Goal: Task Accomplishment & Management: Complete application form

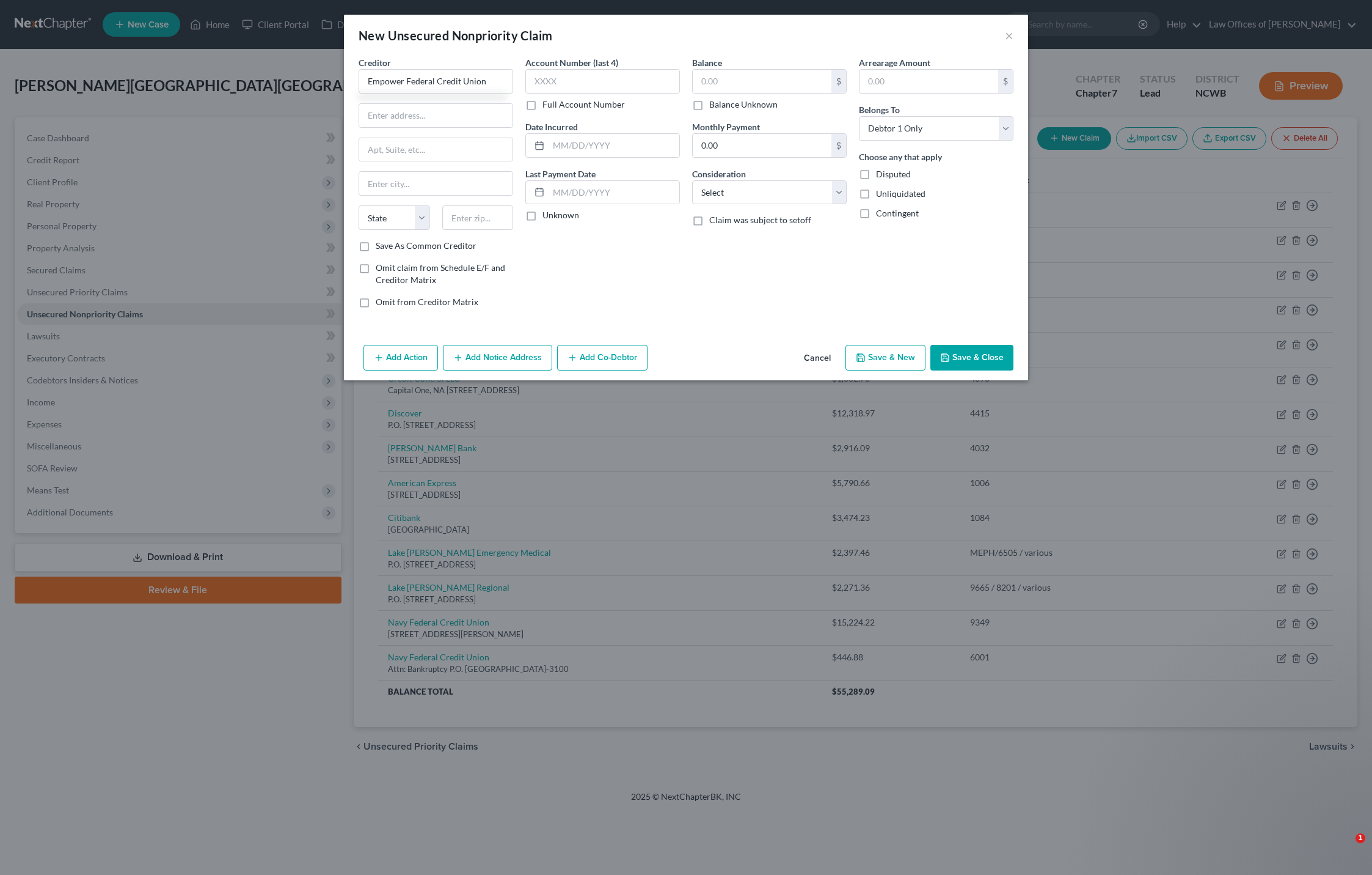
select select "0"
type input "Empower Federal Credit Union"
click at [492, 215] on input "text" at bounding box center [479, 217] width 72 height 25
type input "13212"
click at [397, 125] on input "text" at bounding box center [436, 115] width 154 height 23
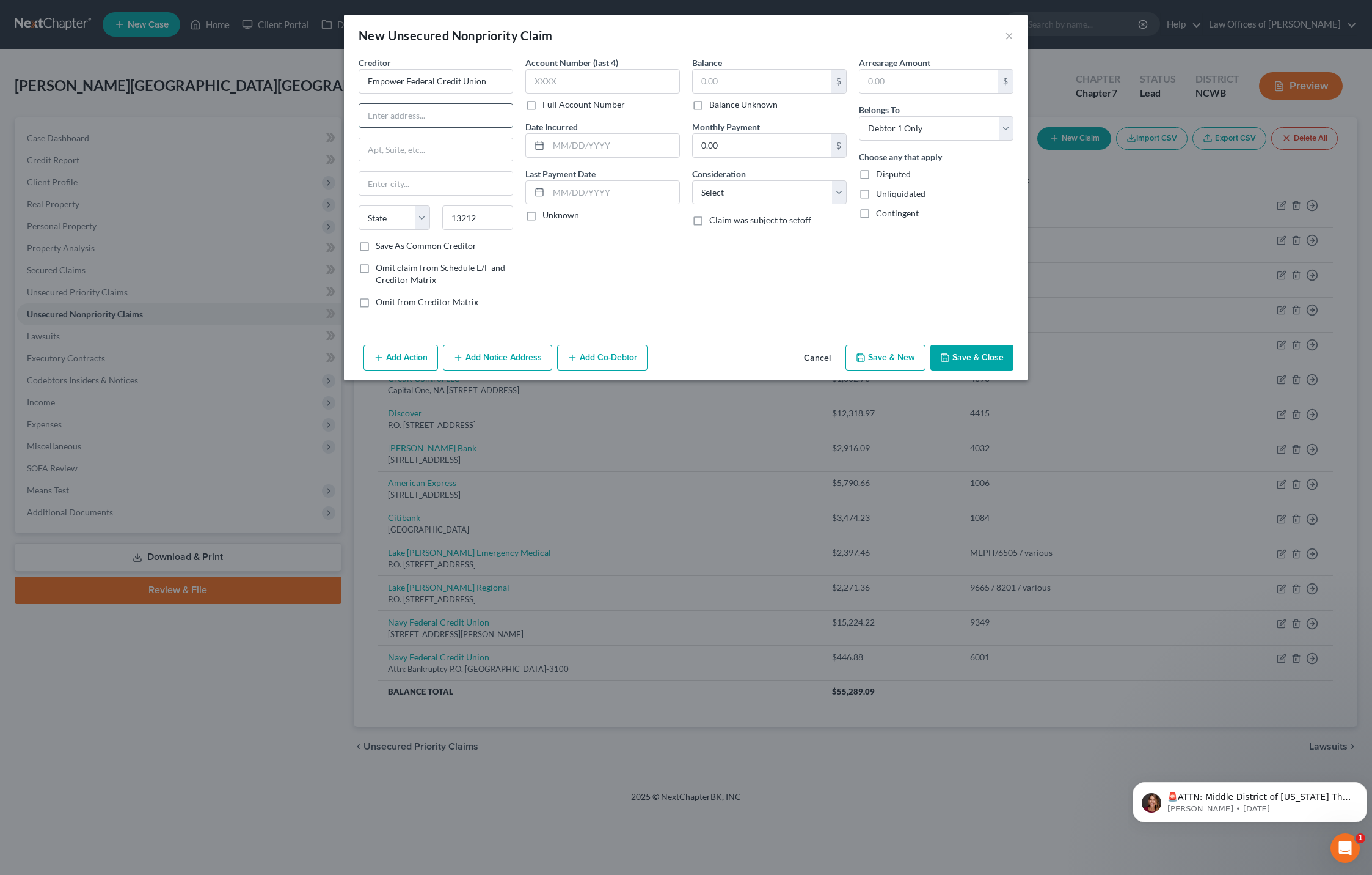
type input "[GEOGRAPHIC_DATA]"
select select "35"
type input "[STREET_ADDRESS]"
click at [613, 74] on input "text" at bounding box center [602, 82] width 154 height 25
type input "6"
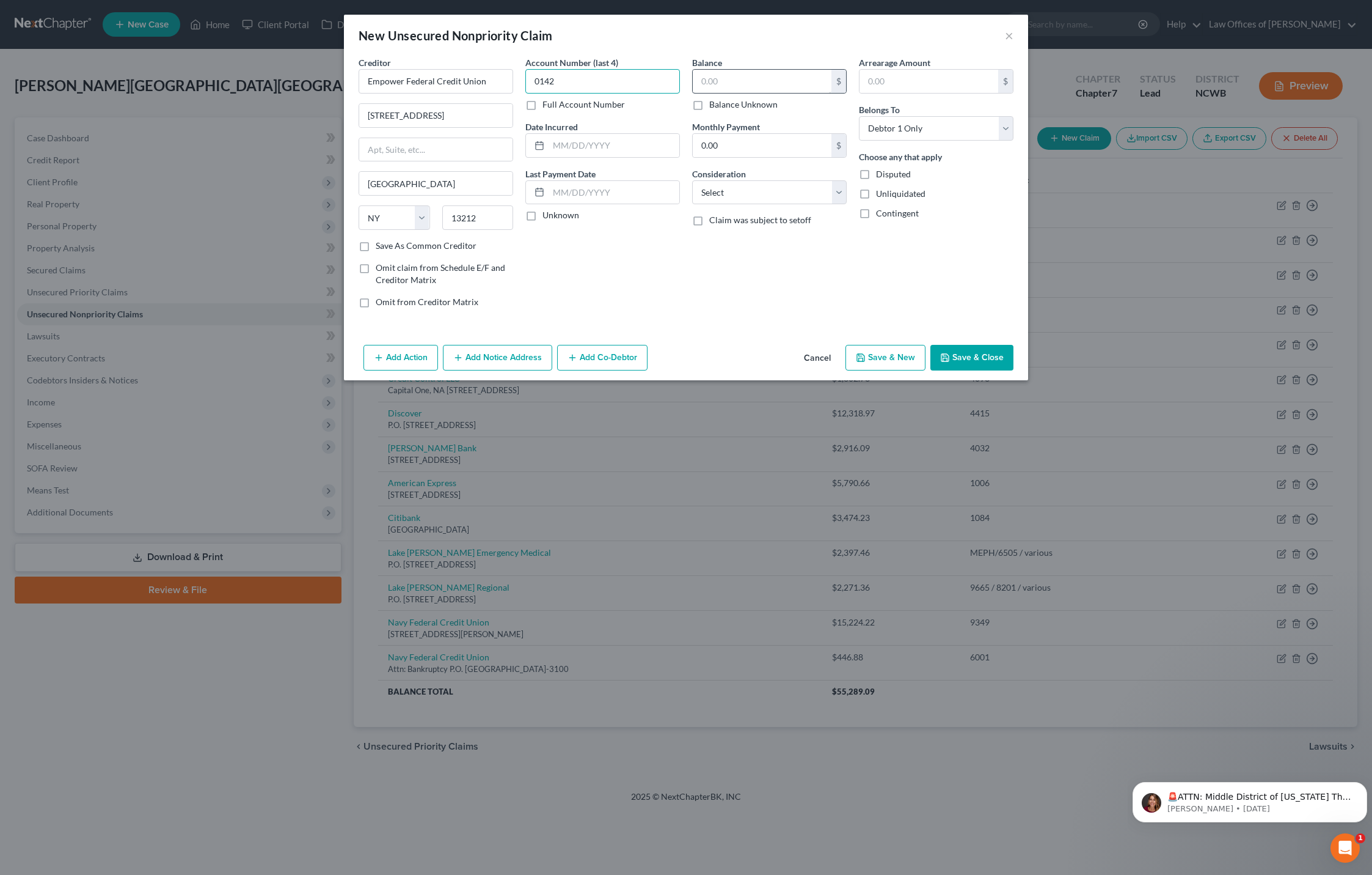
type input "0142"
click at [712, 83] on input "text" at bounding box center [762, 81] width 139 height 23
type input "355.64"
click at [546, 142] on div at bounding box center [537, 145] width 23 height 23
click at [557, 147] on input "text" at bounding box center [614, 145] width 131 height 23
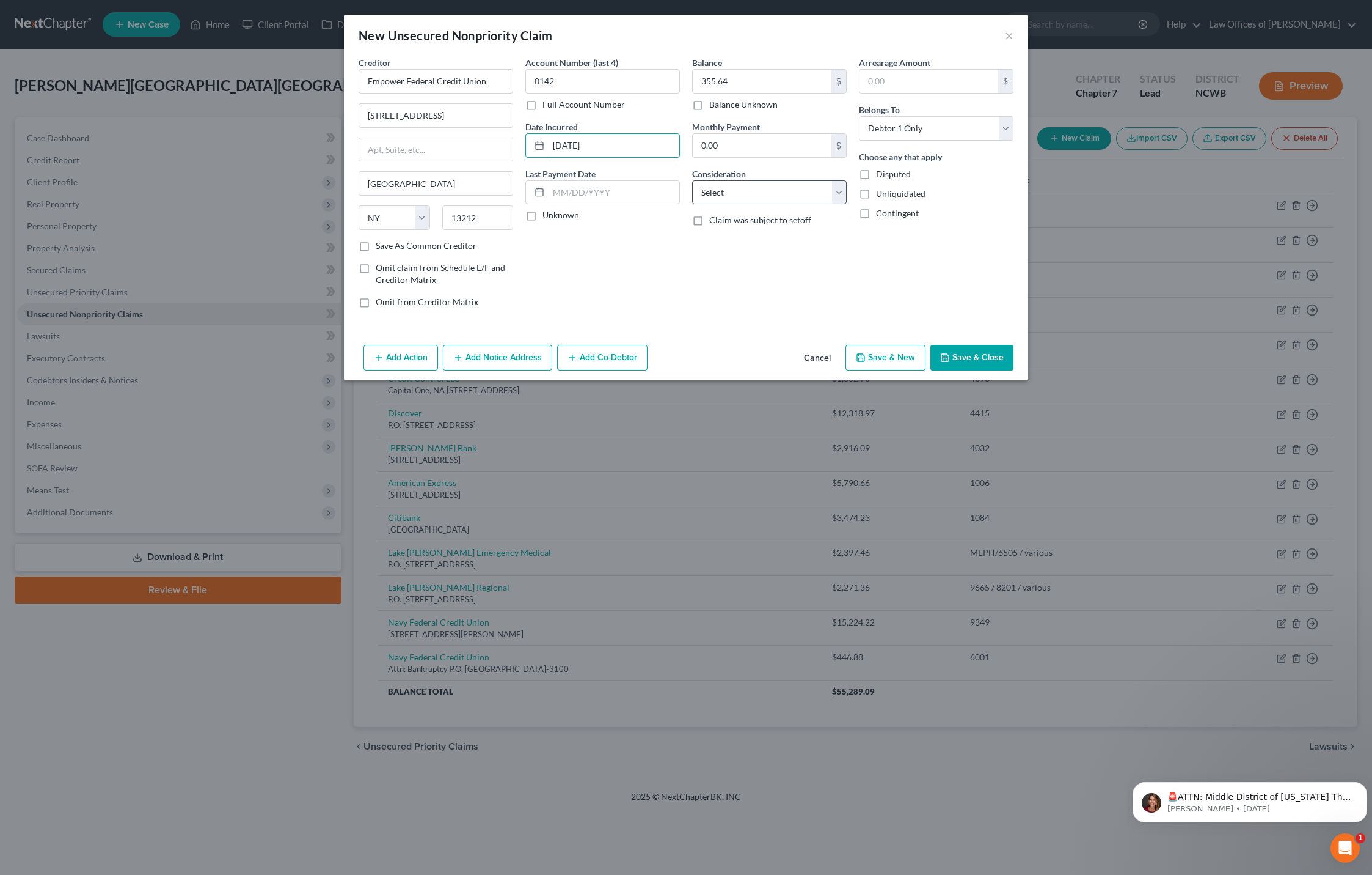
type input "[DATE]"
click at [773, 198] on select "Select Cable / Satellite Services Collection Agency Credit Card Debt Debt Couns…" at bounding box center [769, 193] width 154 height 25
select select "2"
click at [693, 181] on select "Select Cable / Satellite Services Collection Agency Credit Card Debt Debt Couns…" at bounding box center [769, 193] width 154 height 25
click at [947, 348] on button "Save & Close" at bounding box center [972, 357] width 83 height 25
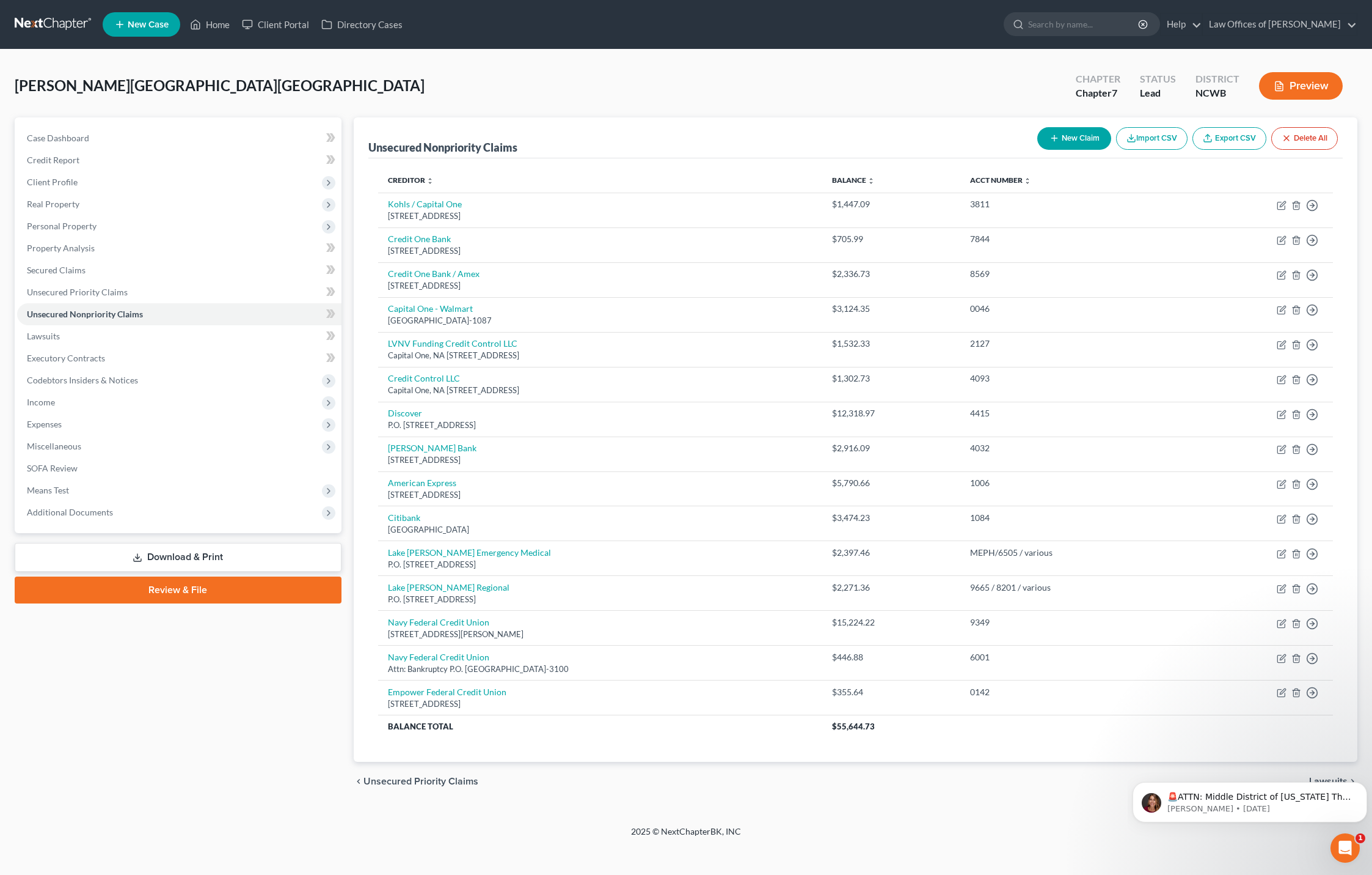
click at [1054, 136] on icon "button" at bounding box center [1054, 138] width 10 height 10
select select "0"
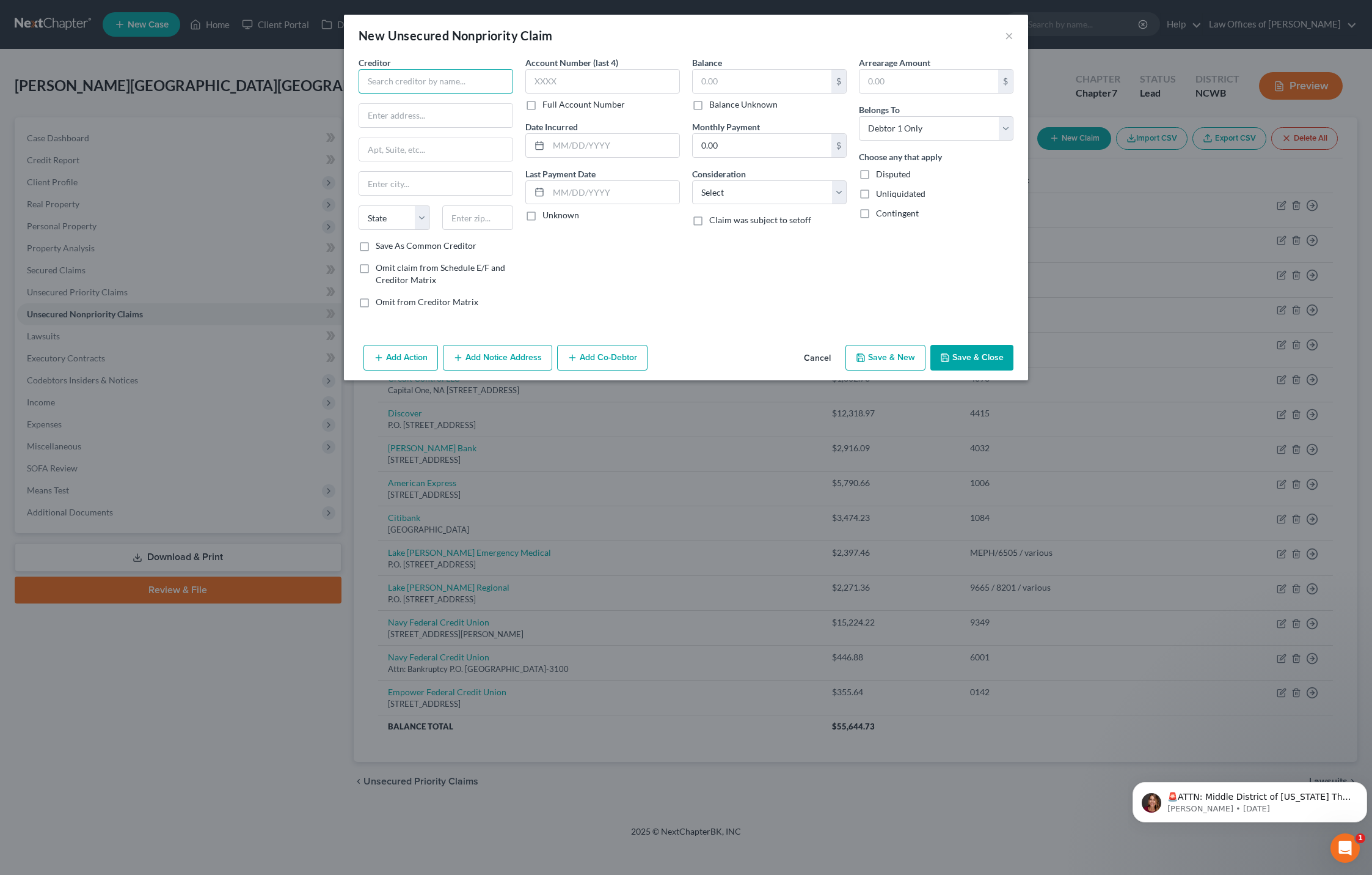
click at [477, 86] on input "text" at bounding box center [435, 82] width 154 height 25
type input "Empower Federal Credit Union"
type input "[STREET_ADDRESS]"
click at [462, 212] on input "text" at bounding box center [479, 217] width 72 height 25
type input "13212"
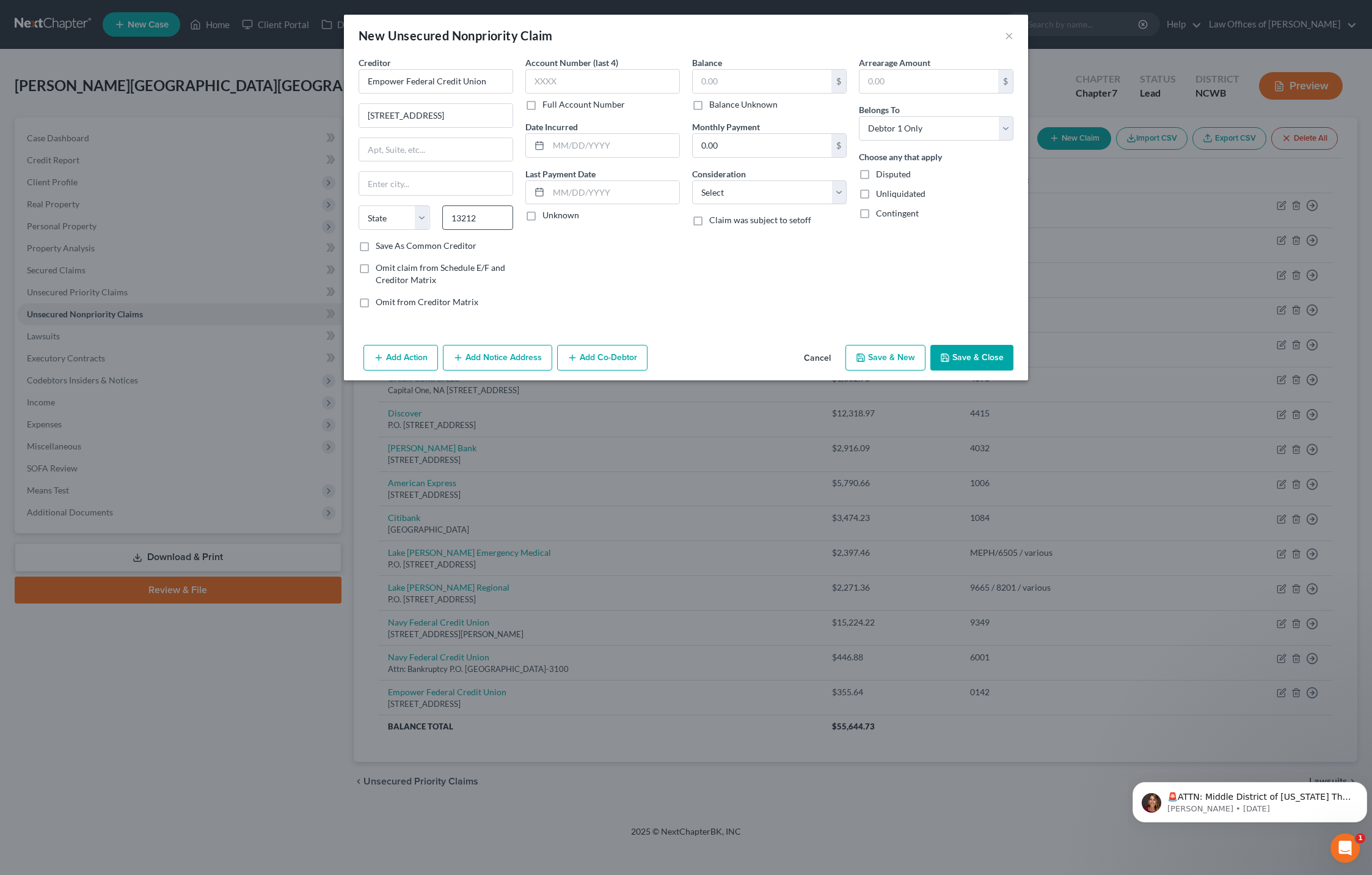
type input "[GEOGRAPHIC_DATA]"
select select "35"
click at [565, 90] on input "text" at bounding box center [602, 82] width 154 height 25
type input "7547"
click at [561, 147] on input "text" at bounding box center [614, 145] width 131 height 23
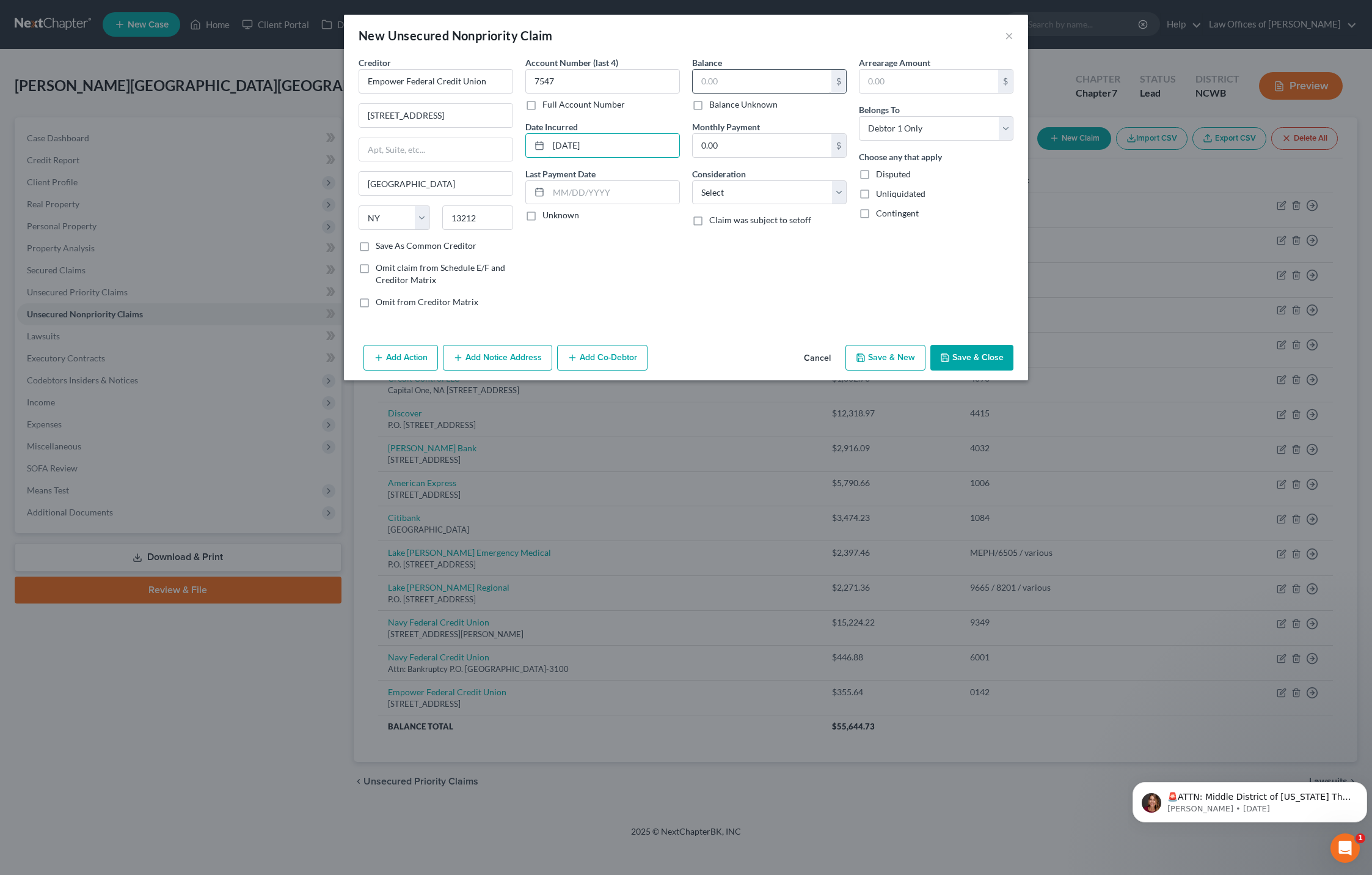
type input "[DATE]"
click at [758, 84] on input "text" at bounding box center [762, 81] width 139 height 23
type input "384.42"
click at [718, 193] on select "Select Cable / Satellite Services Collection Agency Credit Card Debt Debt Couns…" at bounding box center [769, 193] width 154 height 25
select select "2"
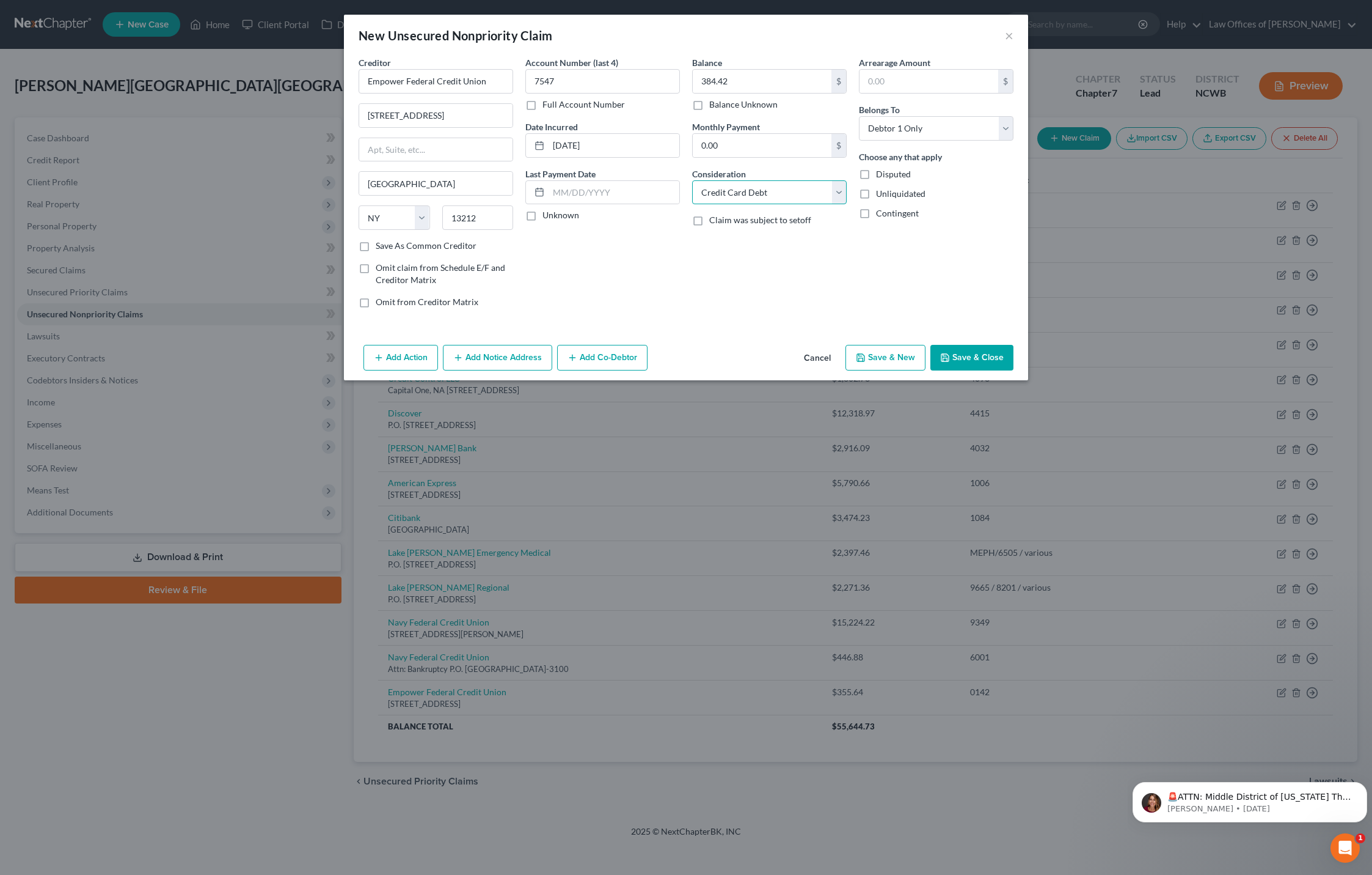
click at [693, 181] on select "Select Cable / Satellite Services Collection Agency Credit Card Debt Debt Couns…" at bounding box center [769, 193] width 154 height 25
click at [950, 357] on icon "button" at bounding box center [945, 358] width 10 height 10
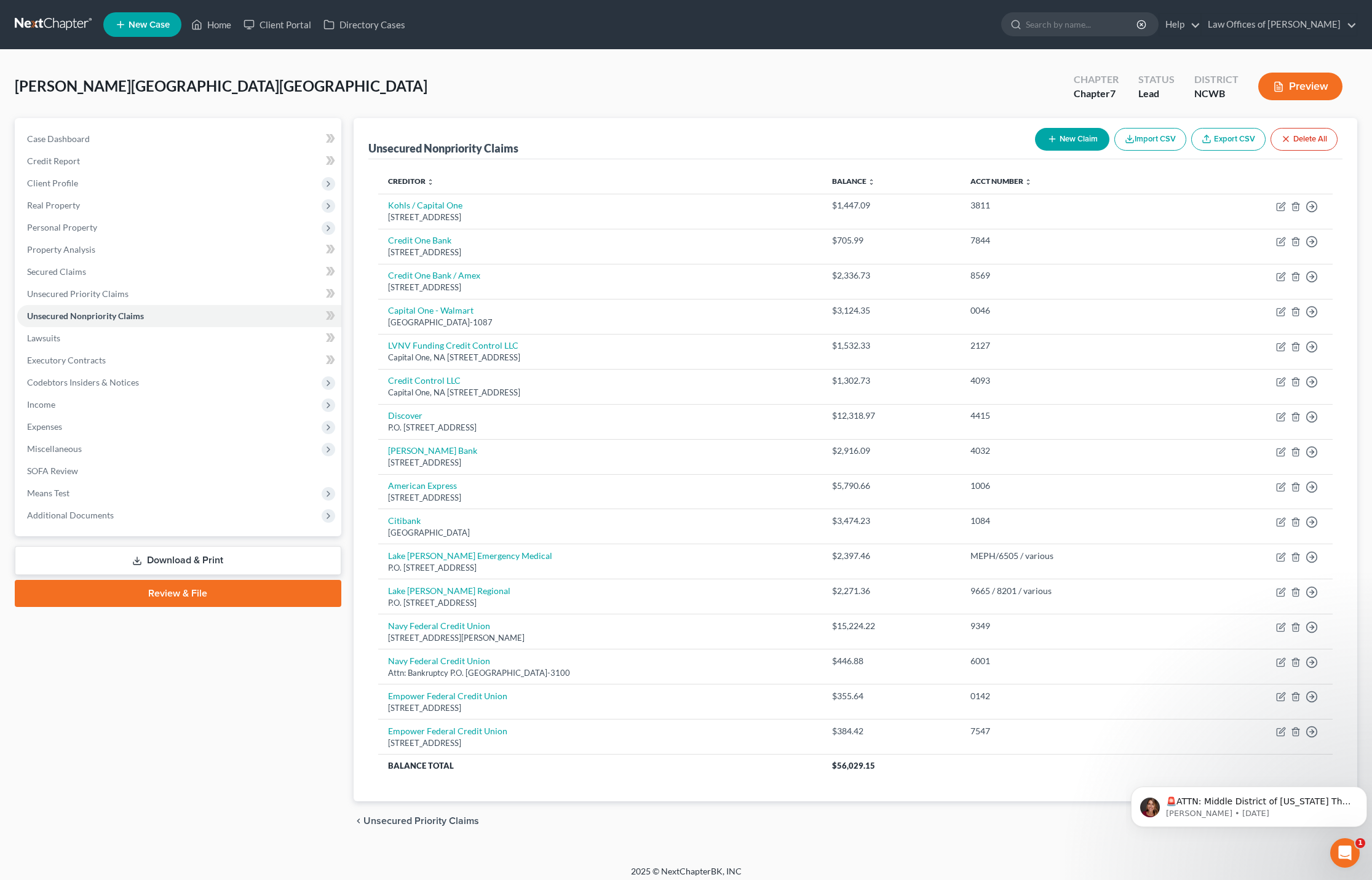
click at [1065, 149] on button "New Claim" at bounding box center [1072, 140] width 75 height 23
select select "0"
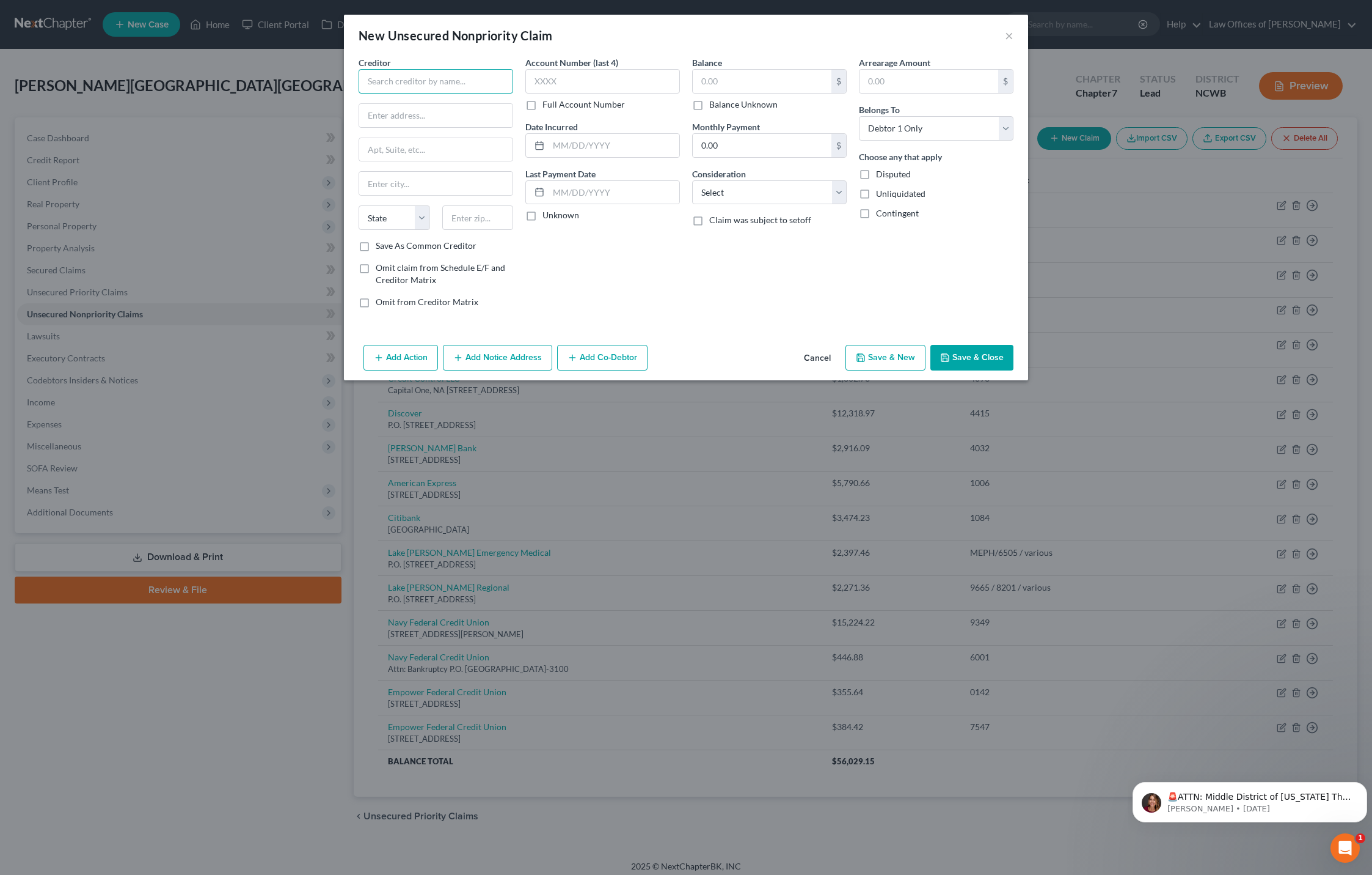
click at [457, 83] on input "text" at bounding box center [435, 82] width 154 height 25
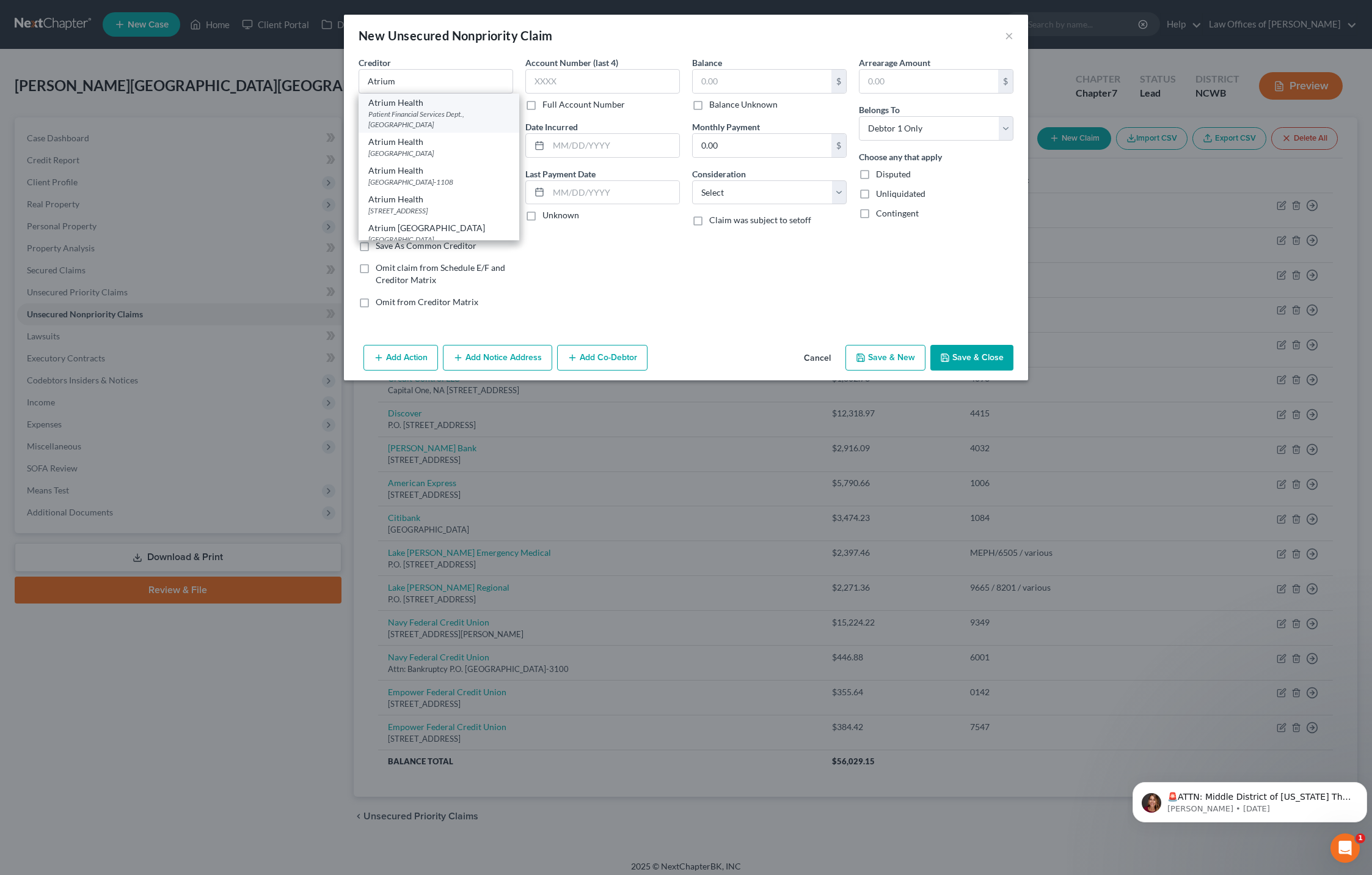
click at [435, 122] on div "Patient Financial Services Dept., [GEOGRAPHIC_DATA]" at bounding box center [439, 118] width 141 height 20
type input "Atrium Health"
type input "Patient Financial Services Dept."
type input "[GEOGRAPHIC_DATA]"
select select "36"
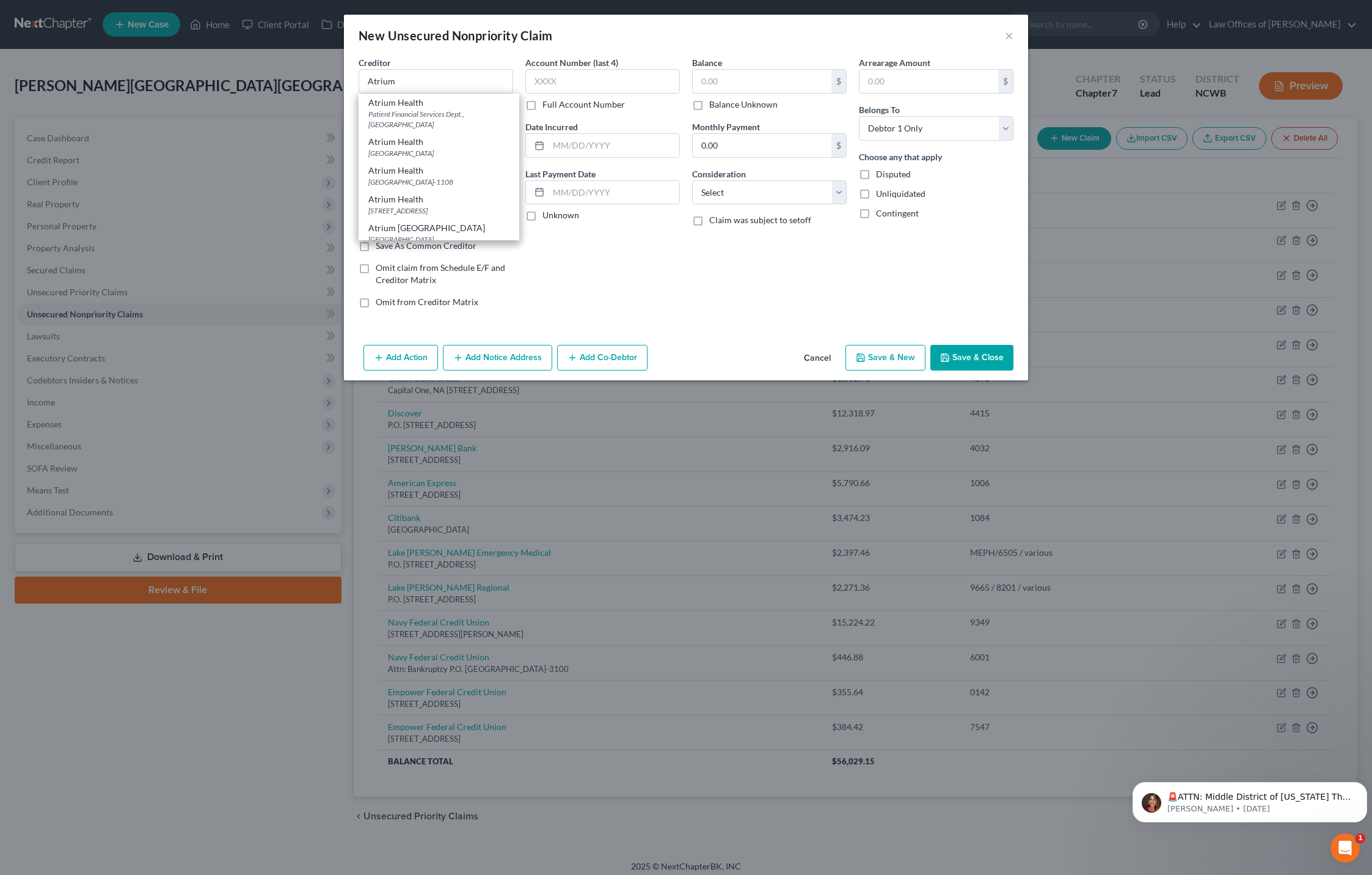
type input "44193"
click at [549, 91] on input "text" at bounding box center [602, 82] width 154 height 25
type input "9228"
click at [542, 109] on label "Full Account Number" at bounding box center [583, 104] width 82 height 12
click at [547, 106] on input "Full Account Number" at bounding box center [551, 102] width 8 height 8
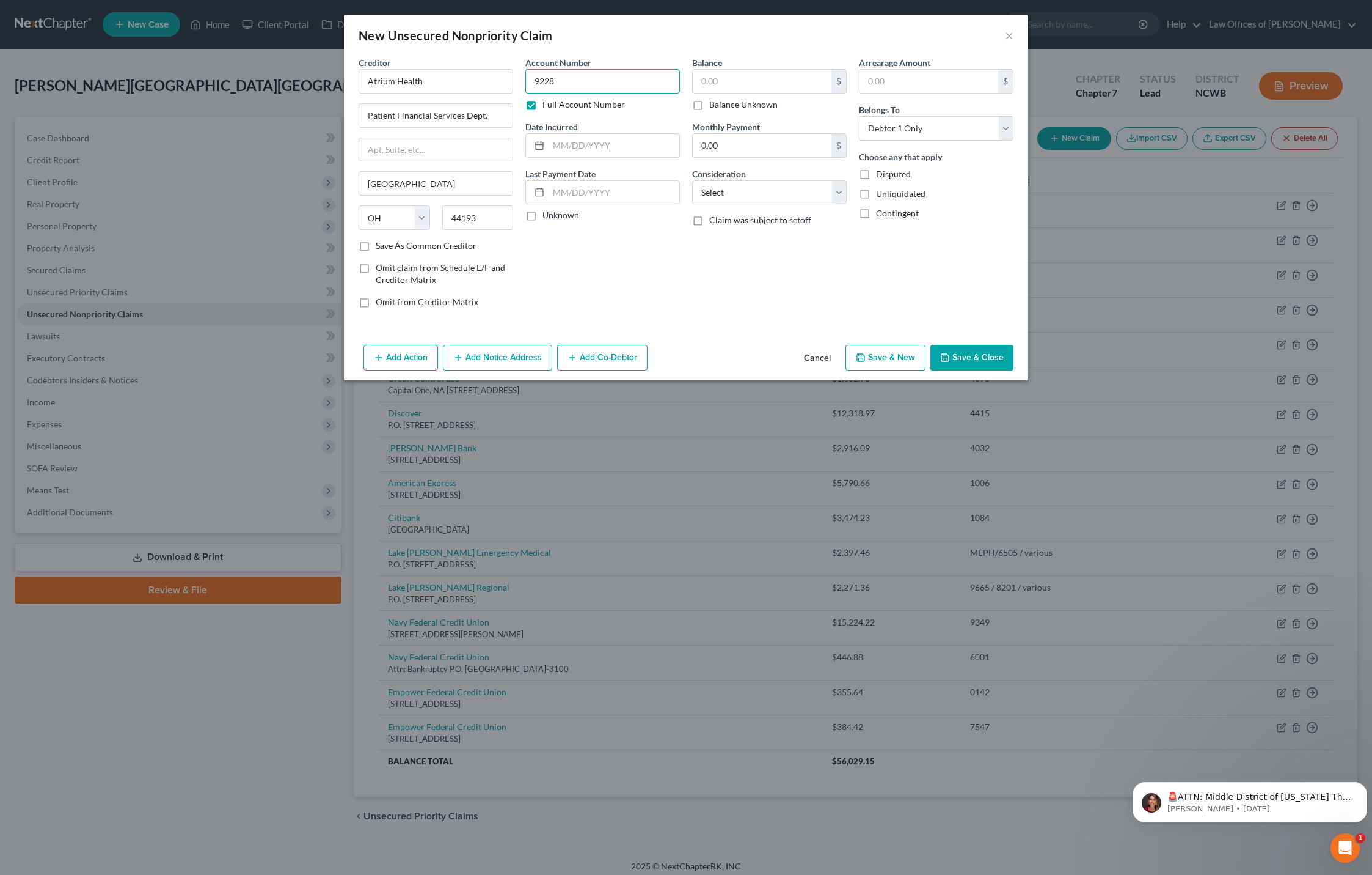
click at [576, 79] on input "9228" at bounding box center [602, 82] width 154 height 25
type input "9228 / various"
drag, startPoint x: 565, startPoint y: 150, endPoint x: 776, endPoint y: 150, distance: 211.0
click at [565, 150] on input "text" at bounding box center [614, 145] width 131 height 23
type input "[DATE]"
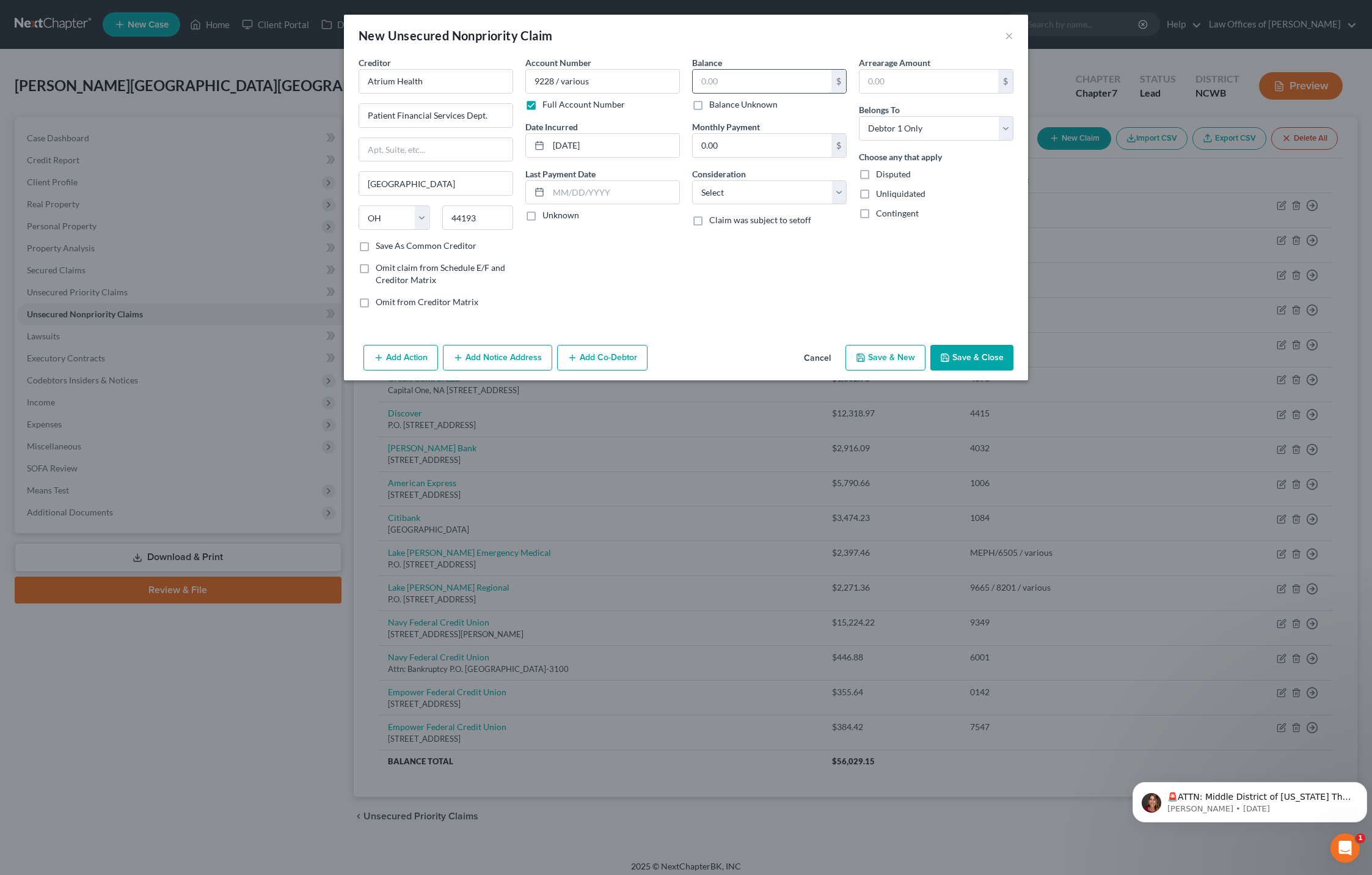
click at [738, 91] on input "text" at bounding box center [762, 81] width 139 height 23
type input "162"
click at [809, 192] on select "Select Cable / Satellite Services Collection Agency Credit Card Debt Debt Couns…" at bounding box center [769, 193] width 154 height 25
select select "9"
click at [693, 181] on select "Select Cable / Satellite Services Collection Agency Credit Card Debt Debt Couns…" at bounding box center [769, 193] width 154 height 25
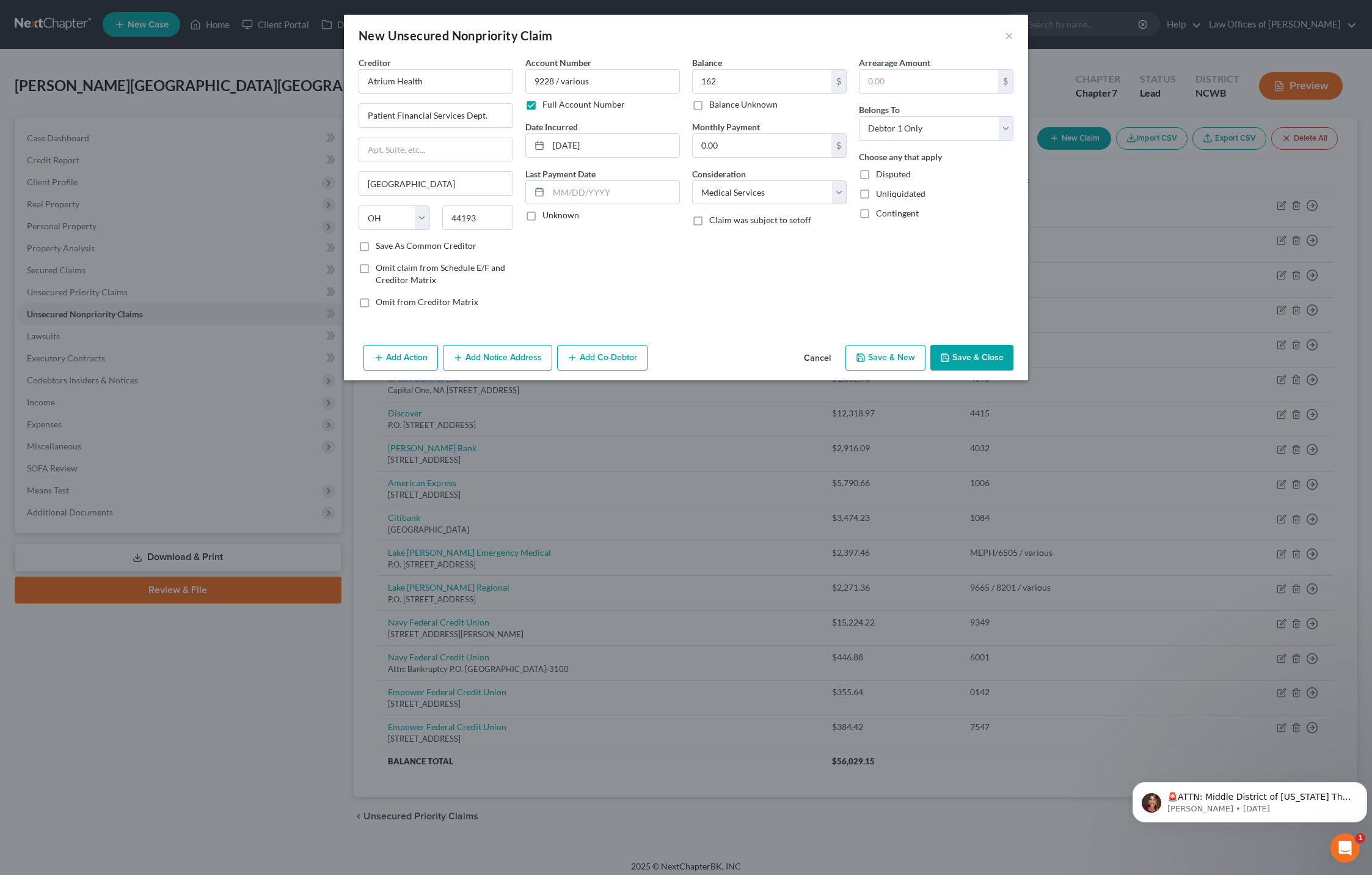
click at [987, 359] on button "Save & Close" at bounding box center [972, 357] width 83 height 25
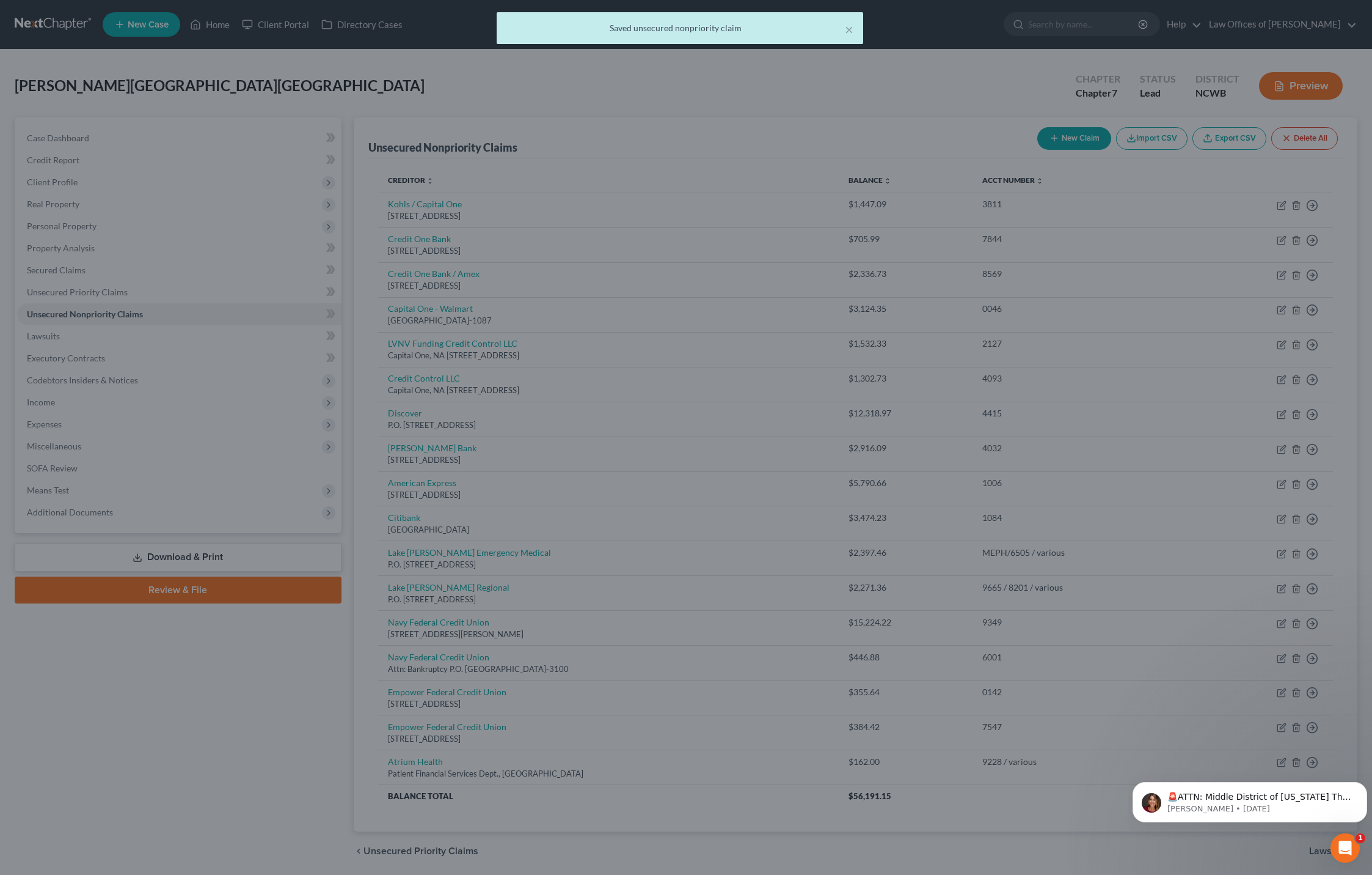
type input "162.00"
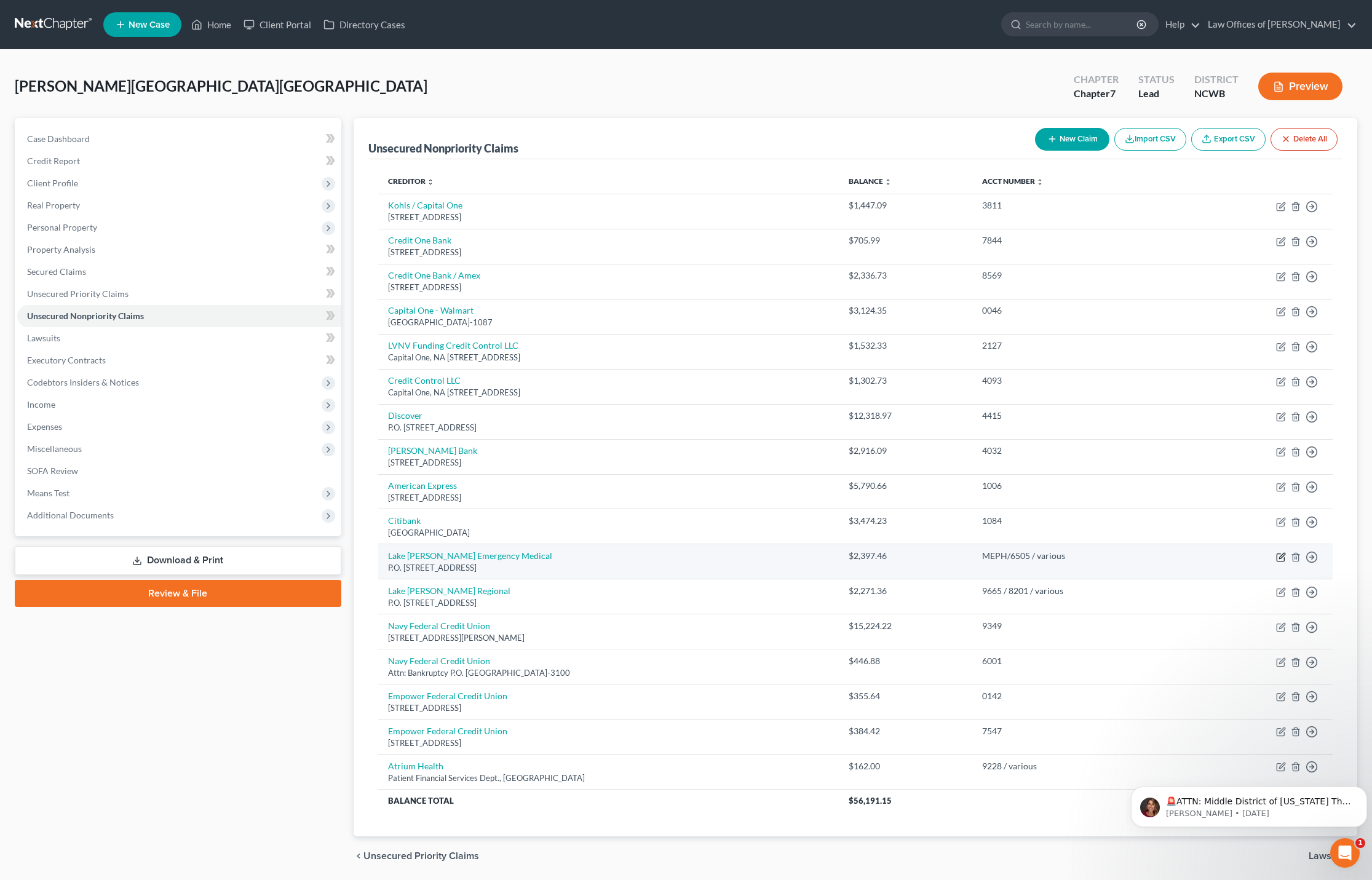
click at [1278, 556] on icon "button" at bounding box center [1281, 557] width 10 height 10
select select "28"
select select "9"
select select "0"
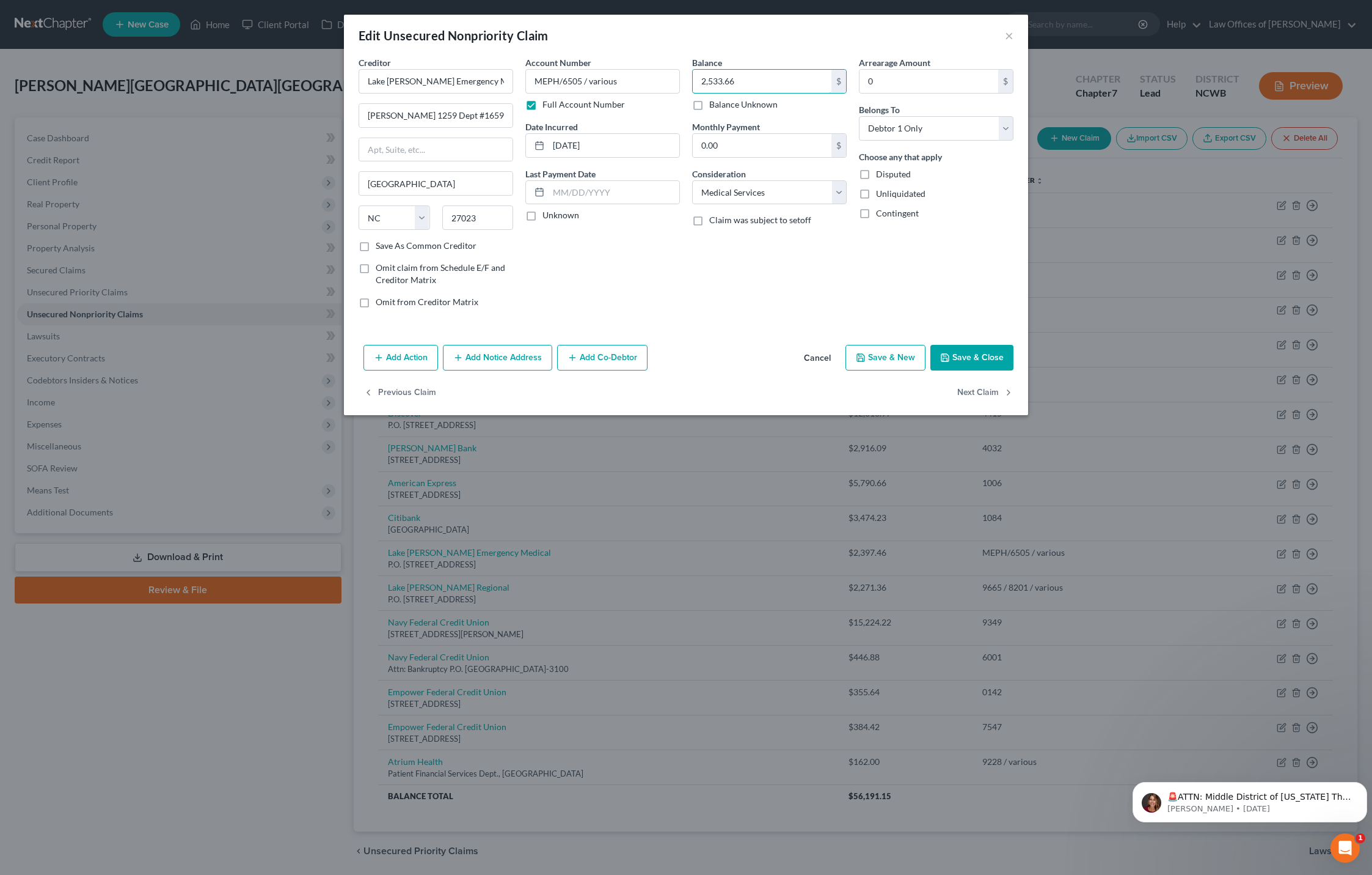
type input "2,533.66"
click at [968, 360] on button "Save & Close" at bounding box center [972, 357] width 83 height 25
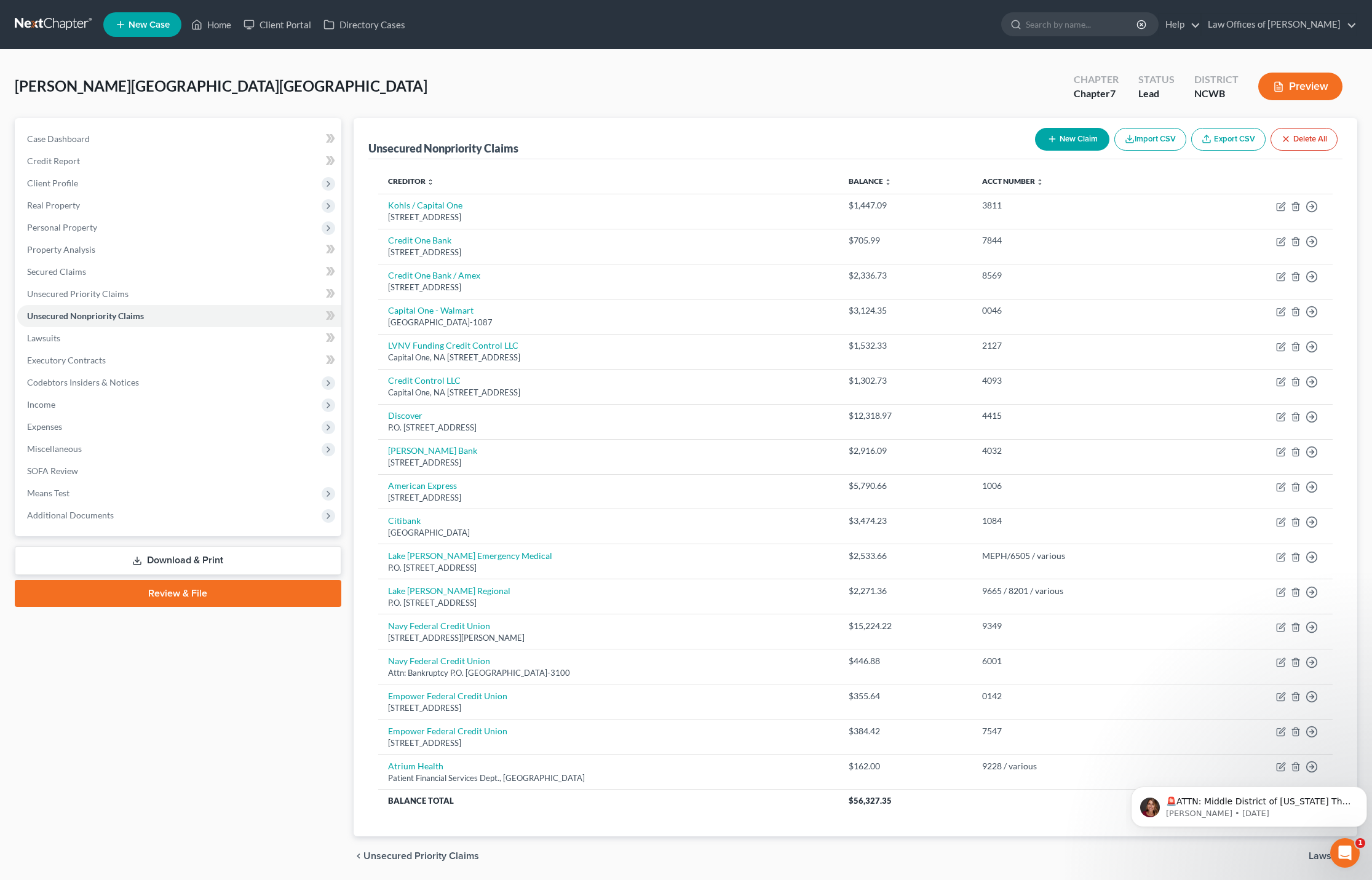
click at [1071, 136] on button "New Claim" at bounding box center [1072, 140] width 75 height 23
select select "0"
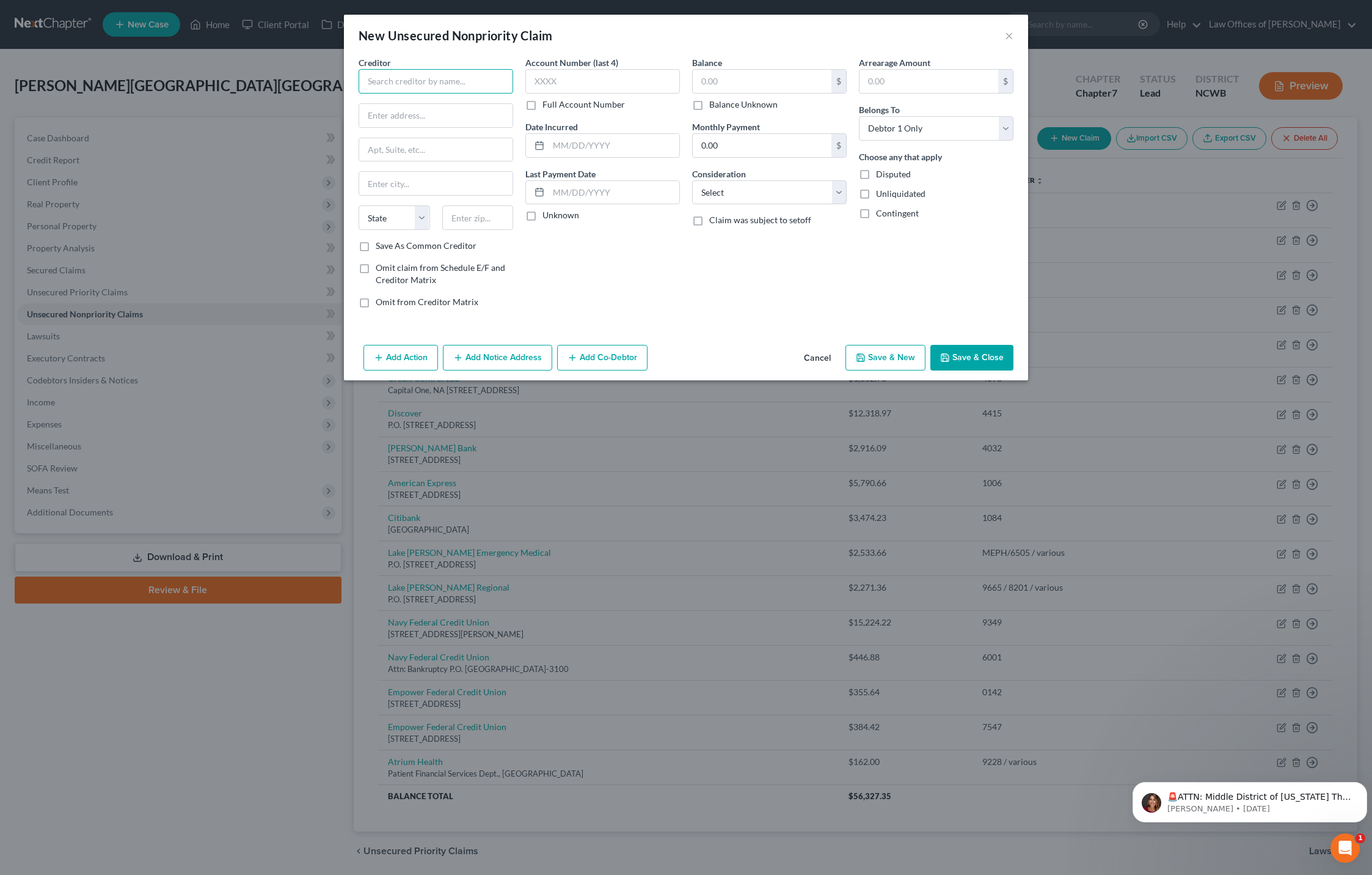
click at [450, 83] on input "text" at bounding box center [435, 82] width 154 height 25
type input "Windstream"
click at [394, 111] on div "[STREET_ADDRESS][PERSON_NAME]" at bounding box center [432, 114] width 127 height 11
type input "550 [PERSON_NAME]"
type input "Charlotte"
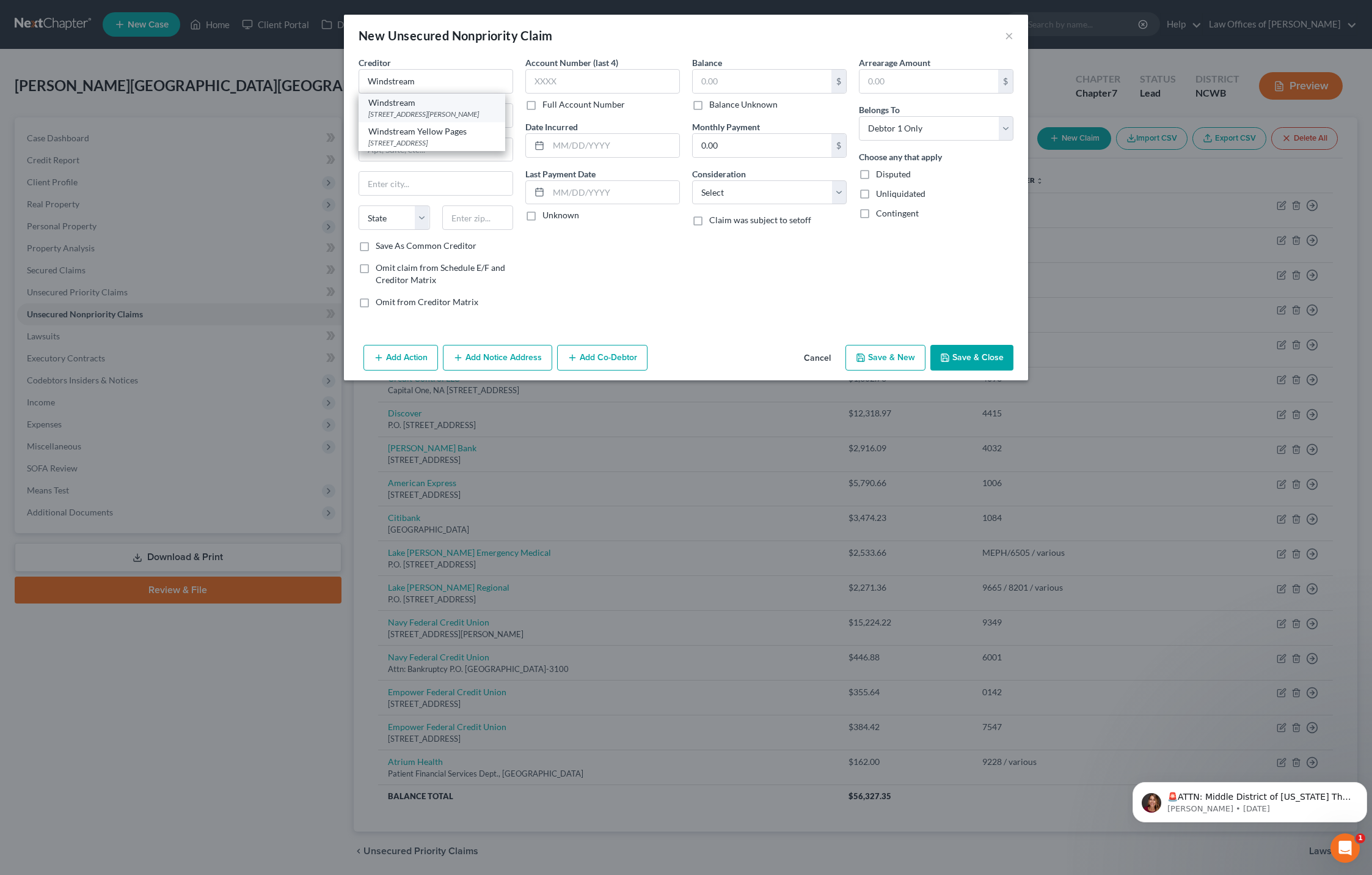
select select "28"
type input "28217"
click at [546, 79] on input "text" at bounding box center [602, 82] width 154 height 25
type input "2709"
click at [733, 80] on input "text" at bounding box center [762, 81] width 139 height 23
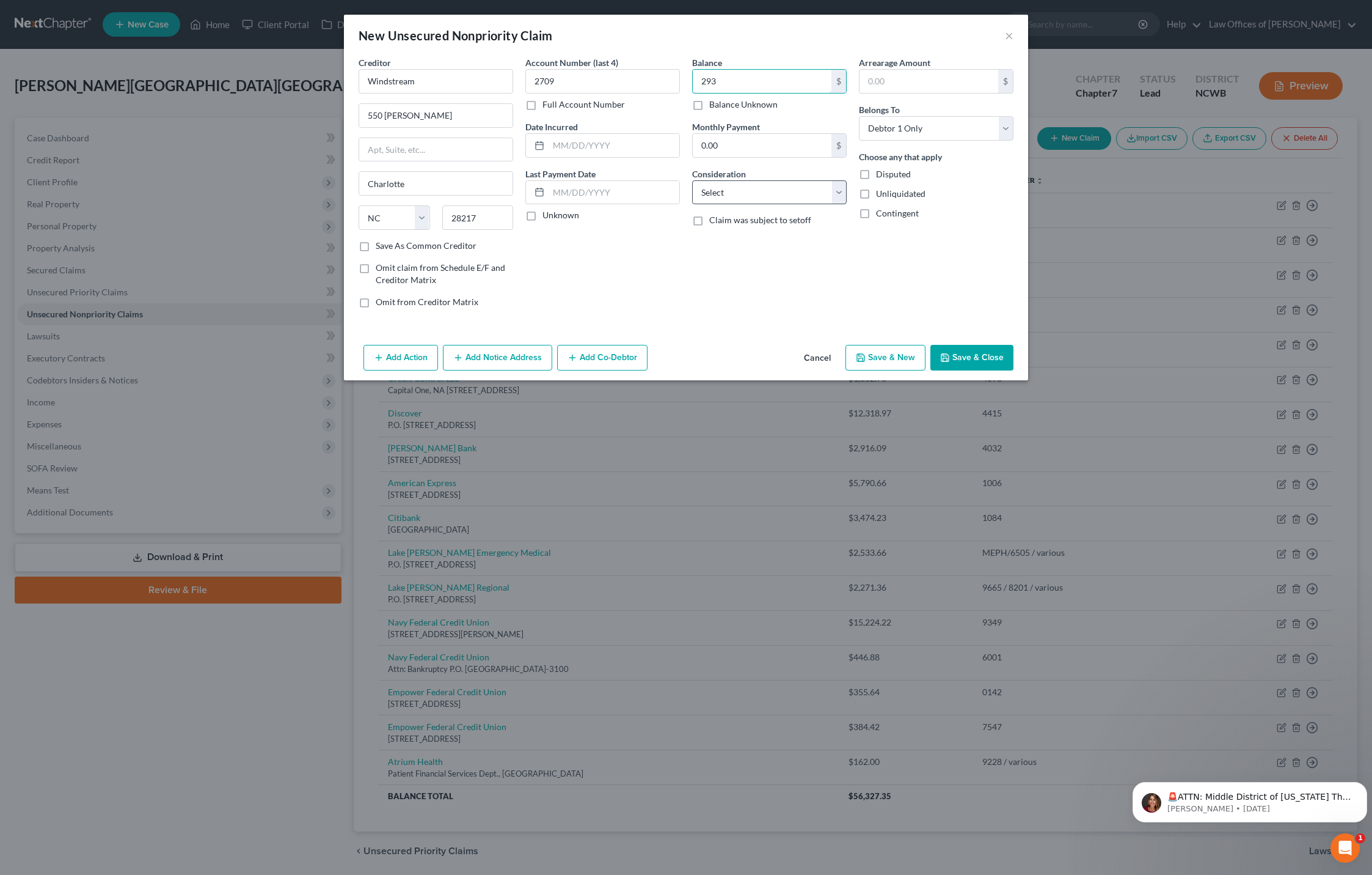
type input "293"
drag, startPoint x: 784, startPoint y: 189, endPoint x: 781, endPoint y: 198, distance: 9.5
click at [784, 189] on select "Select Cable / Satellite Services Collection Agency Credit Card Debt Debt Couns…" at bounding box center [769, 193] width 154 height 25
select select "2"
click at [693, 181] on select "Select Cable / Satellite Services Collection Agency Credit Card Debt Debt Couns…" at bounding box center [769, 193] width 154 height 25
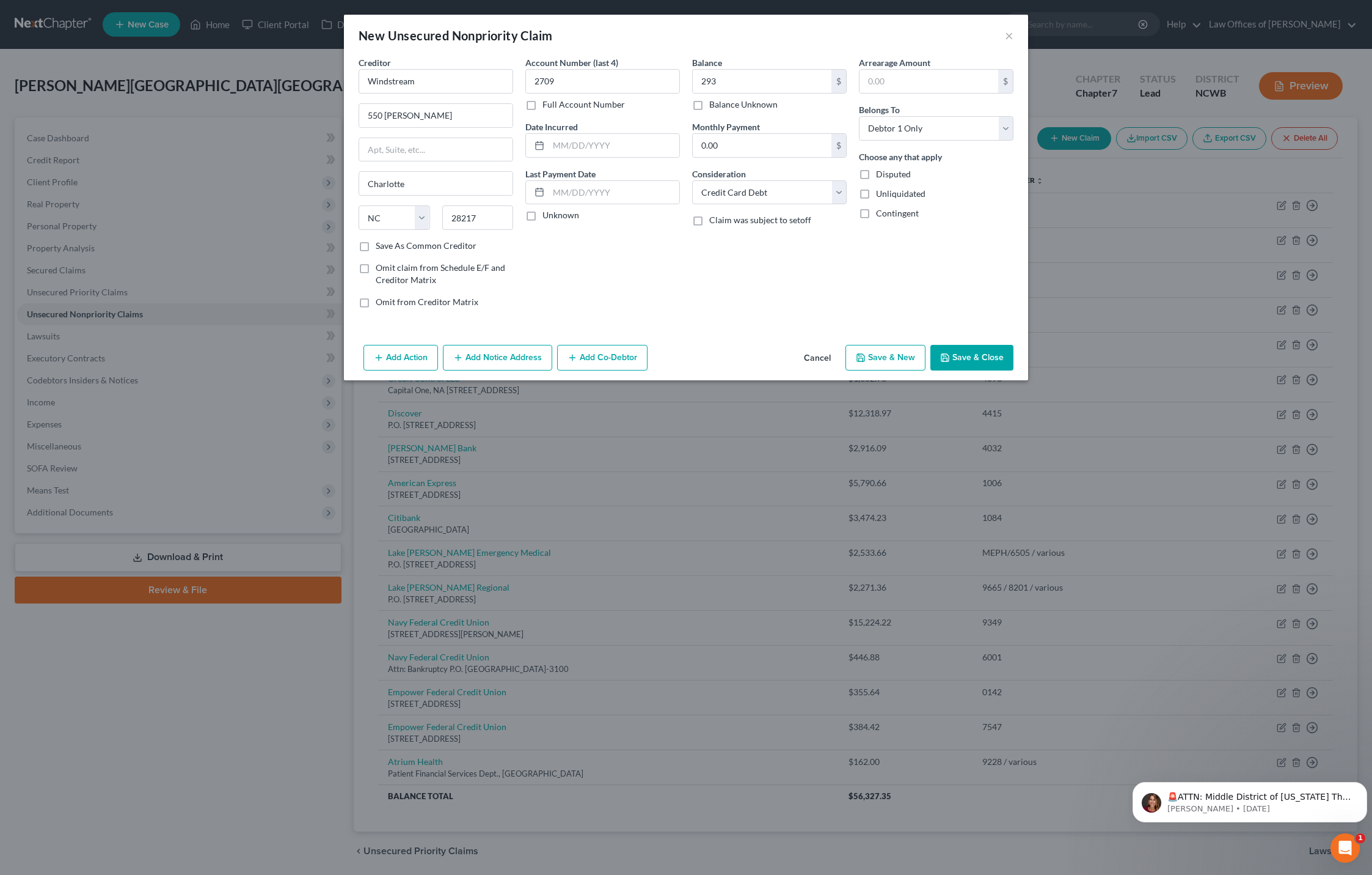
click at [982, 355] on button "Save & Close" at bounding box center [972, 357] width 83 height 25
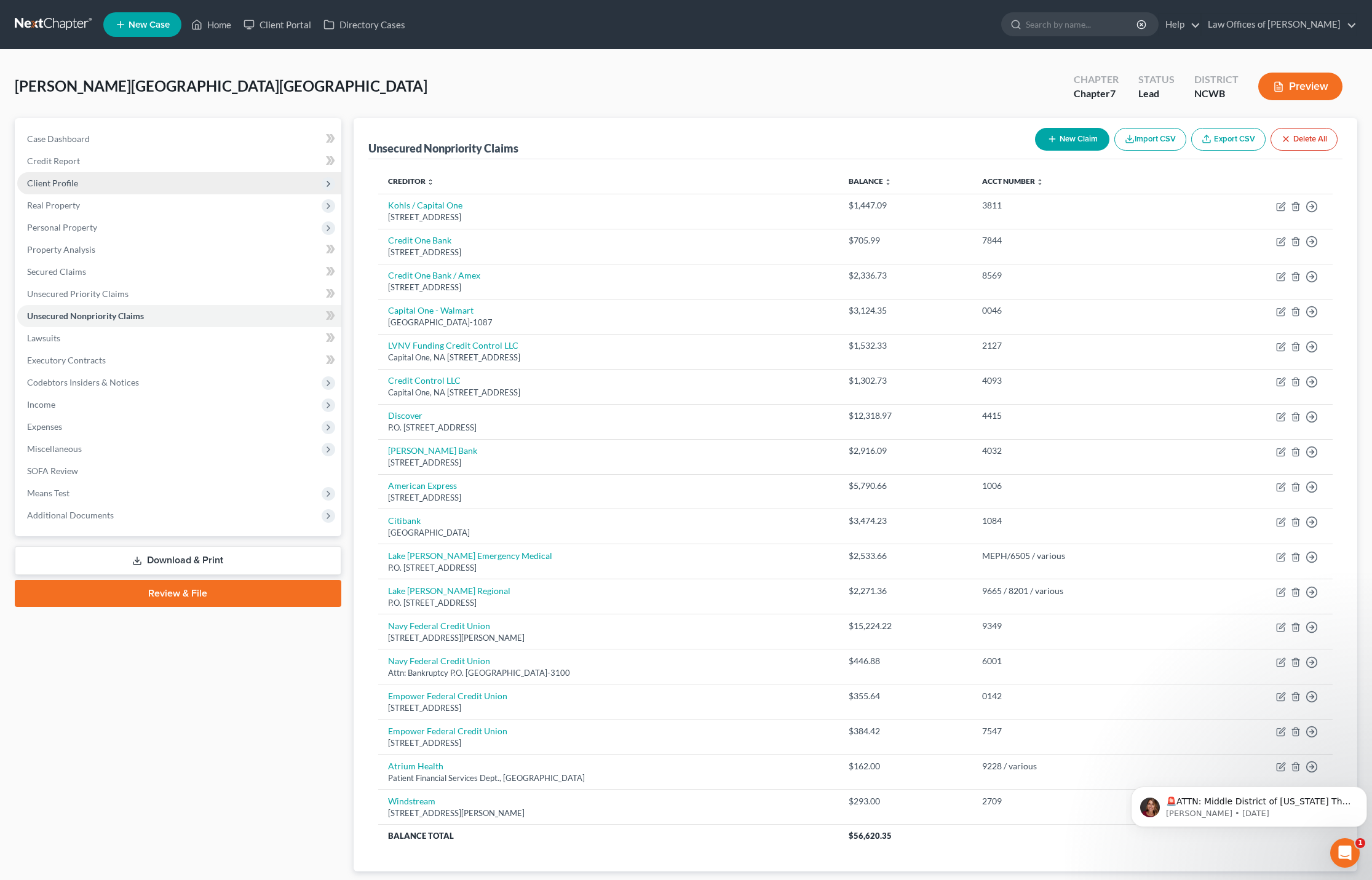
click at [47, 182] on span "Client Profile" at bounding box center [53, 182] width 51 height 11
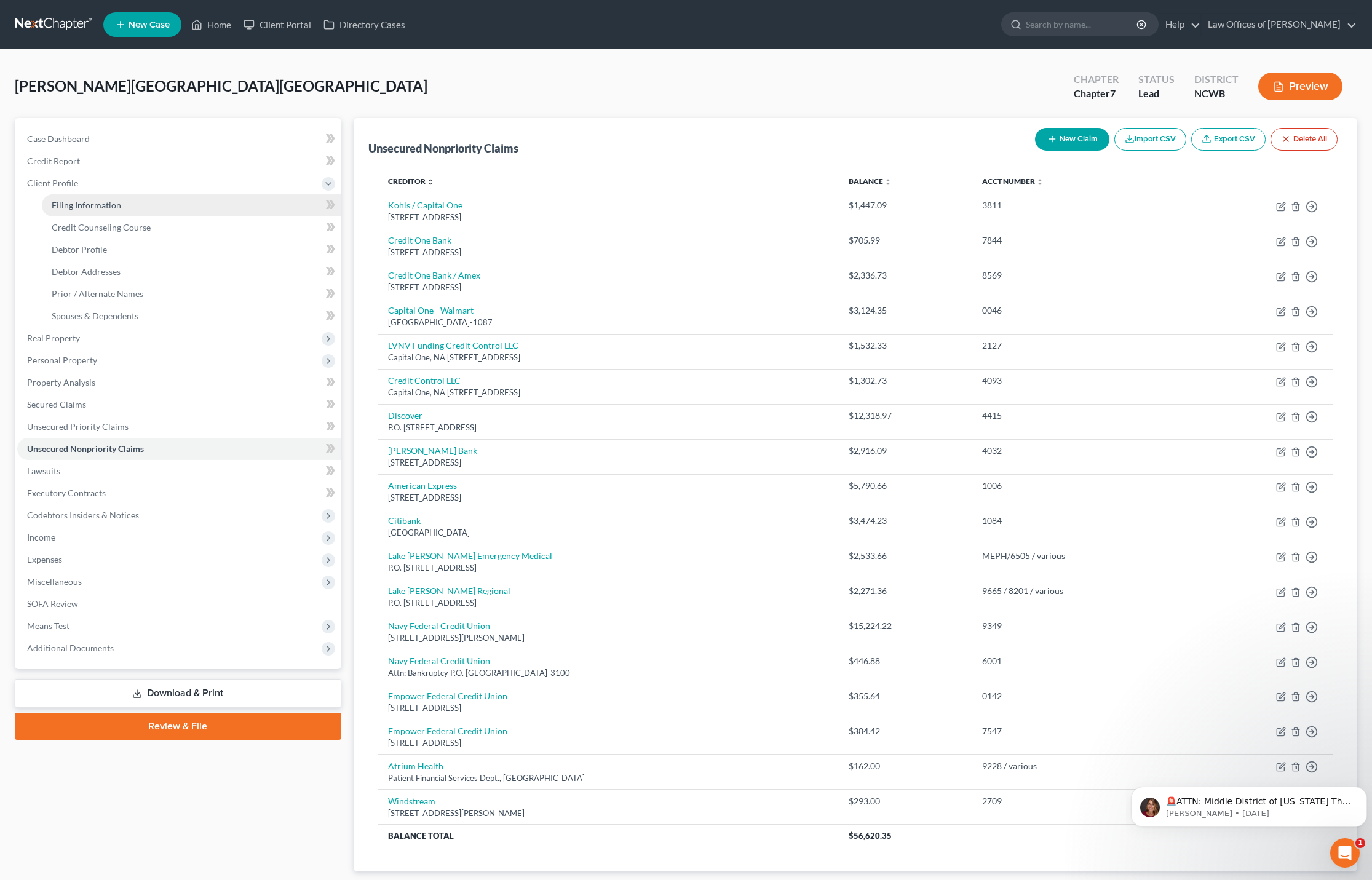
click at [104, 205] on span "Filing Information" at bounding box center [86, 205] width 70 height 11
select select "1"
select select "0"
select select "59"
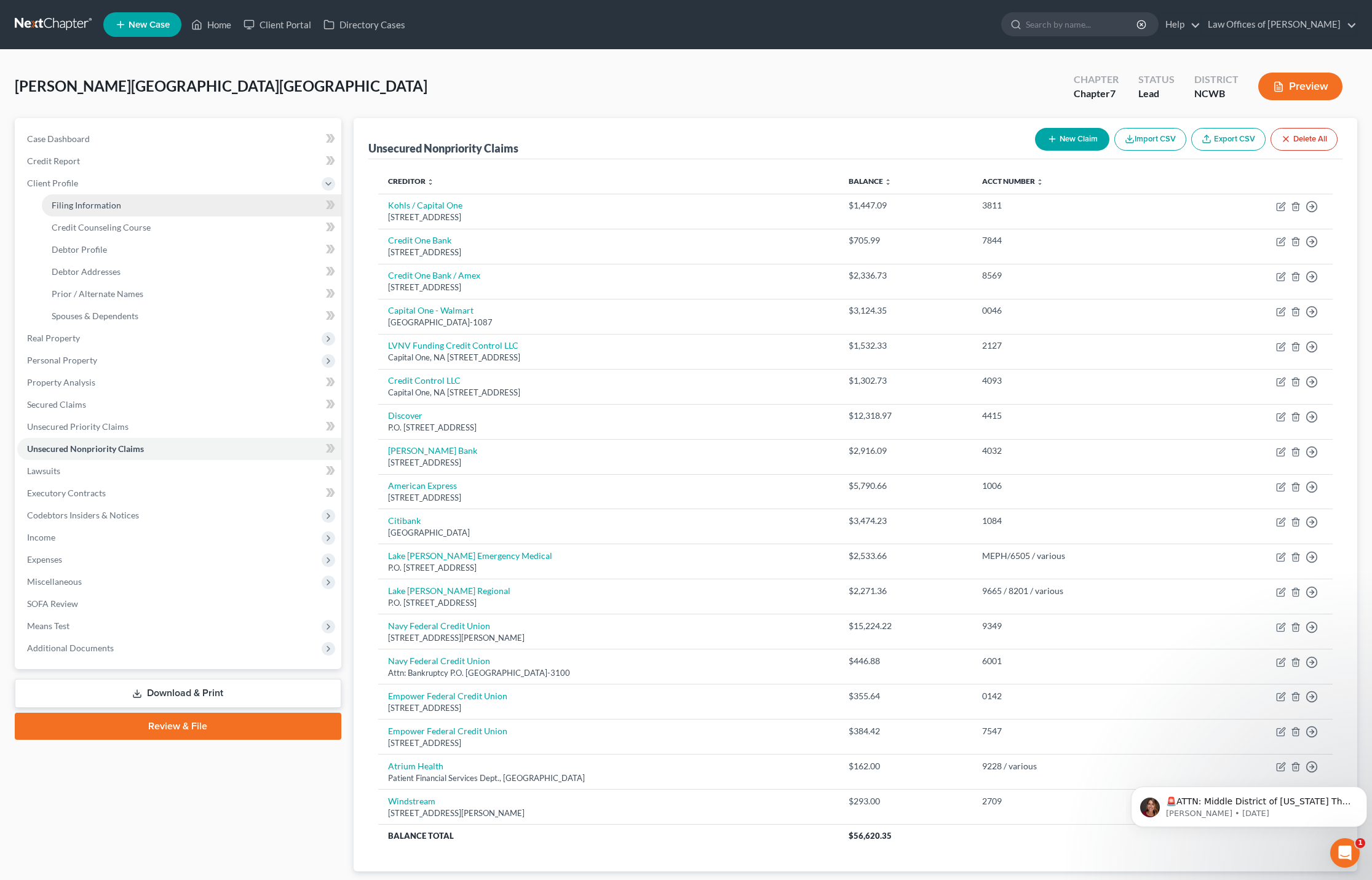
select select "1"
select select "28"
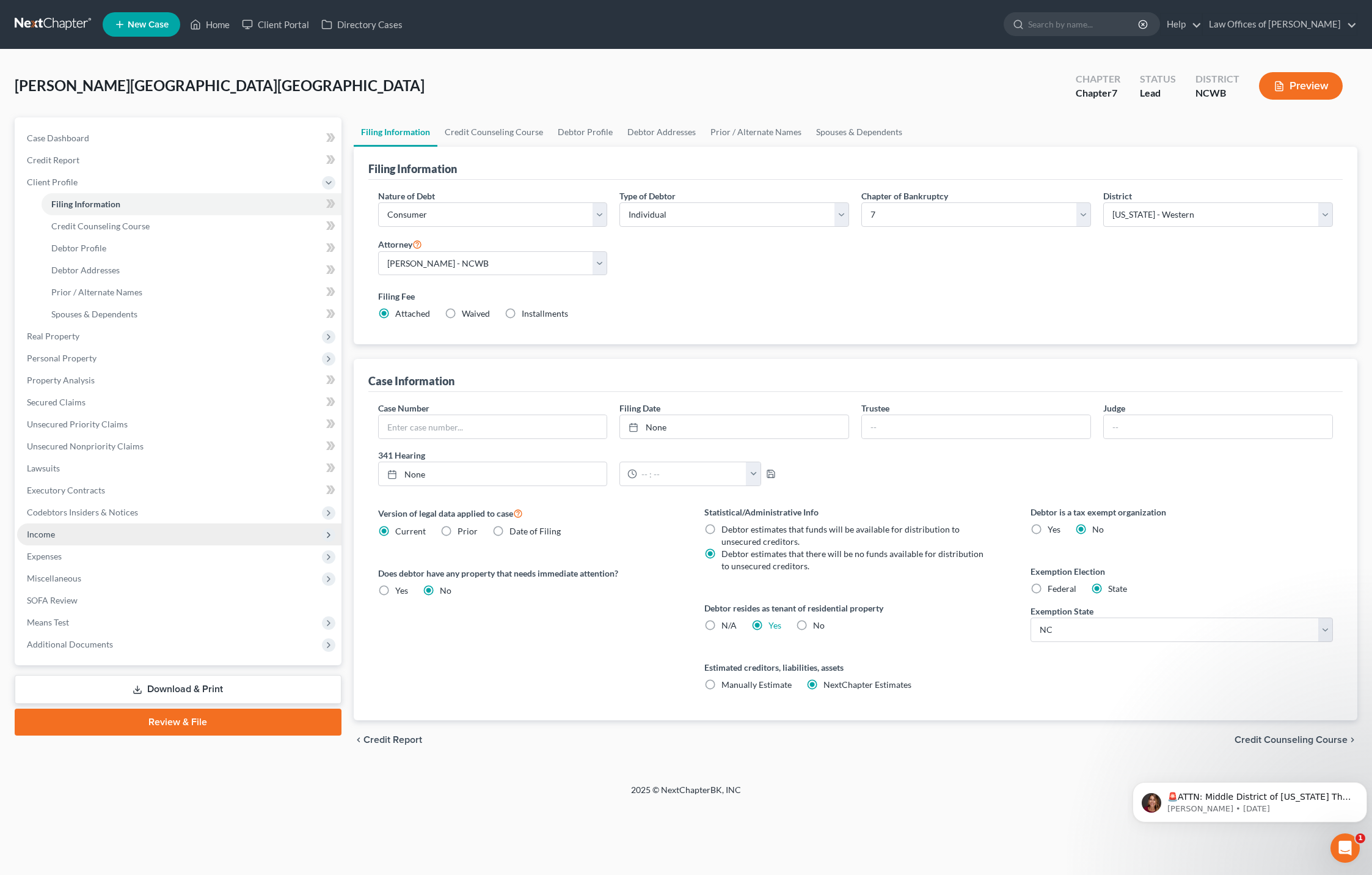
click at [38, 538] on span "Income" at bounding box center [41, 533] width 28 height 11
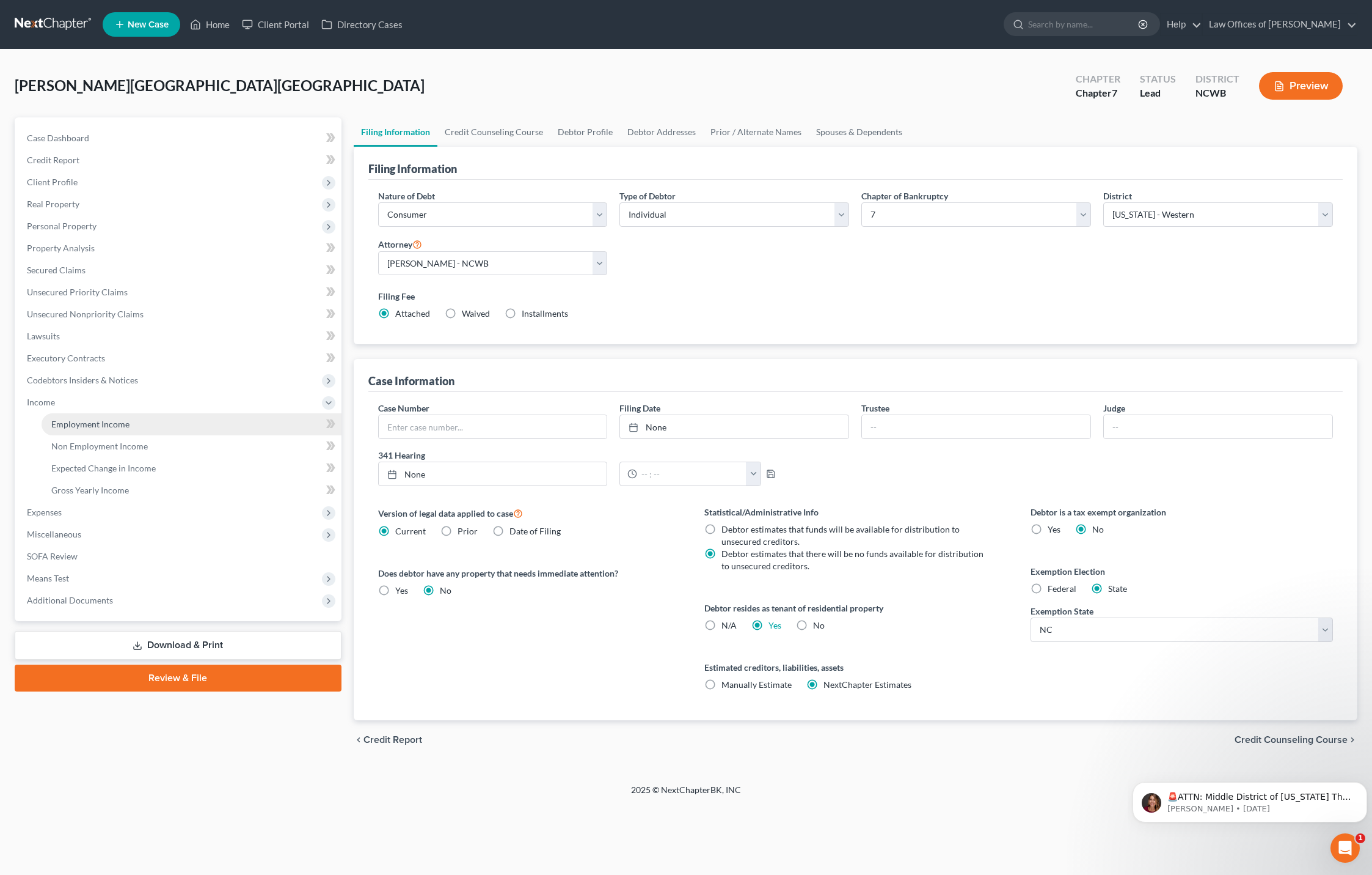
click at [120, 429] on link "Employment Income" at bounding box center [191, 424] width 300 height 22
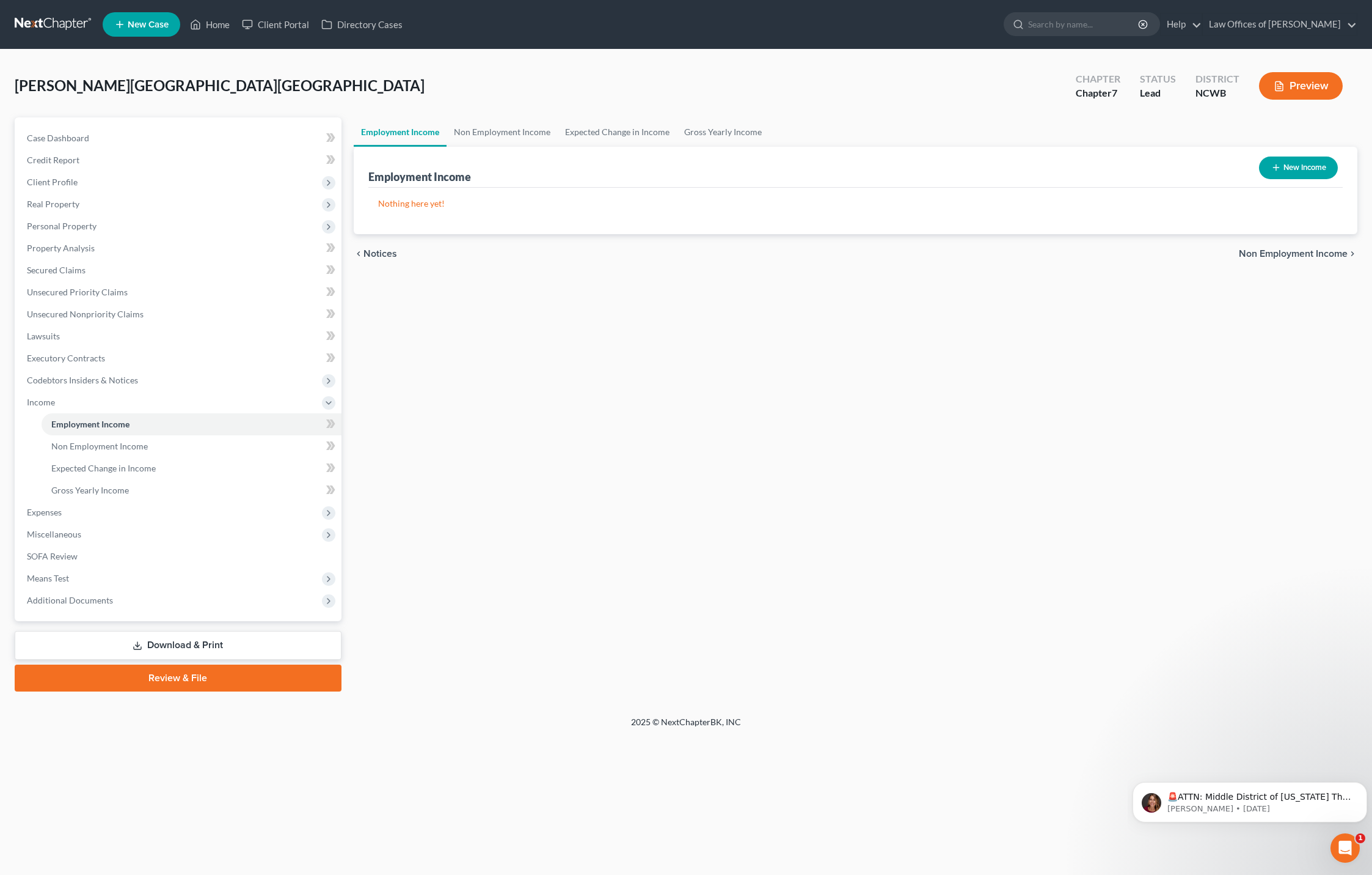
click at [1285, 171] on button "New Income" at bounding box center [1298, 168] width 79 height 23
select select "0"
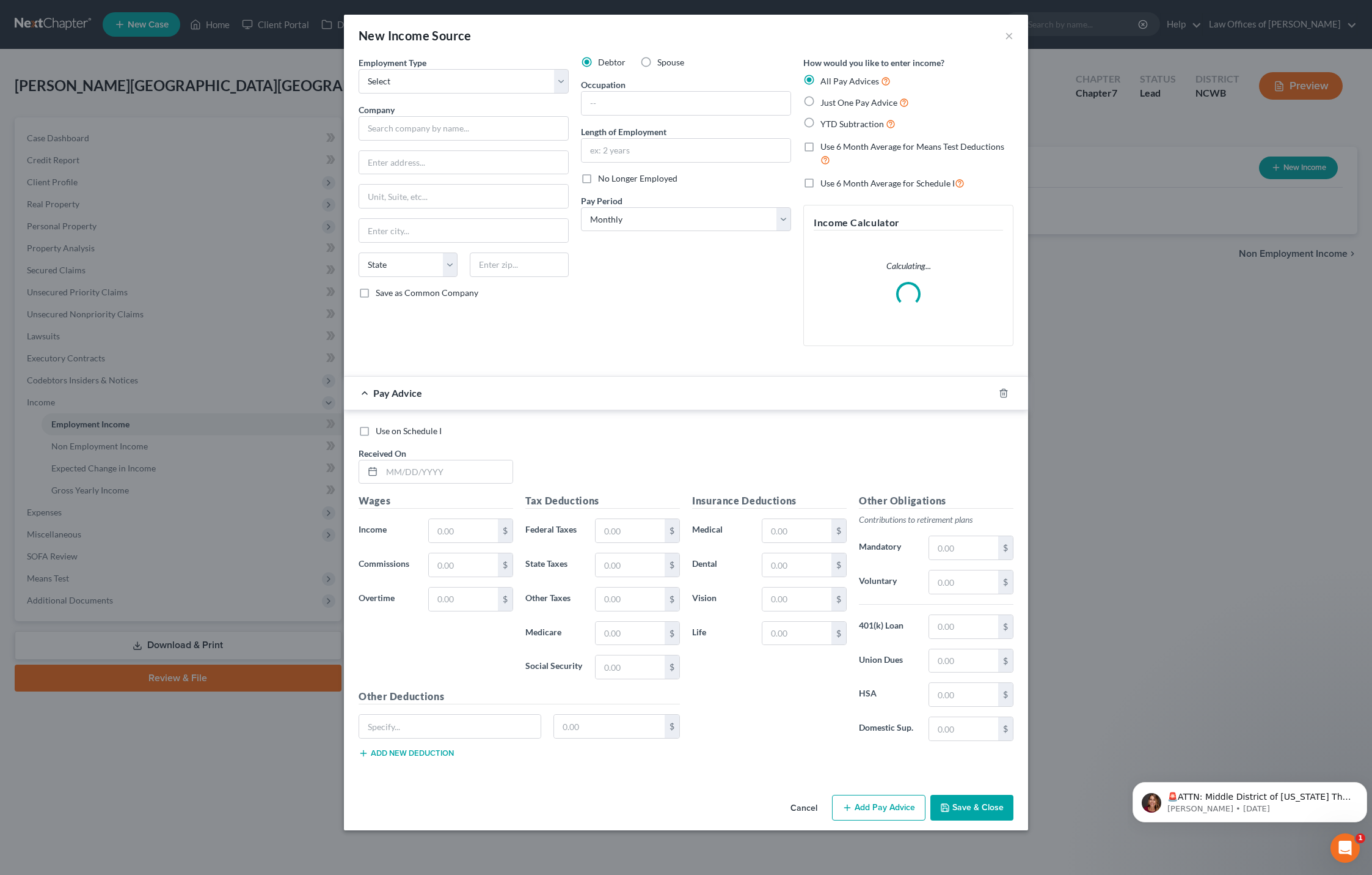
click at [657, 65] on label "Spouse" at bounding box center [670, 62] width 27 height 12
click at [662, 65] on input "Spouse" at bounding box center [666, 60] width 8 height 8
radio input "true"
click at [472, 90] on select "Select Full or [DEMOGRAPHIC_DATA] Employment Self Employment" at bounding box center [463, 82] width 210 height 25
select select "0"
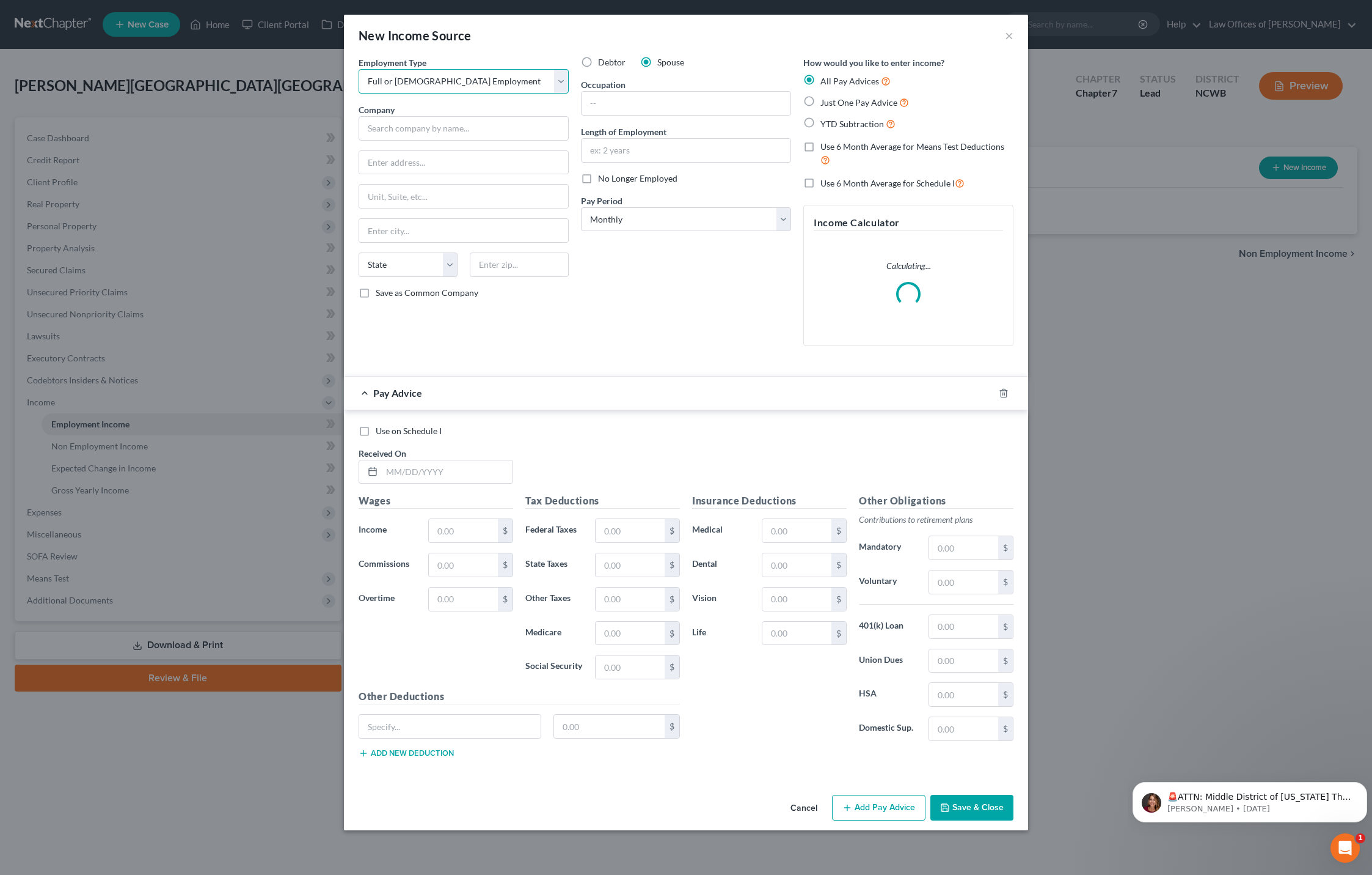
click at [359, 69] on select "Select Full or [DEMOGRAPHIC_DATA] Employment Self Employment" at bounding box center [463, 82] width 210 height 25
click at [455, 127] on input "text" at bounding box center [463, 128] width 210 height 25
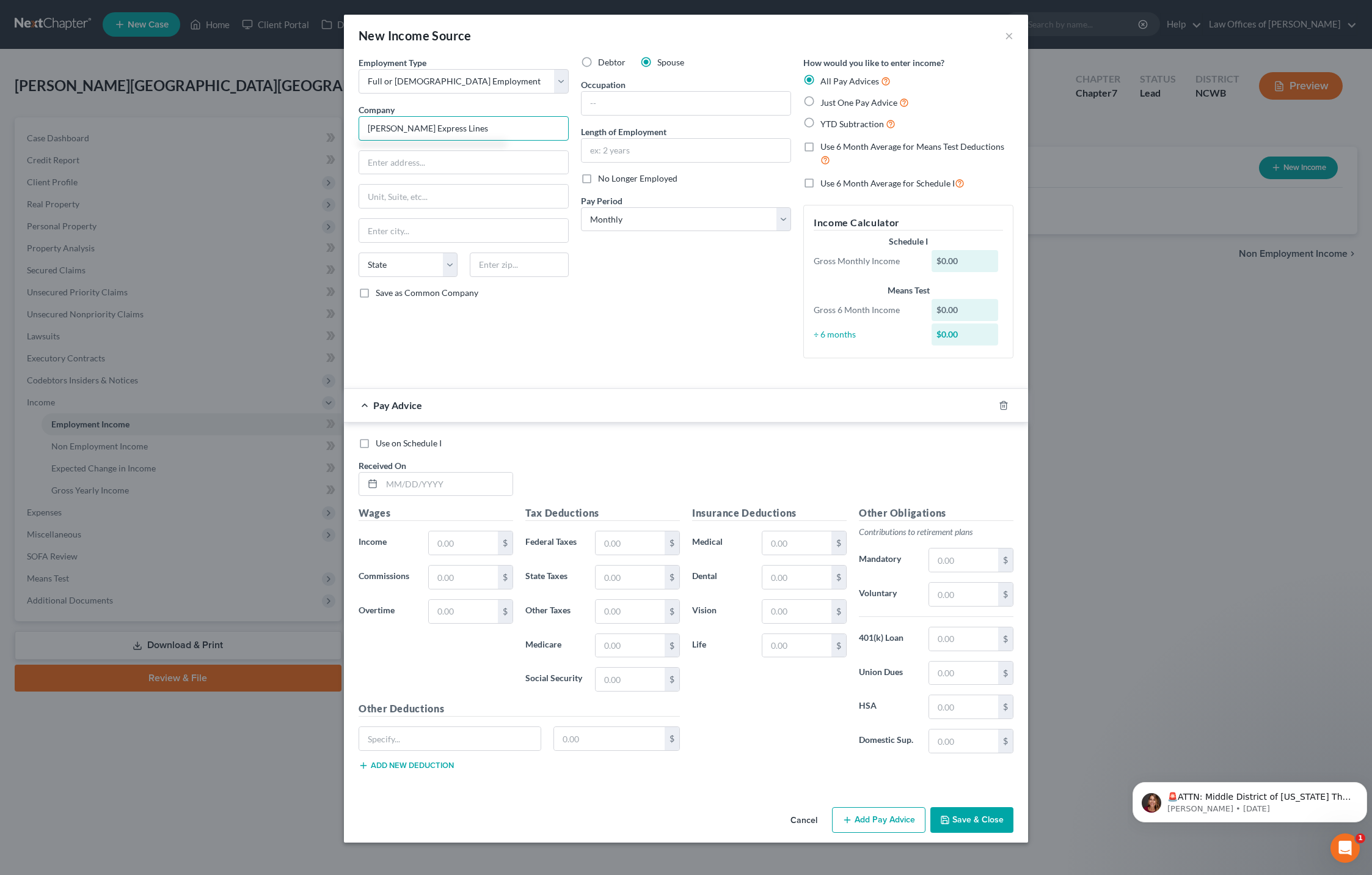
type input "[PERSON_NAME] Express Lines"
click at [479, 167] on input "text" at bounding box center [464, 163] width 209 height 23
type input "[STREET_ADDRESS]"
type input "T"
type input "[GEOGRAPHIC_DATA]"
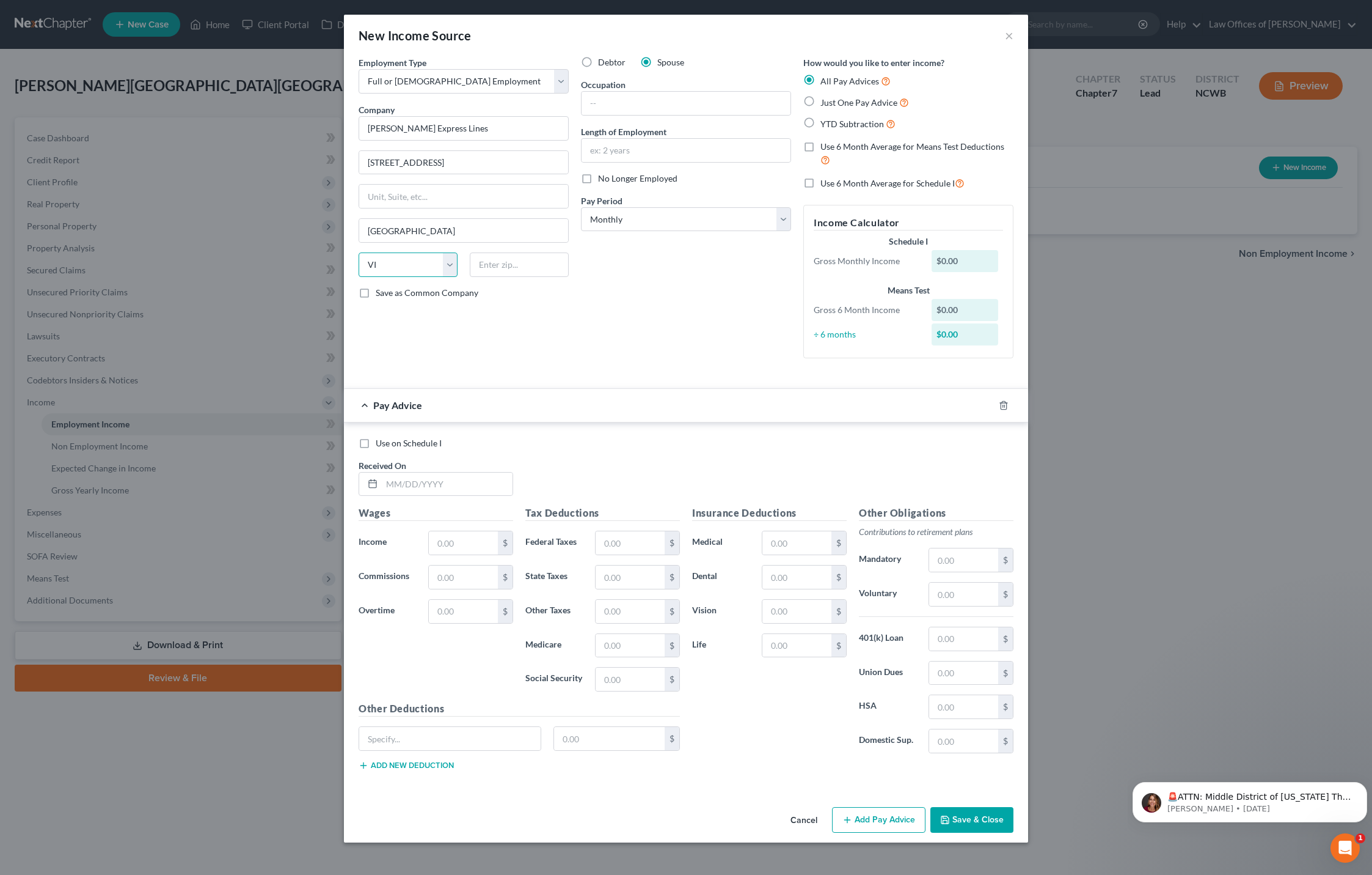
select select "48"
type input "23230"
click at [821, 187] on label "Use 6 Month Average for Schedule I" at bounding box center [893, 182] width 145 height 14
click at [826, 184] on input "Use 6 Month Average for Schedule I" at bounding box center [830, 180] width 8 height 8
checkbox input "true"
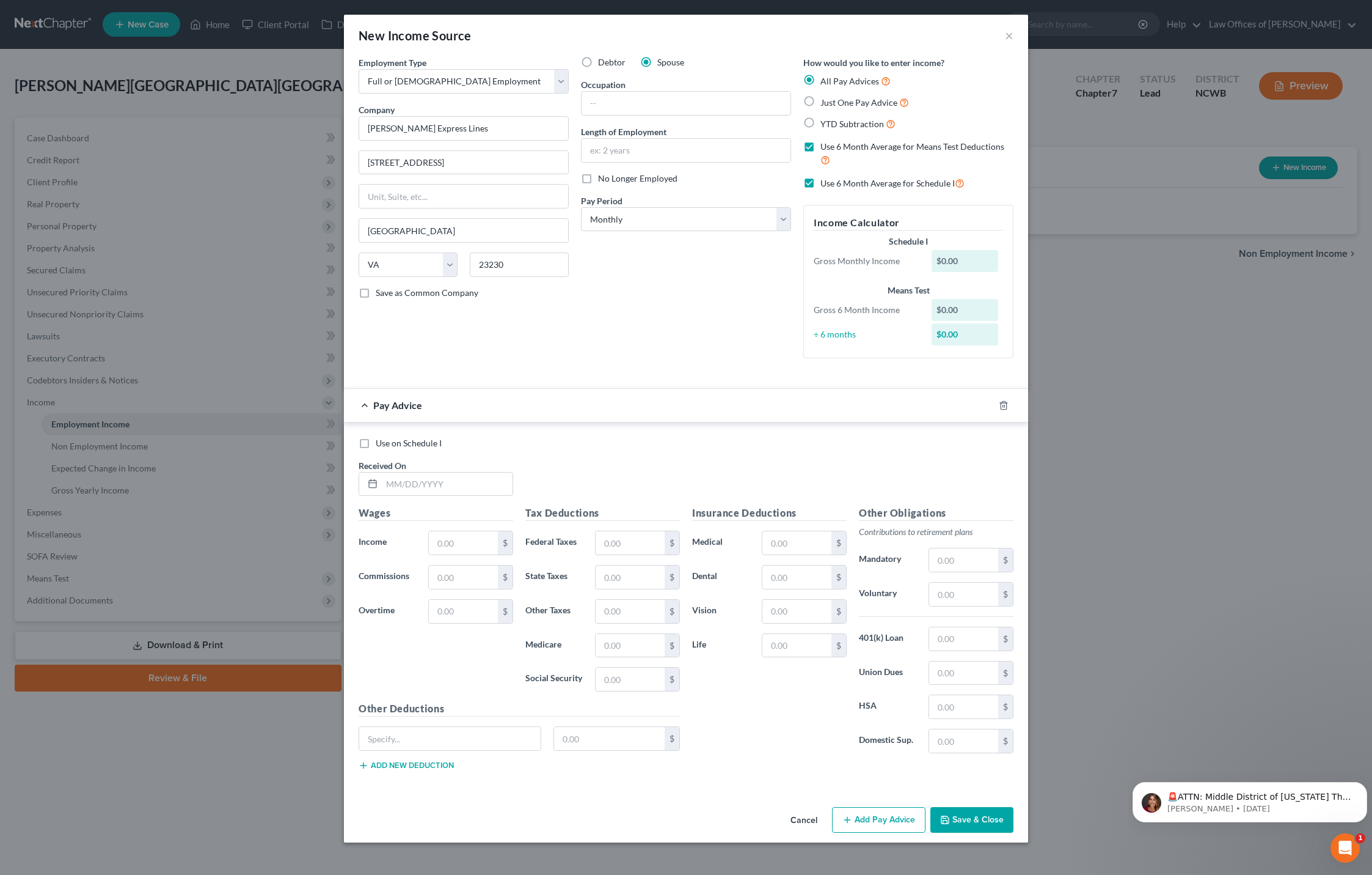
checkbox input "true"
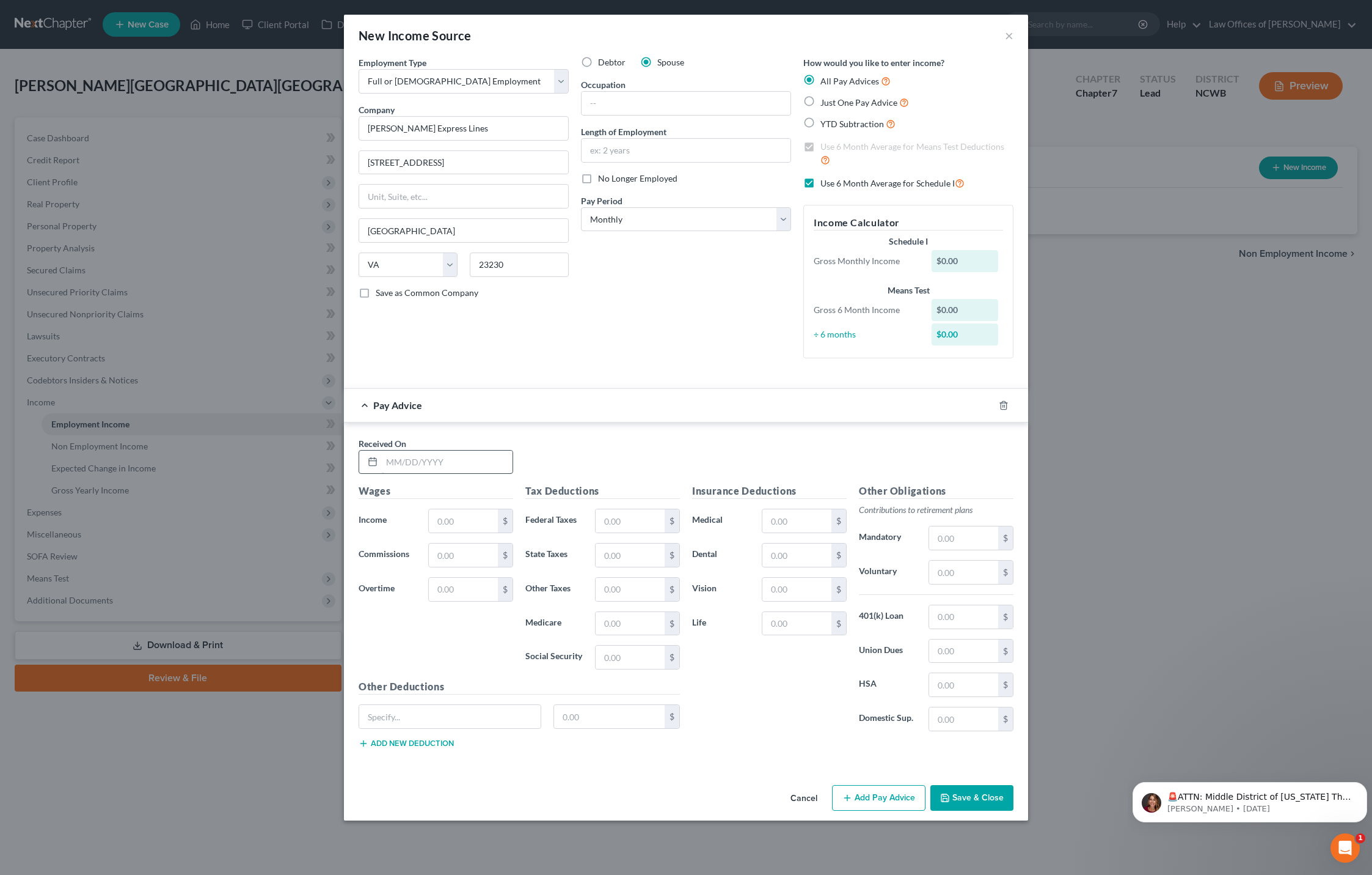
click at [408, 461] on div "Received On *" at bounding box center [436, 456] width 167 height 38
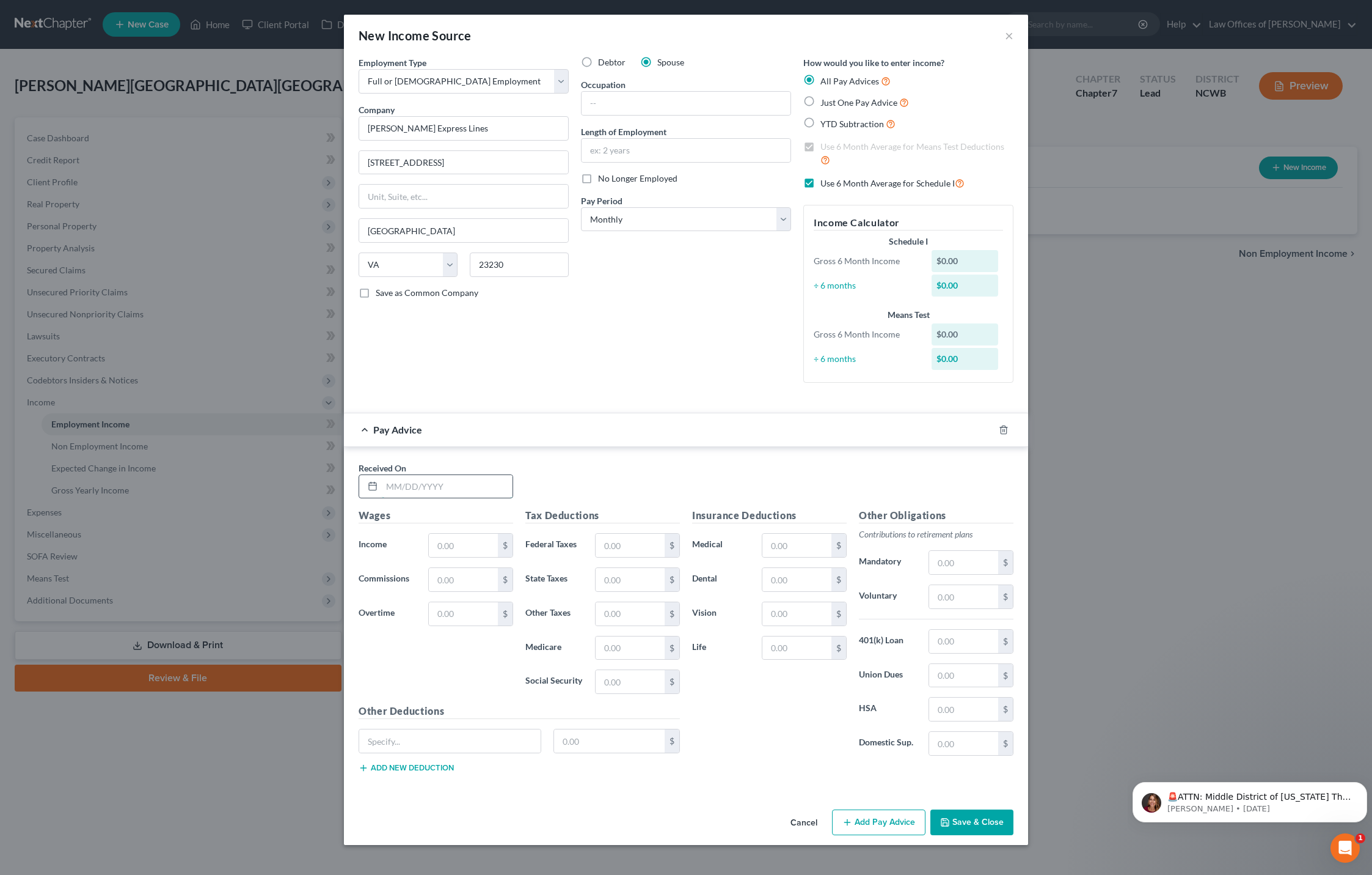
click at [397, 490] on input "text" at bounding box center [448, 486] width 131 height 23
type input "[DATE]"
click at [461, 545] on input "text" at bounding box center [463, 545] width 69 height 23
type input "1,612.22"
click at [601, 545] on input "text" at bounding box center [630, 545] width 69 height 23
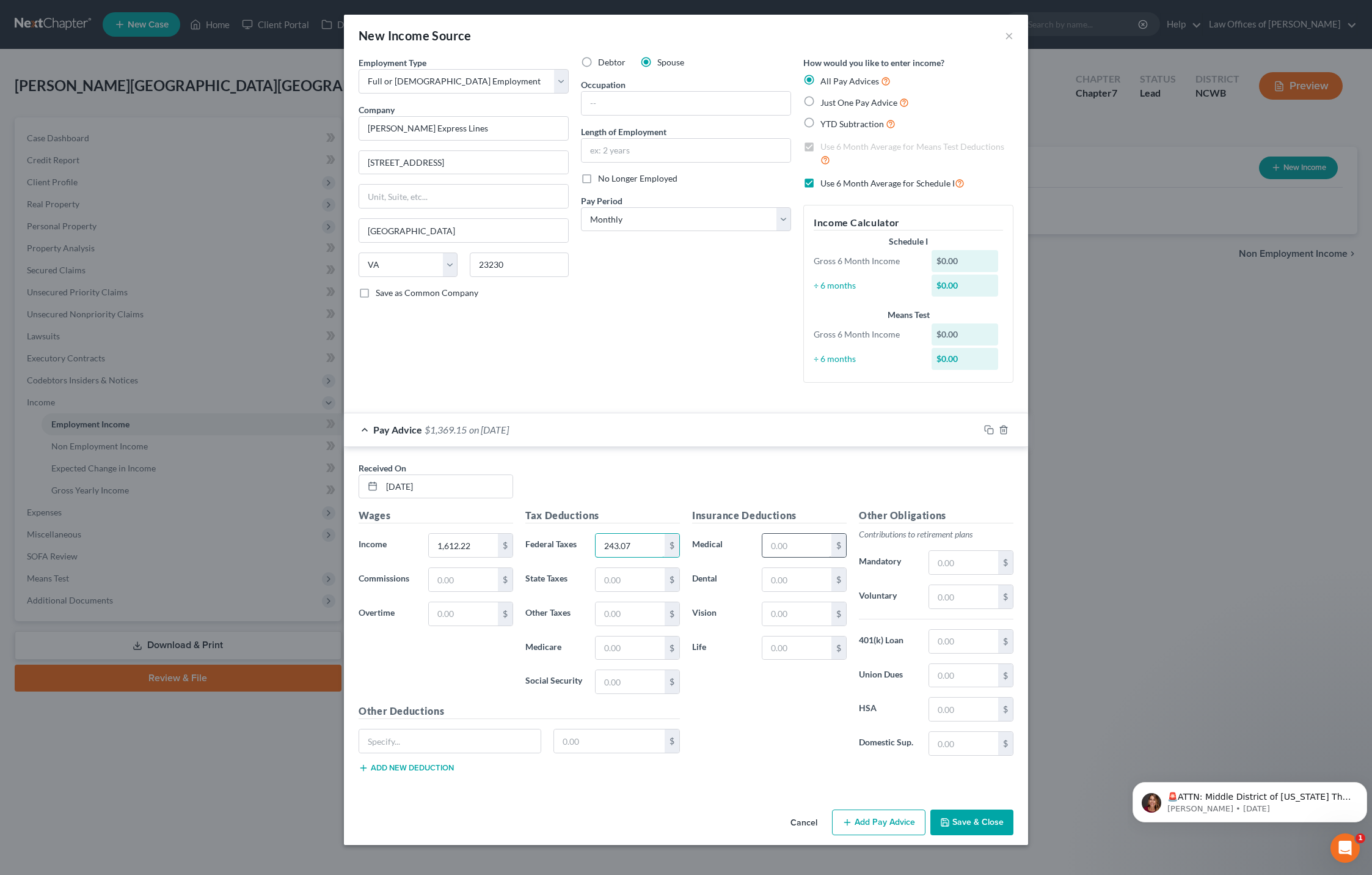
type input "243.07"
click at [783, 545] on input "text" at bounding box center [797, 545] width 69 height 23
type input "339.92"
click at [454, 578] on input "text" at bounding box center [463, 579] width 69 height 23
click at [639, 580] on input "text" at bounding box center [630, 579] width 69 height 23
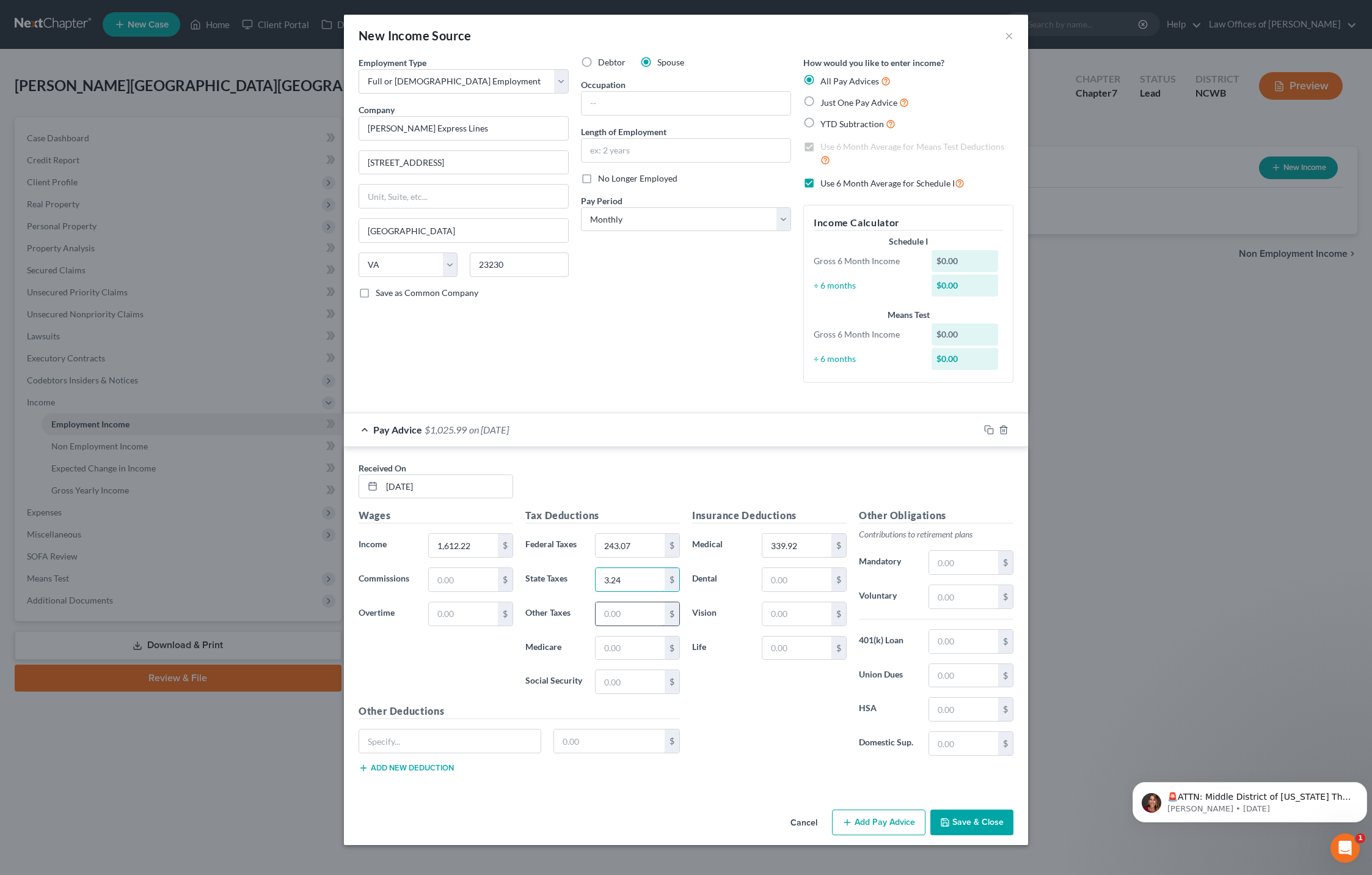
type input "3.24"
click at [643, 615] on input "text" at bounding box center [630, 614] width 69 height 23
click at [821, 105] on label "Just One Pay Advice" at bounding box center [865, 102] width 88 height 14
click at [826, 103] on input "Just One Pay Advice" at bounding box center [830, 100] width 8 height 8
radio input "true"
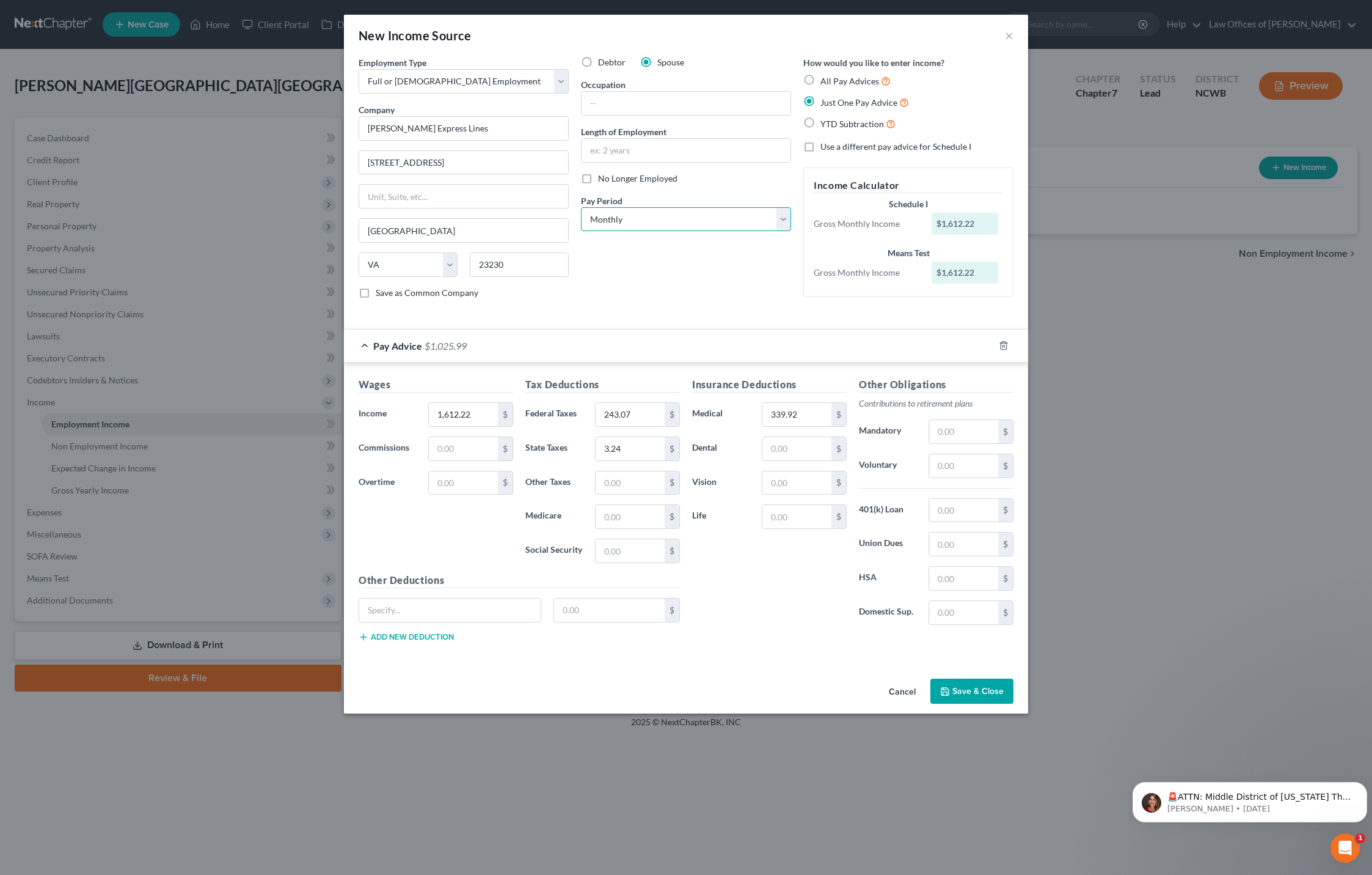
click at [658, 212] on select "Select Monthly Twice Monthly Every Other Week Weekly" at bounding box center [685, 220] width 210 height 25
select select "3"
click at [581, 208] on select "Select Monthly Twice Monthly Every Other Week Weekly" at bounding box center [685, 220] width 210 height 25
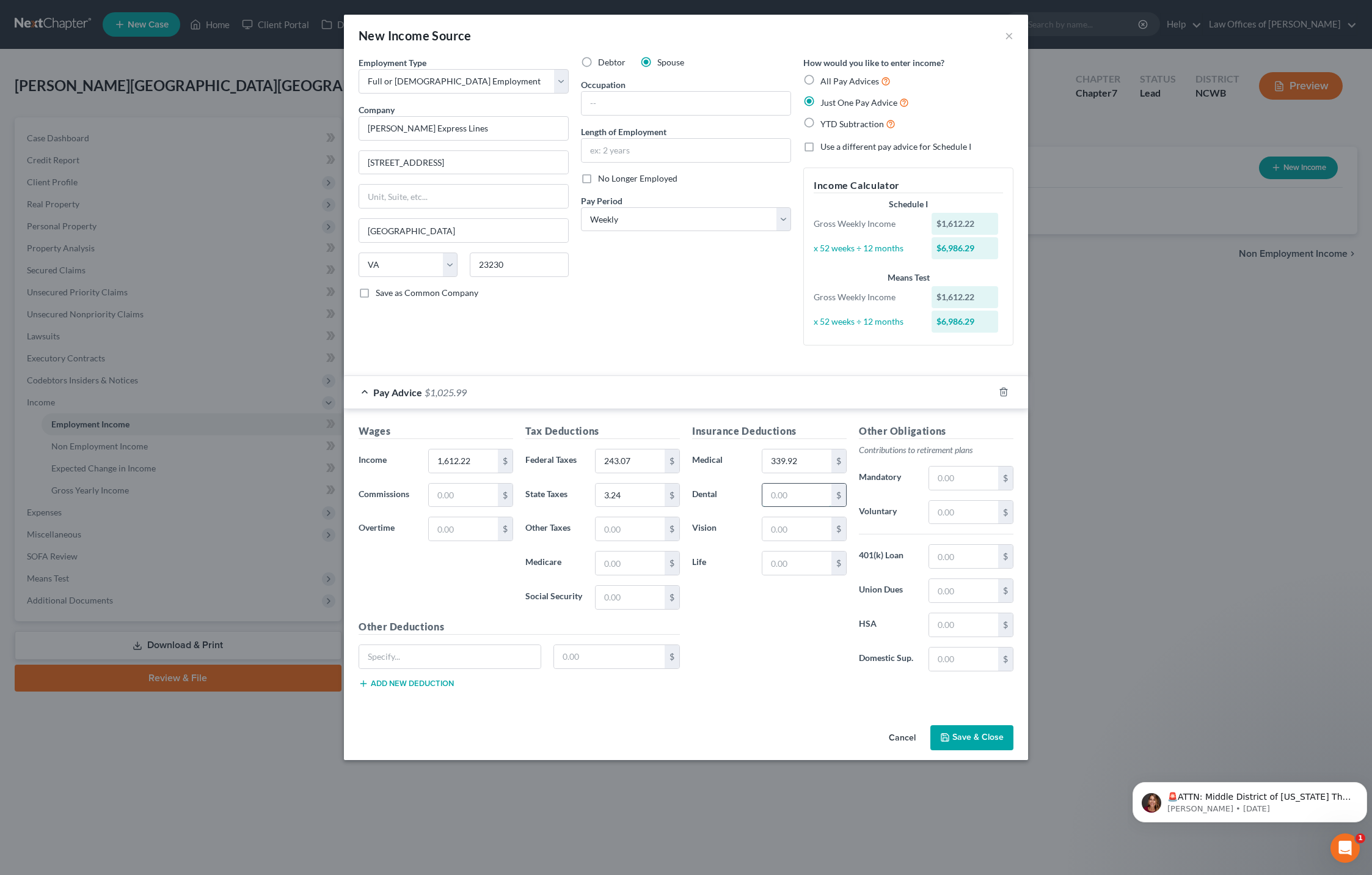
click at [800, 484] on input "text" at bounding box center [797, 495] width 69 height 23
click at [963, 734] on button "Save & Close" at bounding box center [972, 737] width 83 height 25
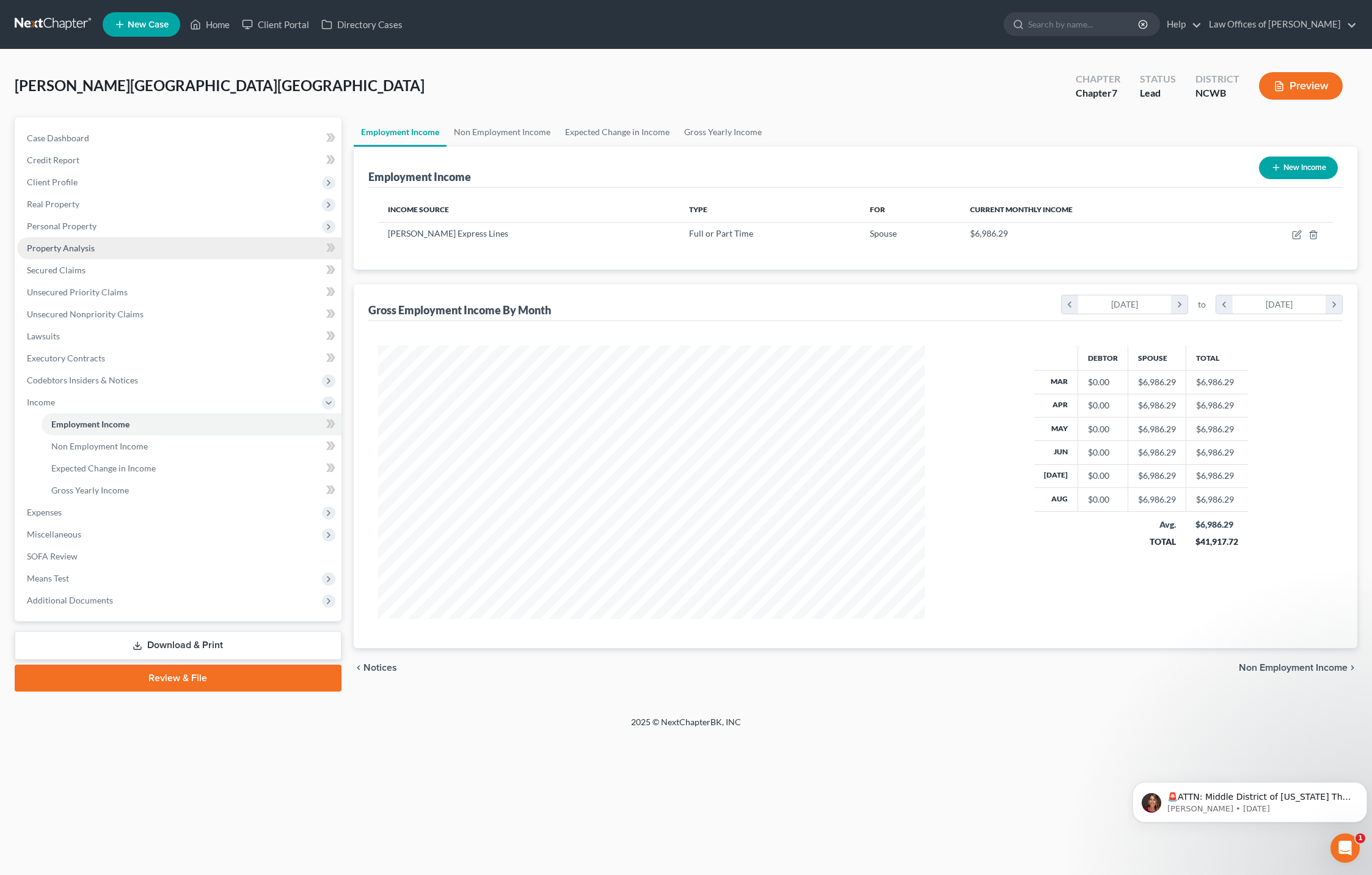
scroll to position [273, 572]
click at [109, 422] on span "Employment Income" at bounding box center [91, 423] width 78 height 11
click at [1293, 236] on icon "button" at bounding box center [1296, 235] width 7 height 7
select select "0"
select select "48"
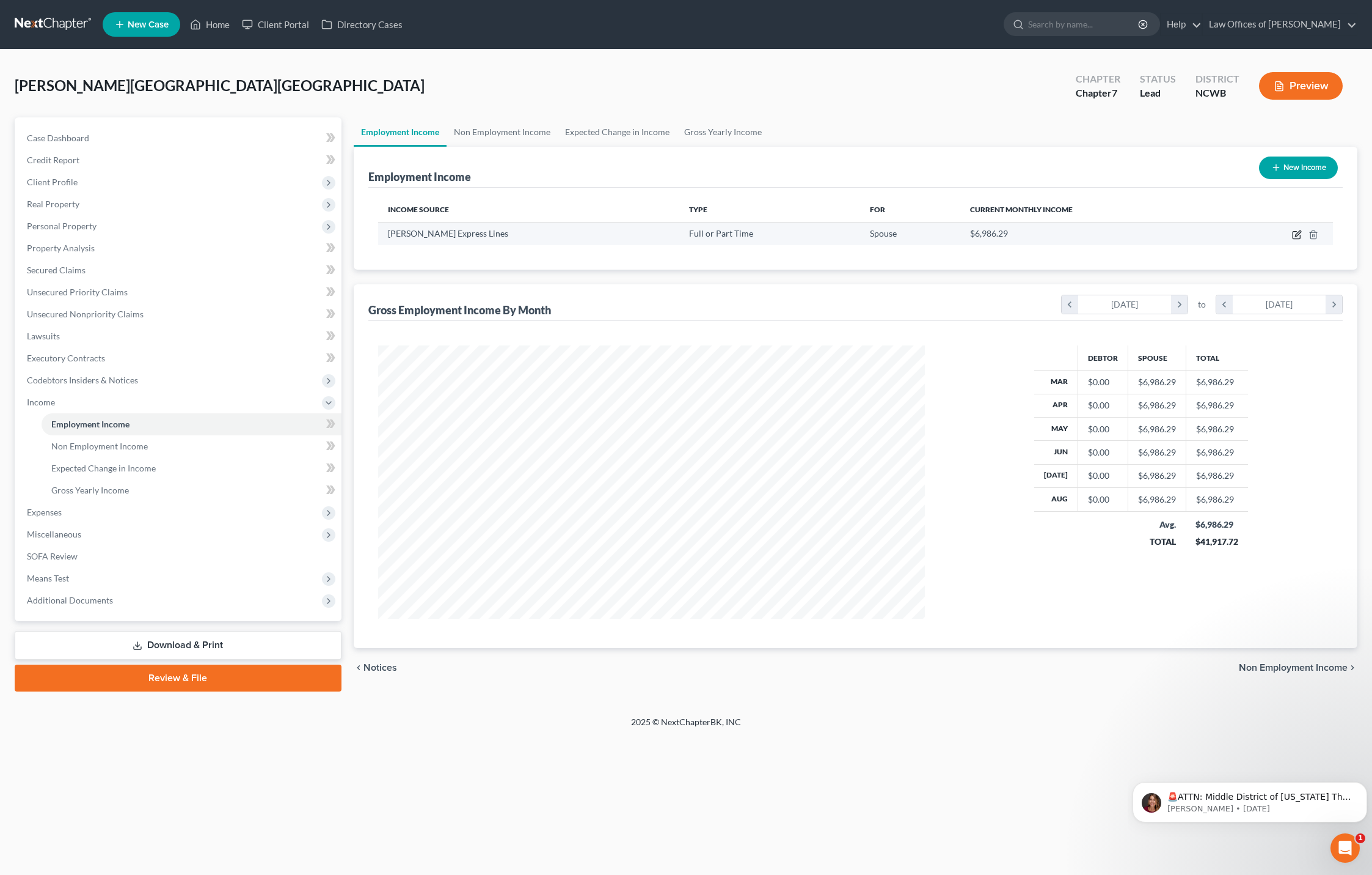
select select "3"
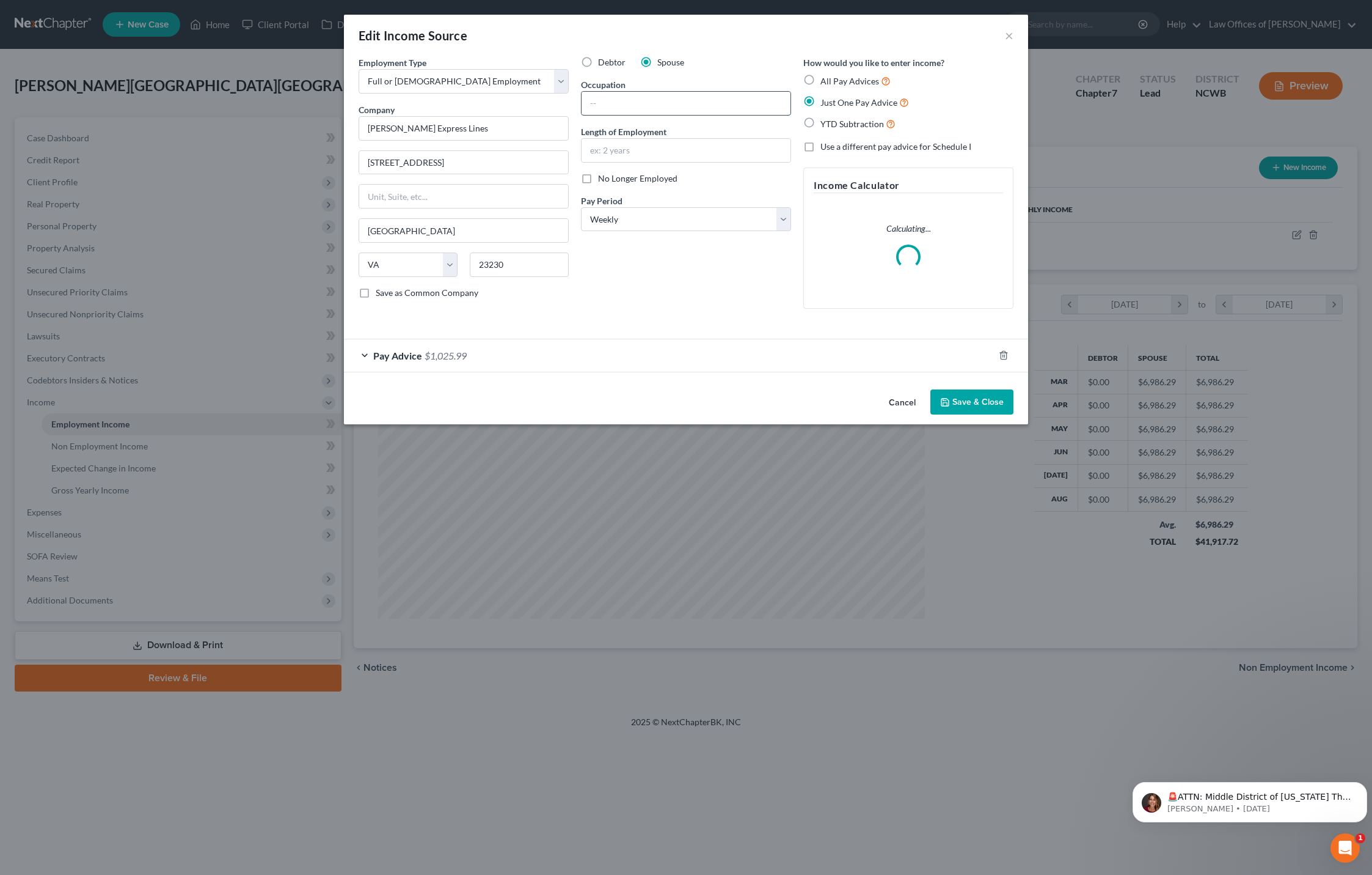
click at [665, 114] on input "text" at bounding box center [686, 103] width 209 height 23
type input "Driver"
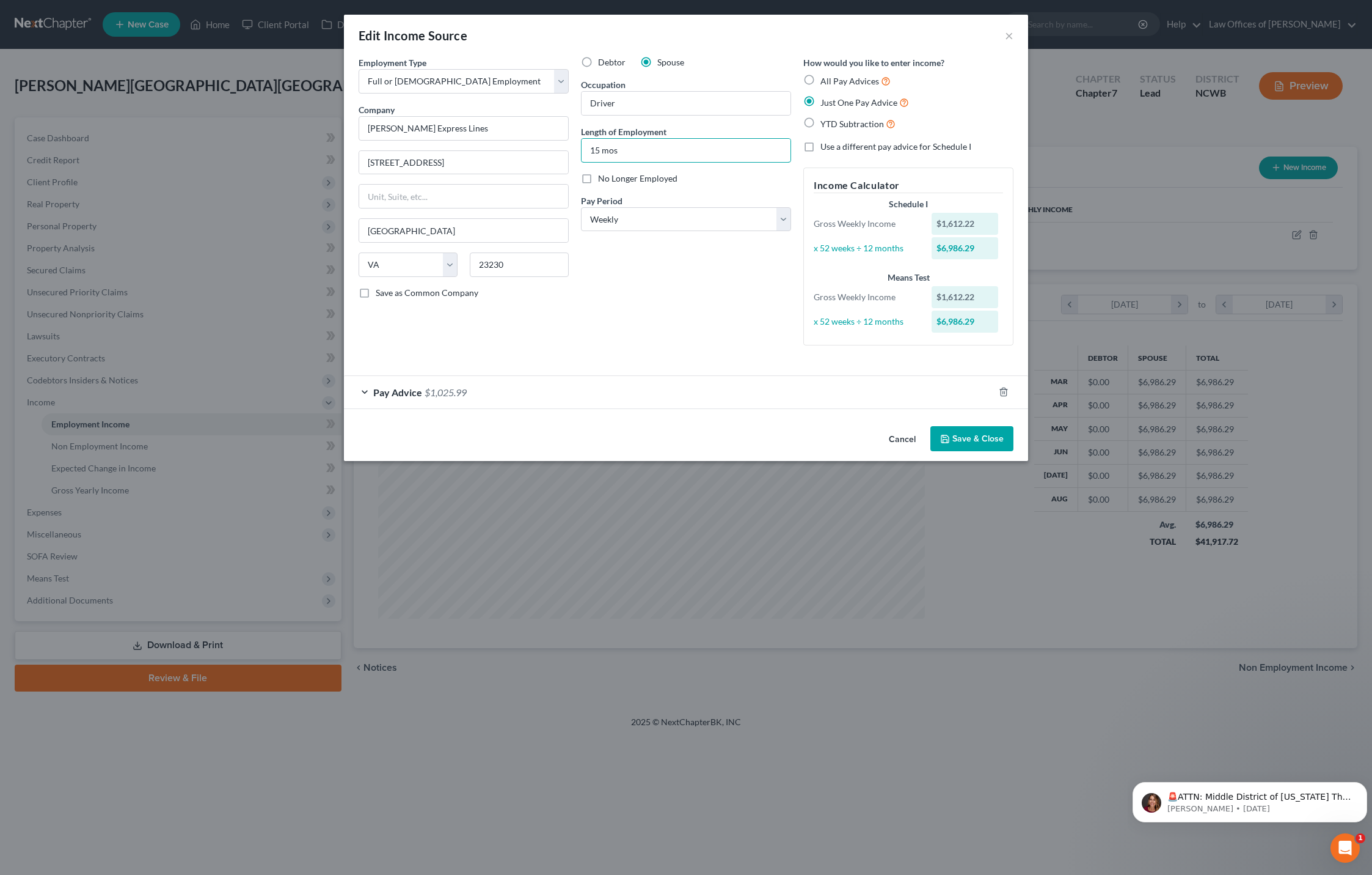
type input "15 mos"
click at [973, 438] on button "Save & Close" at bounding box center [972, 438] width 83 height 25
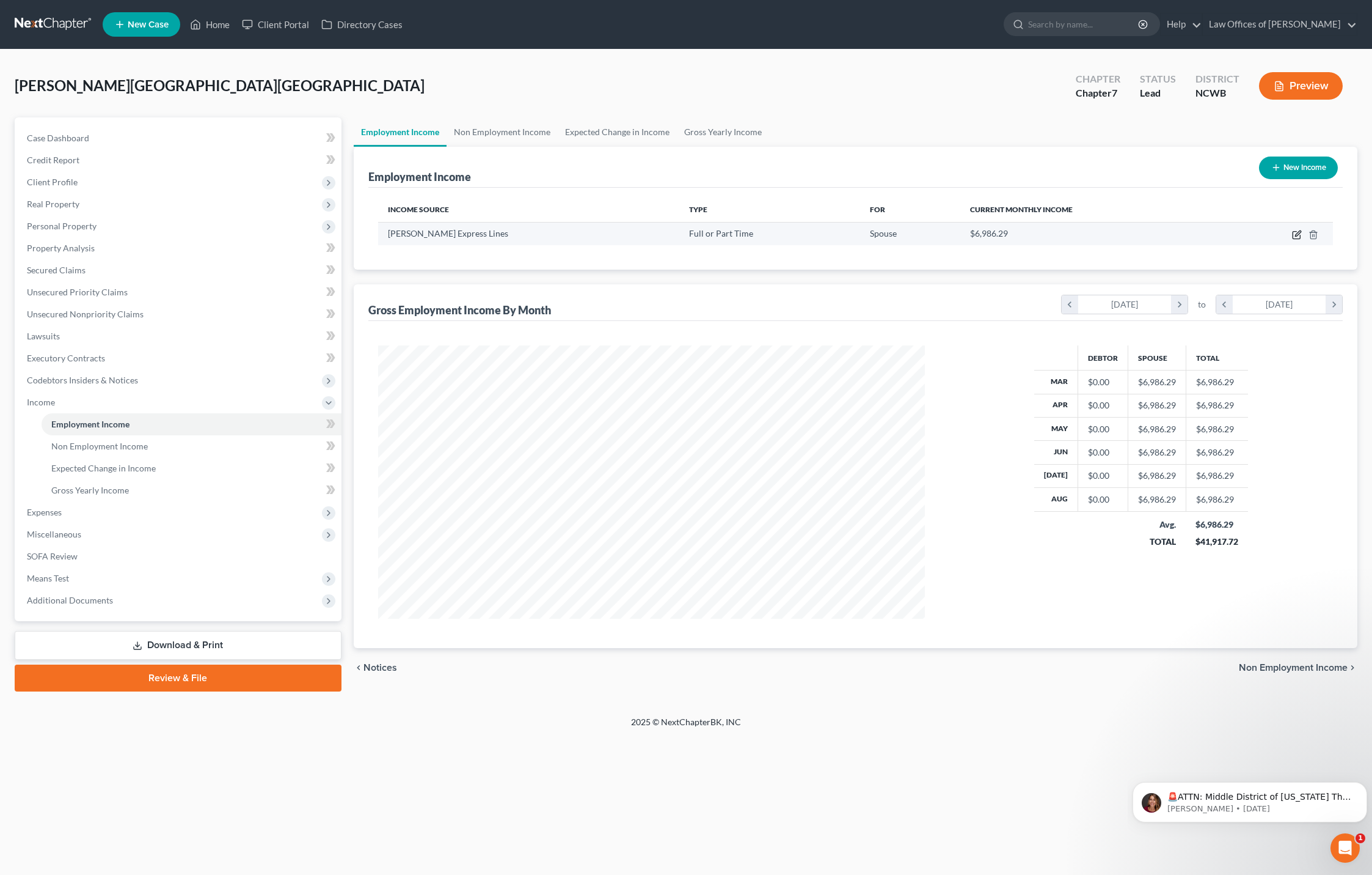
click at [1296, 232] on icon "button" at bounding box center [1297, 234] width 10 height 10
select select "0"
select select "48"
select select "3"
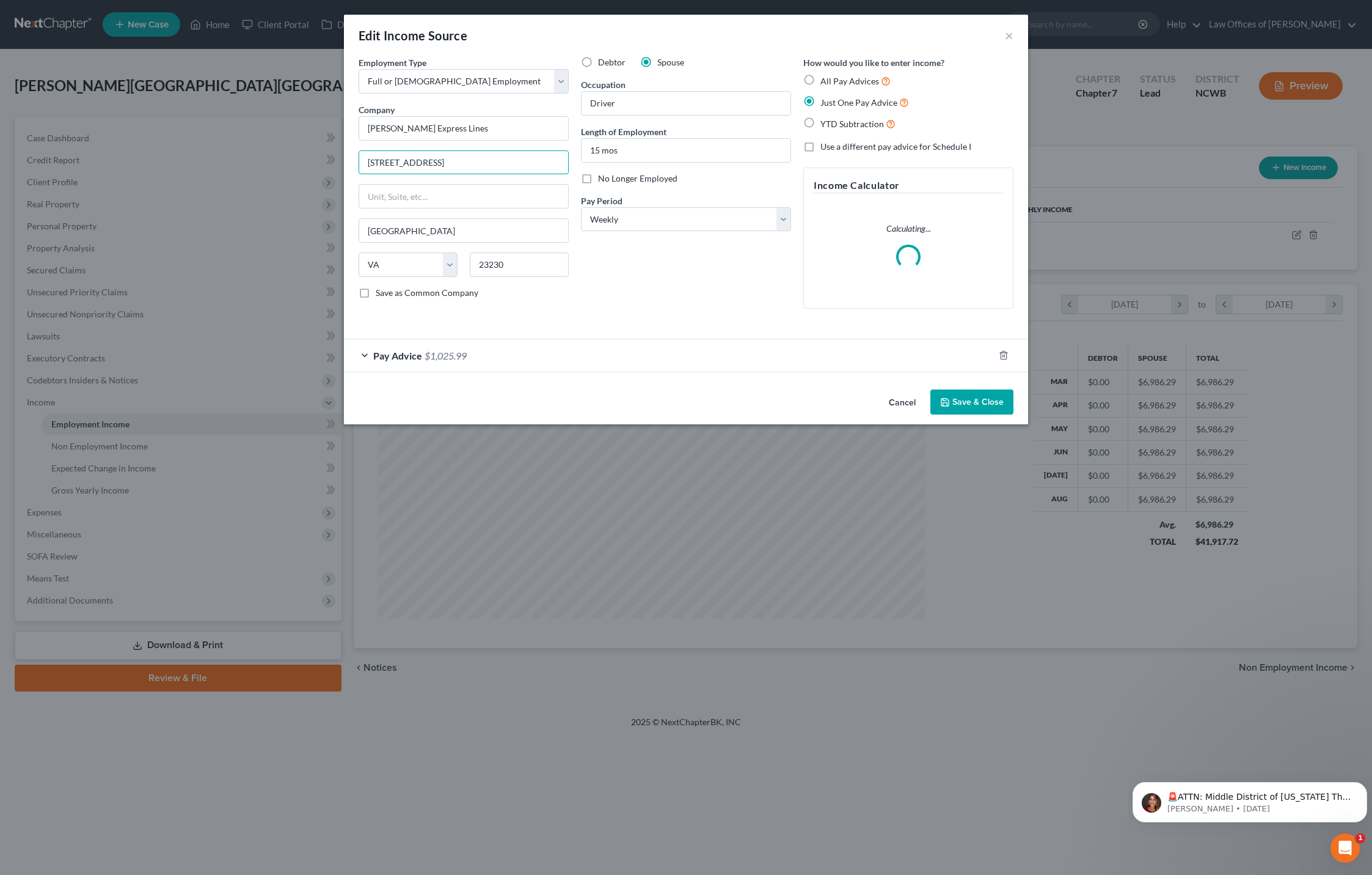
drag, startPoint x: 488, startPoint y: 164, endPoint x: 336, endPoint y: 162, distance: 152.0
click at [336, 162] on div "Edit Income Source × Employment Type * Select Full or [DEMOGRAPHIC_DATA] Employ…" at bounding box center [686, 437] width 1372 height 875
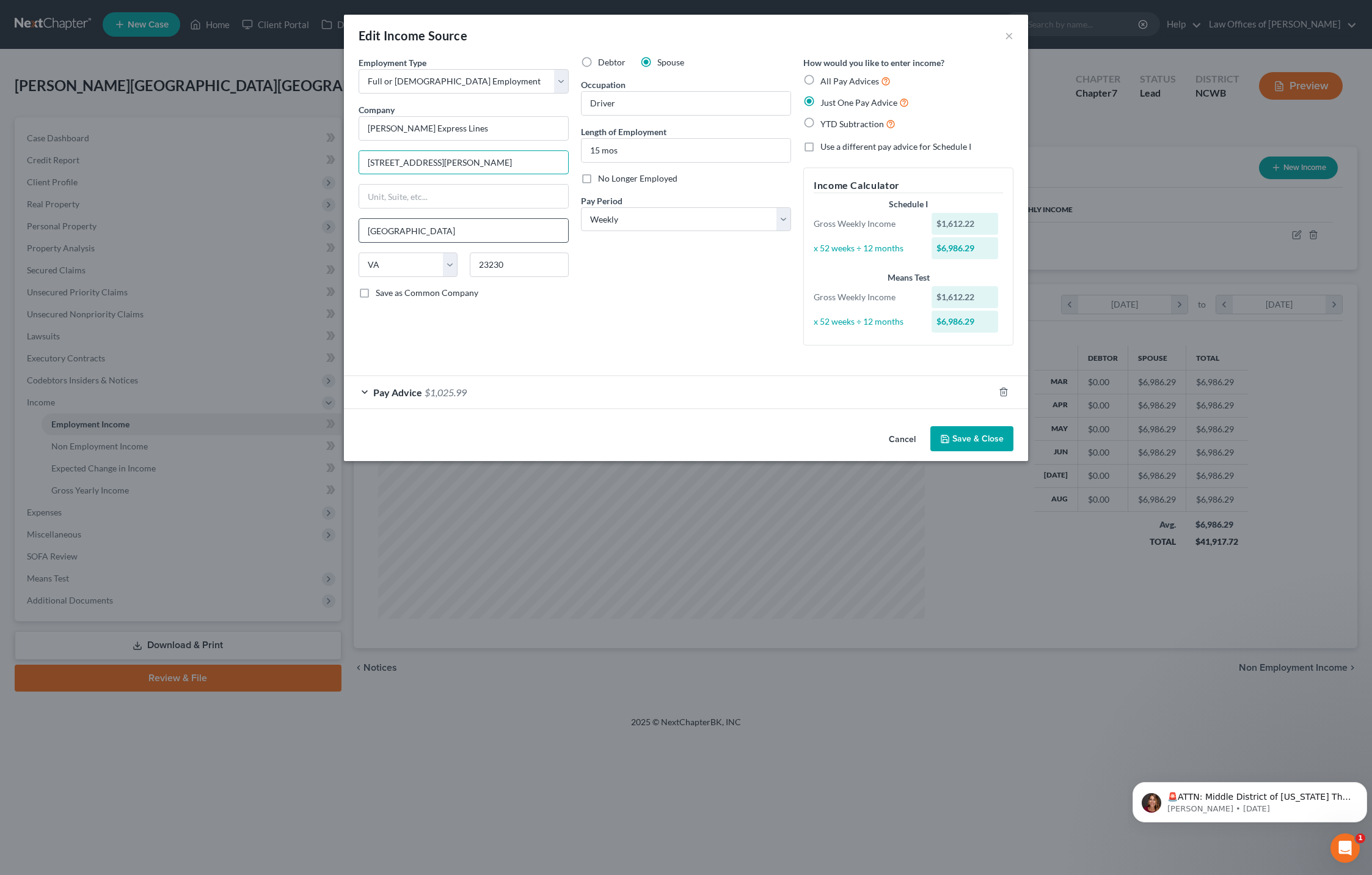
type input "[STREET_ADDRESS][PERSON_NAME]"
drag, startPoint x: 430, startPoint y: 239, endPoint x: 322, endPoint y: 233, distance: 108.2
click at [322, 233] on div "Edit Income Source × Employment Type * Select Full or [DEMOGRAPHIC_DATA] Employ…" at bounding box center [686, 437] width 1372 height 875
type input "Charlotte"
type input "28269"
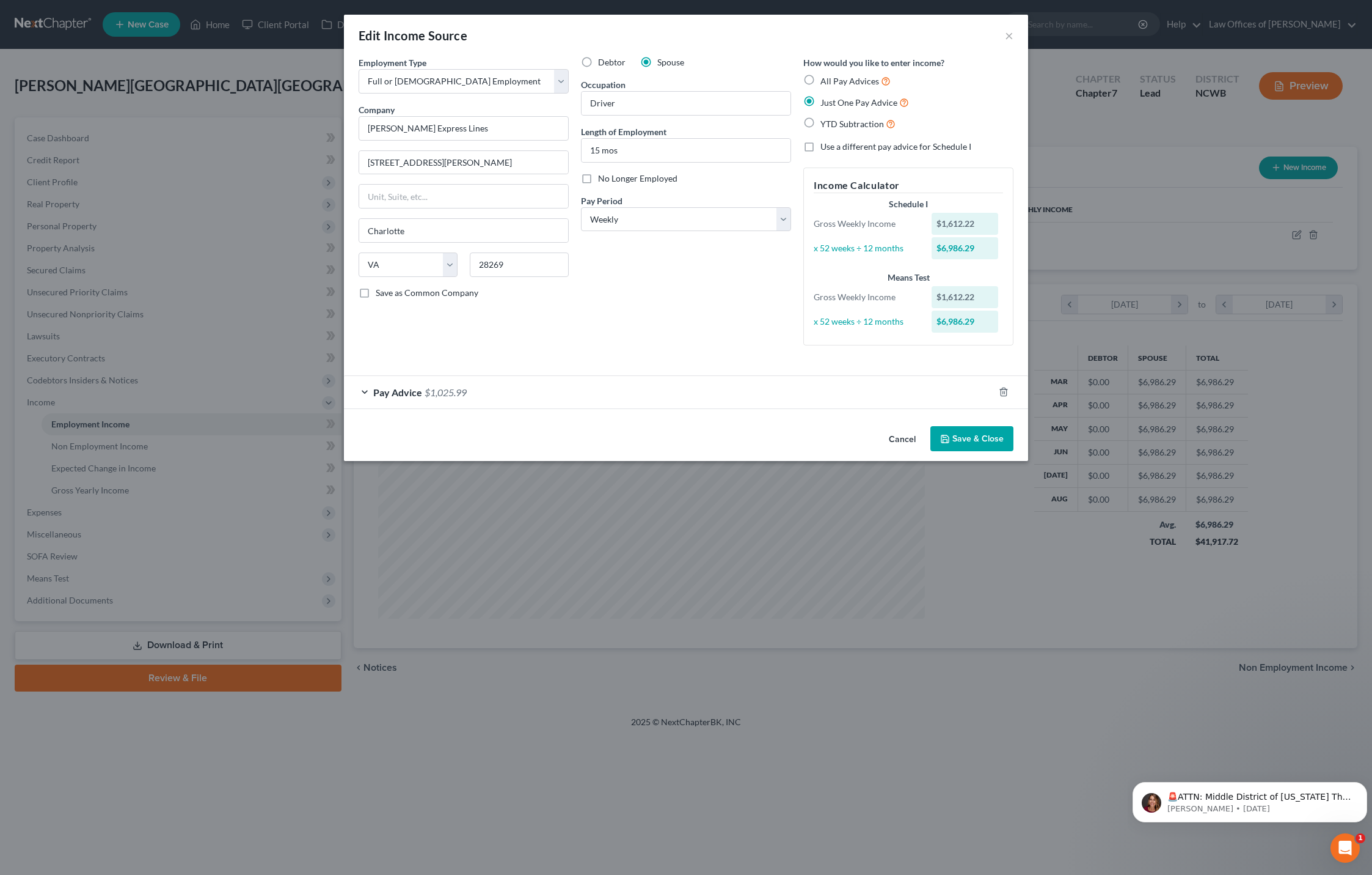
click at [979, 438] on button "Save & Close" at bounding box center [972, 438] width 83 height 25
select select "28"
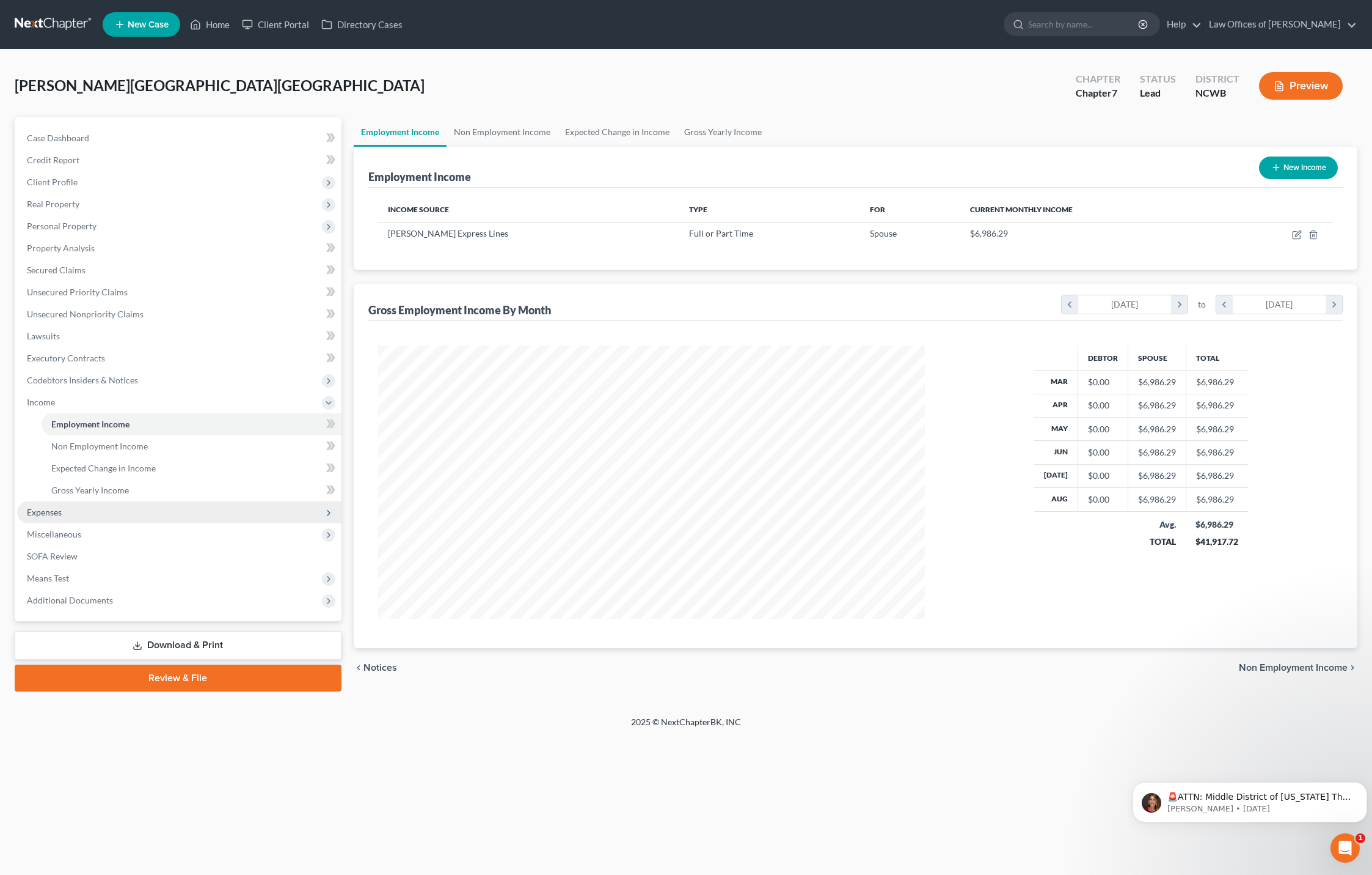
click at [51, 508] on span "Expenses" at bounding box center [44, 511] width 35 height 11
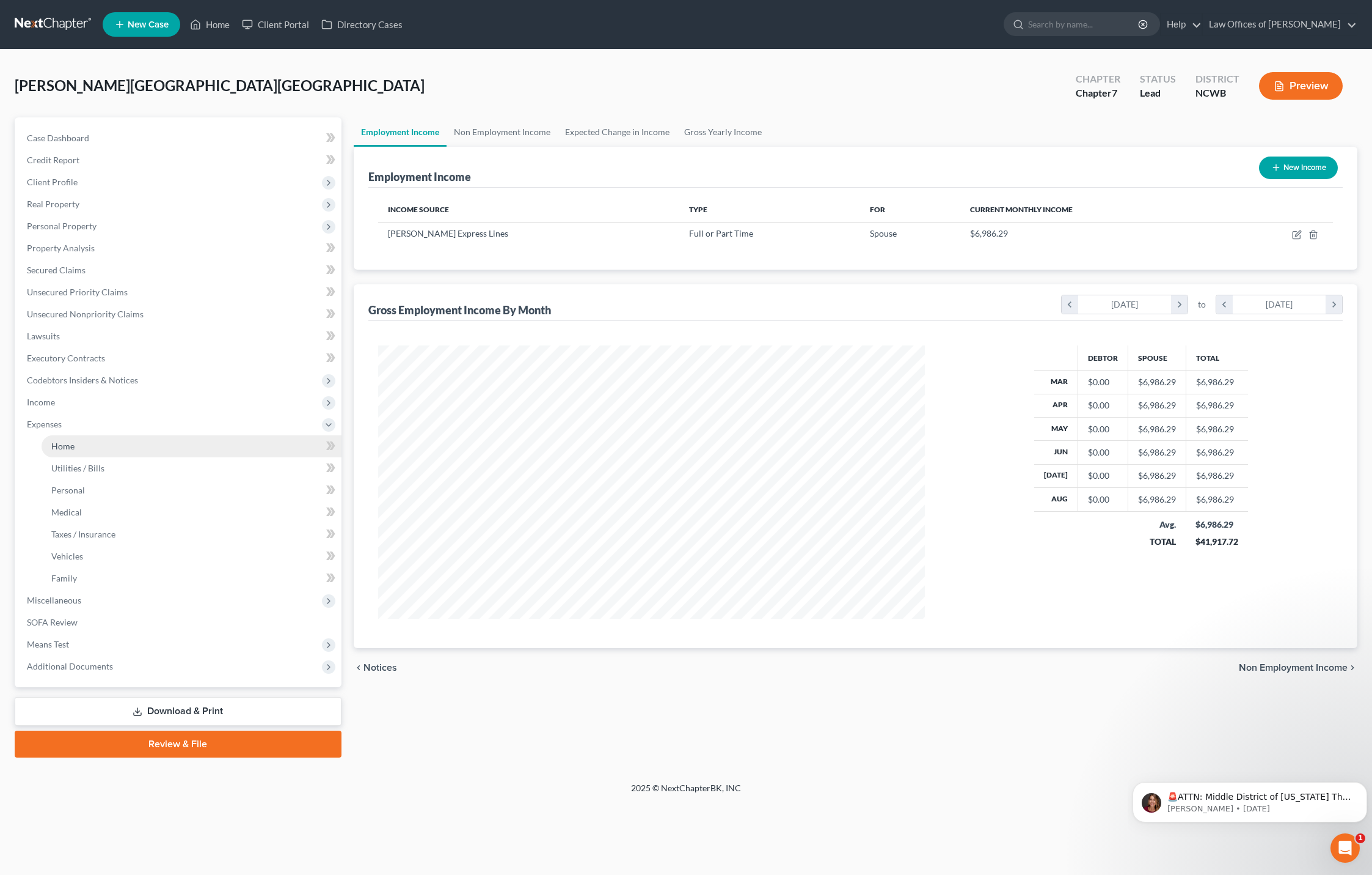
click at [69, 448] on span "Home" at bounding box center [63, 445] width 23 height 11
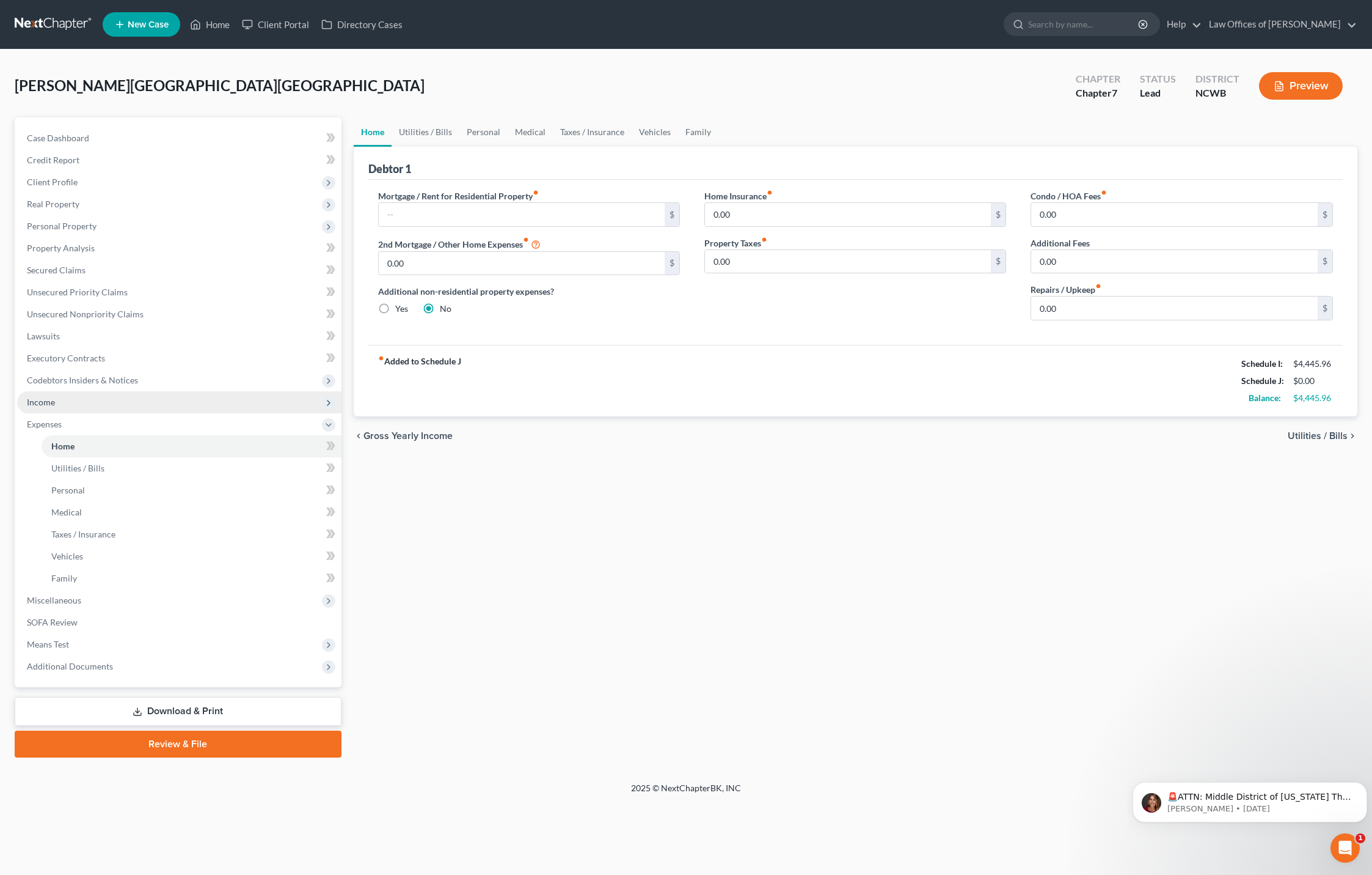
click at [38, 406] on span "Income" at bounding box center [41, 402] width 28 height 11
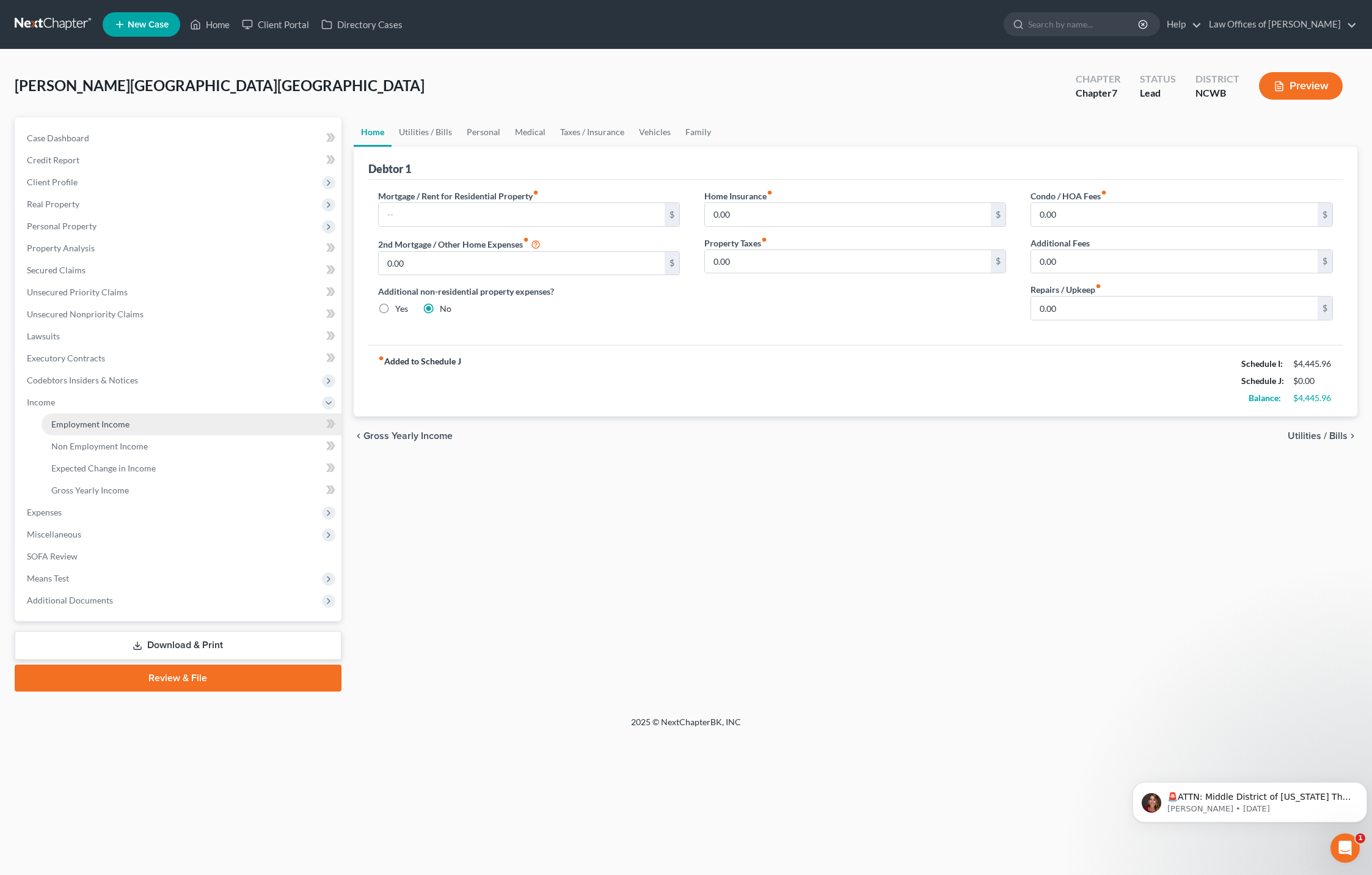
click at [79, 426] on span "Employment Income" at bounding box center [91, 423] width 78 height 11
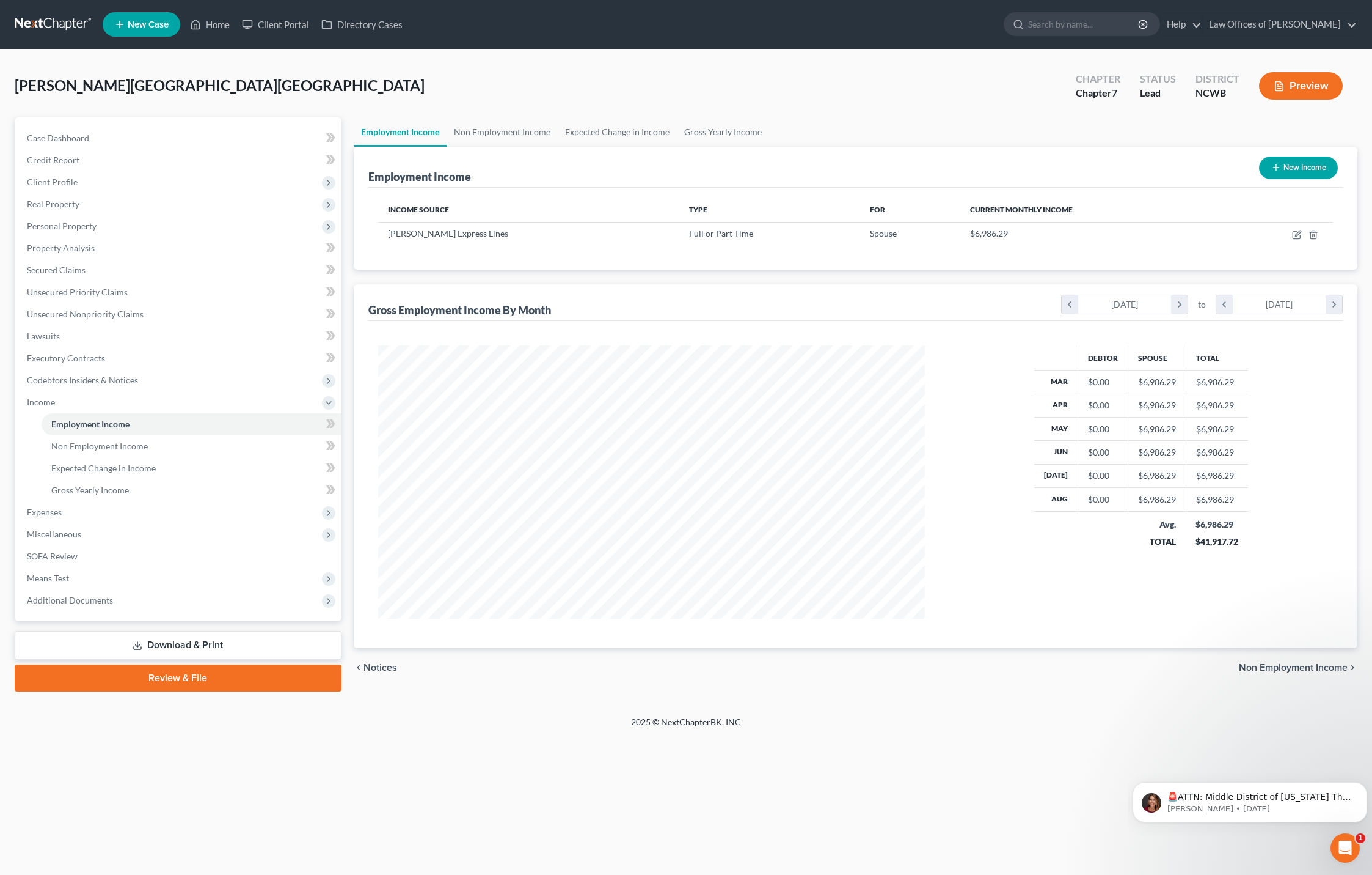
scroll to position [273, 572]
click at [1316, 170] on button "New Income" at bounding box center [1298, 168] width 79 height 23
select select "0"
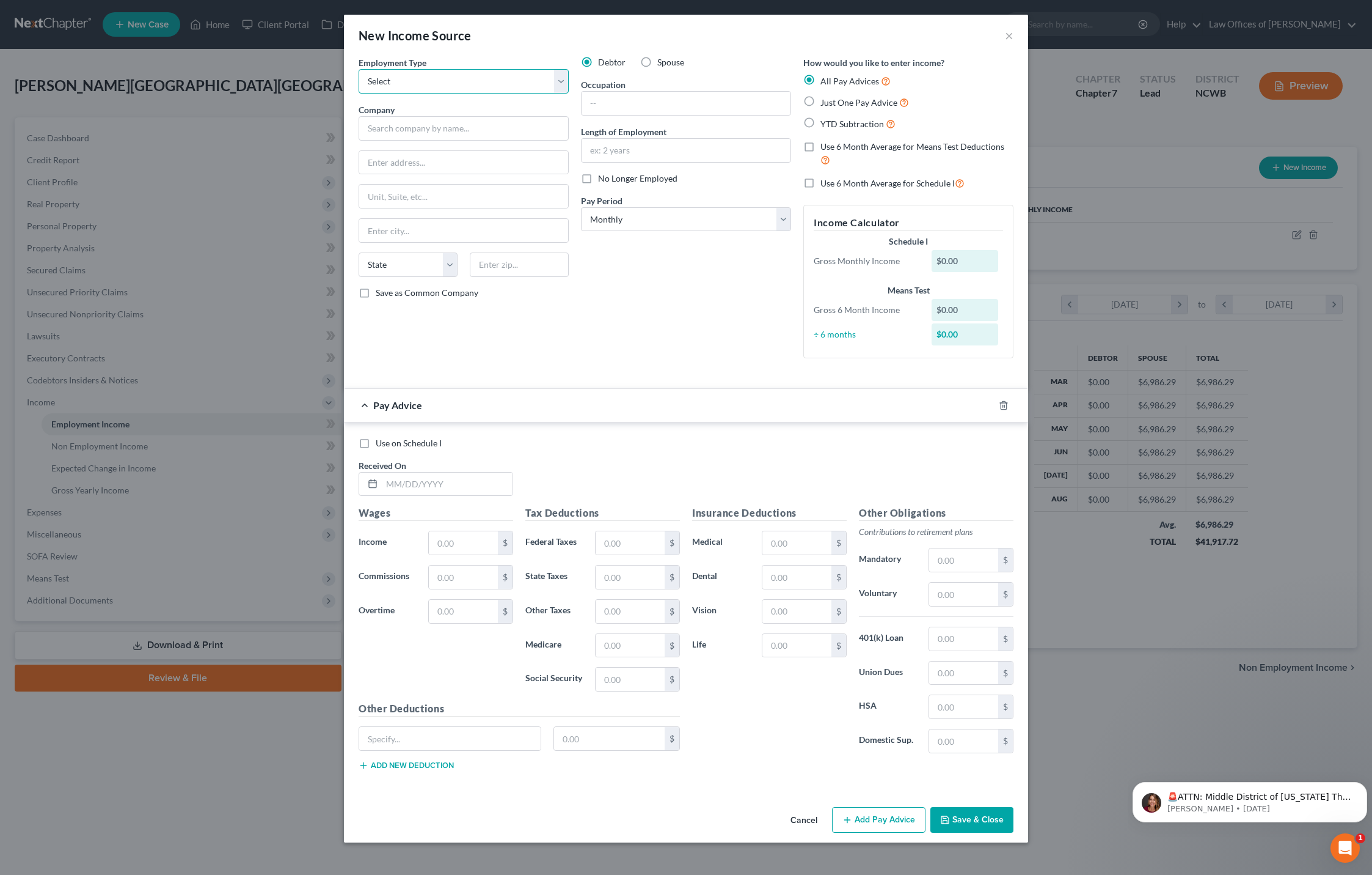
drag, startPoint x: 944, startPoint y: 542, endPoint x: 456, endPoint y: 83, distance: 669.9
click at [456, 83] on select "Select Full or [DEMOGRAPHIC_DATA] Employment Self Employment" at bounding box center [463, 82] width 210 height 25
select select "1"
click at [359, 69] on select "Select Full or [DEMOGRAPHIC_DATA] Employment Self Employment" at bounding box center [463, 82] width 210 height 25
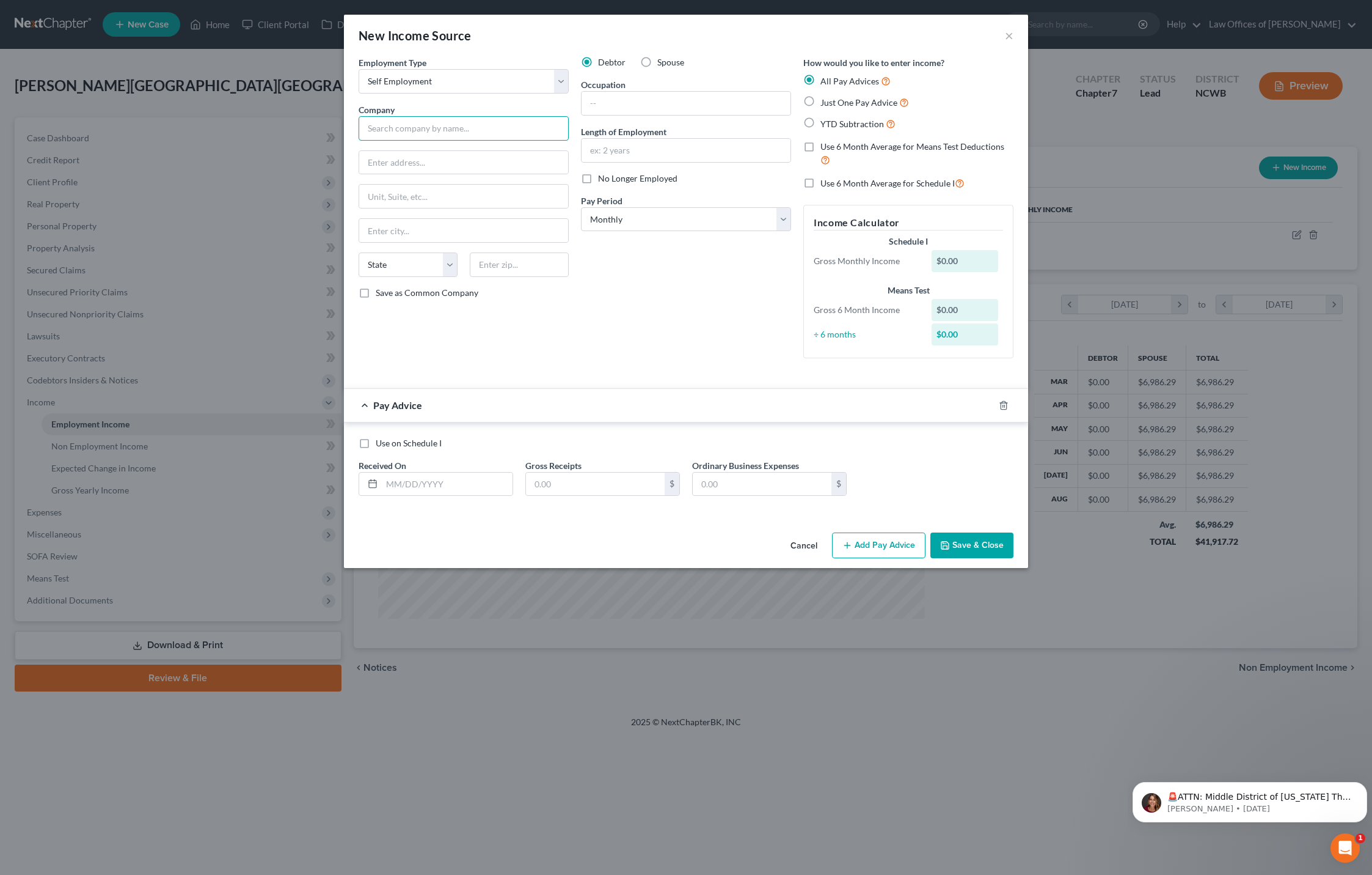
click at [452, 128] on input "text" at bounding box center [463, 128] width 210 height 25
click at [558, 482] on input "text" at bounding box center [595, 484] width 139 height 23
type input "1,200"
click at [376, 444] on label "Use on Schedule I" at bounding box center [408, 443] width 66 height 12
click at [381, 444] on input "Use on Schedule I" at bounding box center [385, 441] width 8 height 8
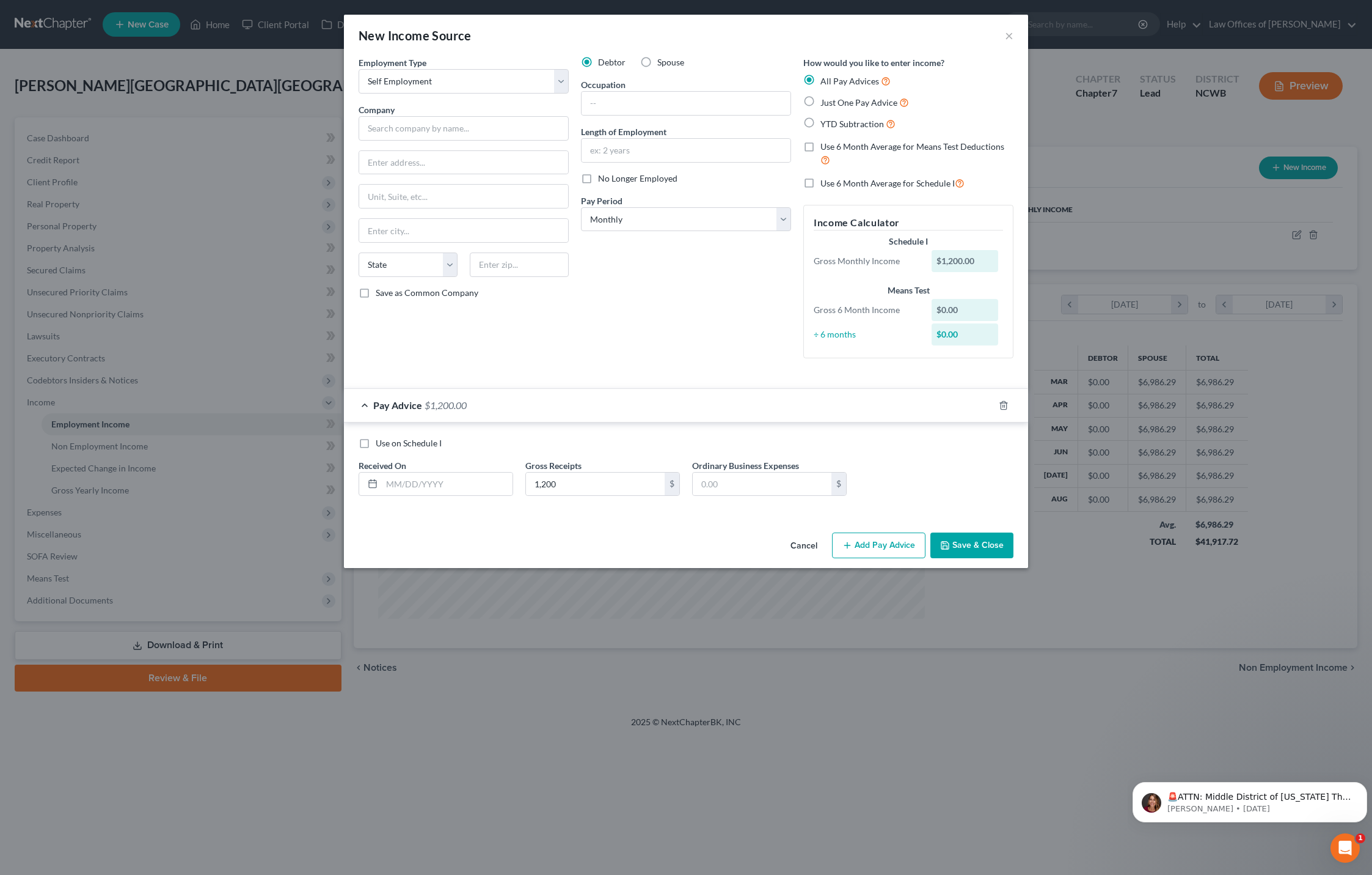
checkbox input "true"
click at [981, 547] on button "Save & Close" at bounding box center [972, 545] width 83 height 25
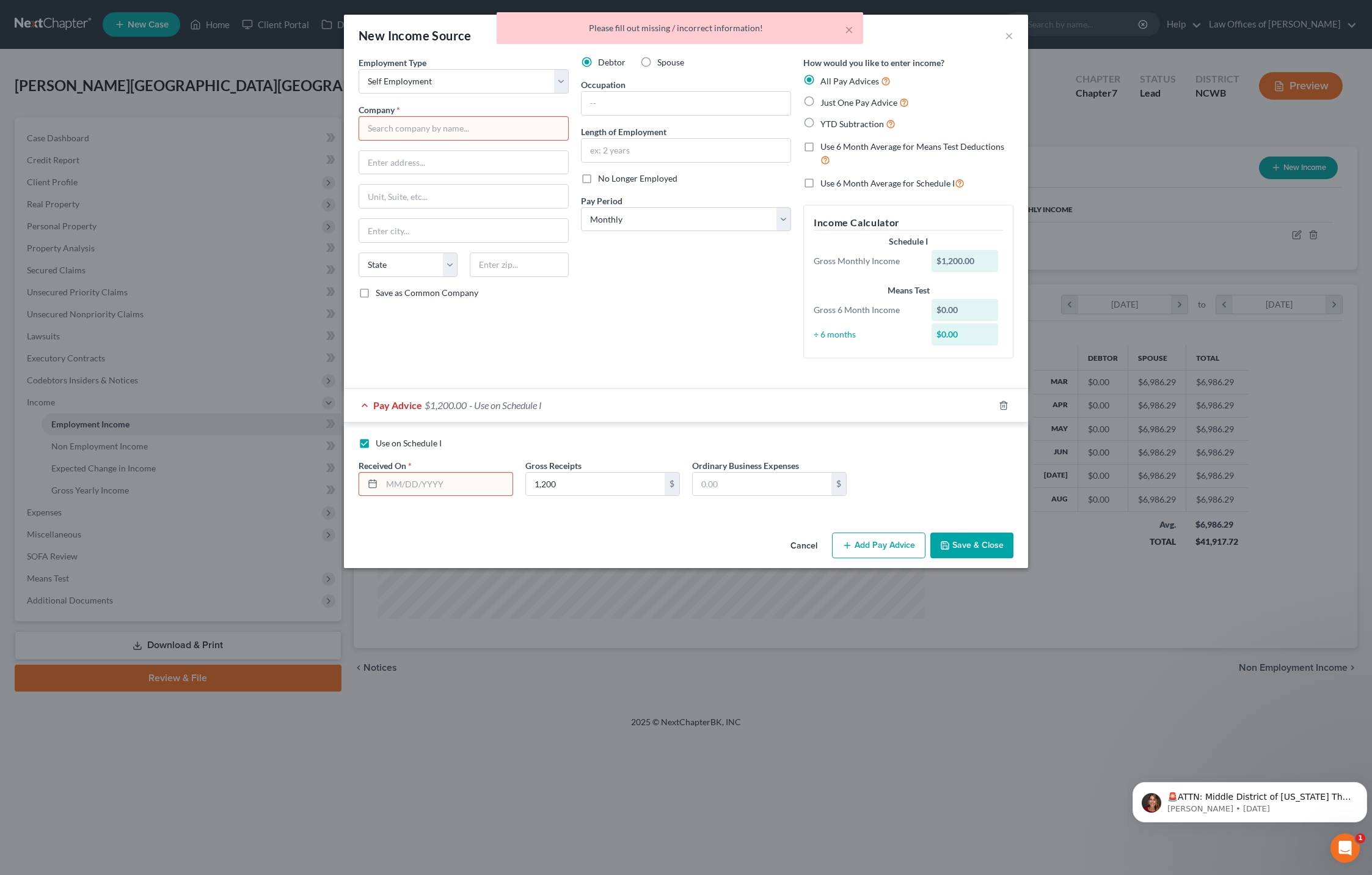
click at [401, 135] on input "text" at bounding box center [463, 128] width 210 height 25
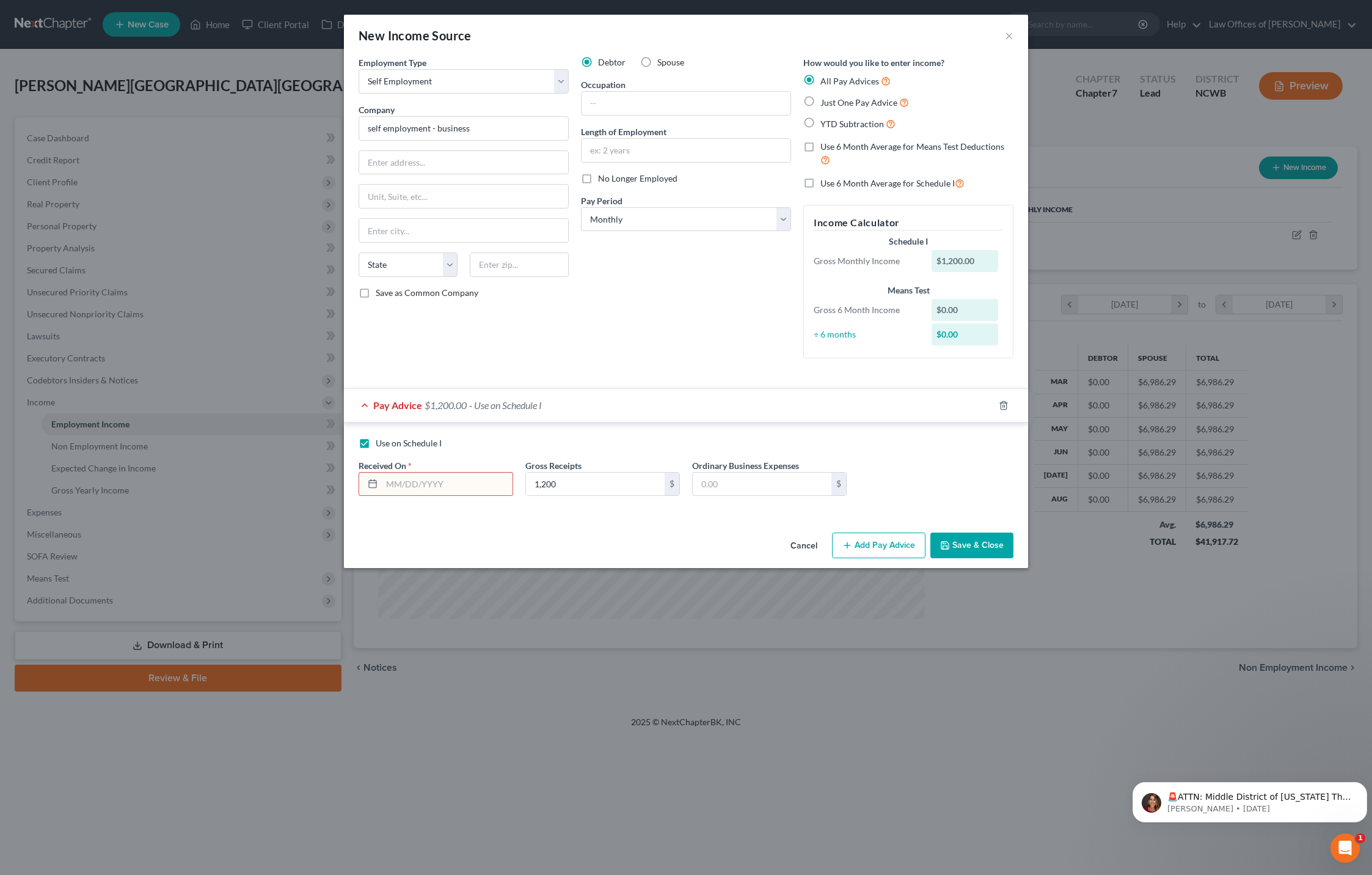
click at [969, 552] on button "Save & Close" at bounding box center [972, 545] width 83 height 25
type input "self employment - business"
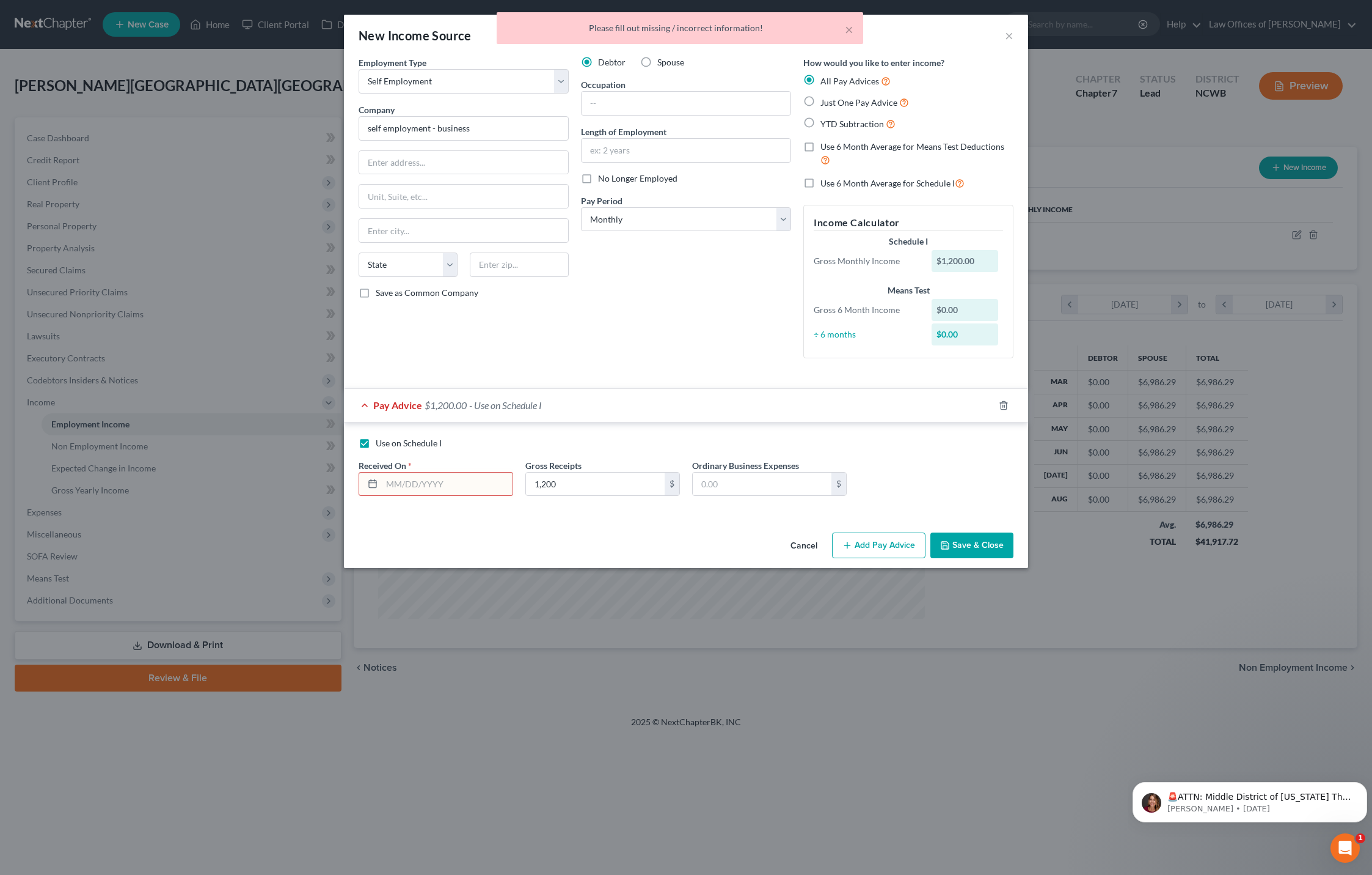
click at [459, 486] on input "text" at bounding box center [448, 484] width 131 height 23
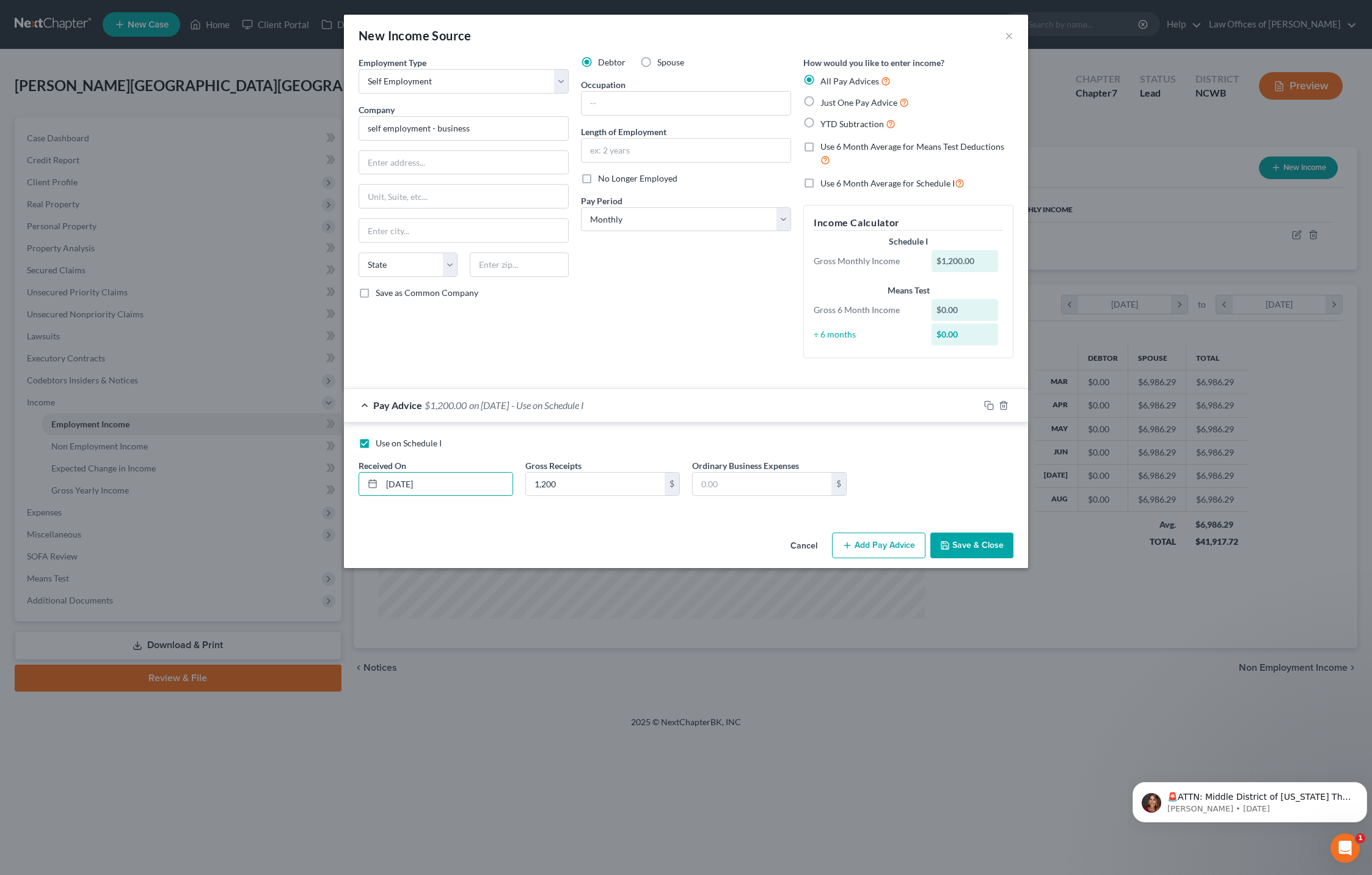
type input "[DATE]"
click at [976, 547] on button "Save & Close" at bounding box center [972, 545] width 83 height 25
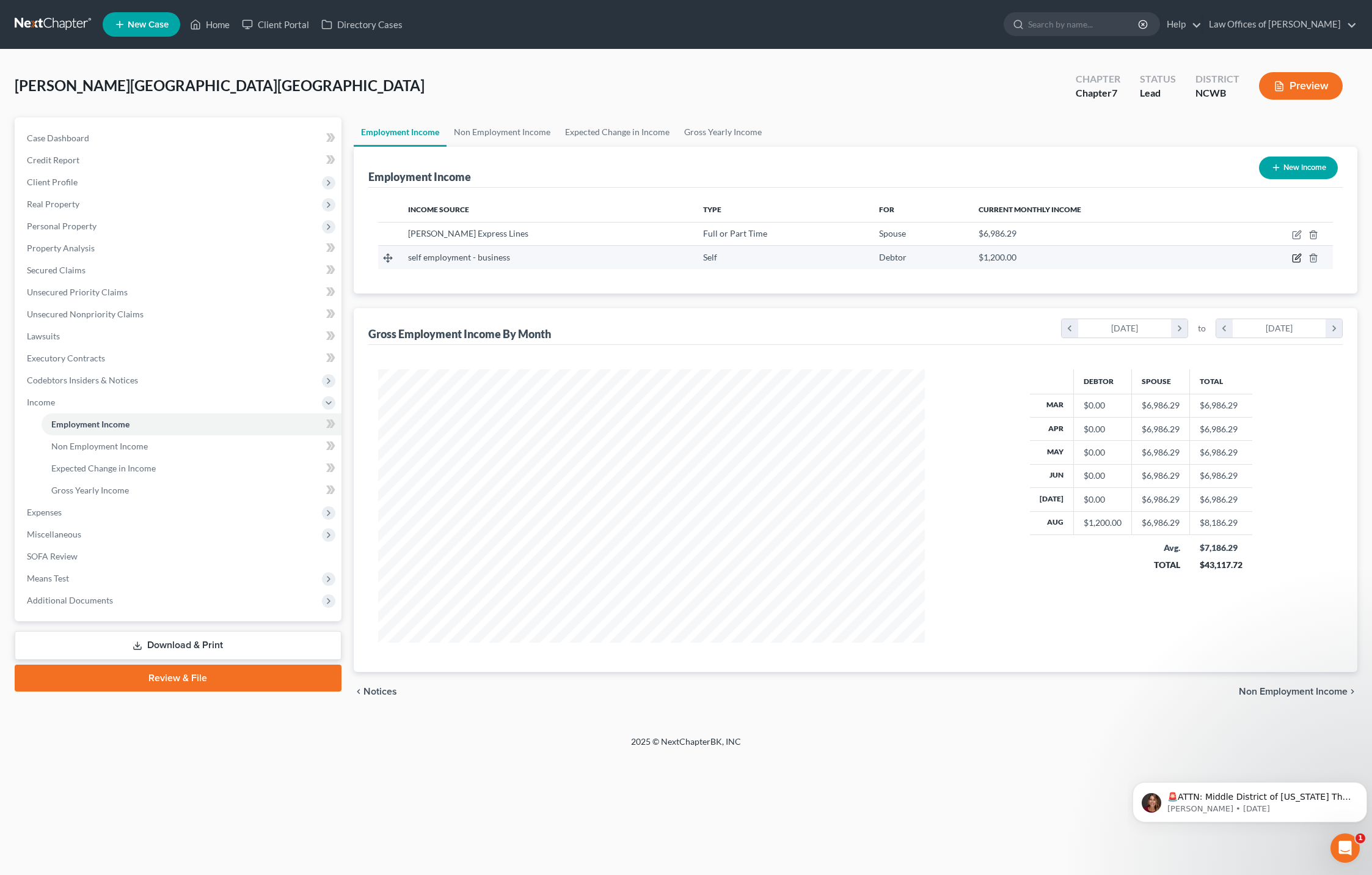
click at [1293, 258] on icon "button" at bounding box center [1296, 258] width 7 height 7
select select "1"
select select "0"
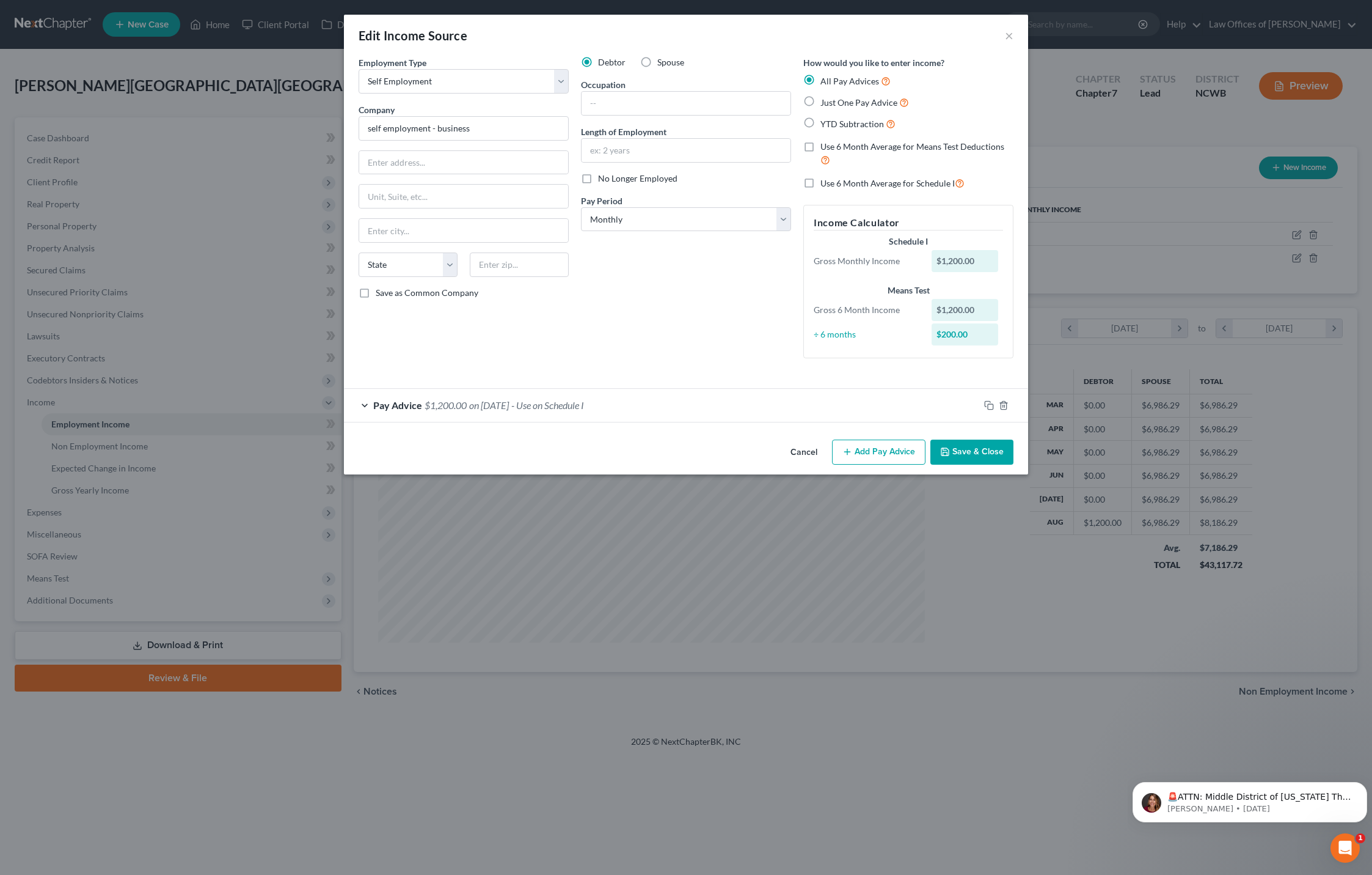
click at [978, 453] on button "Save & Close" at bounding box center [972, 452] width 83 height 25
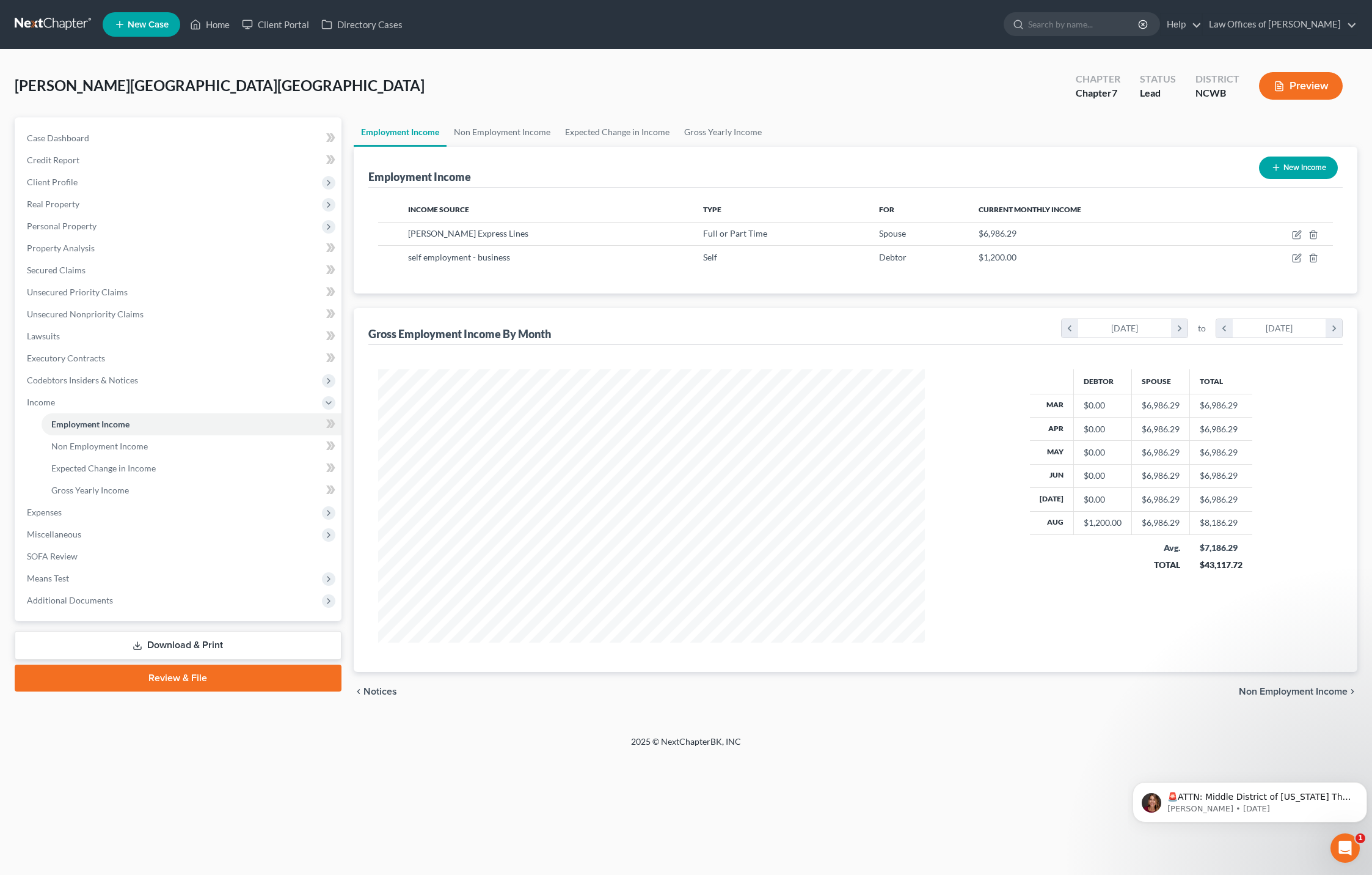
click at [1298, 167] on button "New Income" at bounding box center [1298, 168] width 79 height 23
select select "0"
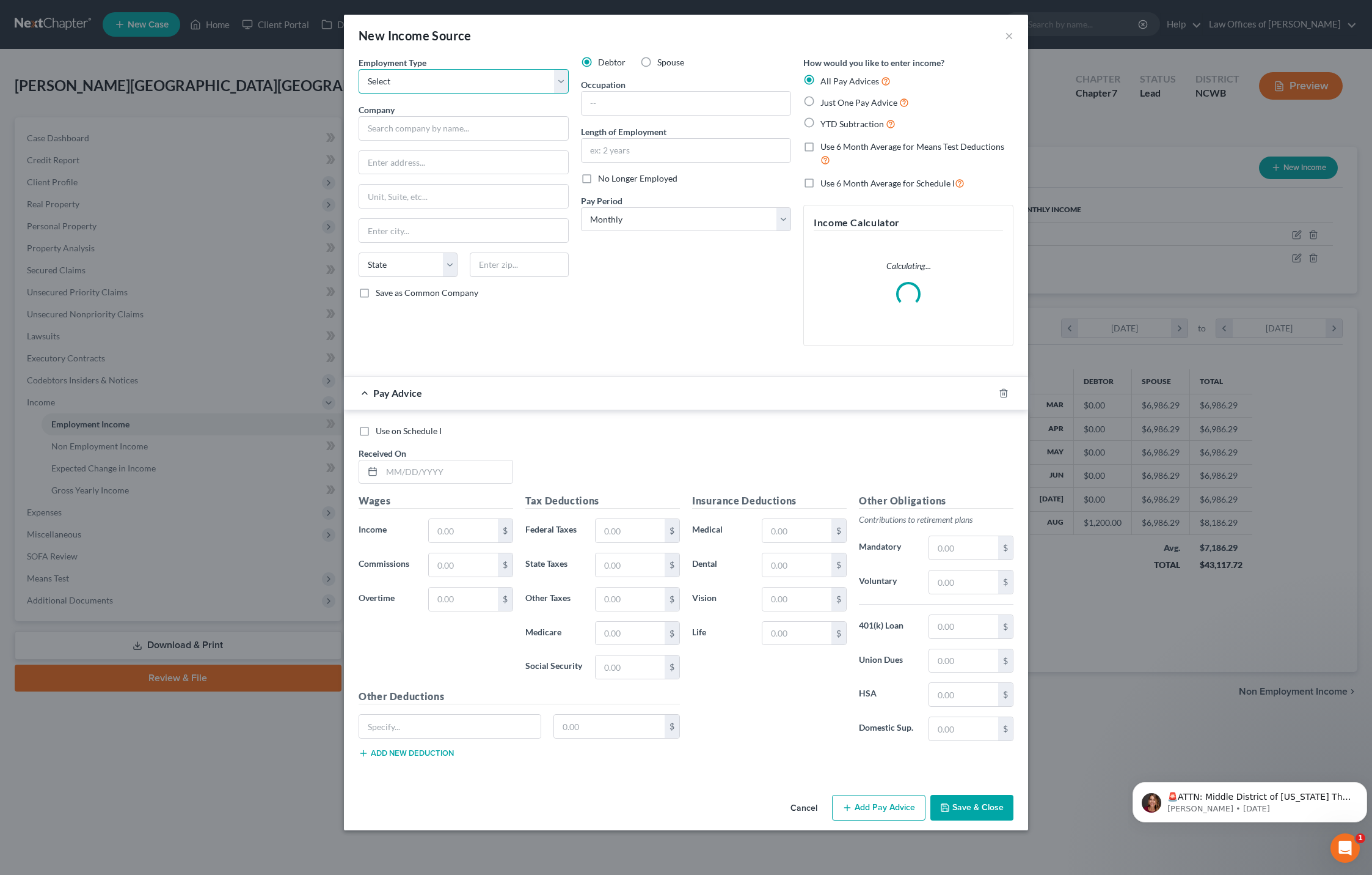
drag, startPoint x: 416, startPoint y: 85, endPoint x: 416, endPoint y: 92, distance: 7.0
click at [416, 85] on select "Select Full or [DEMOGRAPHIC_DATA] Employment Self Employment" at bounding box center [463, 82] width 210 height 25
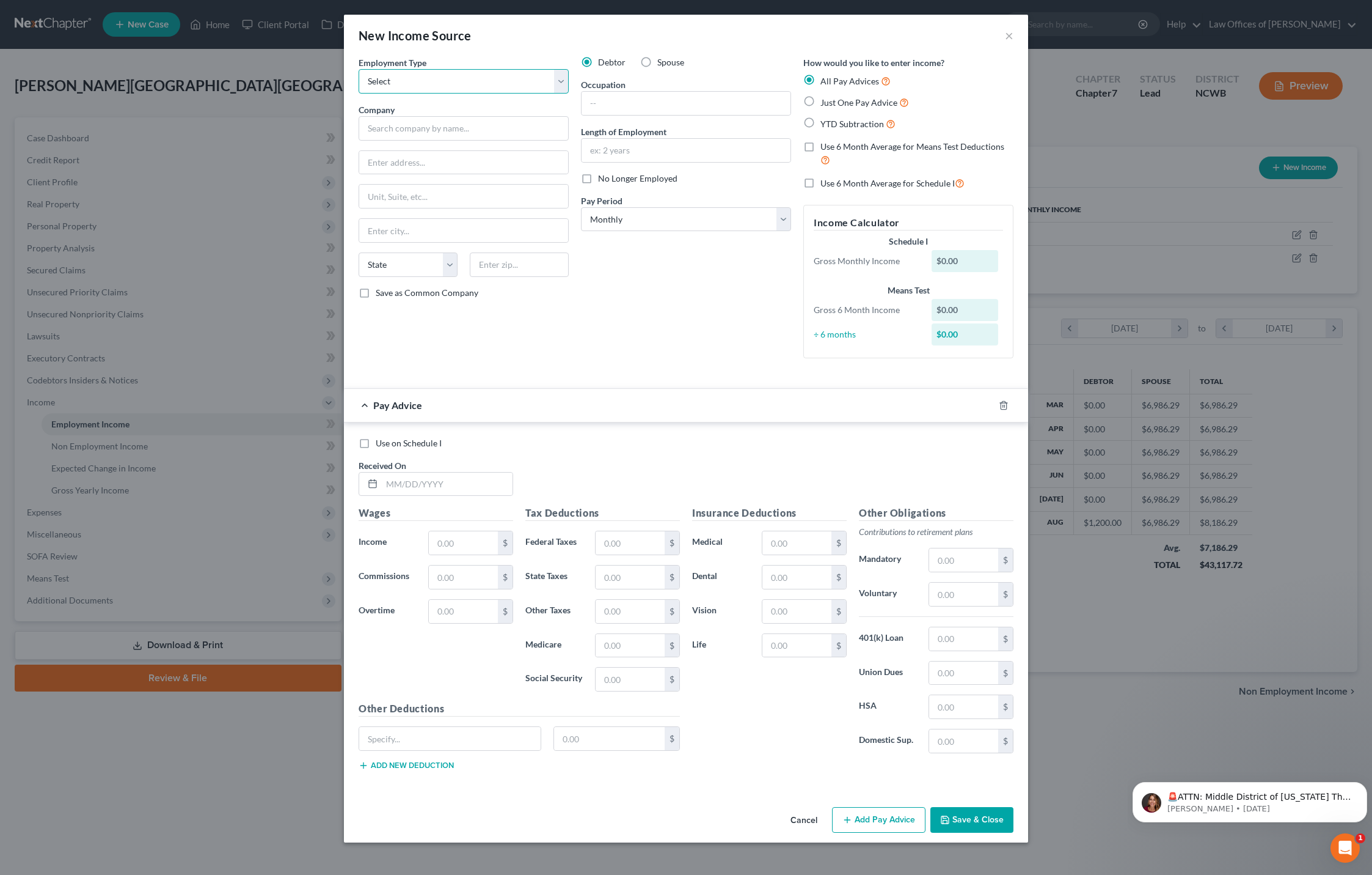
select select "1"
click at [359, 69] on select "Select Full or [DEMOGRAPHIC_DATA] Employment Self Employment" at bounding box center [463, 82] width 210 height 25
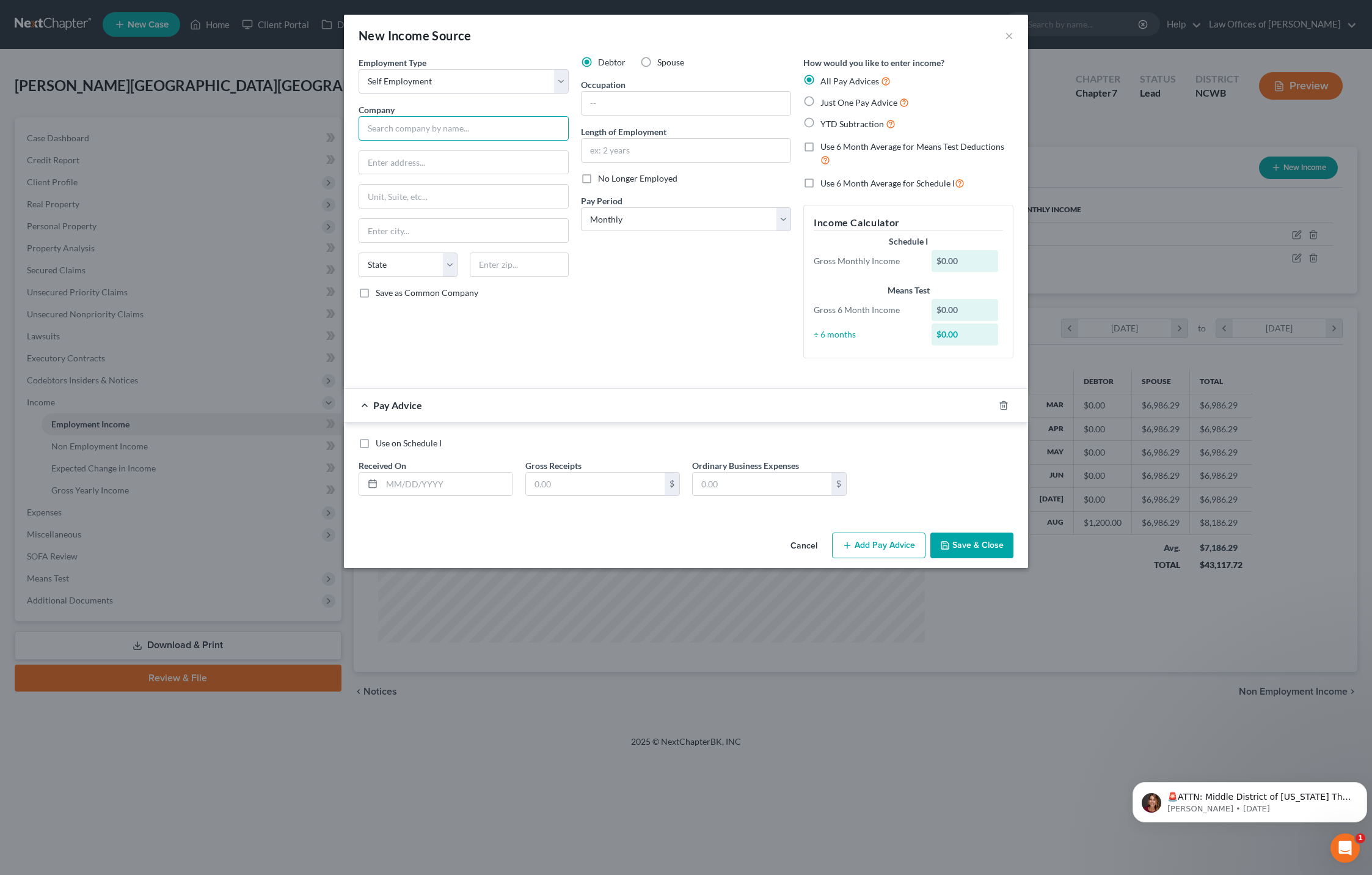
drag, startPoint x: 481, startPoint y: 127, endPoint x: 486, endPoint y: 124, distance: 5.8
click at [481, 127] on input "text" at bounding box center [463, 128] width 210 height 25
type input "independent contractor"
click at [421, 493] on input "text" at bounding box center [448, 484] width 131 height 23
type input "[DATE]"
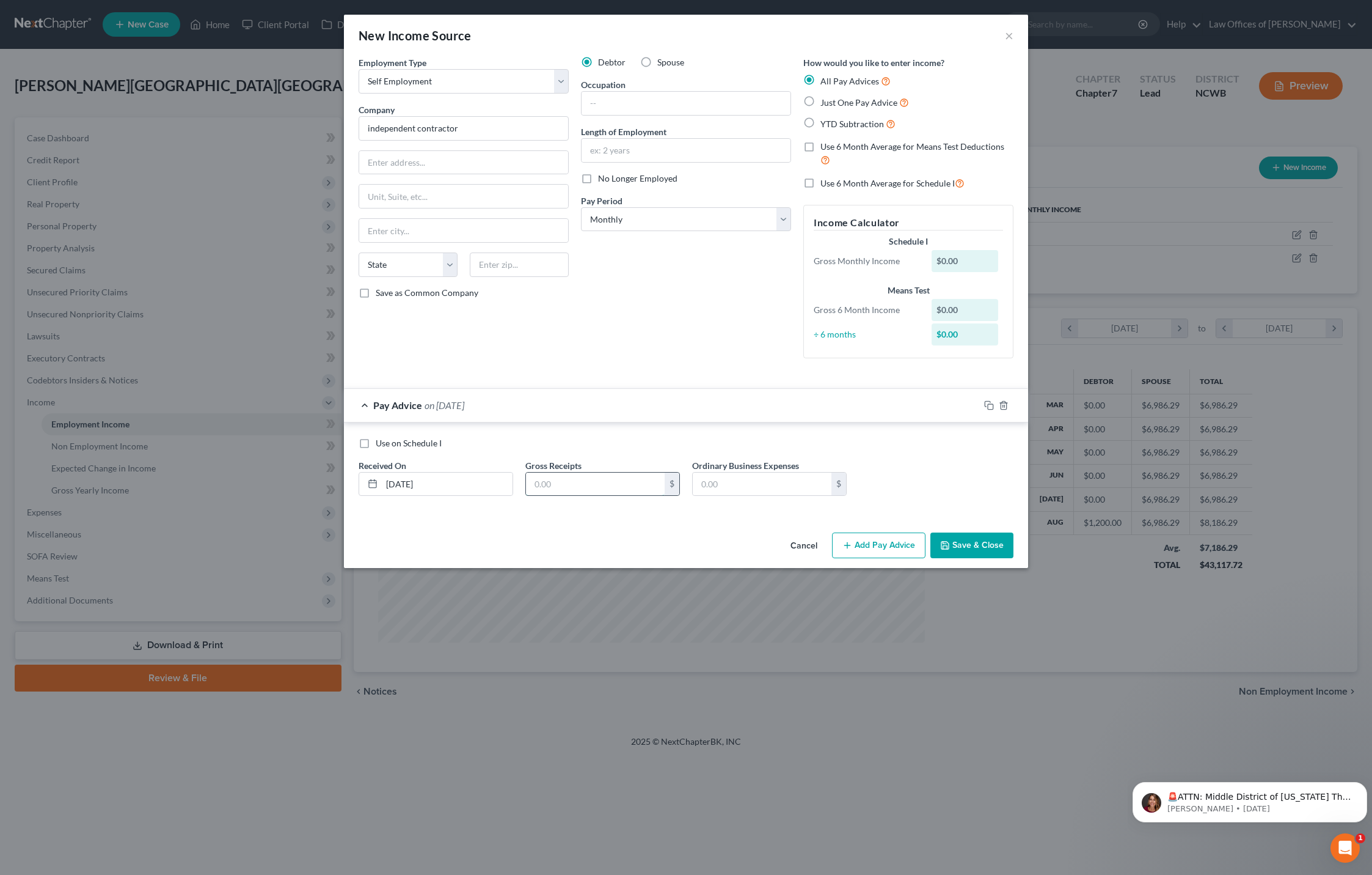
click at [569, 484] on input "text" at bounding box center [595, 484] width 139 height 23
type input "1,000"
click at [821, 183] on label "Use 6 Month Average for Schedule I" at bounding box center [893, 182] width 145 height 14
click at [826, 183] on input "Use 6 Month Average for Schedule I" at bounding box center [830, 180] width 8 height 8
checkbox input "true"
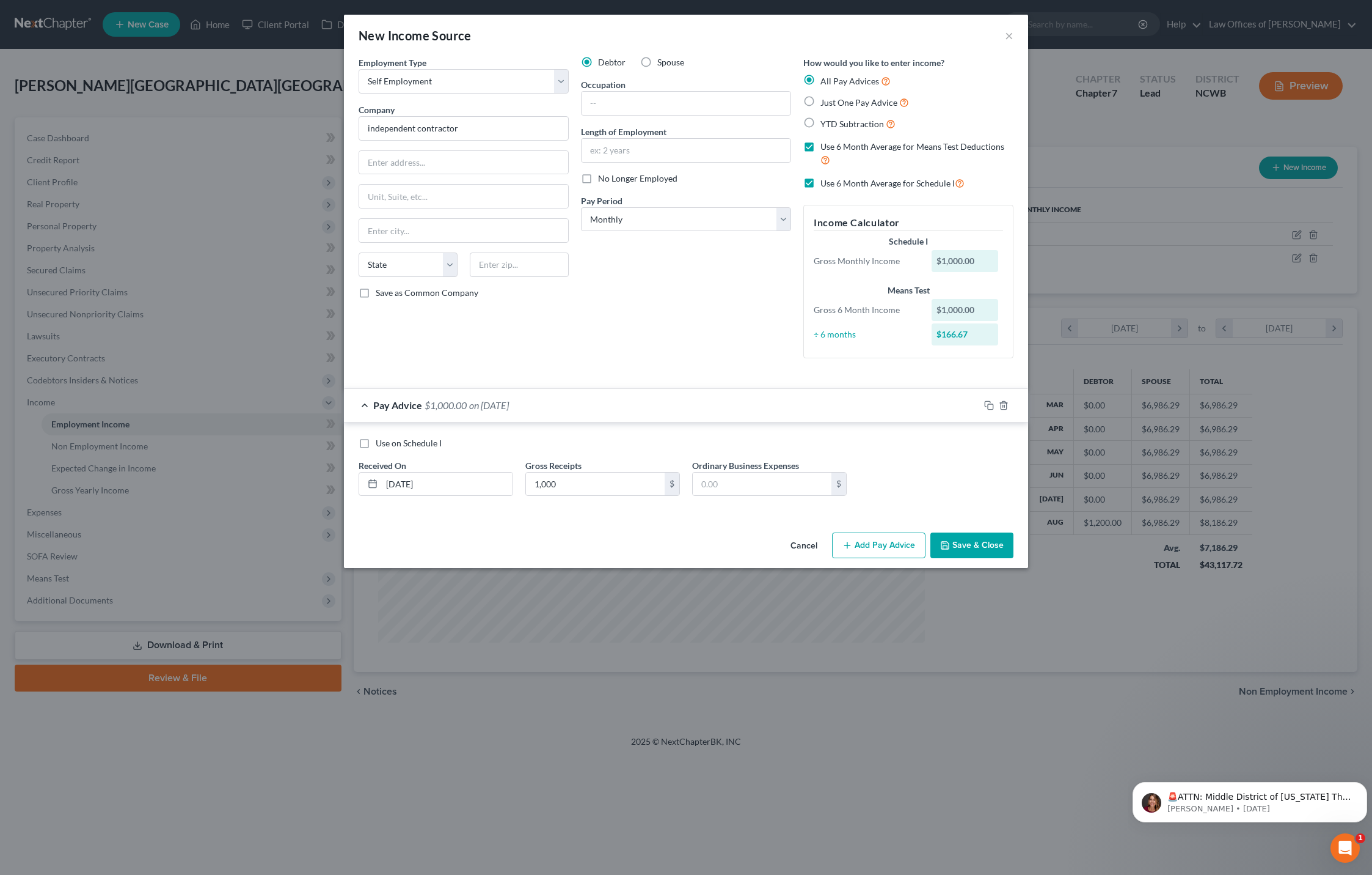
checkbox input "true"
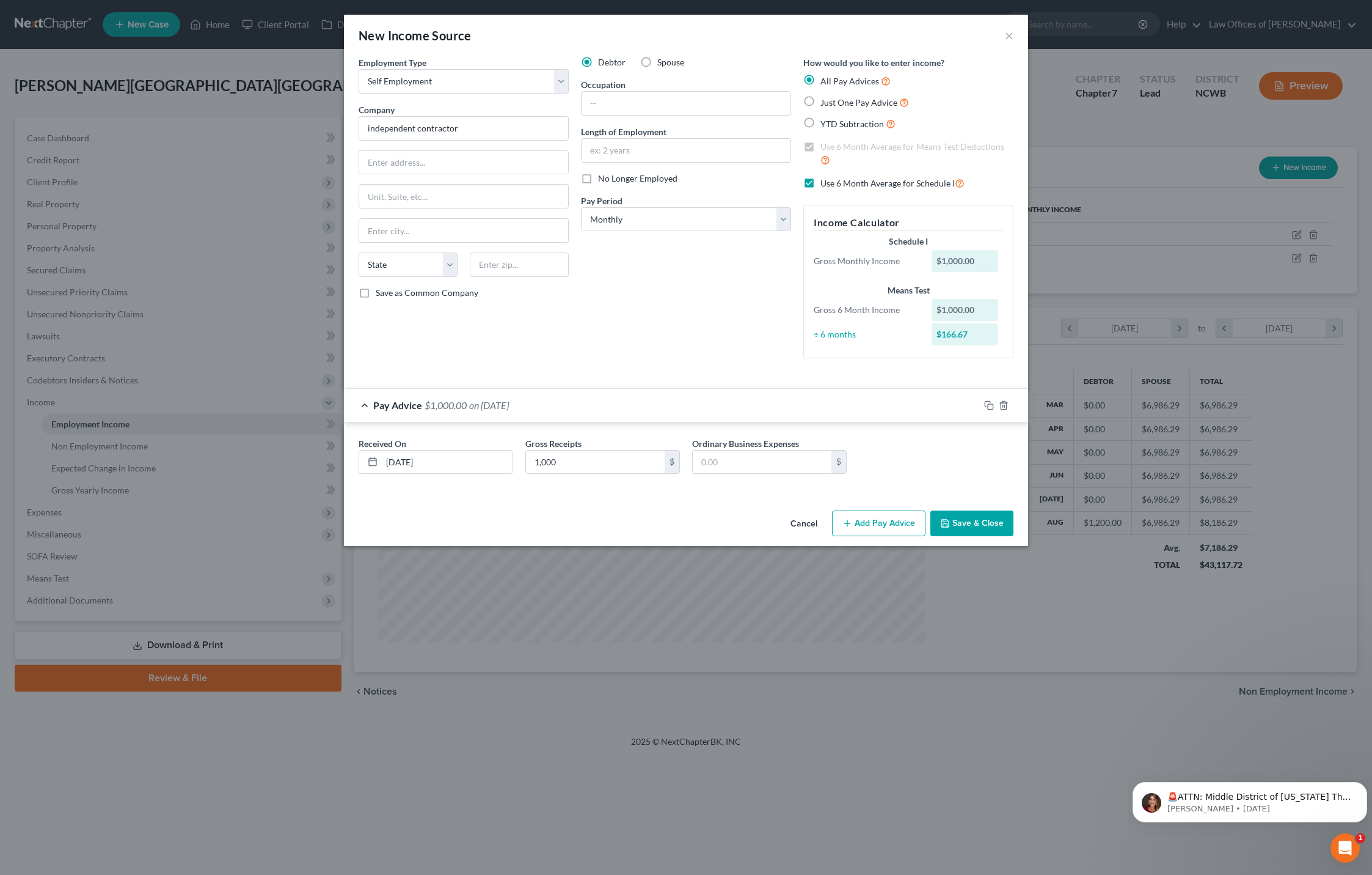
click at [821, 185] on label "Use 6 Month Average for Schedule I" at bounding box center [893, 182] width 145 height 14
click at [826, 184] on input "Use 6 Month Average for Schedule I" at bounding box center [830, 180] width 8 height 8
checkbox input "false"
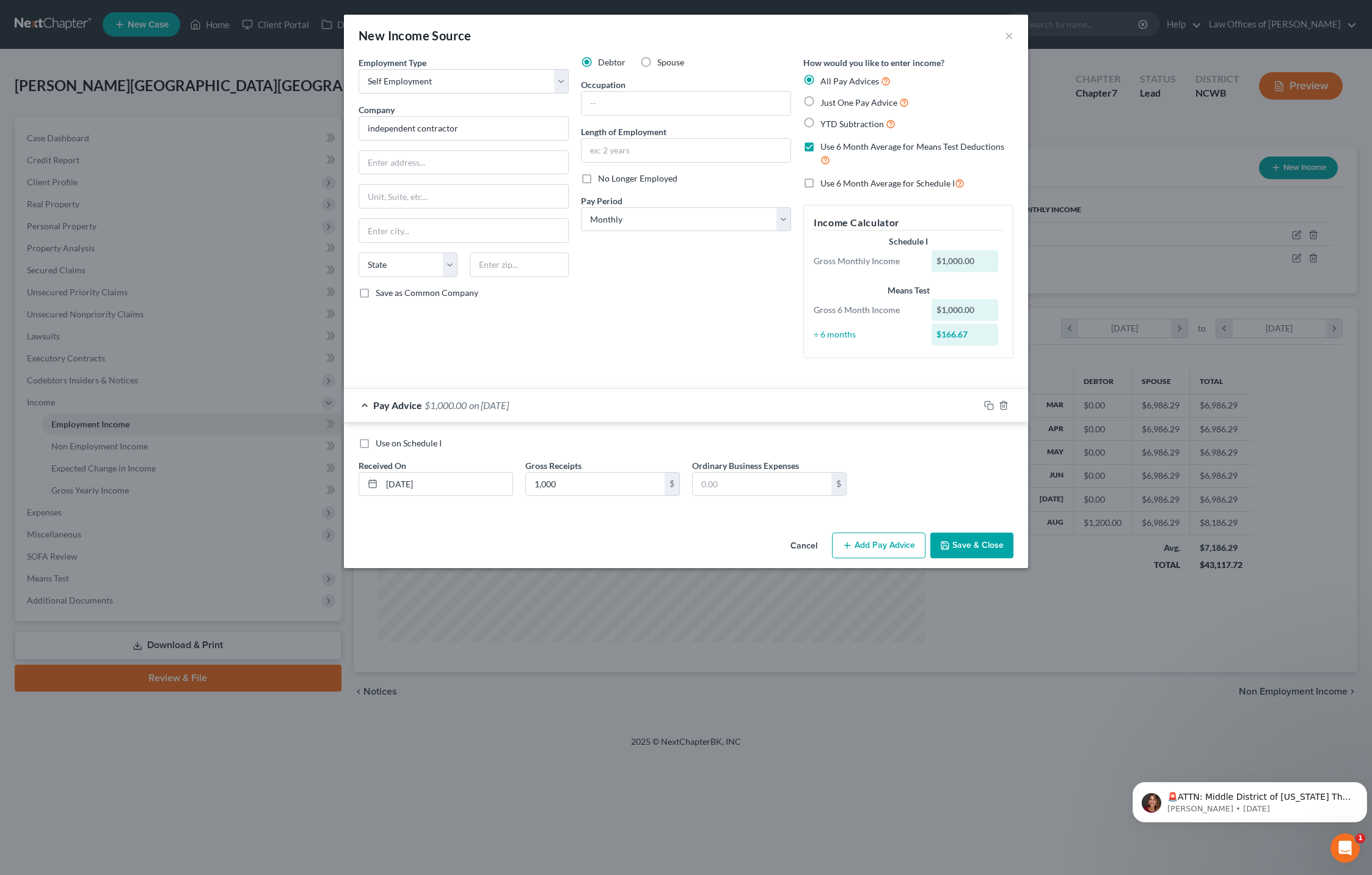
click at [376, 444] on label "Use on Schedule I" at bounding box center [408, 443] width 66 height 12
click at [381, 444] on input "Use on Schedule I" at bounding box center [385, 441] width 8 height 8
checkbox input "true"
click at [986, 547] on button "Save & Close" at bounding box center [972, 545] width 83 height 25
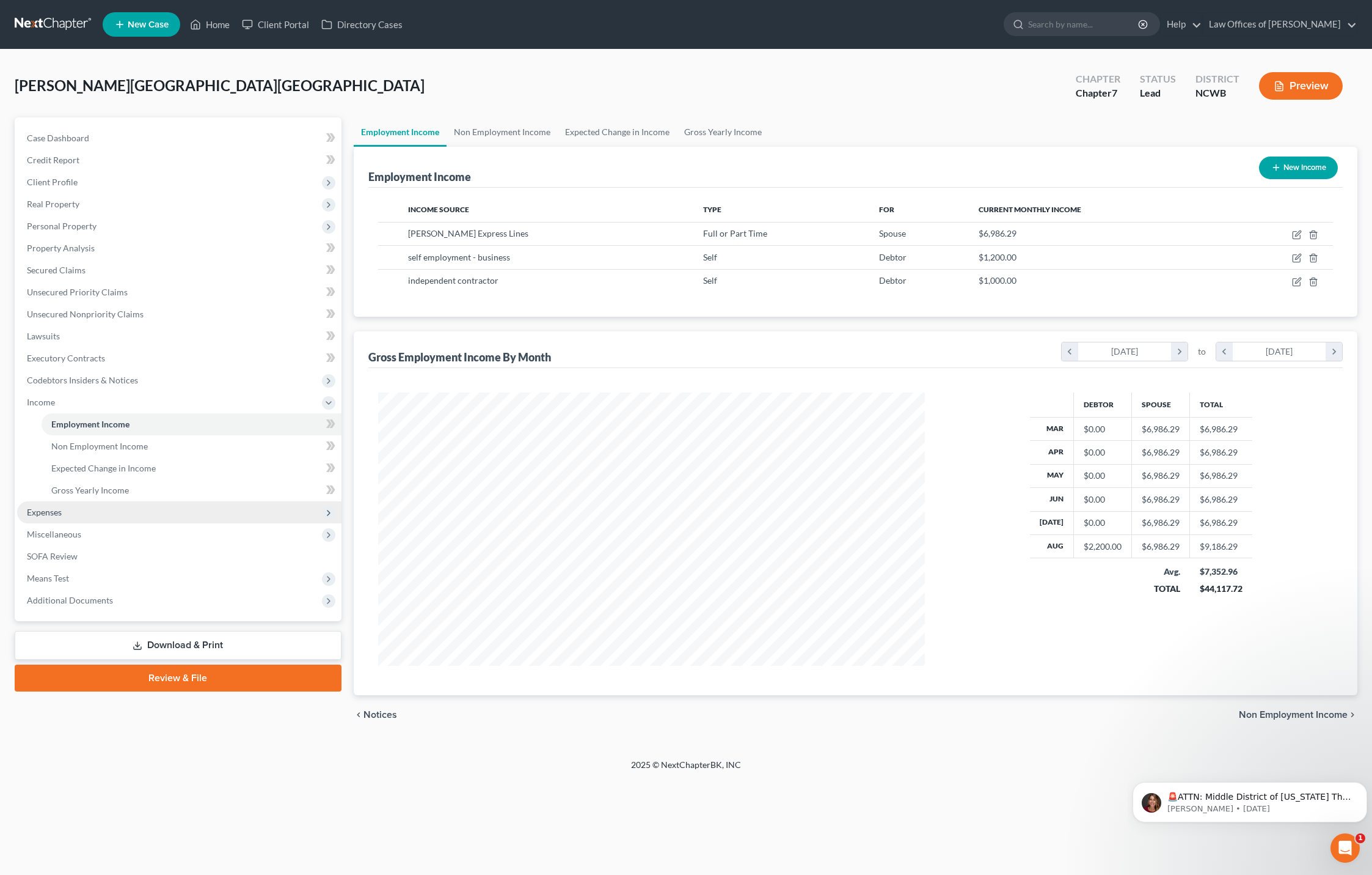
click at [43, 513] on span "Expenses" at bounding box center [44, 511] width 35 height 11
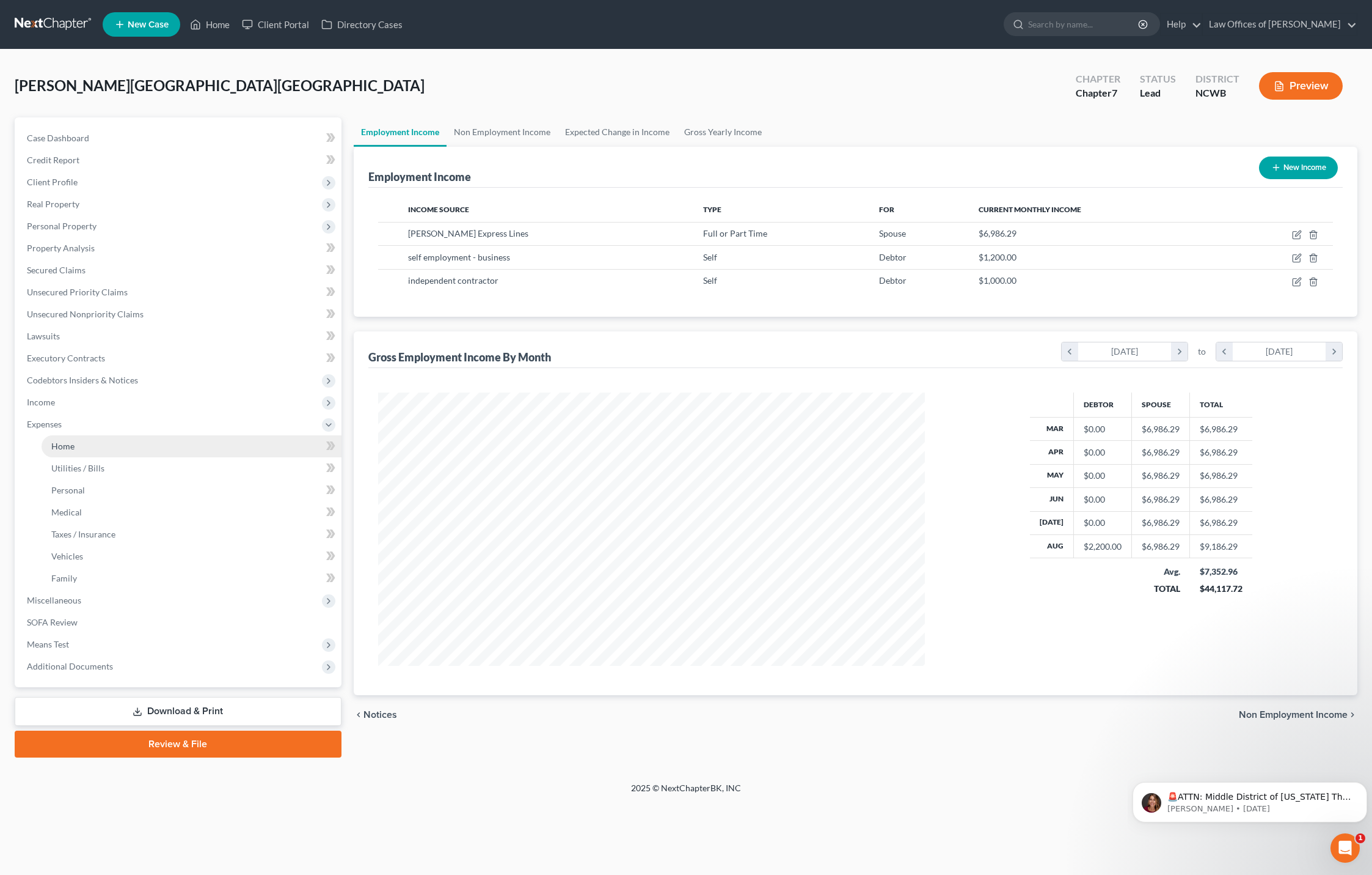
click at [67, 451] on link "Home" at bounding box center [191, 446] width 300 height 22
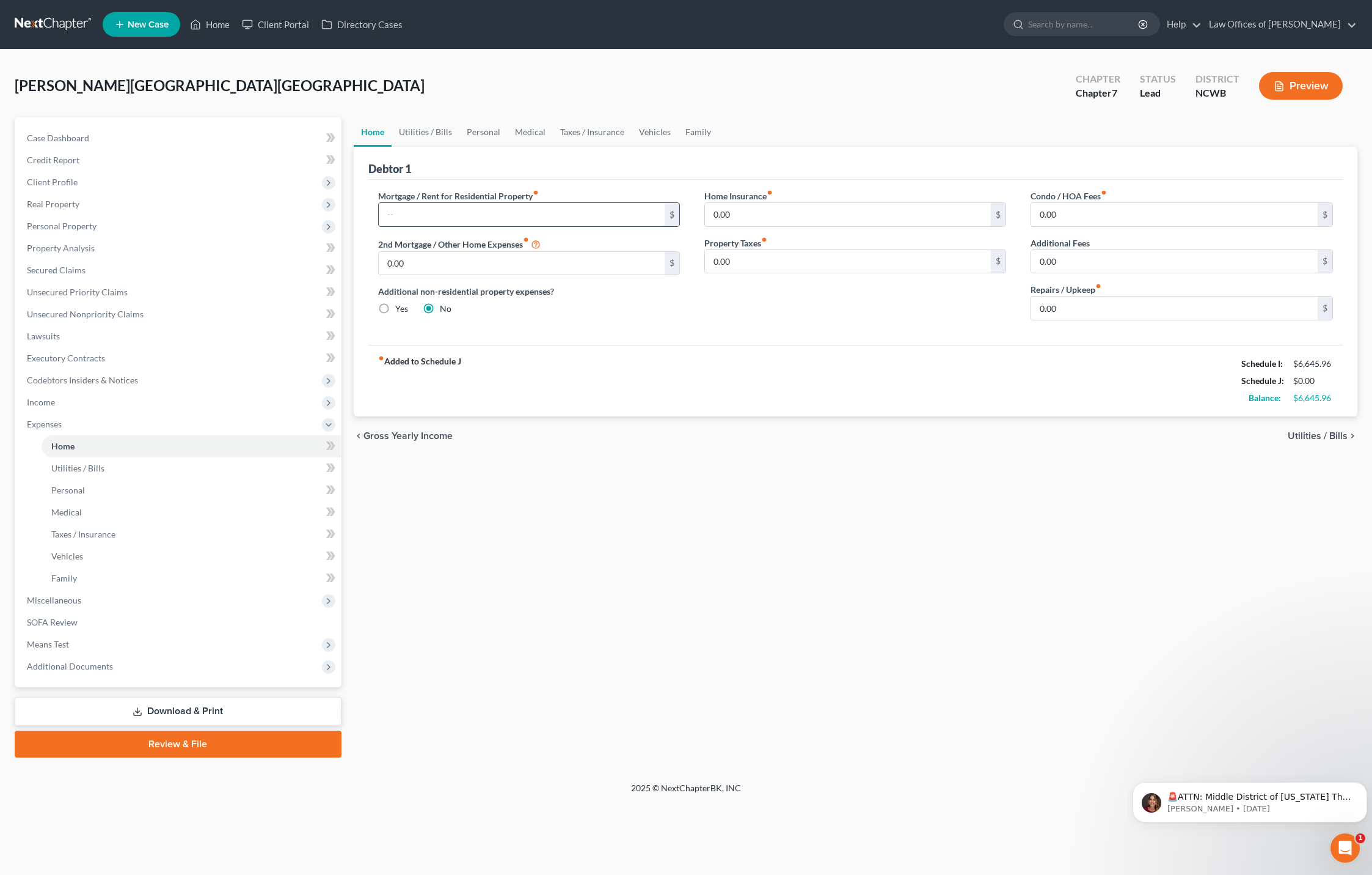
click at [470, 203] on input "text" at bounding box center [522, 214] width 287 height 23
type input "2,089"
click at [1301, 437] on span "Utilities / Bills" at bounding box center [1317, 435] width 60 height 10
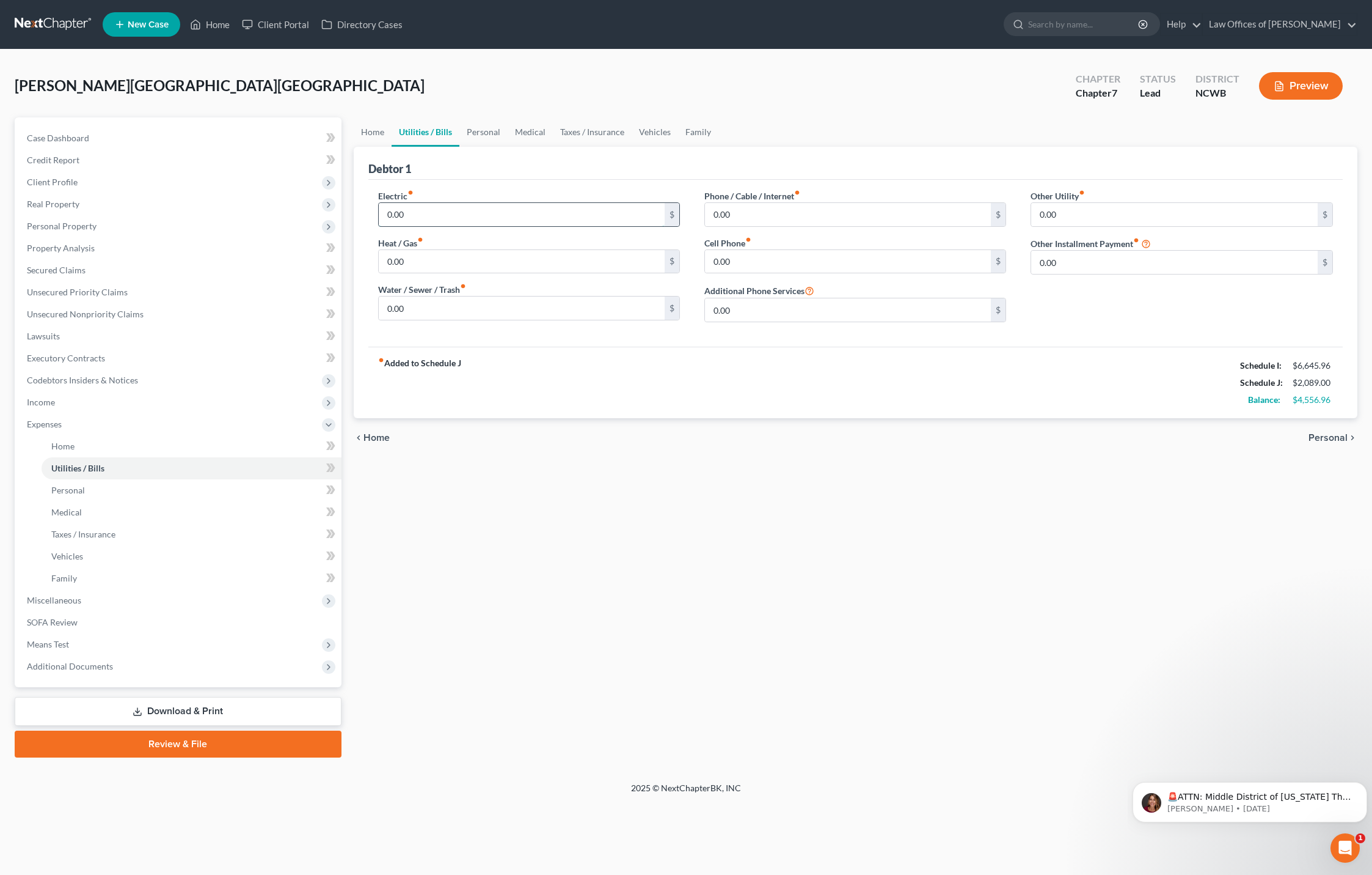
click at [497, 216] on input "0.00" at bounding box center [522, 214] width 287 height 23
type input "157.28"
click at [843, 208] on input "0.00" at bounding box center [848, 214] width 287 height 23
type input "95"
click at [840, 261] on input "0.00" at bounding box center [848, 261] width 287 height 23
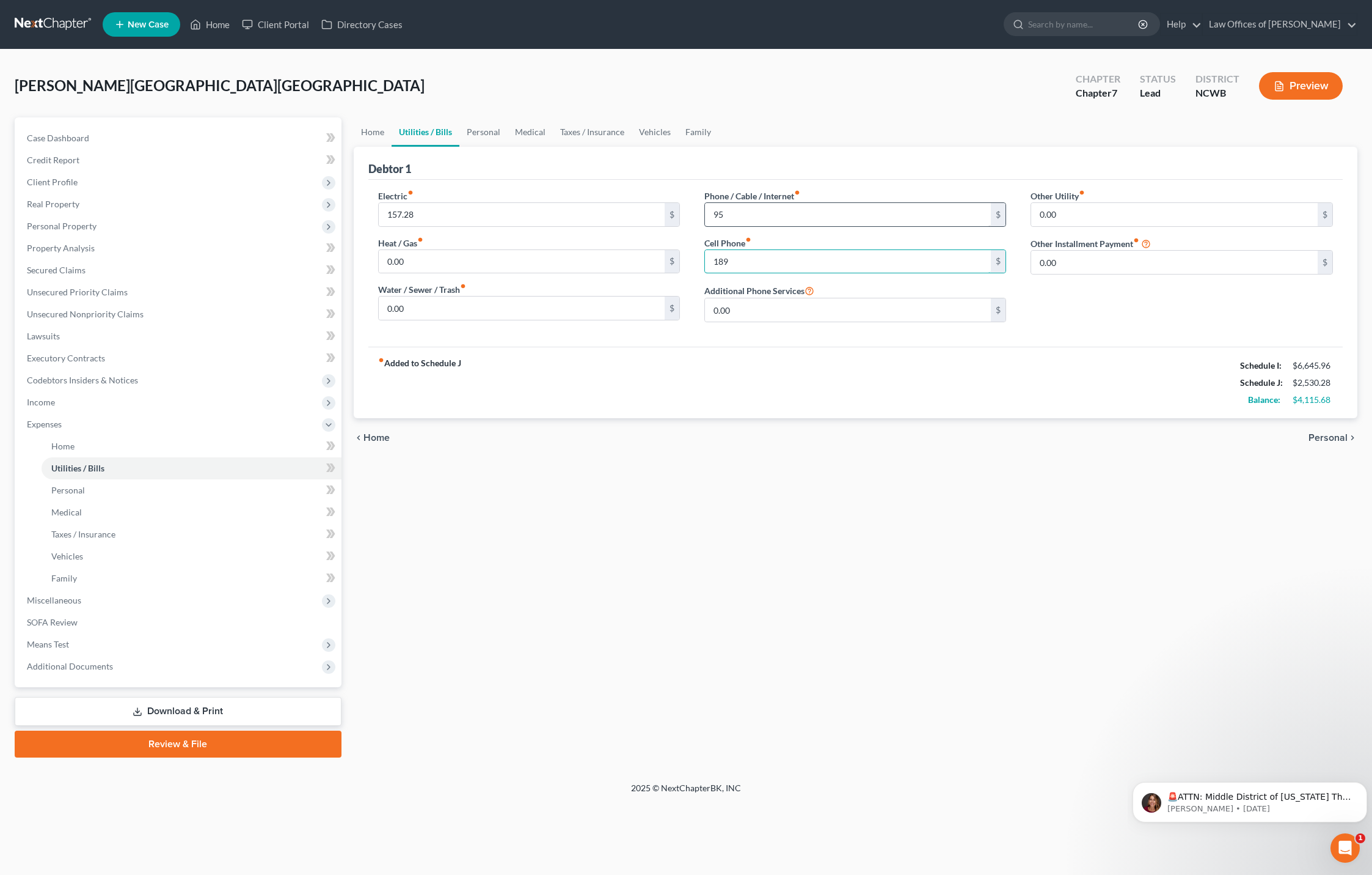
type input "189"
type input "160.86"
click at [1323, 435] on span "Personal" at bounding box center [1328, 438] width 39 height 10
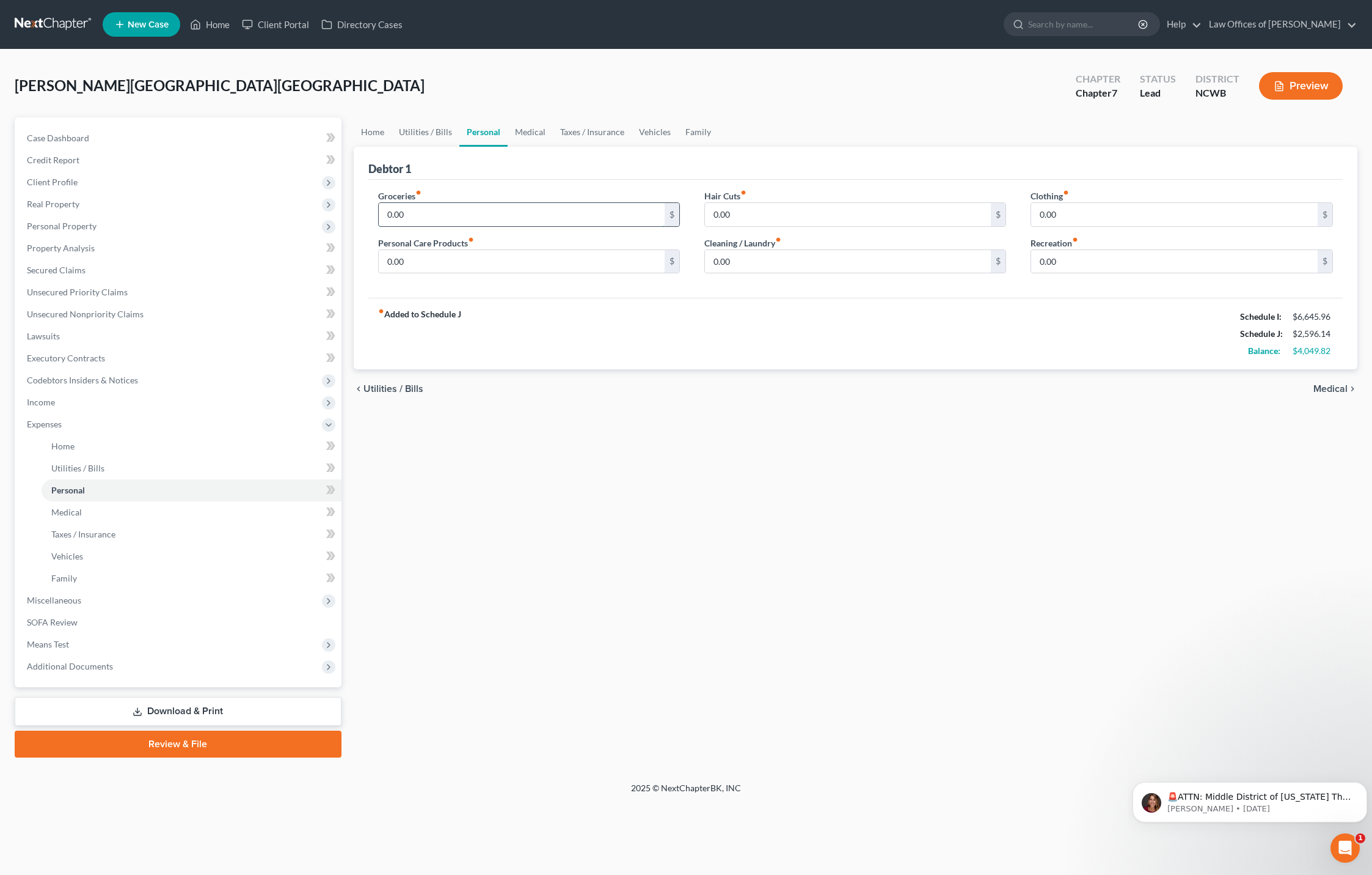
click at [590, 217] on input "0.00" at bounding box center [522, 214] width 287 height 23
type input "1,200"
click at [1127, 215] on input "0.00" at bounding box center [1174, 214] width 287 height 23
type input "200"
click at [1079, 263] on input "0.00" at bounding box center [1174, 261] width 287 height 23
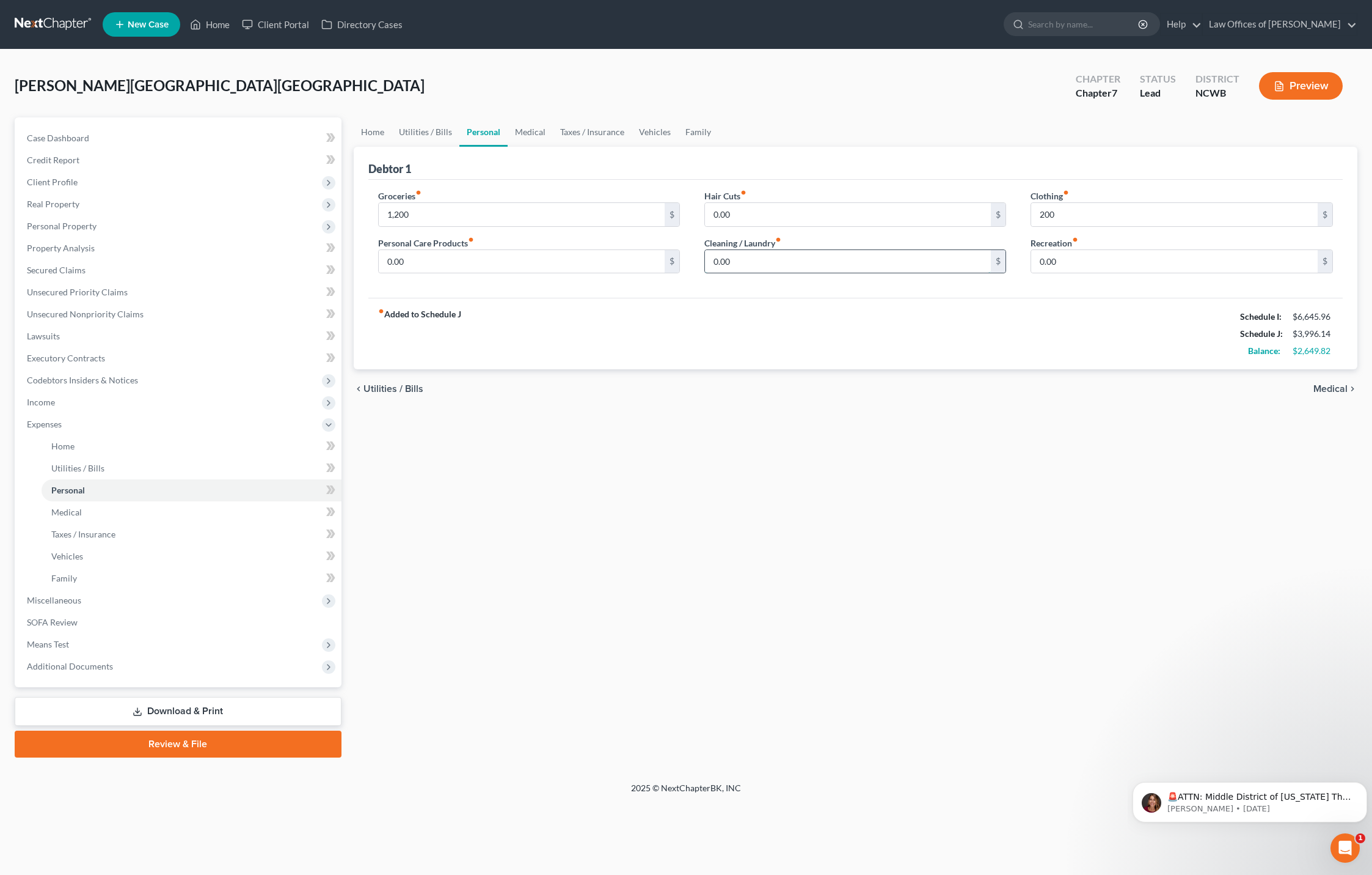
click at [743, 253] on input "0.00" at bounding box center [848, 261] width 287 height 23
type input "15"
click at [1328, 388] on span "Medical" at bounding box center [1330, 389] width 34 height 10
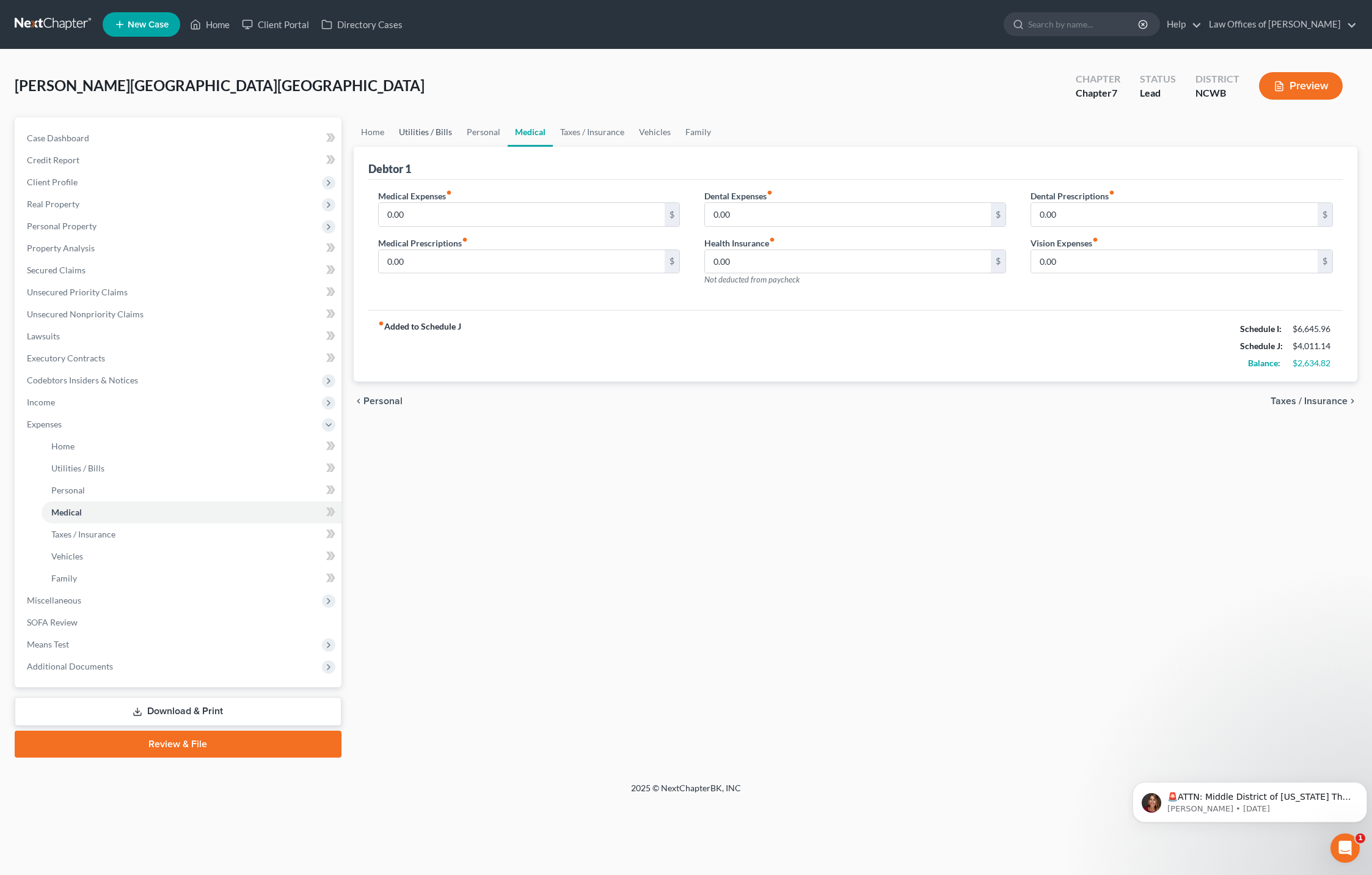
click at [440, 132] on link "Utilities / Bills" at bounding box center [425, 132] width 68 height 29
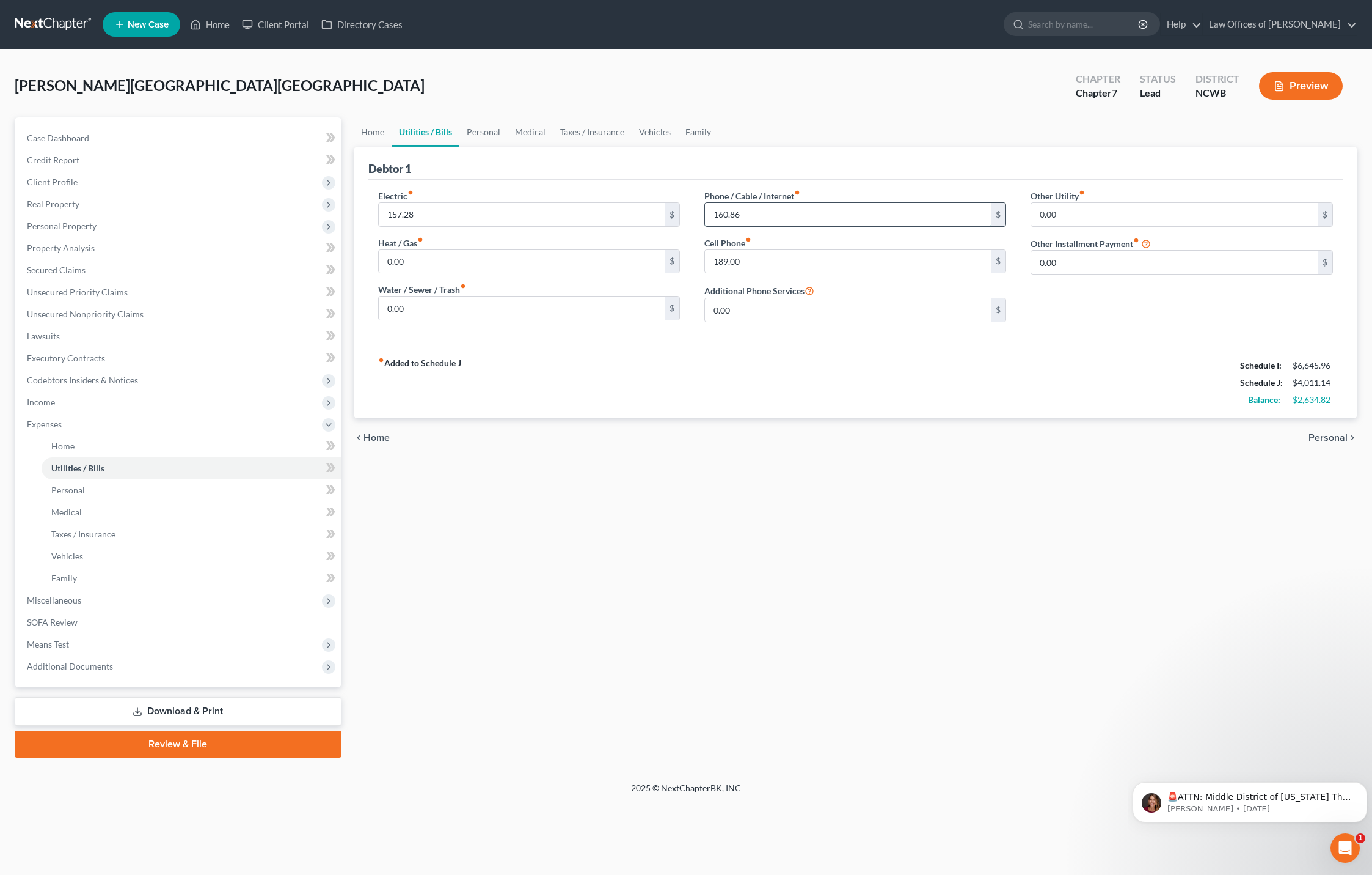
click at [722, 213] on input "160.86" at bounding box center [848, 214] width 287 height 23
type input "190.86"
click at [915, 309] on input "0.00" at bounding box center [848, 310] width 287 height 23
click at [1316, 433] on span "Personal" at bounding box center [1328, 438] width 39 height 10
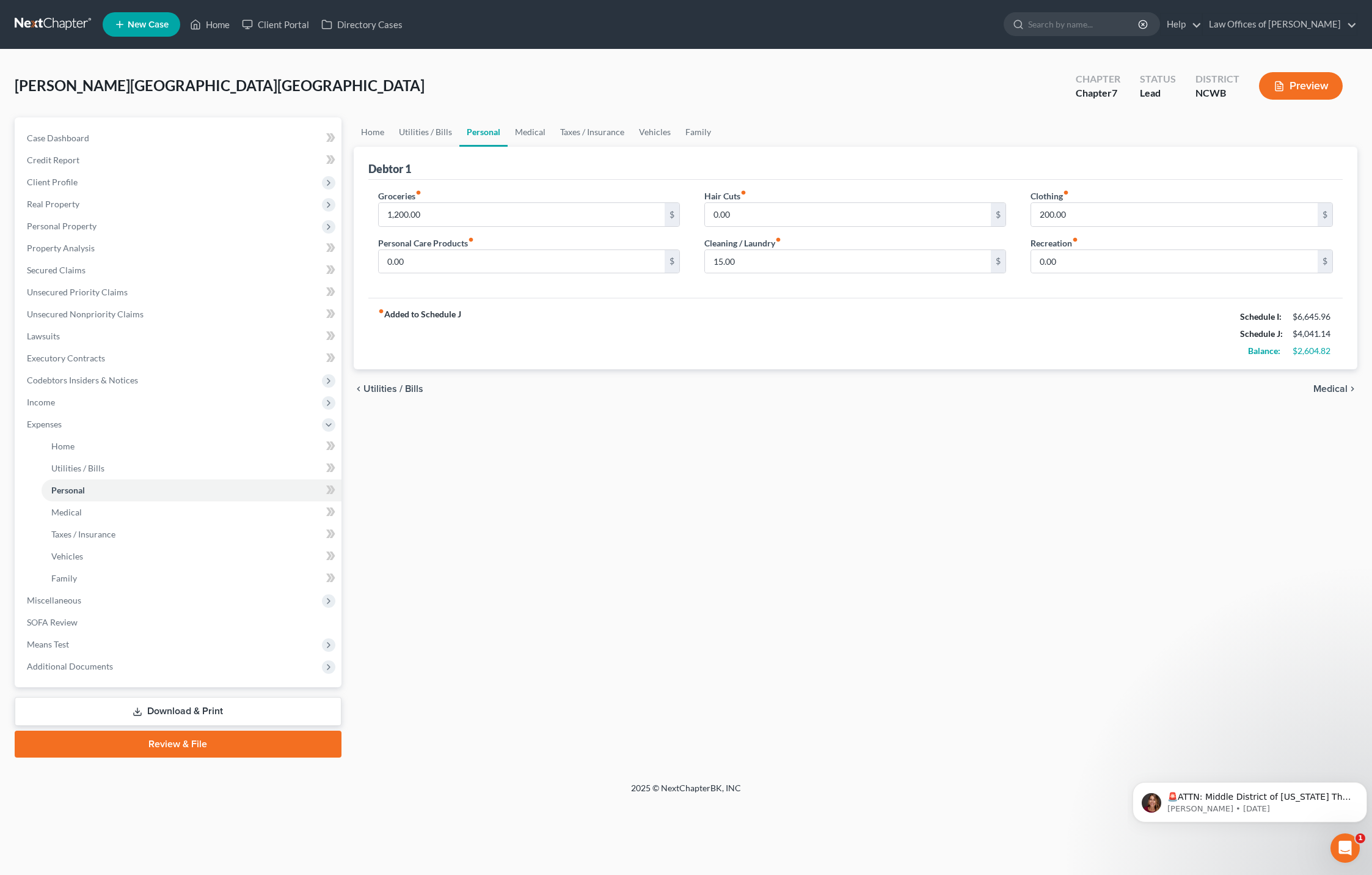
click at [1335, 385] on span "Medical" at bounding box center [1330, 389] width 34 height 10
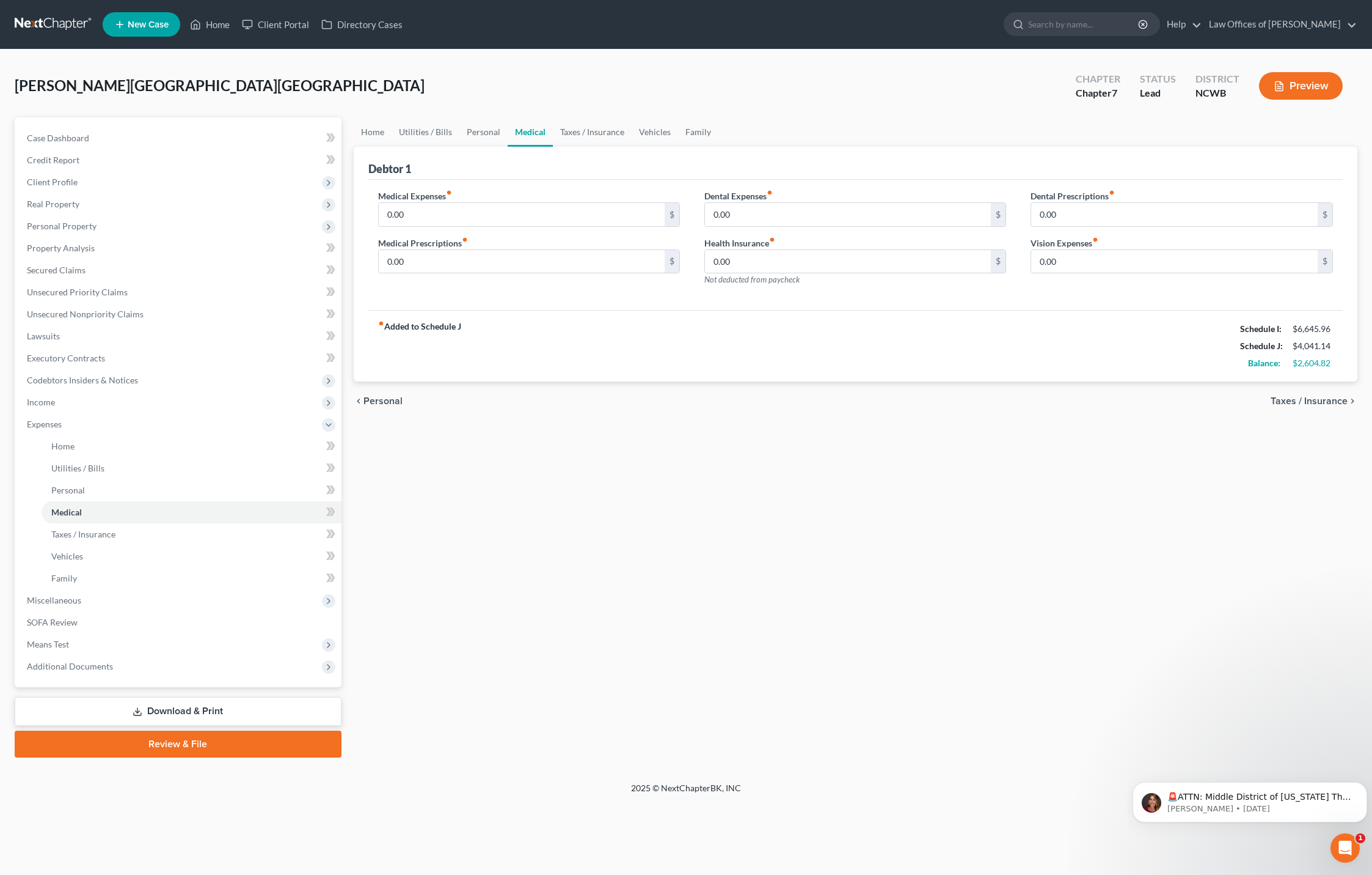
click at [1331, 404] on span "Taxes / Insurance" at bounding box center [1309, 401] width 77 height 10
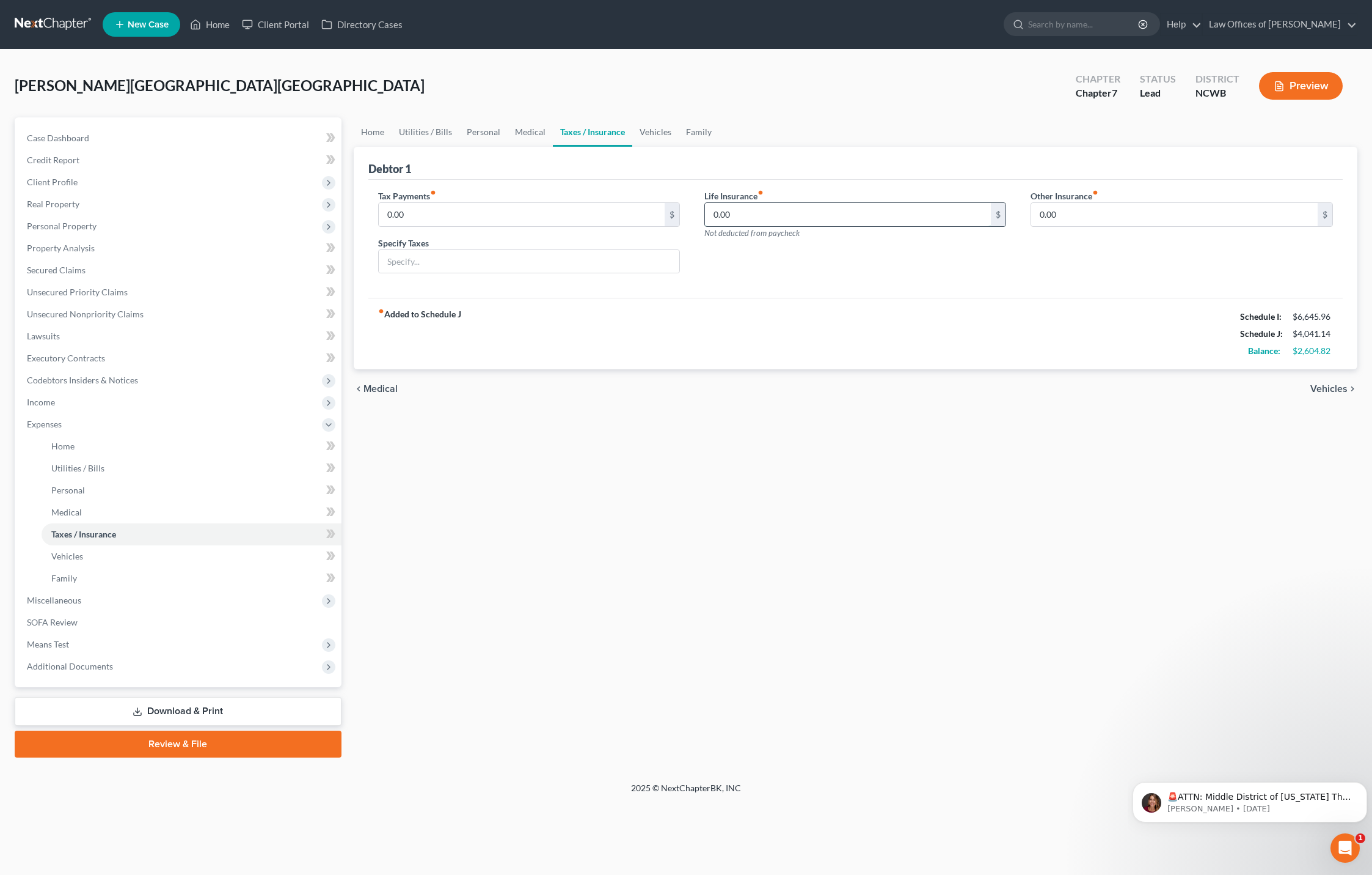
click at [887, 221] on input "0.00" at bounding box center [848, 214] width 287 height 23
type input "38.40"
click at [1051, 223] on input "0.00" at bounding box center [1174, 214] width 287 height 23
type input "270"
click at [1065, 253] on input "text" at bounding box center [1182, 248] width 301 height 23
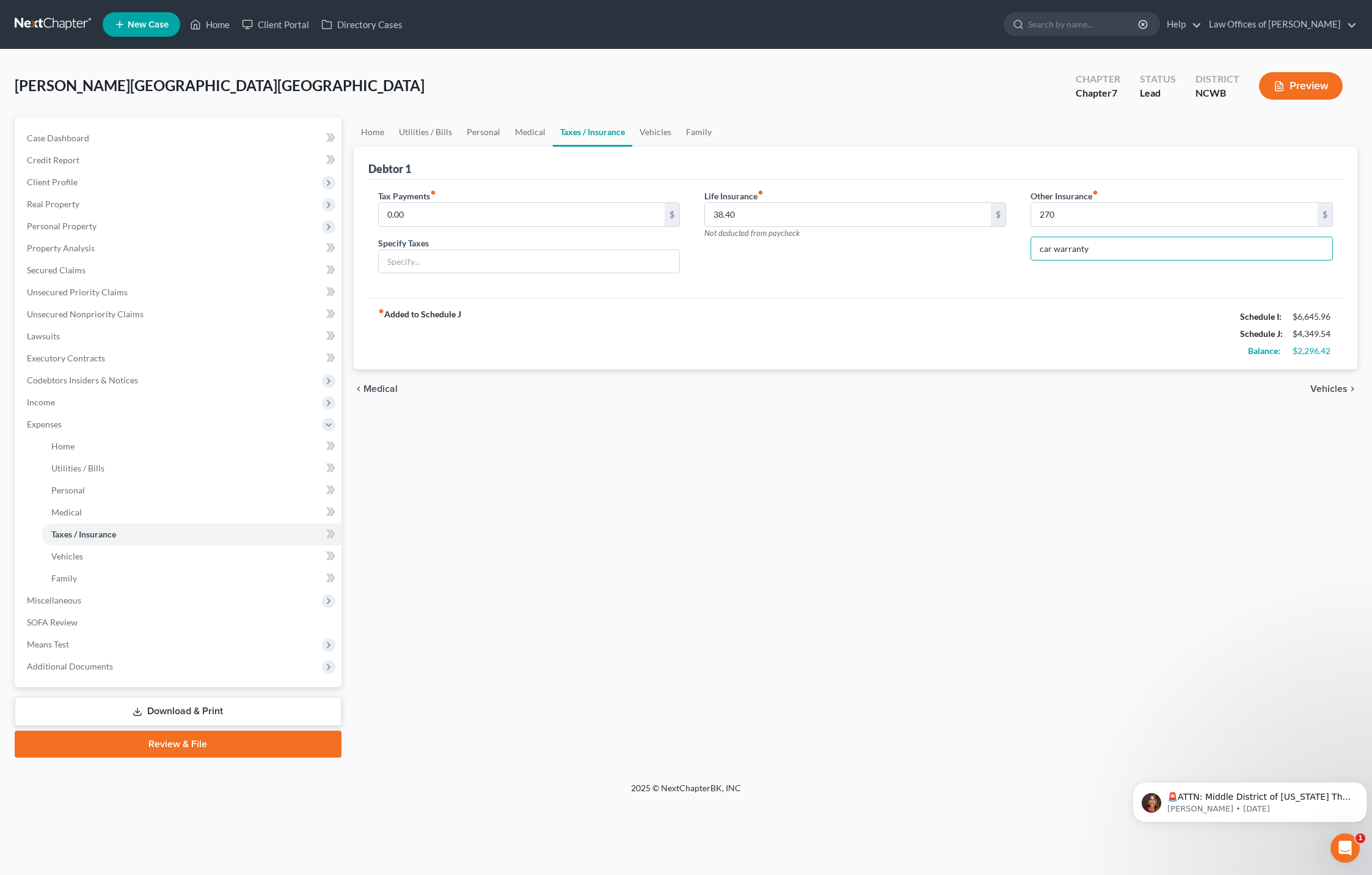
type input "car warranty"
click at [1335, 386] on span "Vehicles" at bounding box center [1330, 389] width 38 height 10
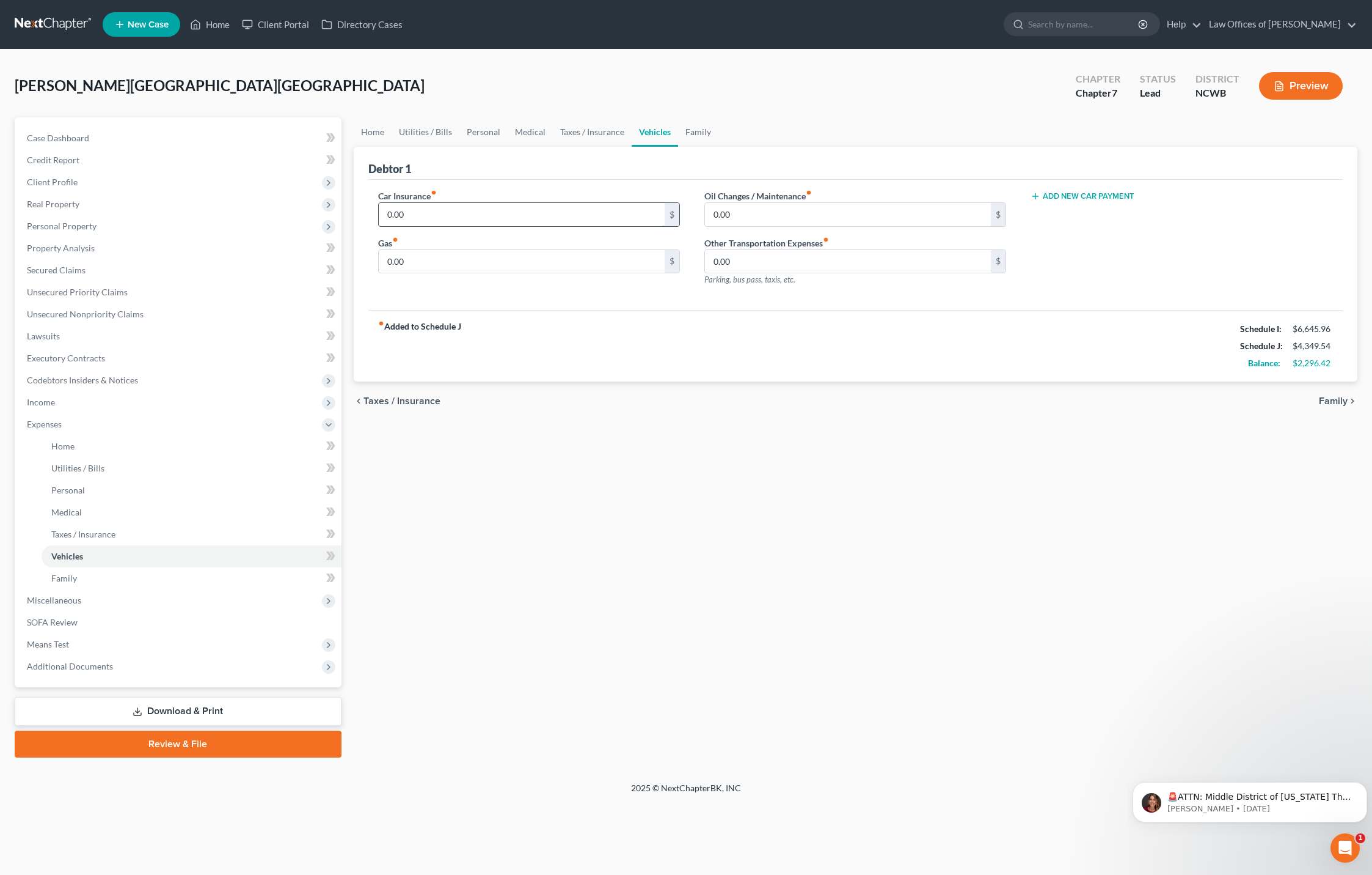
click at [532, 224] on input "0.00" at bounding box center [522, 214] width 287 height 23
type input "85.81"
click at [475, 266] on input "0.00" at bounding box center [522, 261] width 287 height 23
type input "320"
click at [588, 130] on link "Taxes / Insurance" at bounding box center [592, 132] width 79 height 29
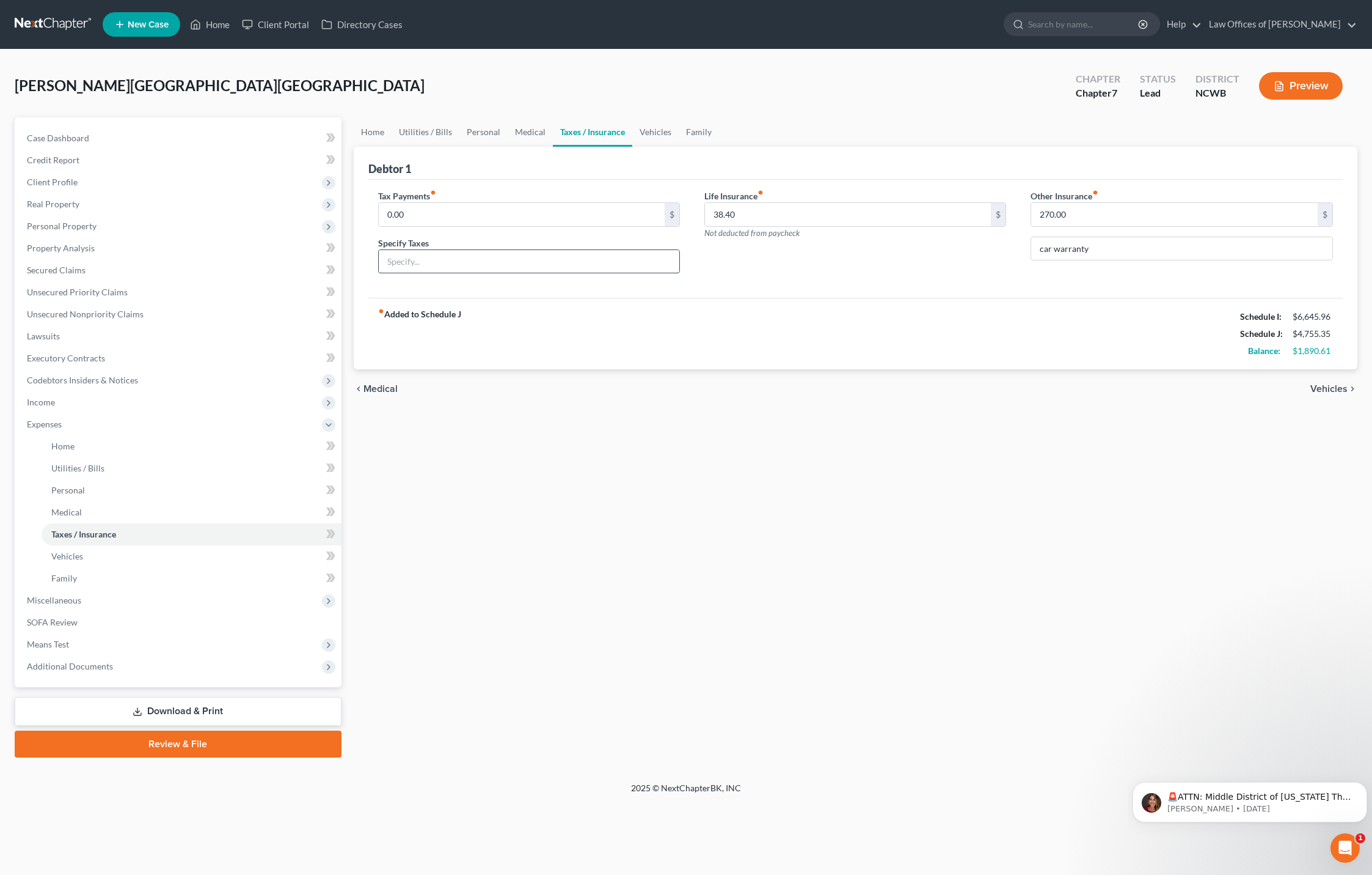
click at [430, 261] on input "text" at bounding box center [529, 261] width 301 height 23
type input "7"
click at [465, 261] on input "text" at bounding box center [529, 261] width 301 height 23
type input "County"
click at [421, 219] on input "0.00" at bounding box center [522, 214] width 287 height 23
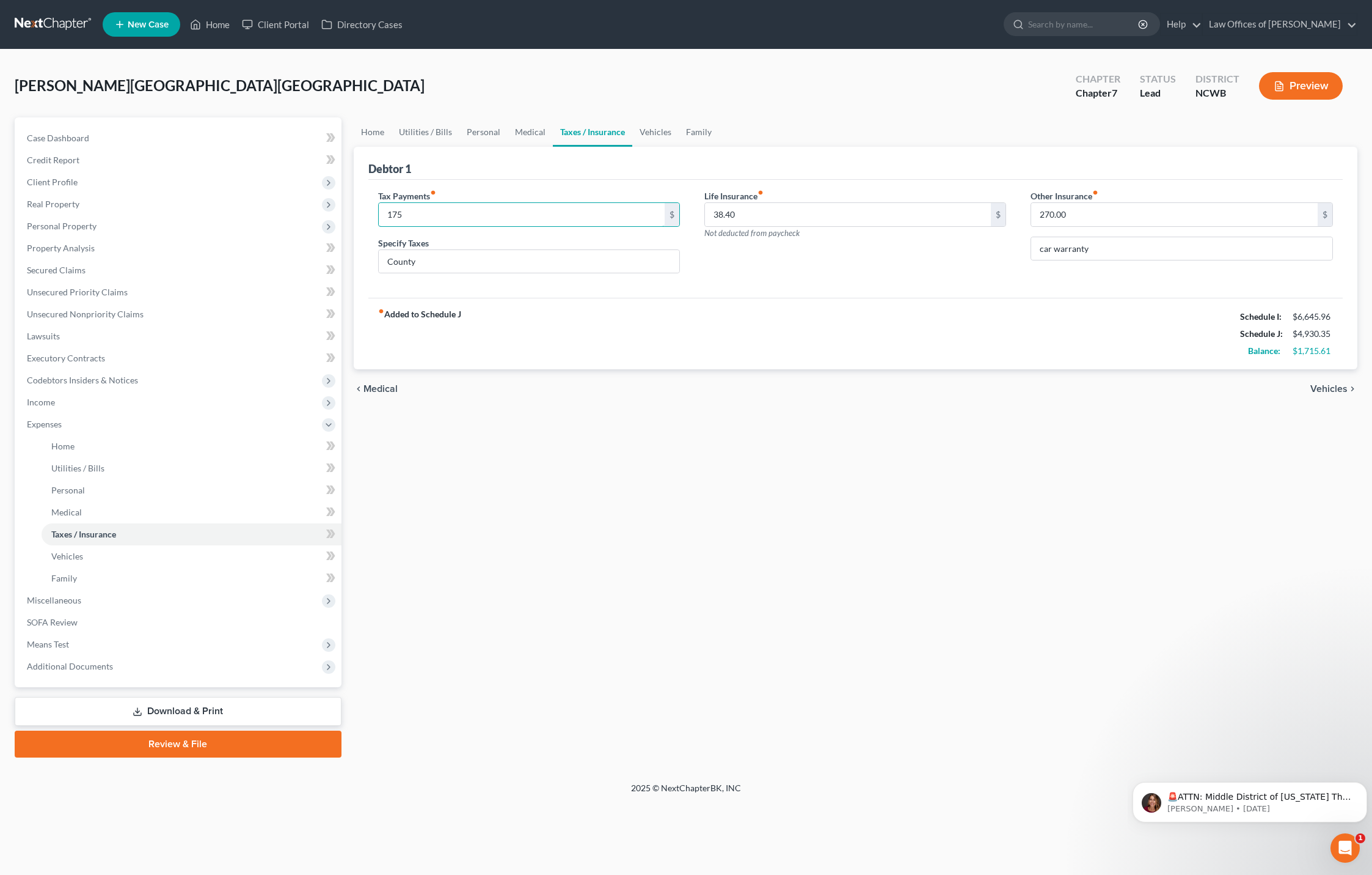
type input "175"
click at [1336, 388] on span "Vehicles" at bounding box center [1330, 389] width 38 height 10
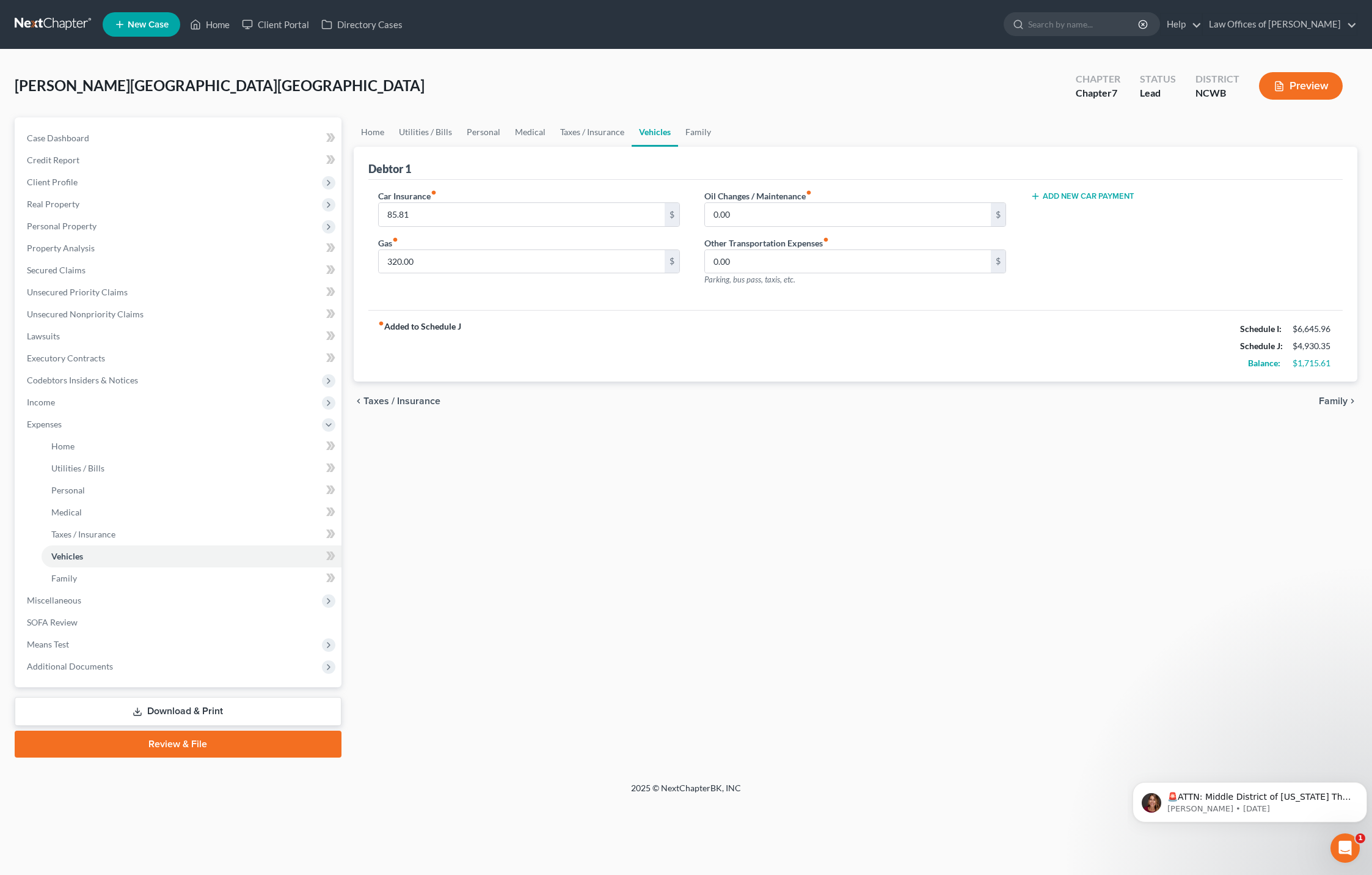
click at [1328, 404] on span "Family" at bounding box center [1333, 401] width 29 height 10
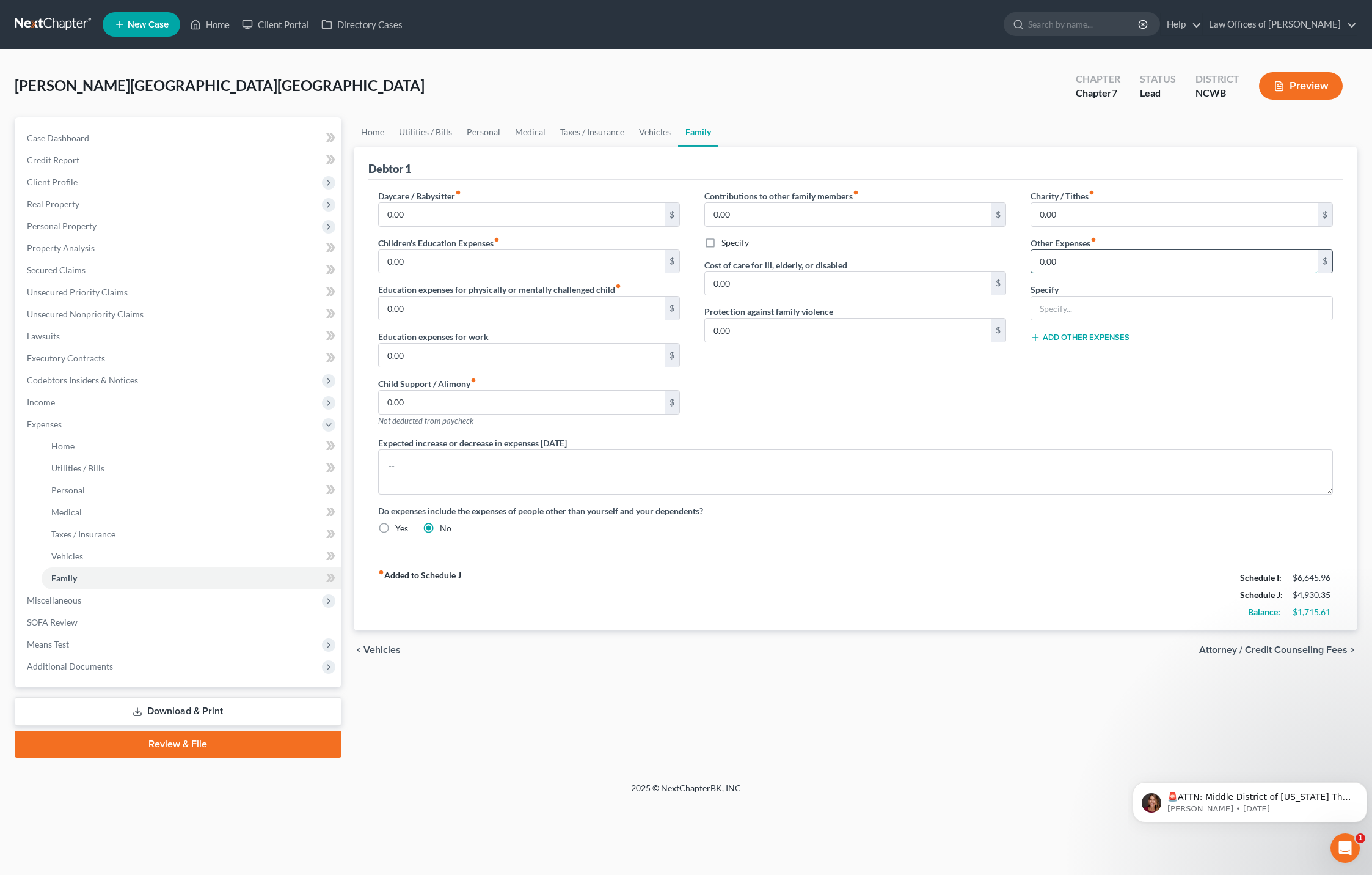
click at [1237, 262] on input "0.00" at bounding box center [1174, 261] width 287 height 23
type input "100"
click at [1132, 317] on input "text" at bounding box center [1182, 308] width 301 height 23
type input "dog food"
click at [52, 448] on span "Home" at bounding box center [63, 445] width 23 height 11
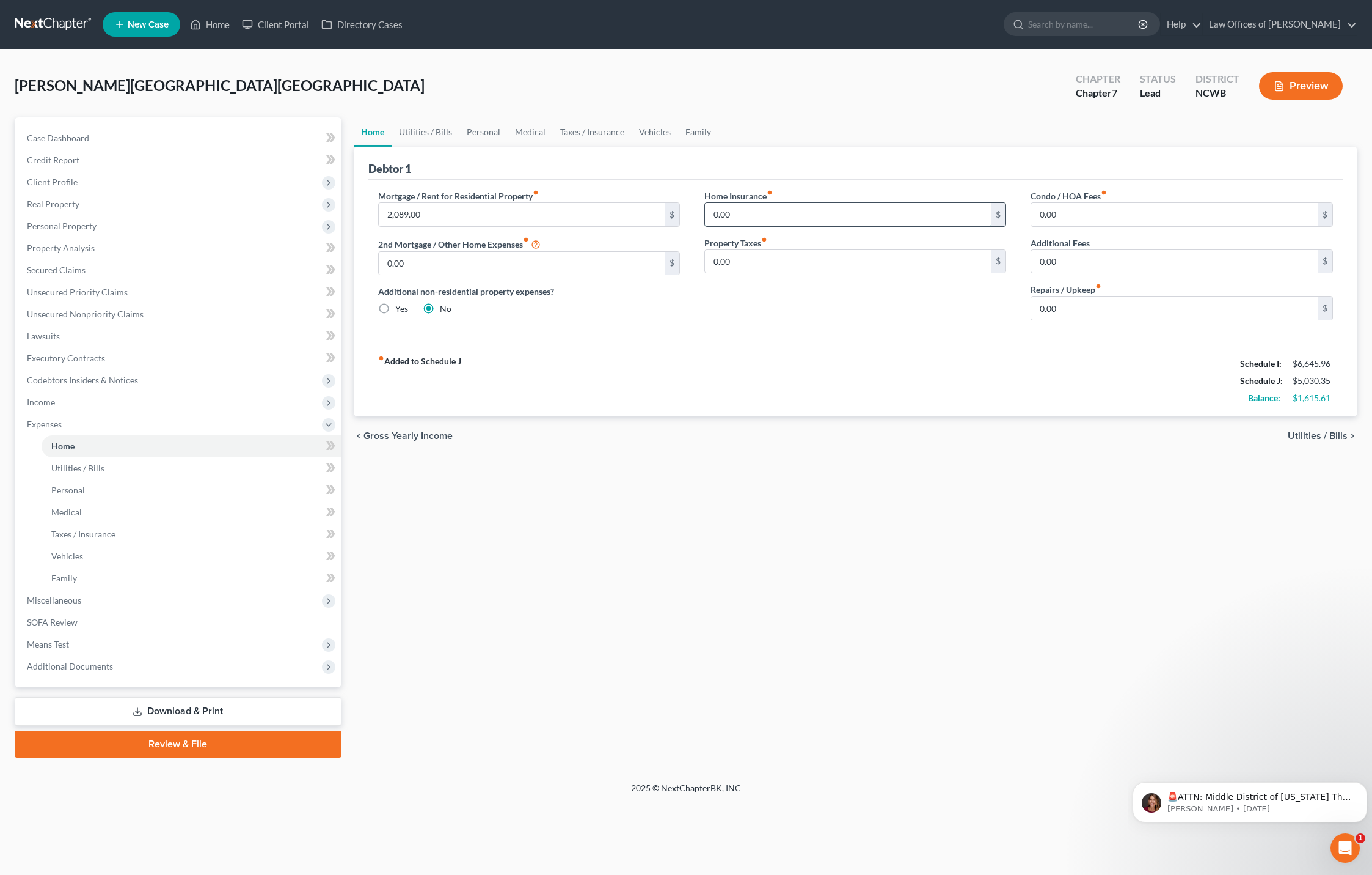
click at [760, 219] on input "0.00" at bounding box center [848, 214] width 287 height 23
type input "131"
click at [1156, 264] on input "0.00" at bounding box center [1174, 261] width 287 height 23
click at [1322, 434] on span "Utilities / Bills" at bounding box center [1317, 435] width 60 height 10
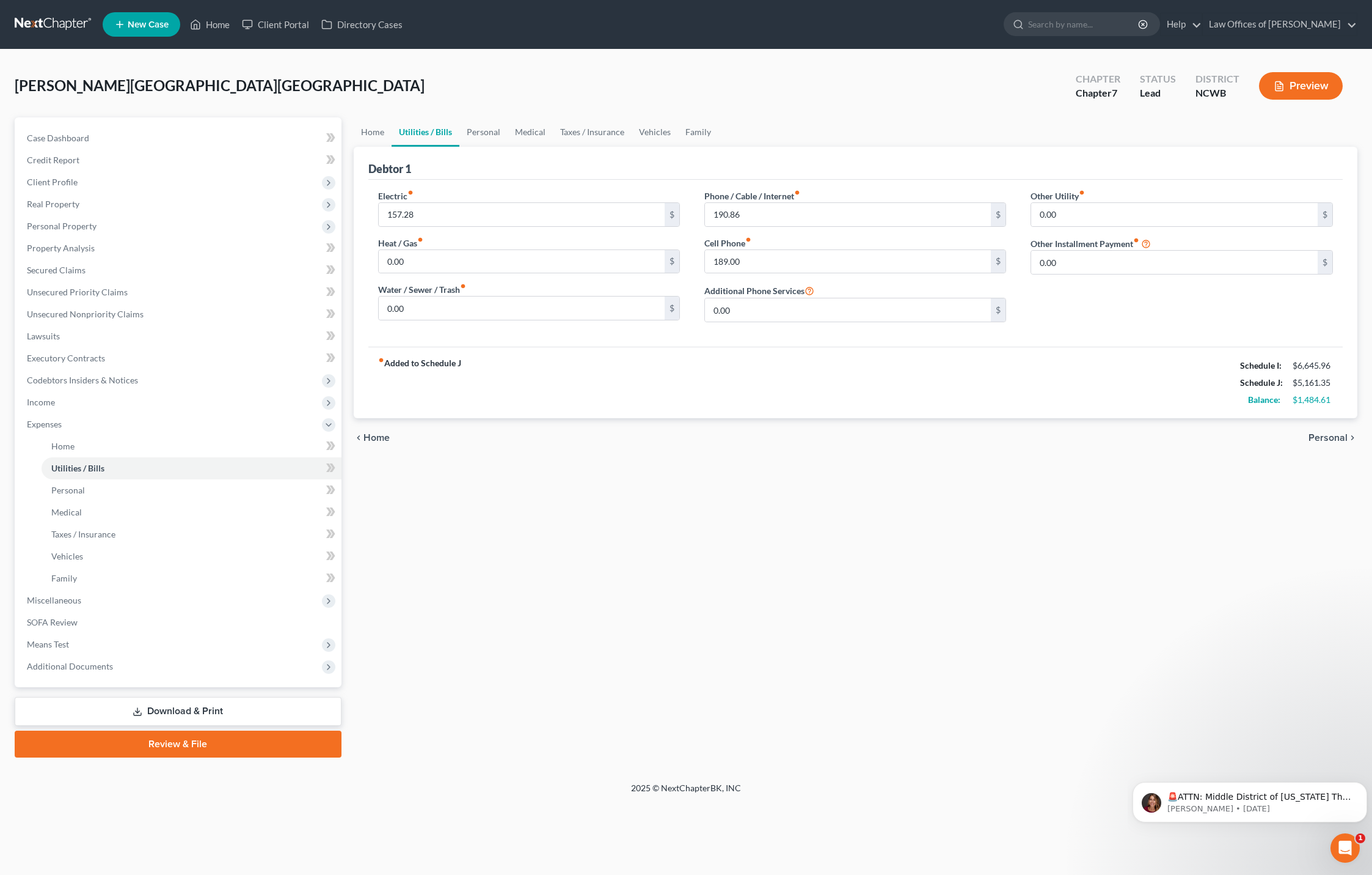
click at [1335, 437] on span "Personal" at bounding box center [1328, 438] width 39 height 10
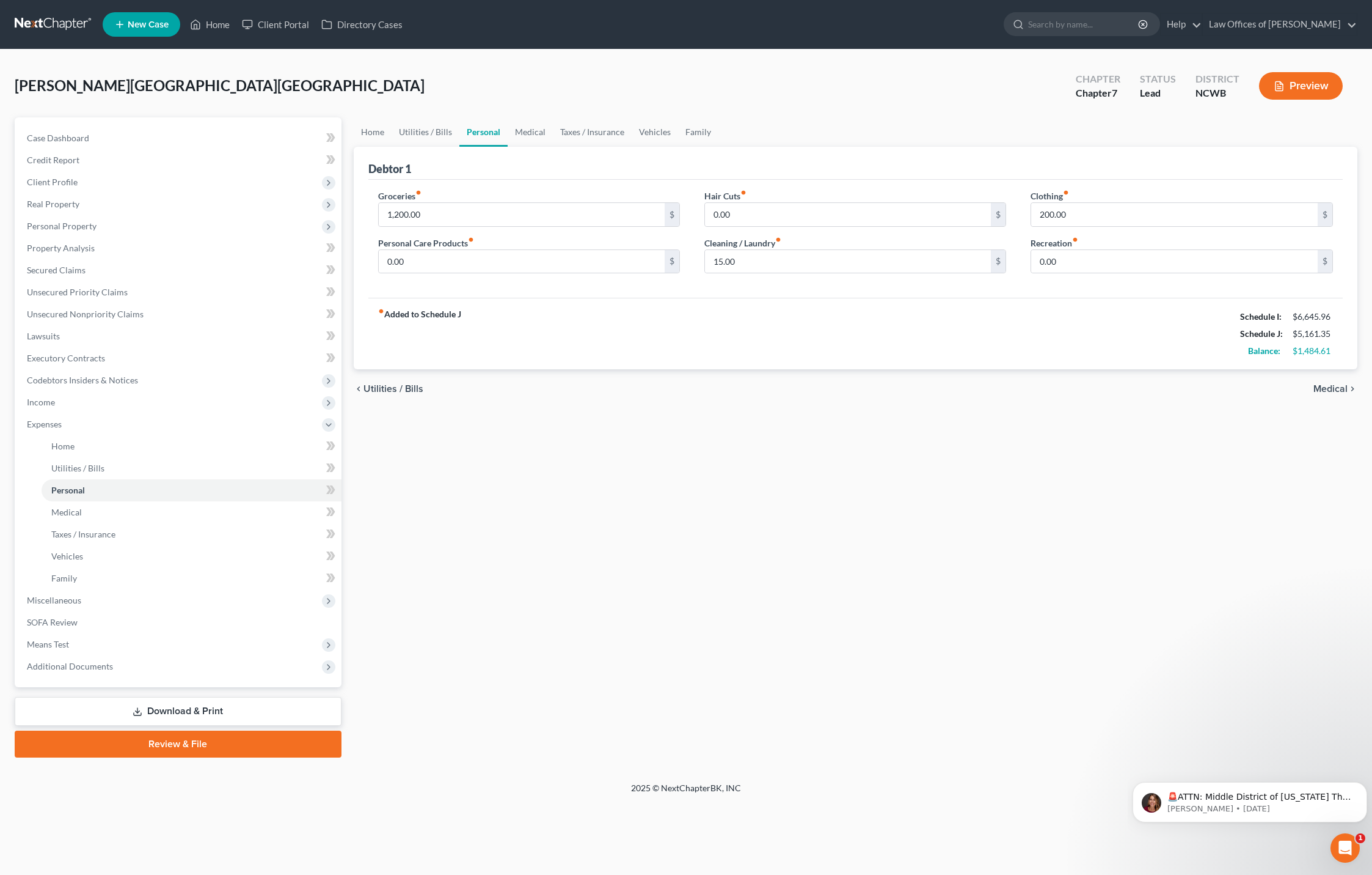
click at [1337, 390] on span "Medical" at bounding box center [1330, 389] width 34 height 10
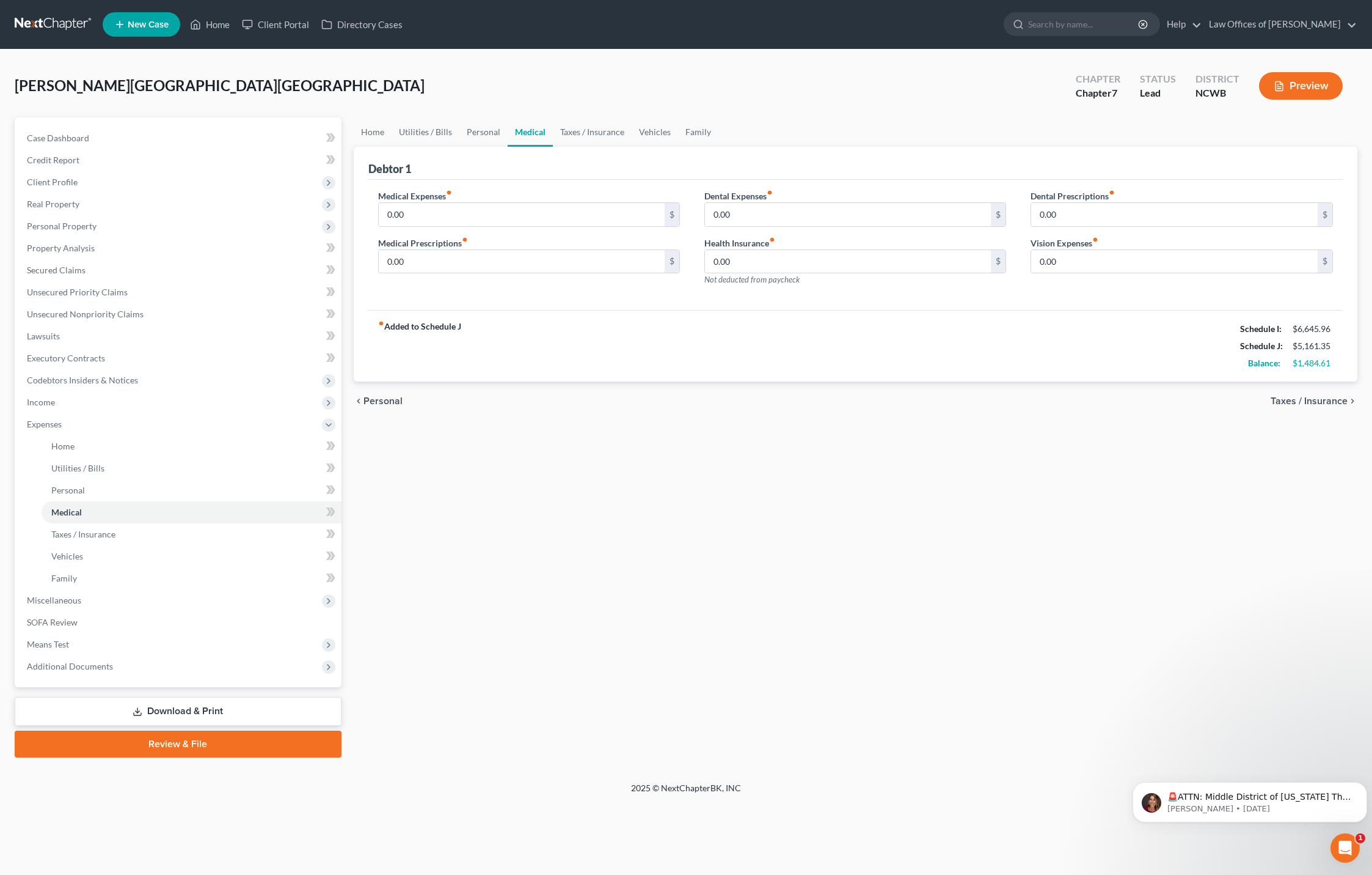
click at [1339, 402] on span "Taxes / Insurance" at bounding box center [1309, 401] width 77 height 10
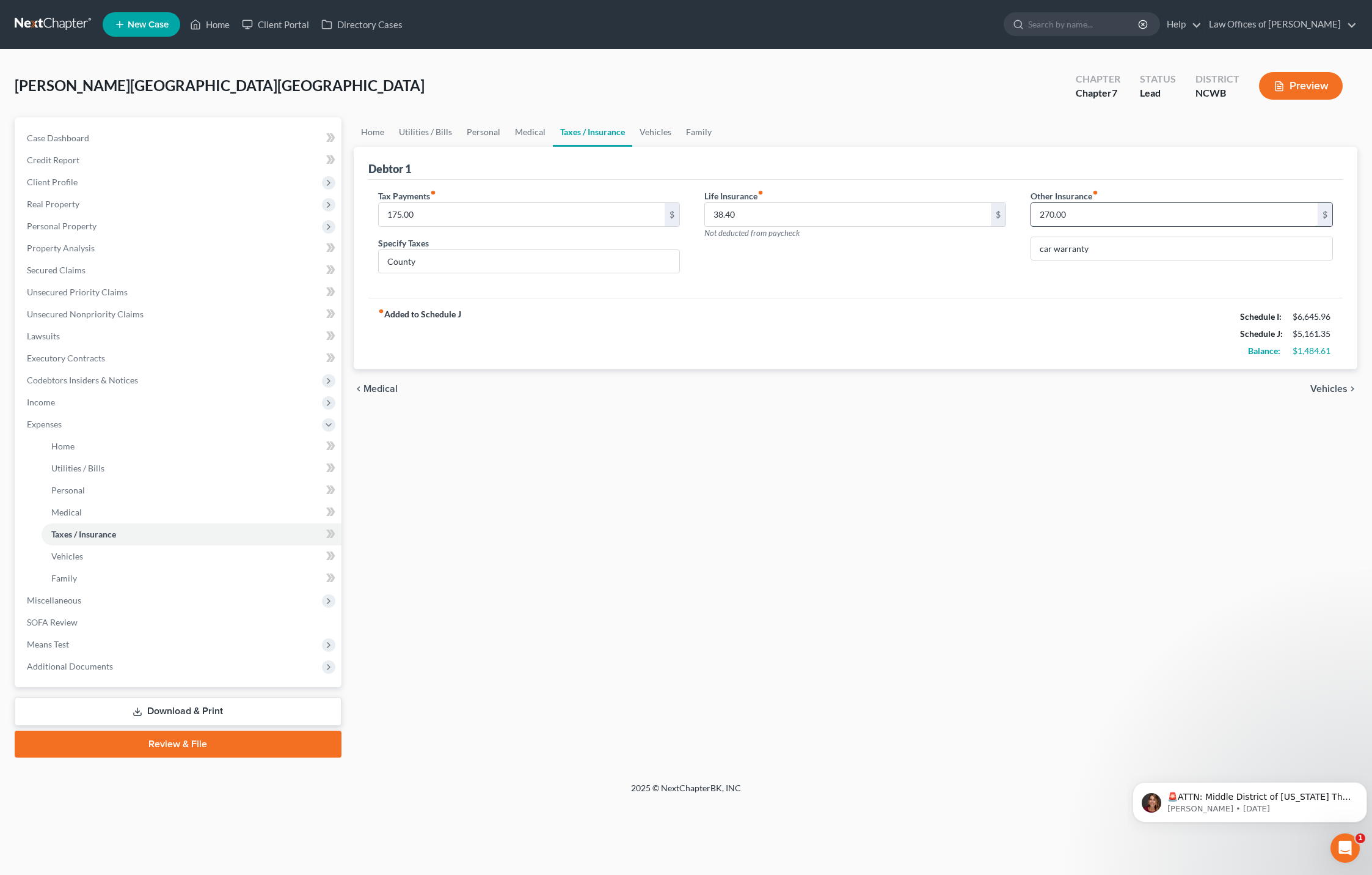
click at [1093, 217] on input "270.00" at bounding box center [1174, 214] width 287 height 23
click at [1330, 385] on span "Vehicles" at bounding box center [1330, 389] width 38 height 10
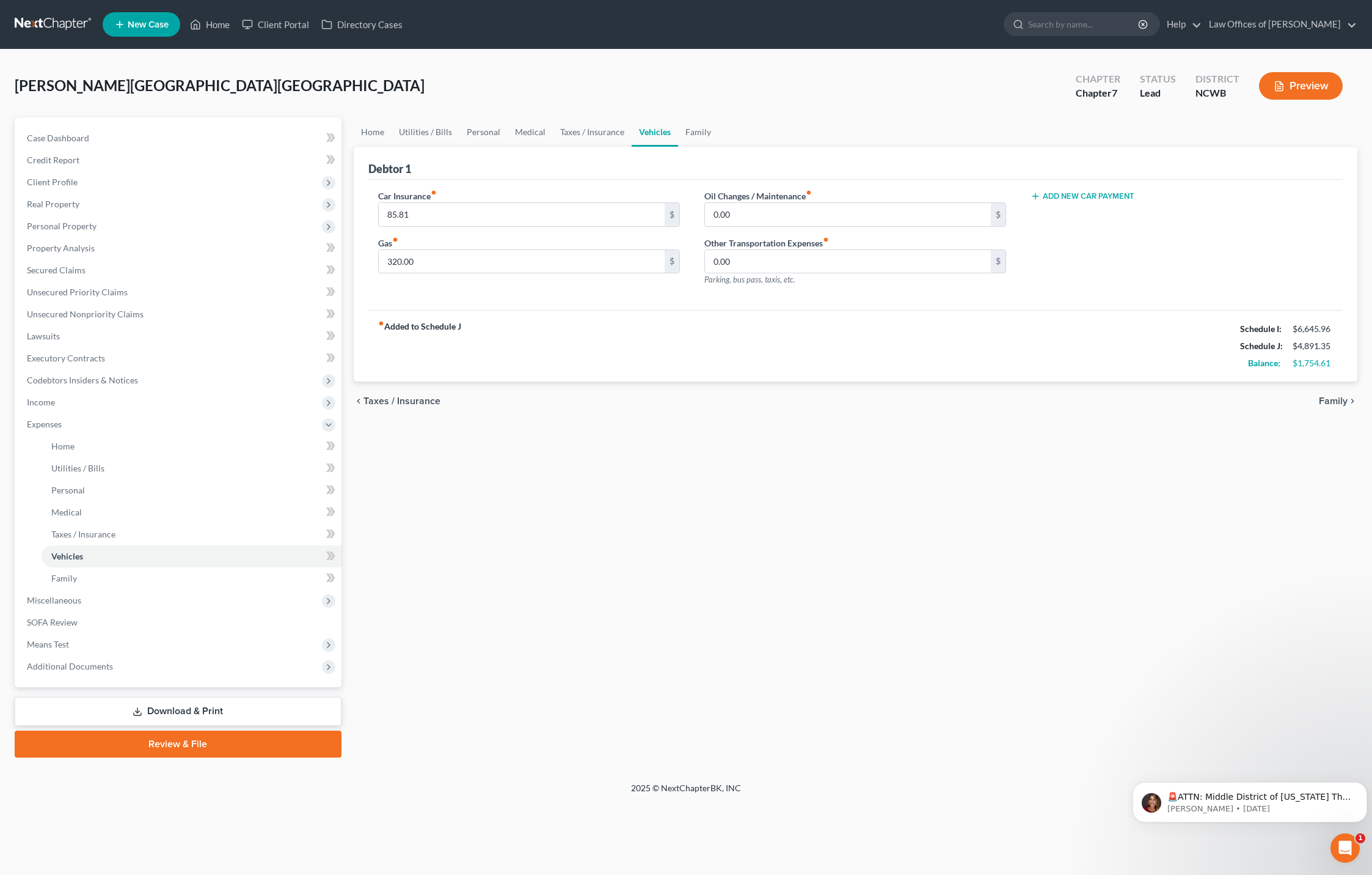
click at [1085, 200] on button "Add New Car Payment" at bounding box center [1082, 196] width 104 height 10
click at [1338, 400] on span "Family" at bounding box center [1333, 401] width 29 height 10
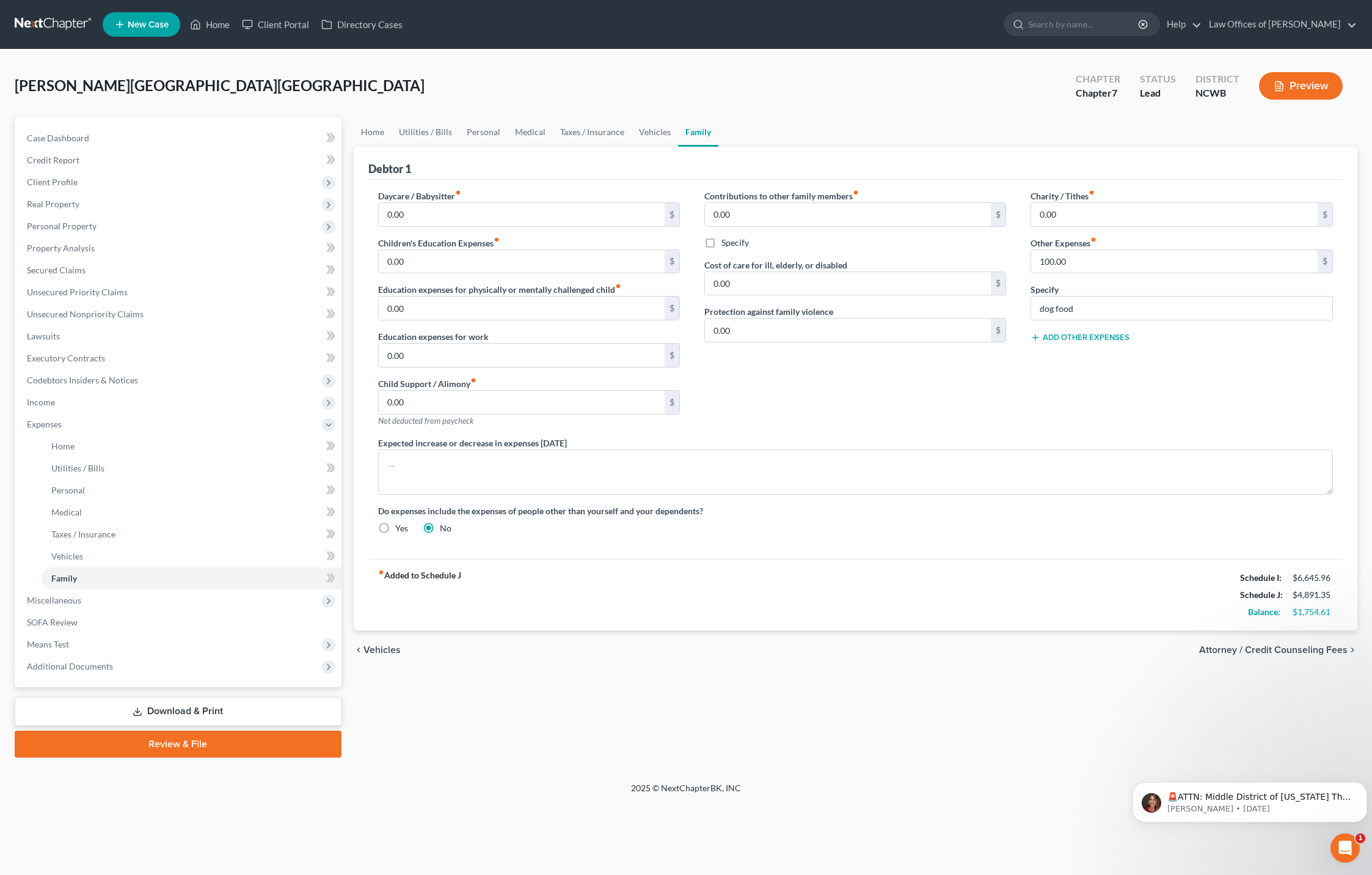
click at [1071, 339] on button "Add Other Expenses" at bounding box center [1080, 337] width 99 height 10
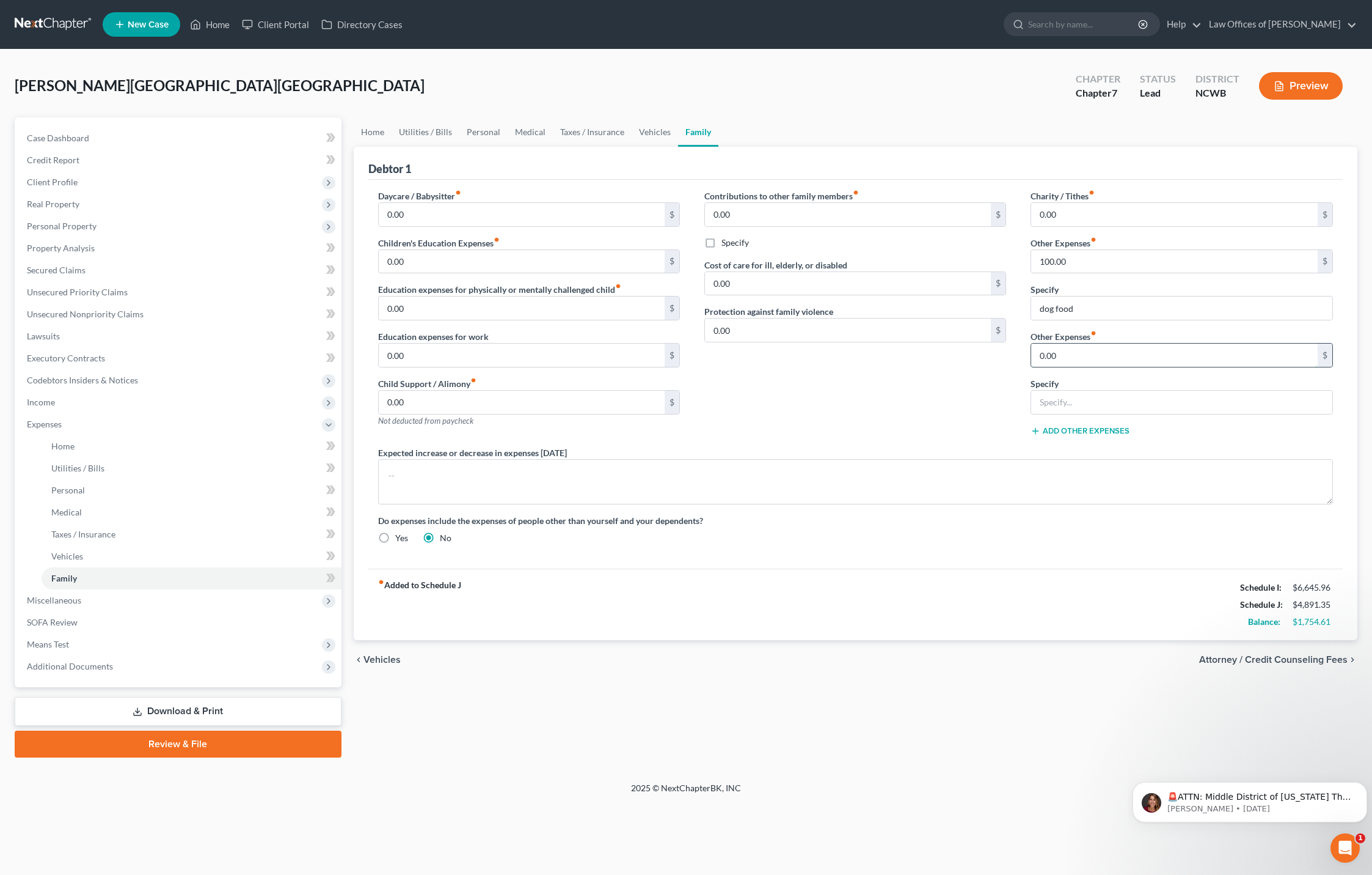
click at [1077, 353] on input "0.00" at bounding box center [1174, 355] width 287 height 23
type input "270"
click at [1072, 404] on input "text" at bounding box center [1182, 402] width 301 height 23
type input "car warranty"
click at [1316, 655] on span "Attorney / Credit Counseling Fees" at bounding box center [1274, 659] width 149 height 10
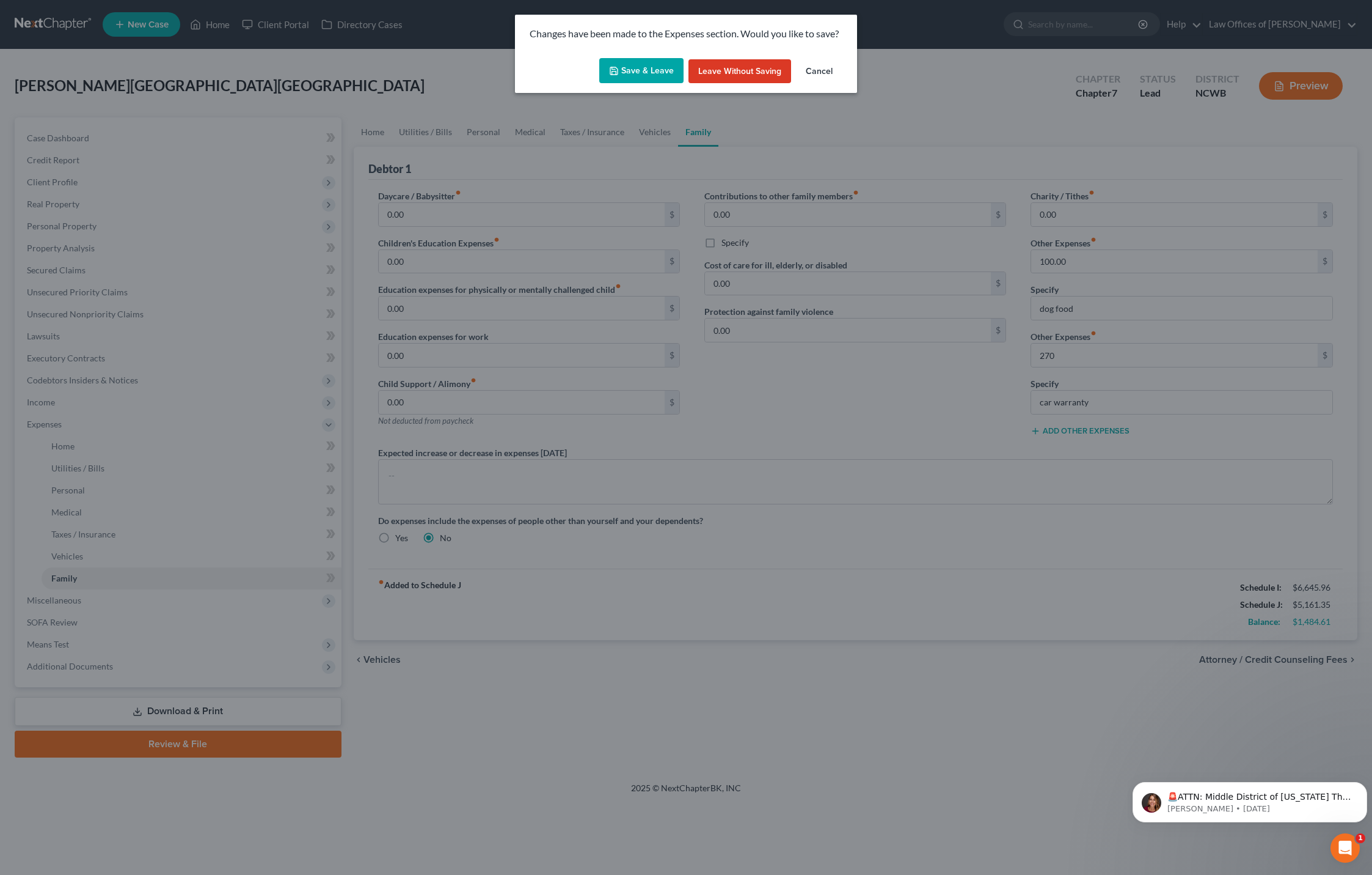
click at [639, 69] on button "Save & Leave" at bounding box center [641, 70] width 84 height 25
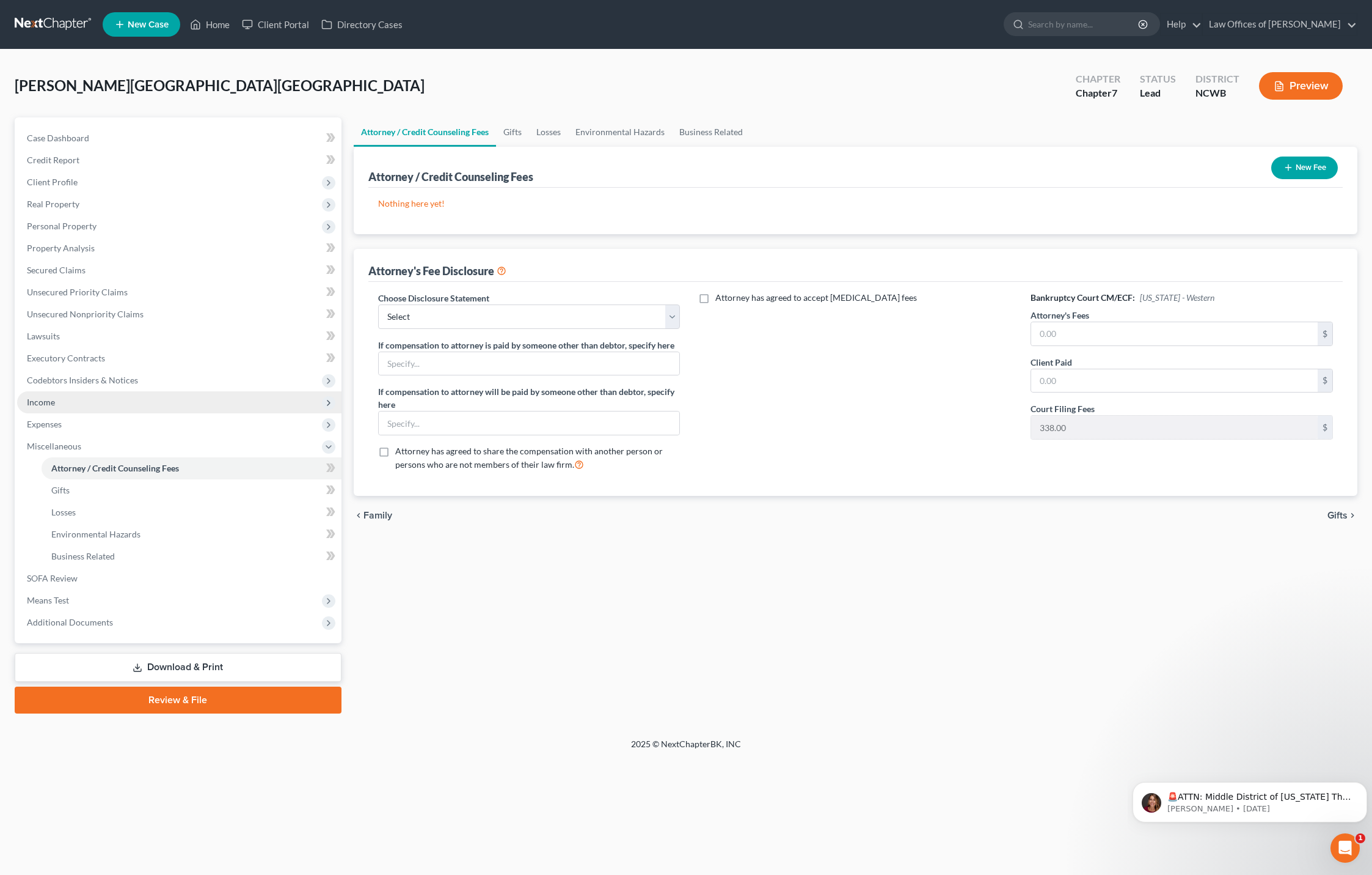
click at [40, 403] on span "Income" at bounding box center [41, 402] width 28 height 11
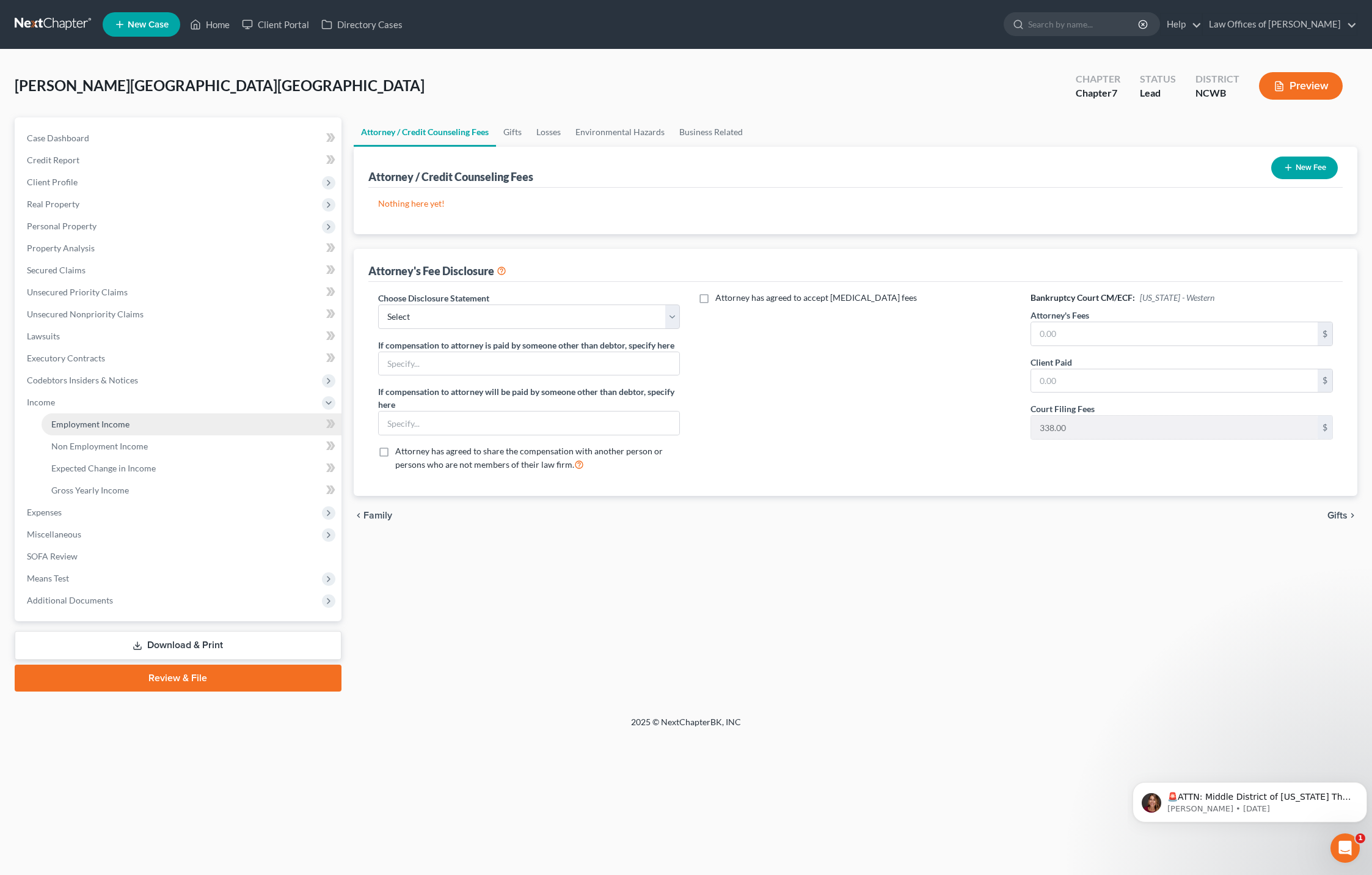
click at [118, 423] on span "Employment Income" at bounding box center [91, 423] width 78 height 11
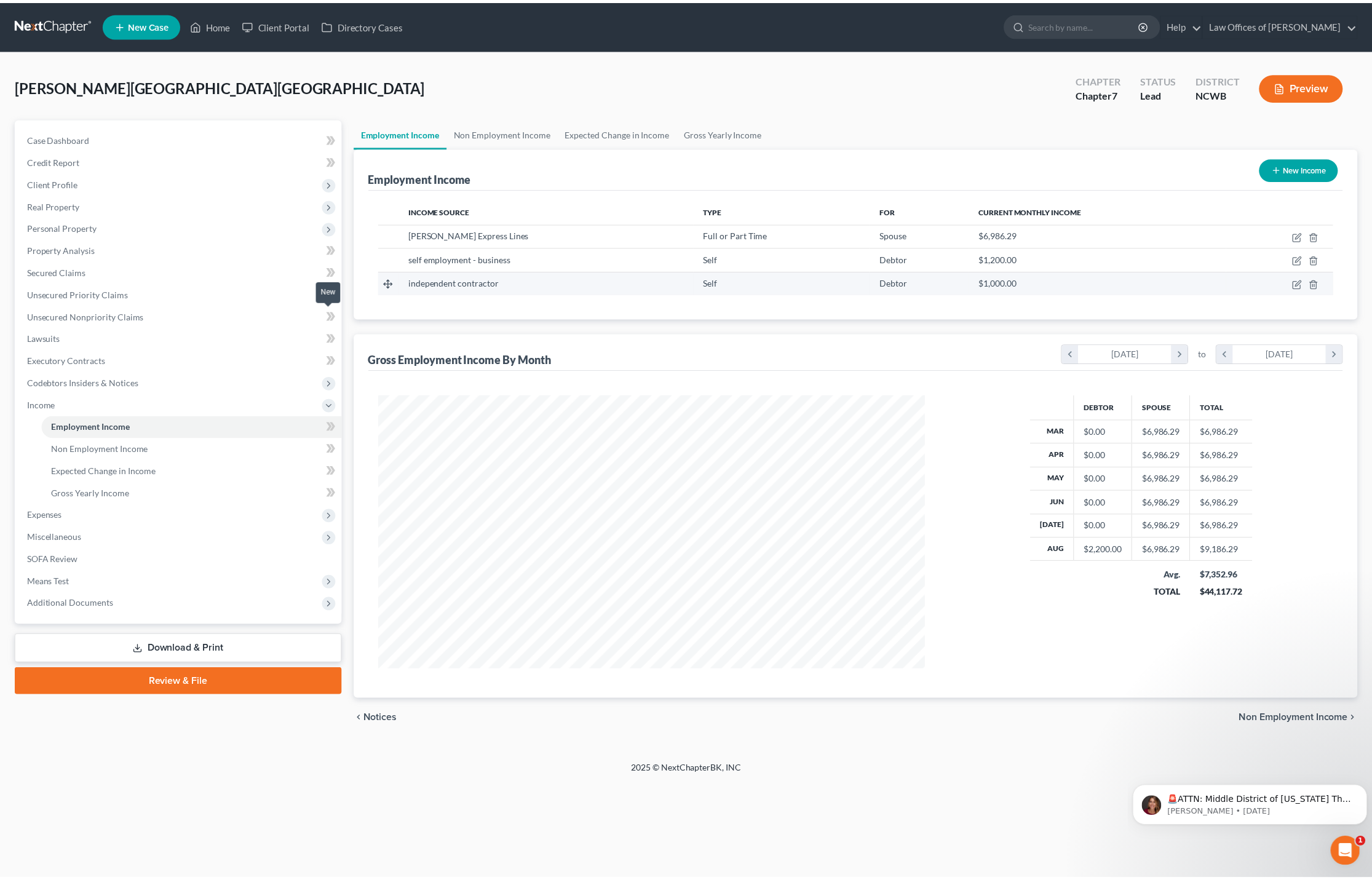
scroll to position [274, 575]
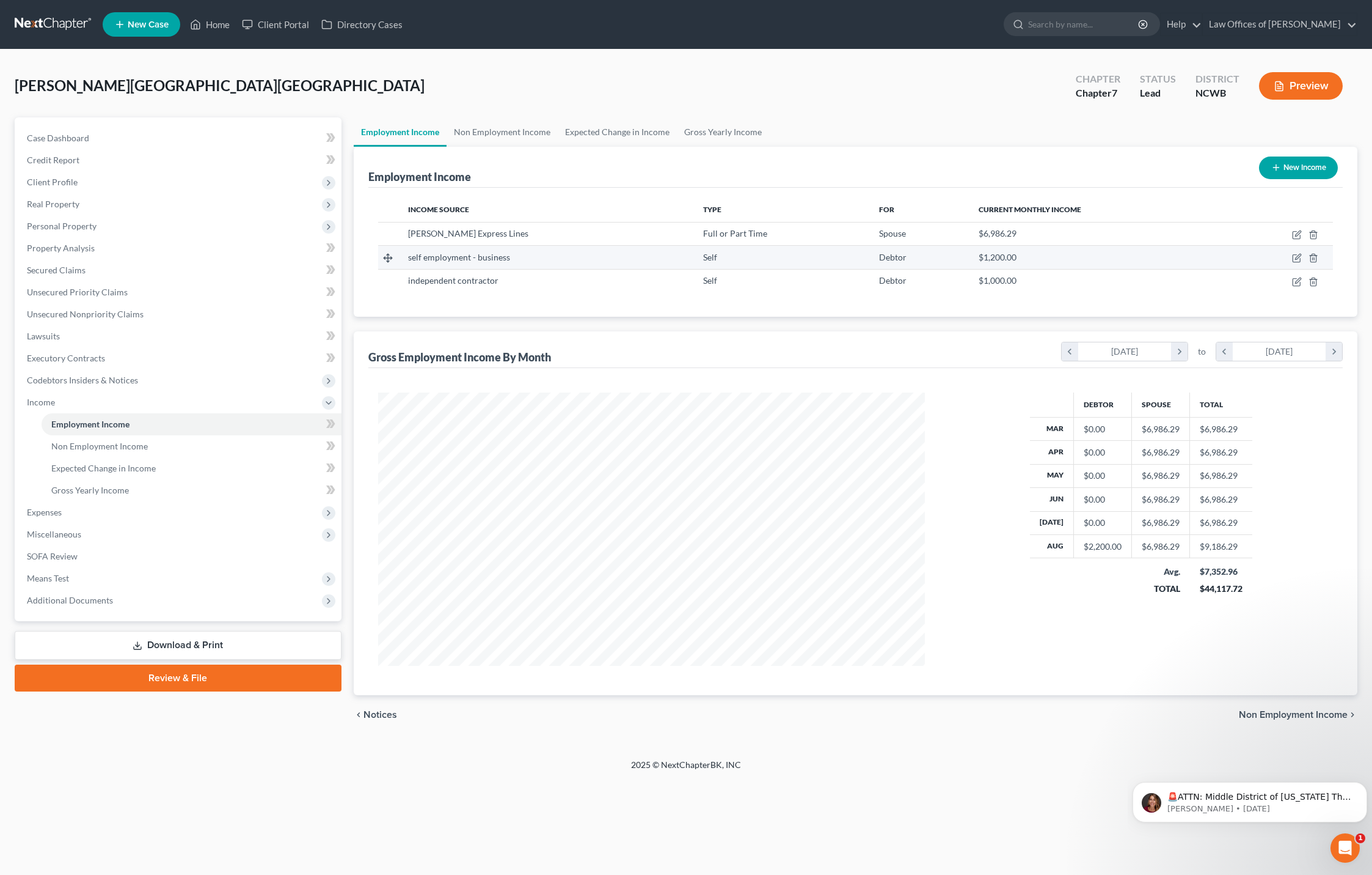
click at [510, 258] on div "self employment - business" at bounding box center [546, 257] width 275 height 12
click at [1298, 253] on icon "button" at bounding box center [1297, 258] width 10 height 10
select select "1"
select select "0"
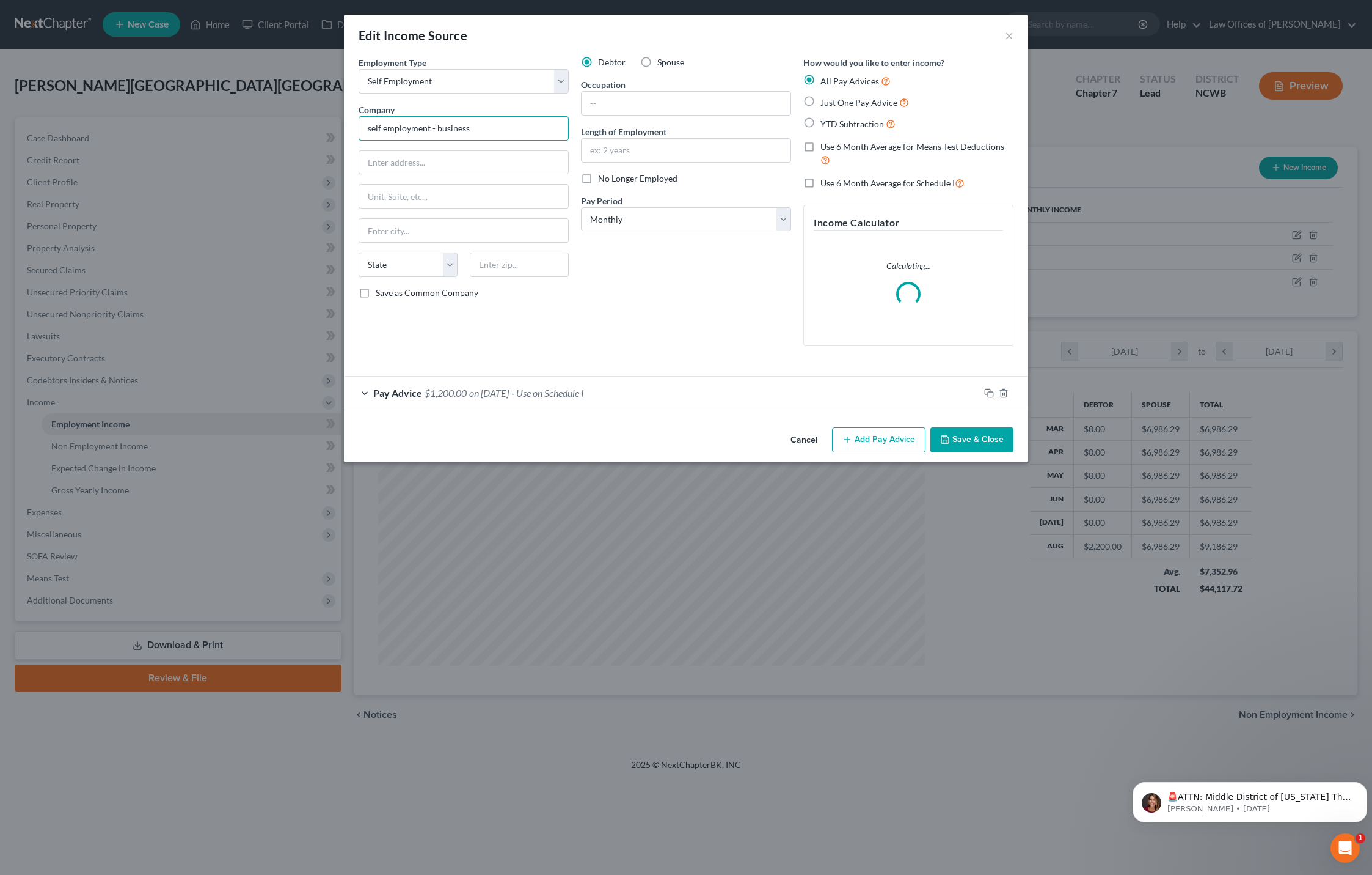
click at [479, 126] on input "self employment - business" at bounding box center [463, 128] width 210 height 25
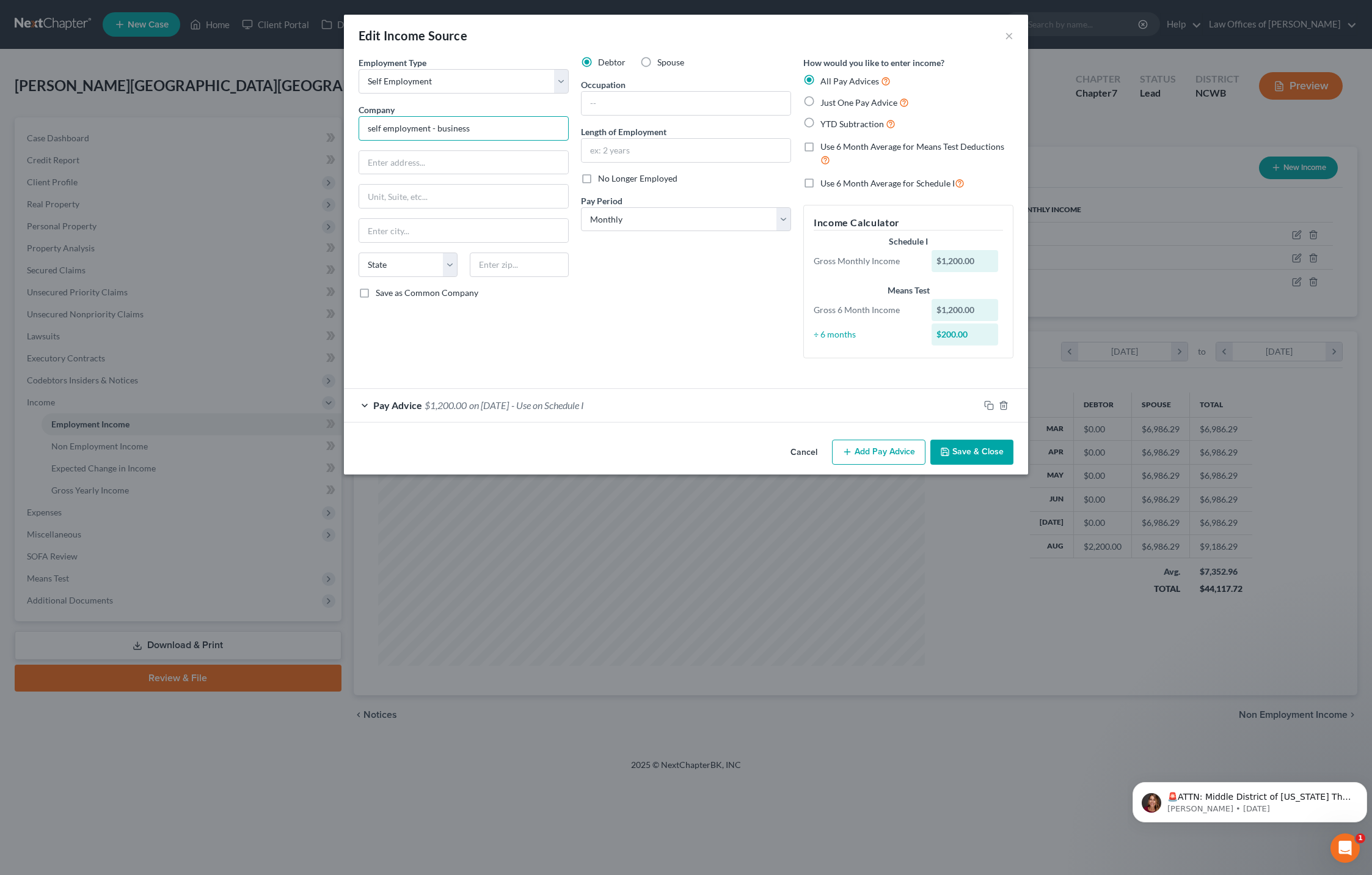
drag, startPoint x: 479, startPoint y: 127, endPoint x: 300, endPoint y: 143, distance: 179.7
click at [300, 143] on div "Edit Income Source × Employment Type * Select Full or [DEMOGRAPHIC_DATA] Employ…" at bounding box center [686, 437] width 1372 height 875
type input "S&E Group"
click at [961, 448] on button "Save & Close" at bounding box center [972, 452] width 83 height 25
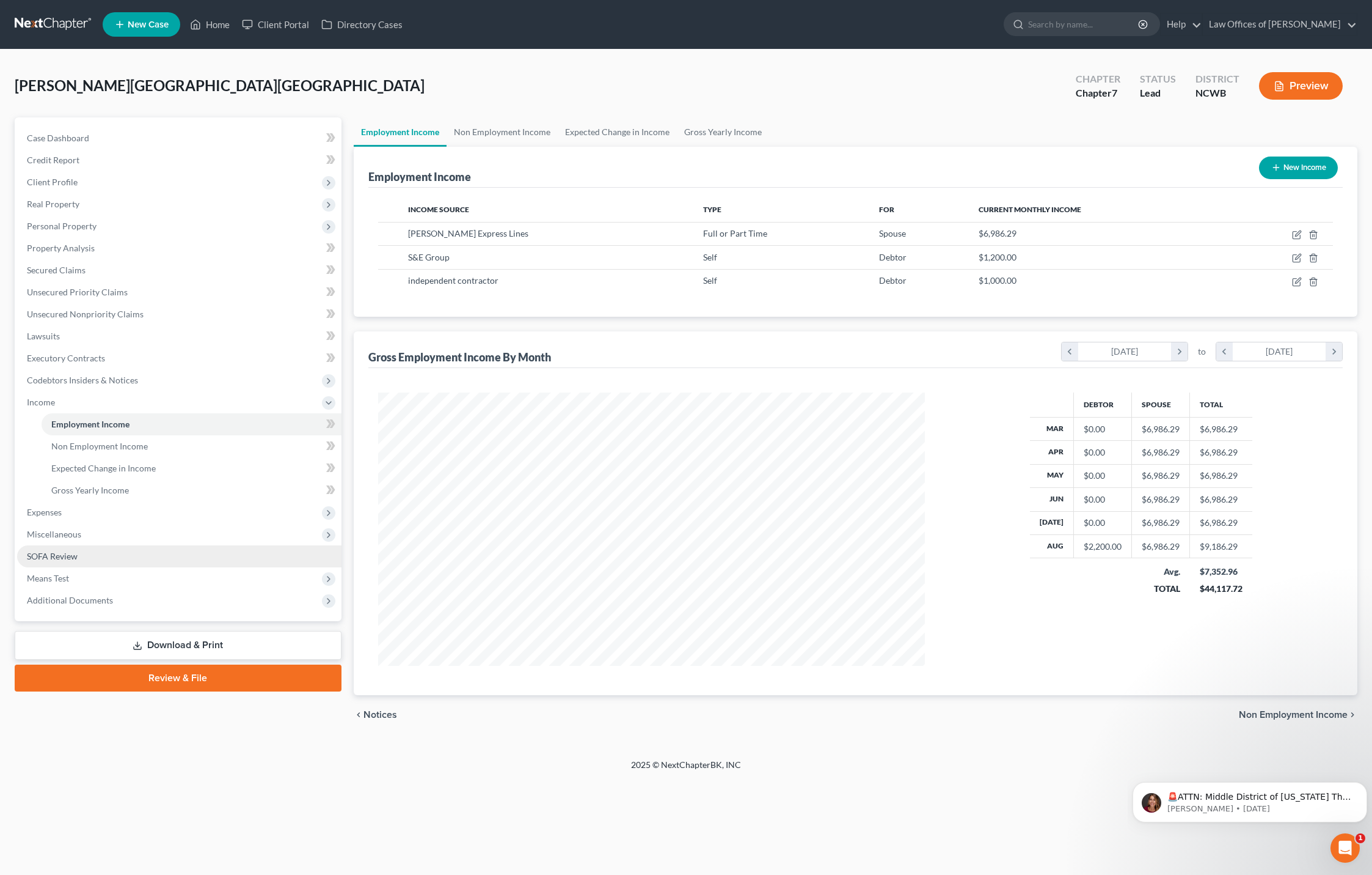
click at [52, 557] on span "SOFA Review" at bounding box center [52, 556] width 51 height 11
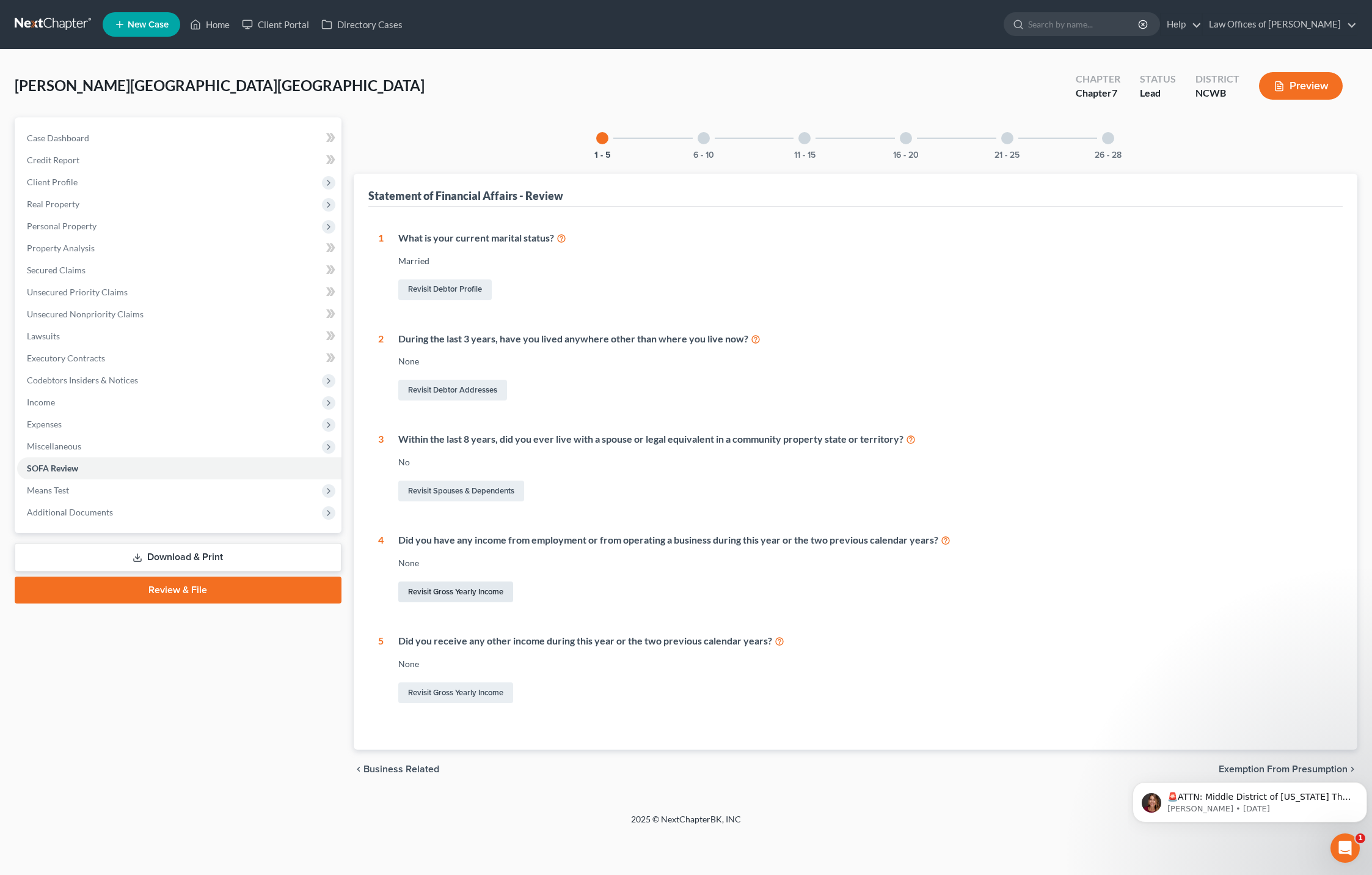
click at [458, 589] on link "Revisit Gross Yearly Income" at bounding box center [456, 591] width 115 height 20
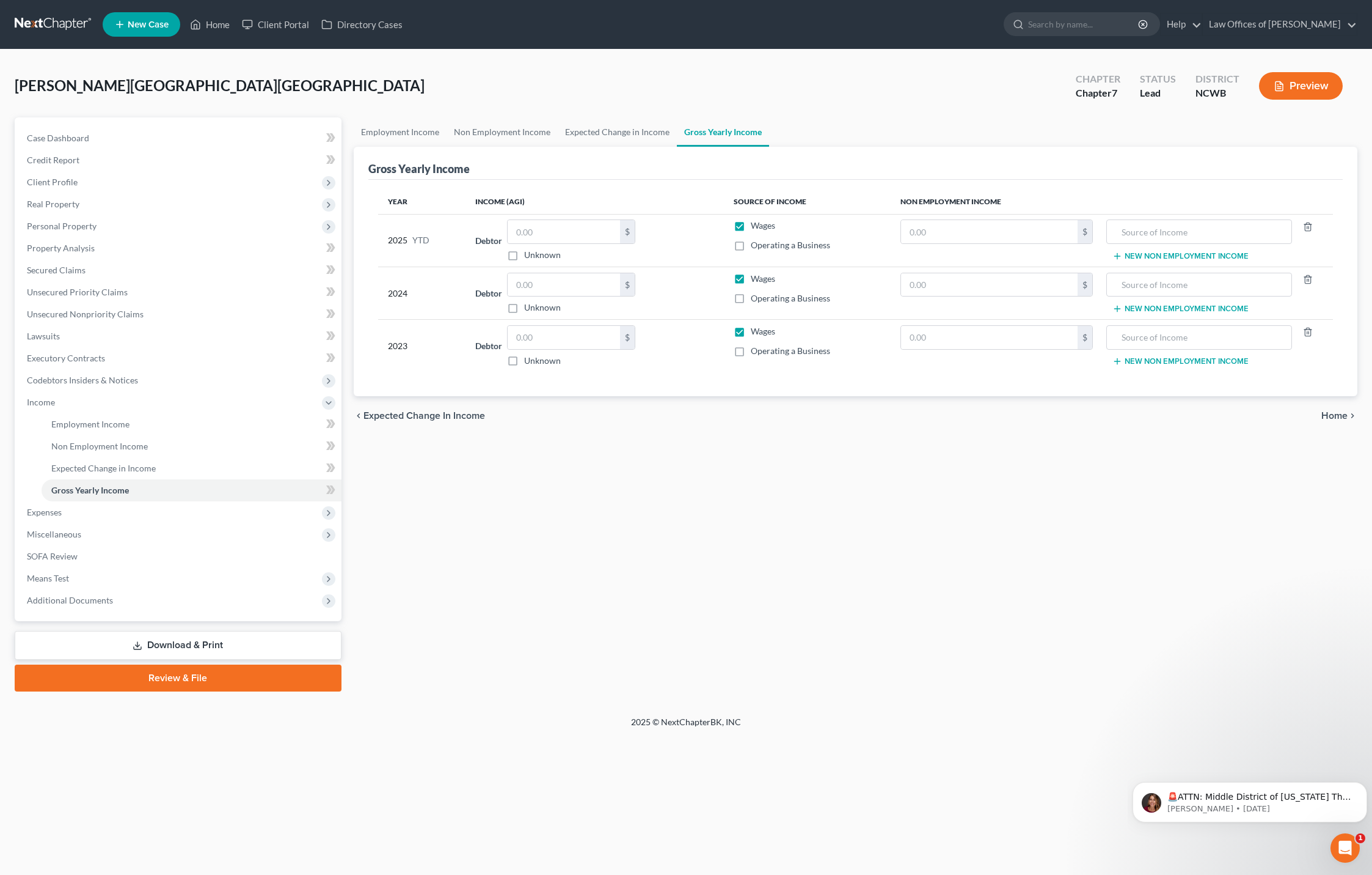
click at [751, 247] on label "Operating a Business" at bounding box center [790, 245] width 79 height 12
click at [755, 247] on input "Operating a Business" at bounding box center [760, 243] width 8 height 8
checkbox input "true"
click at [751, 228] on label "Wages" at bounding box center [763, 225] width 24 height 12
click at [755, 227] on input "Wages" at bounding box center [760, 224] width 8 height 8
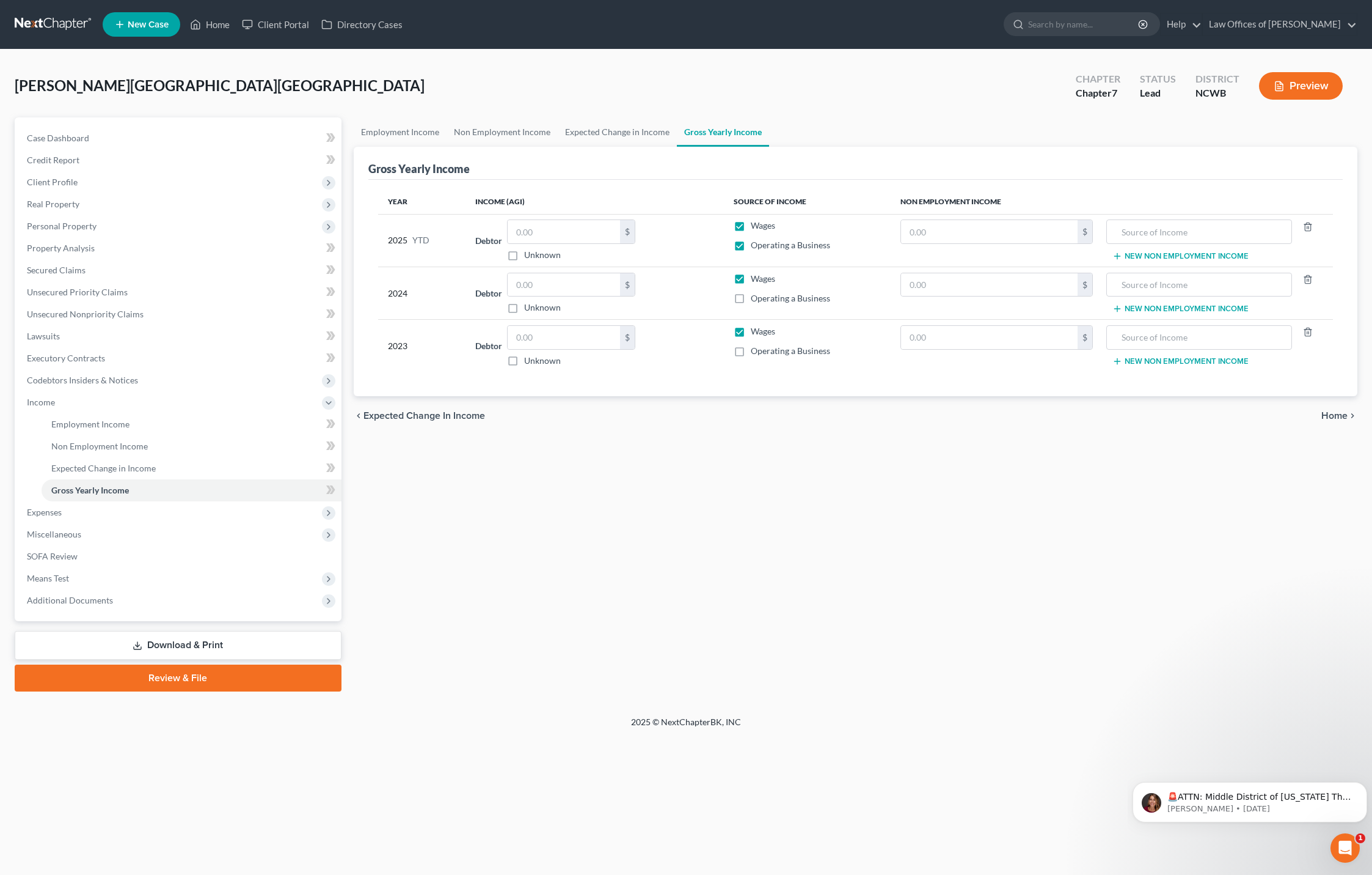
checkbox input "false"
click at [751, 280] on label "Wages" at bounding box center [763, 279] width 24 height 12
click at [755, 280] on input "Wages" at bounding box center [760, 277] width 8 height 8
checkbox input "false"
click at [751, 297] on label "Operating a Business" at bounding box center [790, 298] width 79 height 12
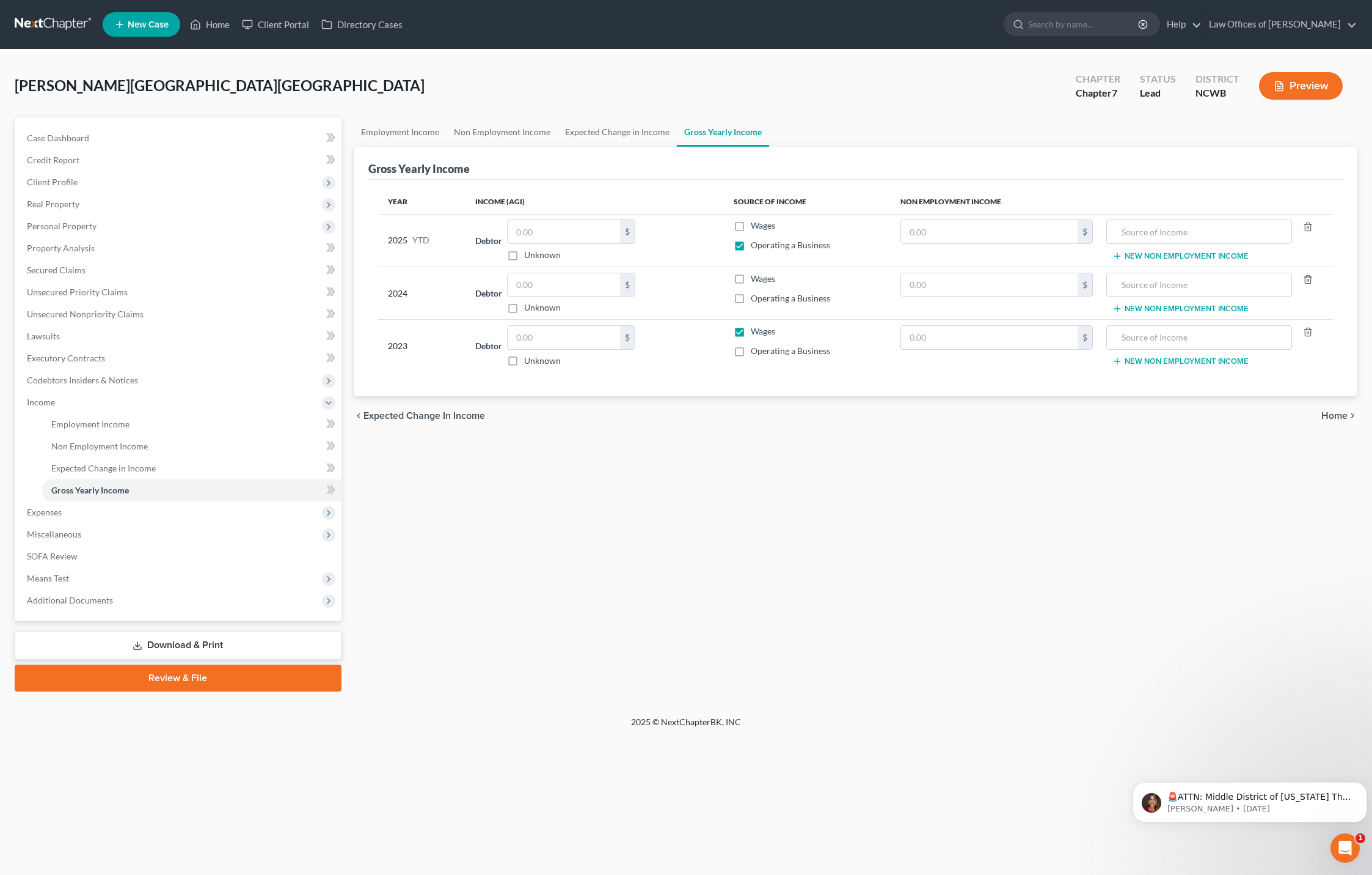
click at [755, 297] on input "Operating a Business" at bounding box center [760, 297] width 8 height 8
checkbox input "true"
click at [751, 333] on label "Wages" at bounding box center [763, 331] width 24 height 12
click at [755, 333] on input "Wages" at bounding box center [760, 329] width 8 height 8
checkbox input "false"
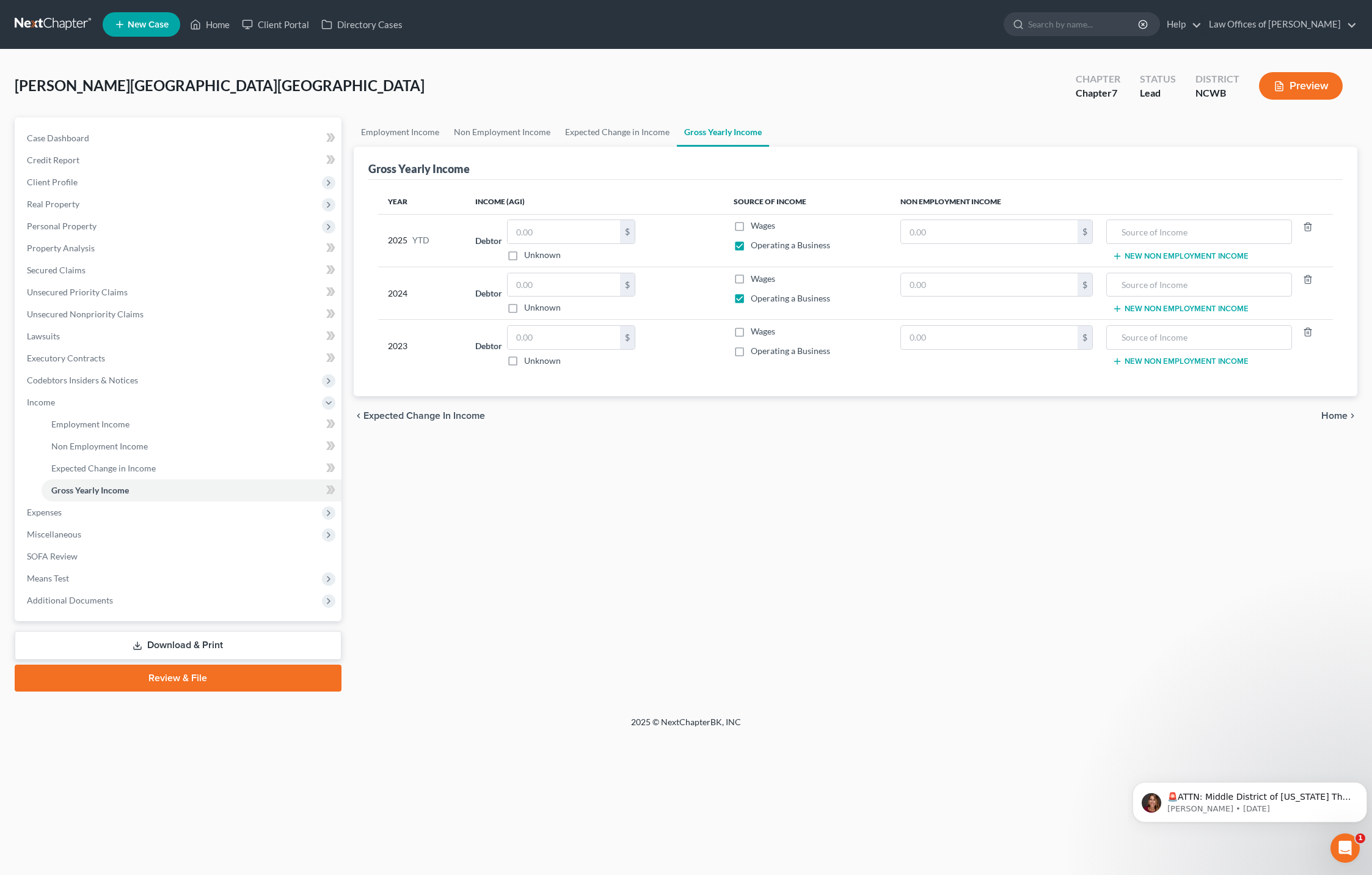
click at [751, 350] on label "Operating a Business" at bounding box center [790, 350] width 79 height 12
click at [755, 350] on input "Operating a Business" at bounding box center [760, 349] width 8 height 8
checkbox input "true"
click at [1323, 414] on span "Home" at bounding box center [1334, 416] width 26 height 10
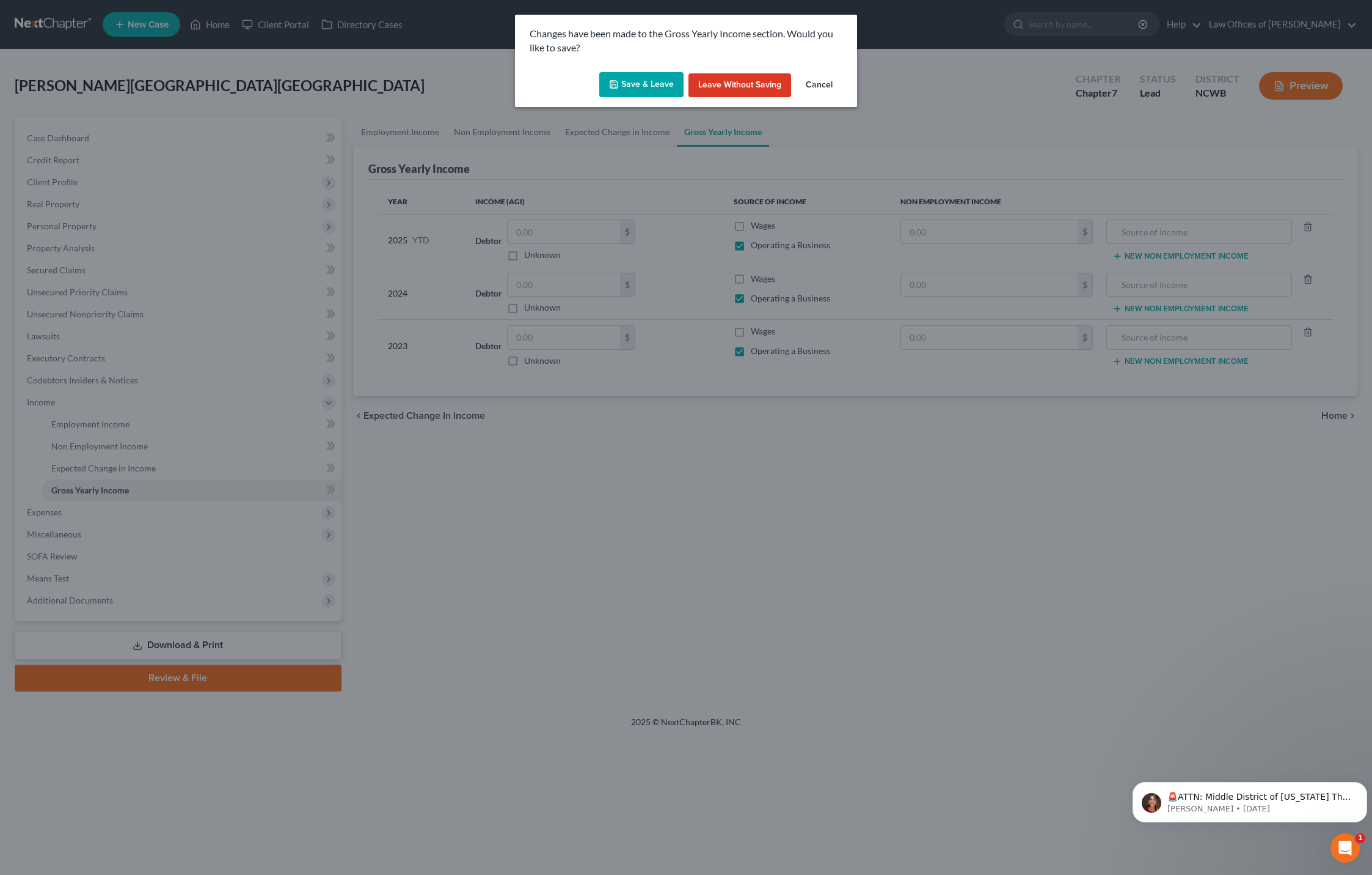
click at [636, 87] on button "Save & Leave" at bounding box center [641, 84] width 84 height 25
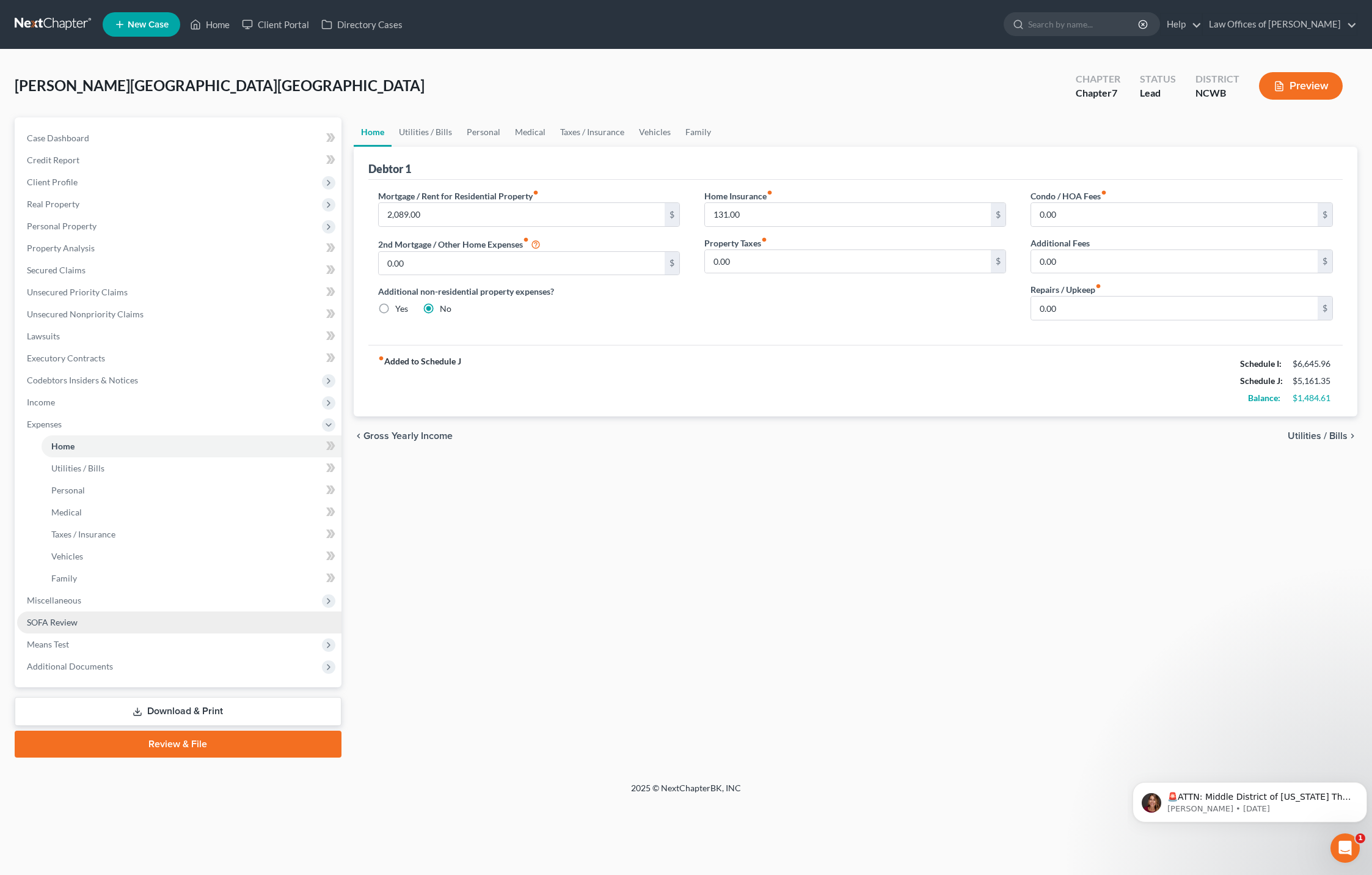
click at [56, 617] on span "SOFA Review" at bounding box center [52, 622] width 51 height 11
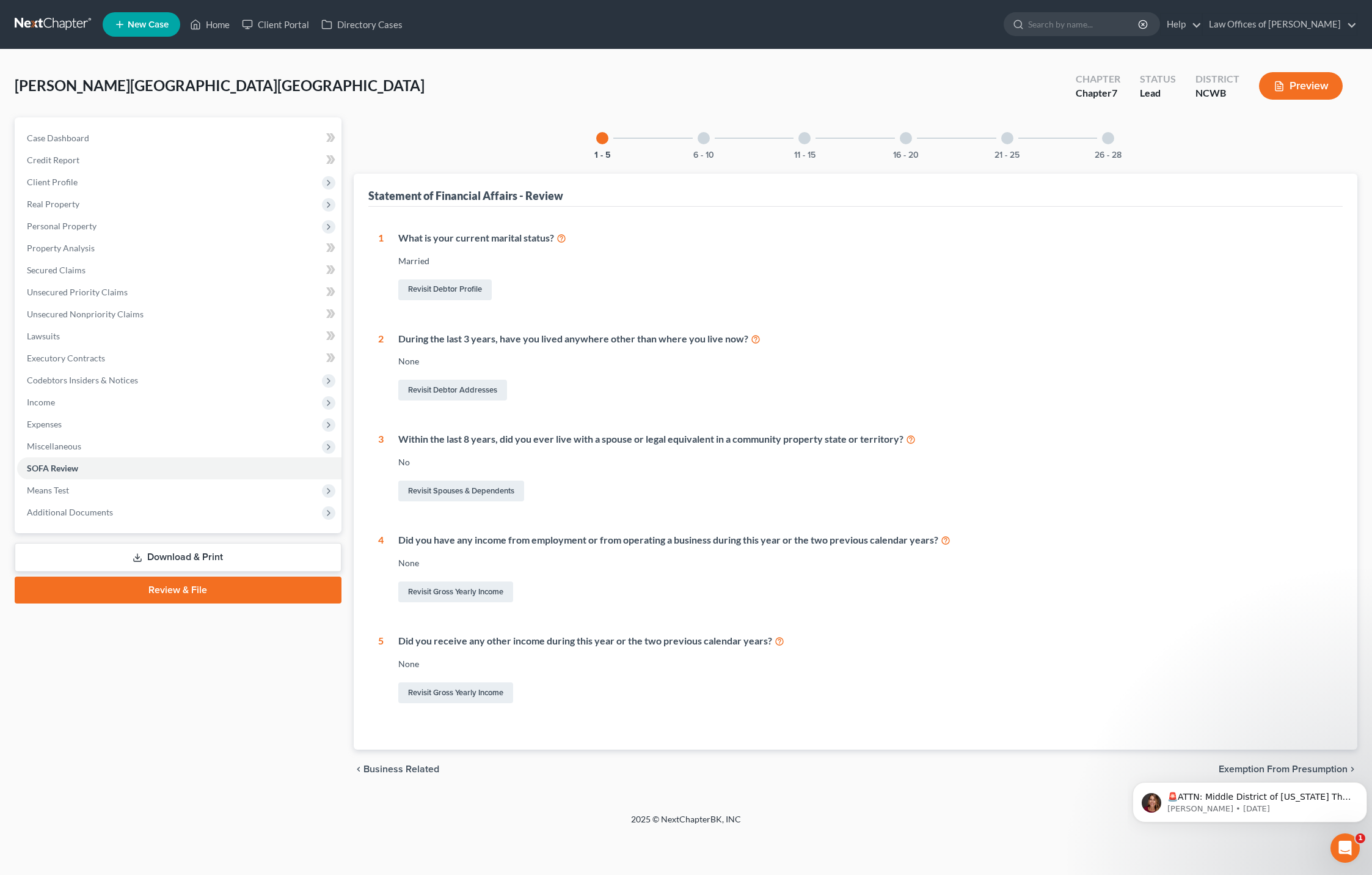
click at [698, 140] on div at bounding box center [703, 138] width 12 height 12
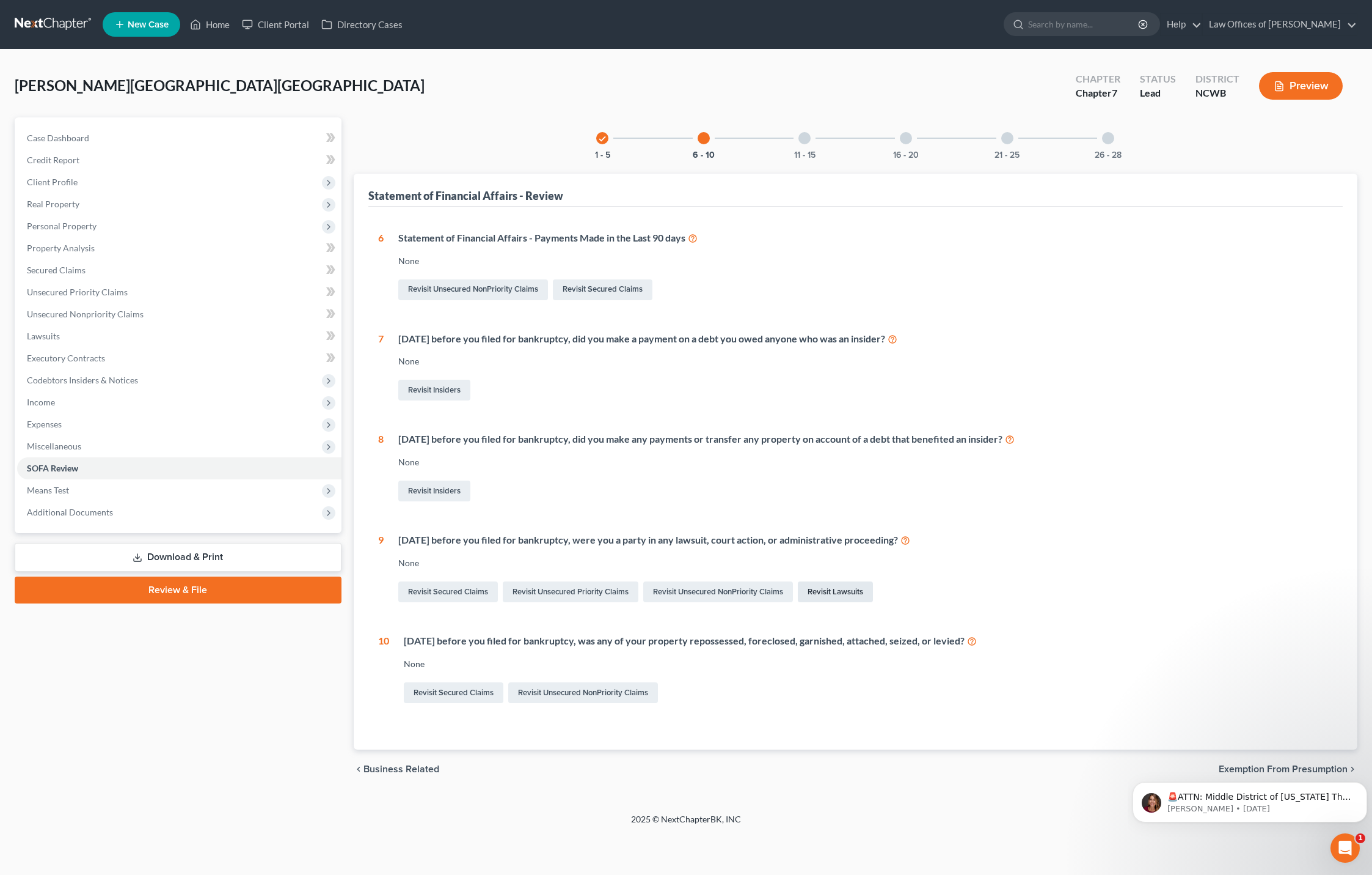
click at [849, 592] on link "Revisit Lawsuits" at bounding box center [835, 591] width 75 height 20
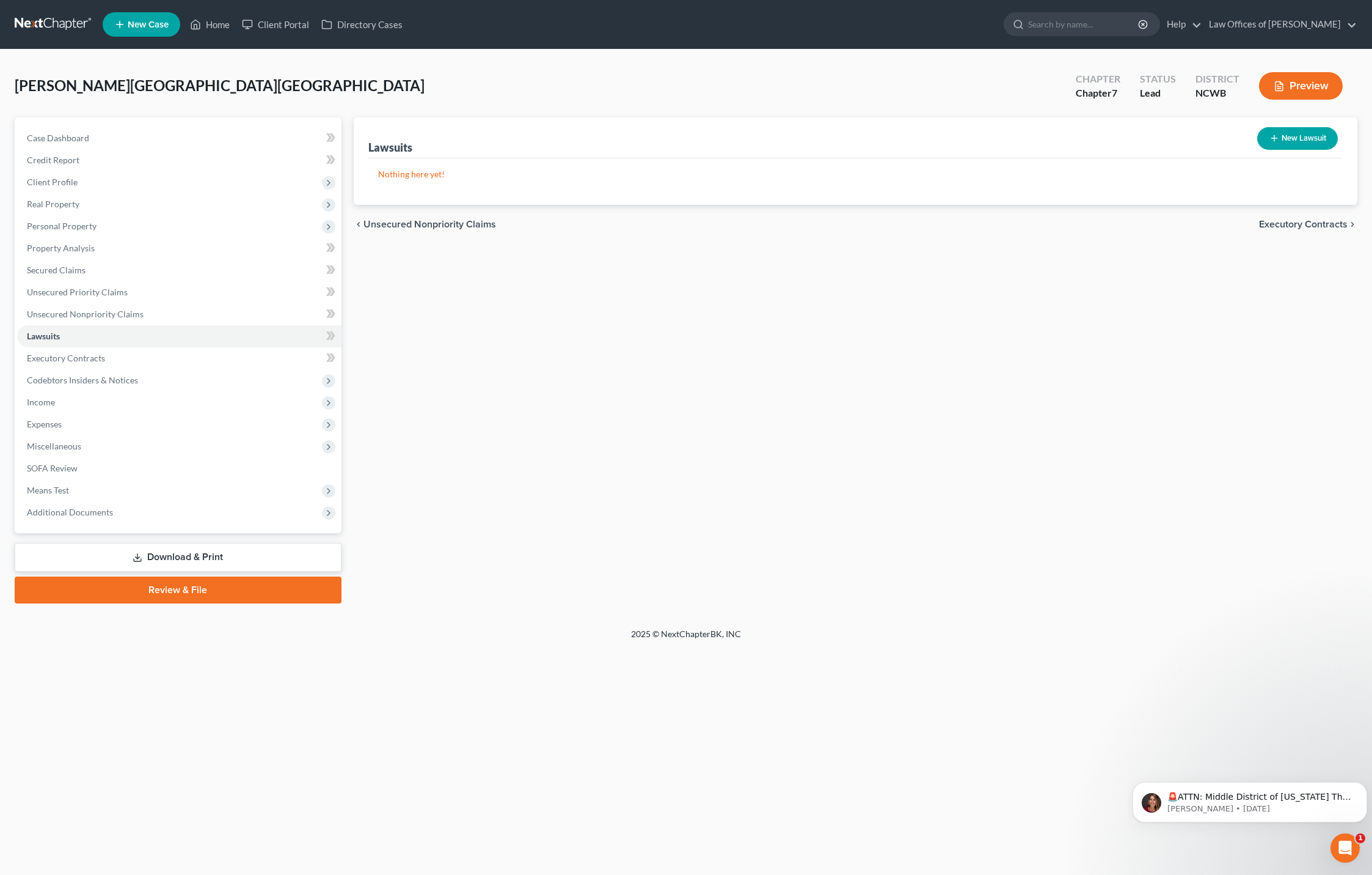
click at [1290, 133] on button "New Lawsuit" at bounding box center [1298, 139] width 81 height 23
select select "0"
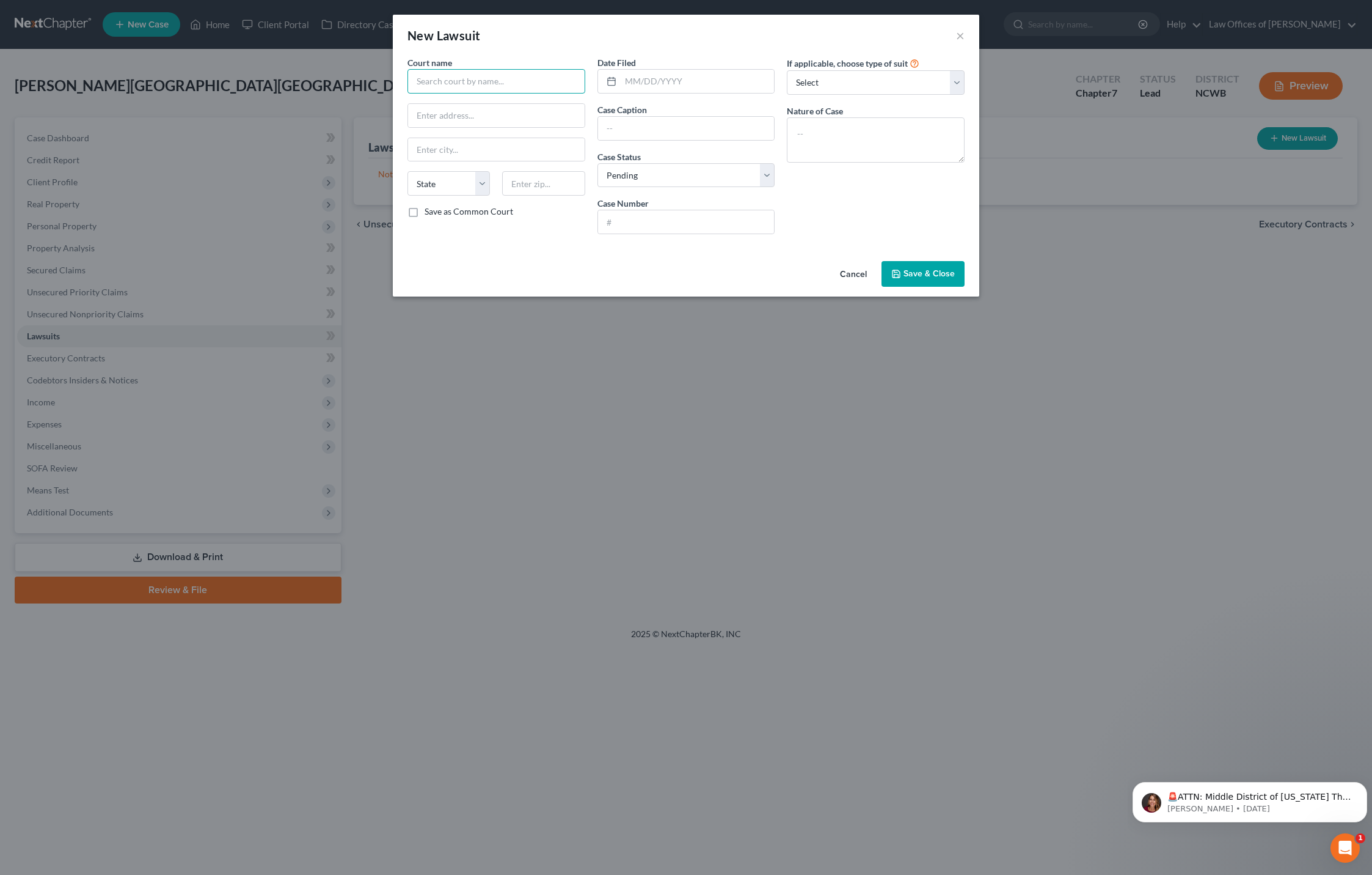
click at [530, 92] on input "text" at bounding box center [497, 82] width 178 height 25
type input "[GEOGRAPHIC_DATA]"
type input "[DATE]"
type input "25CVD510"
click at [733, 178] on select "Select Pending On Appeal Concluded" at bounding box center [687, 176] width 178 height 25
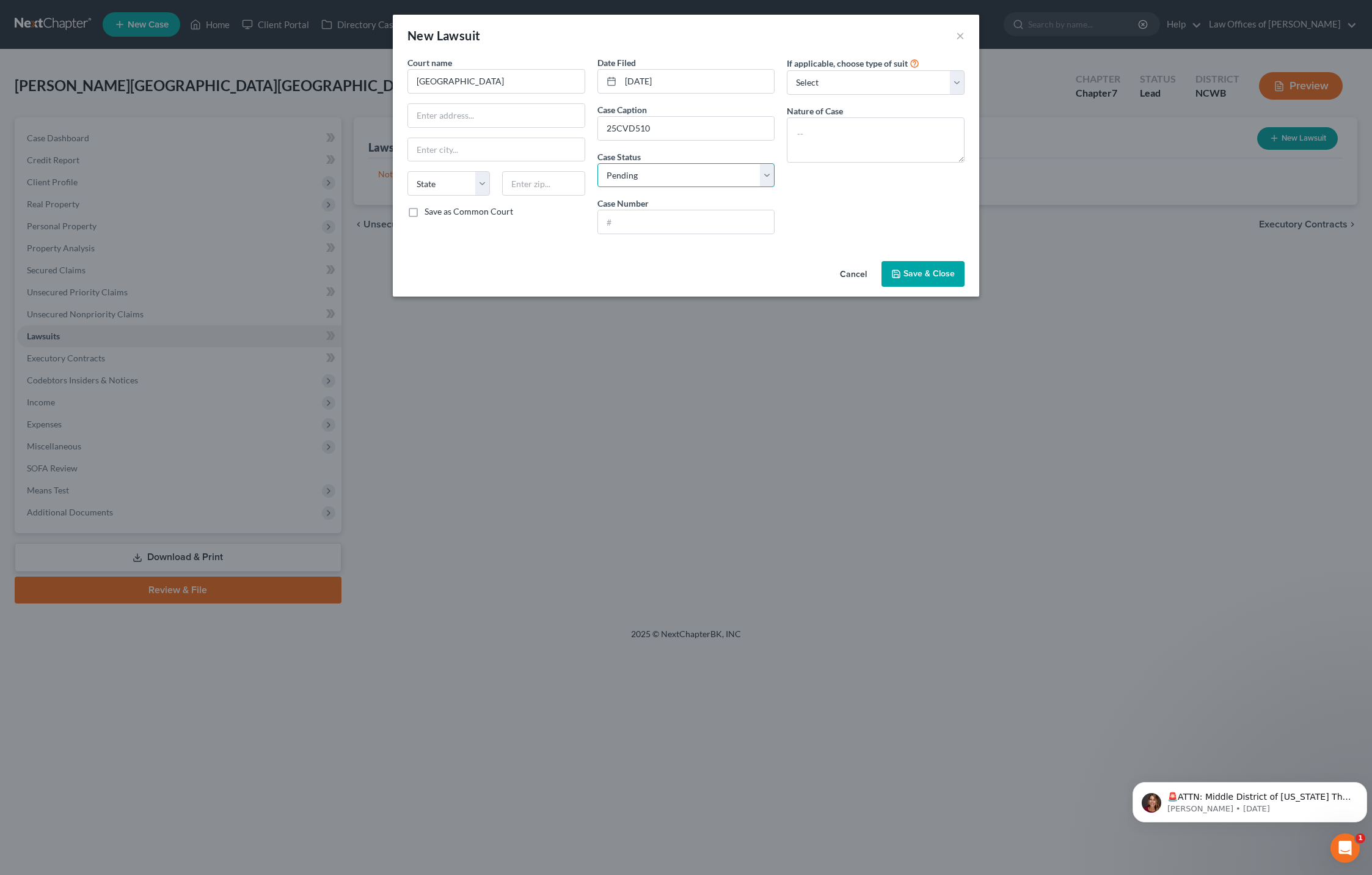
click at [598, 163] on select "Select Pending On Appeal Concluded" at bounding box center [687, 176] width 178 height 25
click at [905, 81] on select "Select Repossession Garnishment Foreclosure Attached, Seized, Or Levied Other" at bounding box center [876, 83] width 178 height 25
select select "4"
click at [787, 70] on select "Select Repossession Garnishment Foreclosure Attached, Seized, Or Levied Other" at bounding box center [876, 83] width 178 height 25
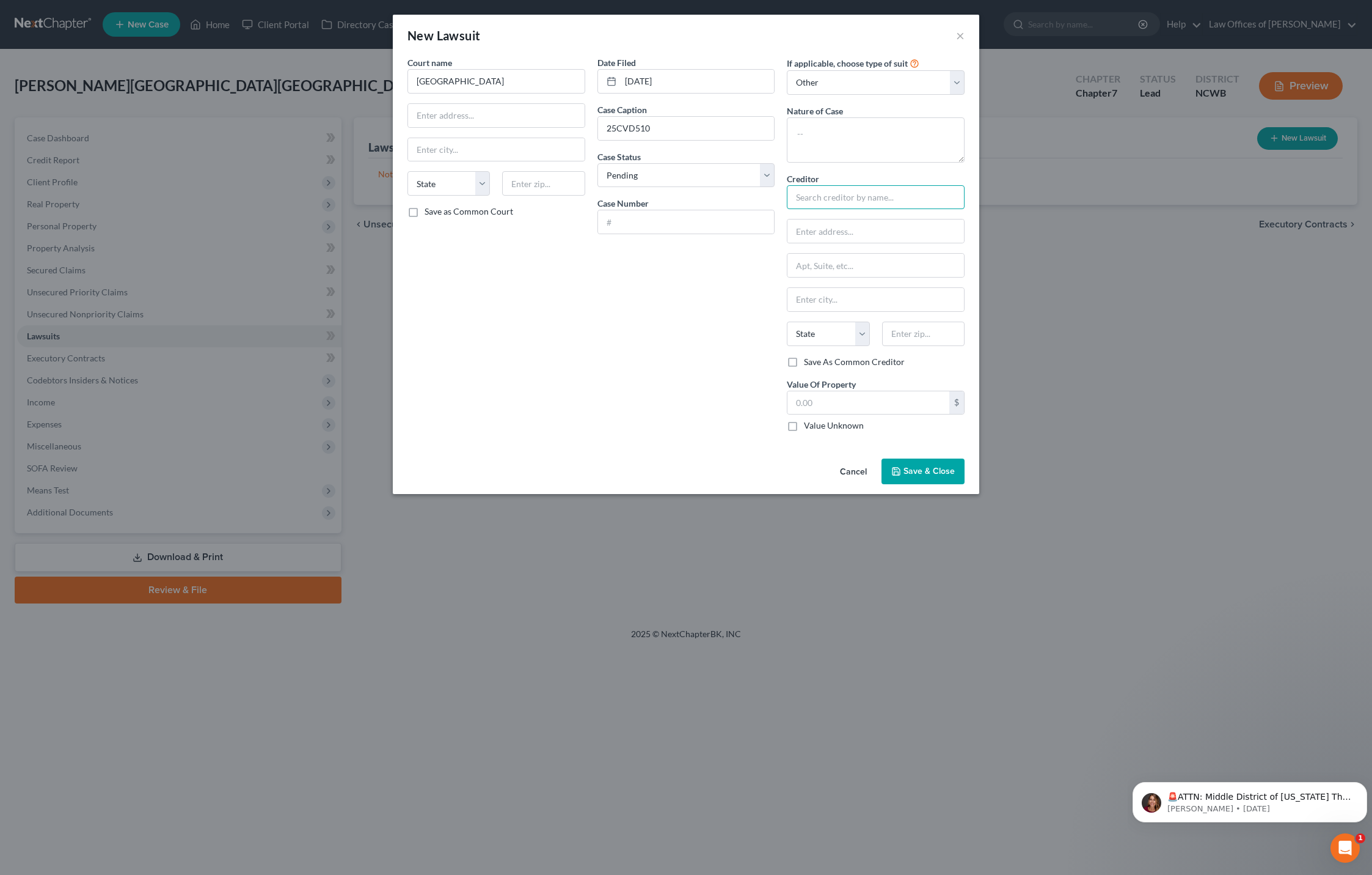
click at [887, 194] on input "text" at bounding box center [876, 198] width 178 height 25
type input "Discover Bank"
click at [625, 229] on input "text" at bounding box center [686, 221] width 176 height 23
type input "25CVD510"
click at [670, 136] on input "25CVD510" at bounding box center [686, 128] width 176 height 23
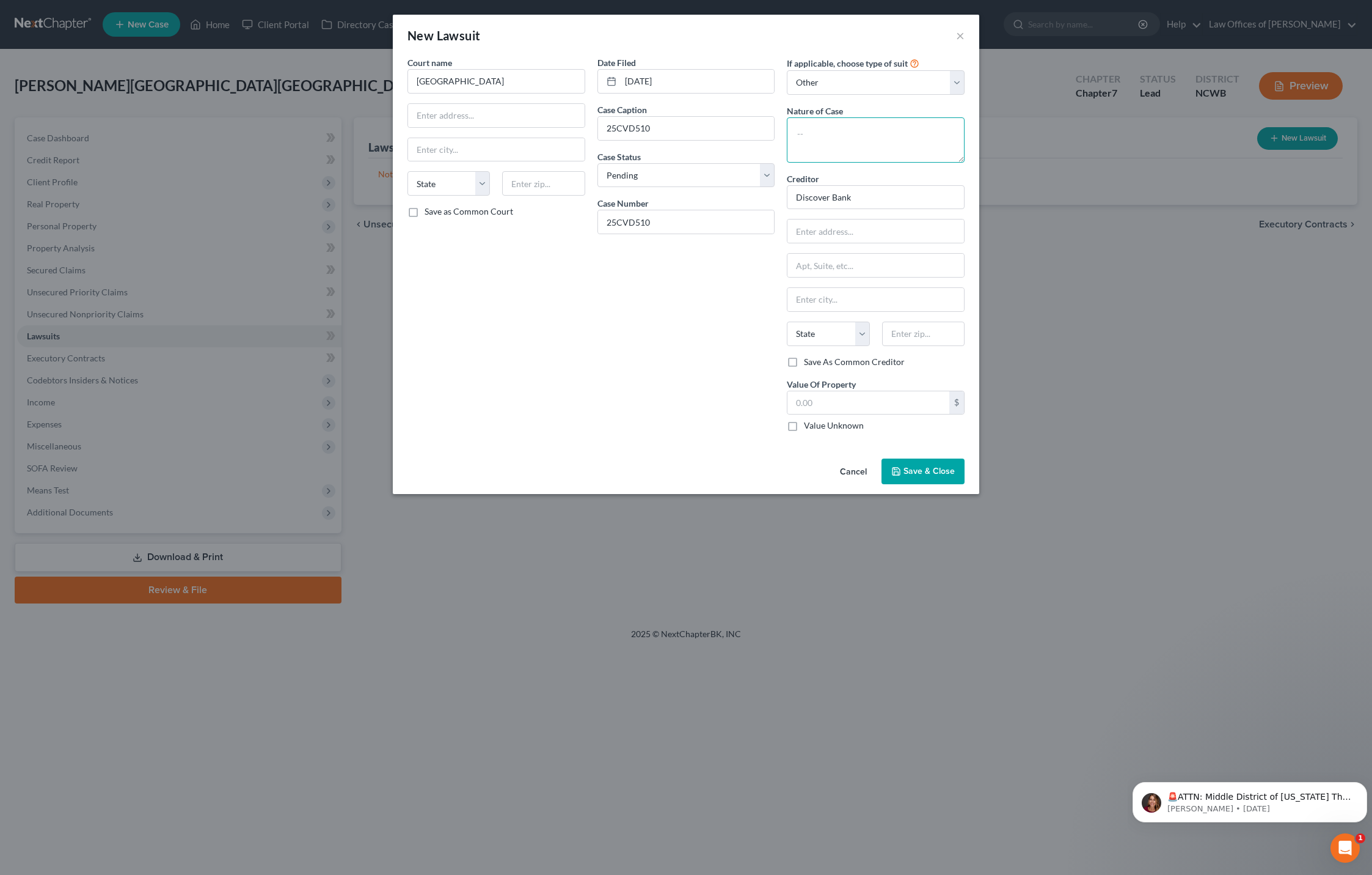
click at [849, 149] on textarea at bounding box center [876, 140] width 178 height 45
type textarea "Judgment"
click at [822, 230] on input "text" at bounding box center [875, 231] width 176 height 23
type input "c/o [PERSON_NAME]"
click at [858, 268] on input "text" at bounding box center [875, 265] width 176 height 23
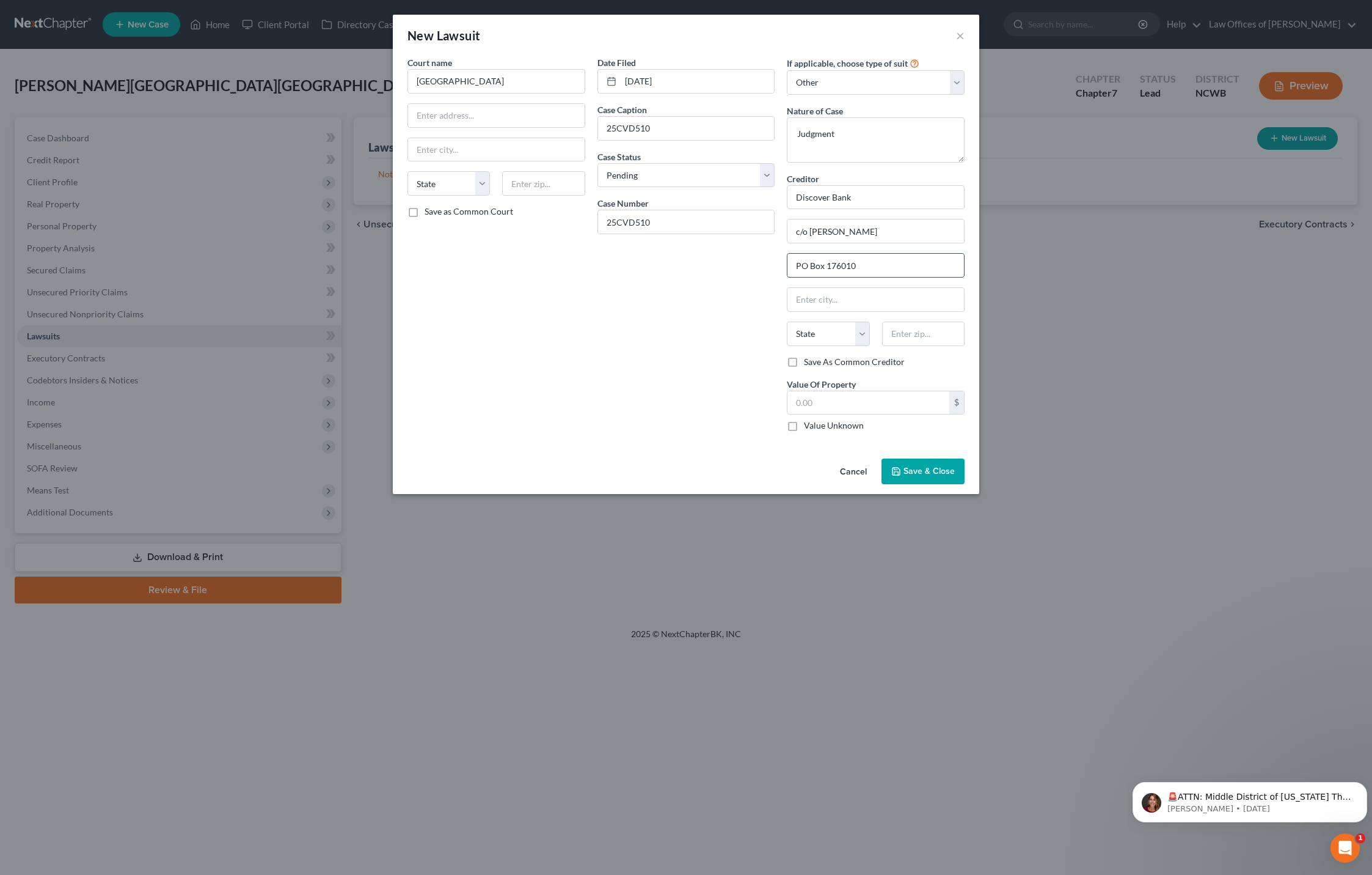
type input "PO Box 176010"
type input "[GEOGRAPHIC_DATA]"
click at [805, 333] on select "State [US_STATE] AK AR AZ CA CO CT DE DC [GEOGRAPHIC_DATA] [GEOGRAPHIC_DATA] GU…" at bounding box center [828, 334] width 82 height 25
select select "28"
click at [912, 345] on input "text" at bounding box center [923, 334] width 82 height 25
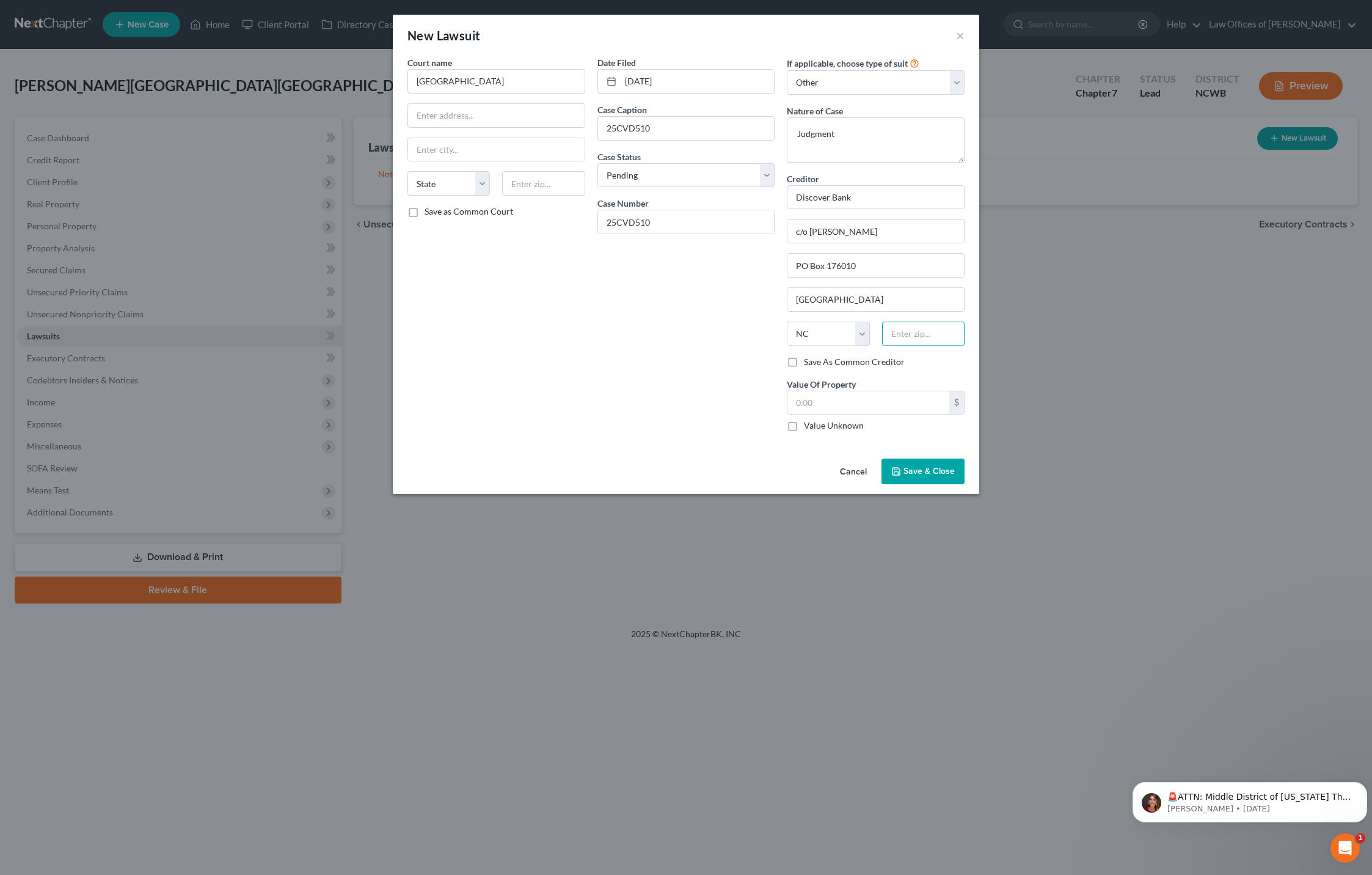
type input "2"
drag, startPoint x: 915, startPoint y: 332, endPoint x: 869, endPoint y: 331, distance: 46.0
click at [869, 331] on div "State [US_STATE] AK AR AZ CA CO CT DE DC [GEOGRAPHIC_DATA] [GEOGRAPHIC_DATA] GU…" at bounding box center [875, 339] width 190 height 34
type input "27619-6010"
click at [809, 236] on input "c/o [PERSON_NAME]" at bounding box center [875, 231] width 176 height 23
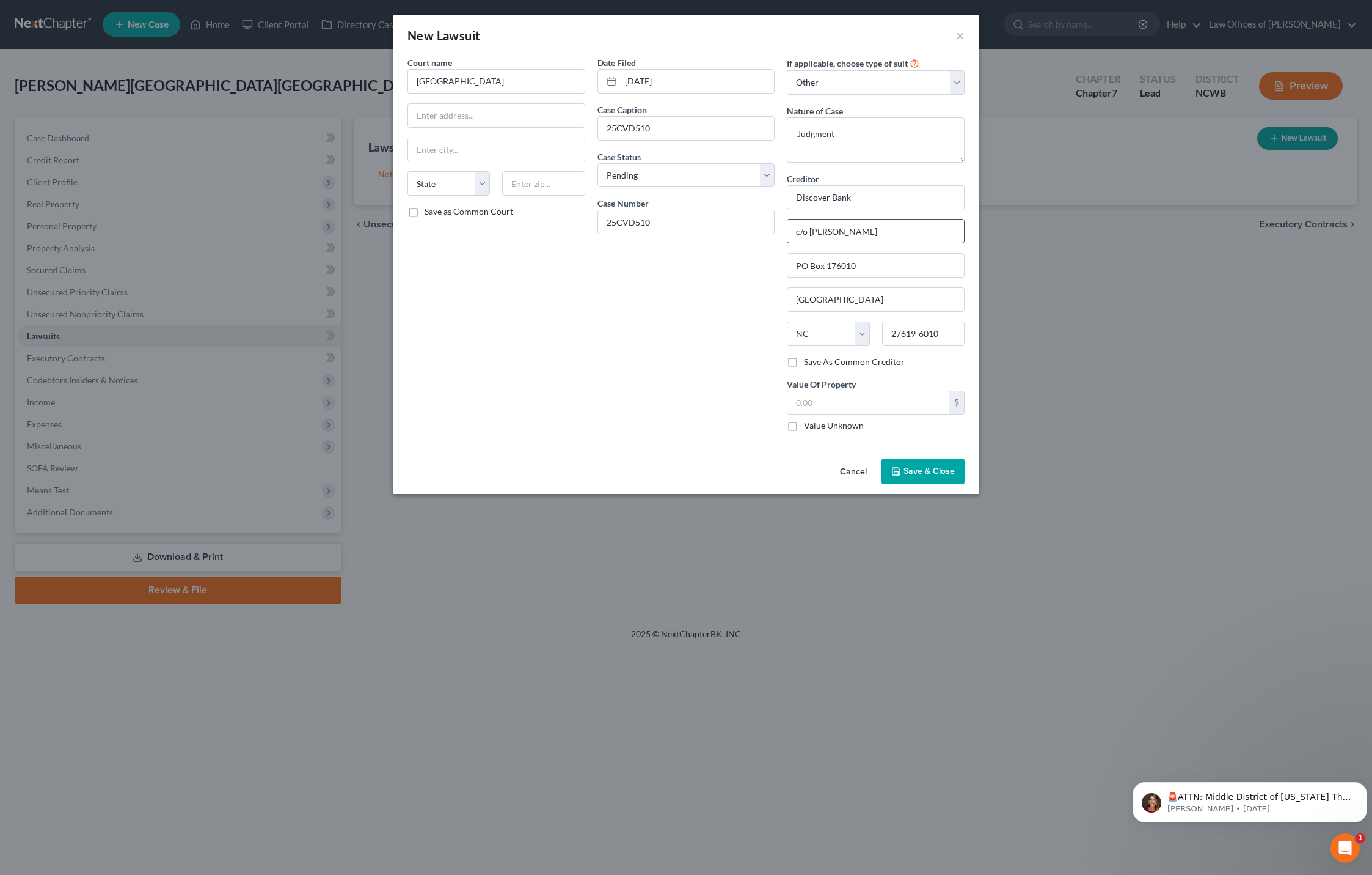
click at [946, 232] on input "c/o [PERSON_NAME]" at bounding box center [875, 231] width 176 height 23
type input "c/o [PERSON_NAME]."
click at [923, 263] on input "PO Box 176010" at bounding box center [875, 265] width 176 height 23
click at [804, 427] on label "Value Unknown" at bounding box center [834, 425] width 60 height 12
click at [808, 427] on input "Value Unknown" at bounding box center [813, 423] width 8 height 8
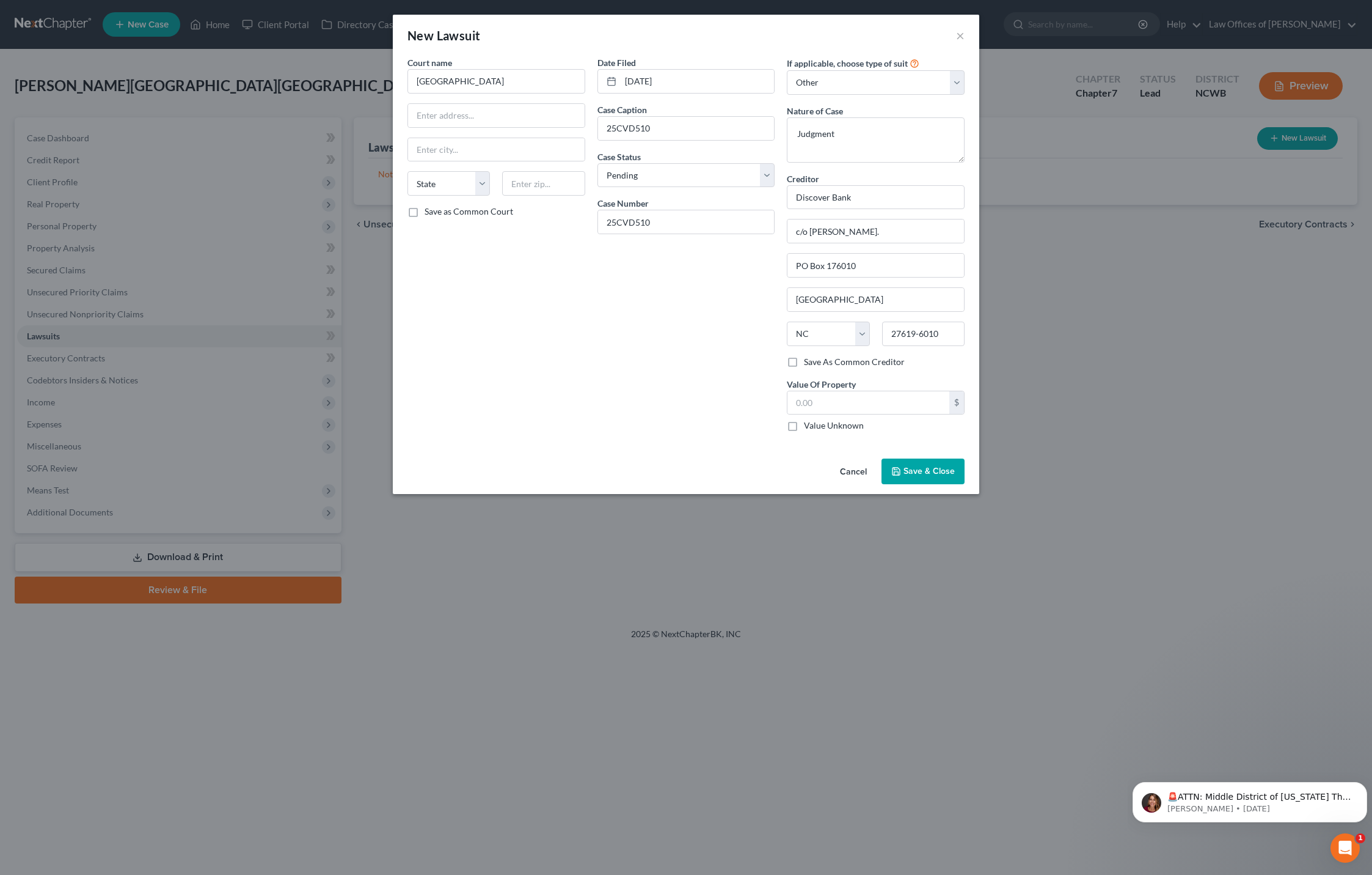
checkbox input "true"
type input "0.00"
click at [942, 467] on span "Save & Close" at bounding box center [929, 471] width 51 height 11
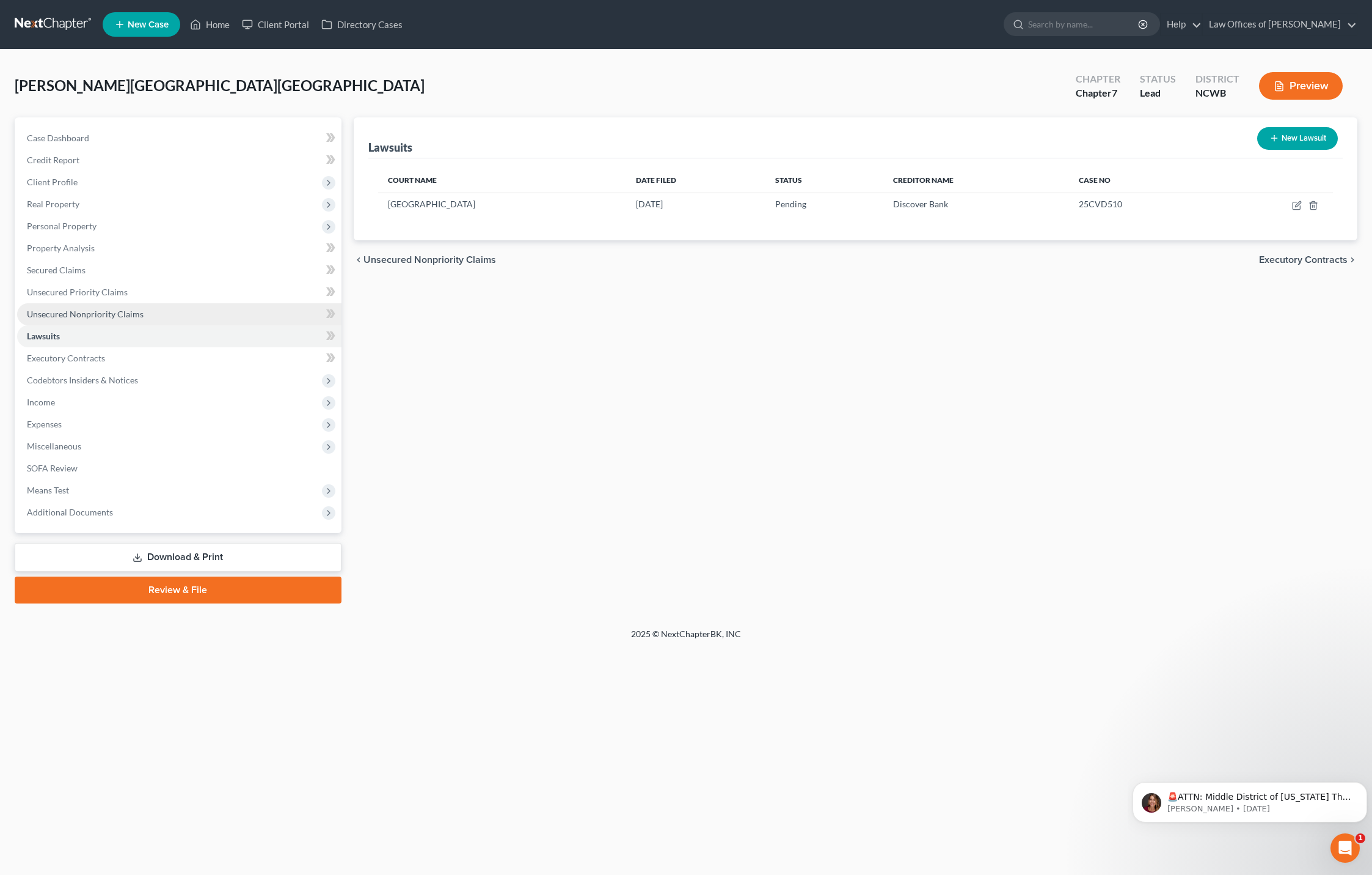
click at [104, 314] on span "Unsecured Nonpriority Claims" at bounding box center [85, 314] width 117 height 11
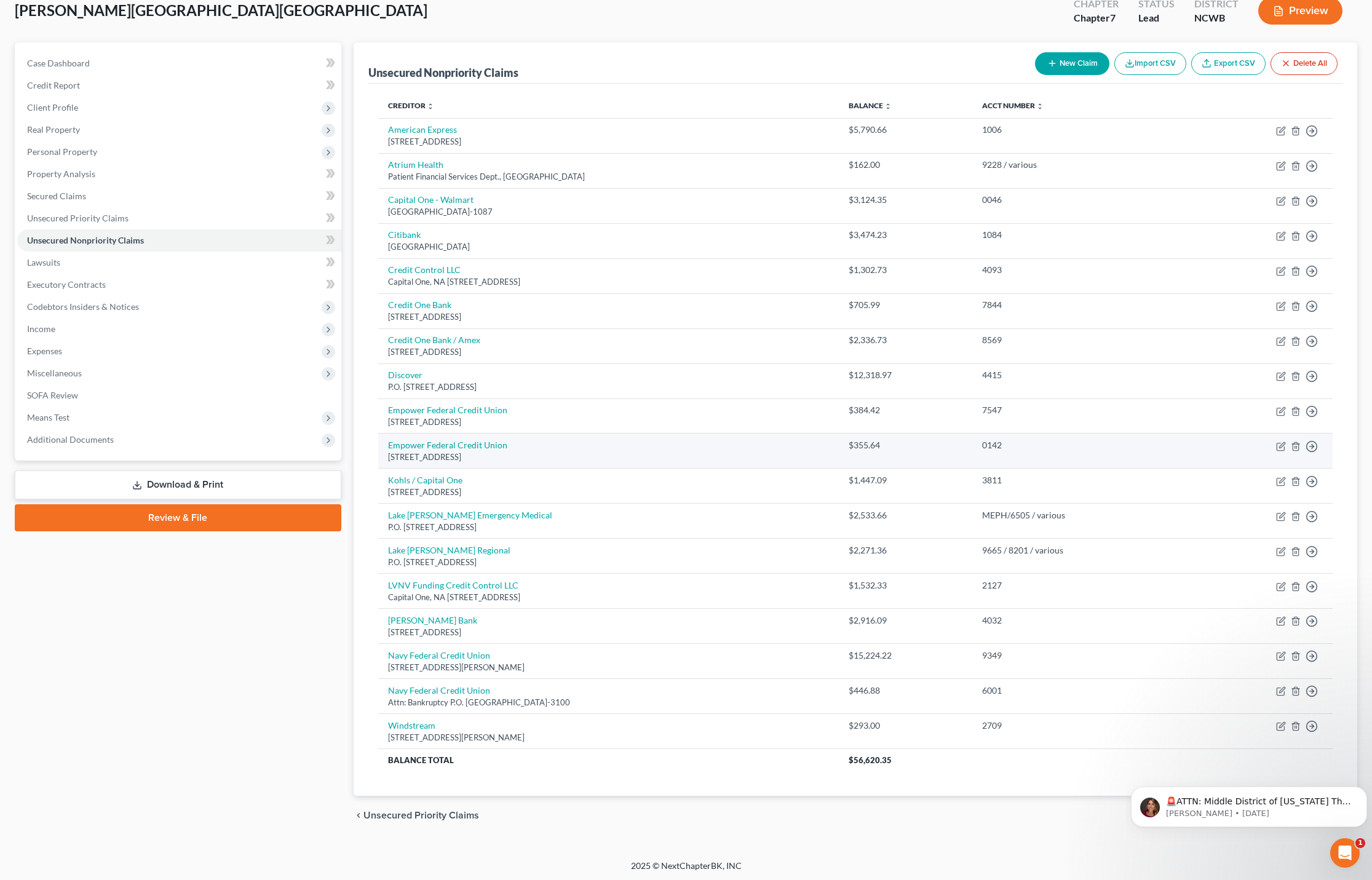
scroll to position [77, 0]
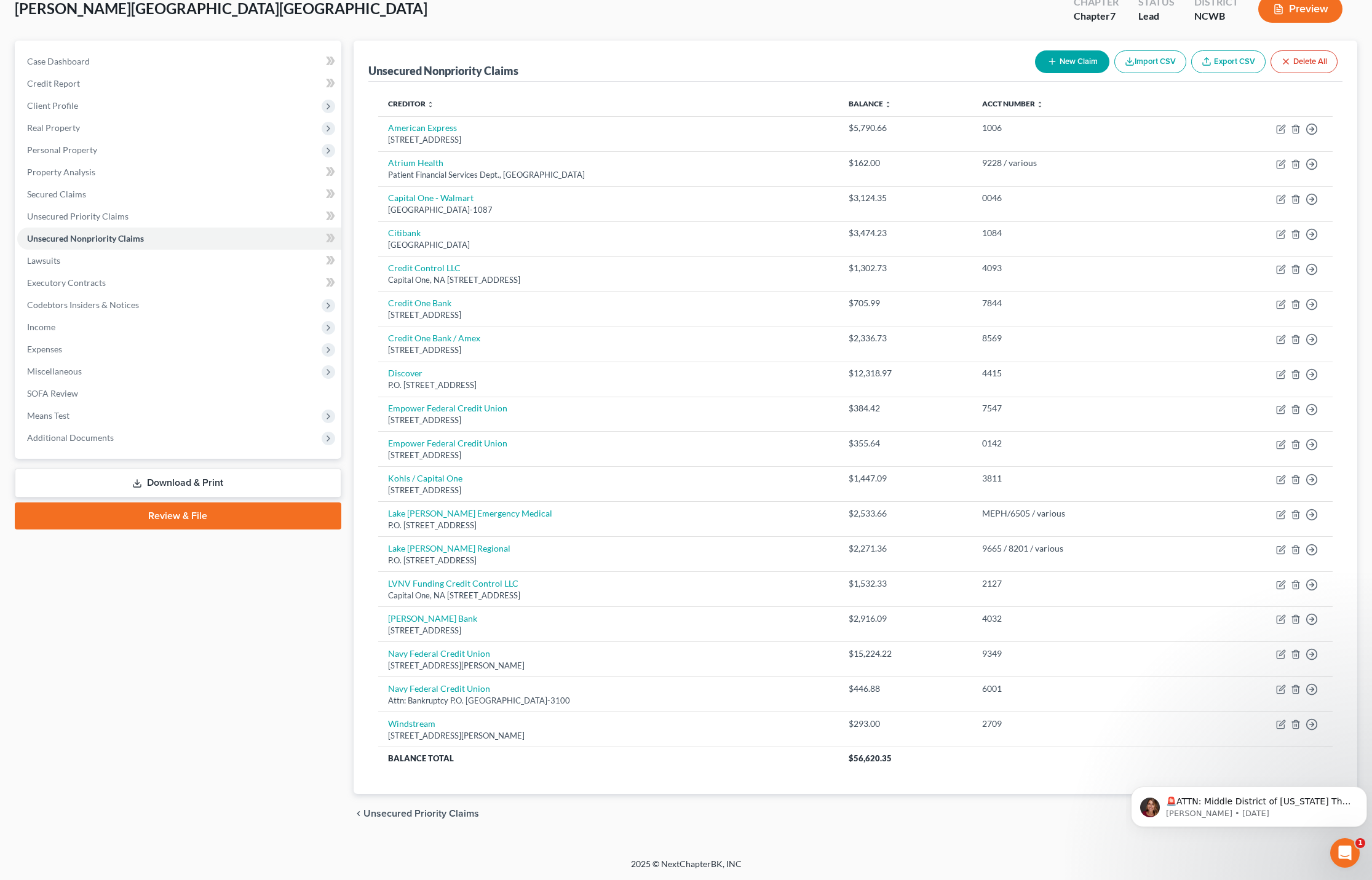
click at [1081, 65] on button "New Claim" at bounding box center [1072, 62] width 75 height 23
select select "0"
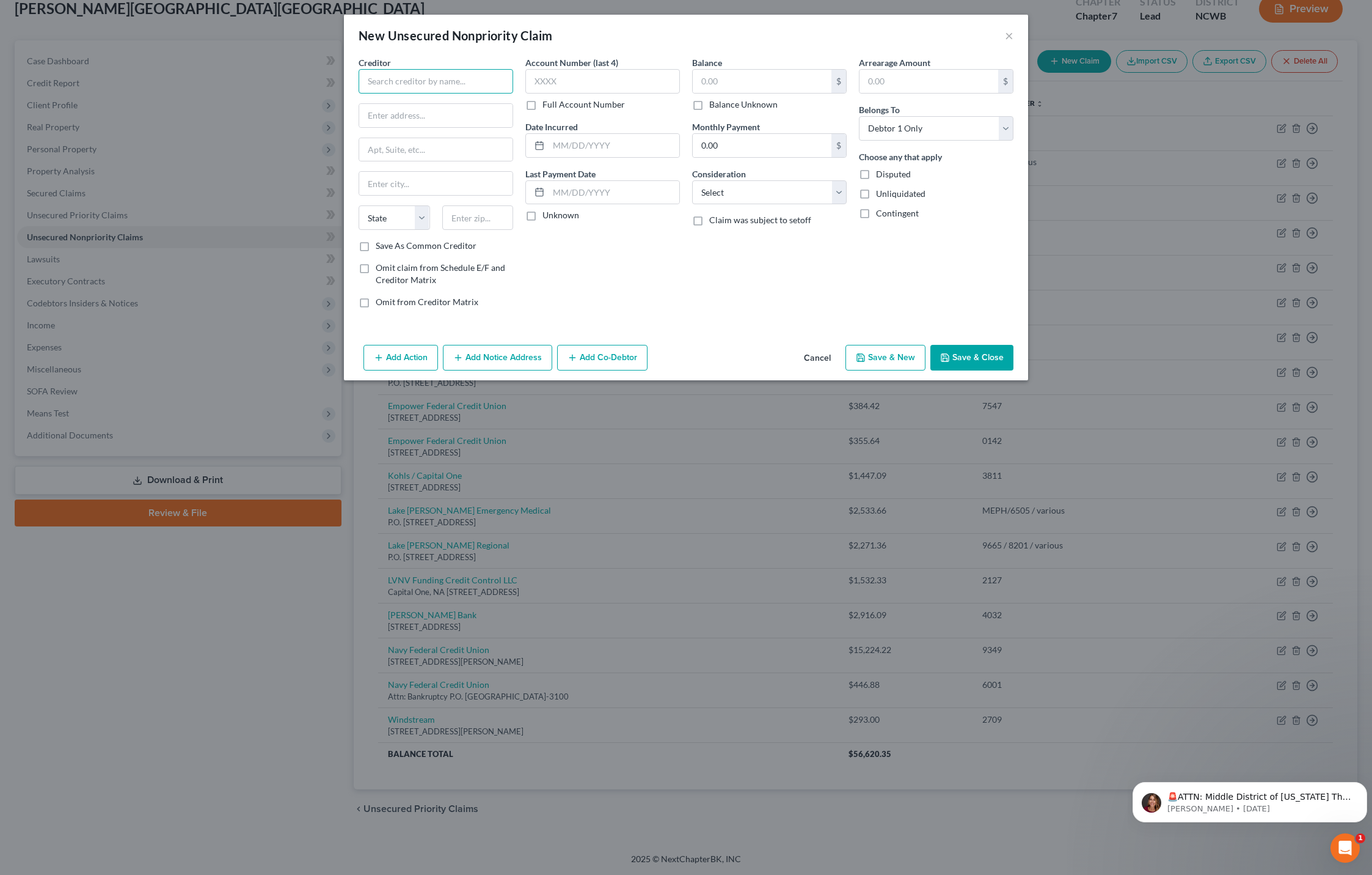
click at [405, 89] on input "text" at bounding box center [435, 82] width 154 height 25
type input "Mission Lane Tab"
click at [764, 86] on input "text" at bounding box center [762, 81] width 139 height 23
type input "568"
click at [740, 193] on select "Select Cable / Satellite Services Collection Agency Credit Card Debt Debt Couns…" at bounding box center [769, 193] width 154 height 25
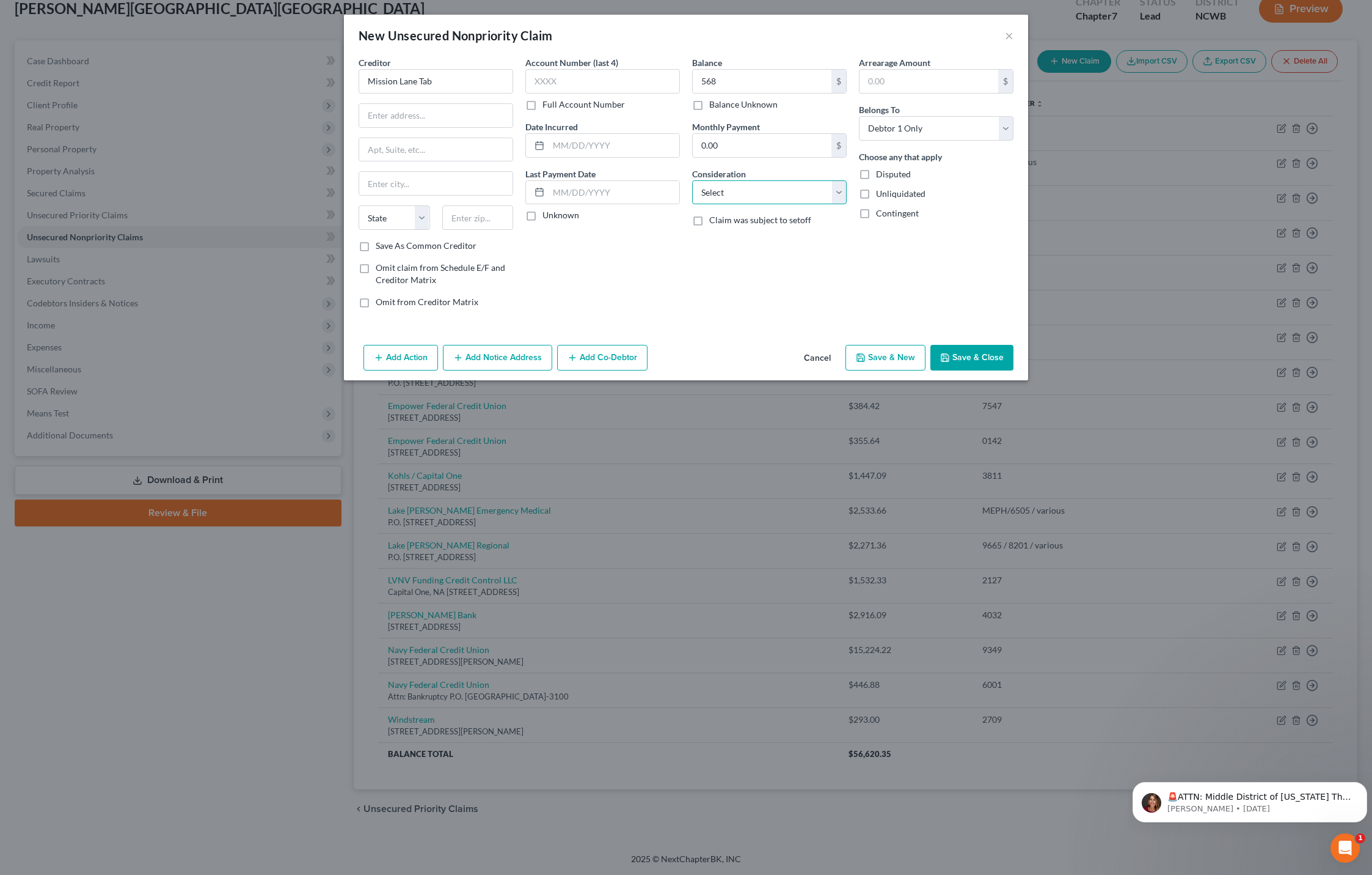
select select "2"
click at [693, 181] on select "Select Cable / Satellite Services Collection Agency Credit Card Debt Debt Couns…" at bounding box center [769, 193] width 154 height 25
click at [978, 360] on button "Save & Close" at bounding box center [972, 357] width 83 height 25
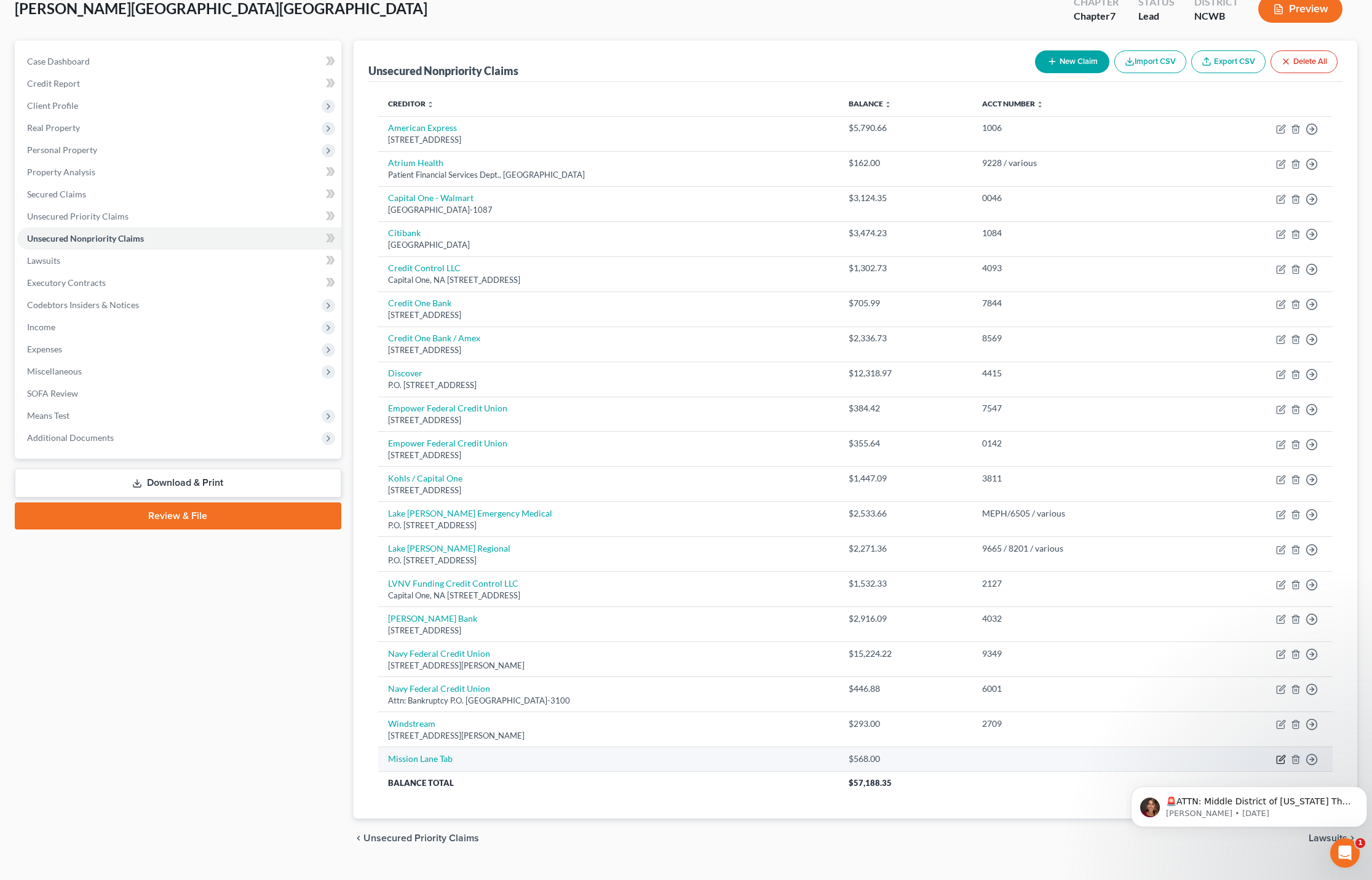
click at [1282, 758] on icon "button" at bounding box center [1282, 758] width 6 height 6
select select "2"
select select "0"
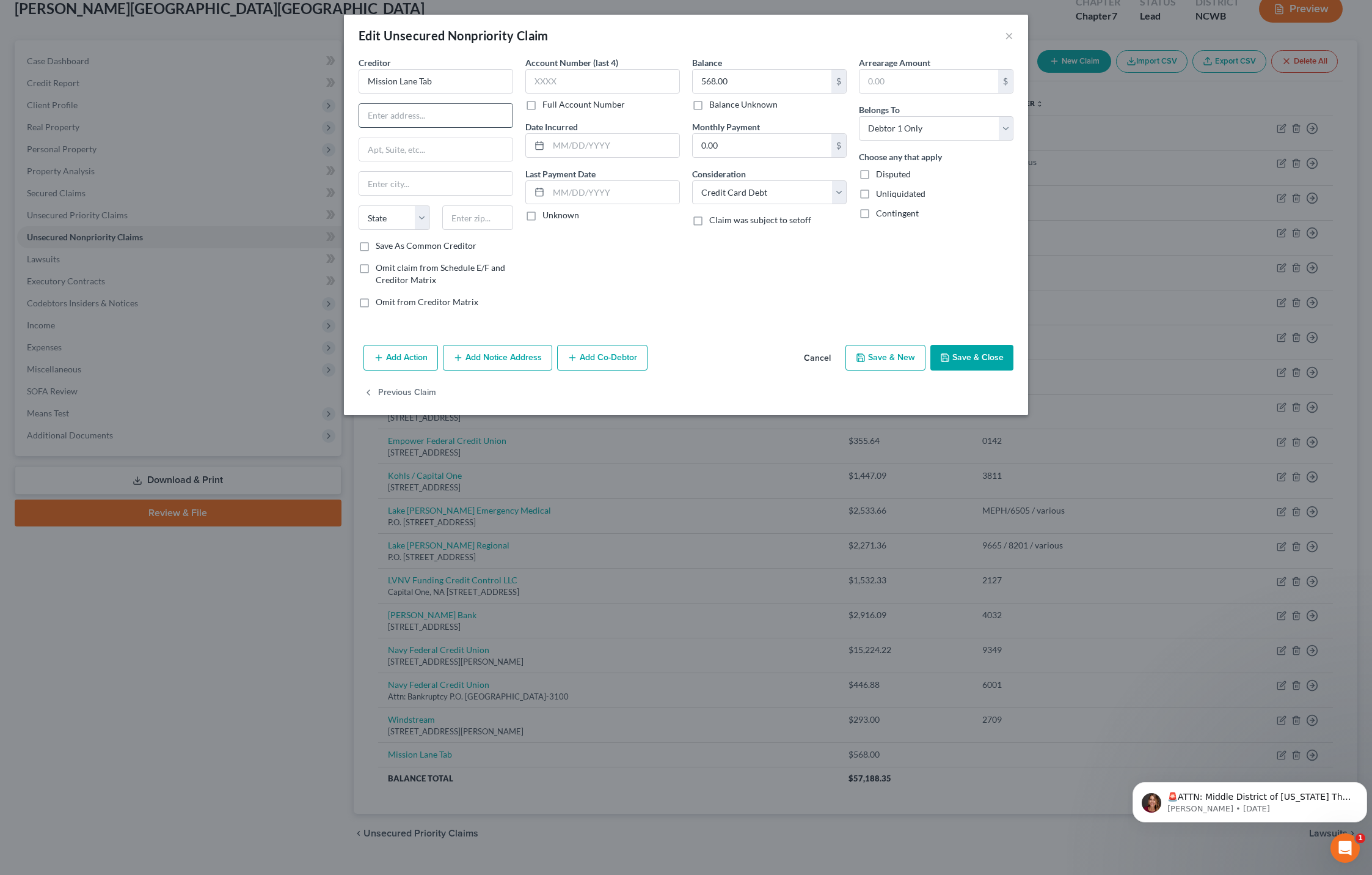
click at [385, 118] on input "text" at bounding box center [436, 115] width 154 height 23
type input "PO Box 71084"
type input "Charlotte"
type input "28272-1084"
click at [946, 359] on icon "button" at bounding box center [945, 358] width 10 height 10
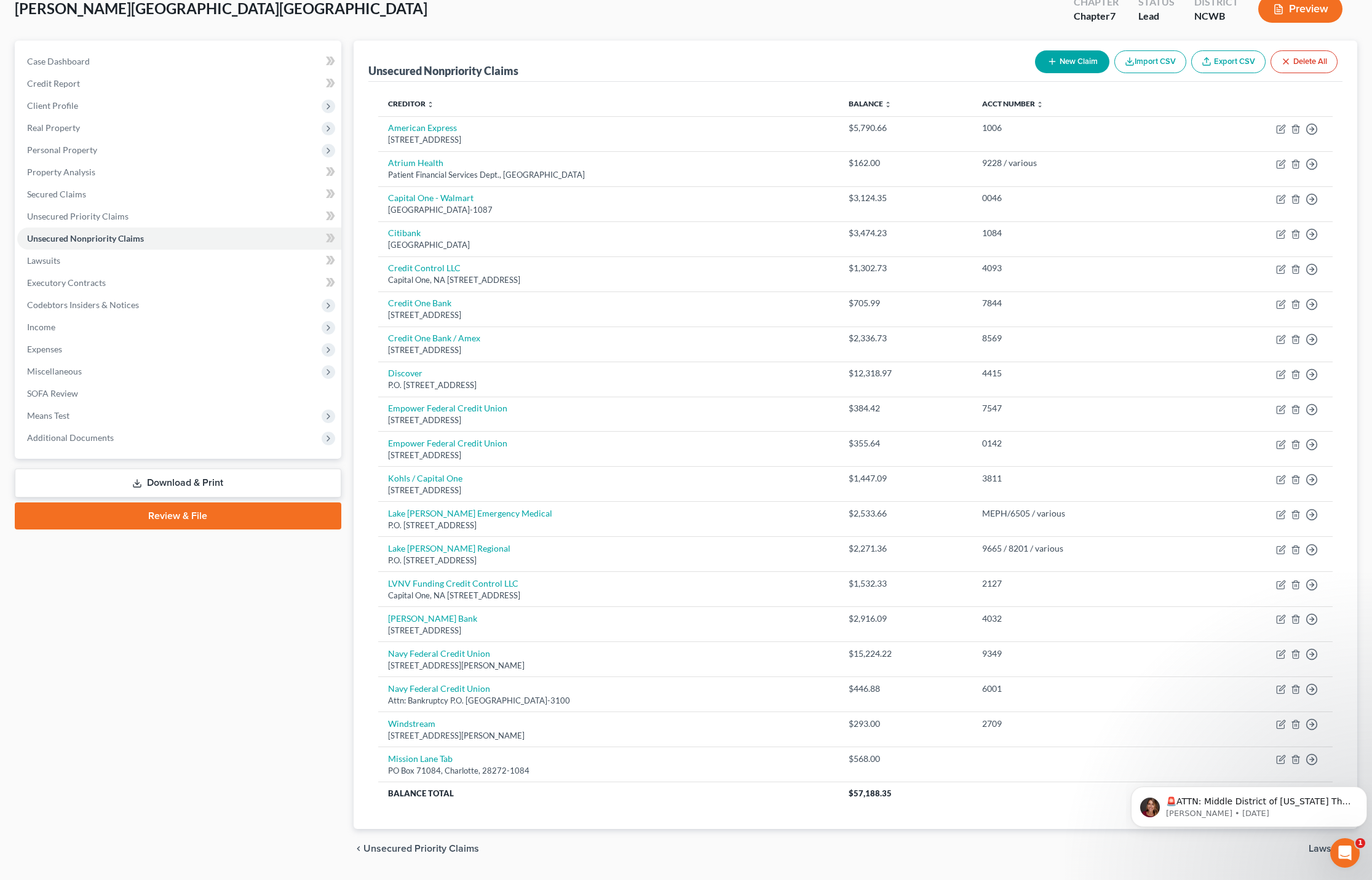
click at [1078, 58] on button "New Claim" at bounding box center [1072, 62] width 75 height 23
select select "0"
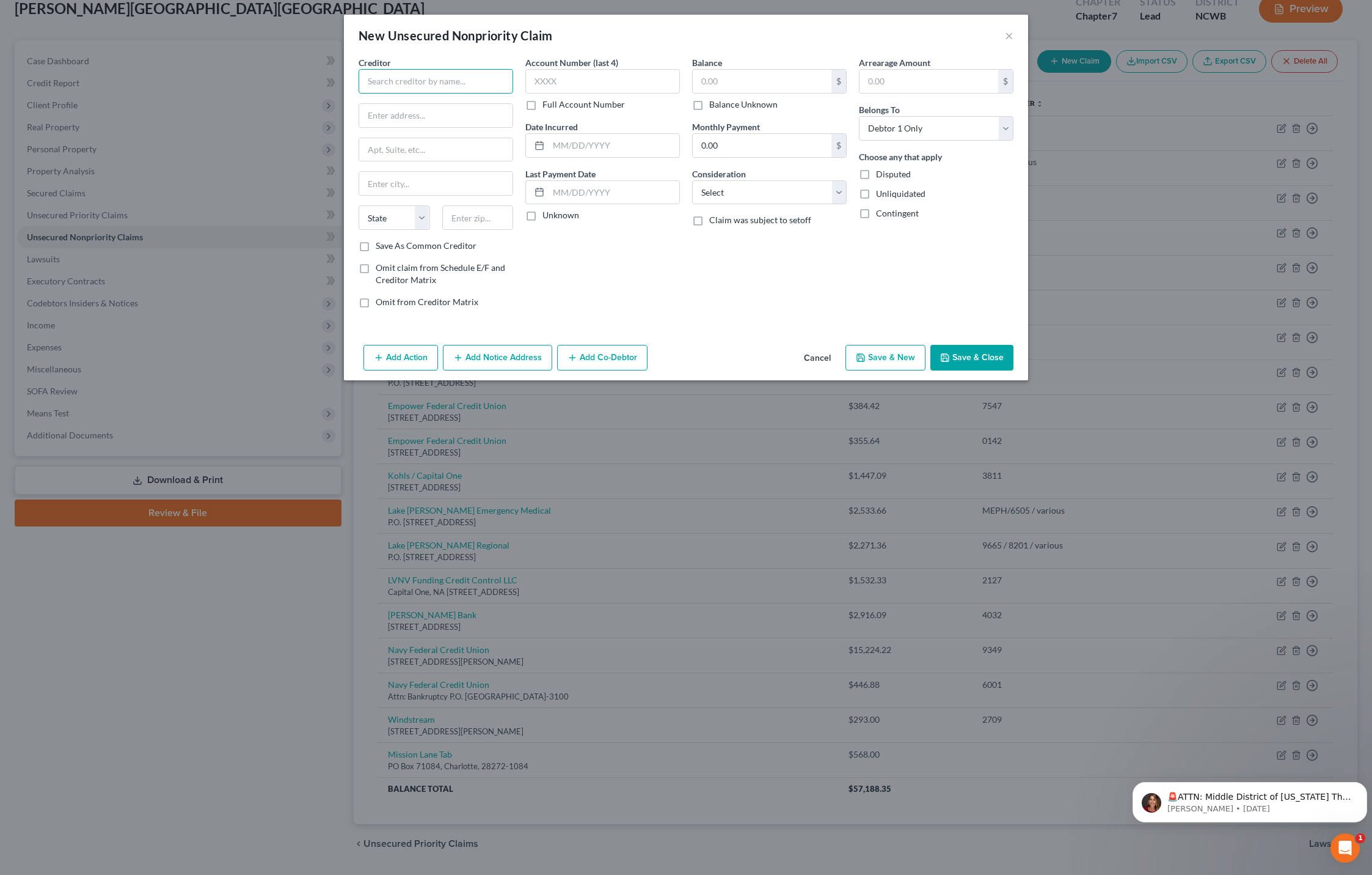
click at [435, 81] on input "text" at bounding box center [435, 82] width 154 height 25
type input "Capital One Bank"
click at [412, 111] on div "[STREET_ADDRESS]" at bounding box center [432, 114] width 127 height 11
type input "PO Box 31293"
type input "[GEOGRAPHIC_DATA]"
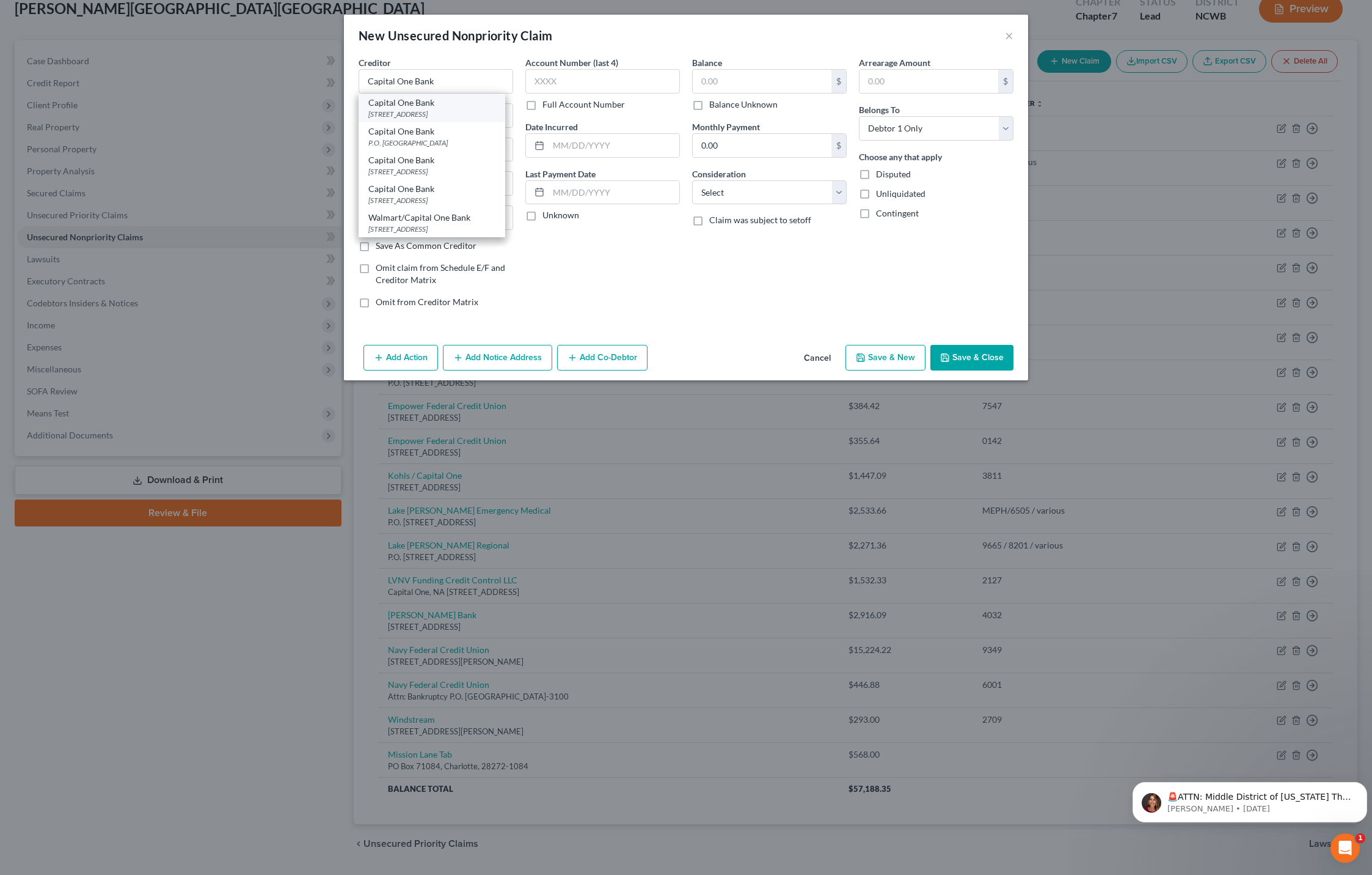
select select "46"
type input "84131"
click at [719, 88] on input "text" at bounding box center [762, 81] width 139 height 23
type input "1,034"
click at [736, 193] on select "Select Cable / Satellite Services Collection Agency Credit Card Debt Debt Couns…" at bounding box center [769, 193] width 154 height 25
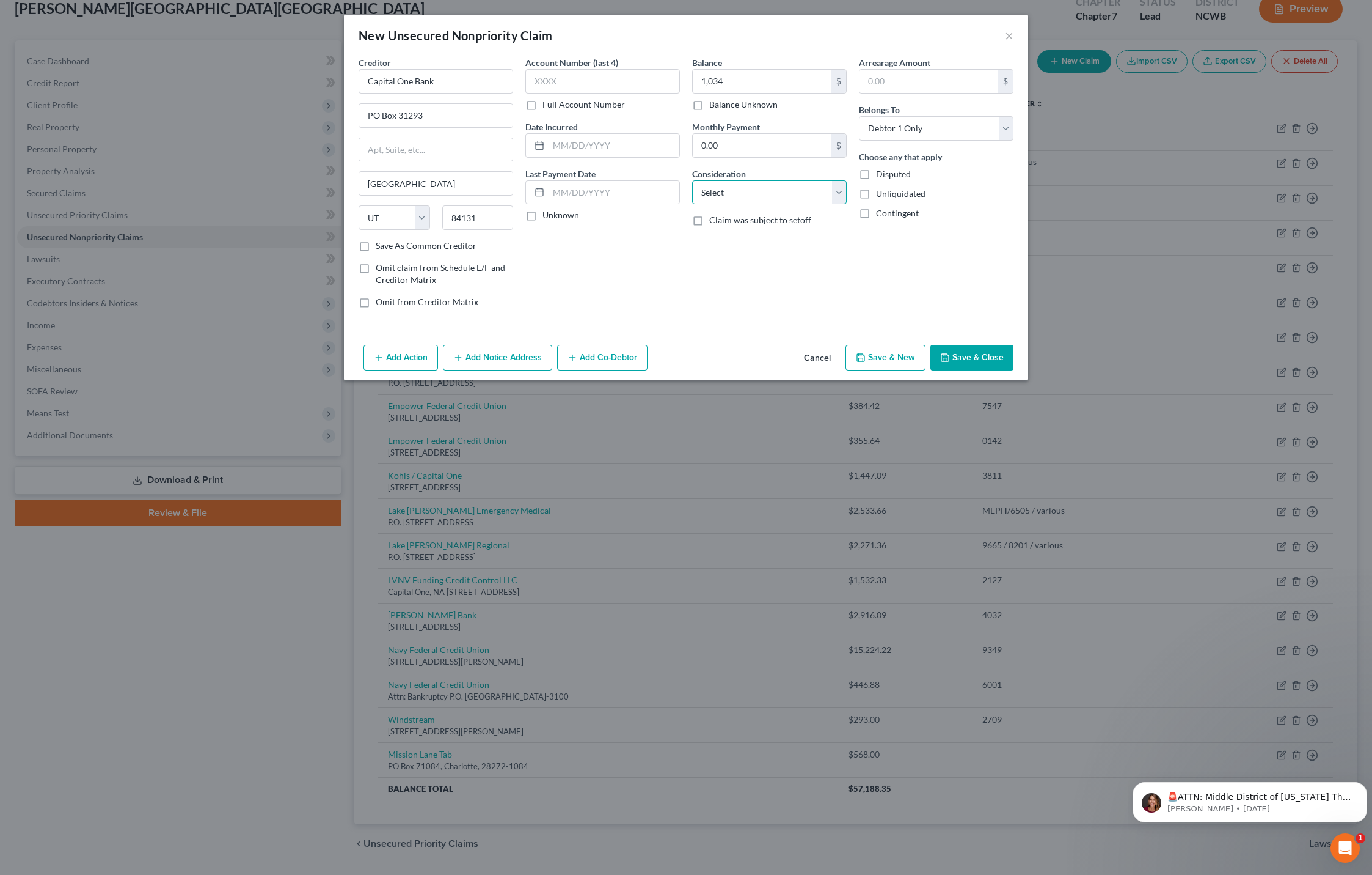
select select "2"
click at [693, 181] on select "Select Cable / Satellite Services Collection Agency Credit Card Debt Debt Couns…" at bounding box center [769, 193] width 154 height 25
click at [969, 360] on button "Save & Close" at bounding box center [972, 357] width 83 height 25
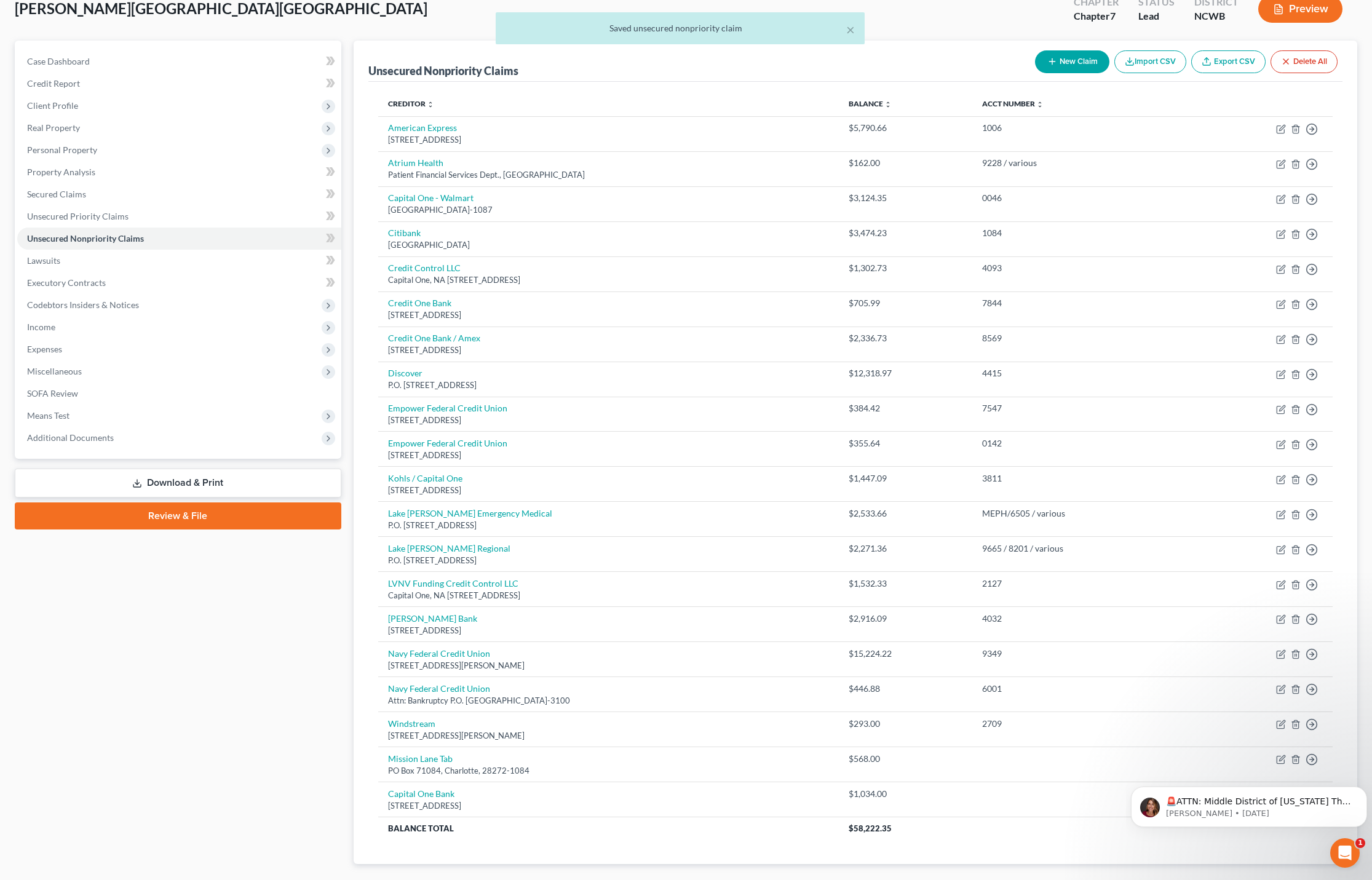
click at [1080, 60] on button "New Claim" at bounding box center [1072, 62] width 75 height 23
select select "0"
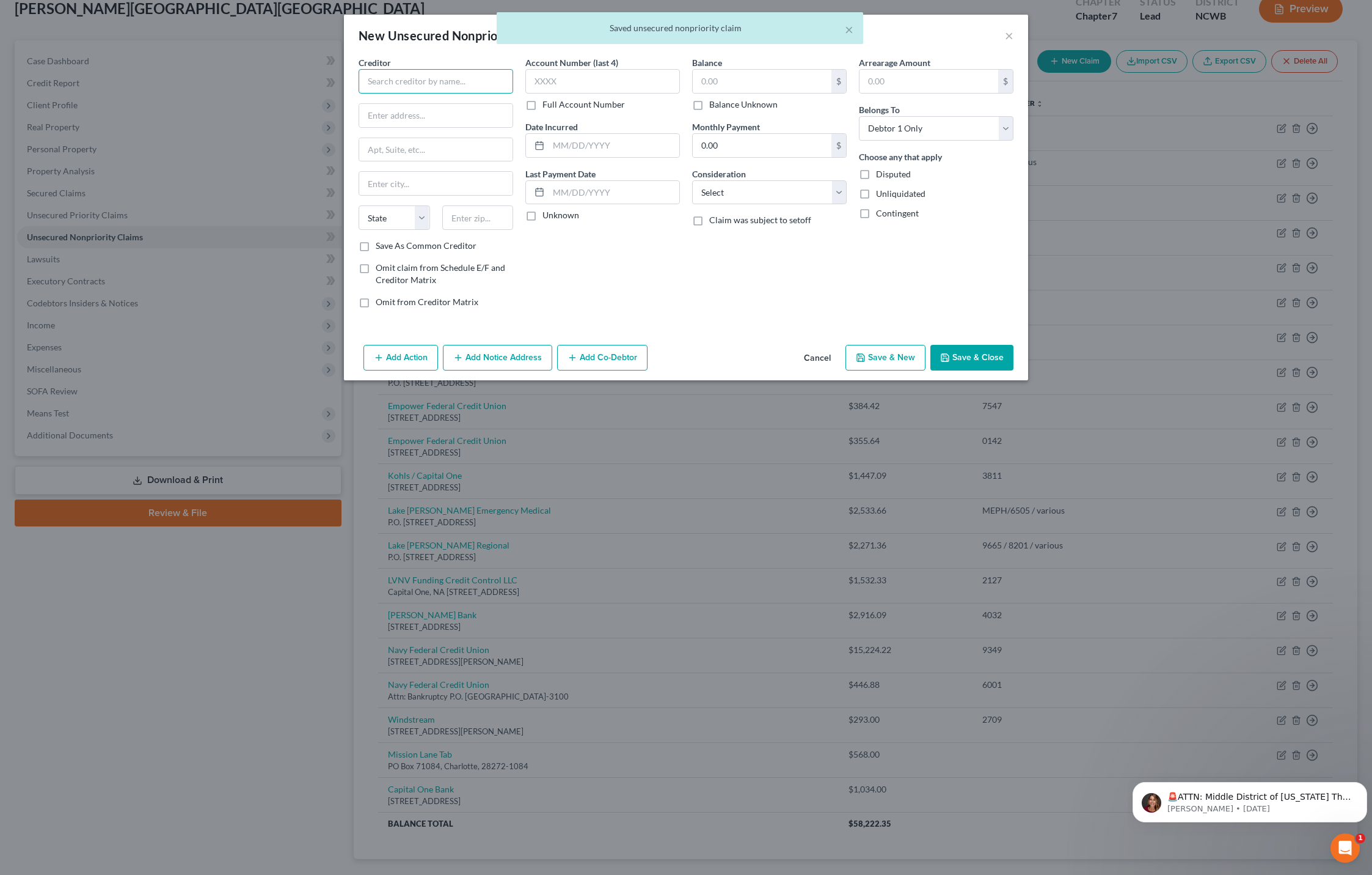
click at [461, 82] on input "text" at bounding box center [435, 82] width 154 height 25
type input "C"
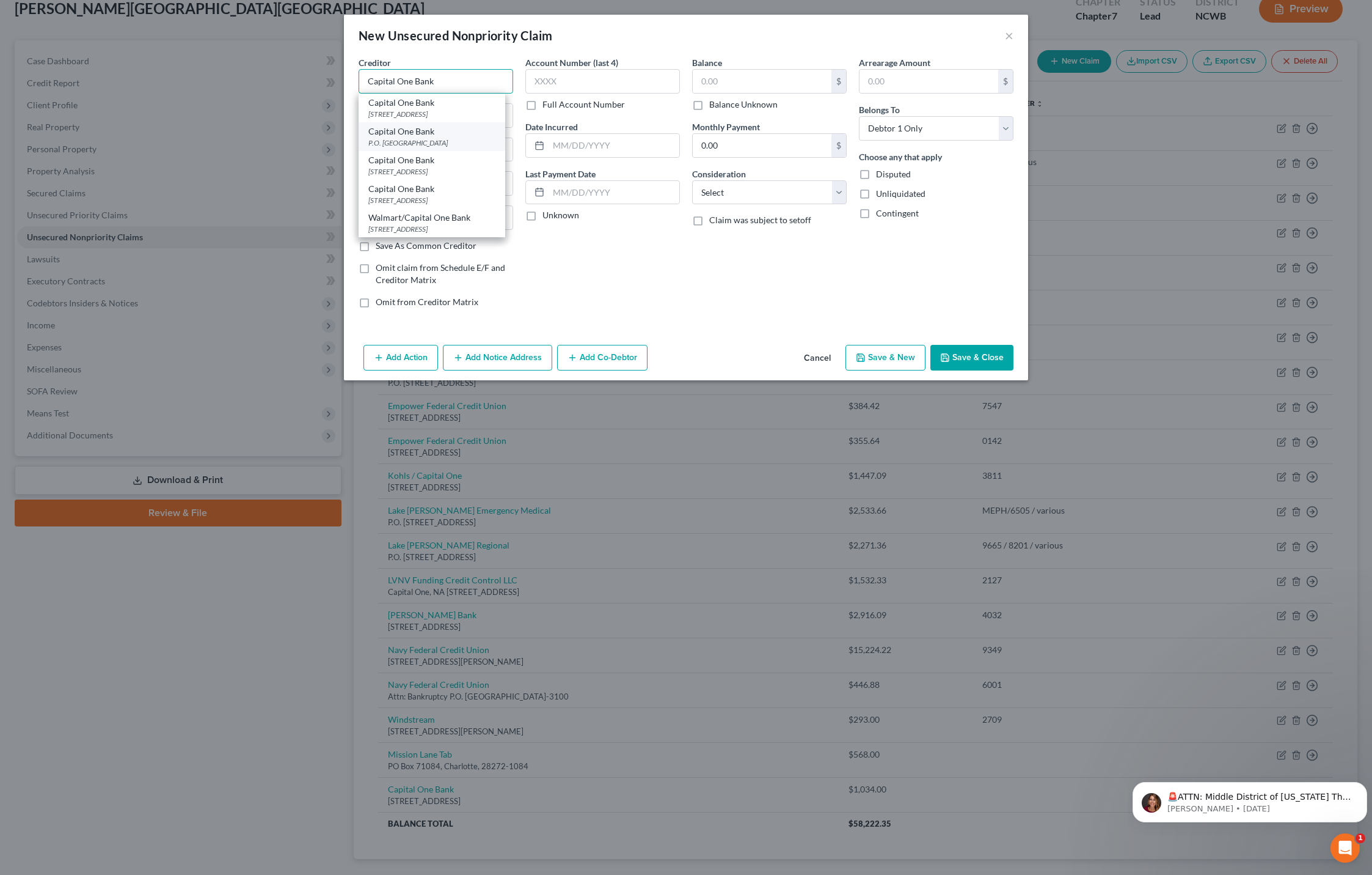
type input "Capital One Bank"
click at [409, 140] on div "P.O. [GEOGRAPHIC_DATA]" at bounding box center [432, 142] width 127 height 11
type input "P.O. Box 85015"
type input "[GEOGRAPHIC_DATA]"
select select "48"
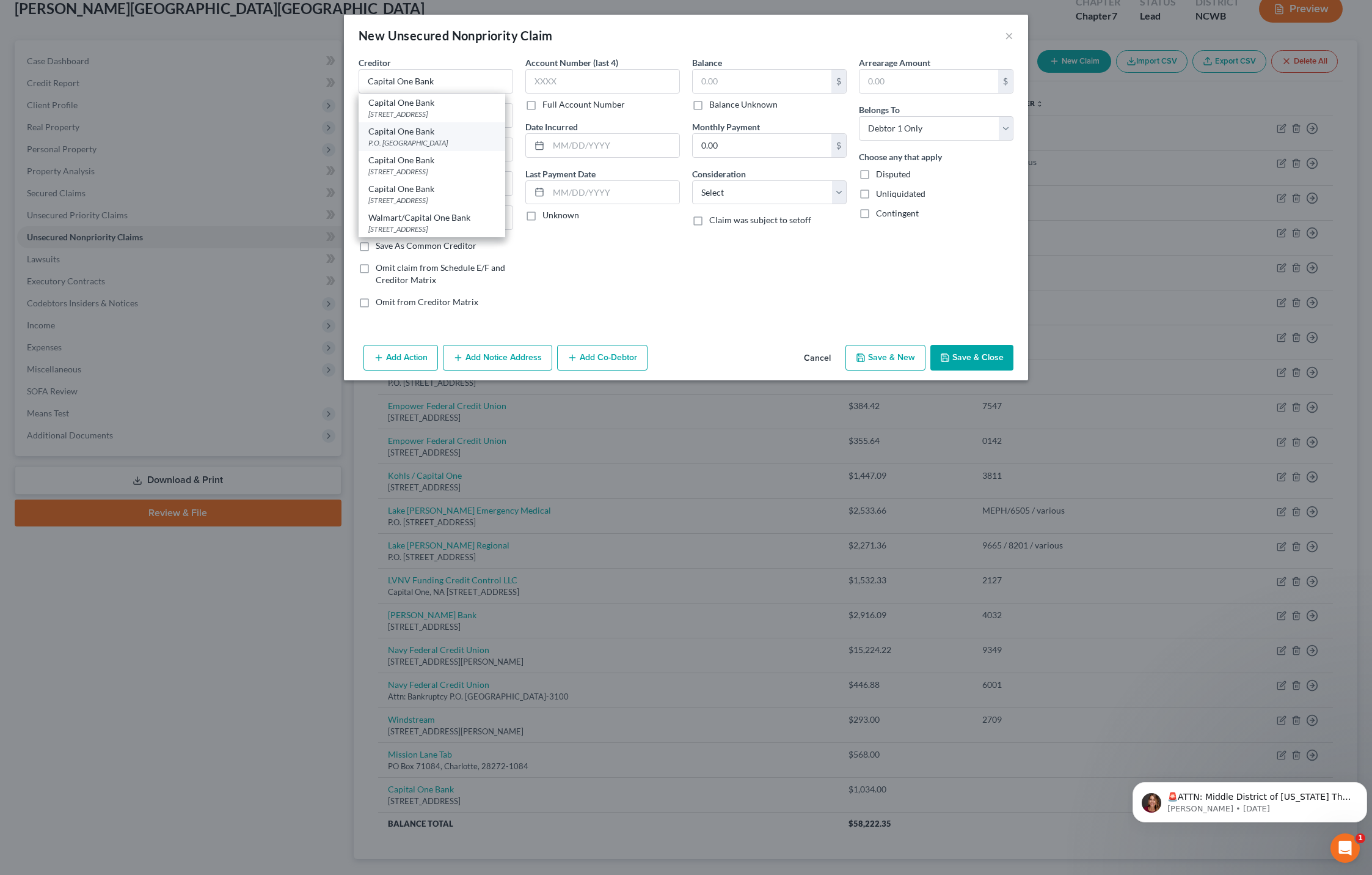
type input "23285"
click at [709, 86] on input "text" at bounding box center [762, 81] width 139 height 23
type input "1,703"
drag, startPoint x: 737, startPoint y: 183, endPoint x: 736, endPoint y: 191, distance: 8.1
click at [737, 183] on select "Select Cable / Satellite Services Collection Agency Credit Card Debt Debt Couns…" at bounding box center [769, 193] width 154 height 25
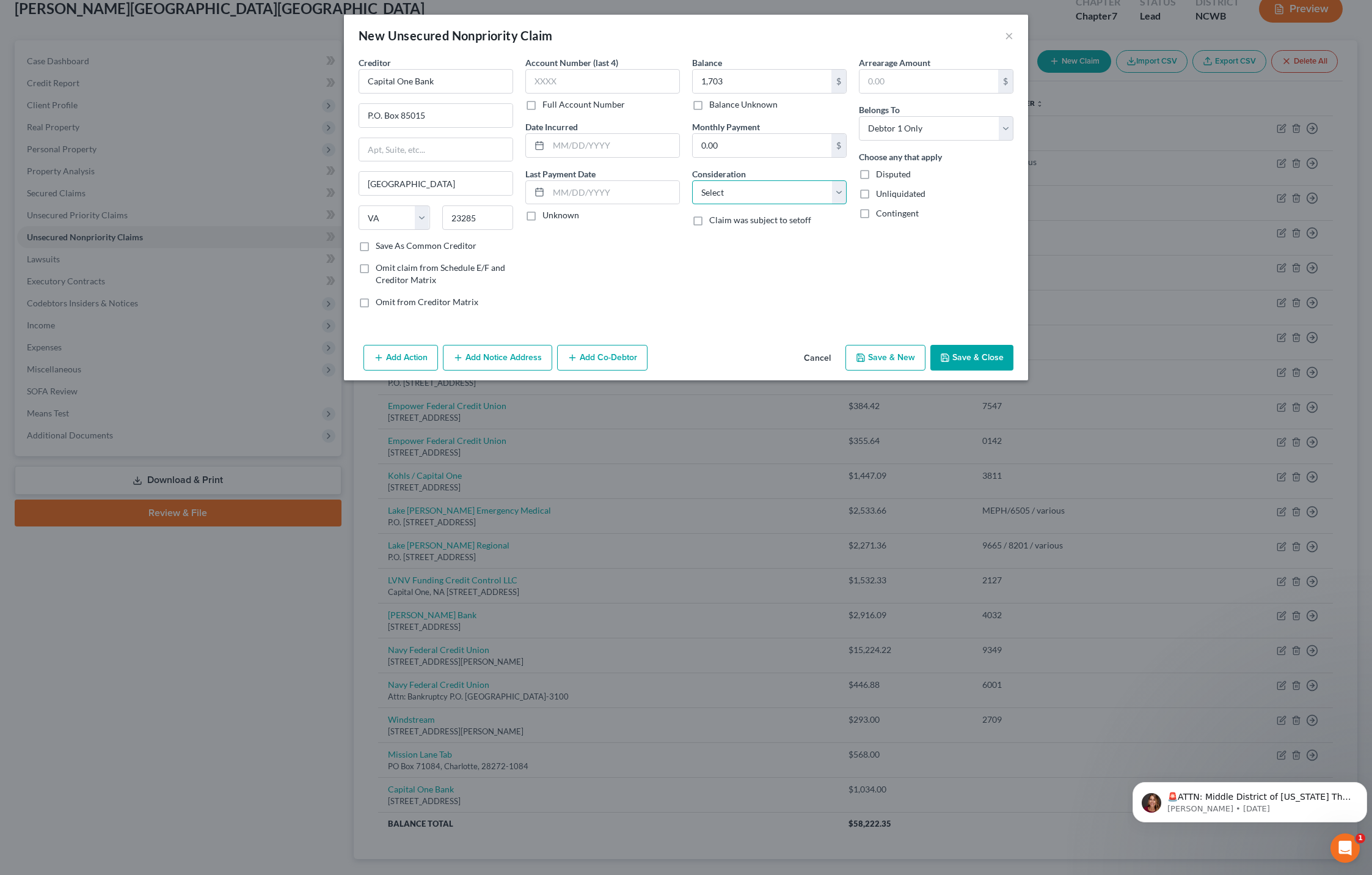
select select "2"
click at [693, 181] on select "Select Cable / Satellite Services Collection Agency Credit Card Debt Debt Couns…" at bounding box center [769, 193] width 154 height 25
click at [961, 360] on button "Save & Close" at bounding box center [972, 357] width 83 height 25
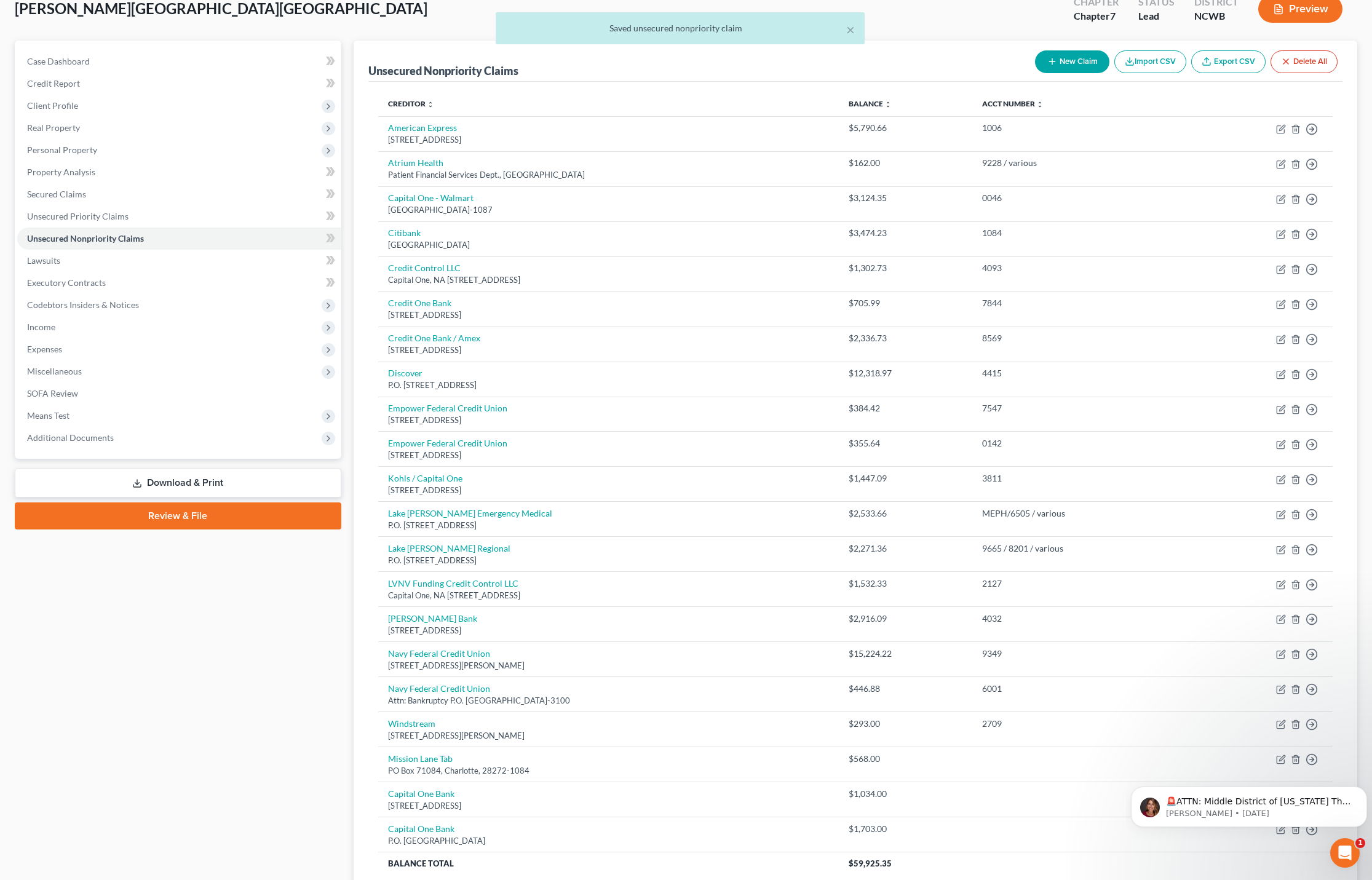
click at [1069, 59] on button "New Claim" at bounding box center [1072, 62] width 75 height 23
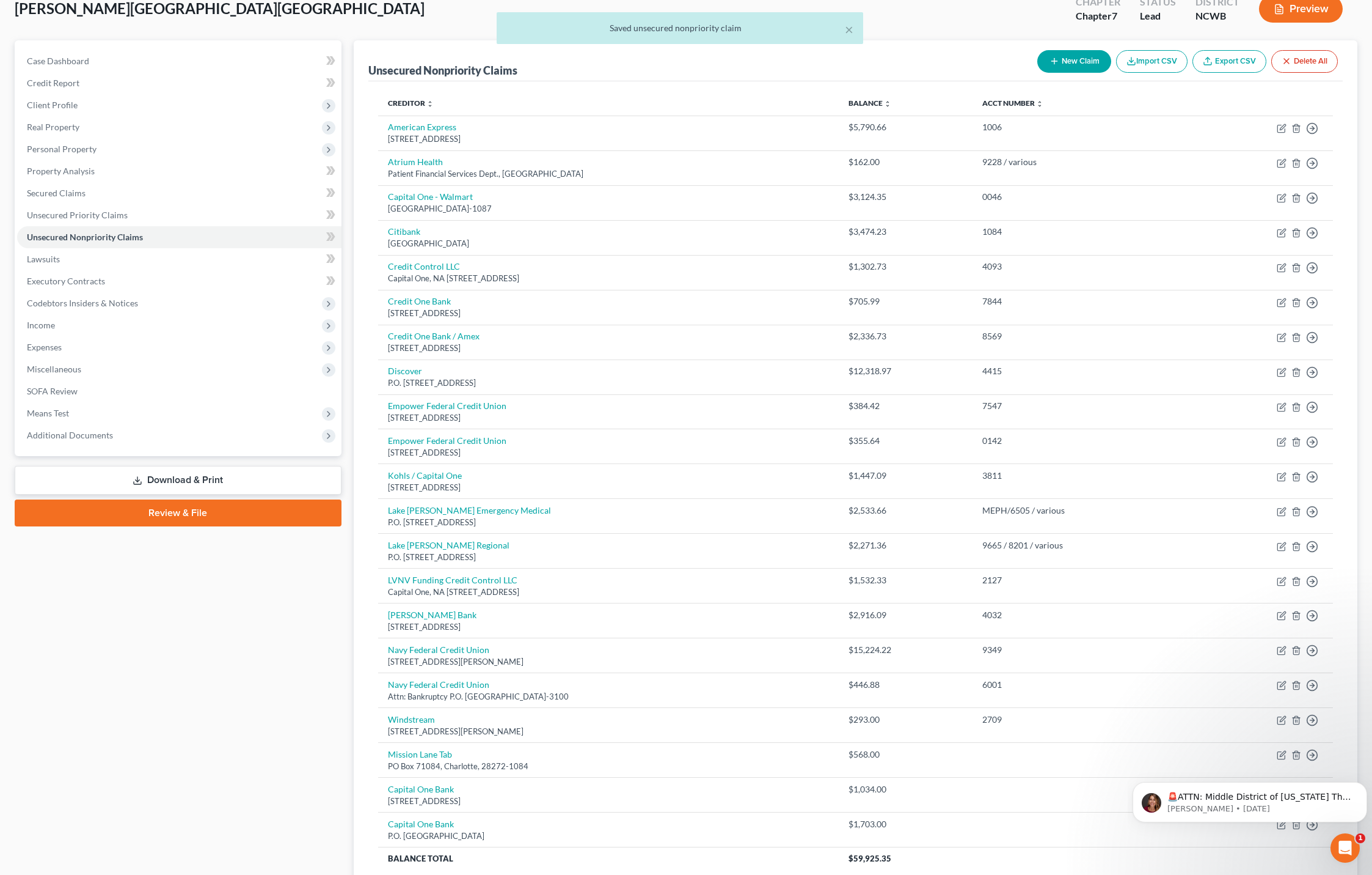
select select "0"
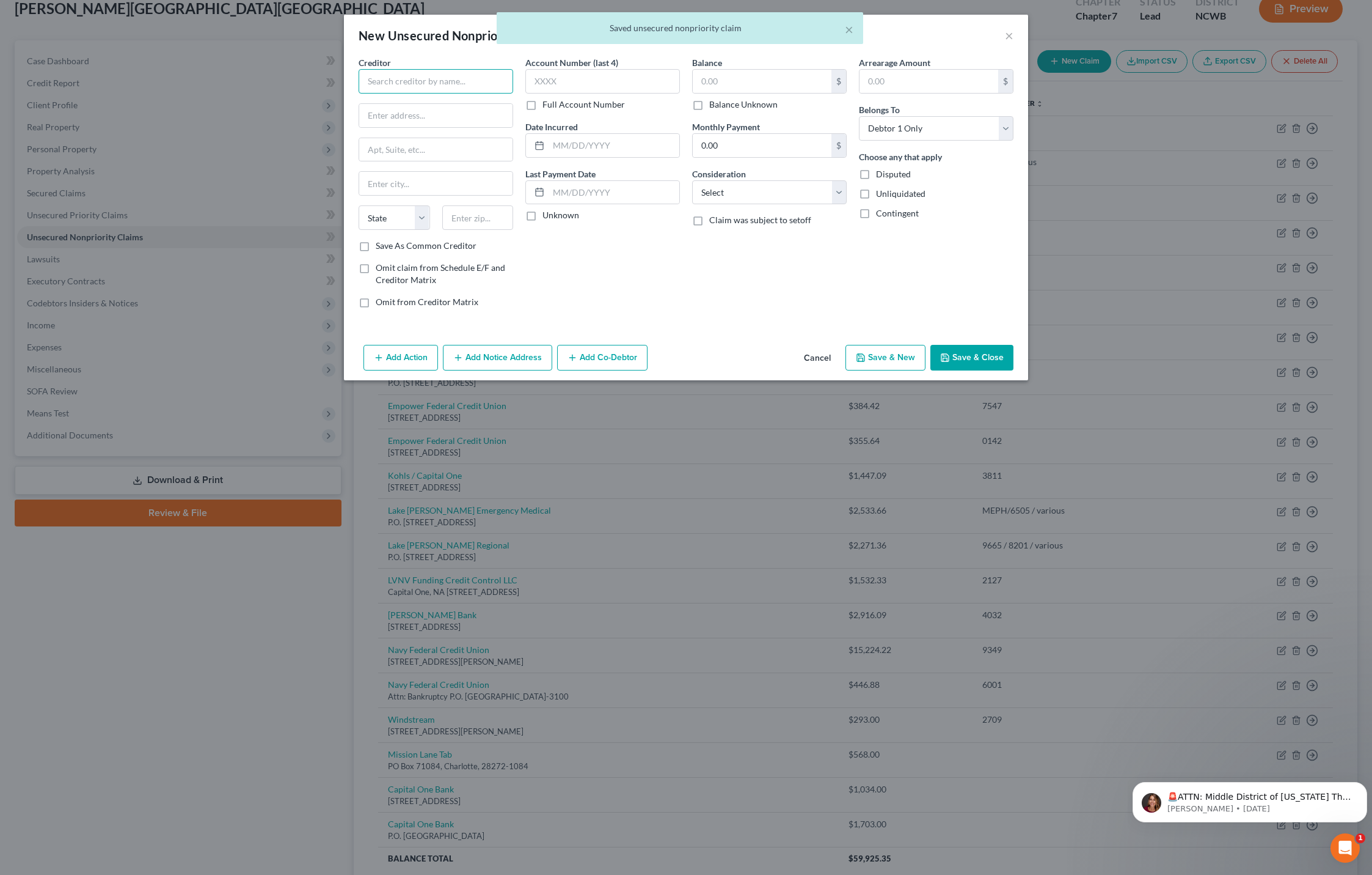
click at [399, 83] on input "text" at bounding box center [435, 82] width 154 height 25
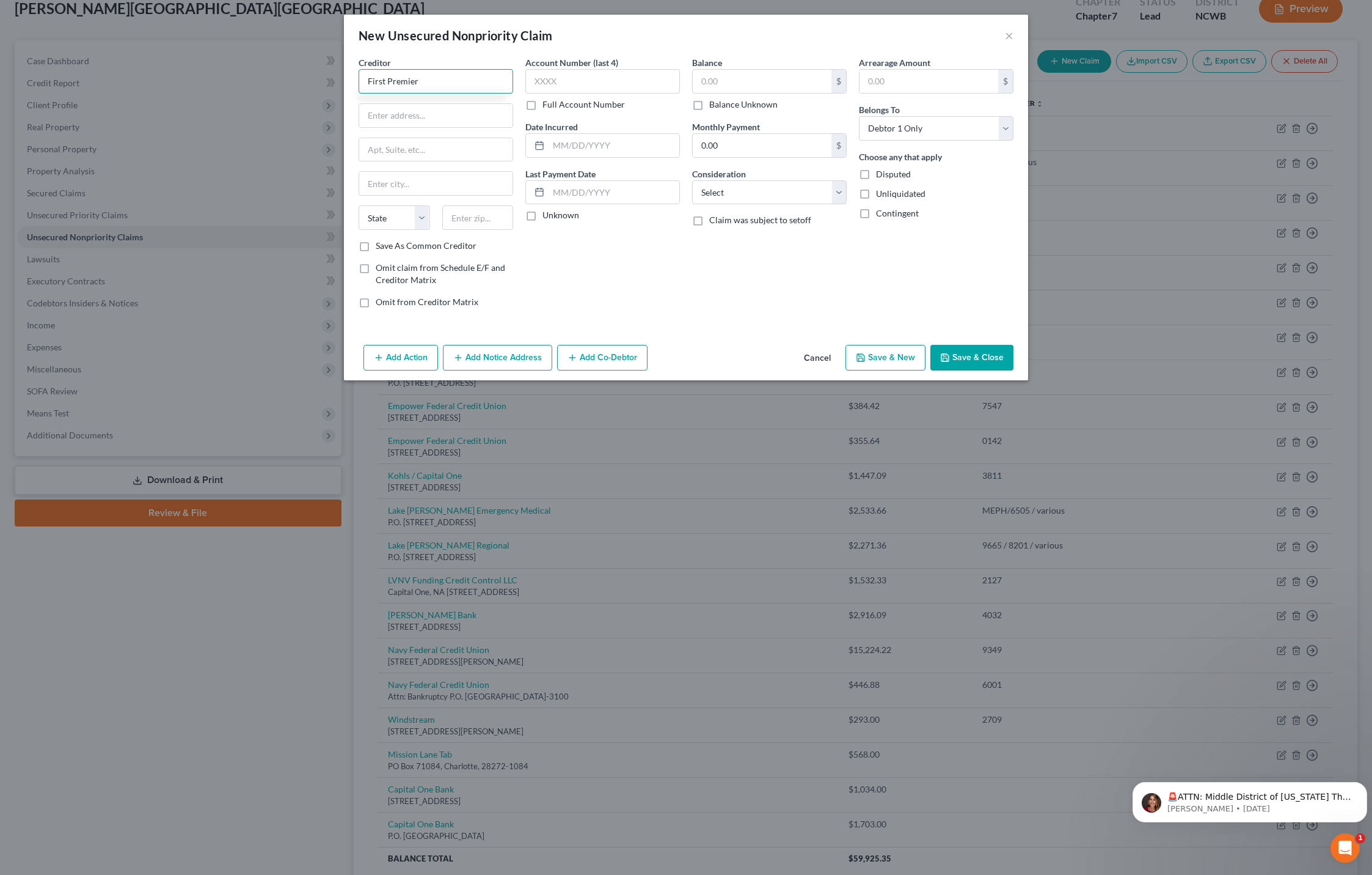
type input "First Premier"
click at [400, 105] on div "First Premier" at bounding box center [432, 102] width 127 height 12
type input "P.O. Box 1348"
type input "[GEOGRAPHIC_DATA]"
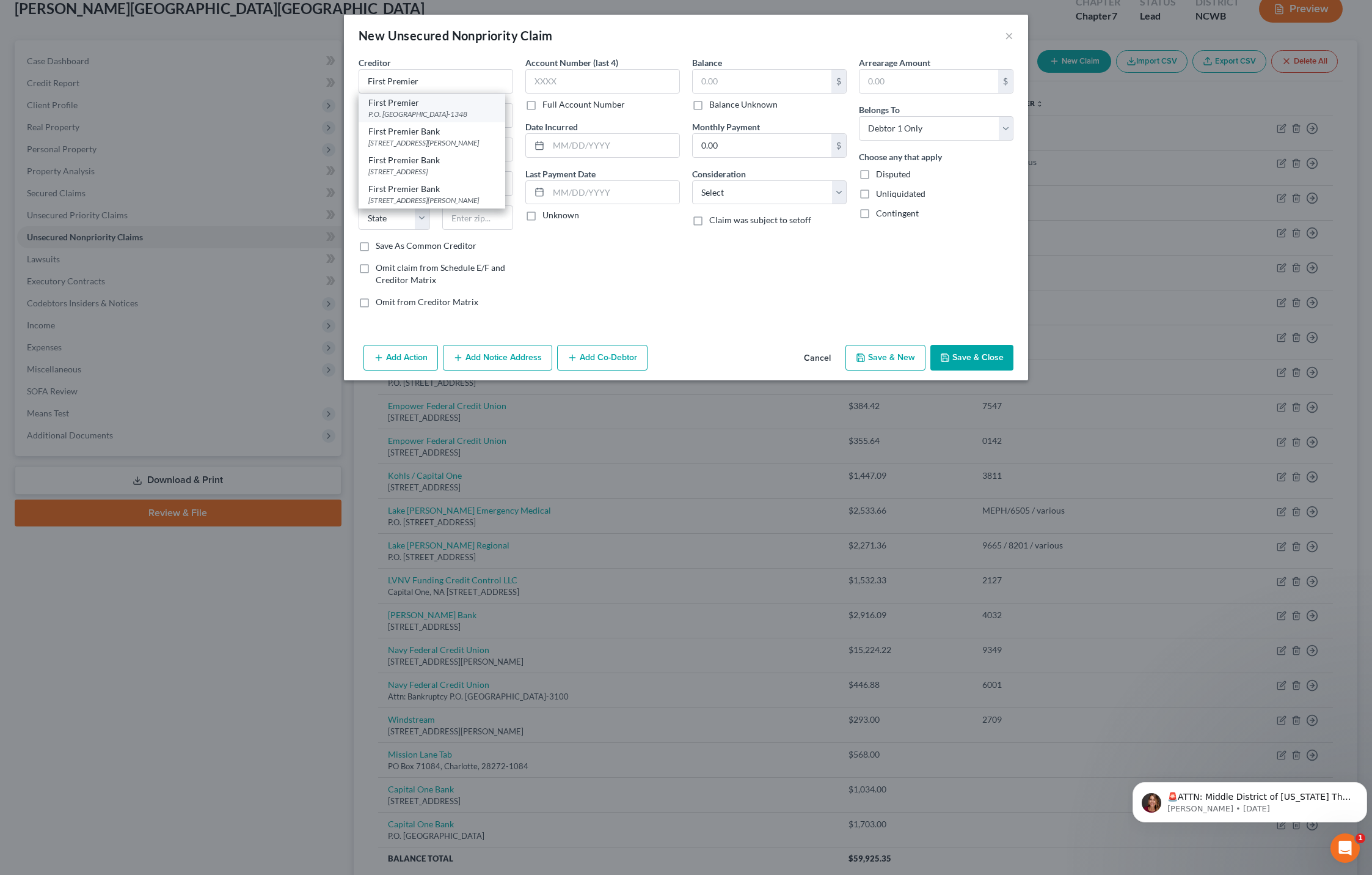
select select "43"
type input "57101-1348"
click at [710, 79] on input "text" at bounding box center [762, 81] width 139 height 23
type input "908"
drag, startPoint x: 741, startPoint y: 190, endPoint x: 737, endPoint y: 202, distance: 12.6
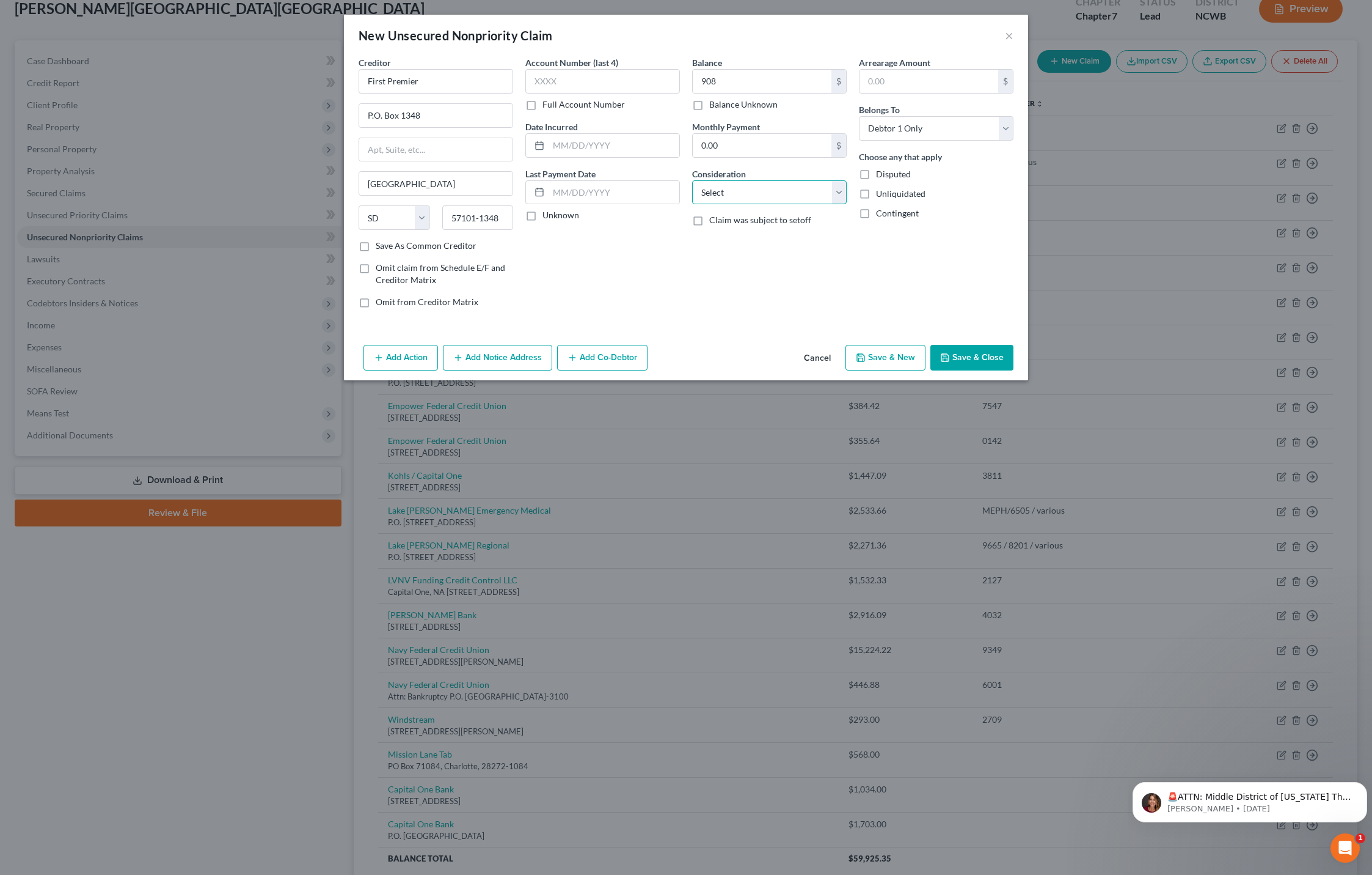
click at [741, 190] on select "Select Cable / Satellite Services Collection Agency Credit Card Debt Debt Couns…" at bounding box center [769, 193] width 154 height 25
select select "2"
click at [693, 181] on select "Select Cable / Satellite Services Collection Agency Credit Card Debt Debt Couns…" at bounding box center [769, 193] width 154 height 25
click at [964, 355] on button "Save & Close" at bounding box center [972, 357] width 83 height 25
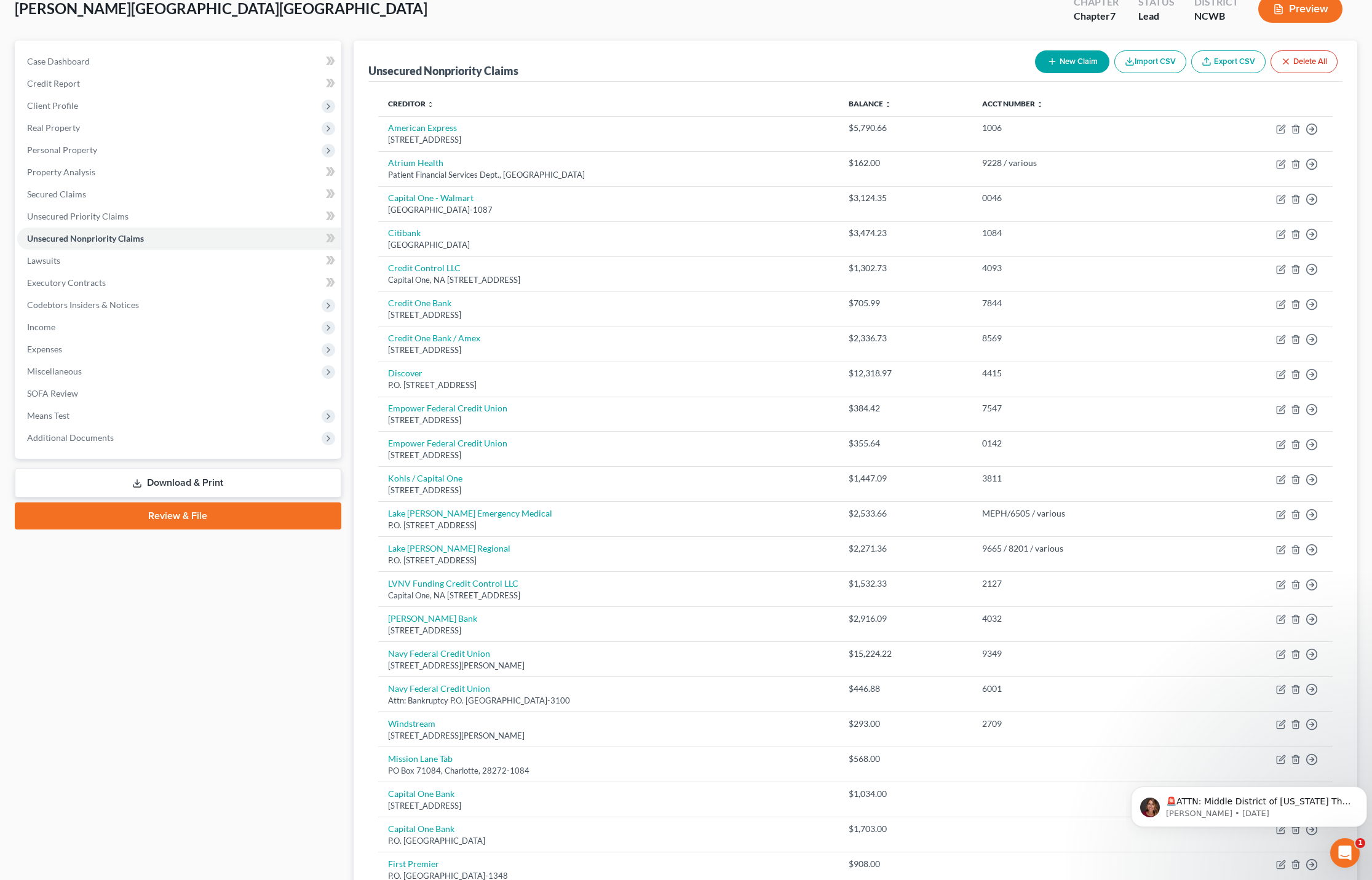
click at [1042, 58] on button "New Claim" at bounding box center [1072, 62] width 75 height 23
select select "0"
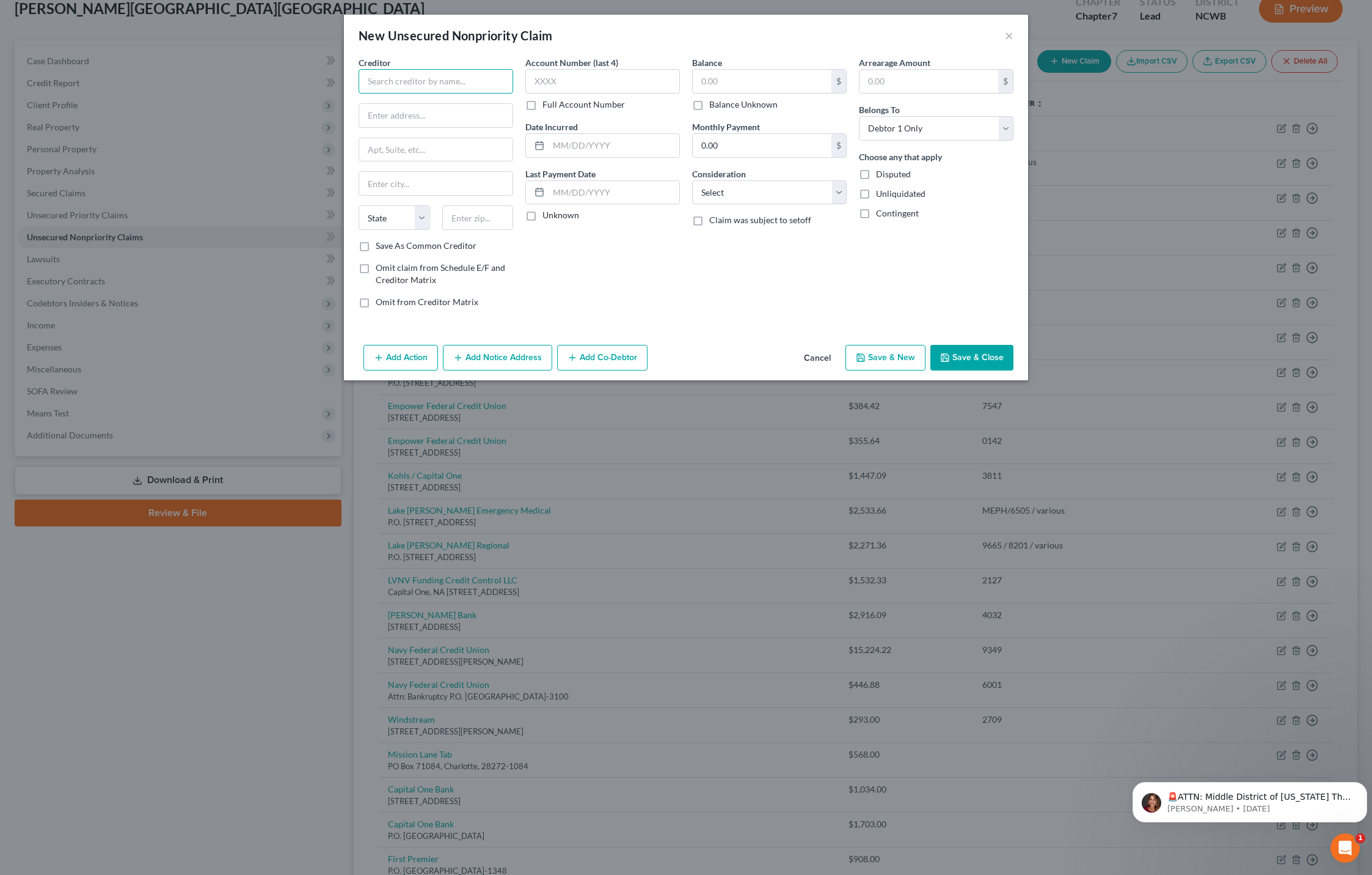
click at [420, 79] on input "text" at bounding box center [435, 82] width 154 height 25
click at [420, 132] on div "First Savings Credit Card" at bounding box center [432, 131] width 127 height 12
type input "First Savings Credit Card"
type input "P.O. Box 5019"
type input "[GEOGRAPHIC_DATA]"
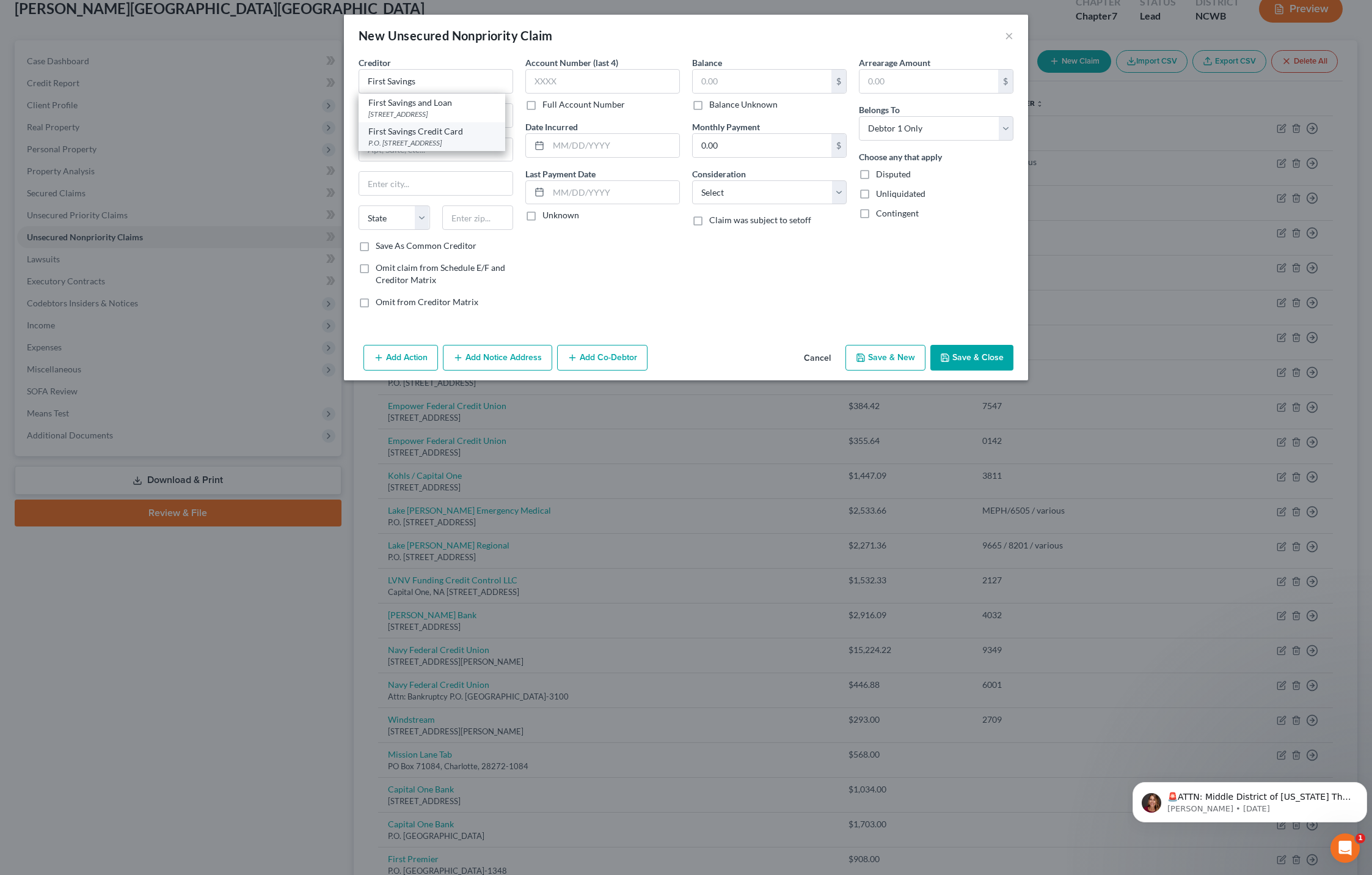
select select "43"
type input "57117"
click at [713, 88] on input "text" at bounding box center [762, 81] width 139 height 23
type input "0"
click at [749, 198] on select "Select Cable / Satellite Services Collection Agency Credit Card Debt Debt Couns…" at bounding box center [769, 193] width 154 height 25
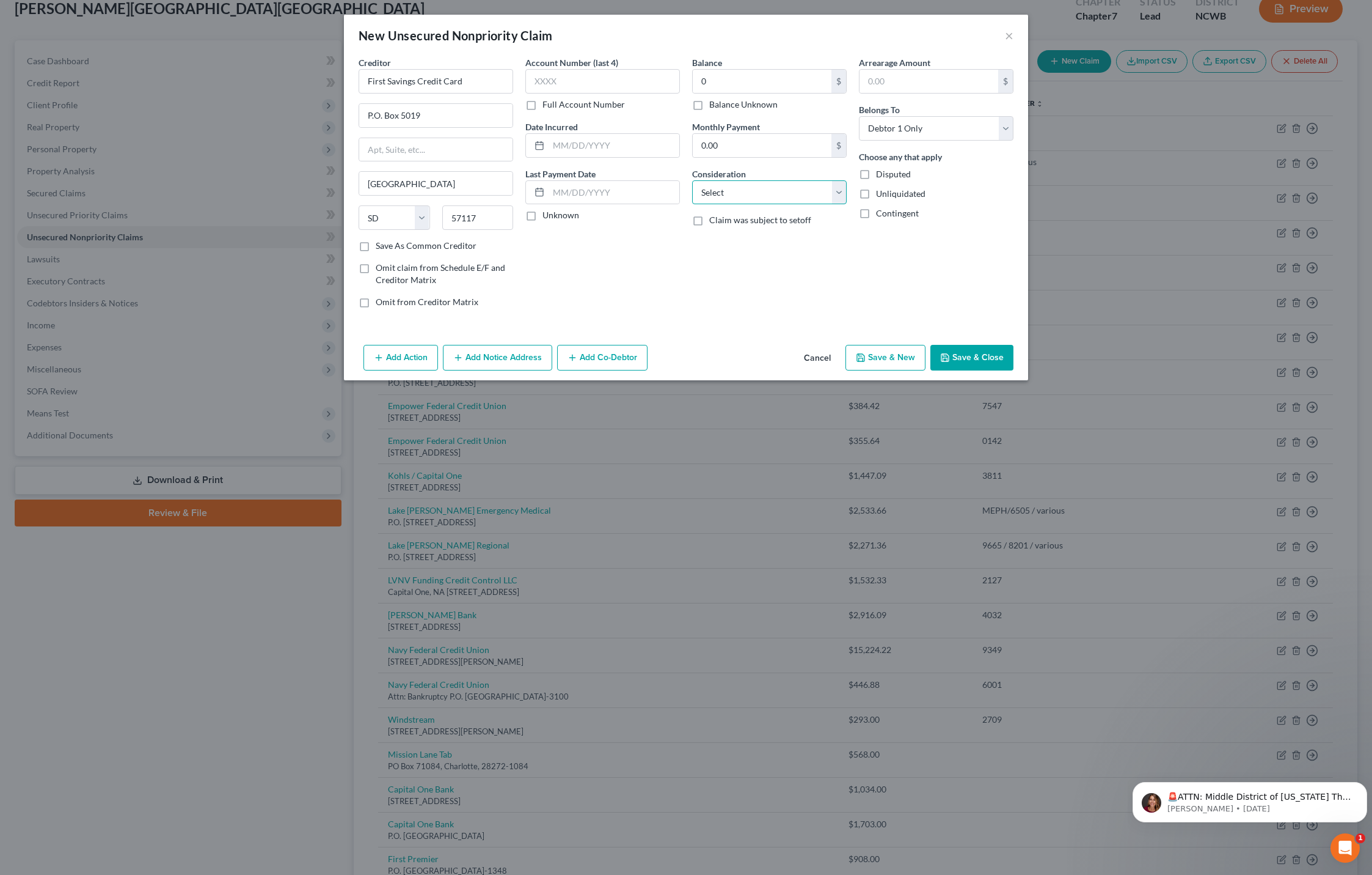
select select "2"
click at [693, 181] on select "Select Cable / Satellite Services Collection Agency Credit Card Debt Debt Couns…" at bounding box center [769, 193] width 154 height 25
click at [956, 351] on button "Save & Close" at bounding box center [972, 357] width 83 height 25
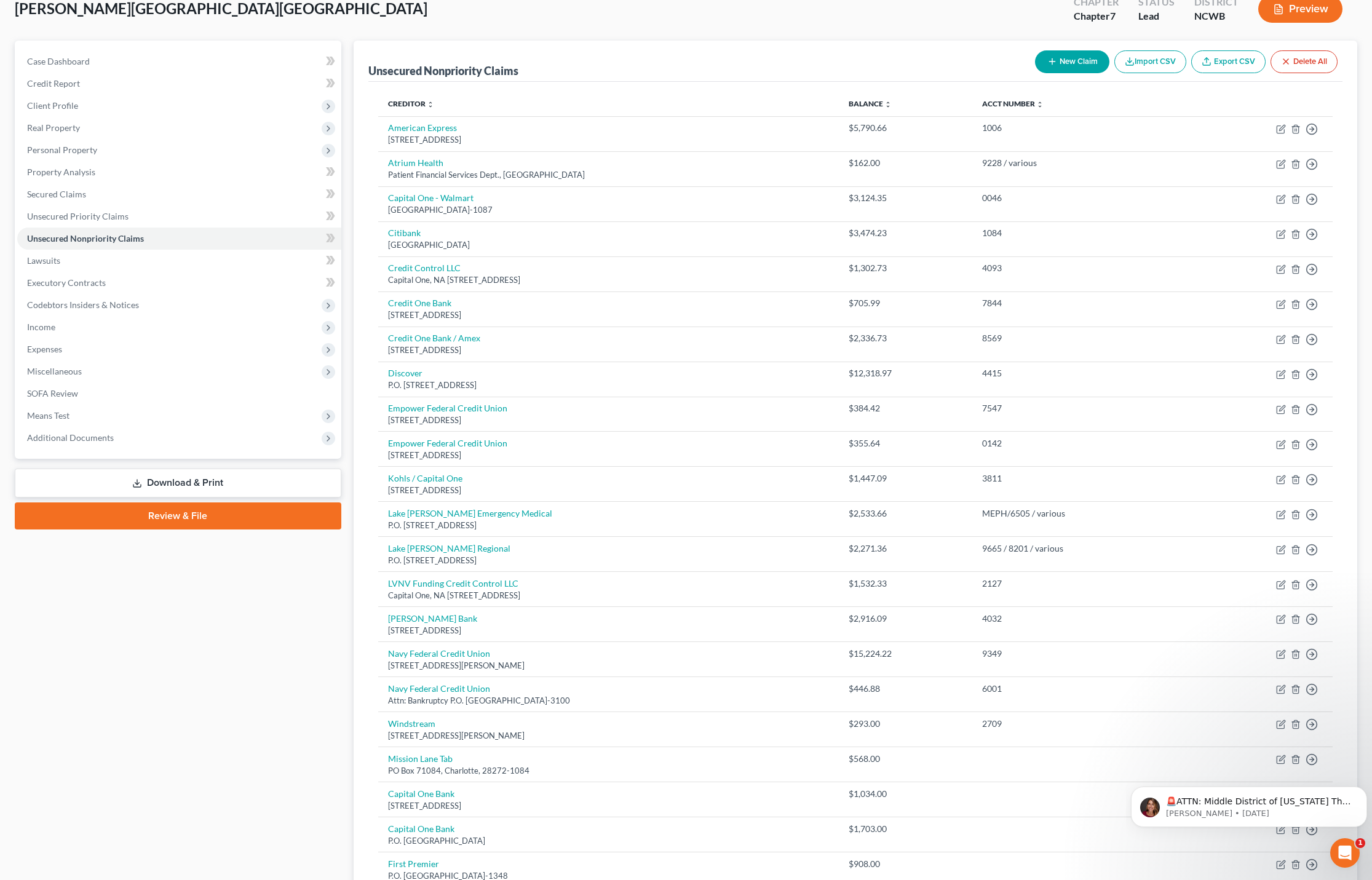
click at [1058, 60] on button "New Claim" at bounding box center [1072, 62] width 75 height 23
select select "0"
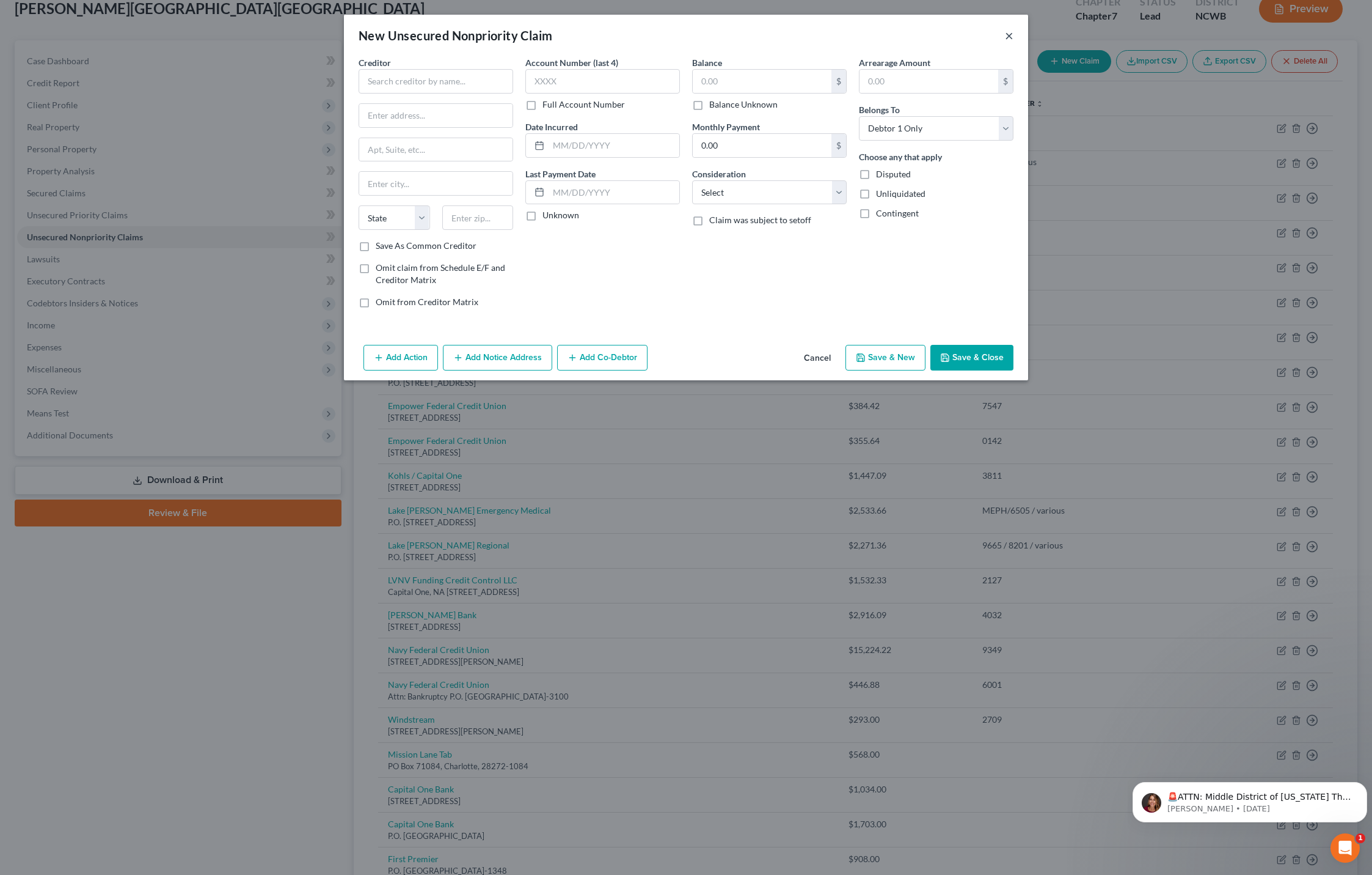
click at [1007, 33] on button "×" at bounding box center [1009, 35] width 8 height 15
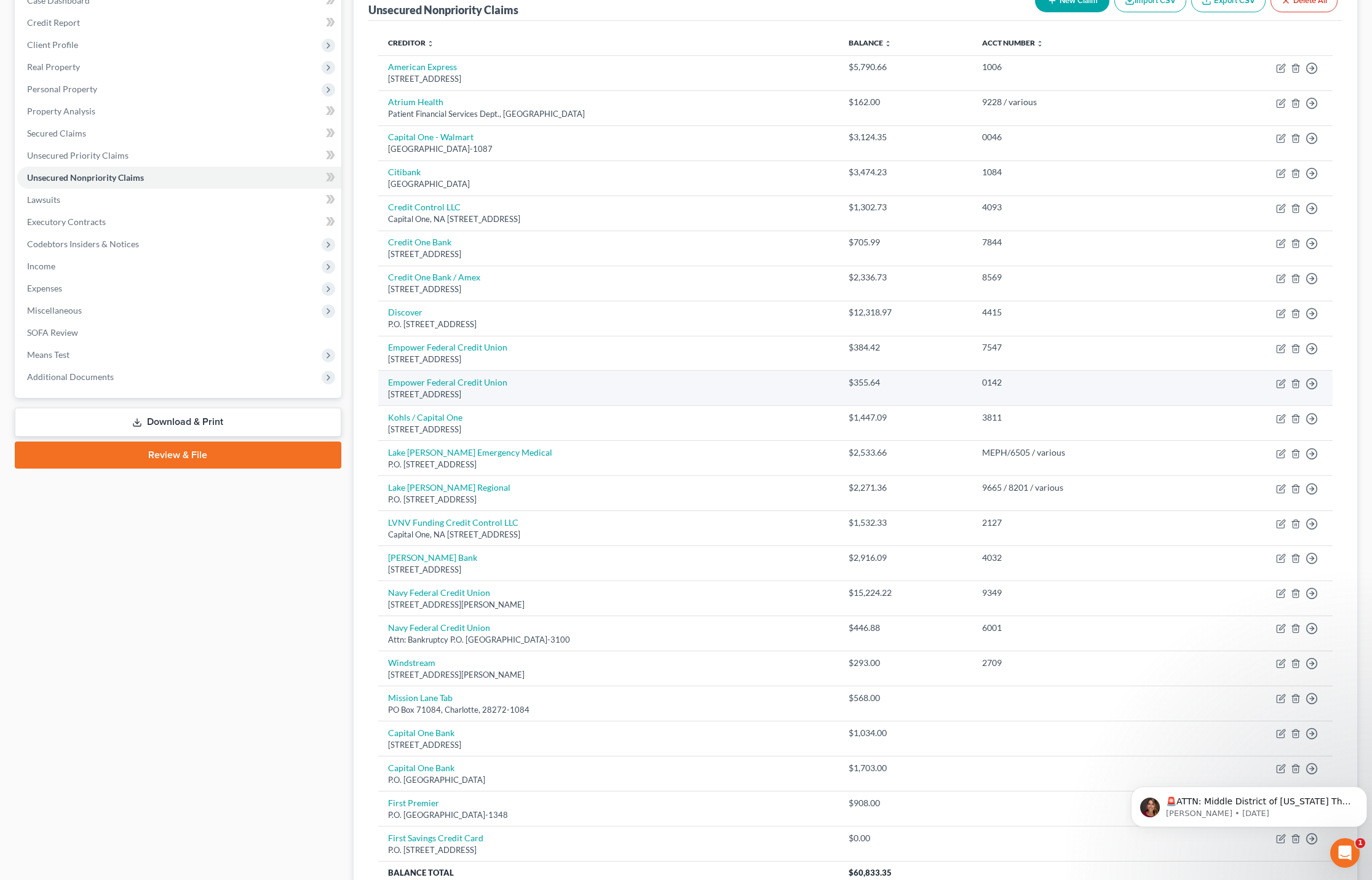
scroll to position [252, 0]
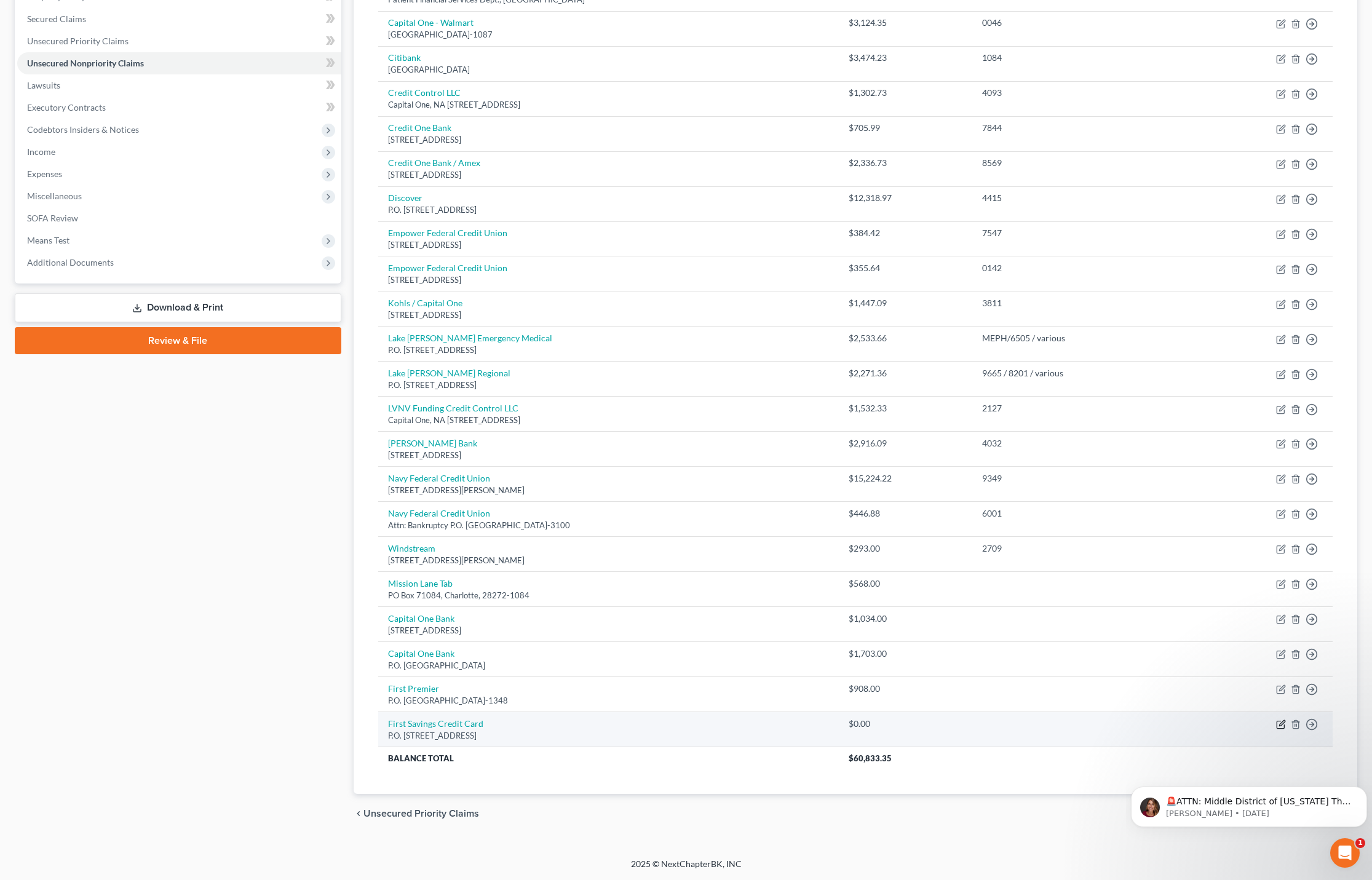
click at [1278, 723] on icon "button" at bounding box center [1281, 724] width 10 height 10
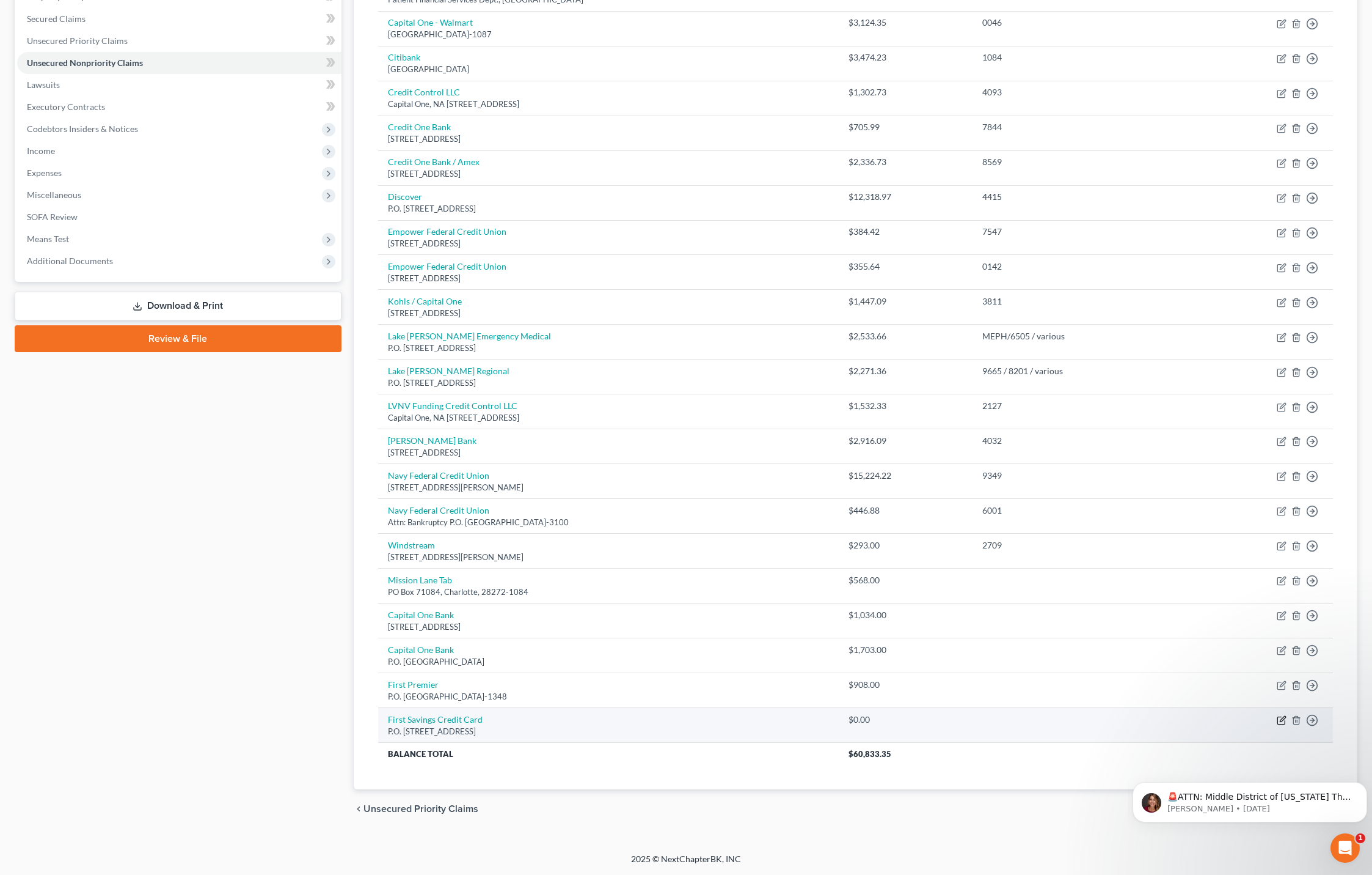
select select "43"
select select "2"
select select "0"
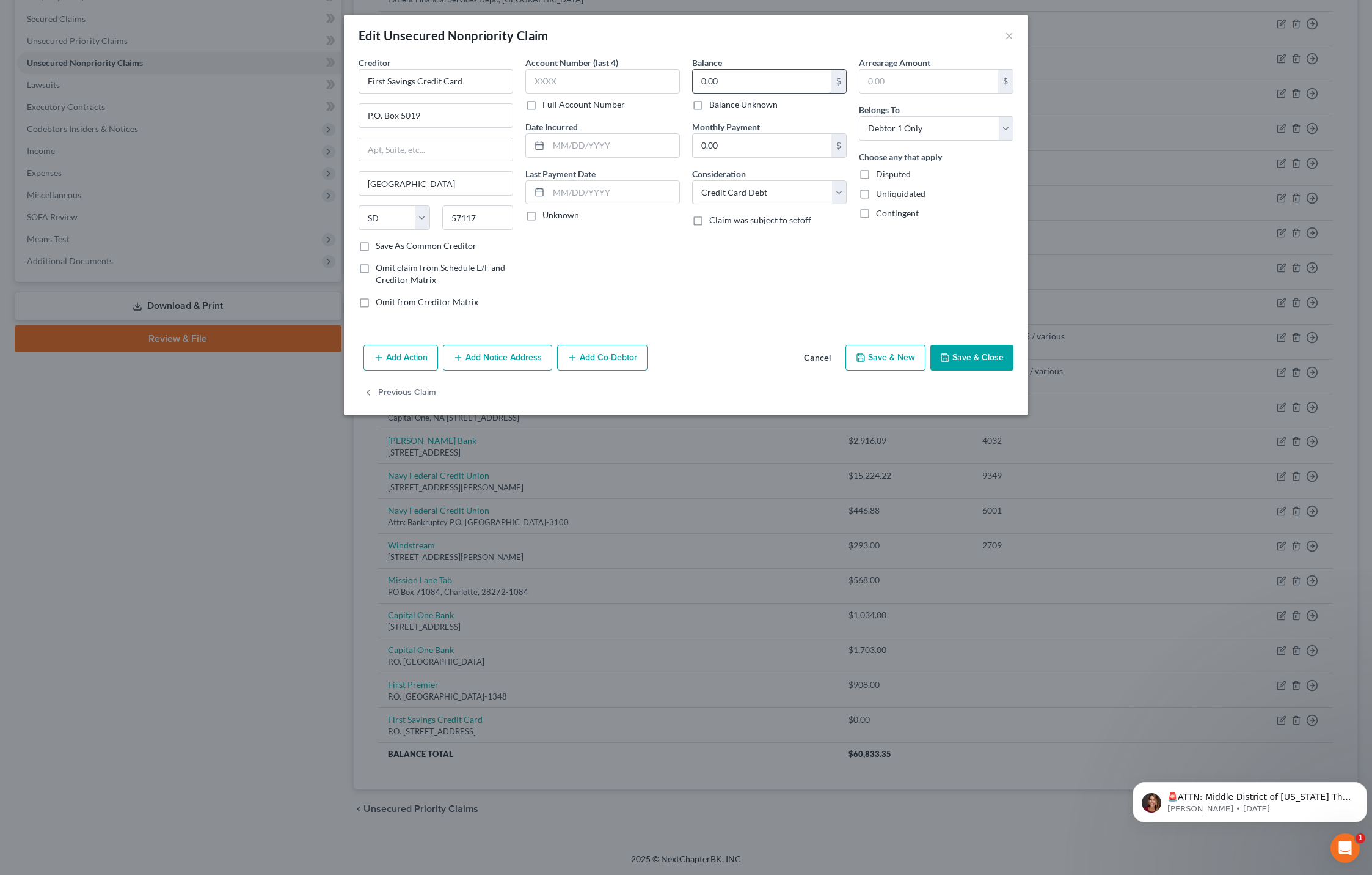
click at [736, 72] on input "0.00" at bounding box center [762, 81] width 139 height 23
type input "584"
click at [1000, 357] on button "Save & Close" at bounding box center [972, 357] width 83 height 25
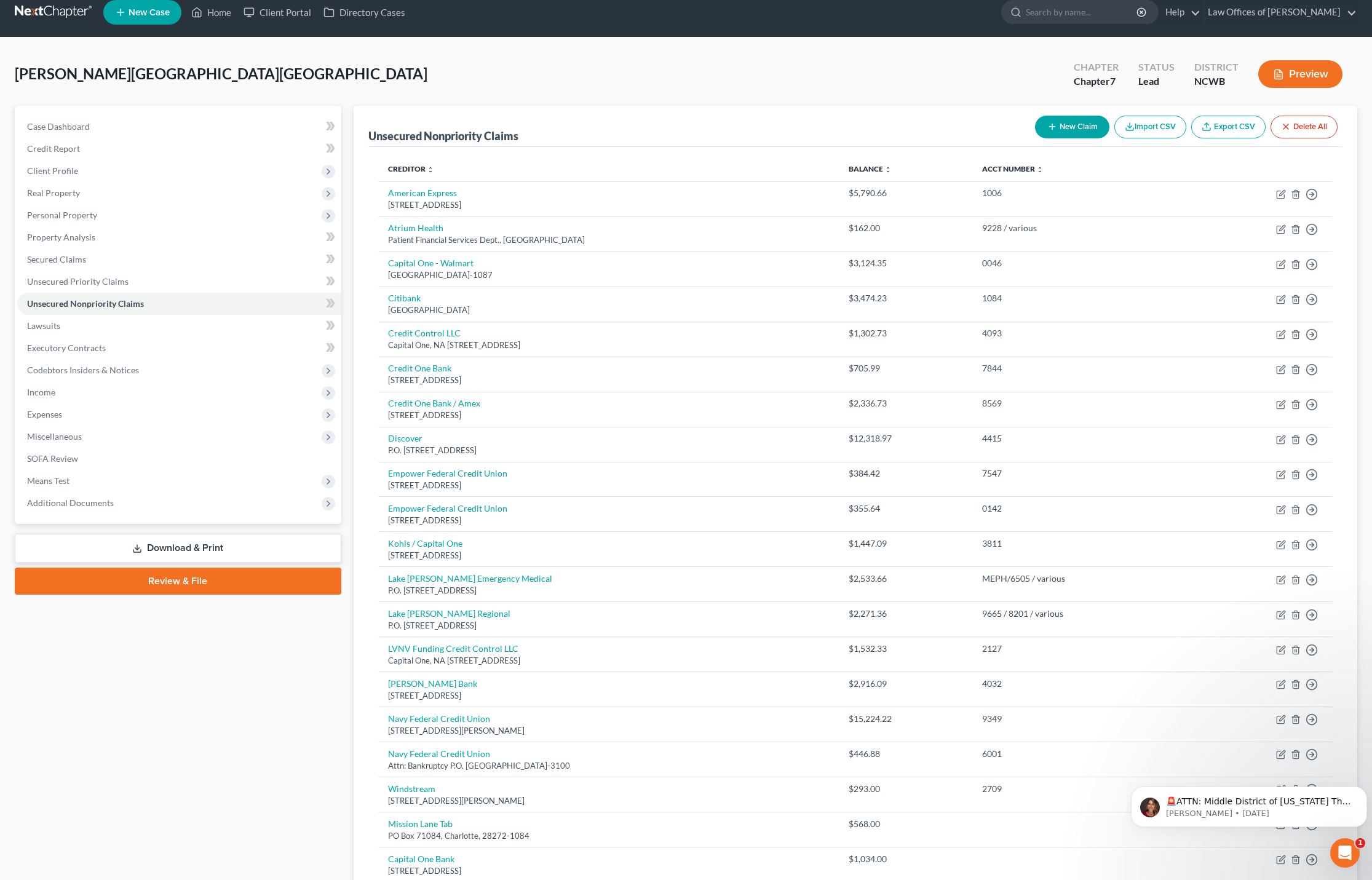
scroll to position [0, 0]
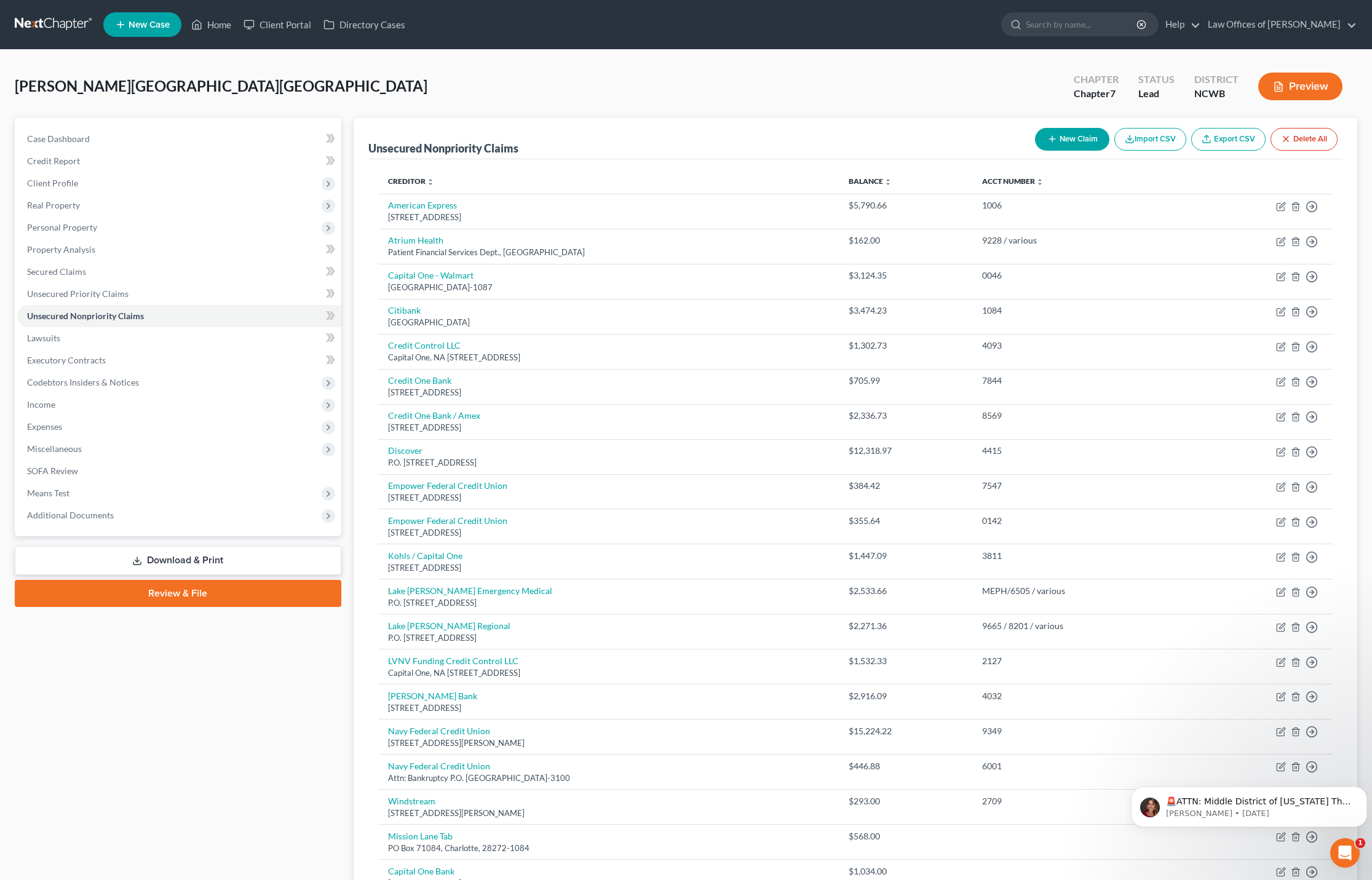
click at [1079, 142] on button "New Claim" at bounding box center [1072, 140] width 75 height 23
select select "0"
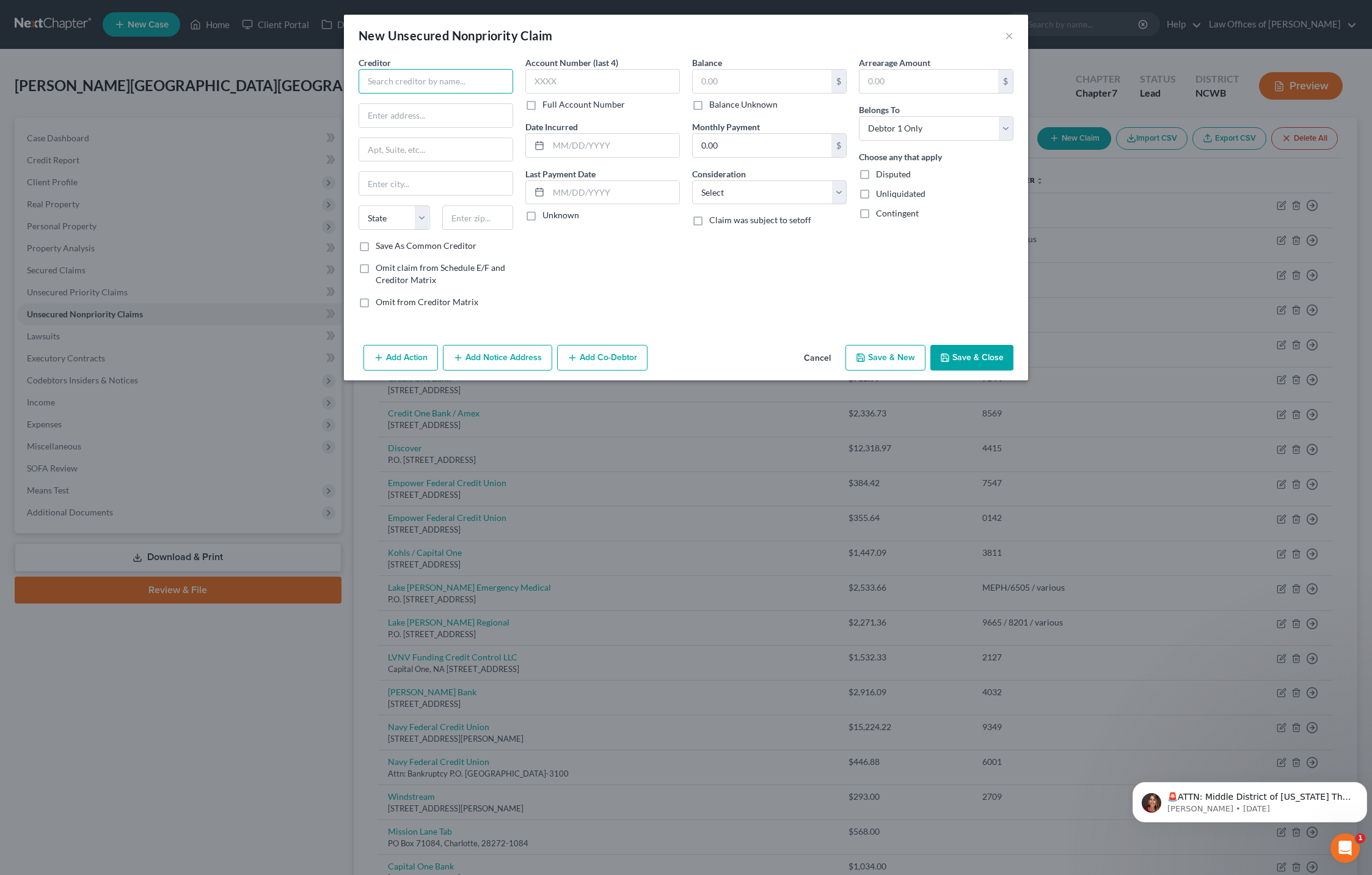
click at [411, 74] on input "text" at bounding box center [435, 82] width 154 height 25
type input "Mariner Finance"
click at [408, 142] on div "[STREET_ADDRESS]" at bounding box center [432, 142] width 127 height 11
type input "[STREET_ADDRESS]"
type input "[GEOGRAPHIC_DATA]"
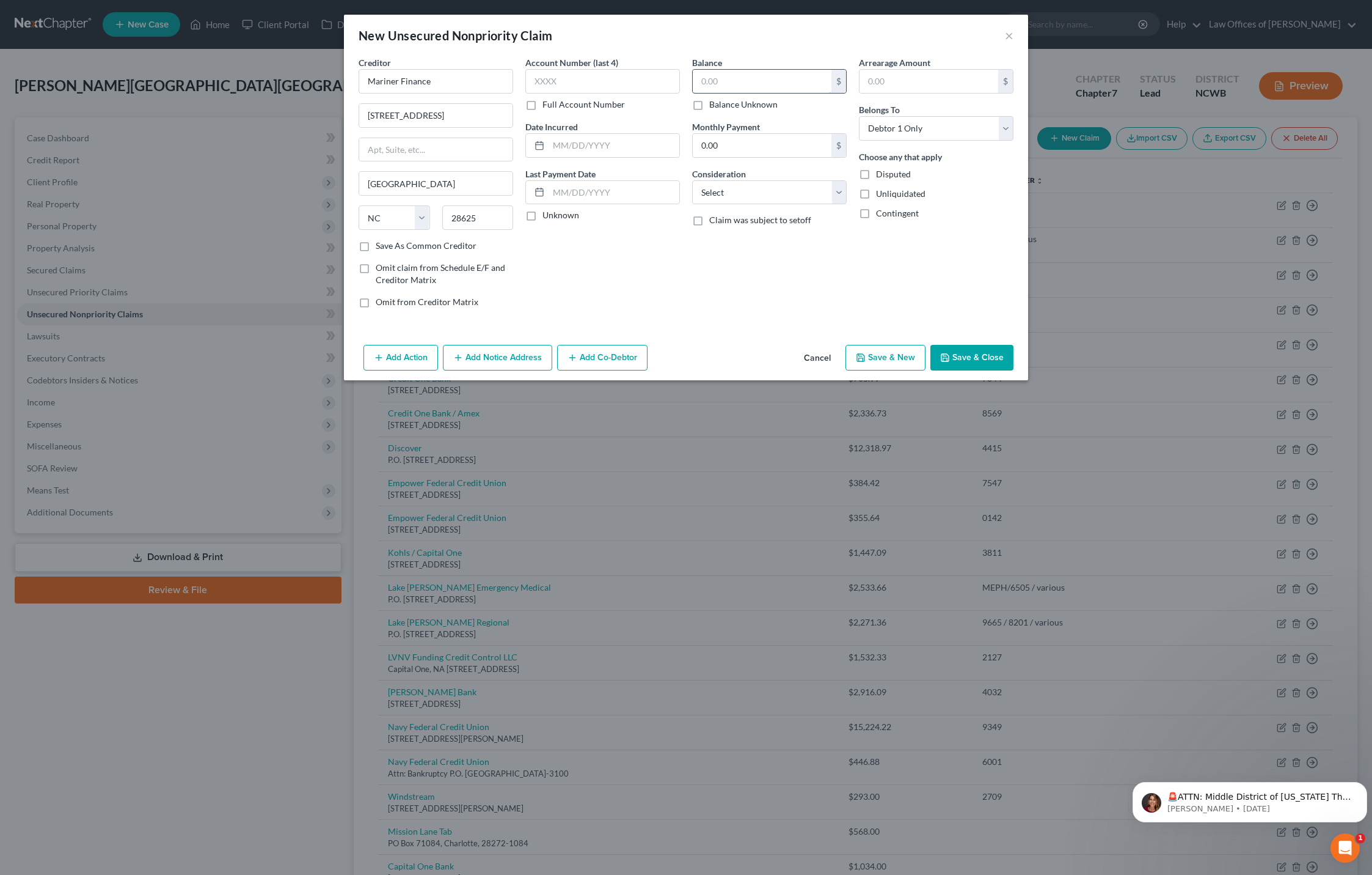
click at [733, 87] on input "text" at bounding box center [762, 81] width 139 height 23
click at [755, 187] on select "Select Cable / Satellite Services Collection Agency Credit Card Debt Debt Couns…" at bounding box center [769, 193] width 154 height 25
click at [693, 181] on select "Select Cable / Satellite Services Collection Agency Credit Card Debt Debt Couns…" at bounding box center [769, 193] width 154 height 25
click at [958, 359] on button "Save & Close" at bounding box center [972, 357] width 83 height 25
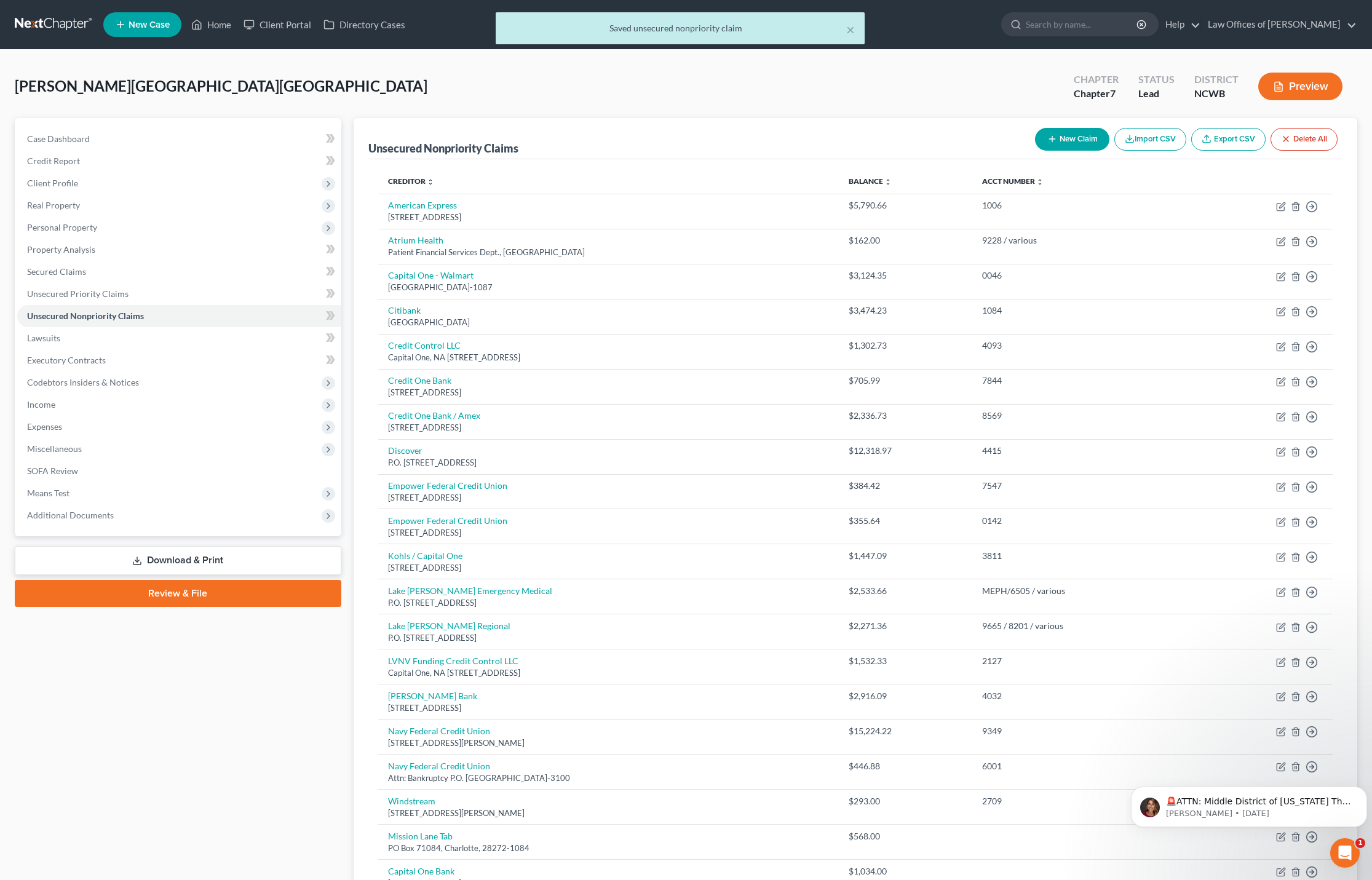
click at [1065, 141] on button "New Claim" at bounding box center [1072, 140] width 75 height 23
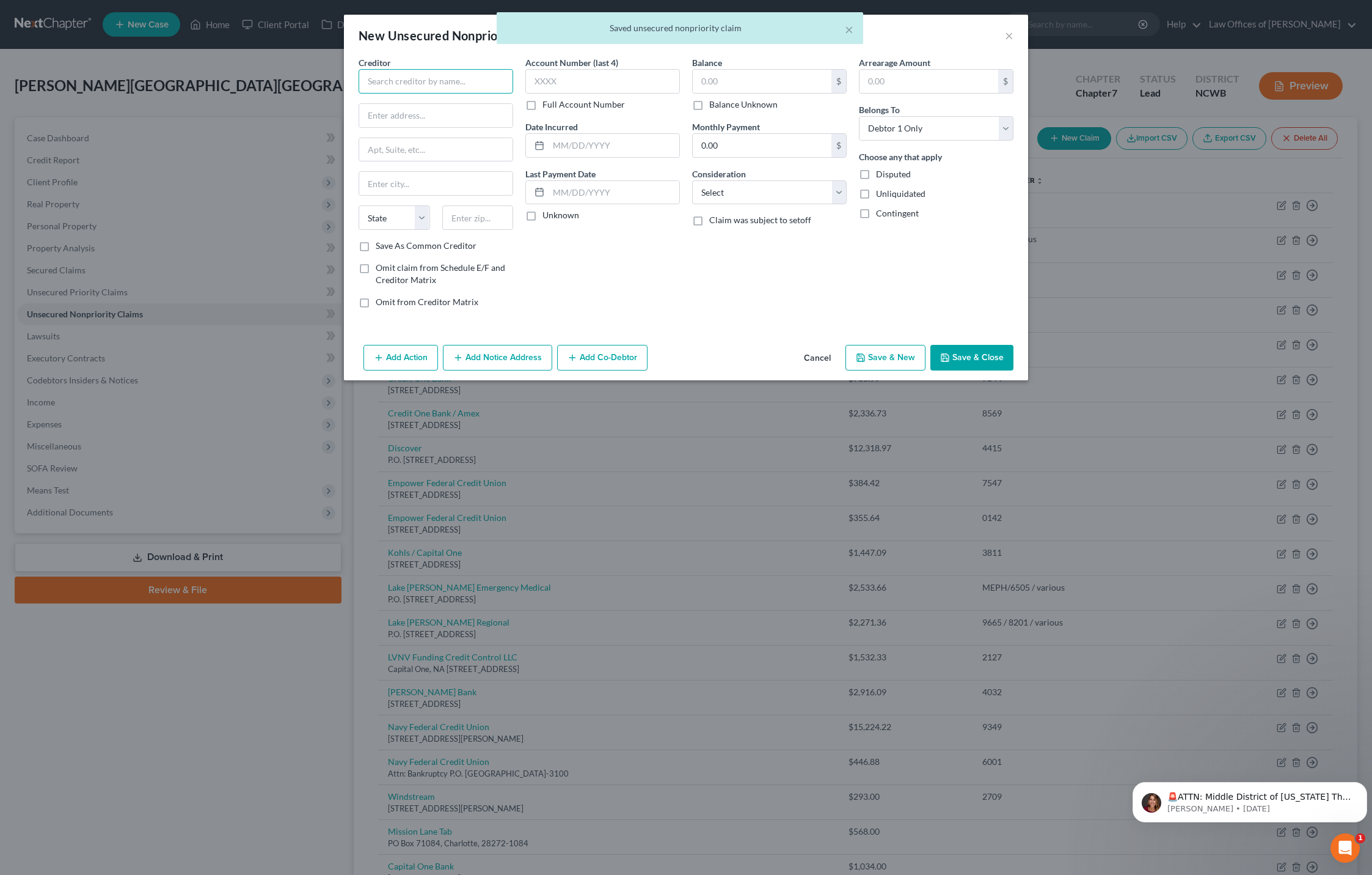
click at [409, 83] on input "text" at bounding box center [435, 82] width 154 height 25
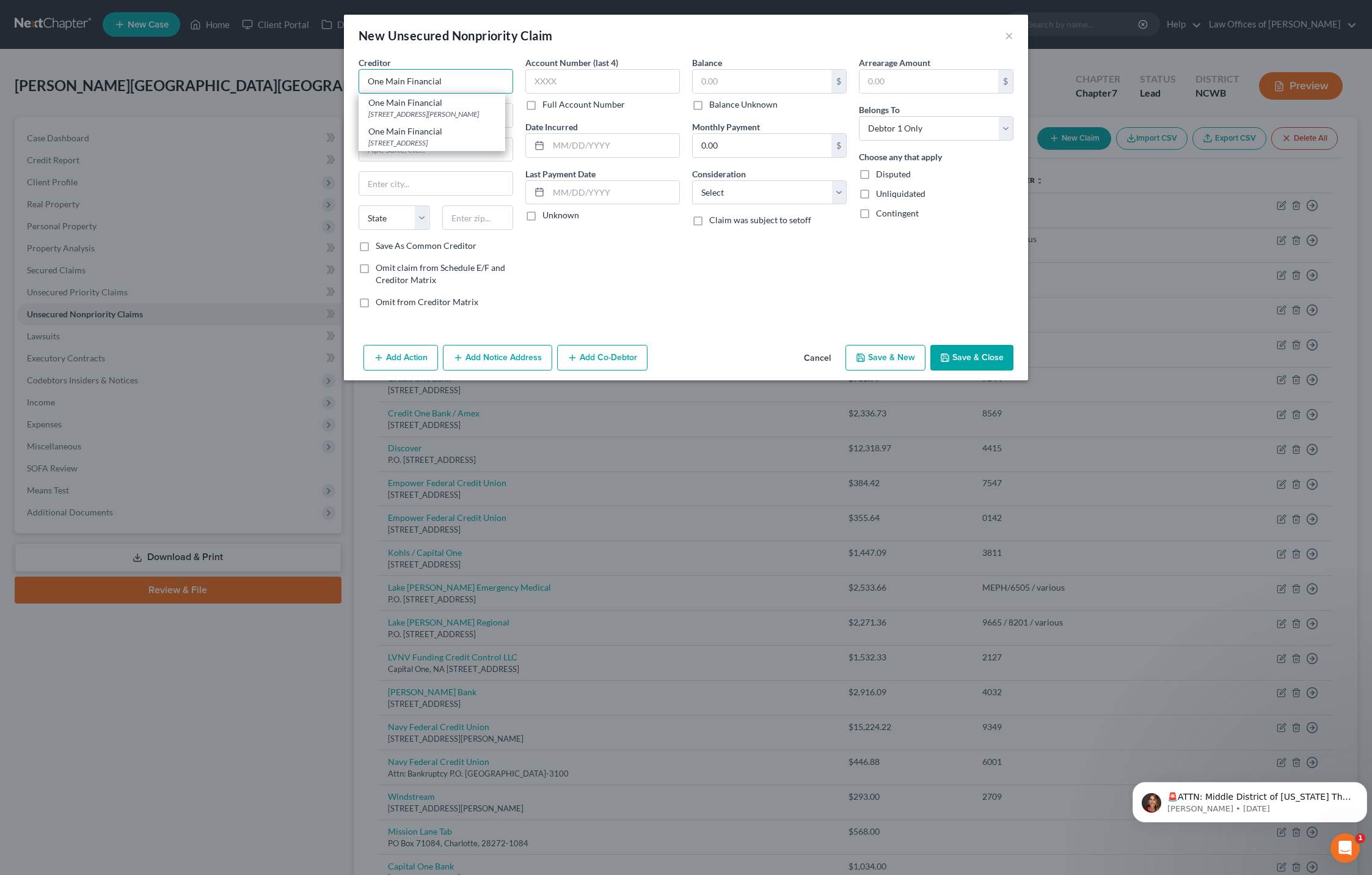
click at [460, 85] on input "One Main Financial" at bounding box center [435, 82] width 154 height 25
click at [455, 171] on div "Creditor * One Main Financial One Main Financial [STREET_ADDRESS][PERSON_NAME] …" at bounding box center [435, 148] width 154 height 183
click at [450, 118] on input "text" at bounding box center [436, 115] width 154 height 23
click at [718, 86] on input "text" at bounding box center [762, 81] width 139 height 23
click at [728, 182] on select "Select Cable / Satellite Services Collection Agency Credit Card Debt Debt Couns…" at bounding box center [769, 193] width 154 height 25
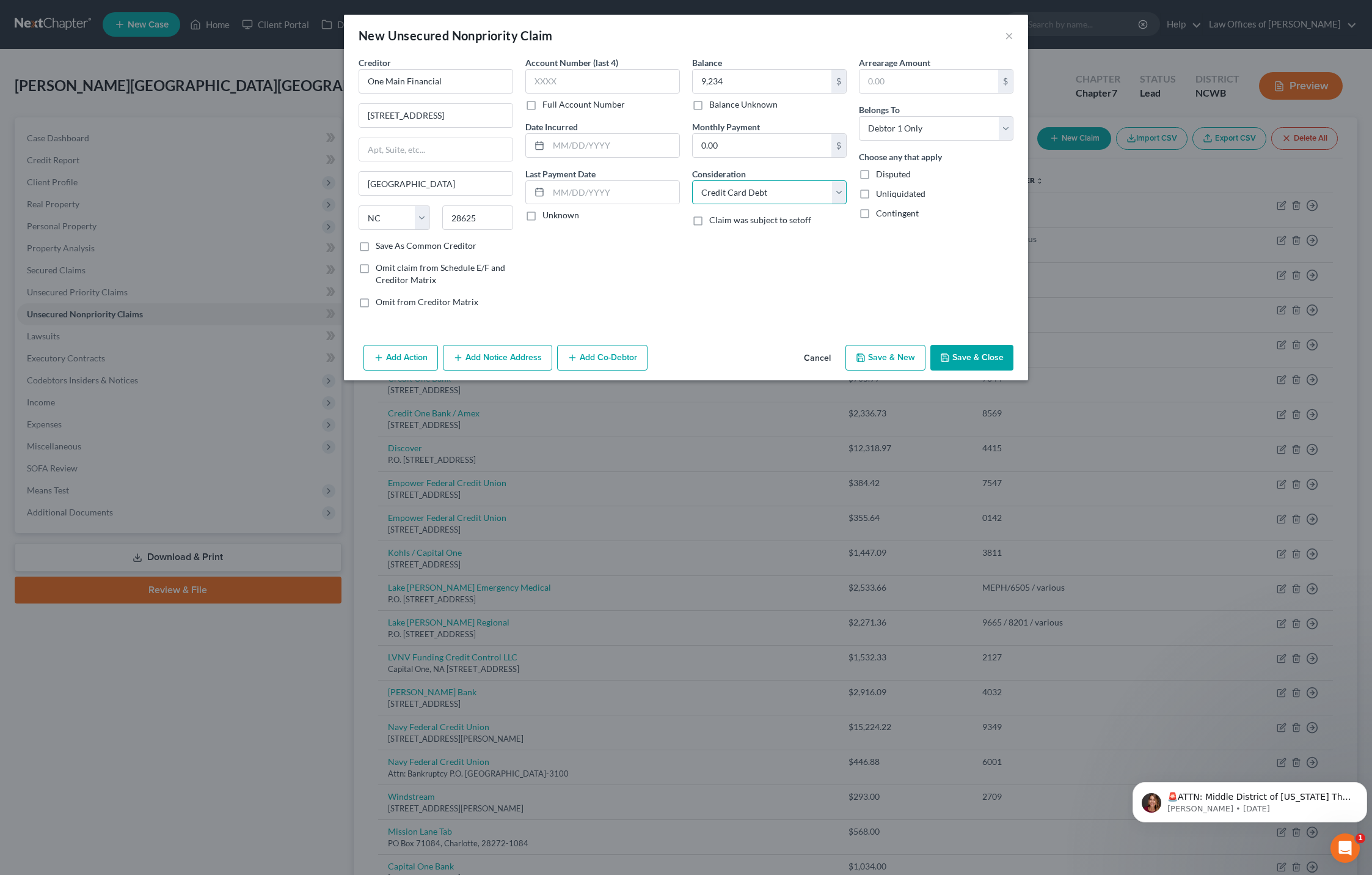
click at [693, 181] on select "Select Cable / Satellite Services Collection Agency Credit Card Debt Debt Couns…" at bounding box center [769, 193] width 154 height 25
click at [780, 192] on select "Select Cable / Satellite Services Collection Agency Credit Card Debt Debt Couns…" at bounding box center [769, 193] width 154 height 25
click at [836, 195] on select "Select Cable / Satellite Services Collection Agency Credit Card Debt Debt Couns…" at bounding box center [769, 193] width 154 height 25
click at [693, 181] on select "Select Cable / Satellite Services Collection Agency Credit Card Debt Debt Couns…" at bounding box center [769, 193] width 154 height 25
click at [964, 355] on button "Save & Close" at bounding box center [972, 357] width 83 height 25
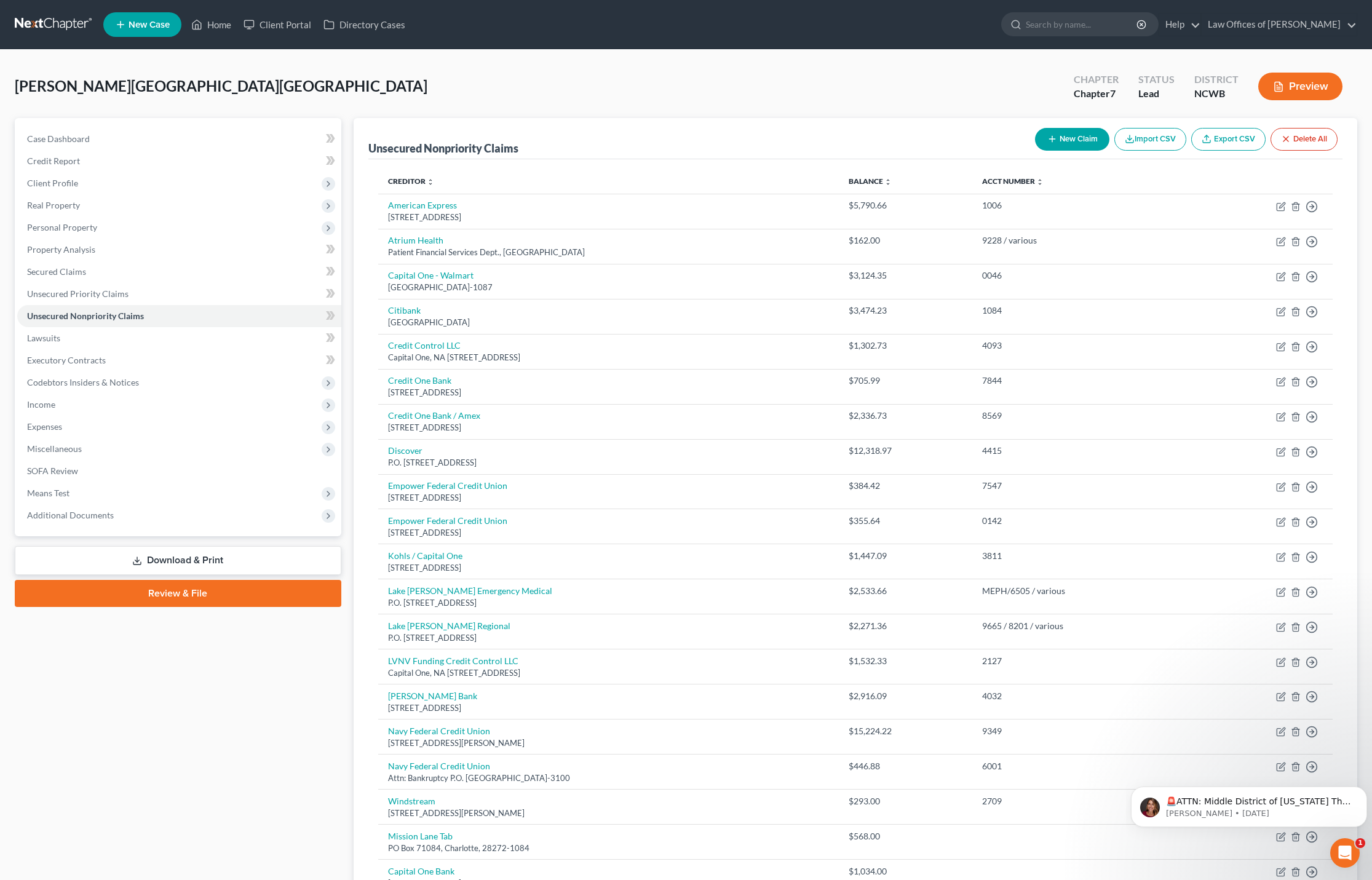
click at [1087, 139] on button "New Claim" at bounding box center [1072, 140] width 75 height 23
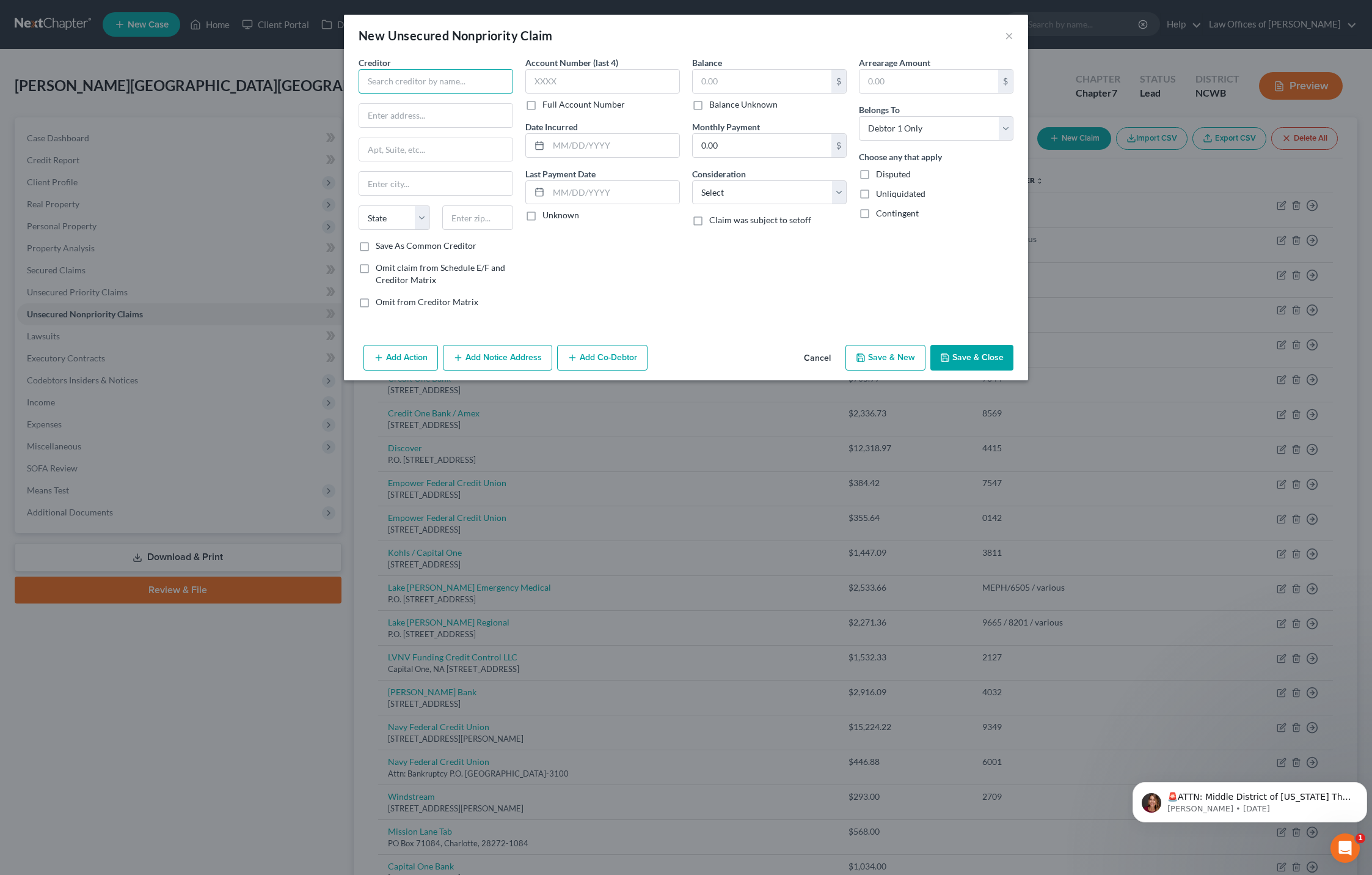
click at [457, 90] on input "text" at bounding box center [435, 82] width 154 height 25
click at [715, 74] on input "text" at bounding box center [762, 81] width 139 height 23
click at [741, 193] on select "Select Cable / Satellite Services Collection Agency Credit Card Debt Debt Couns…" at bounding box center [769, 193] width 154 height 25
click at [693, 181] on select "Select Cable / Satellite Services Collection Agency Credit Card Debt Debt Couns…" at bounding box center [769, 193] width 154 height 25
click at [986, 355] on button "Save & Close" at bounding box center [972, 357] width 83 height 25
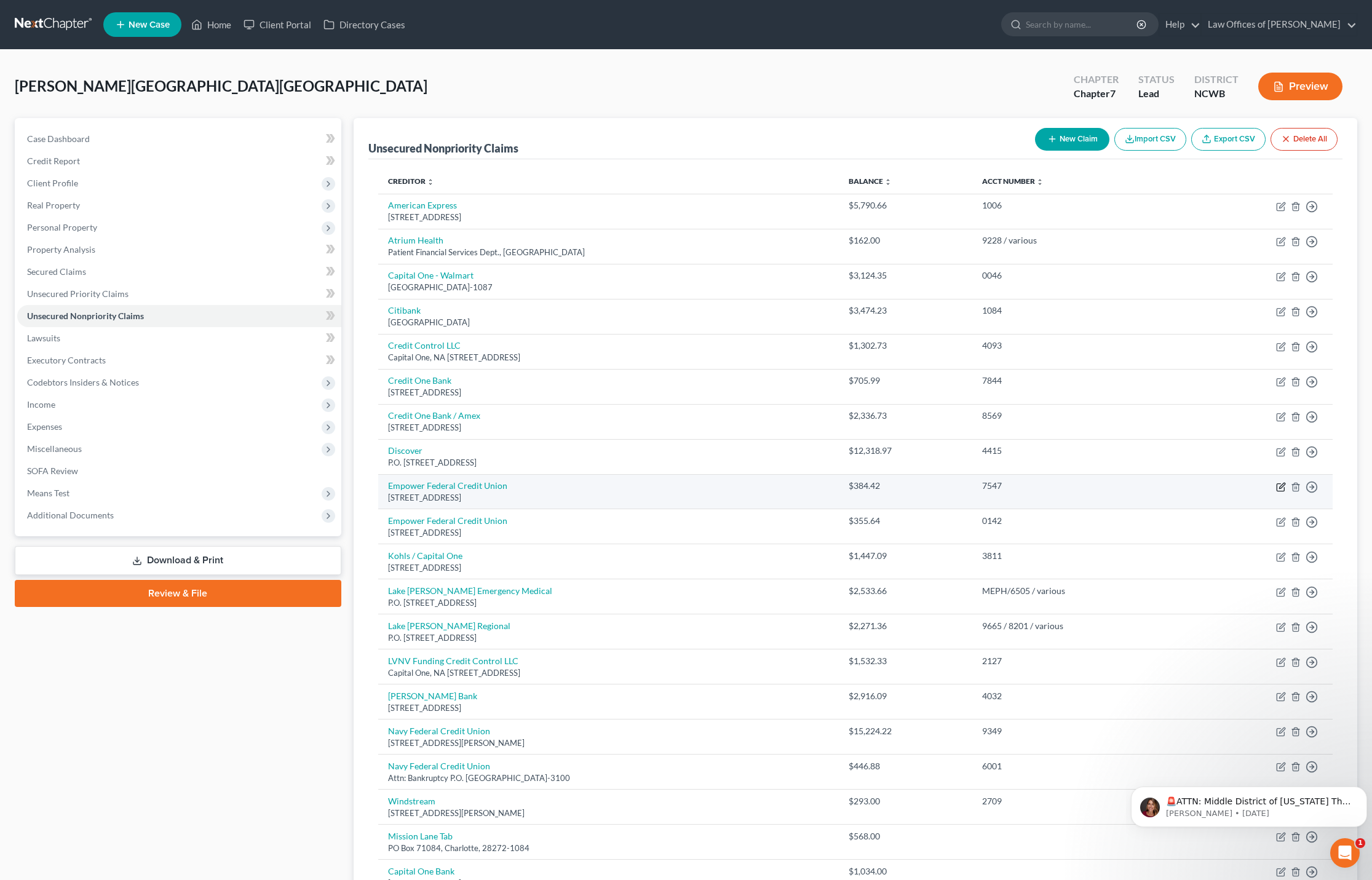
click at [1281, 485] on icon "button" at bounding box center [1281, 487] width 10 height 10
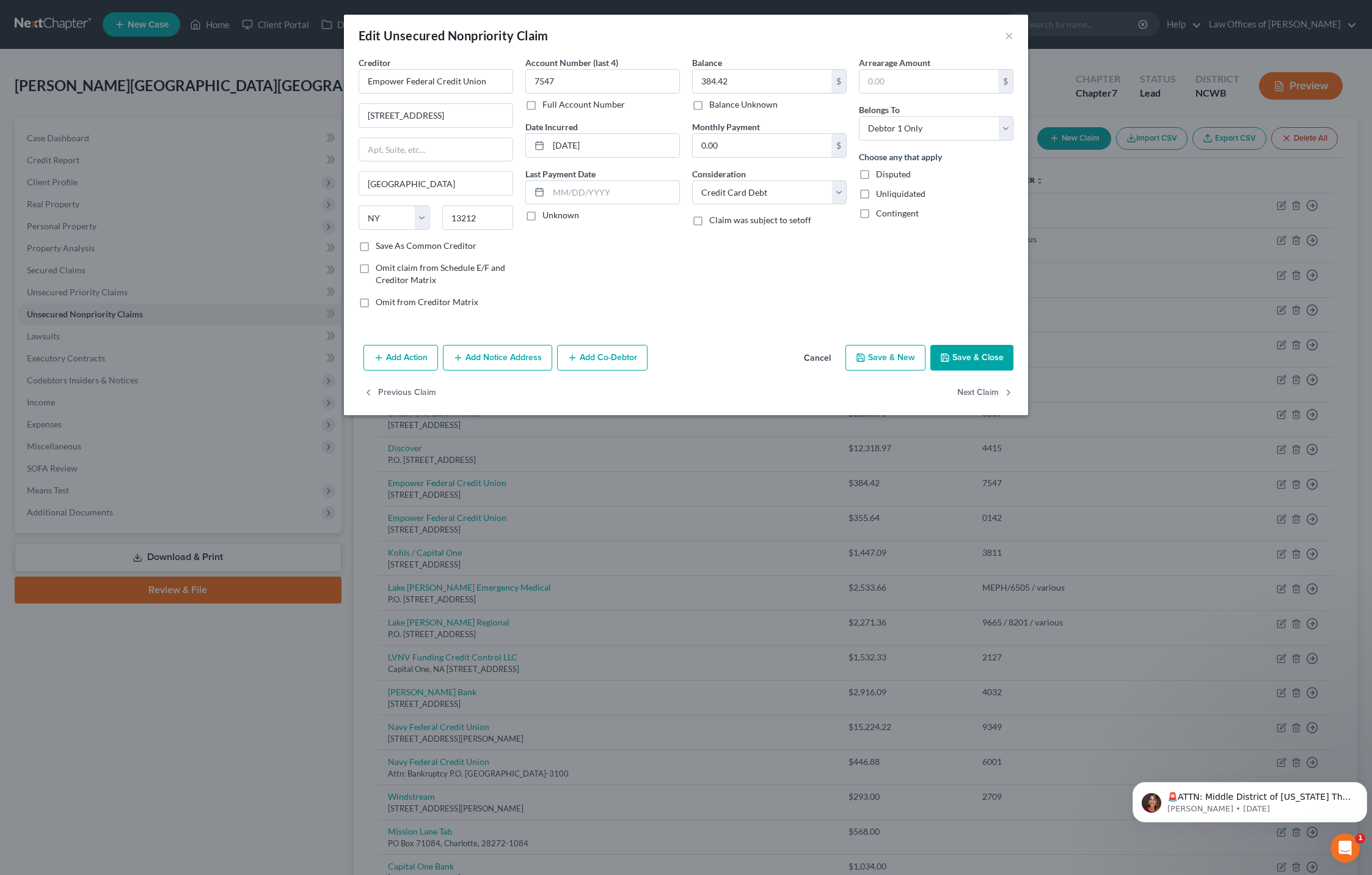
click at [1014, 33] on div "Edit Unsecured Nonpriority Claim ×" at bounding box center [686, 35] width 684 height 42
click at [1008, 40] on button "×" at bounding box center [1009, 35] width 8 height 15
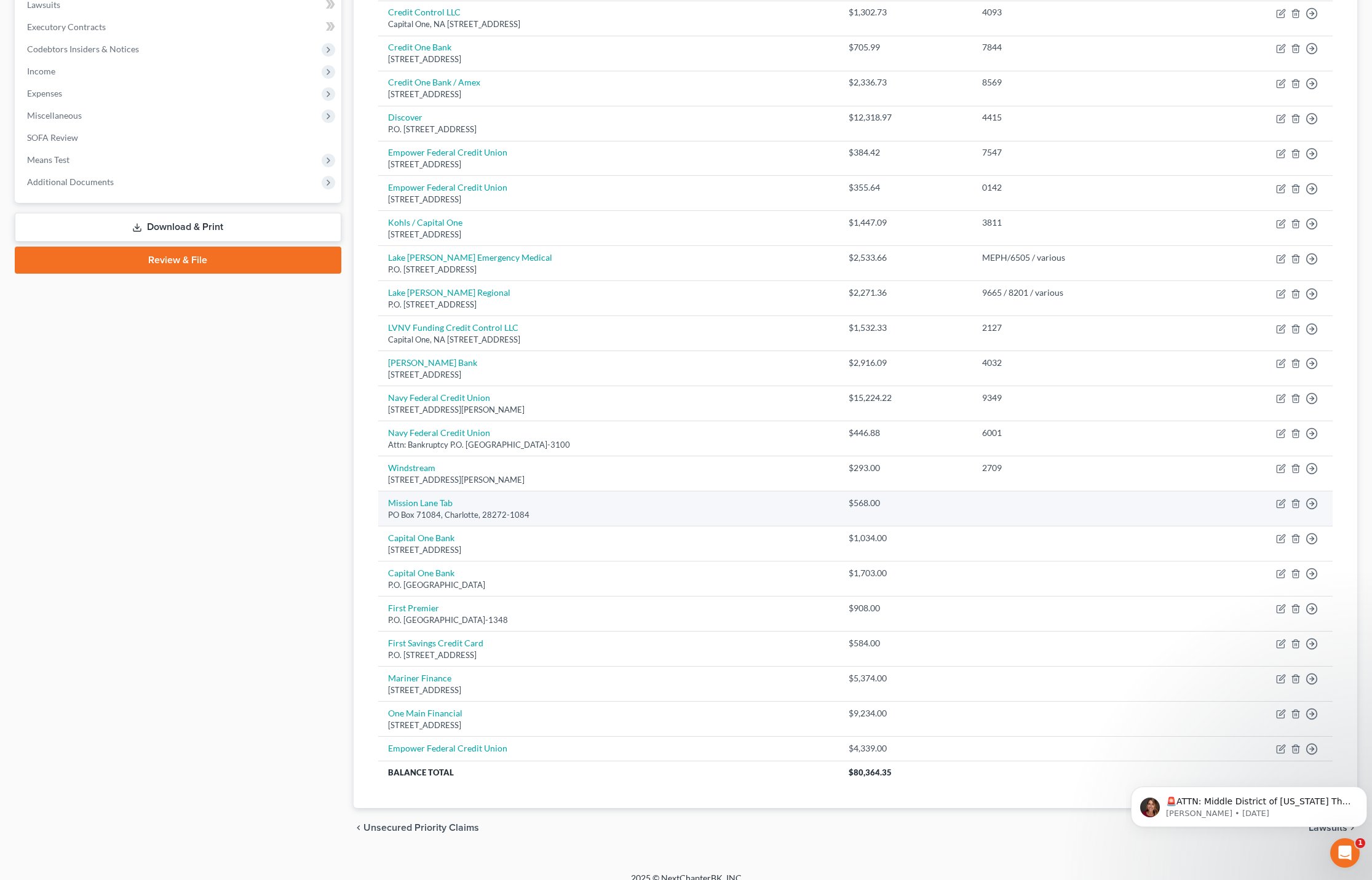
scroll to position [348, 0]
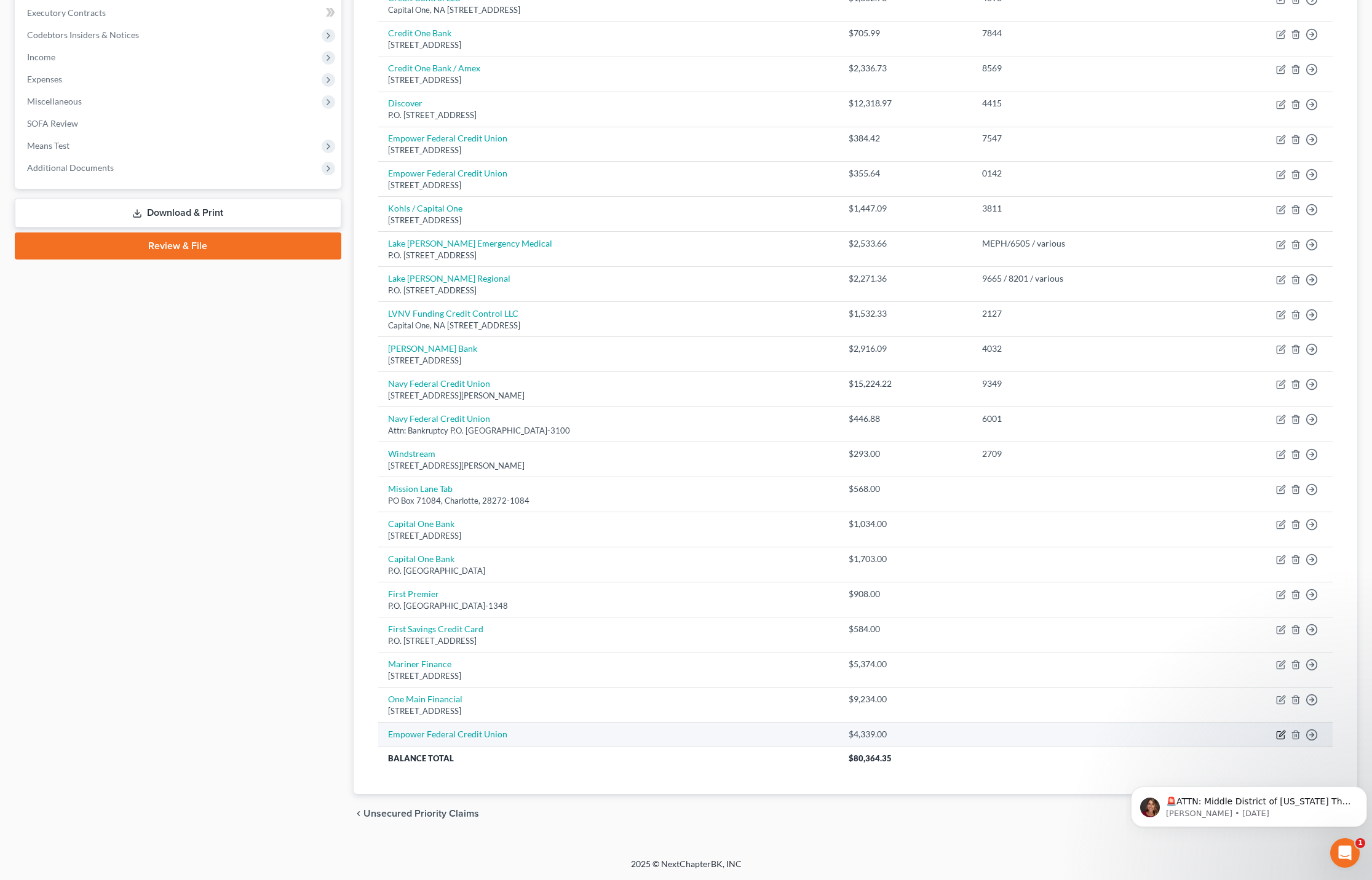
click at [1280, 733] on icon "button" at bounding box center [1281, 735] width 10 height 10
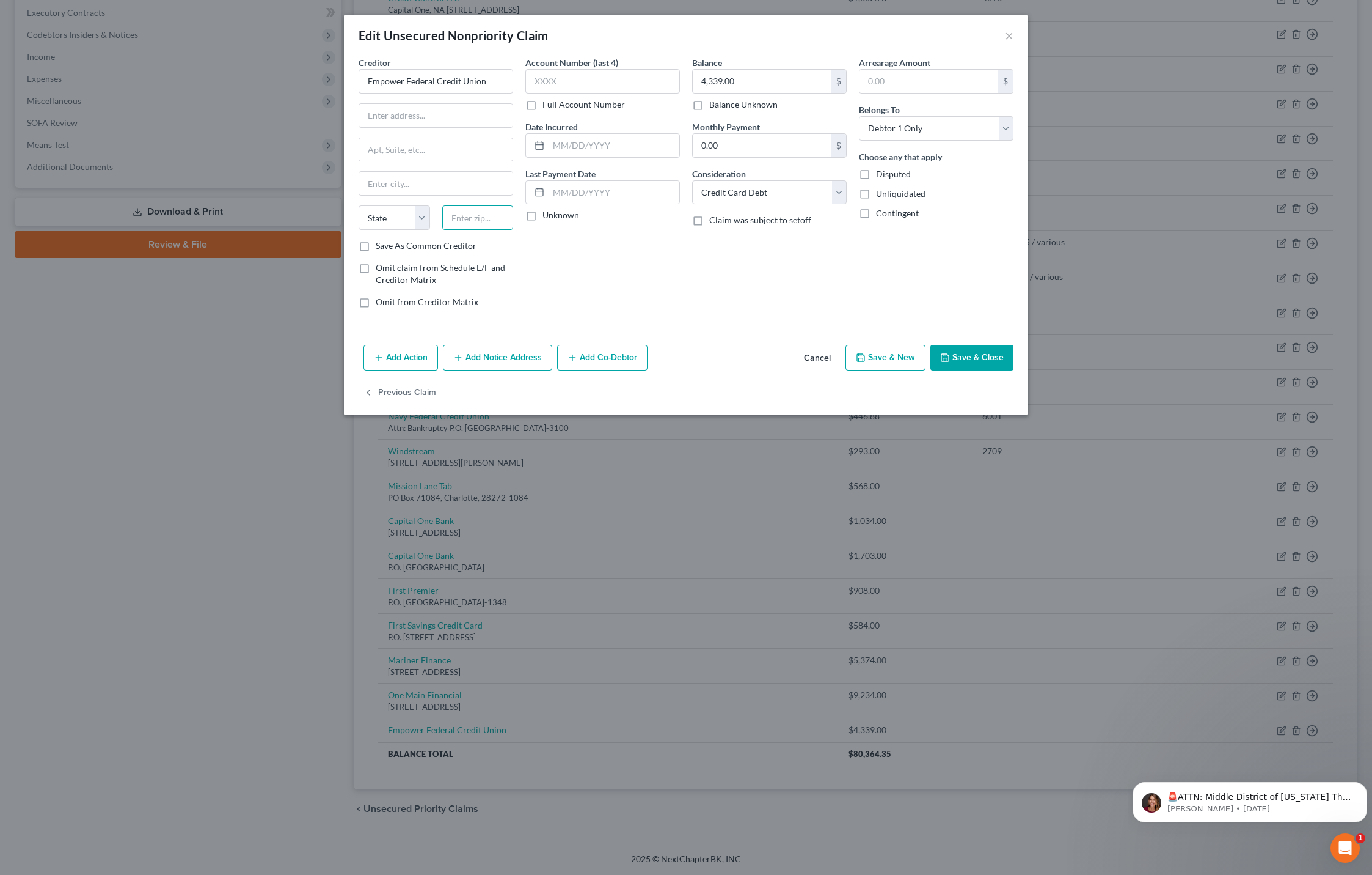
click at [448, 221] on input "text" at bounding box center [479, 217] width 72 height 25
click at [371, 118] on input "text" at bounding box center [436, 115] width 154 height 23
click at [988, 357] on button "Save & Close" at bounding box center [972, 357] width 83 height 25
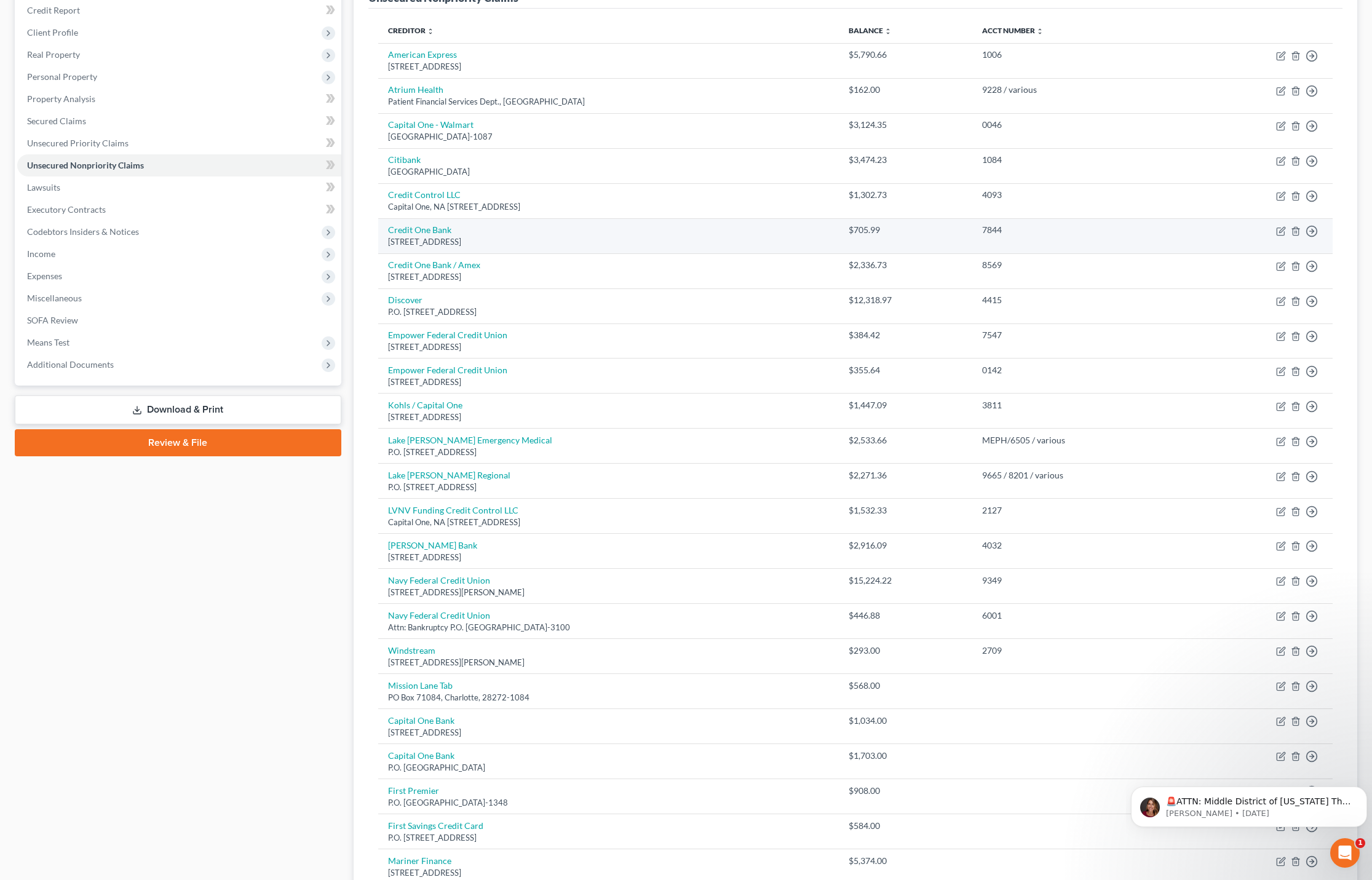
scroll to position [112, 0]
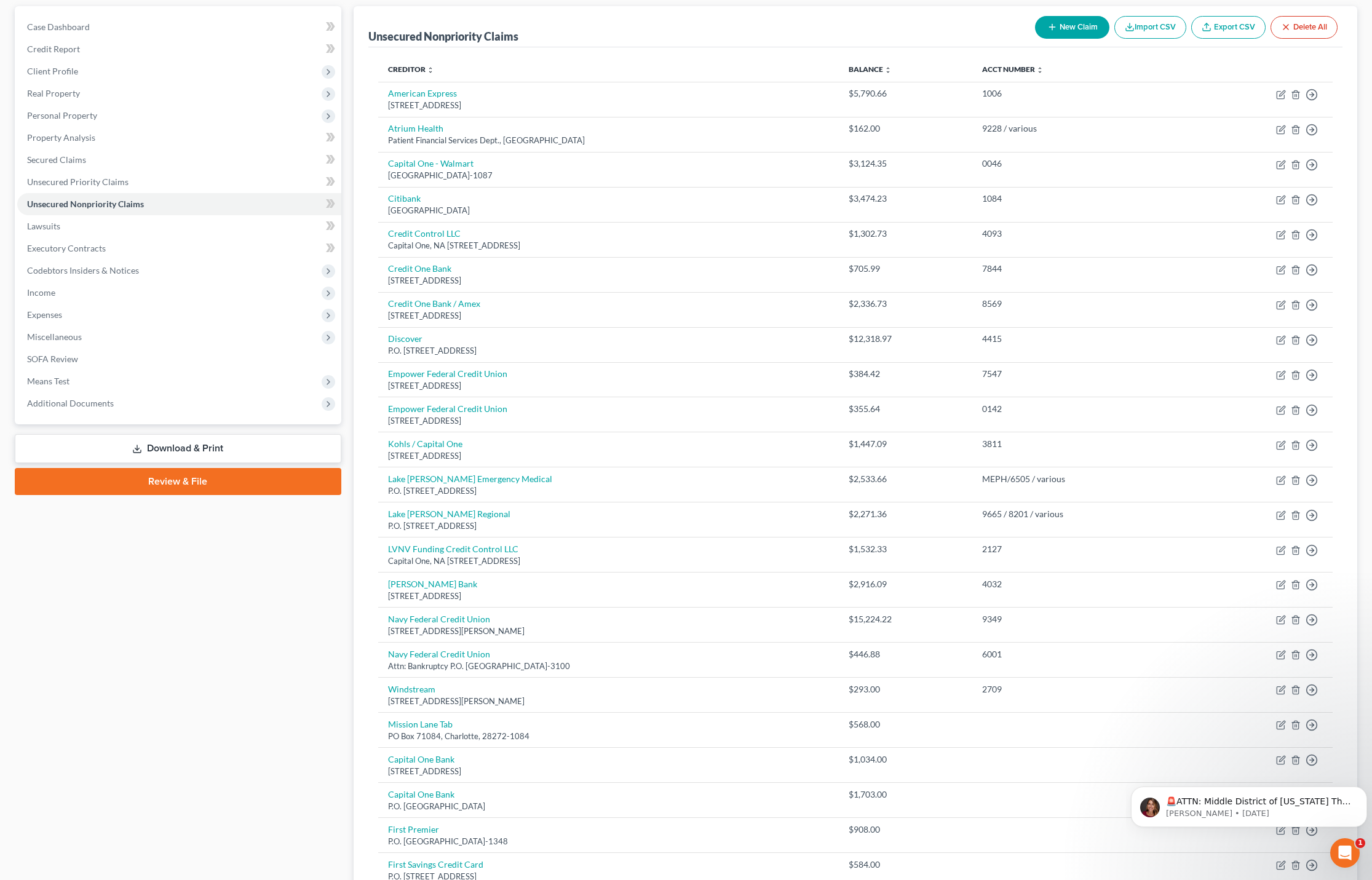
click at [1050, 22] on icon "button" at bounding box center [1052, 27] width 10 height 10
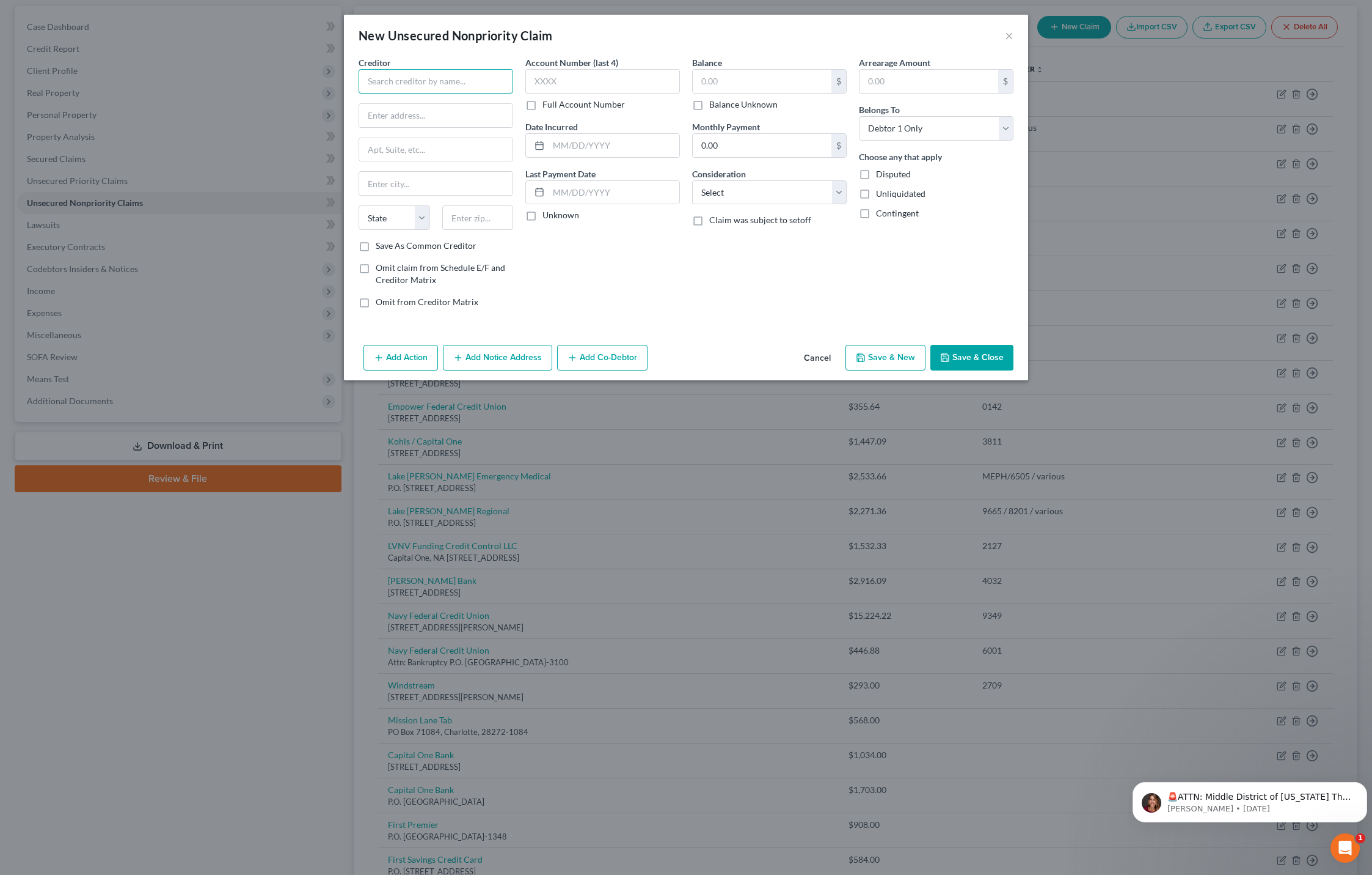
click at [413, 86] on input "text" at bounding box center [435, 82] width 154 height 25
click at [425, 118] on div "[STREET_ADDRESS]" at bounding box center [432, 114] width 127 height 11
click at [749, 185] on select "Select Cable / Satellite Services Collection Agency Credit Card Debt Debt Couns…" at bounding box center [769, 193] width 154 height 25
click at [693, 181] on select "Select Cable / Satellite Services Collection Agency Credit Card Debt Debt Couns…" at bounding box center [769, 193] width 154 height 25
click at [952, 353] on button "Save & Close" at bounding box center [972, 357] width 83 height 25
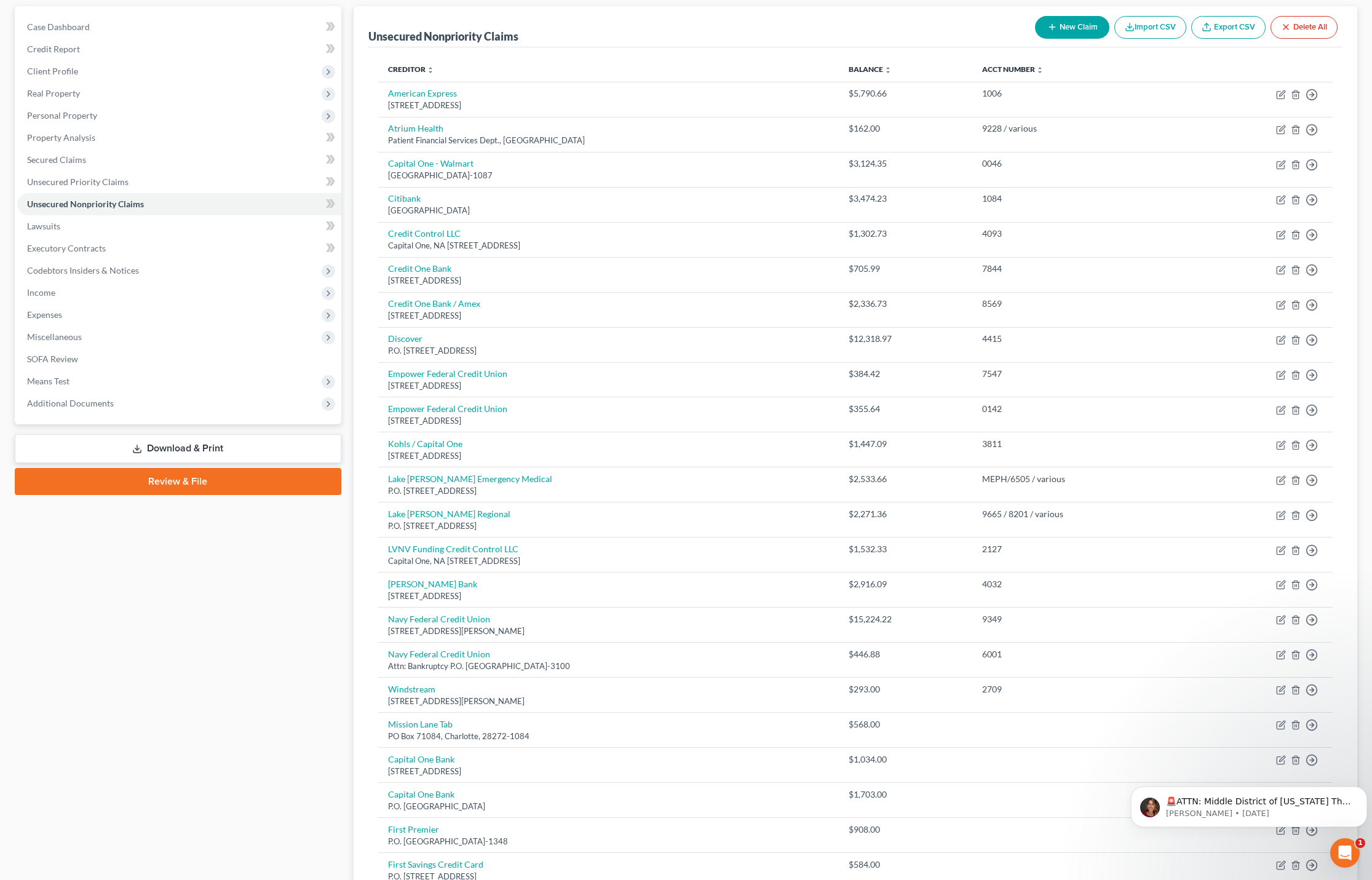
click at [1087, 27] on button "New Claim" at bounding box center [1072, 27] width 75 height 23
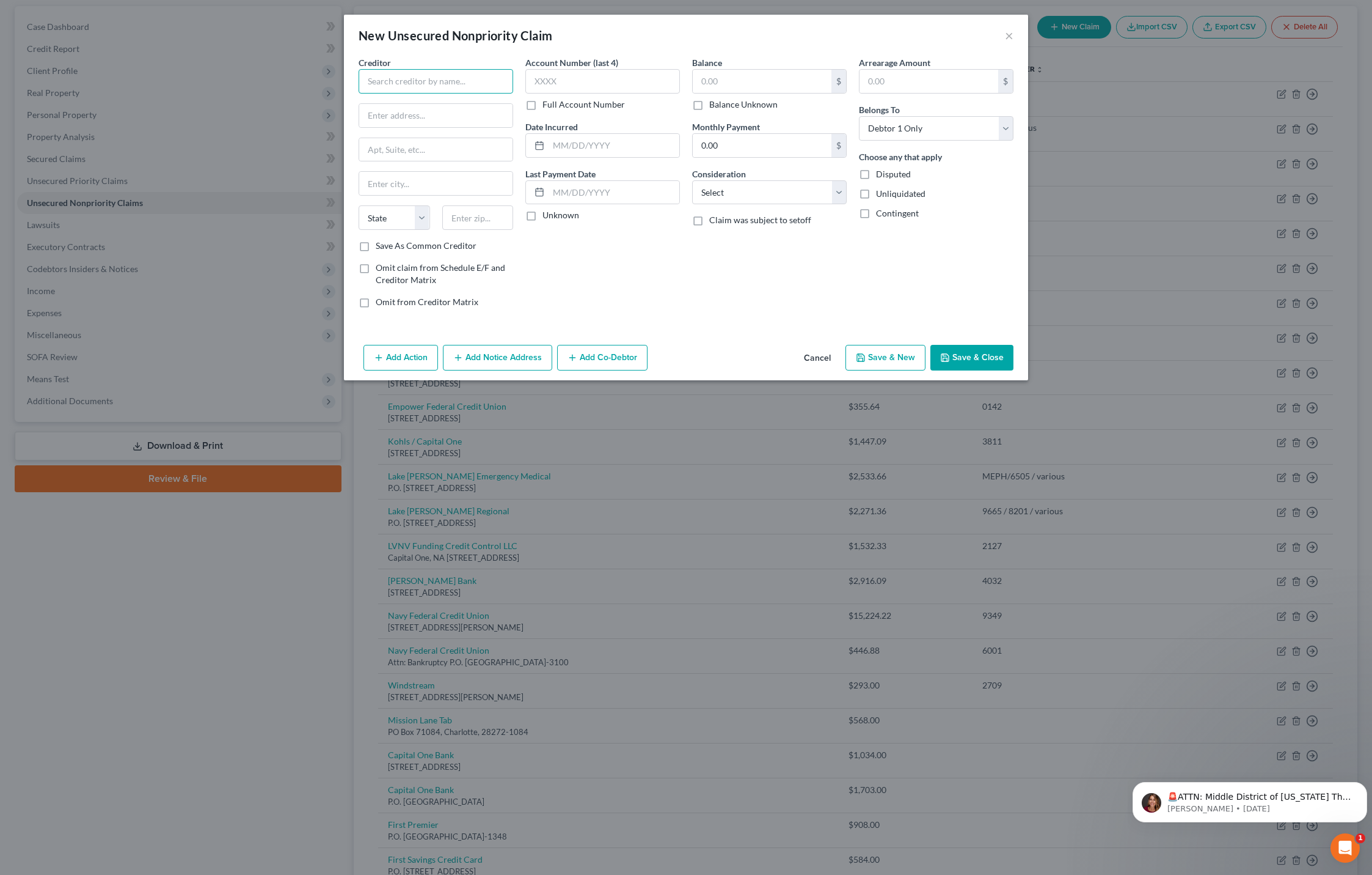
click at [402, 93] on input "text" at bounding box center [435, 82] width 154 height 25
click at [403, 86] on input "text" at bounding box center [435, 82] width 154 height 25
click at [400, 105] on div "Lvnv Funding" at bounding box center [432, 102] width 127 height 12
click at [795, 77] on input "text" at bounding box center [762, 81] width 139 height 23
click at [813, 193] on select "Select Cable / Satellite Services Collection Agency Credit Card Debt Debt Couns…" at bounding box center [769, 193] width 154 height 25
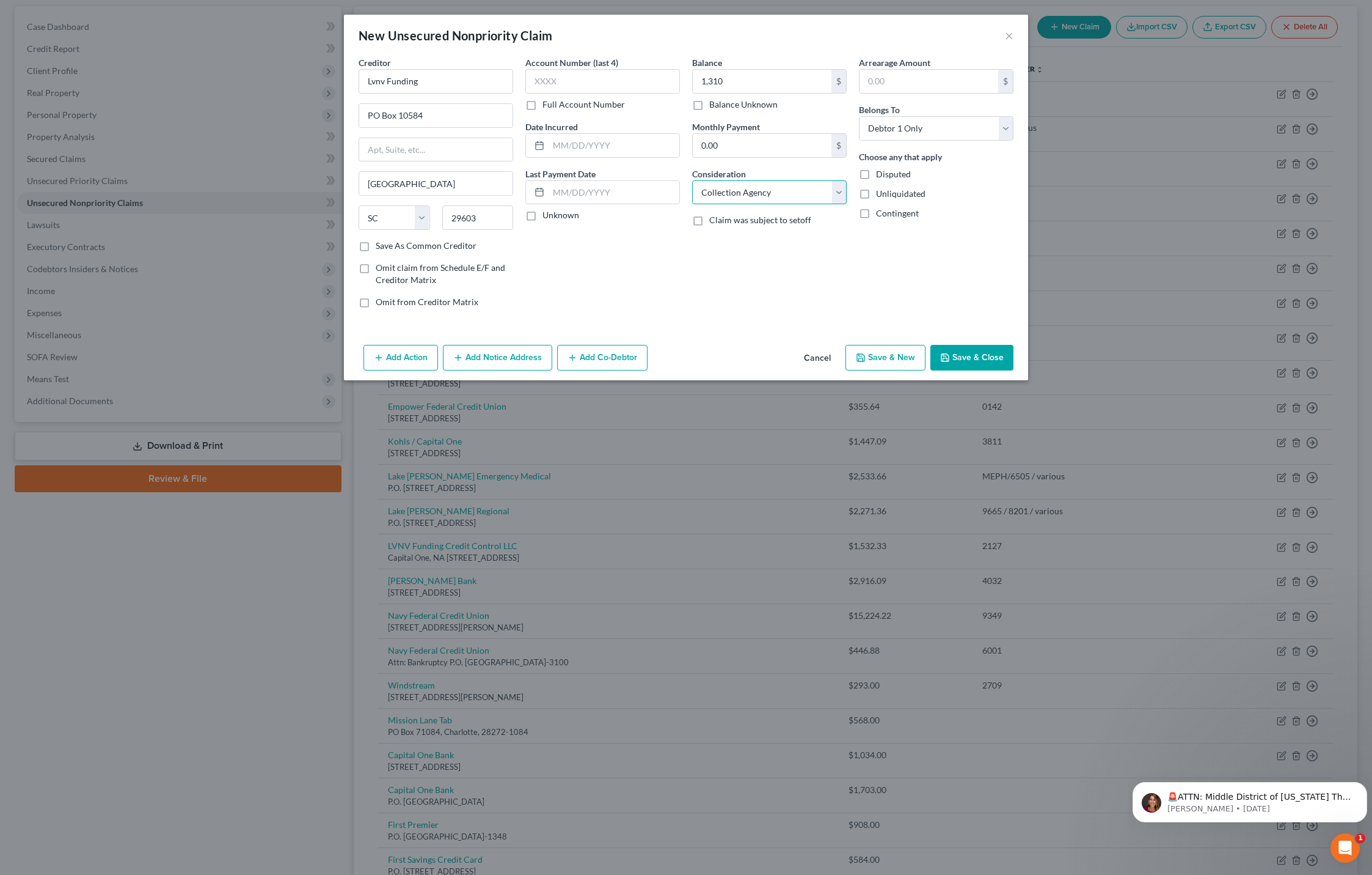
click at [693, 181] on select "Select Cable / Satellite Services Collection Agency Credit Card Debt Debt Couns…" at bounding box center [769, 193] width 154 height 25
click at [977, 355] on button "Save & Close" at bounding box center [972, 357] width 83 height 25
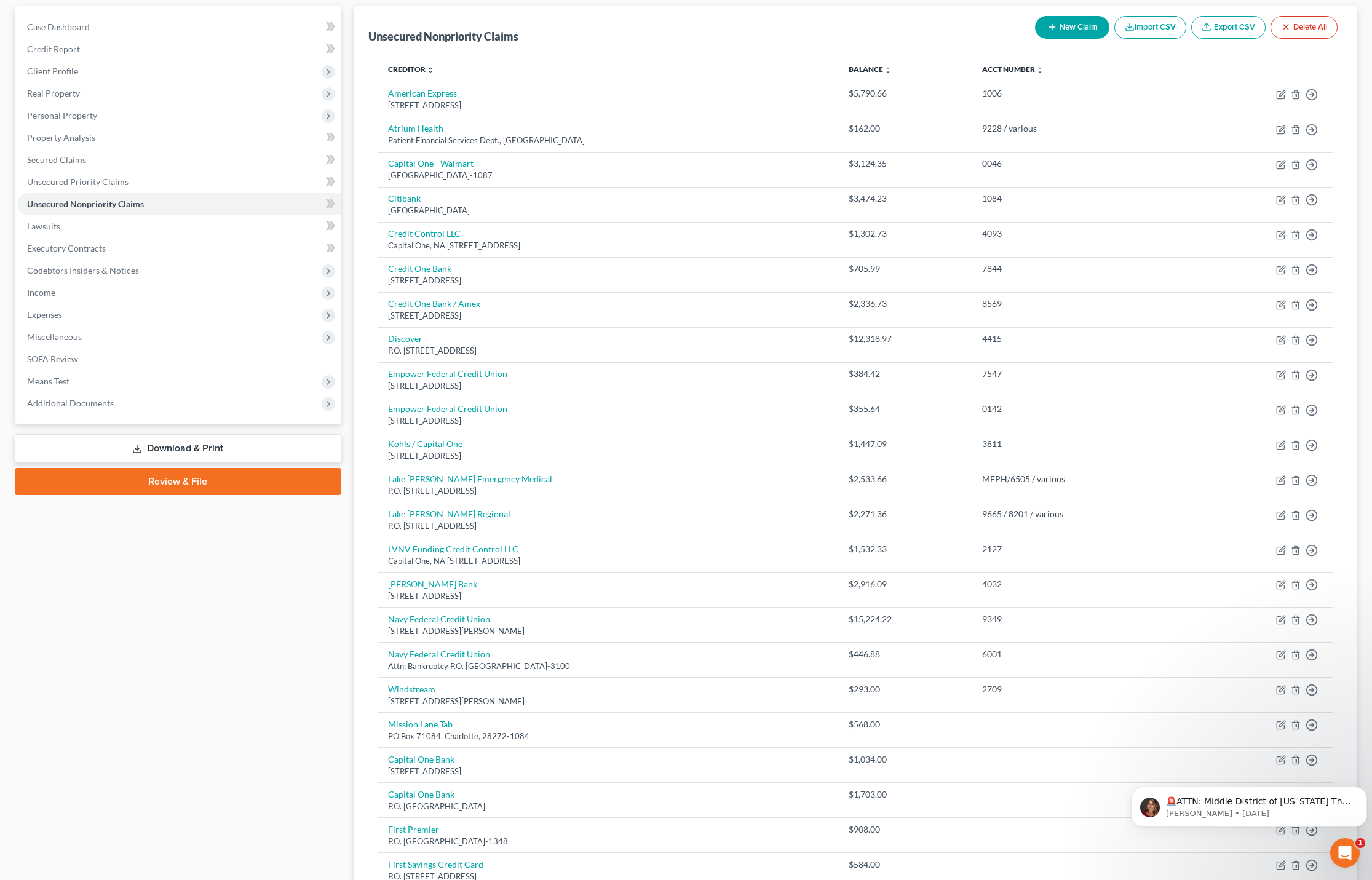
click at [1086, 28] on button "New Claim" at bounding box center [1072, 27] width 75 height 23
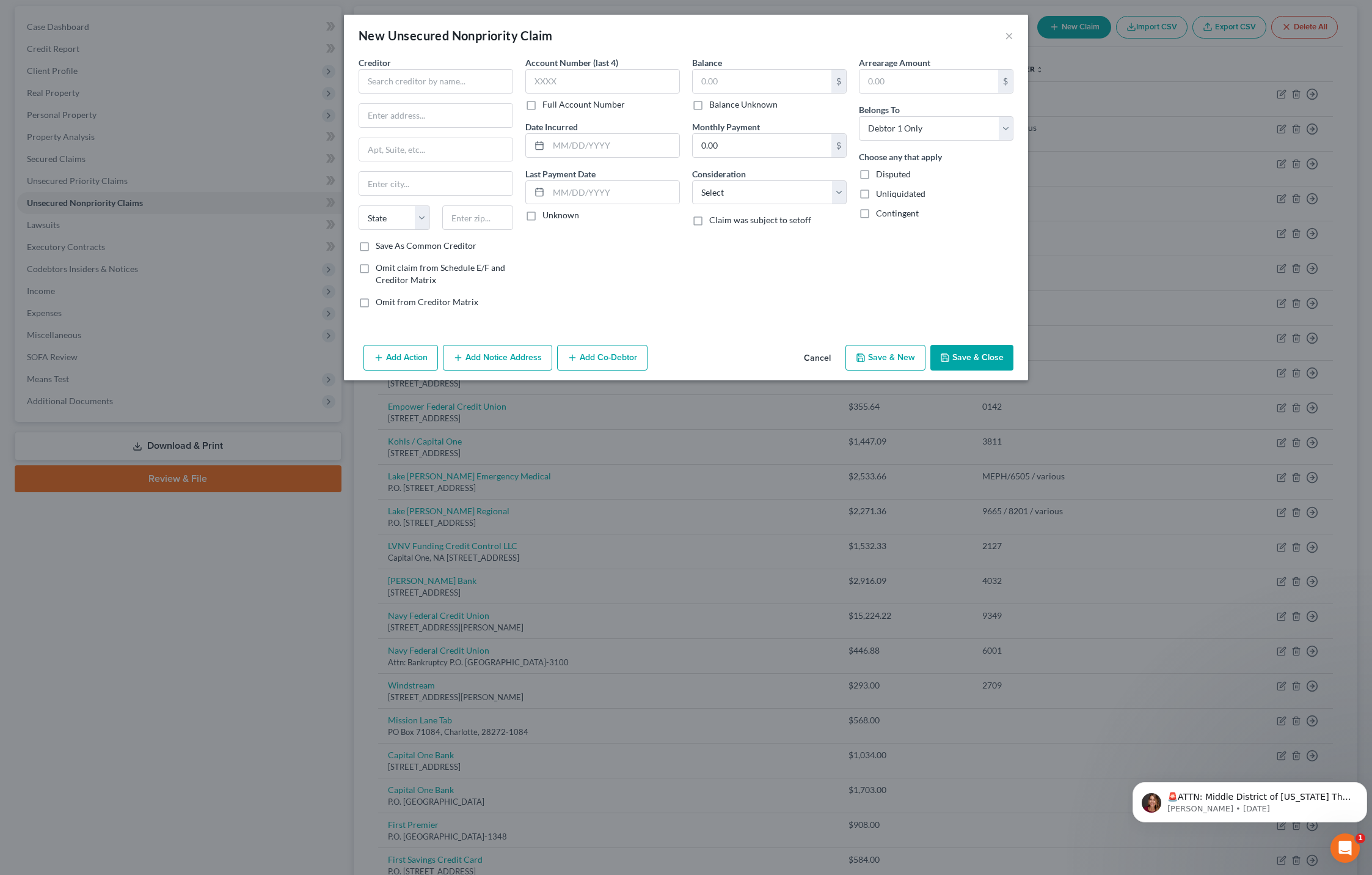
click at [425, 67] on div "Creditor *" at bounding box center [435, 75] width 154 height 38
click at [421, 88] on input "text" at bounding box center [435, 82] width 154 height 25
click at [423, 113] on div "[STREET_ADDRESS]" at bounding box center [432, 114] width 127 height 11
click at [743, 88] on input "text" at bounding box center [762, 81] width 139 height 23
drag, startPoint x: 791, startPoint y: 196, endPoint x: 790, endPoint y: 203, distance: 7.1
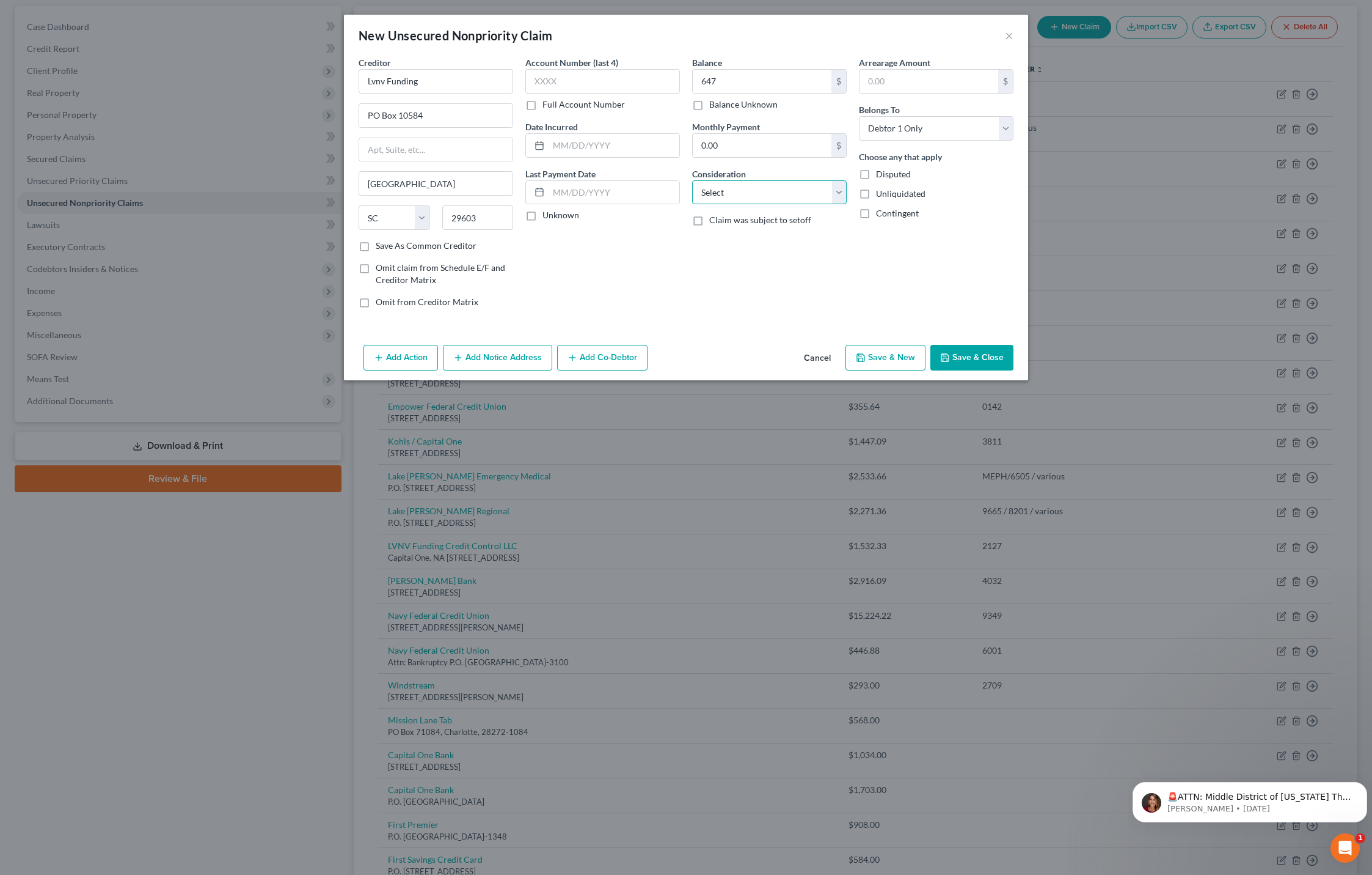
click at [791, 196] on select "Select Cable / Satellite Services Collection Agency Credit Card Debt Debt Couns…" at bounding box center [769, 193] width 154 height 25
click at [693, 181] on select "Select Cable / Satellite Services Collection Agency Credit Card Debt Debt Couns…" at bounding box center [769, 193] width 154 height 25
click at [964, 353] on button "Save & Close" at bounding box center [972, 357] width 83 height 25
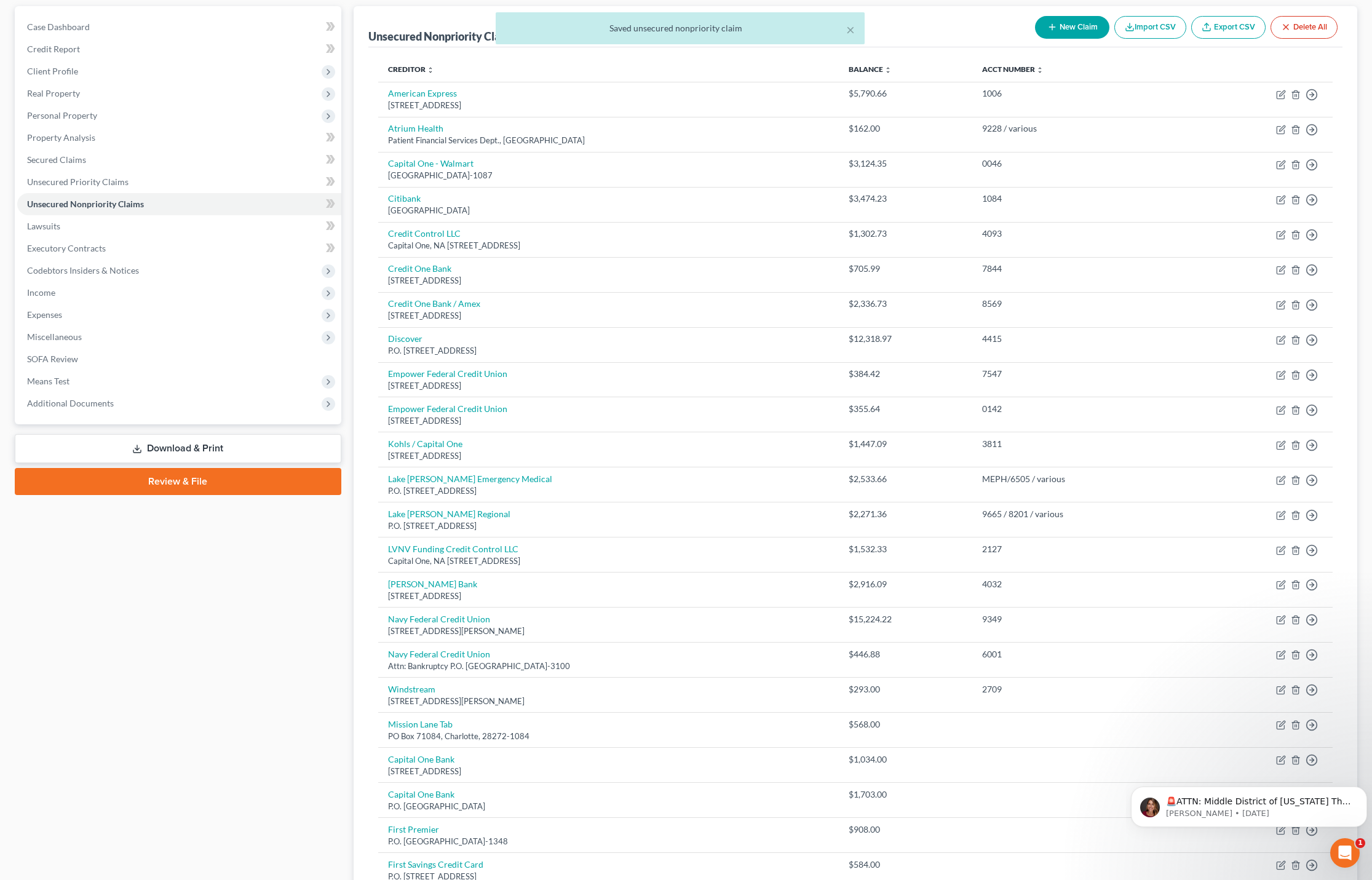
click at [1060, 25] on div "× Saved unsecured nonpriority claim" at bounding box center [680, 31] width 1372 height 38
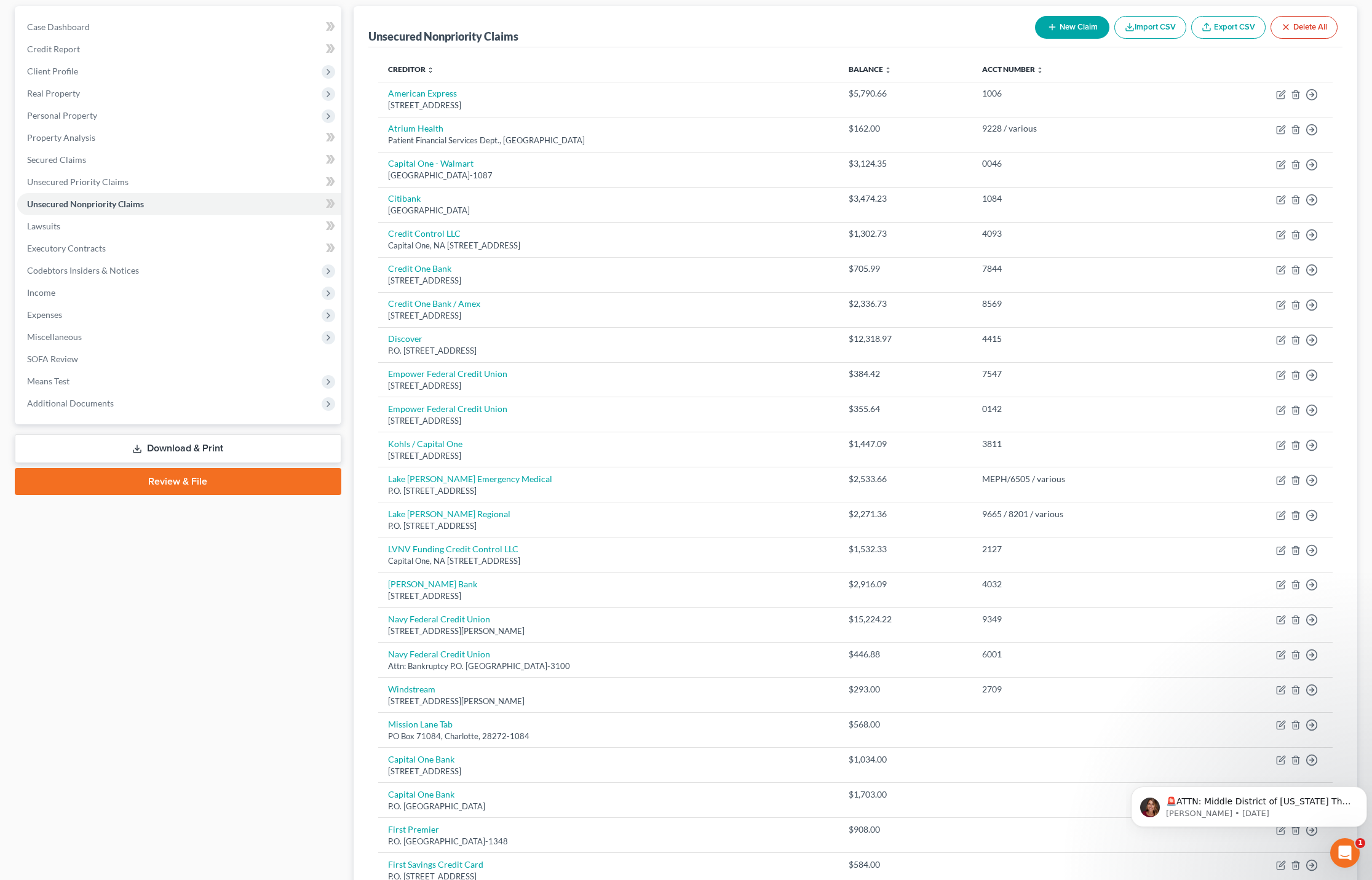
click at [1067, 30] on button "New Claim" at bounding box center [1072, 27] width 75 height 23
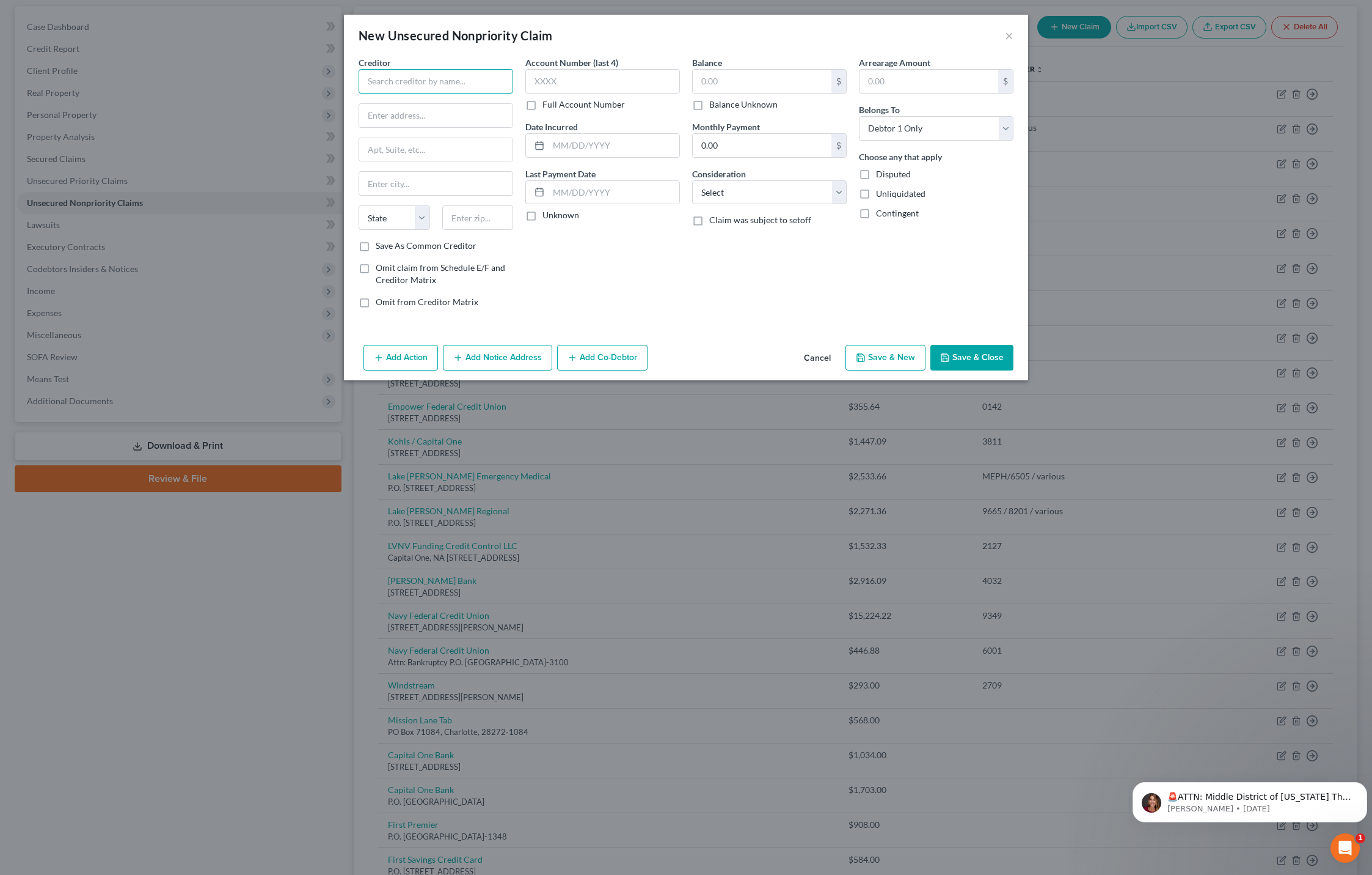
click at [479, 89] on input "text" at bounding box center [435, 82] width 154 height 25
click at [434, 115] on div "[STREET_ADDRESS]" at bounding box center [432, 114] width 127 height 11
click at [738, 78] on input "text" at bounding box center [762, 81] width 139 height 23
click at [787, 195] on select "Select Cable / Satellite Services Collection Agency Credit Card Debt Debt Couns…" at bounding box center [769, 193] width 154 height 25
click at [693, 181] on select "Select Cable / Satellite Services Collection Agency Credit Card Debt Debt Couns…" at bounding box center [769, 193] width 154 height 25
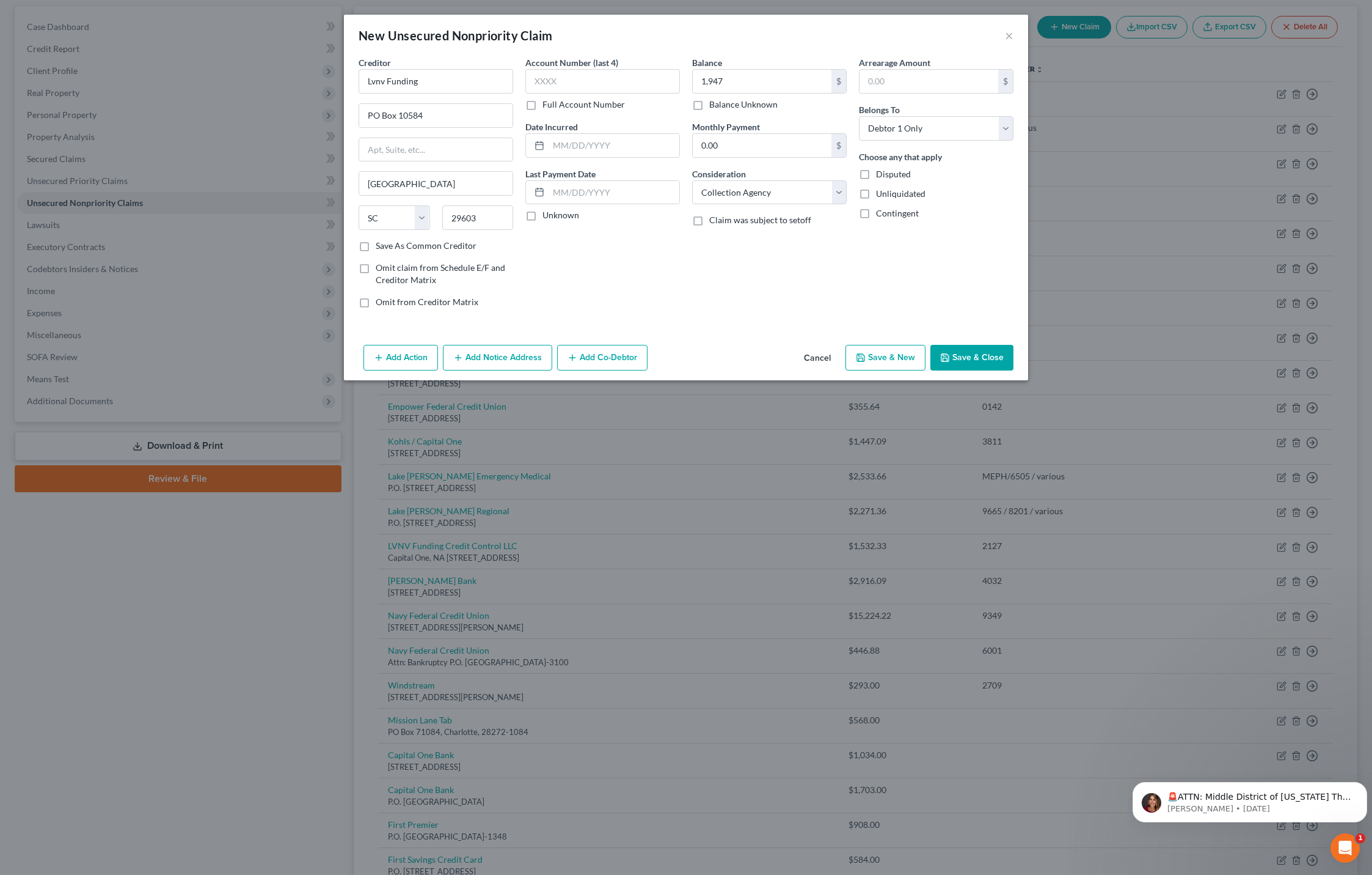
click at [969, 355] on button "Save & Close" at bounding box center [972, 357] width 83 height 25
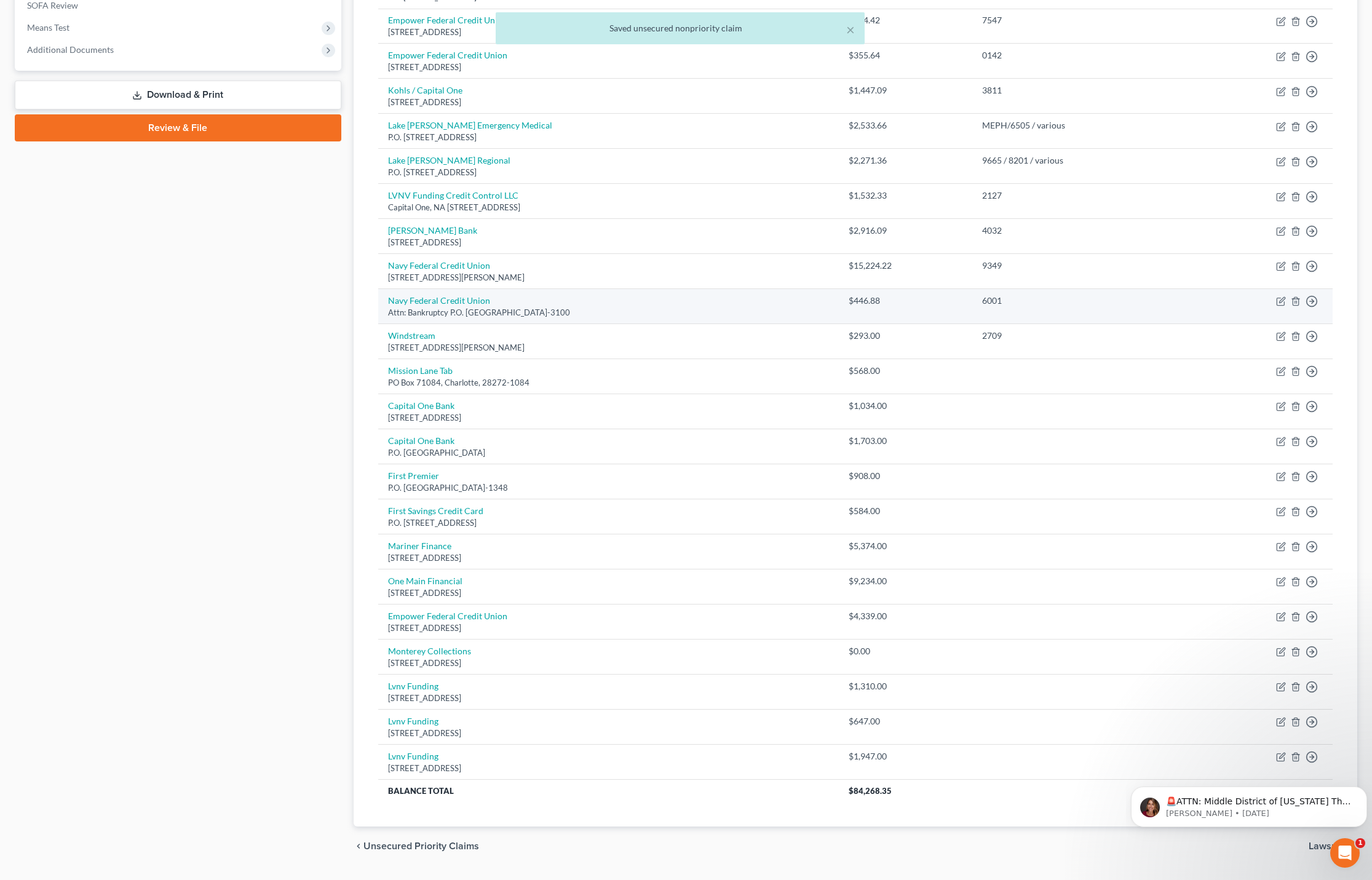
scroll to position [498, 0]
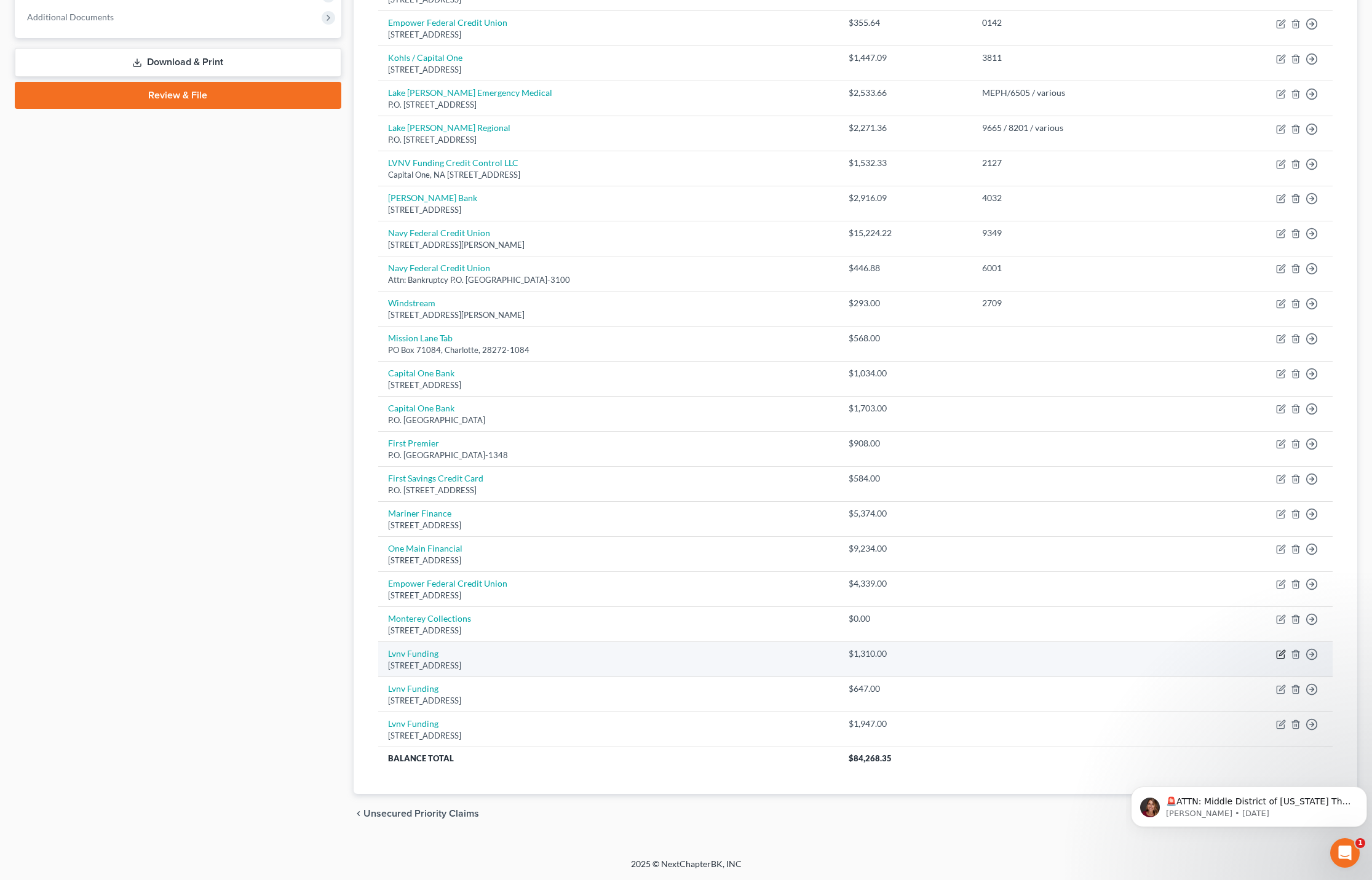
click at [1283, 655] on icon "button" at bounding box center [1281, 654] width 10 height 10
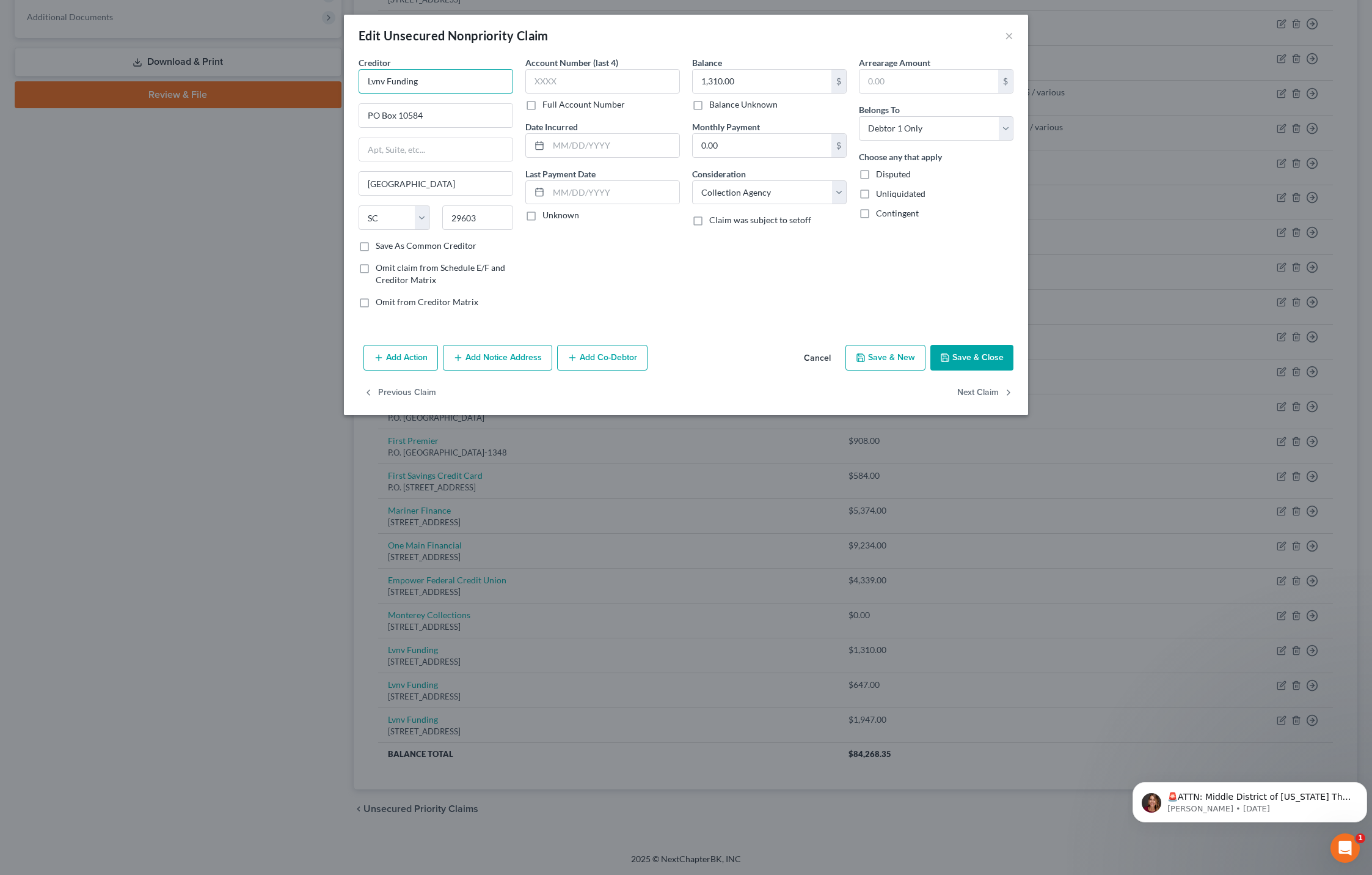
click at [372, 86] on input "Lvnv Funding" at bounding box center [435, 82] width 154 height 25
click at [956, 348] on button "Save & Close" at bounding box center [972, 357] width 83 height 25
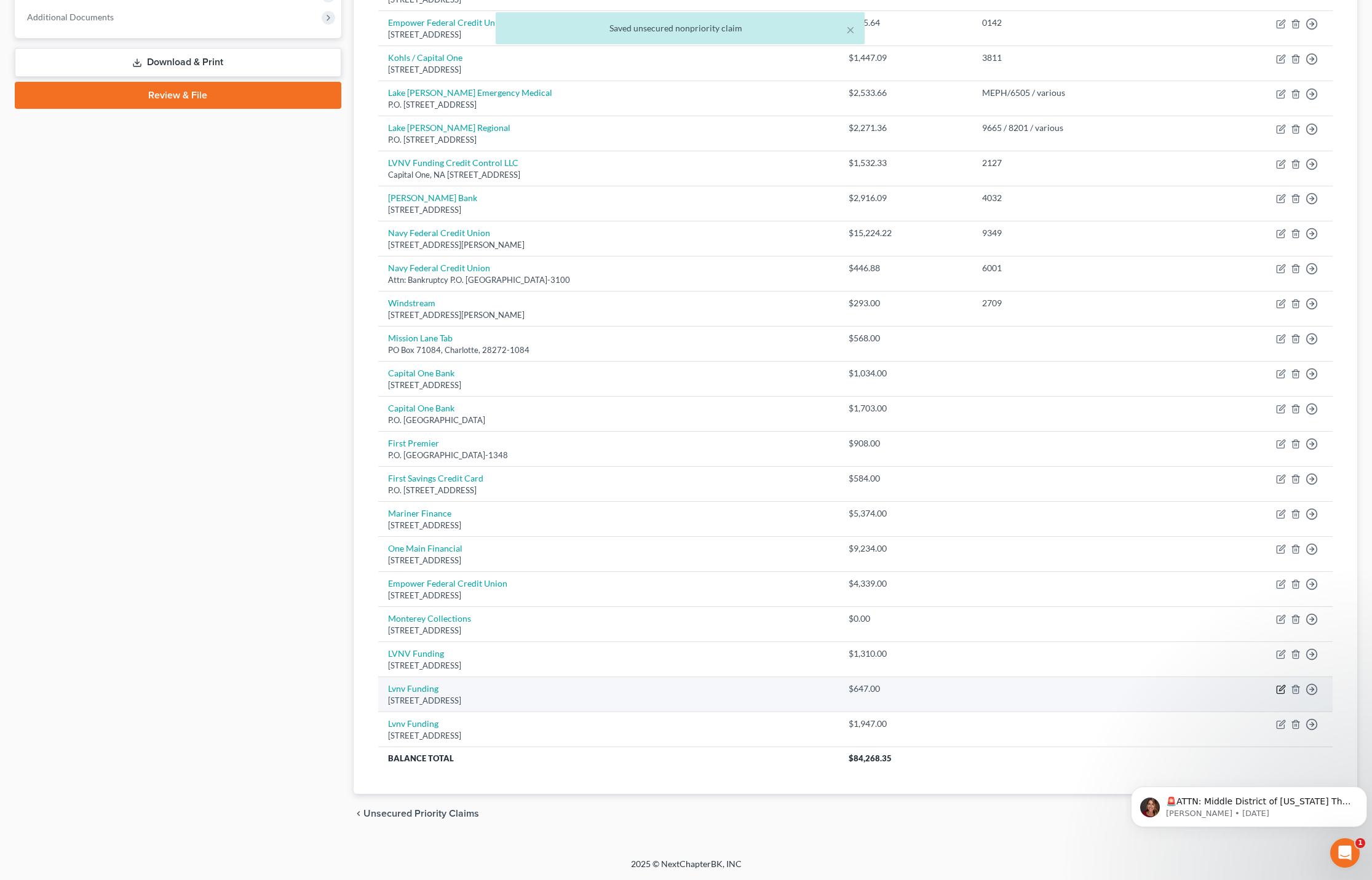
click at [1280, 688] on icon "button" at bounding box center [1281, 689] width 10 height 10
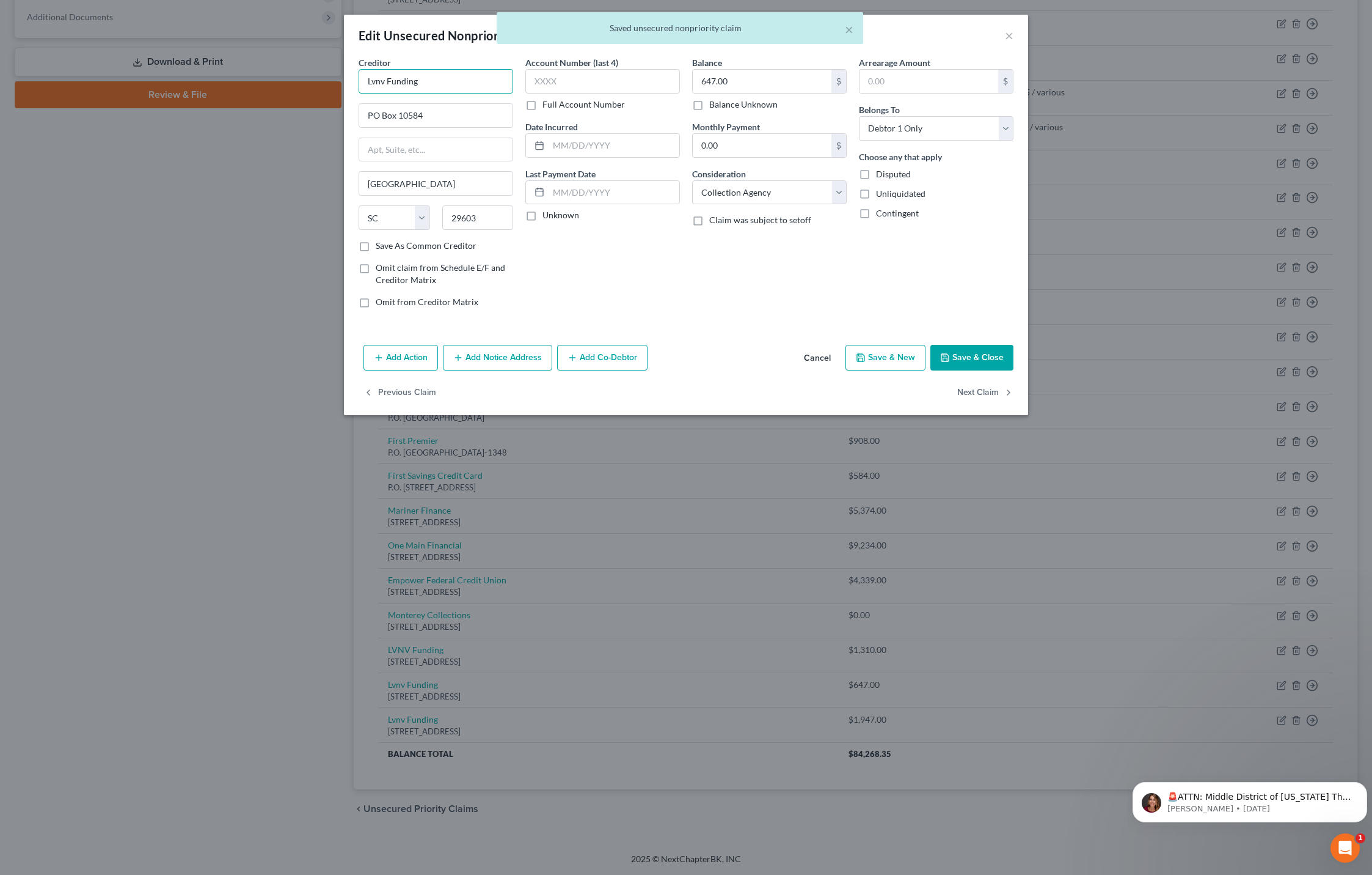
click at [372, 81] on input "Lvnv Funding" at bounding box center [435, 82] width 154 height 25
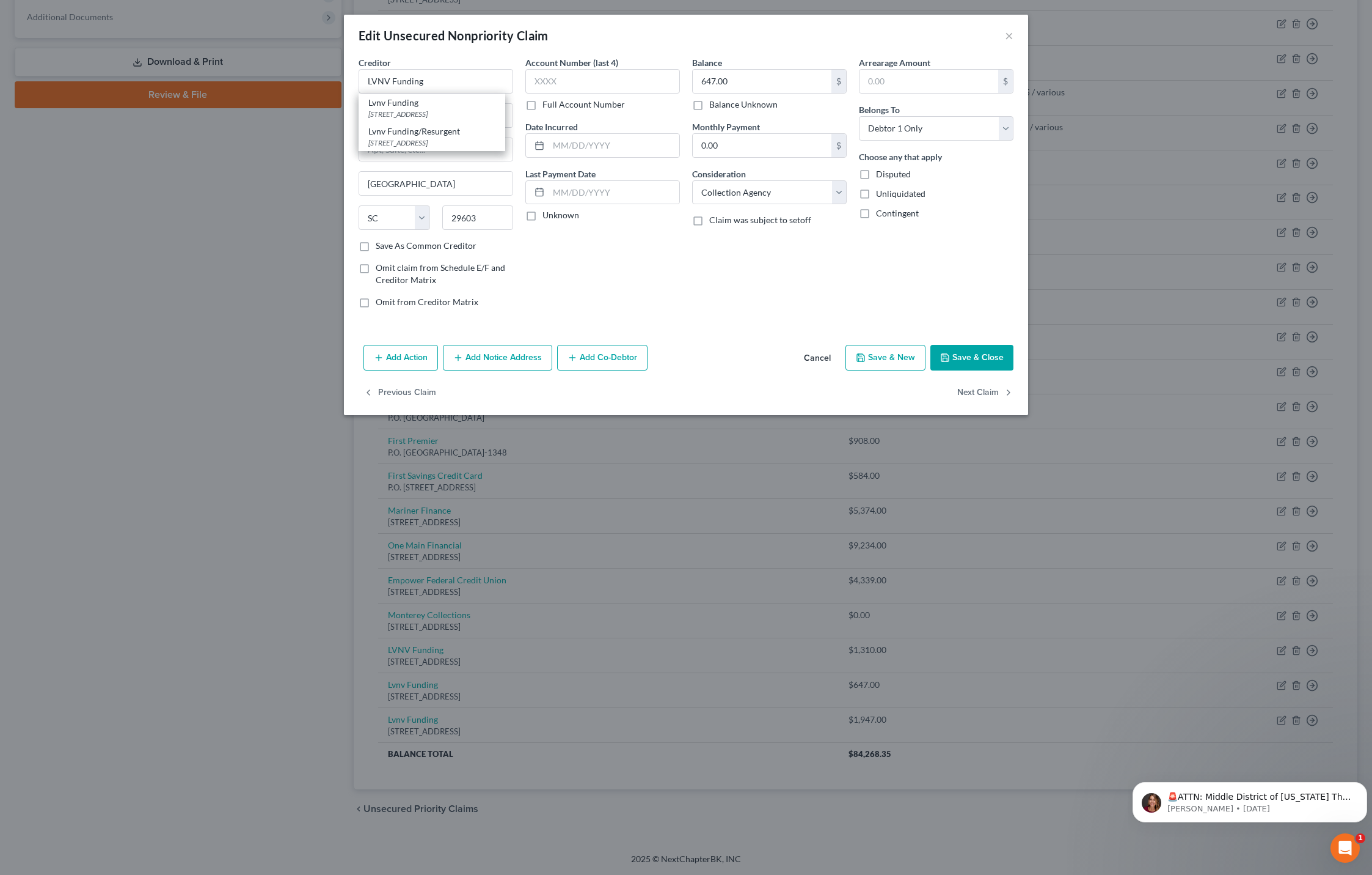
click at [956, 354] on button "Save & Close" at bounding box center [972, 357] width 83 height 25
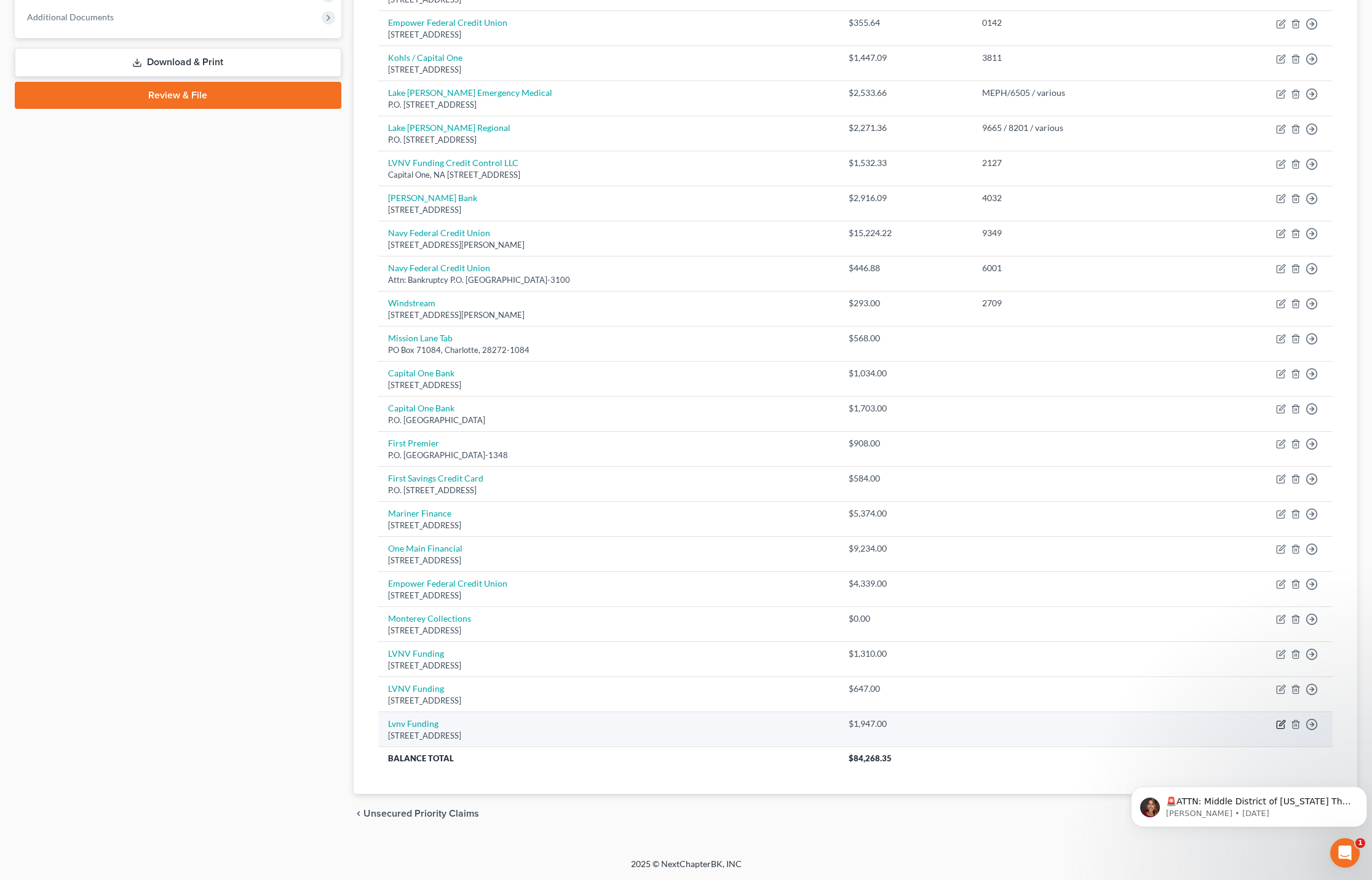
click at [1279, 721] on icon "button" at bounding box center [1281, 724] width 10 height 10
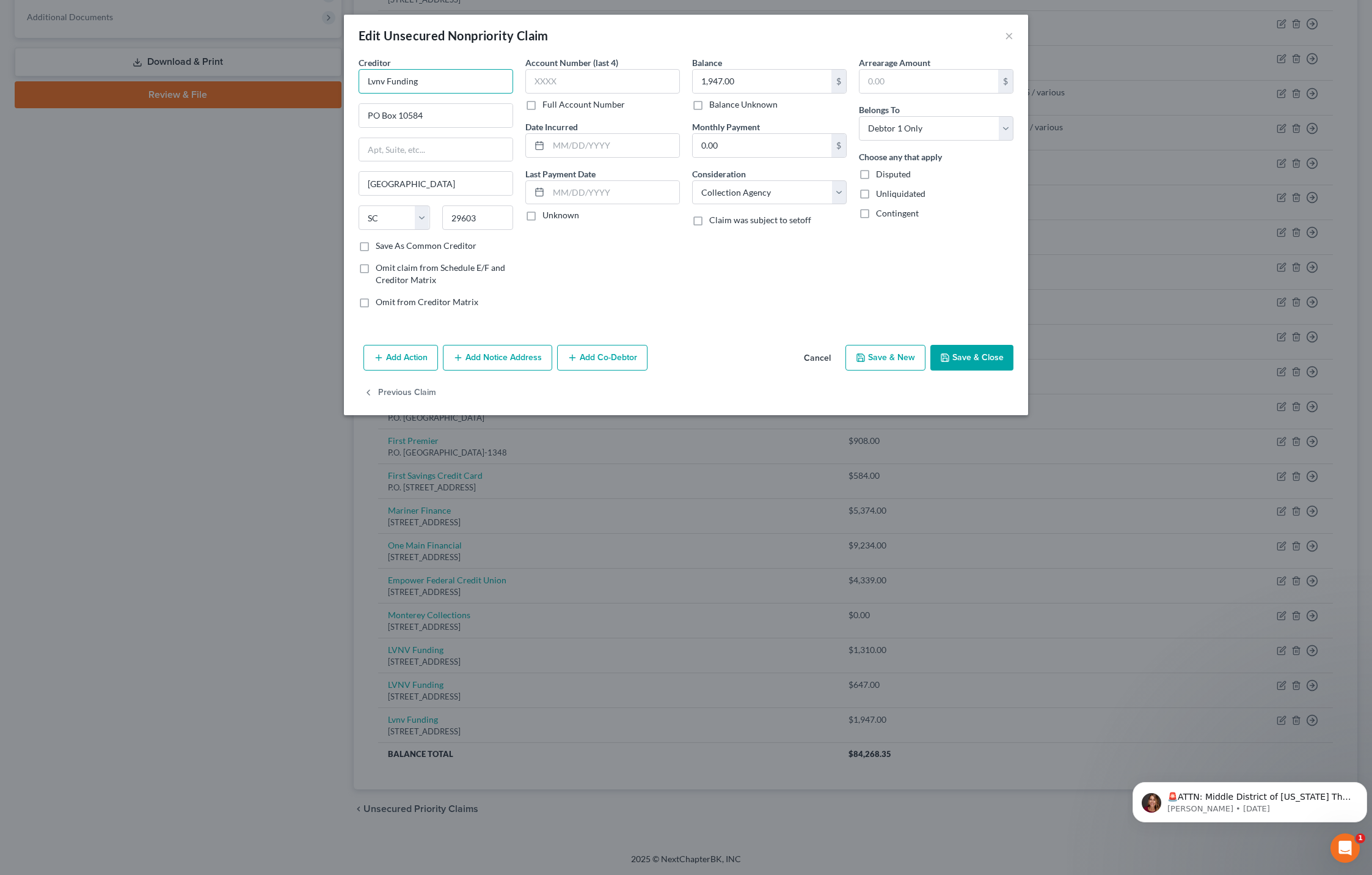
click at [370, 84] on input "Lvnv Funding" at bounding box center [435, 82] width 154 height 25
click at [978, 358] on button "Save & Close" at bounding box center [972, 357] width 83 height 25
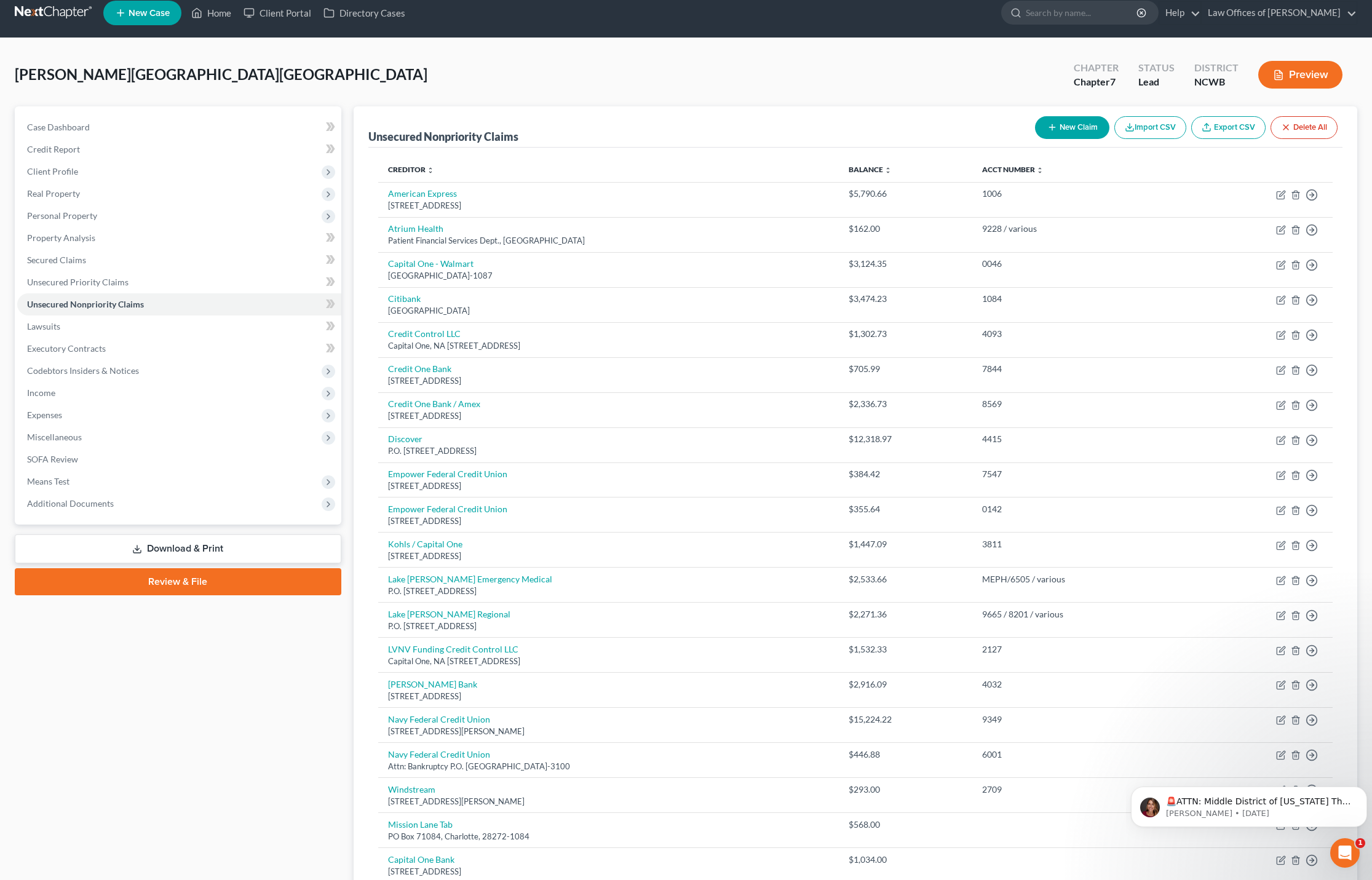
scroll to position [6, 0]
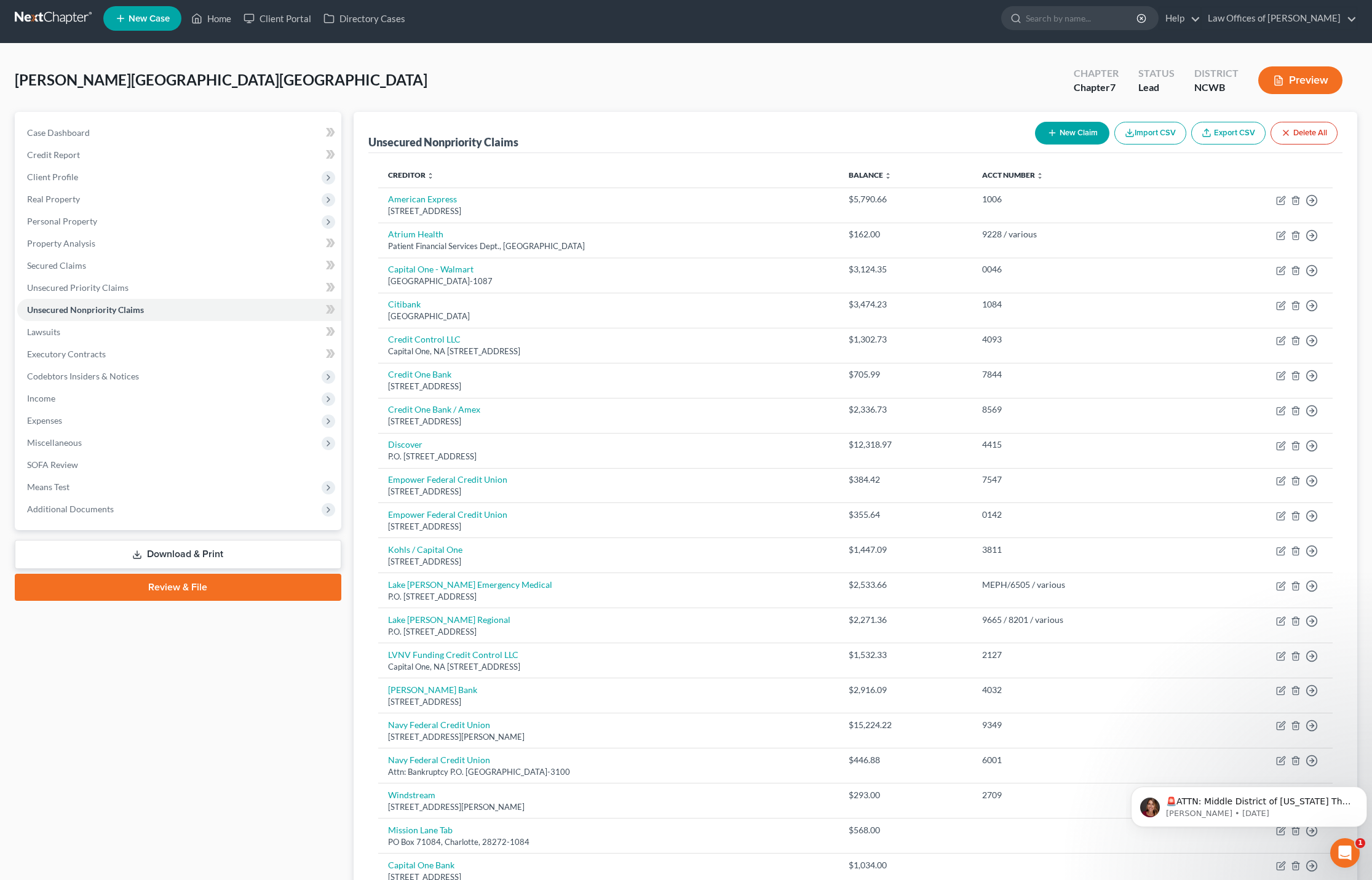
click at [1058, 135] on button "New Claim" at bounding box center [1072, 133] width 75 height 23
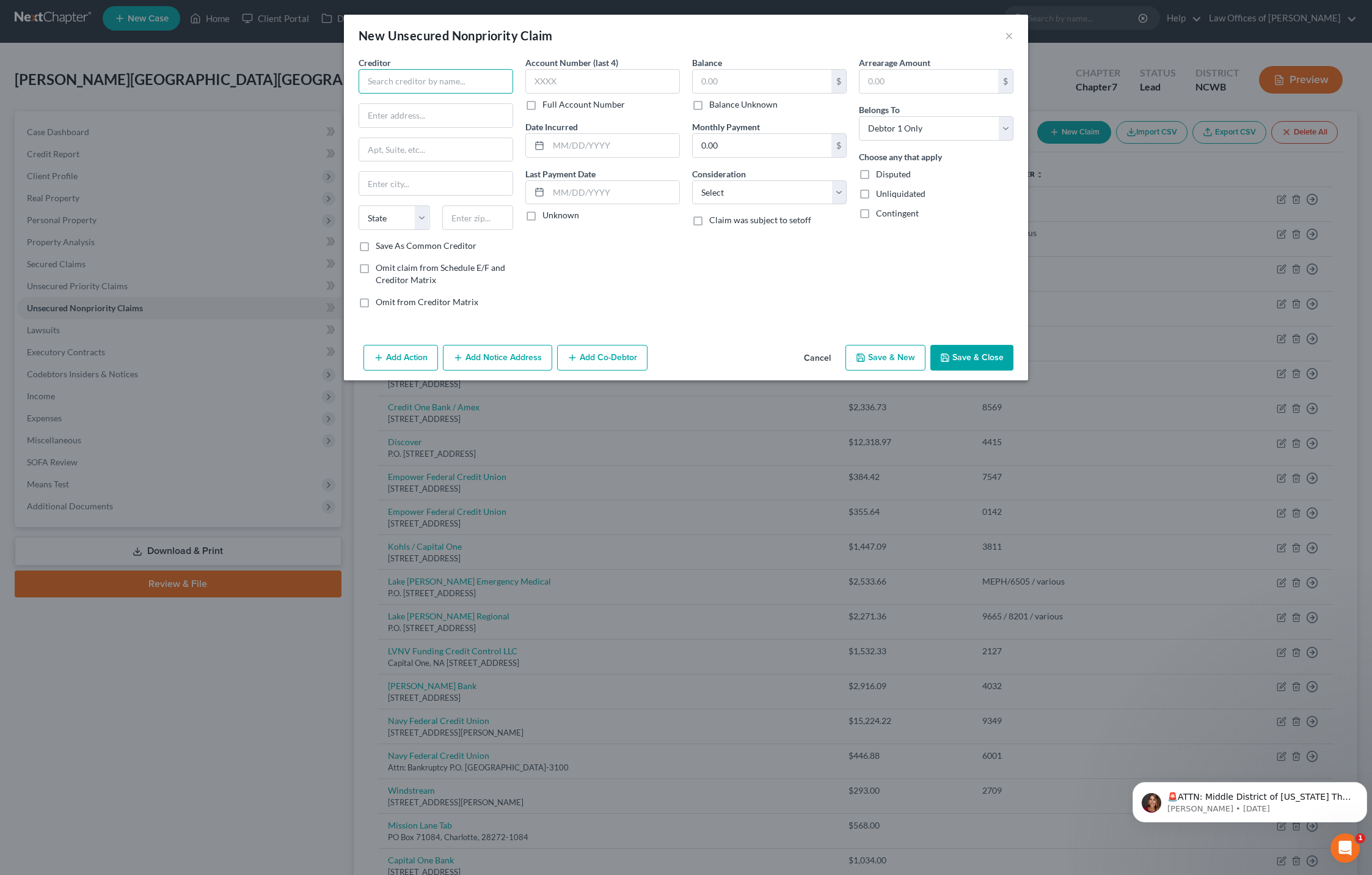
click at [450, 87] on input "text" at bounding box center [435, 82] width 154 height 25
click at [448, 216] on div "P.O. [STREET_ADDRESS]" at bounding box center [439, 210] width 141 height 11
click at [720, 81] on input "text" at bounding box center [762, 81] width 139 height 23
click at [796, 190] on select "Select Cable / Satellite Services Collection Agency Credit Card Debt Debt Couns…" at bounding box center [769, 193] width 154 height 25
click at [693, 181] on select "Select Cable / Satellite Services Collection Agency Credit Card Debt Debt Couns…" at bounding box center [769, 193] width 154 height 25
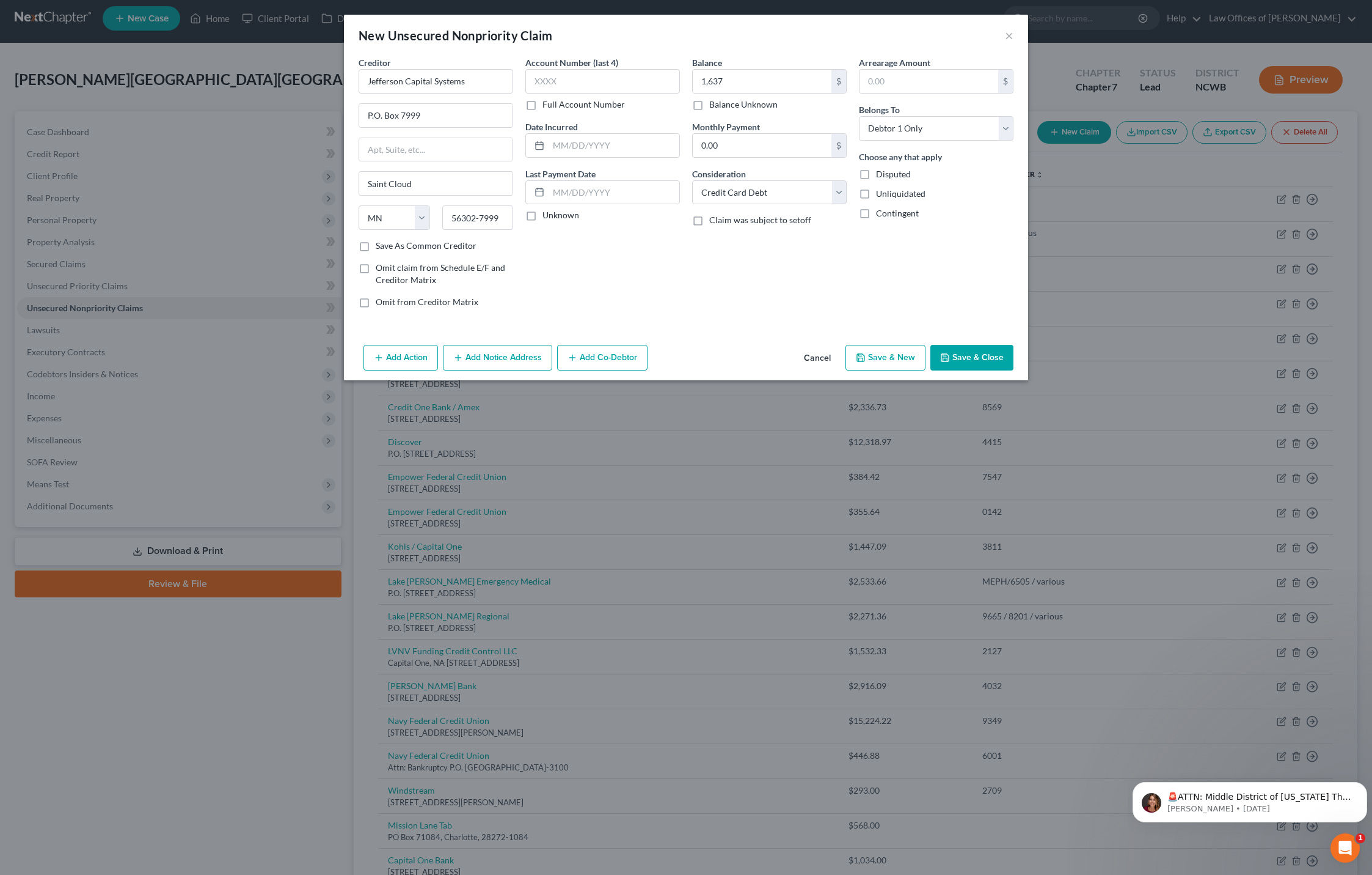
click at [997, 359] on button "Save & Close" at bounding box center [972, 357] width 83 height 25
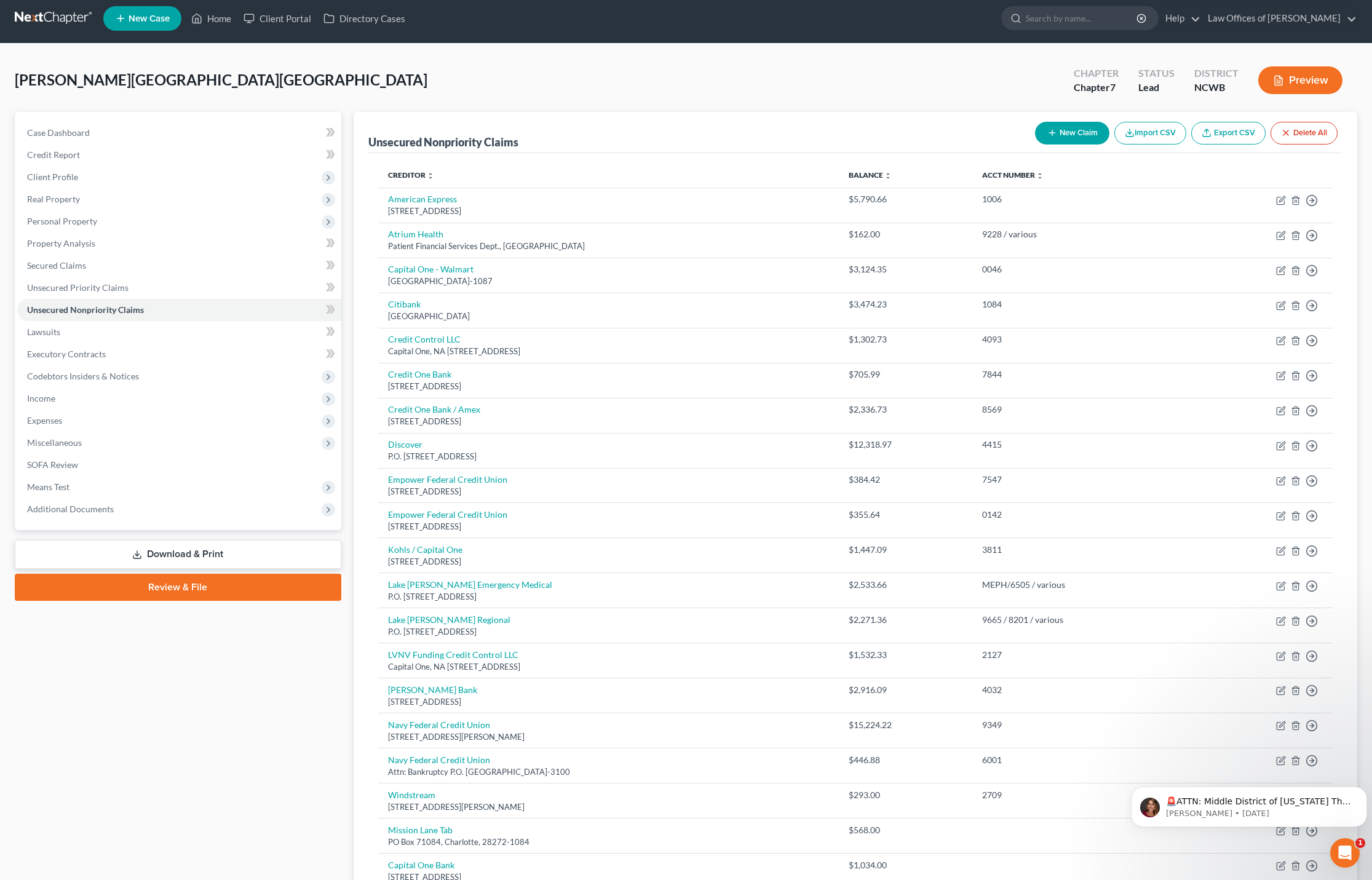
click at [1079, 131] on button "New Claim" at bounding box center [1072, 133] width 75 height 23
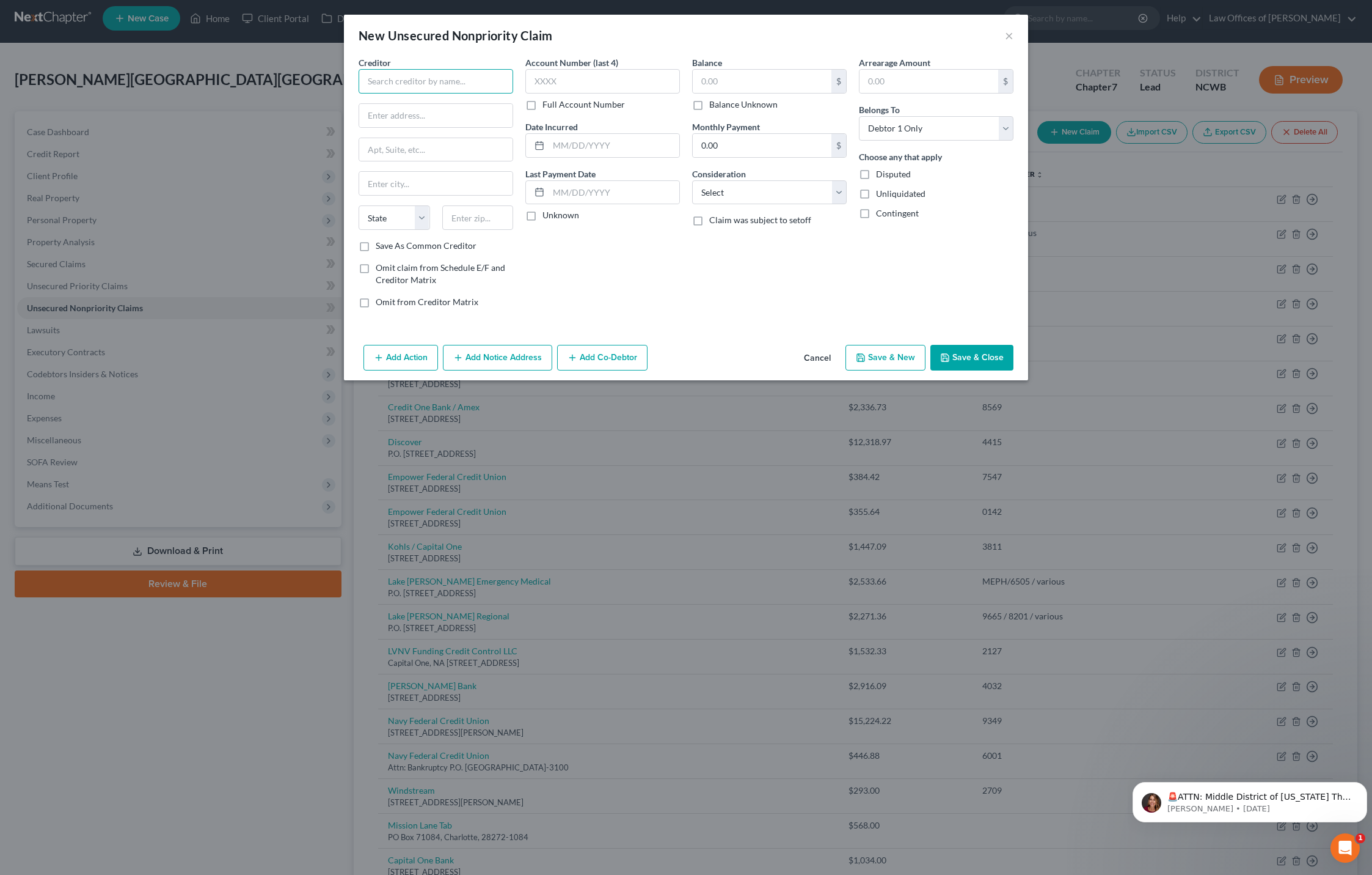
click at [419, 79] on input "text" at bounding box center [435, 82] width 154 height 25
click at [402, 216] on div "P.O. [STREET_ADDRESS]" at bounding box center [439, 210] width 141 height 11
click at [722, 83] on input "text" at bounding box center [762, 81] width 139 height 23
click at [751, 185] on select "Select Cable / Satellite Services Collection Agency Credit Card Debt Debt Couns…" at bounding box center [769, 193] width 154 height 25
click at [693, 181] on select "Select Cable / Satellite Services Collection Agency Credit Card Debt Debt Couns…" at bounding box center [769, 193] width 154 height 25
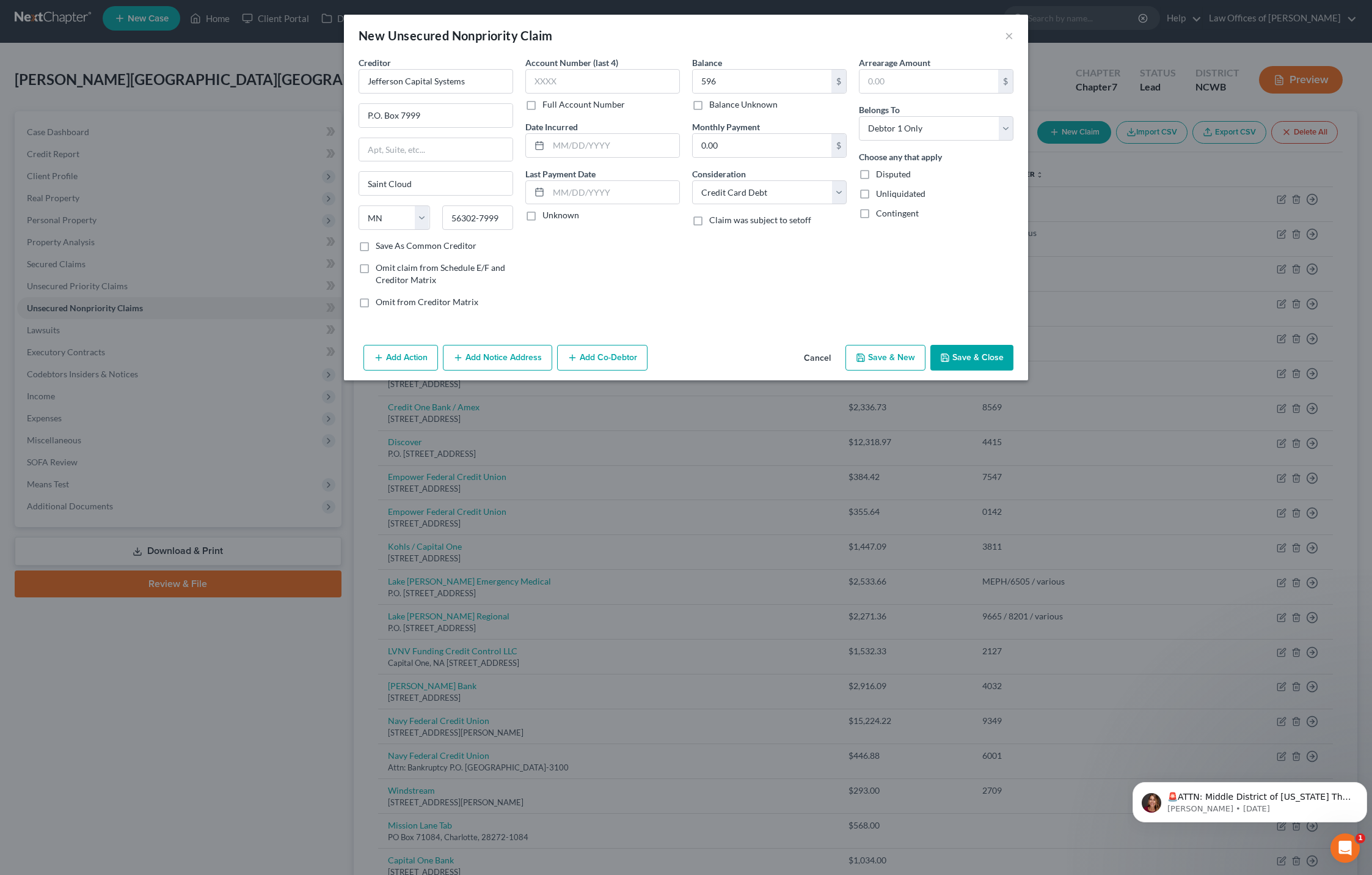
click at [991, 353] on button "Save & Close" at bounding box center [972, 357] width 83 height 25
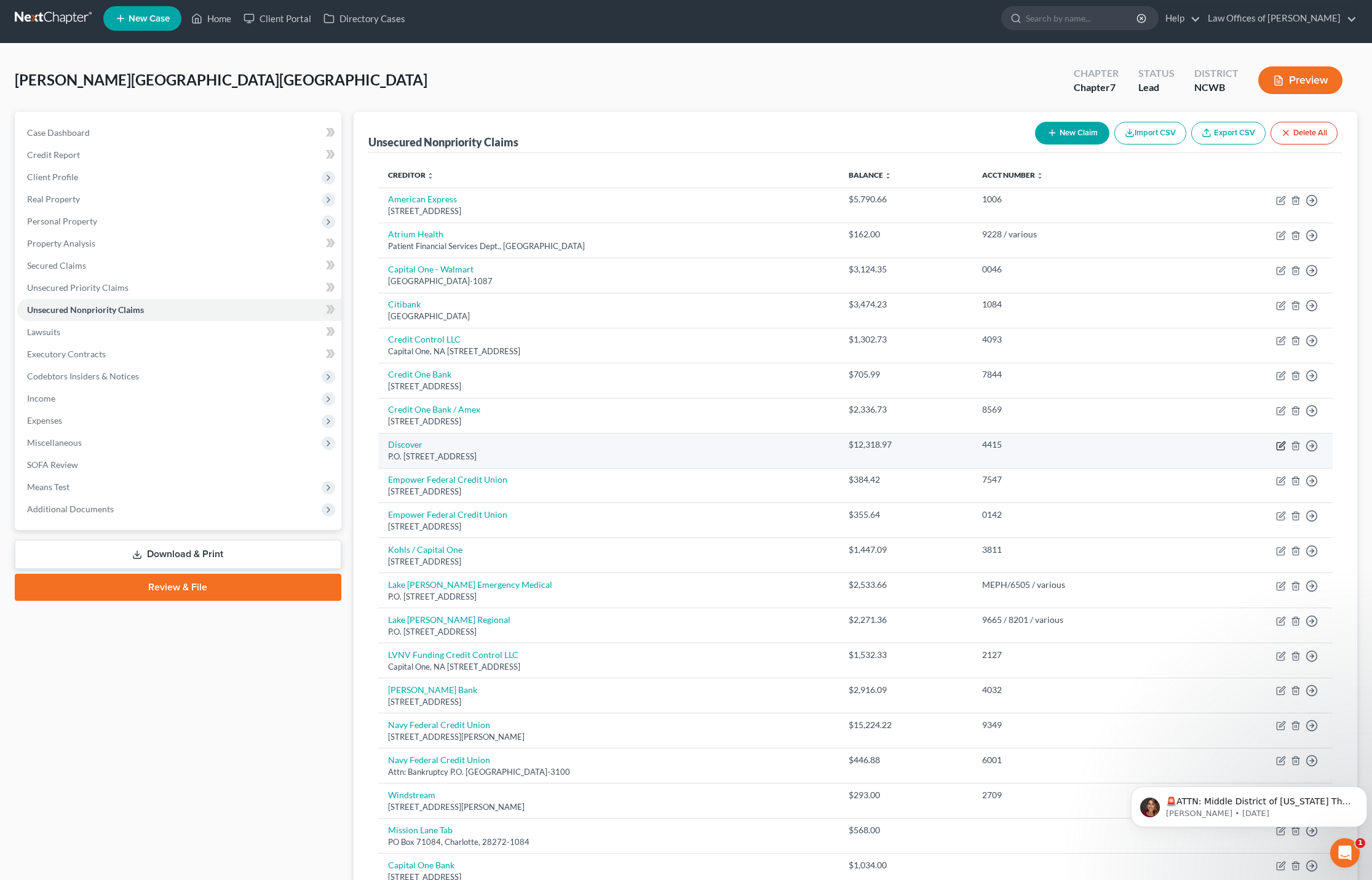
click at [1280, 448] on icon "button" at bounding box center [1281, 445] width 10 height 10
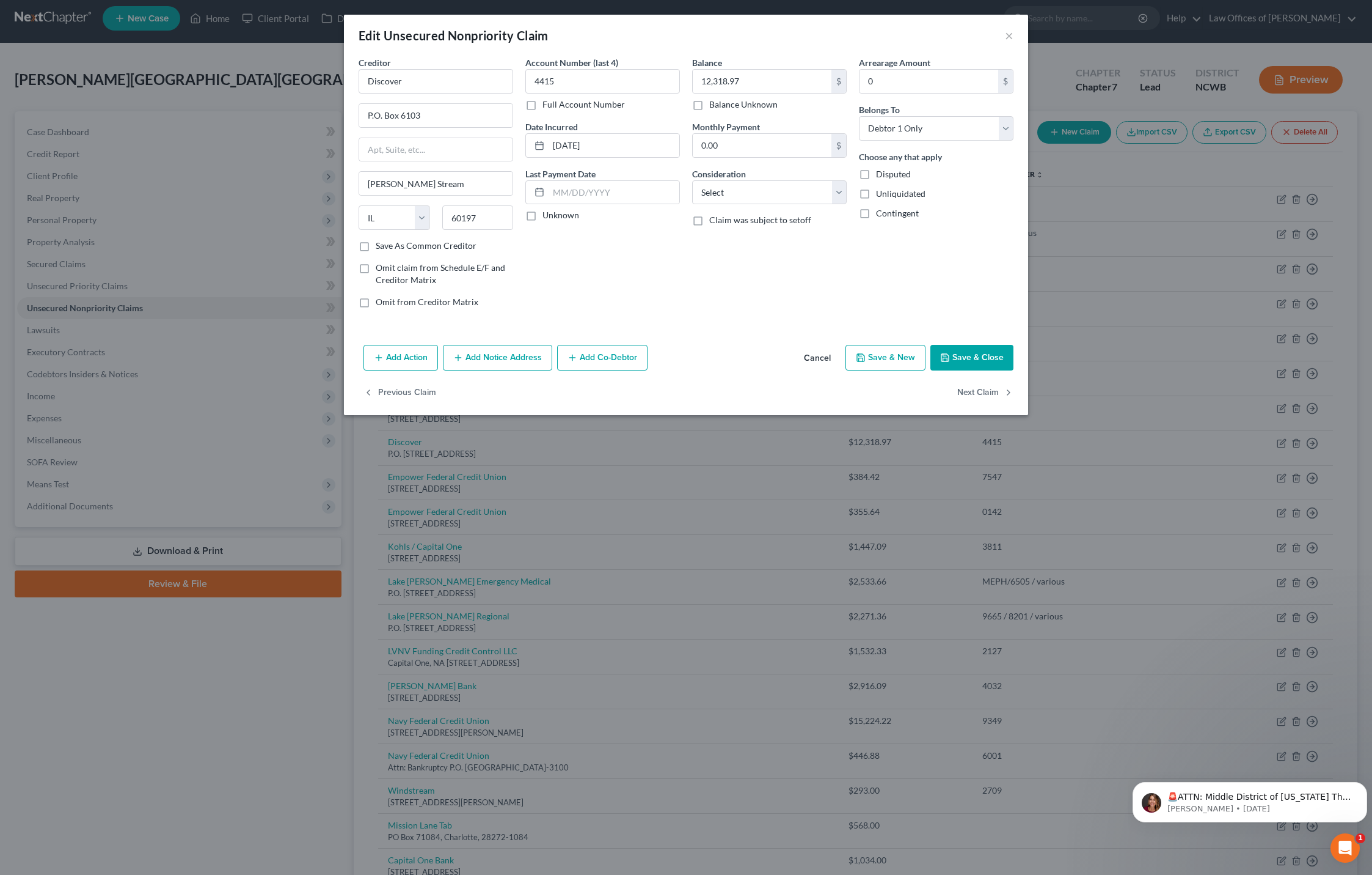
click at [542, 103] on label "Full Account Number" at bounding box center [583, 104] width 82 height 12
click at [547, 103] on input "Full Account Number" at bounding box center [551, 102] width 8 height 8
click at [615, 78] on input "4415" at bounding box center [602, 82] width 154 height 25
click at [520, 359] on button "Add Notice Address" at bounding box center [497, 357] width 109 height 25
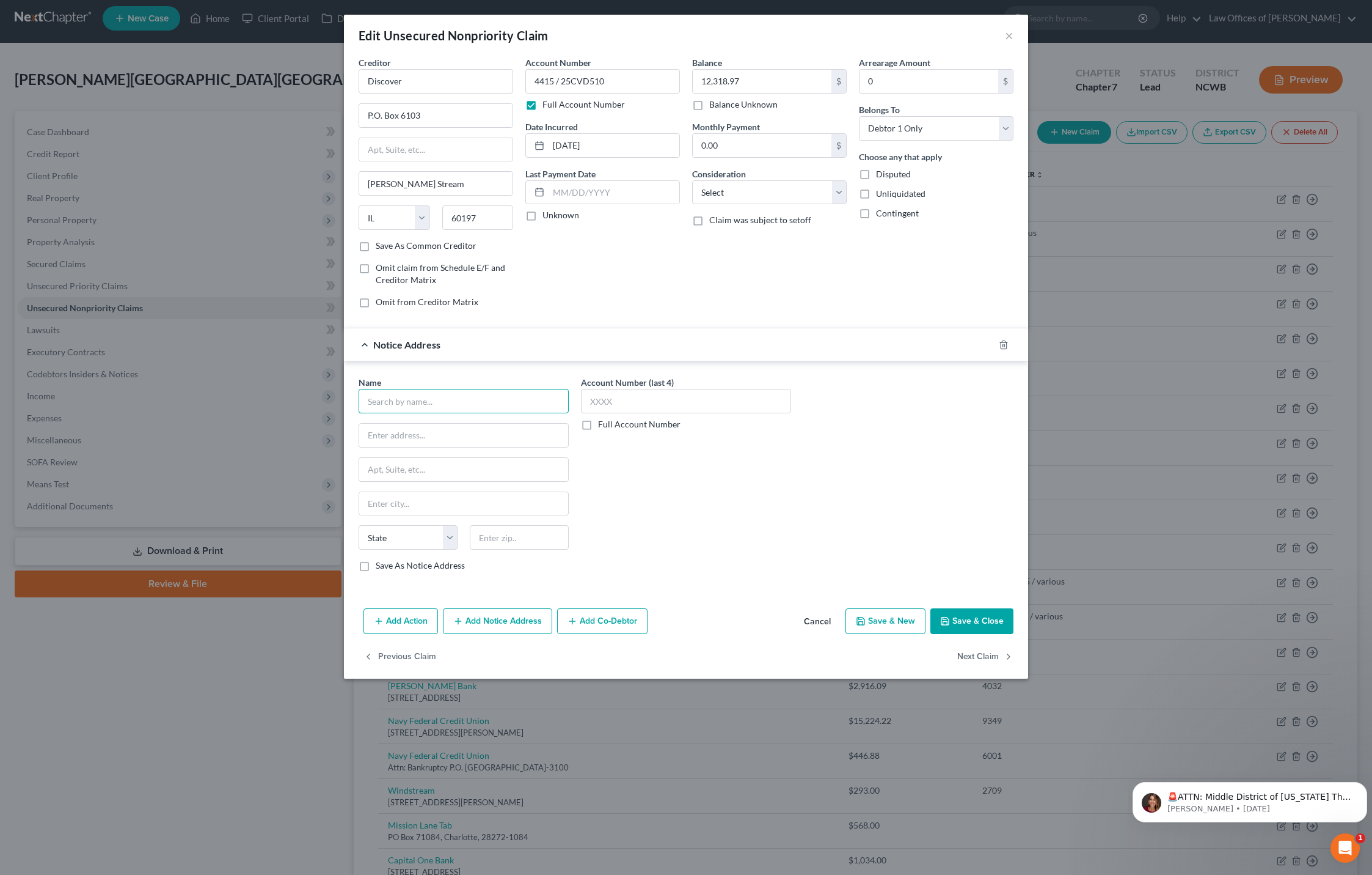
click at [457, 404] on input "text" at bounding box center [463, 401] width 210 height 25
click at [610, 397] on input "text" at bounding box center [685, 401] width 210 height 25
click at [598, 427] on label "Full Account Number" at bounding box center [639, 424] width 82 height 12
click at [603, 426] on input "Full Account Number" at bounding box center [607, 422] width 8 height 8
click at [639, 398] on input "25CV" at bounding box center [685, 401] width 210 height 25
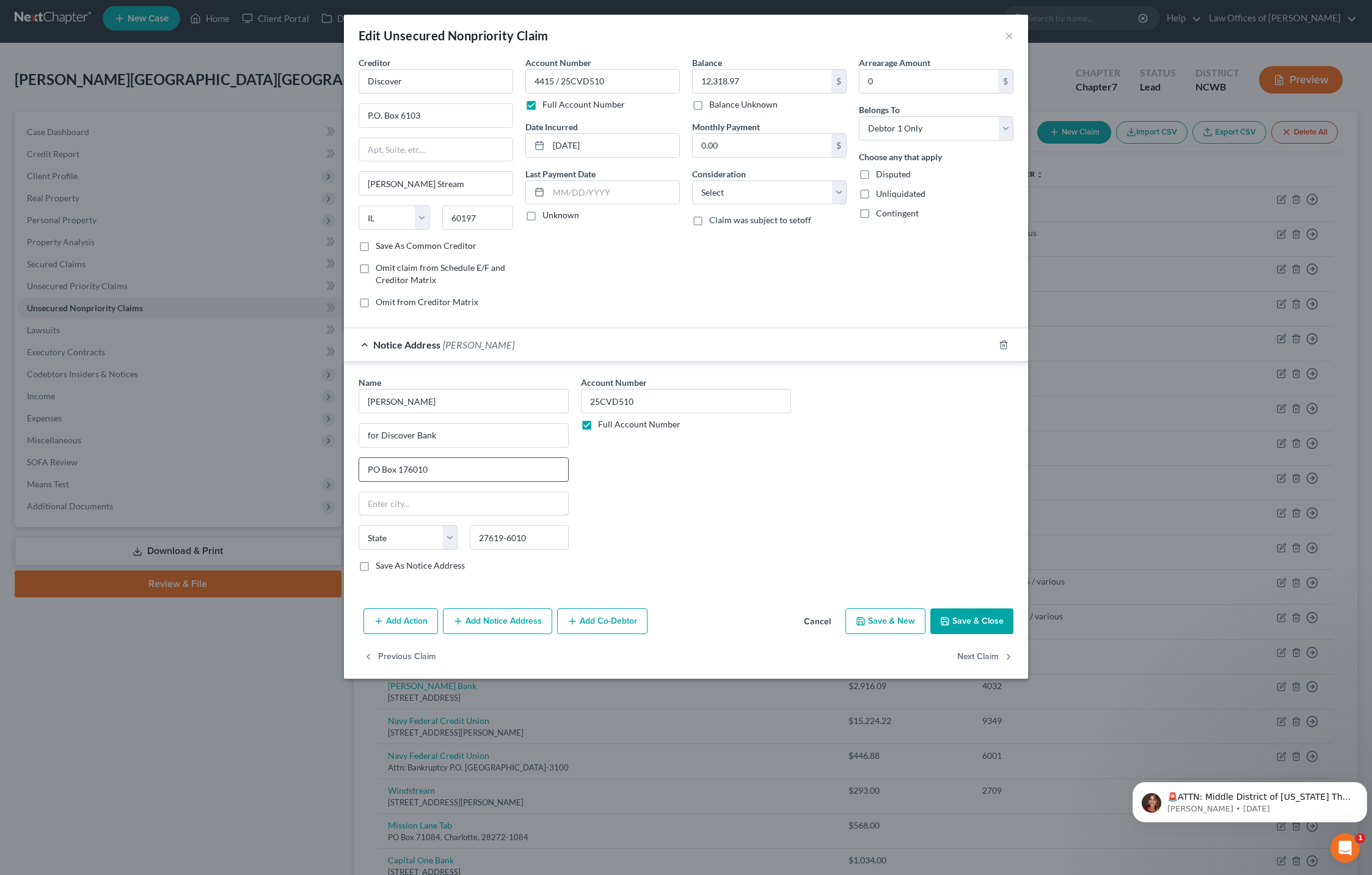
drag, startPoint x: 454, startPoint y: 510, endPoint x: 484, endPoint y: 480, distance: 42.4
click at [454, 510] on input "text" at bounding box center [464, 503] width 209 height 23
click at [970, 621] on button "Save & Close" at bounding box center [972, 620] width 83 height 25
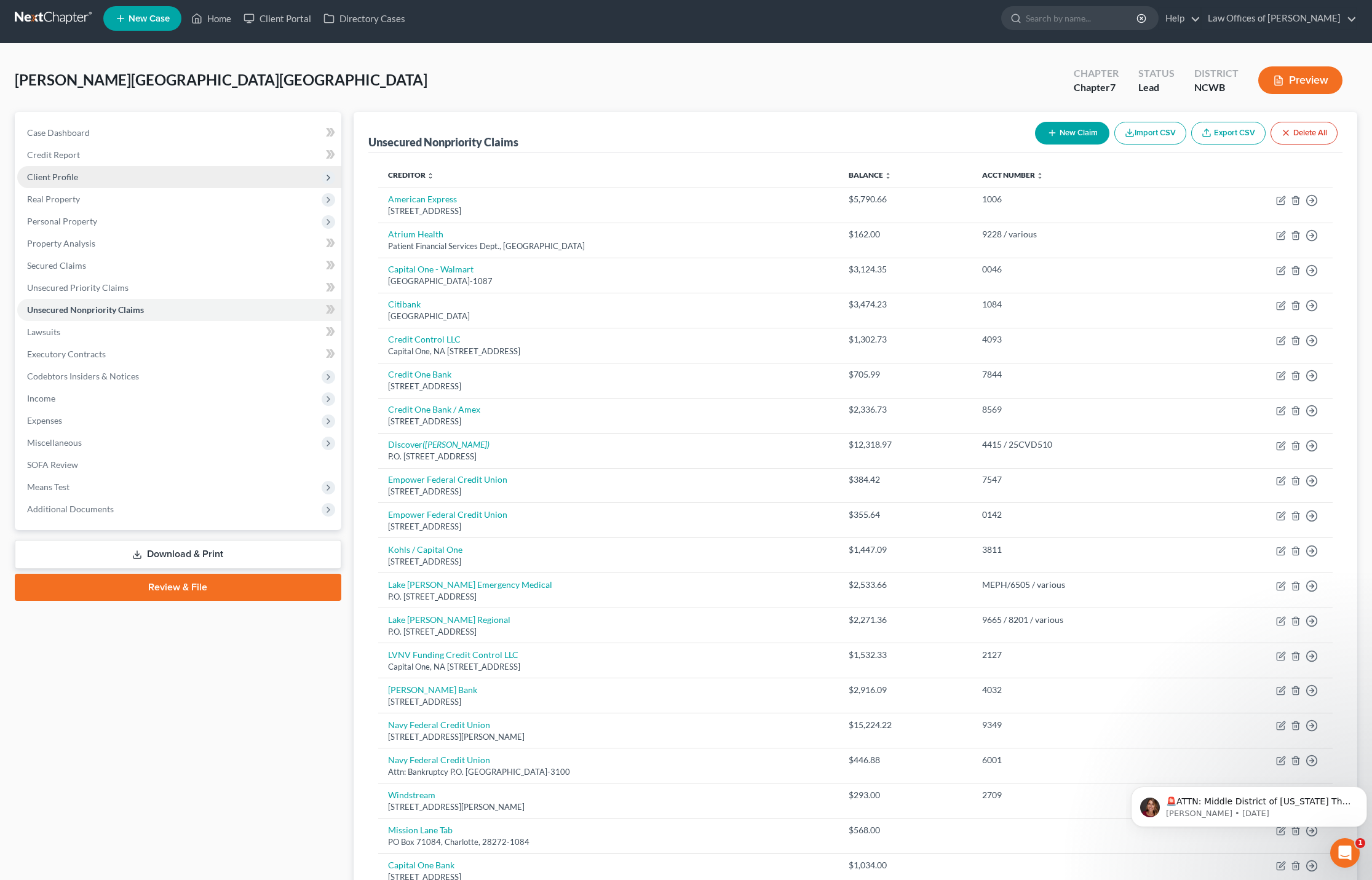
click at [49, 172] on span "Client Profile" at bounding box center [53, 177] width 51 height 11
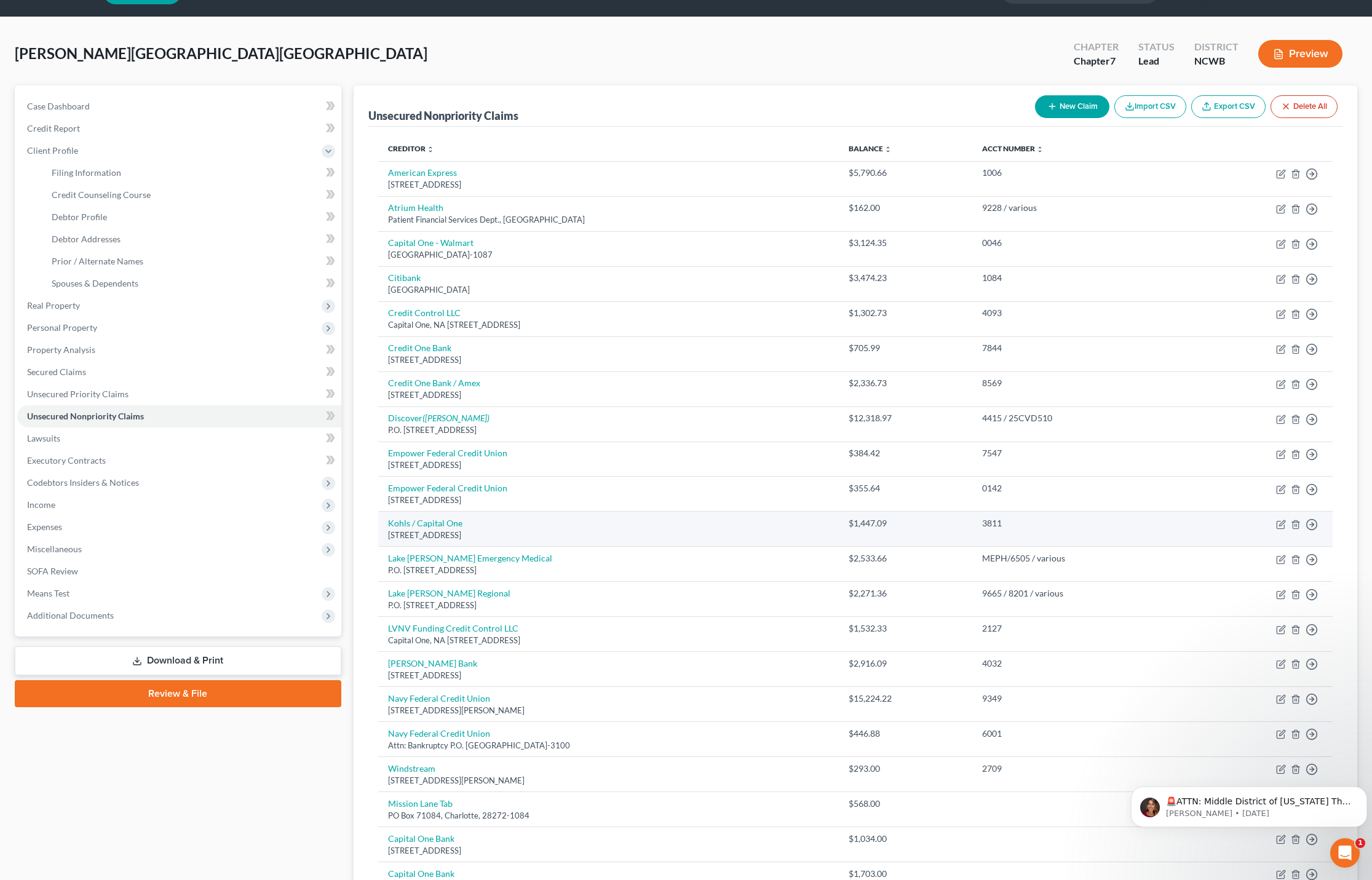
scroll to position [0, 0]
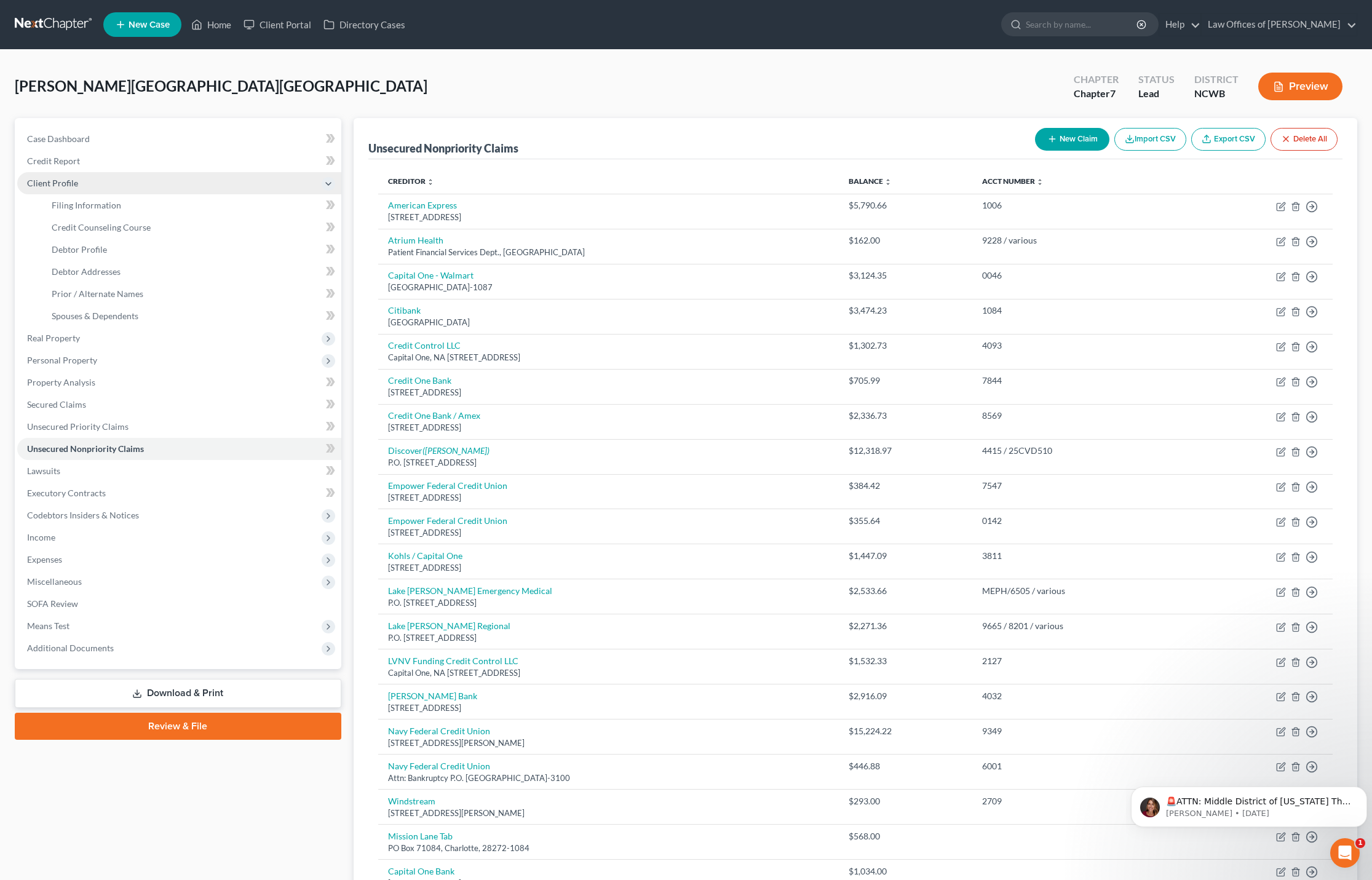
click at [45, 184] on span "Client Profile" at bounding box center [53, 182] width 51 height 11
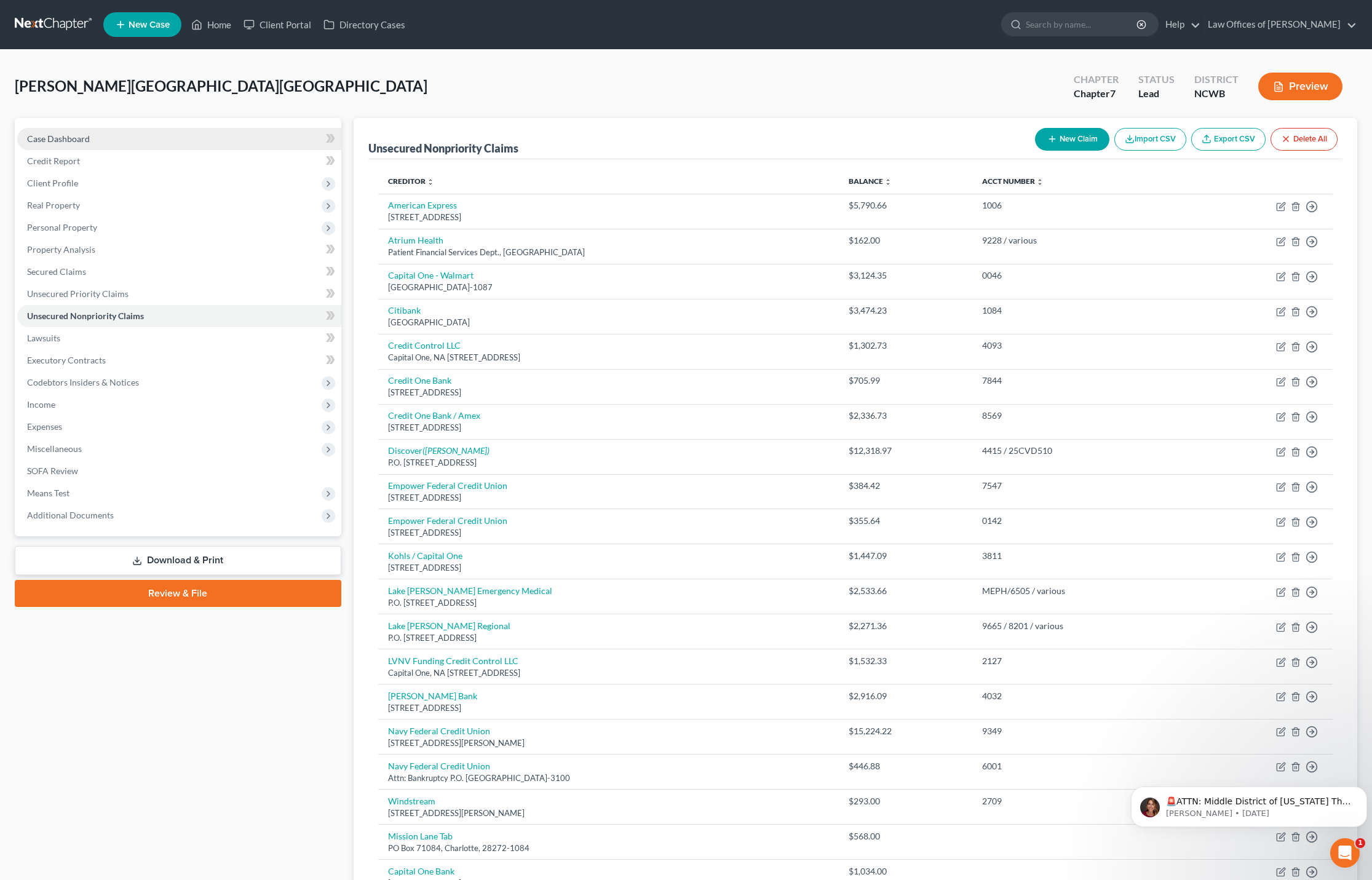
click at [70, 141] on span "Case Dashboard" at bounding box center [58, 138] width 62 height 11
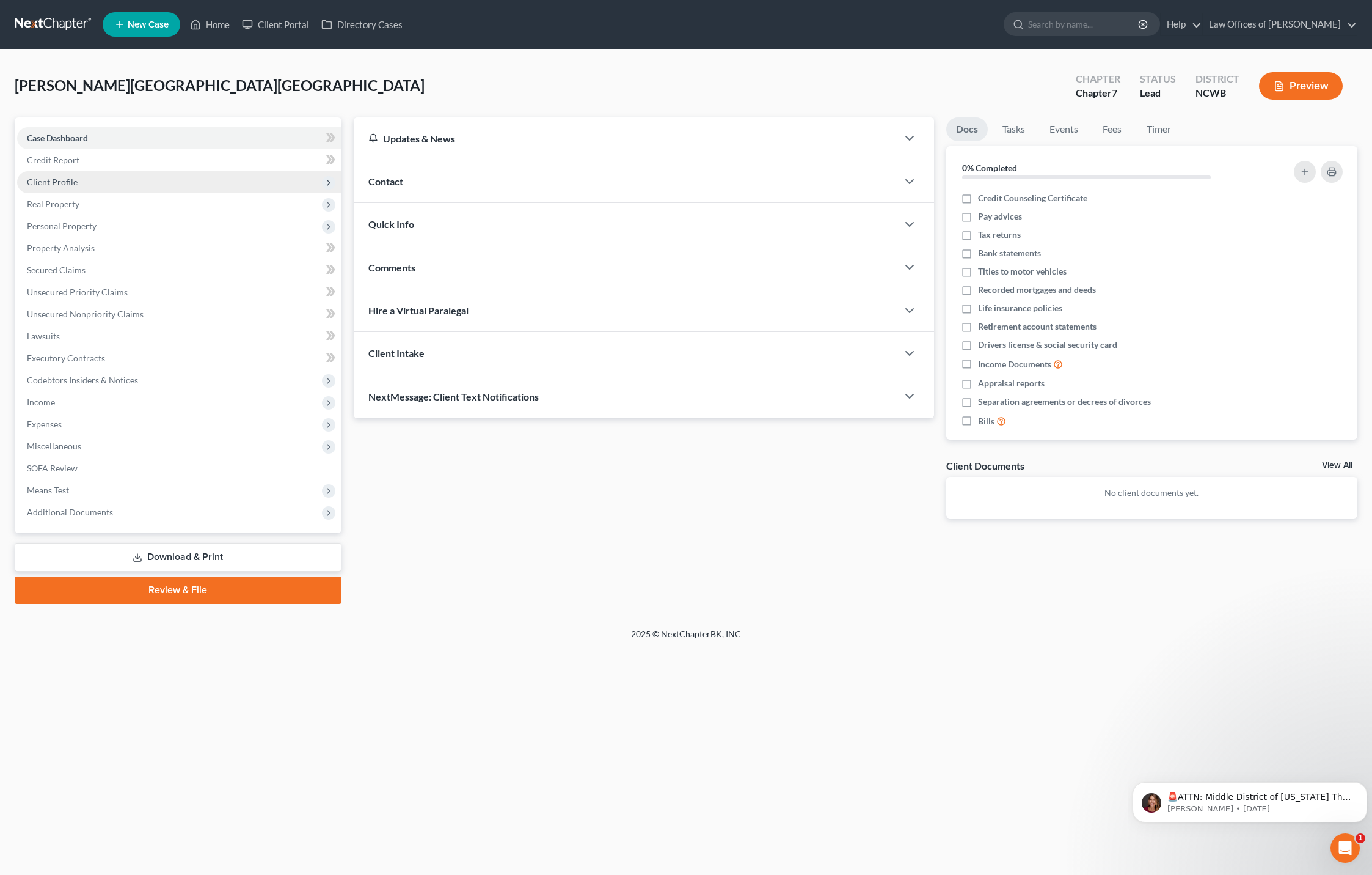
click at [56, 183] on span "Client Profile" at bounding box center [52, 181] width 51 height 11
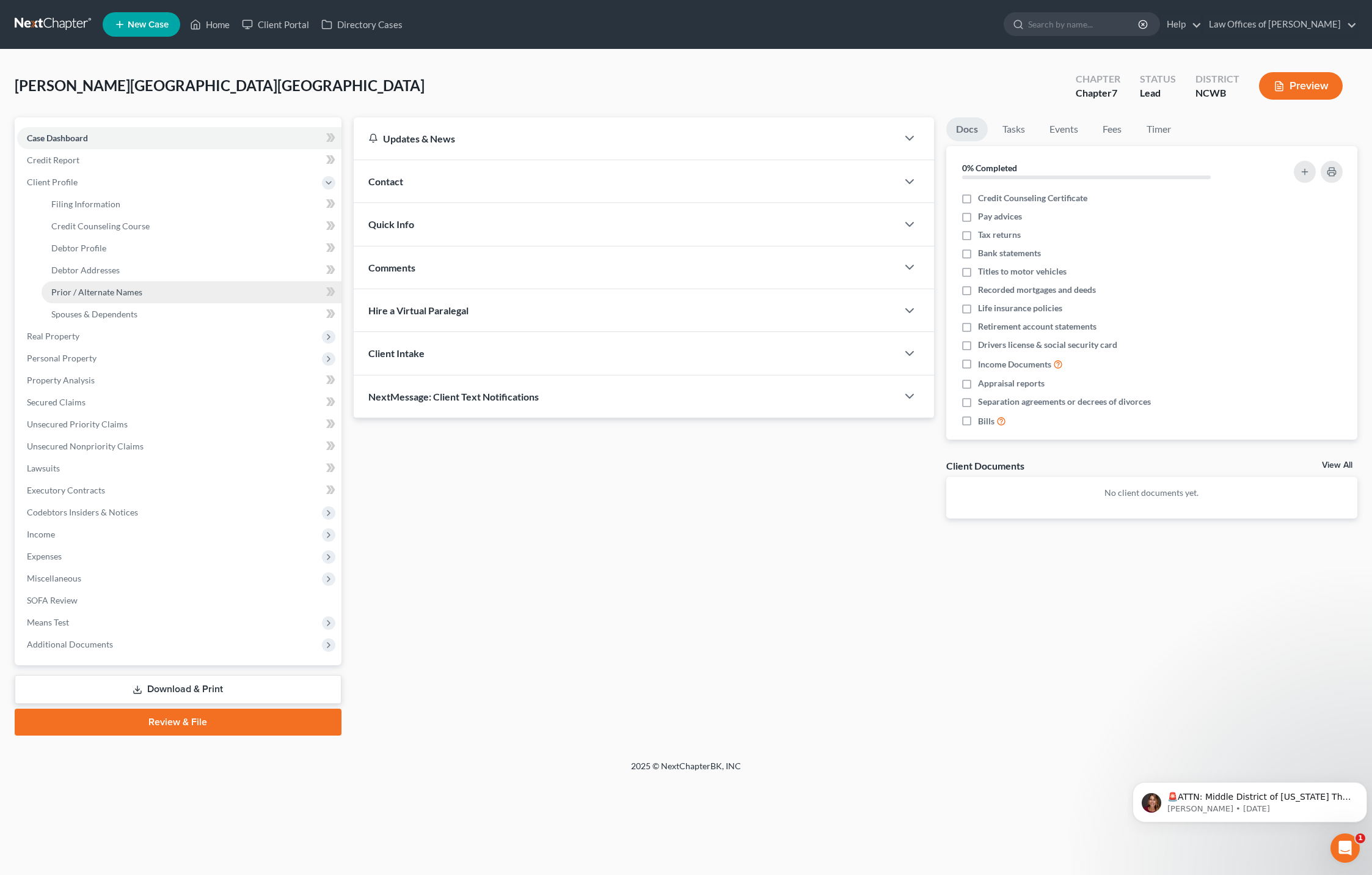
click at [86, 288] on span "Prior / Alternate Names" at bounding box center [96, 292] width 91 height 11
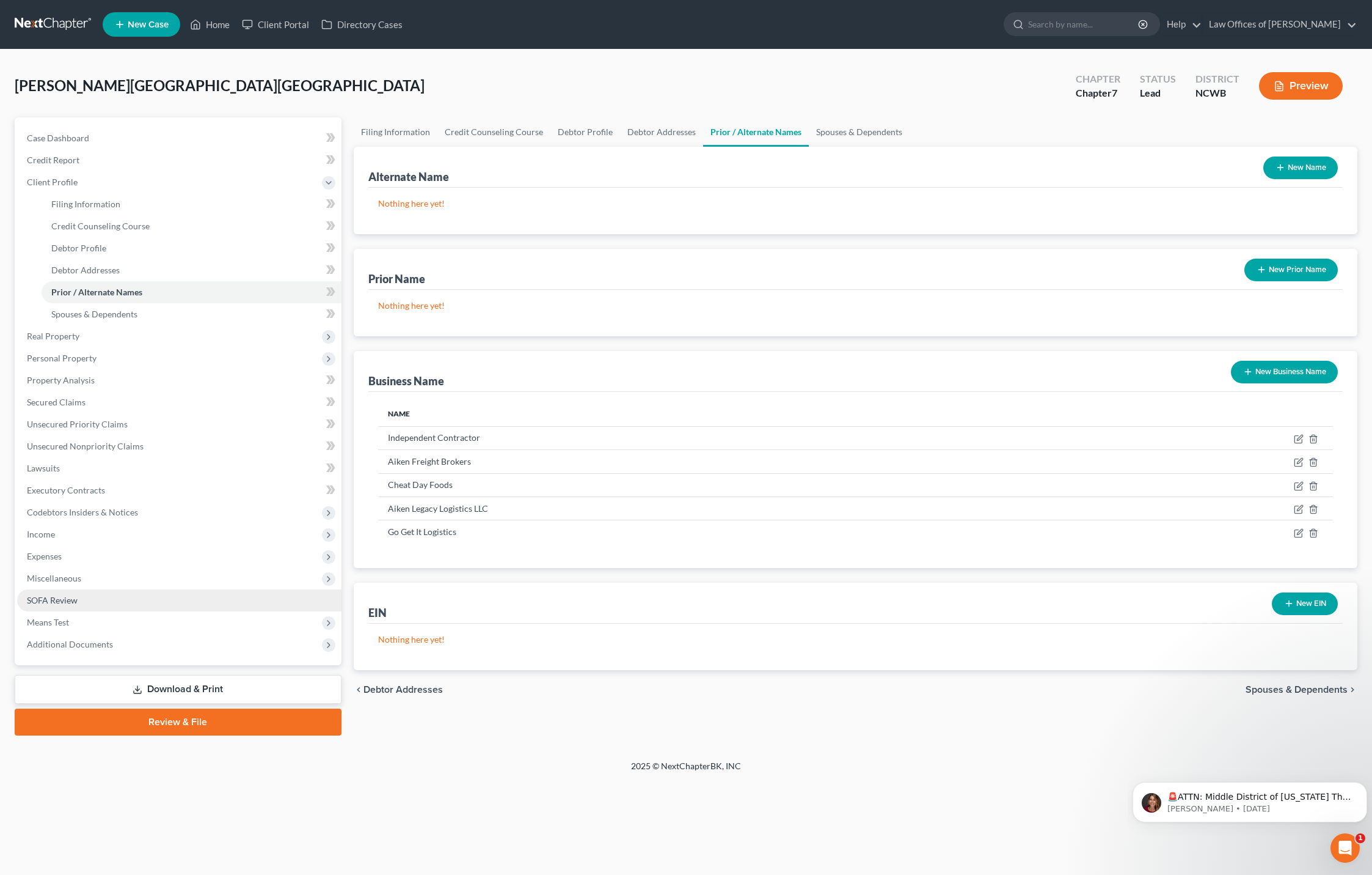
click at [57, 598] on span "SOFA Review" at bounding box center [52, 600] width 51 height 11
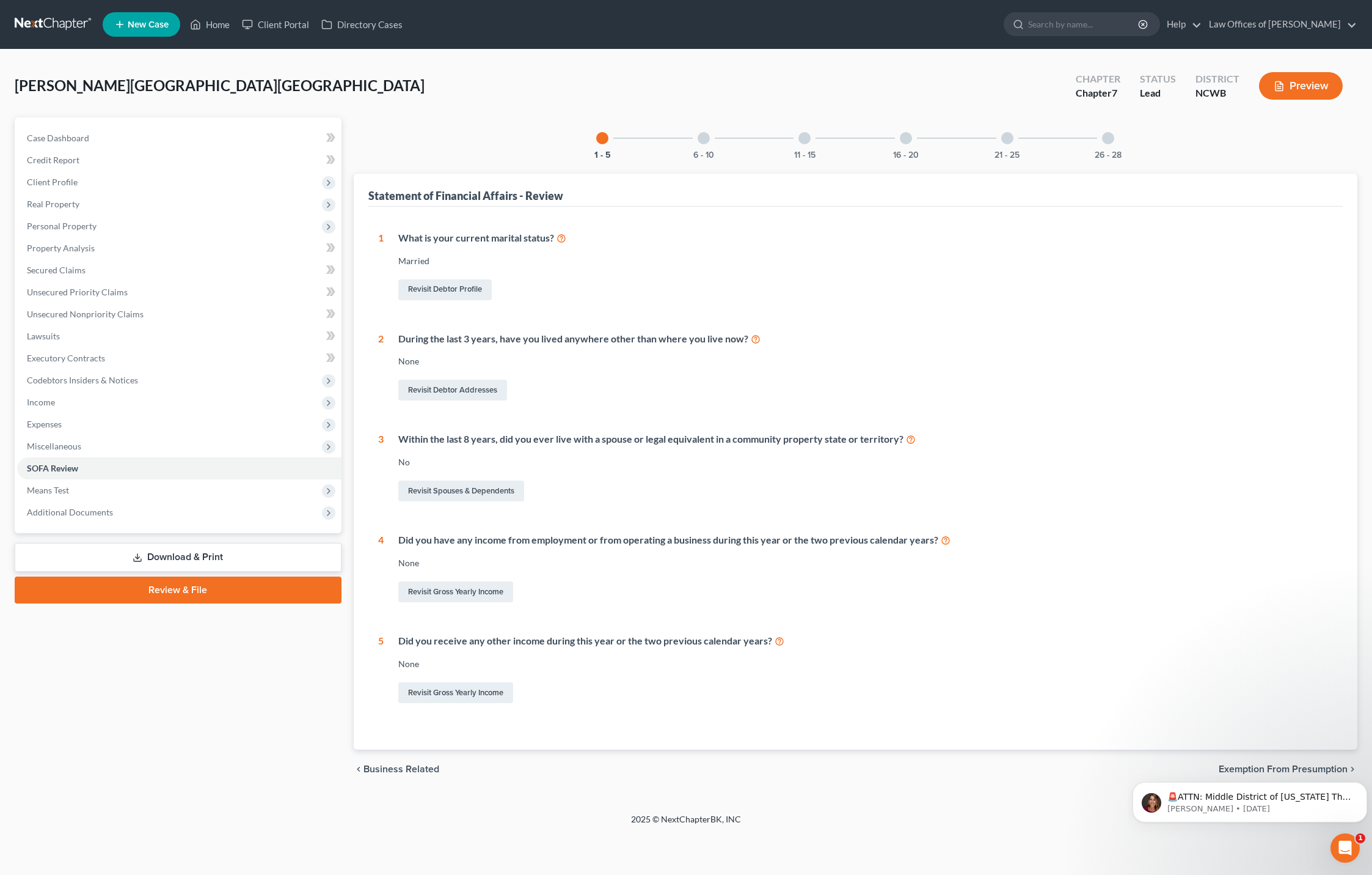
click at [705, 136] on div at bounding box center [703, 138] width 12 height 12
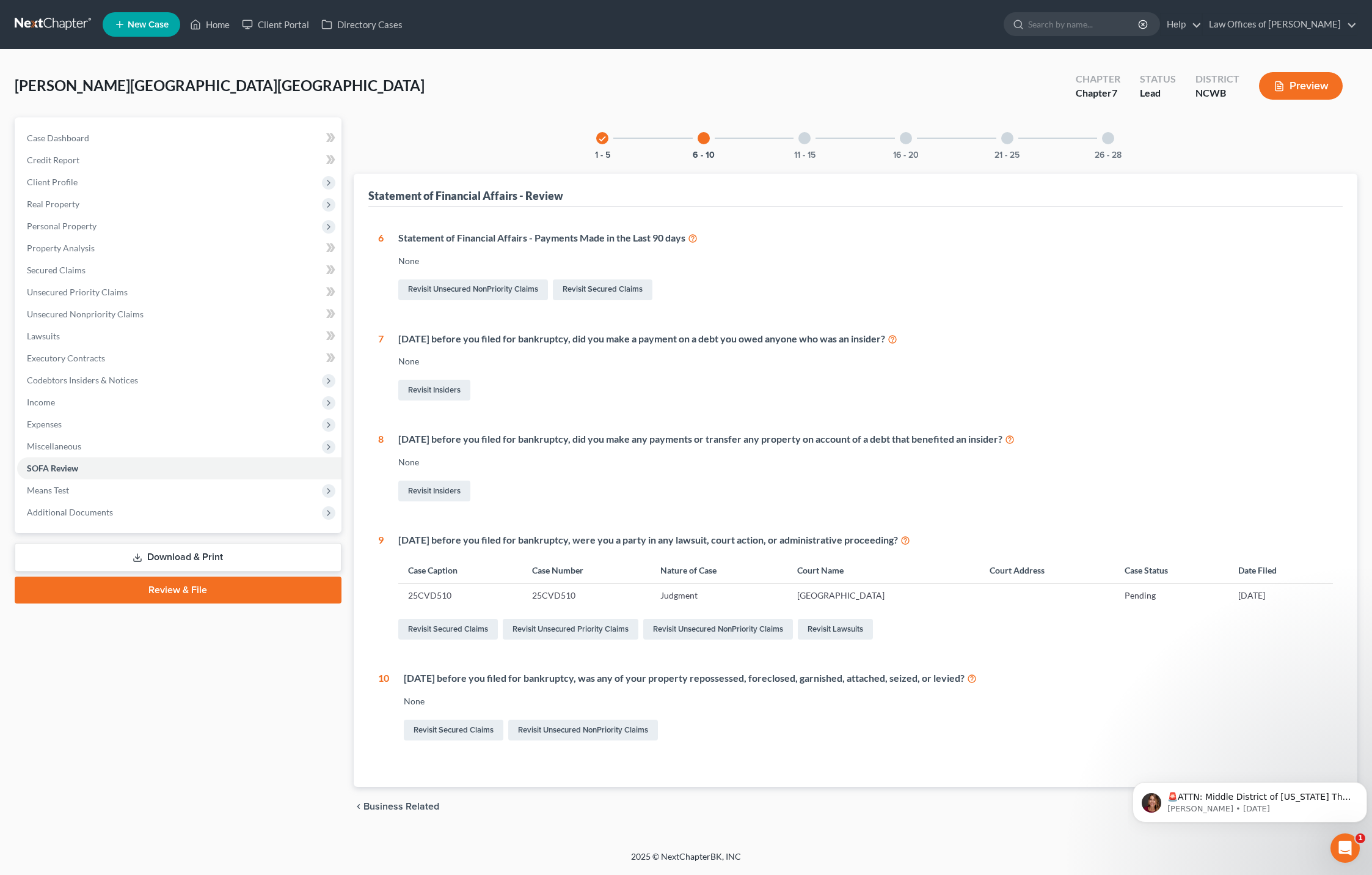
click at [802, 145] on div "11 - 15" at bounding box center [804, 138] width 42 height 42
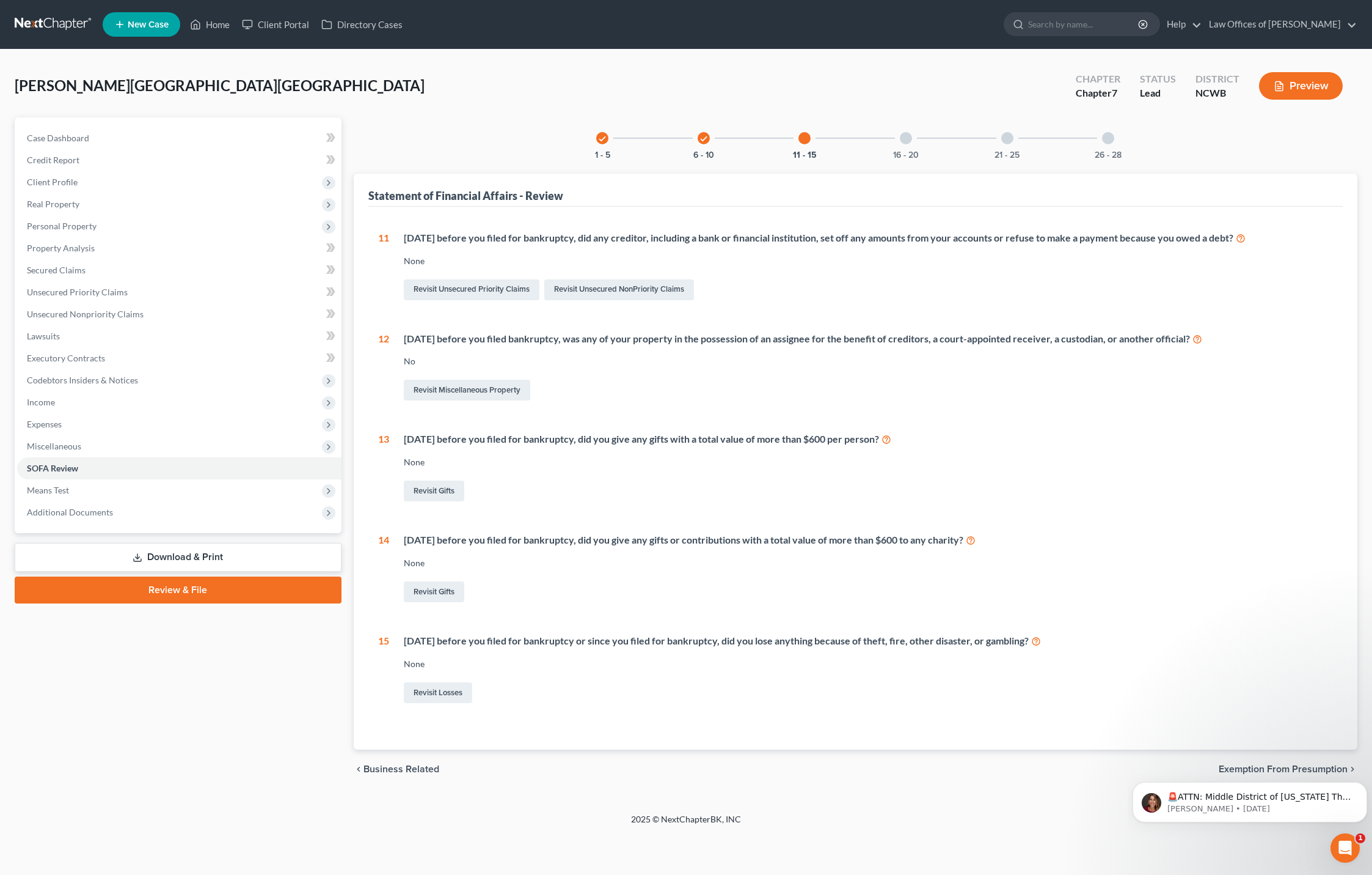
click at [702, 142] on icon "check" at bounding box center [704, 139] width 8 height 8
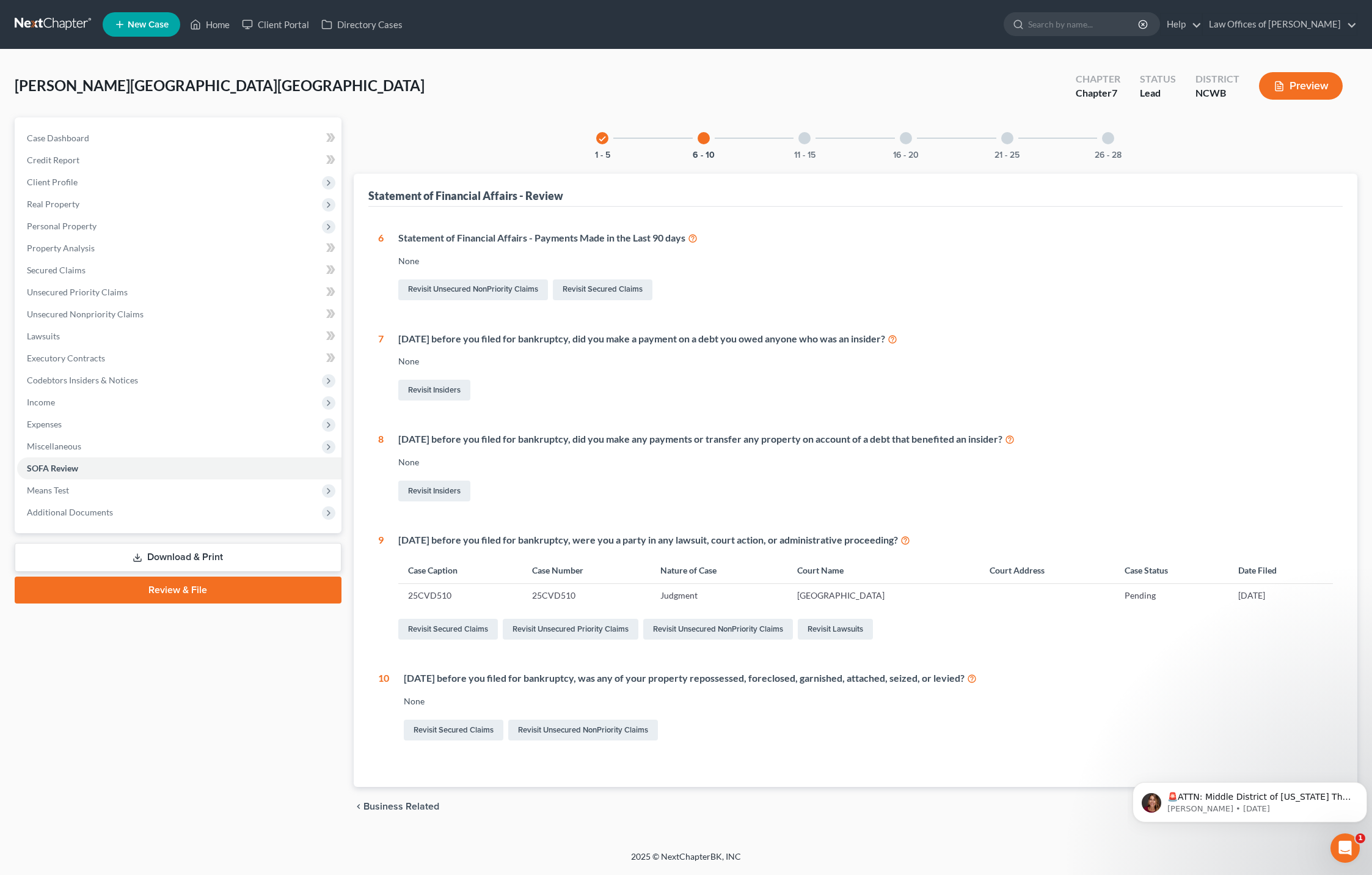
click at [700, 137] on div at bounding box center [703, 138] width 12 height 12
click at [807, 142] on div at bounding box center [804, 138] width 12 height 12
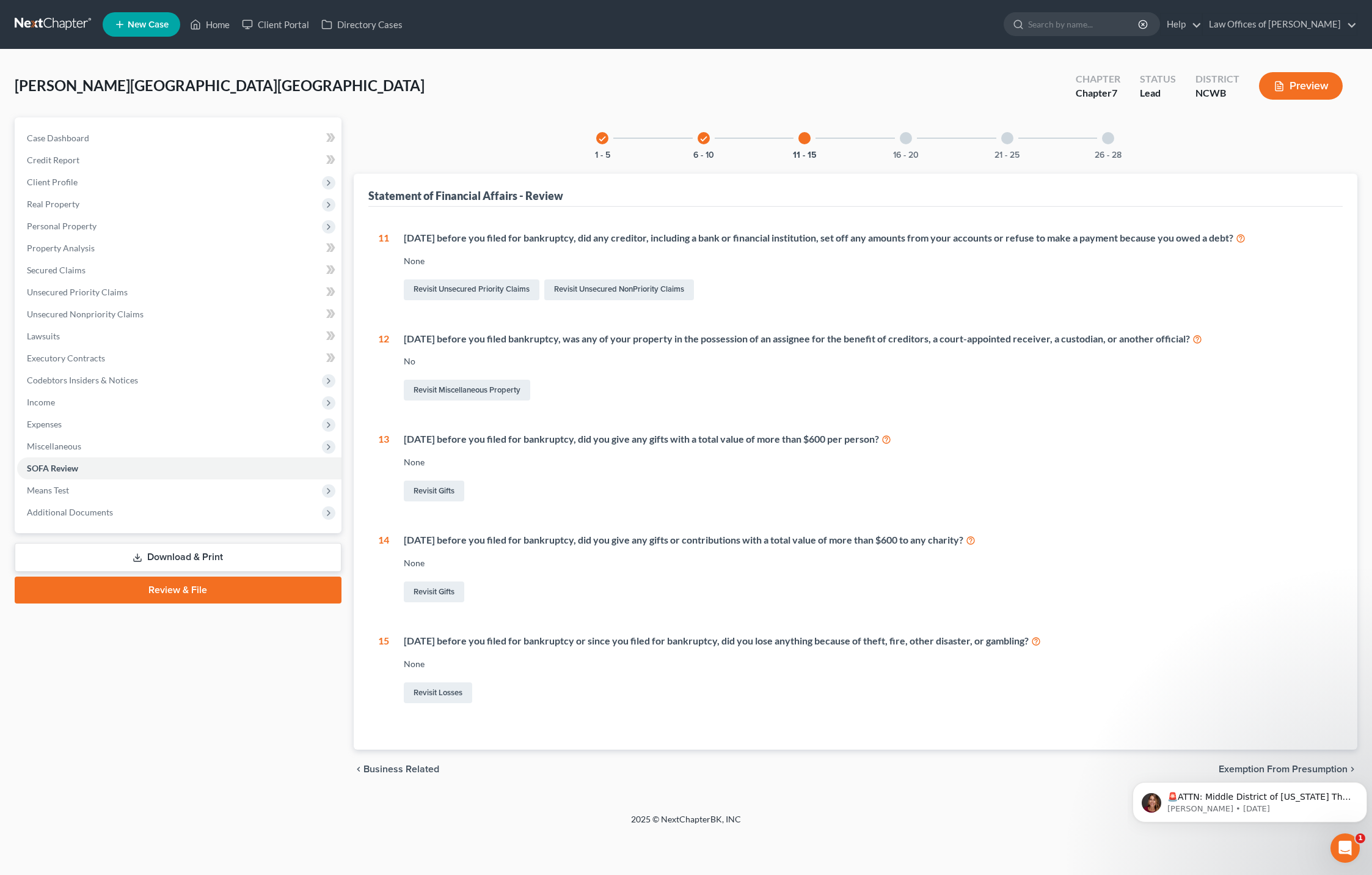
click at [906, 145] on div "16 - 20" at bounding box center [906, 138] width 42 height 42
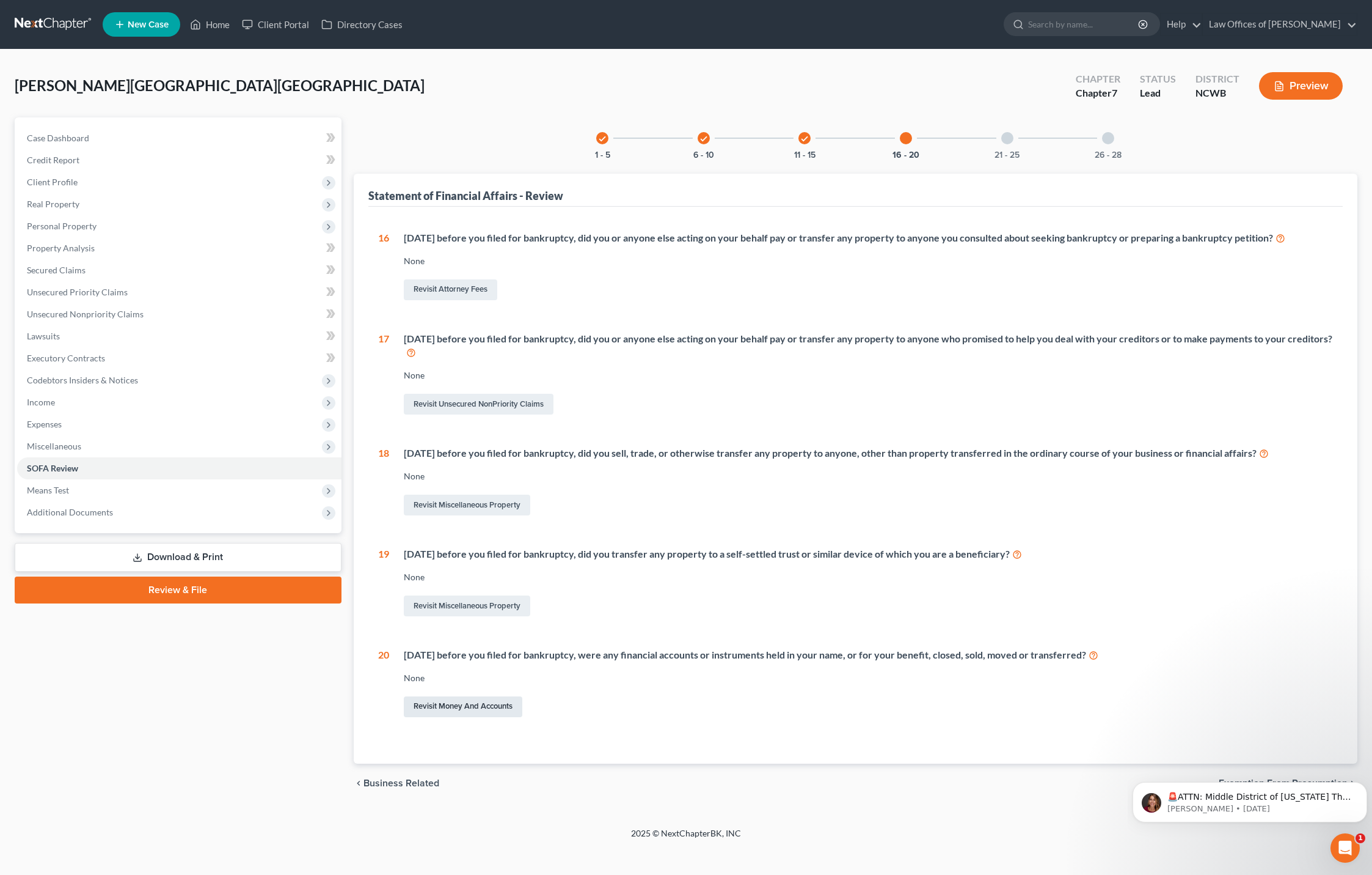
click at [481, 708] on link "Revisit Money and Accounts" at bounding box center [462, 706] width 118 height 20
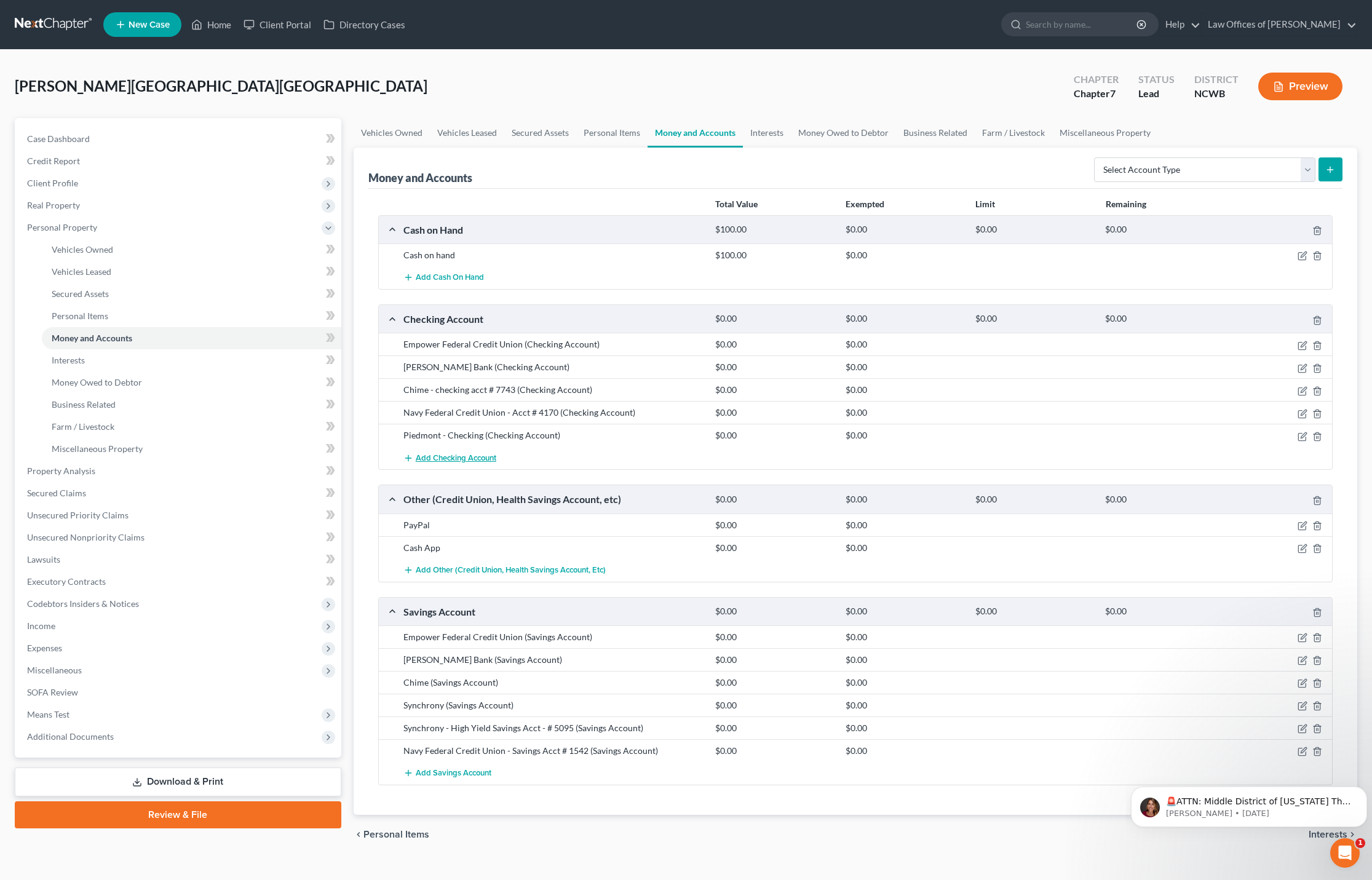
click at [431, 459] on span "Add Checking Account" at bounding box center [456, 458] width 81 height 10
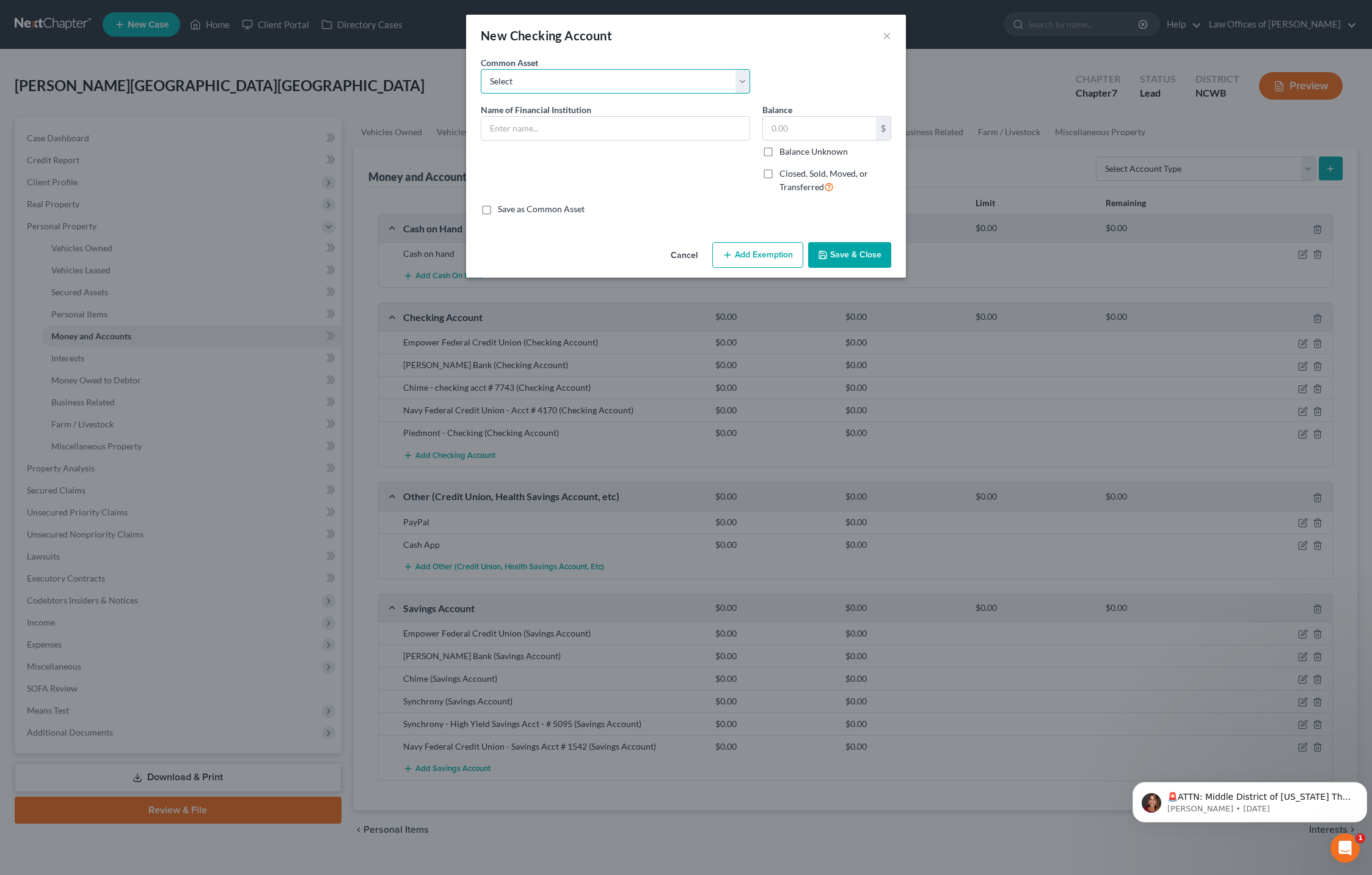
click at [578, 81] on select "Select Truist Checking account ending -8787 SECU BBT Jnt w/girlfriend. 1/2 val …" at bounding box center [616, 82] width 270 height 25
drag, startPoint x: 578, startPoint y: 81, endPoint x: 581, endPoint y: 94, distance: 13.3
click at [578, 81] on select "Select Truist Checking account ending -8787 SECU BBT Jnt w/girlfriend. 1/2 val …" at bounding box center [616, 82] width 270 height 25
click at [592, 132] on input "text" at bounding box center [616, 128] width 268 height 23
click at [780, 172] on label "Closed, Sold, Moved, or Transferred" at bounding box center [835, 181] width 112 height 26
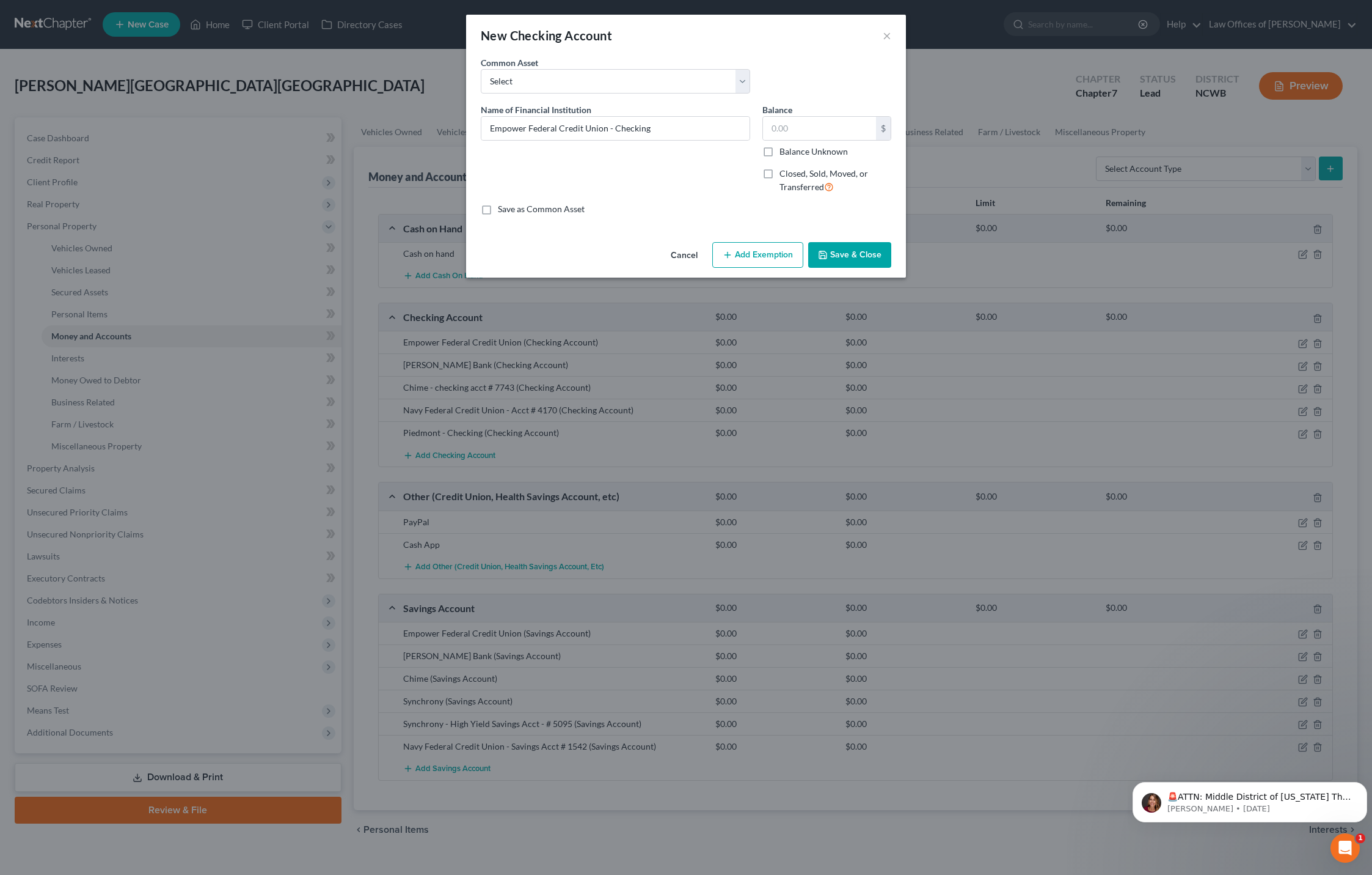
click at [785, 172] on input "Closed, Sold, Moved, or Transferred" at bounding box center [789, 172] width 8 height 8
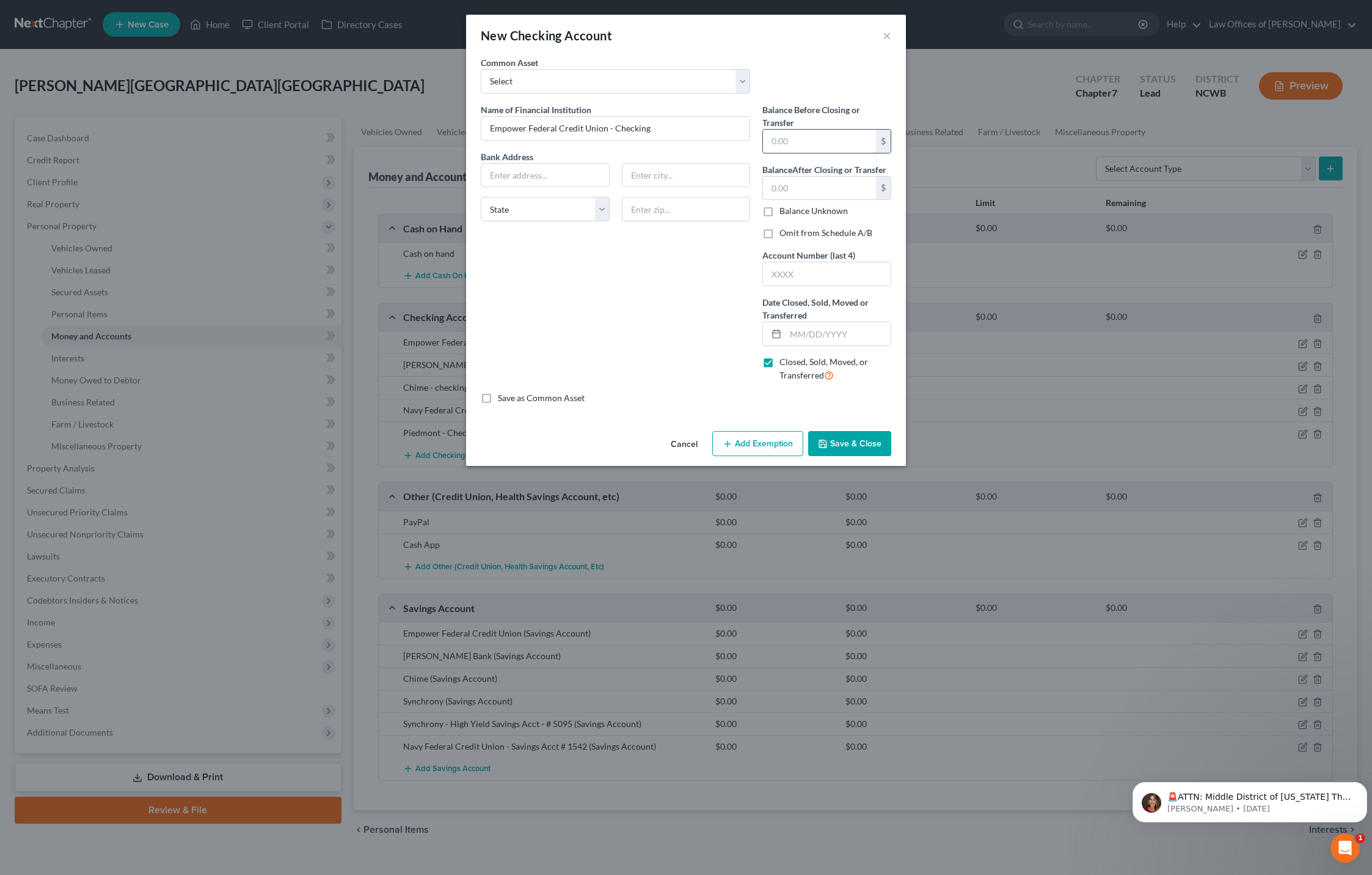
click at [819, 142] on input "text" at bounding box center [819, 141] width 113 height 23
click at [816, 335] on input "text" at bounding box center [838, 333] width 105 height 23
click at [853, 449] on button "Save & Close" at bounding box center [850, 443] width 83 height 25
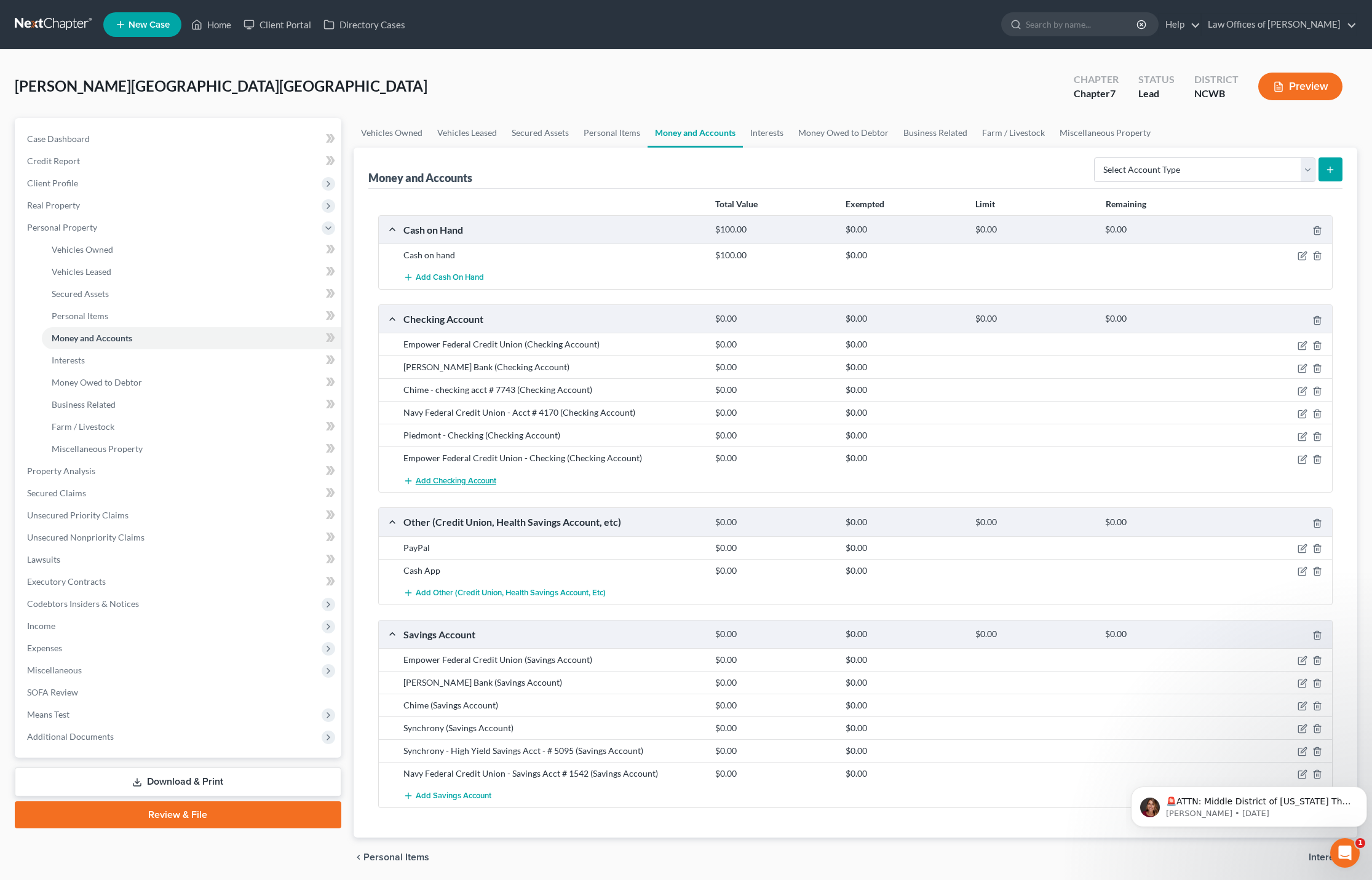
click at [468, 478] on span "Add Checking Account" at bounding box center [456, 481] width 81 height 10
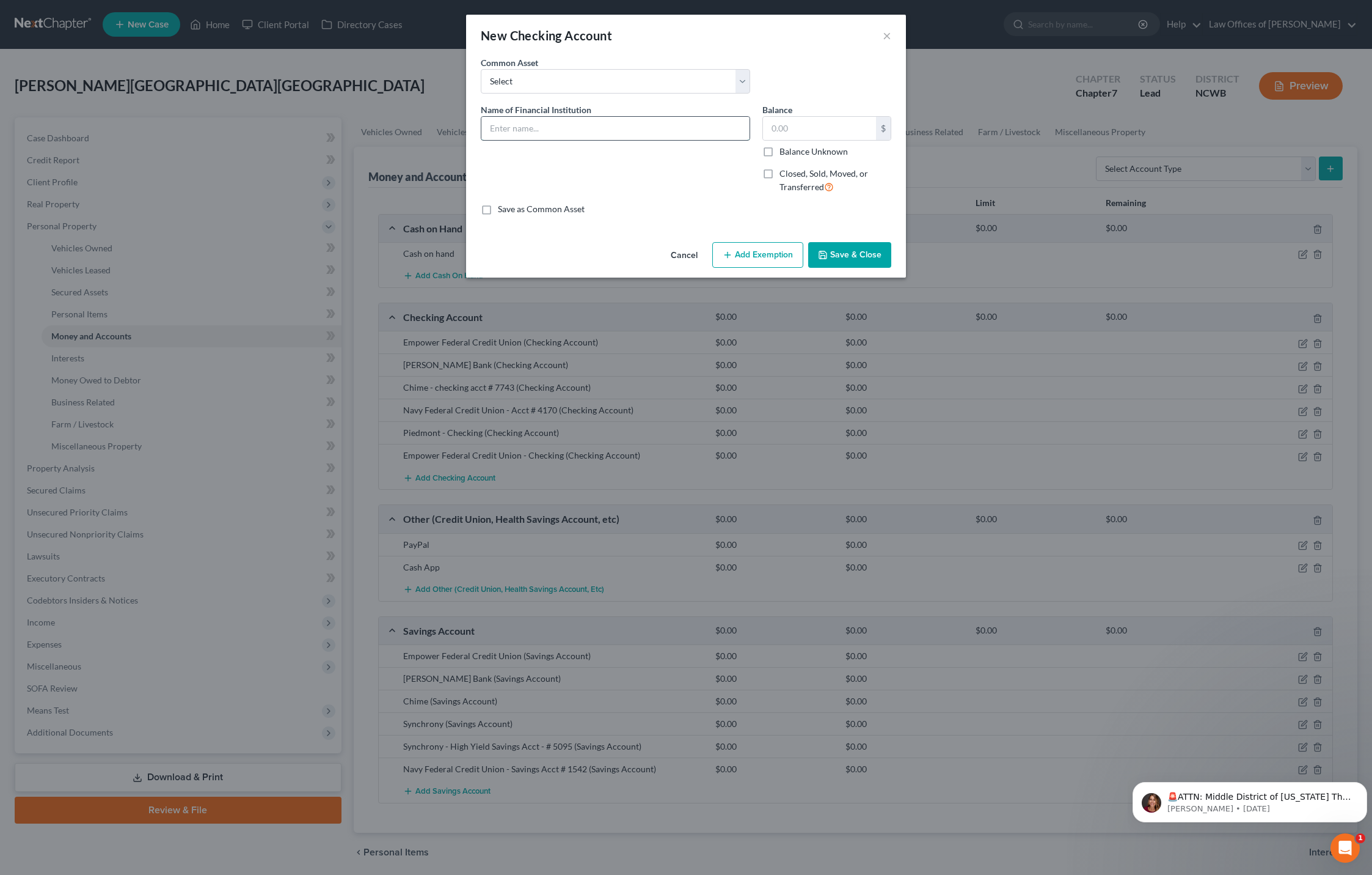
click at [537, 137] on input "text" at bounding box center [616, 128] width 268 height 23
click at [780, 176] on label "Closed, Sold, Moved, or Transferred" at bounding box center [835, 181] width 112 height 26
click at [785, 176] on input "Closed, Sold, Moved, or Transferred" at bounding box center [789, 172] width 8 height 8
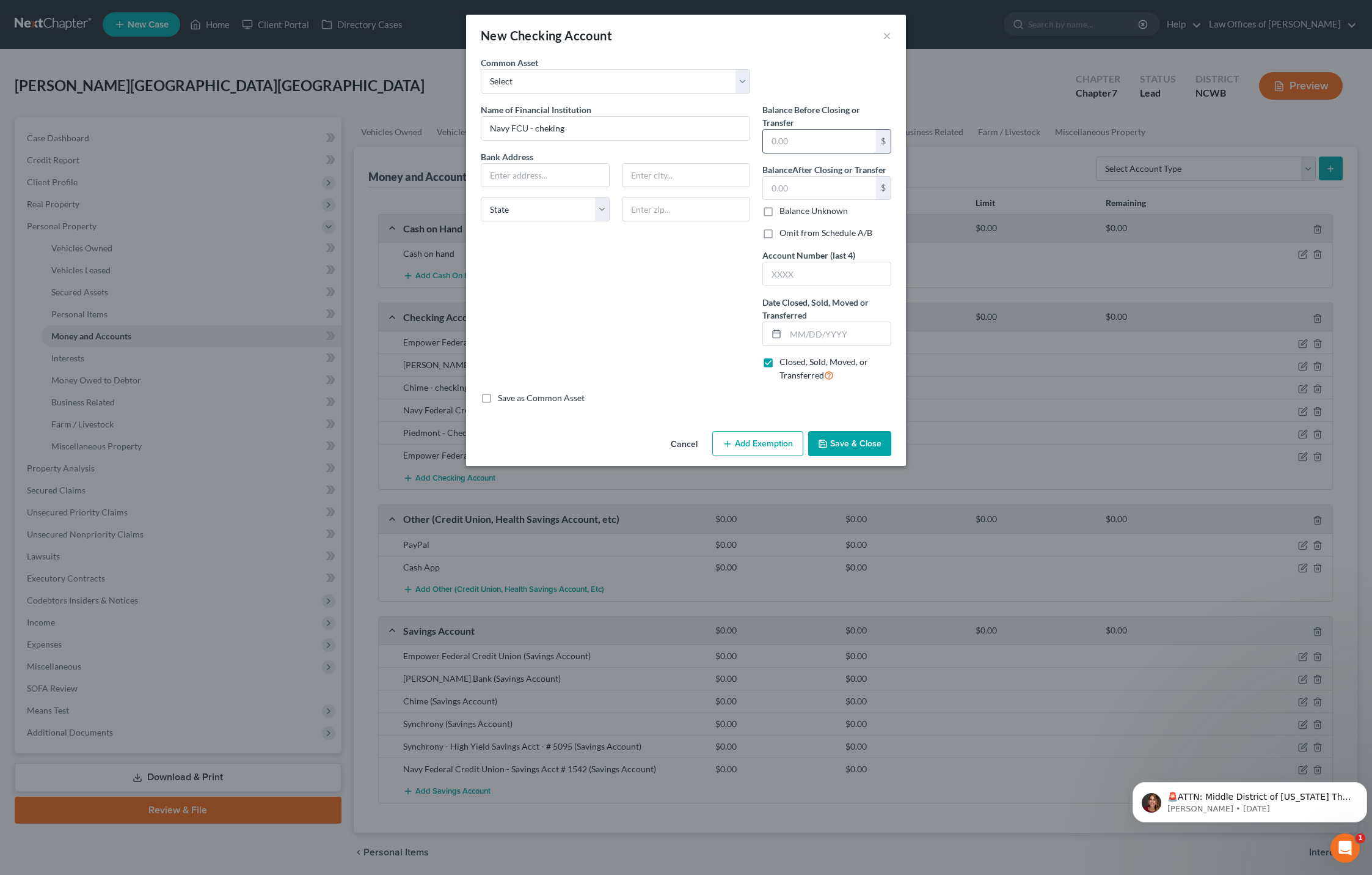
click at [817, 142] on input "text" at bounding box center [819, 141] width 113 height 23
drag, startPoint x: 803, startPoint y: 336, endPoint x: 1325, endPoint y: 287, distance: 524.3
click at [803, 336] on input "text" at bounding box center [838, 333] width 105 height 23
click at [550, 123] on input "Navy FCU - cheking" at bounding box center [616, 128] width 268 height 23
click at [604, 135] on input "Navy FCU - checking" at bounding box center [616, 128] width 268 height 23
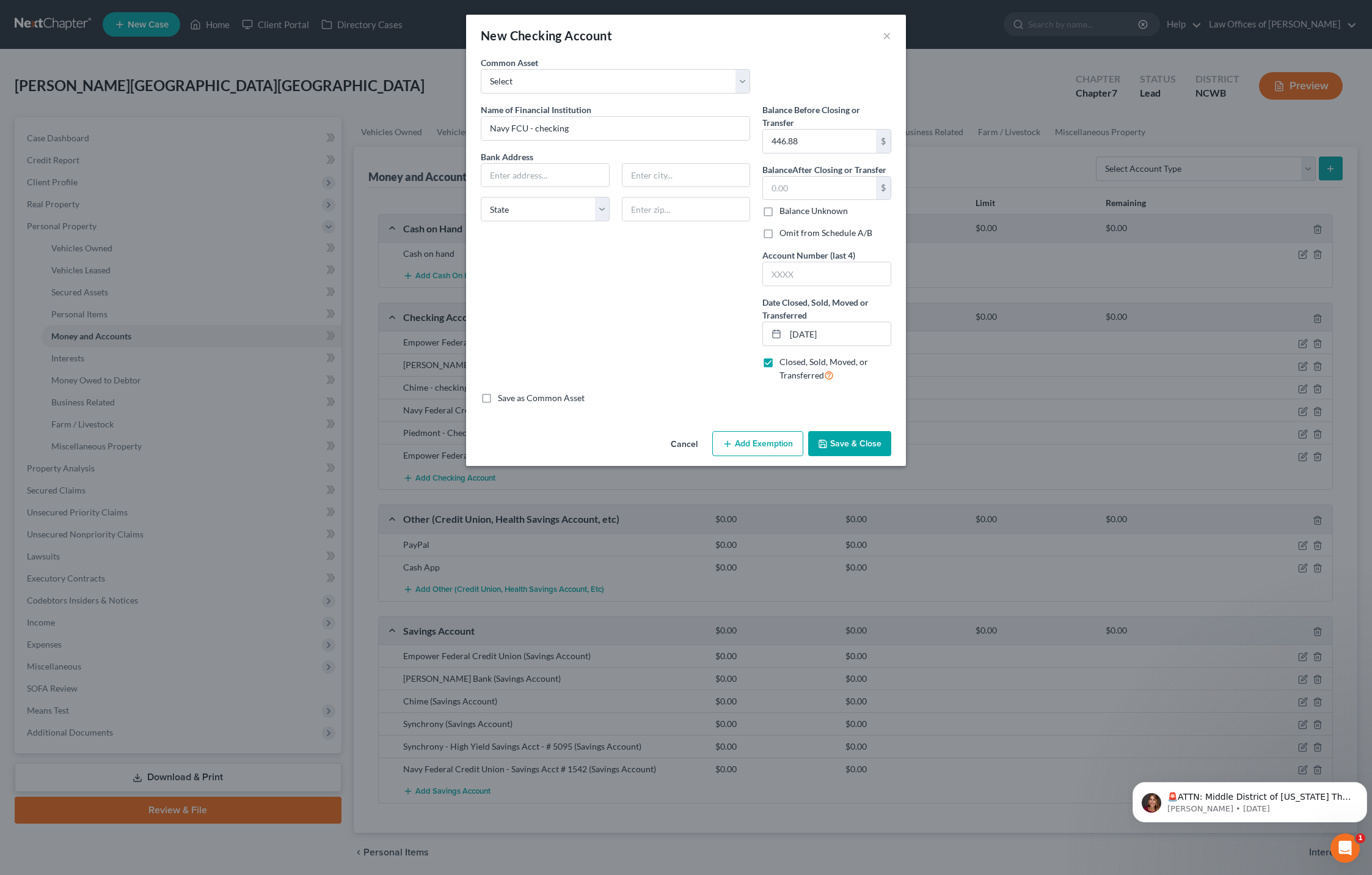
click at [860, 435] on button "Save & Close" at bounding box center [850, 443] width 83 height 25
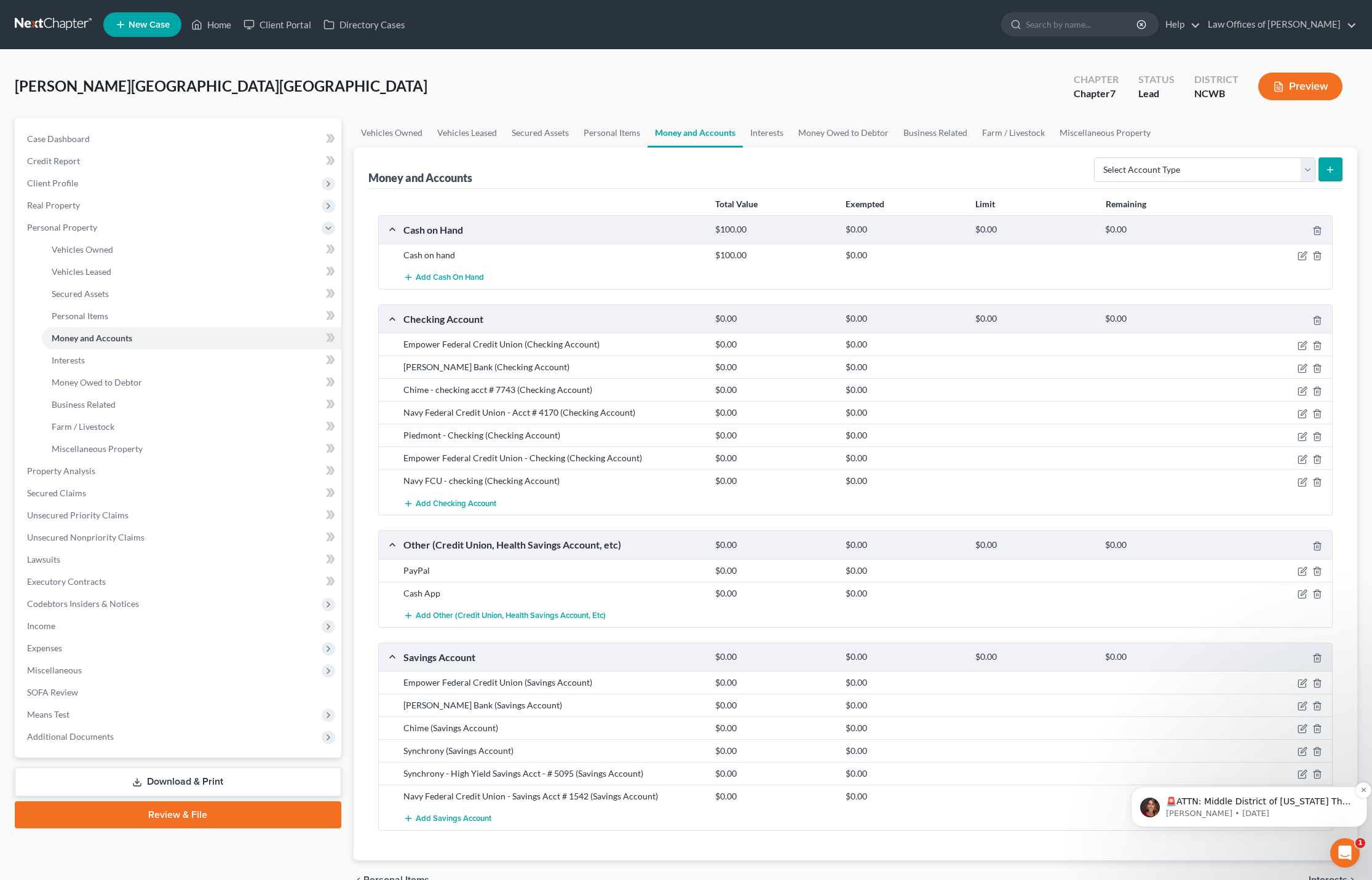
scroll to position [62, 0]
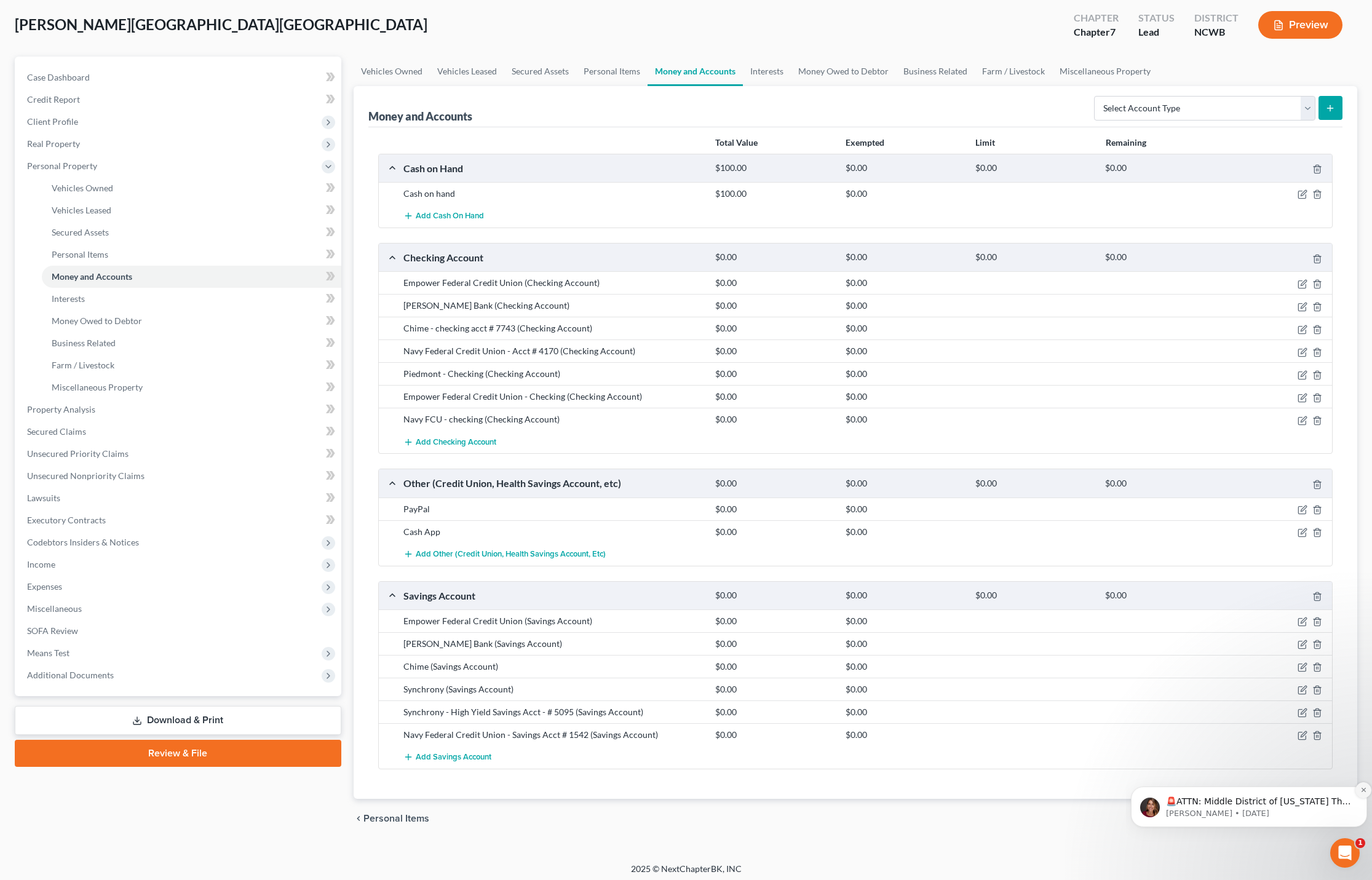
click at [1361, 790] on icon "Dismiss notification" at bounding box center [1364, 790] width 7 height 7
click at [1341, 817] on span "Interests" at bounding box center [1328, 818] width 39 height 10
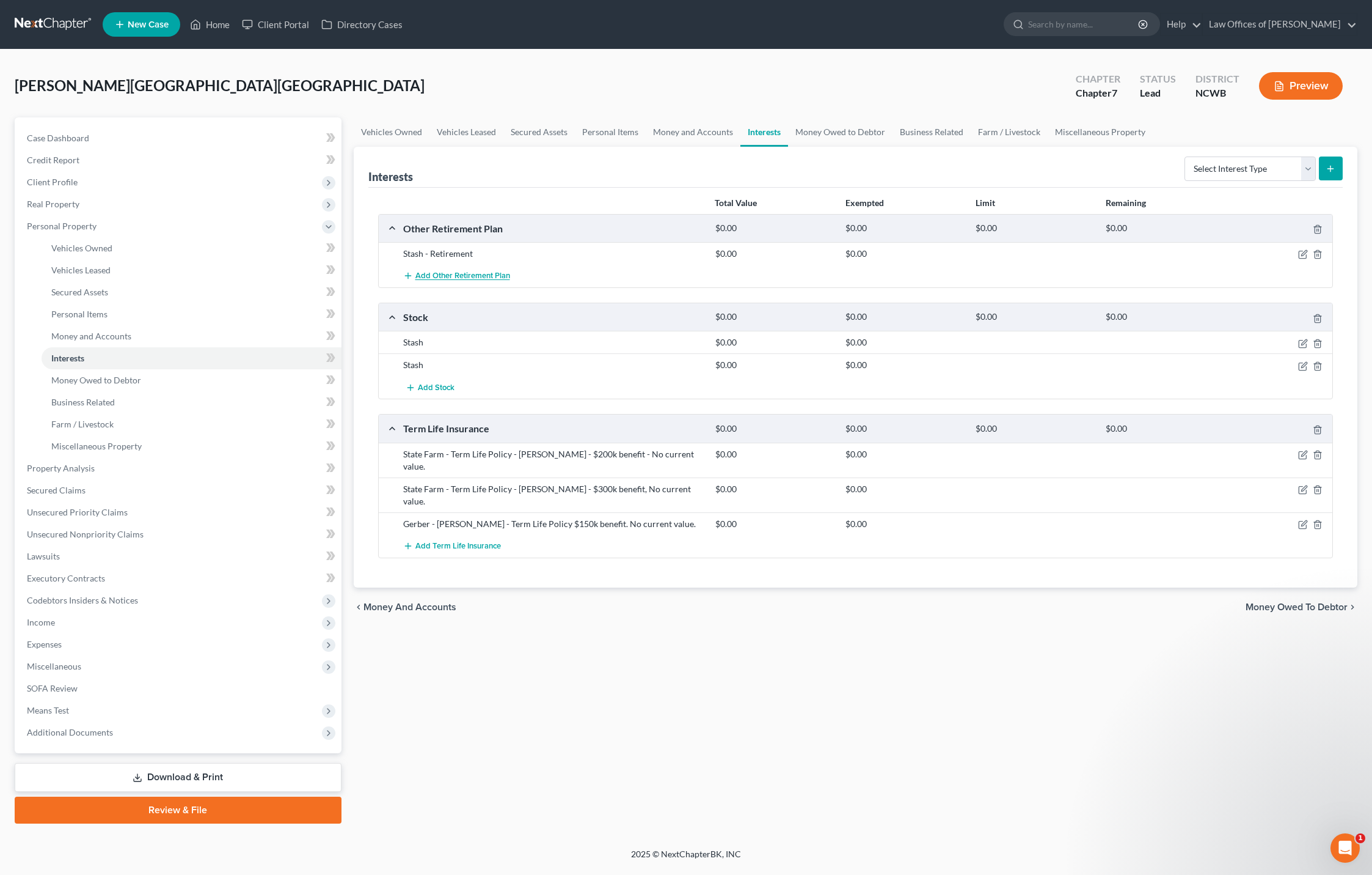
click at [484, 275] on span "Add Other Retirement Plan" at bounding box center [463, 276] width 95 height 10
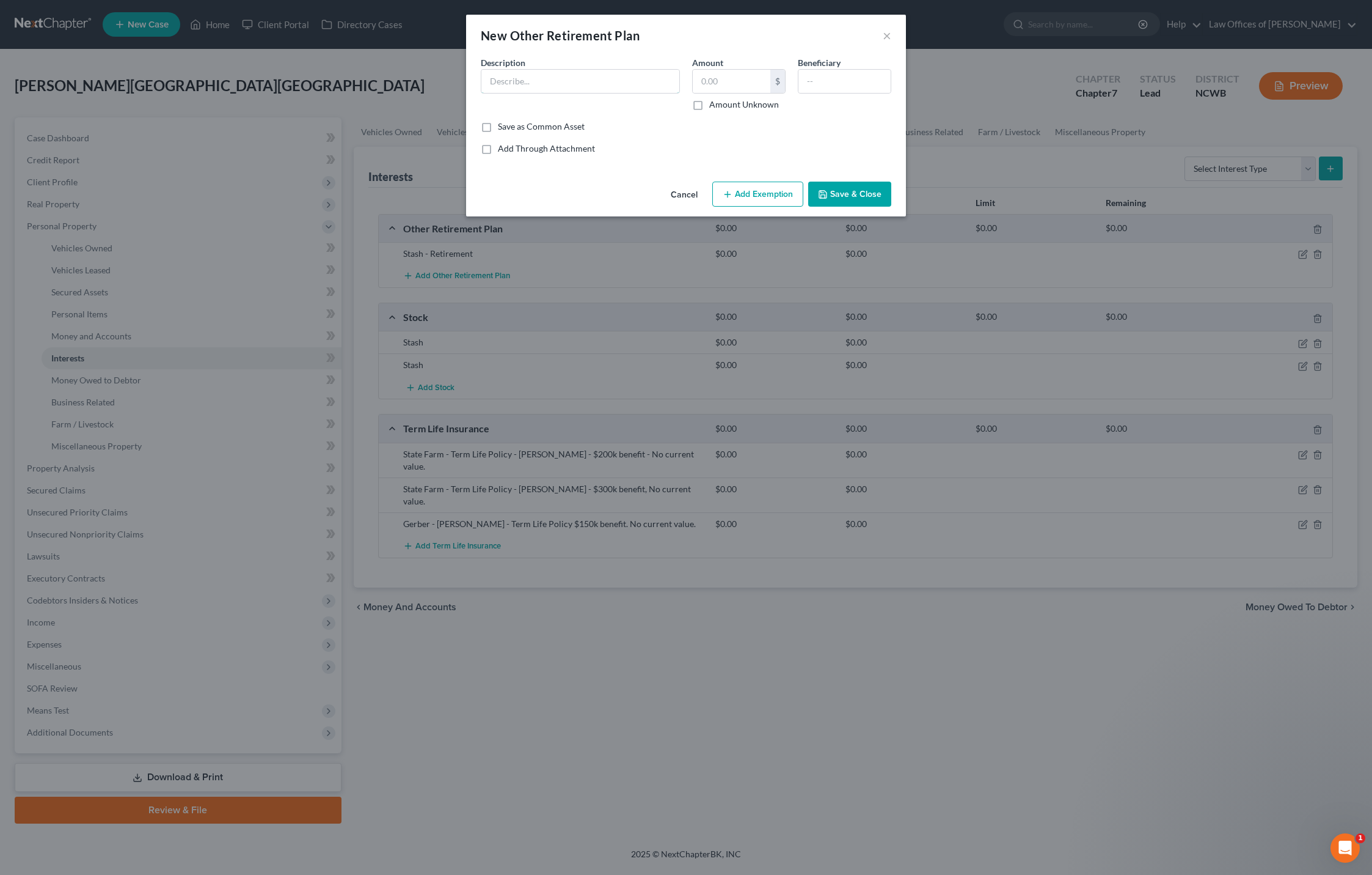
drag, startPoint x: 570, startPoint y: 83, endPoint x: 701, endPoint y: 2, distance: 154.0
click at [570, 83] on input "text" at bounding box center [581, 81] width 198 height 23
click at [862, 191] on button "Save & Close" at bounding box center [850, 194] width 83 height 25
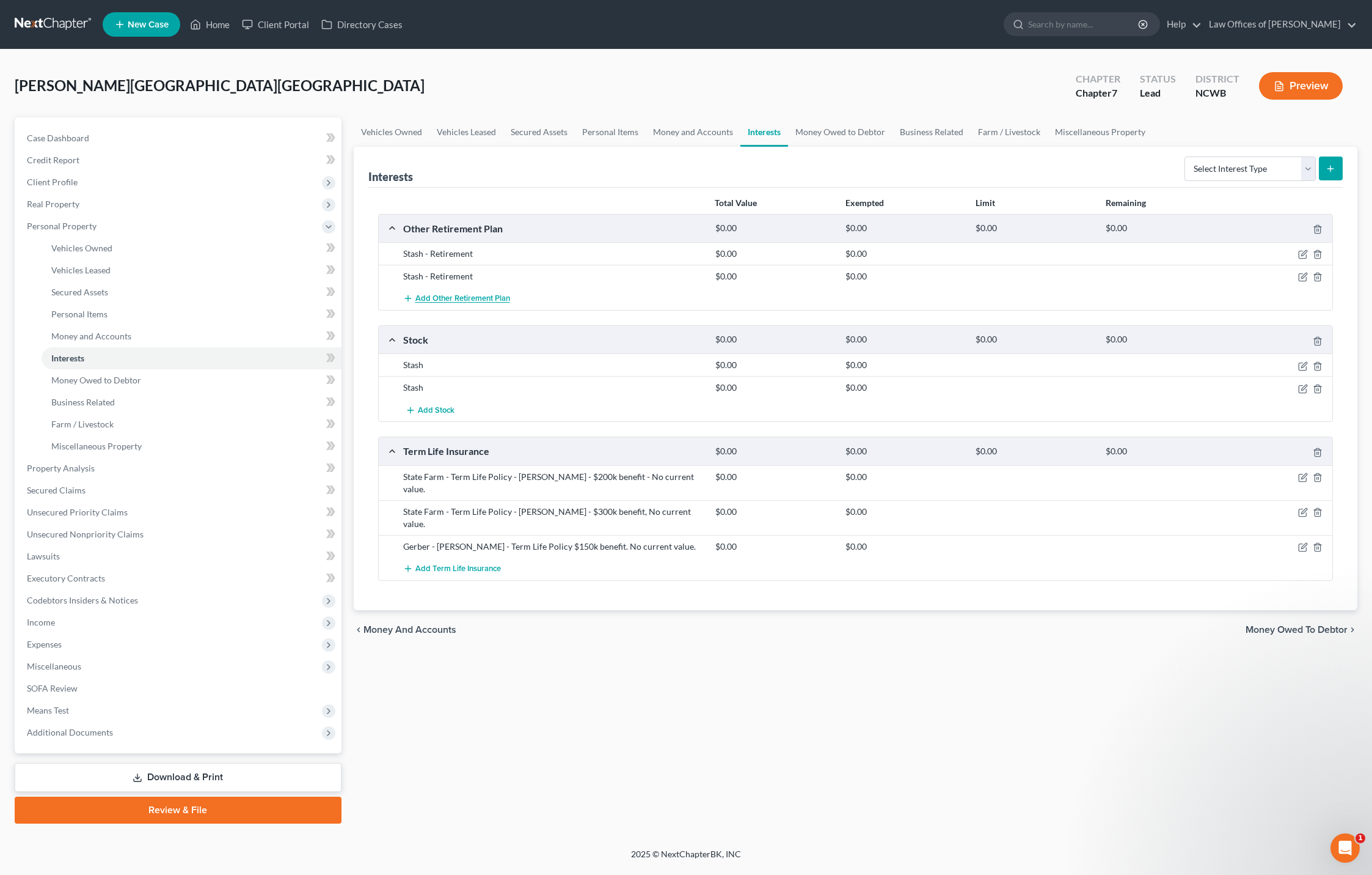
click at [480, 301] on span "Add Other Retirement Plan" at bounding box center [463, 299] width 95 height 10
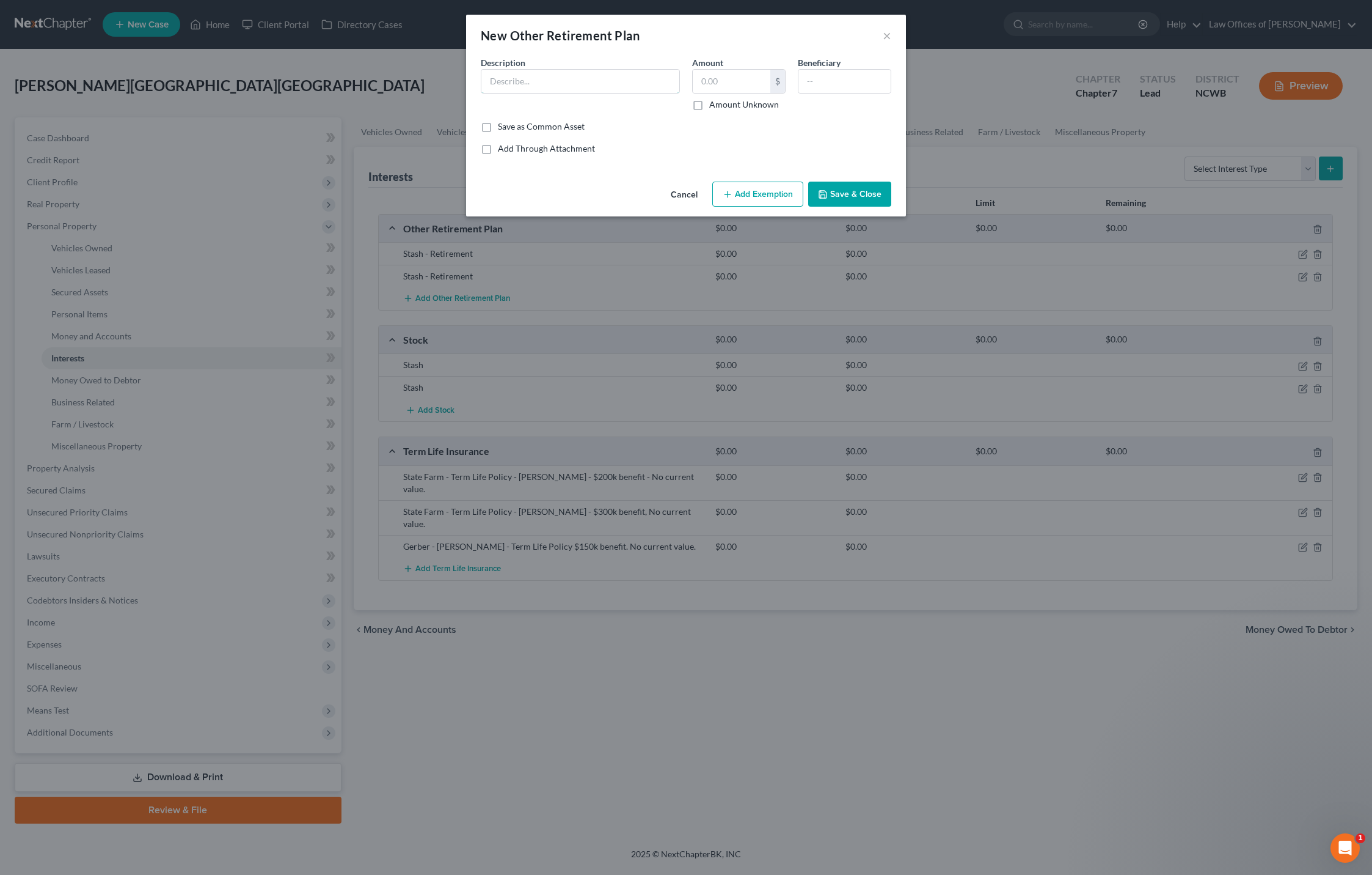
drag, startPoint x: 515, startPoint y: 83, endPoint x: 678, endPoint y: 2, distance: 182.0
click at [517, 84] on input "text" at bounding box center [581, 81] width 198 height 23
click at [710, 108] on label "Amount Unknown" at bounding box center [744, 104] width 69 height 12
click at [715, 106] on input "Amount Unknown" at bounding box center [719, 102] width 8 height 8
click at [855, 195] on button "Save & Close" at bounding box center [850, 194] width 83 height 25
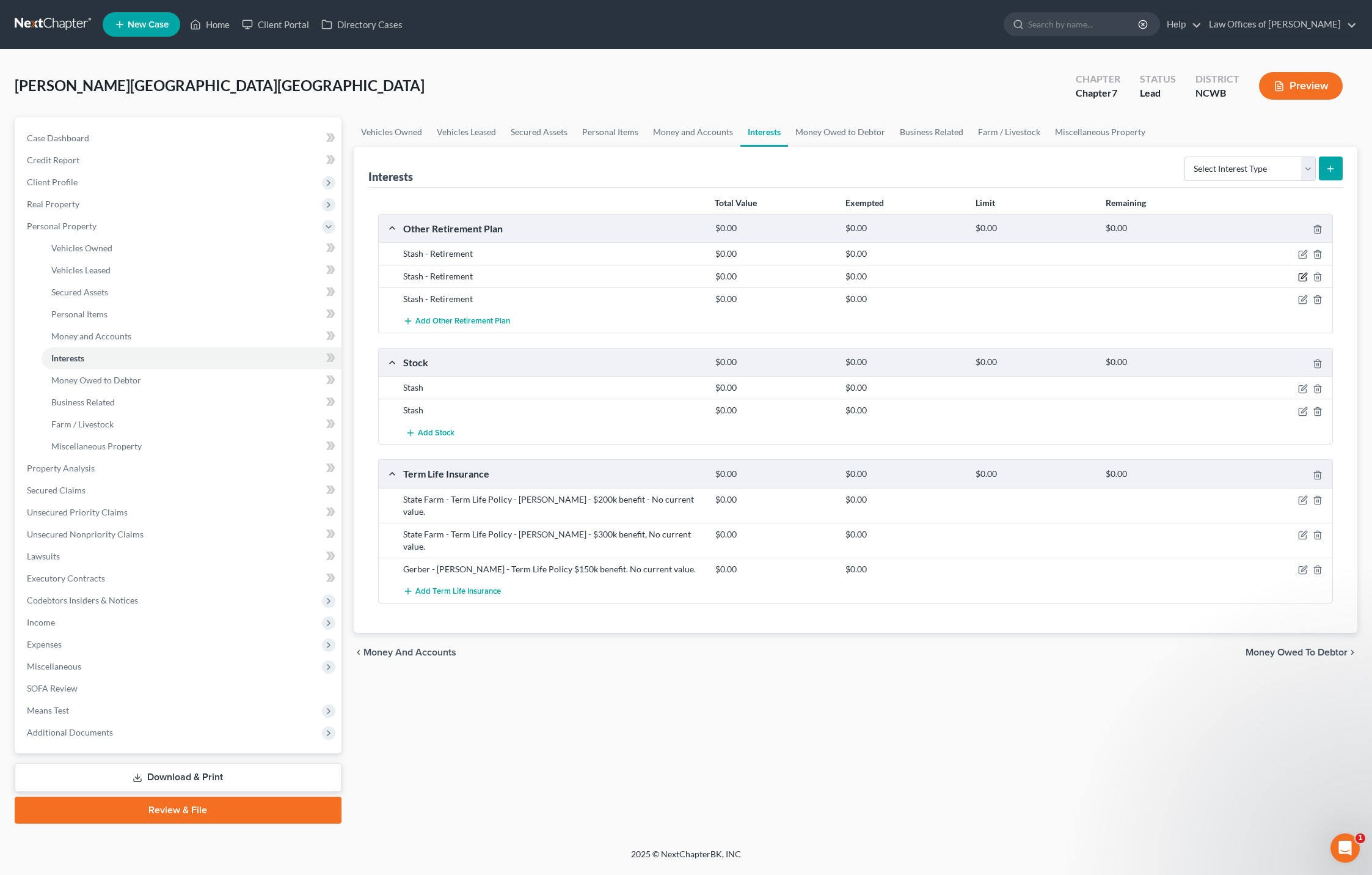
click at [1305, 277] on icon "button" at bounding box center [1303, 275] width 6 height 6
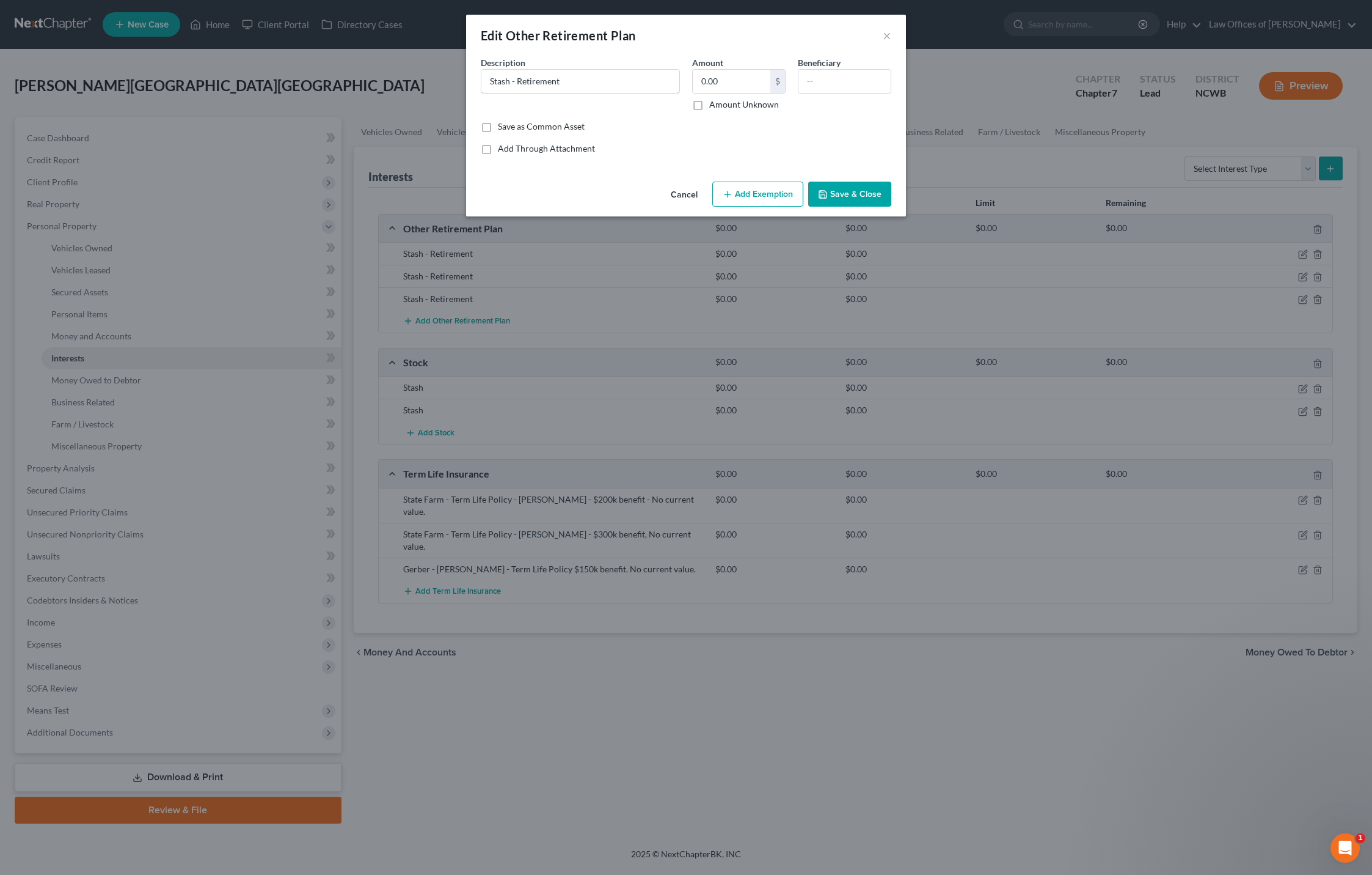
drag, startPoint x: 603, startPoint y: 84, endPoint x: 717, endPoint y: 8, distance: 137.0
click at [603, 84] on input "Stash - Retirement" at bounding box center [581, 81] width 198 height 23
click at [858, 192] on button "Save & Close" at bounding box center [850, 194] width 83 height 25
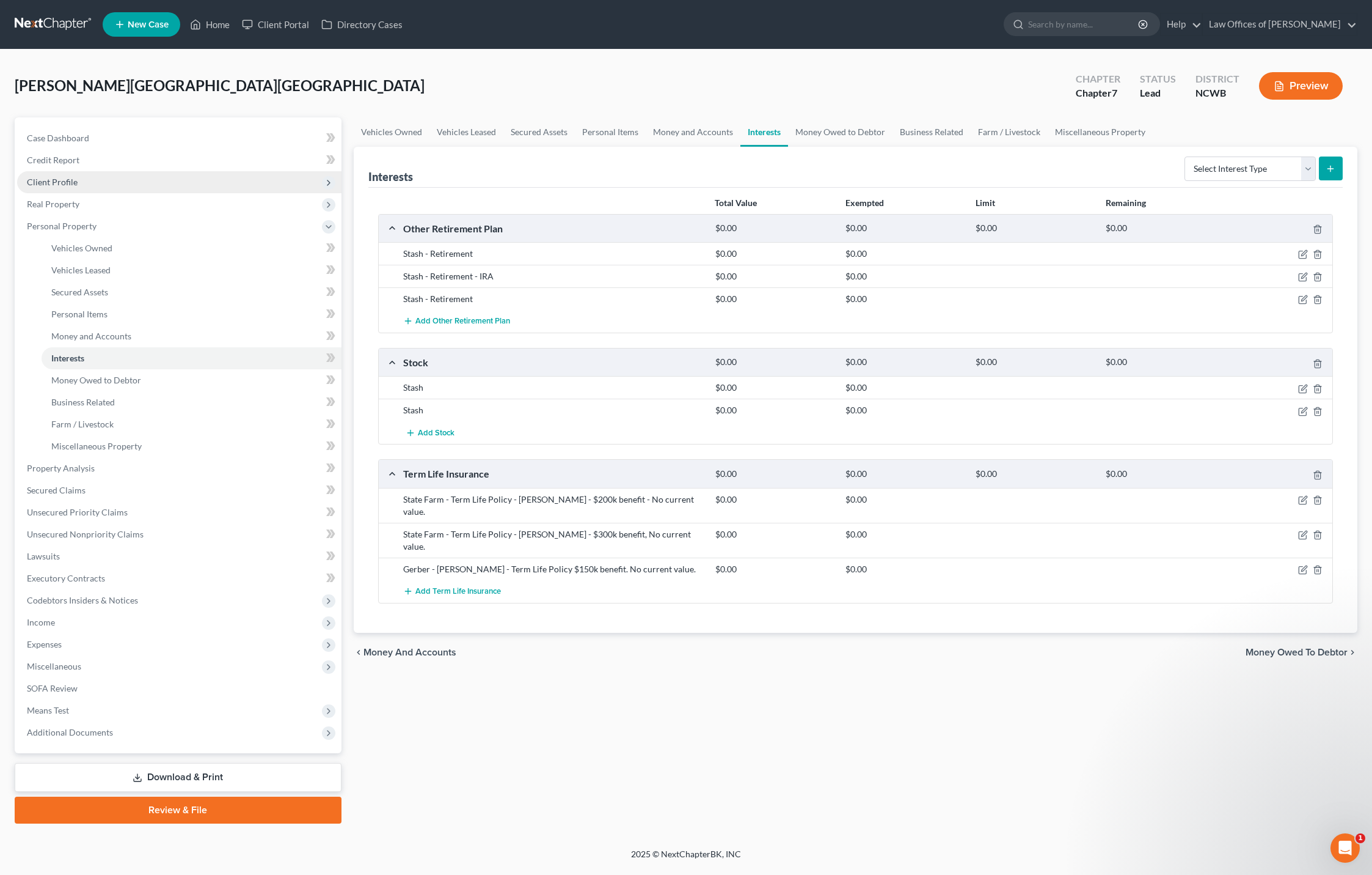
click at [52, 184] on span "Client Profile" at bounding box center [52, 181] width 51 height 11
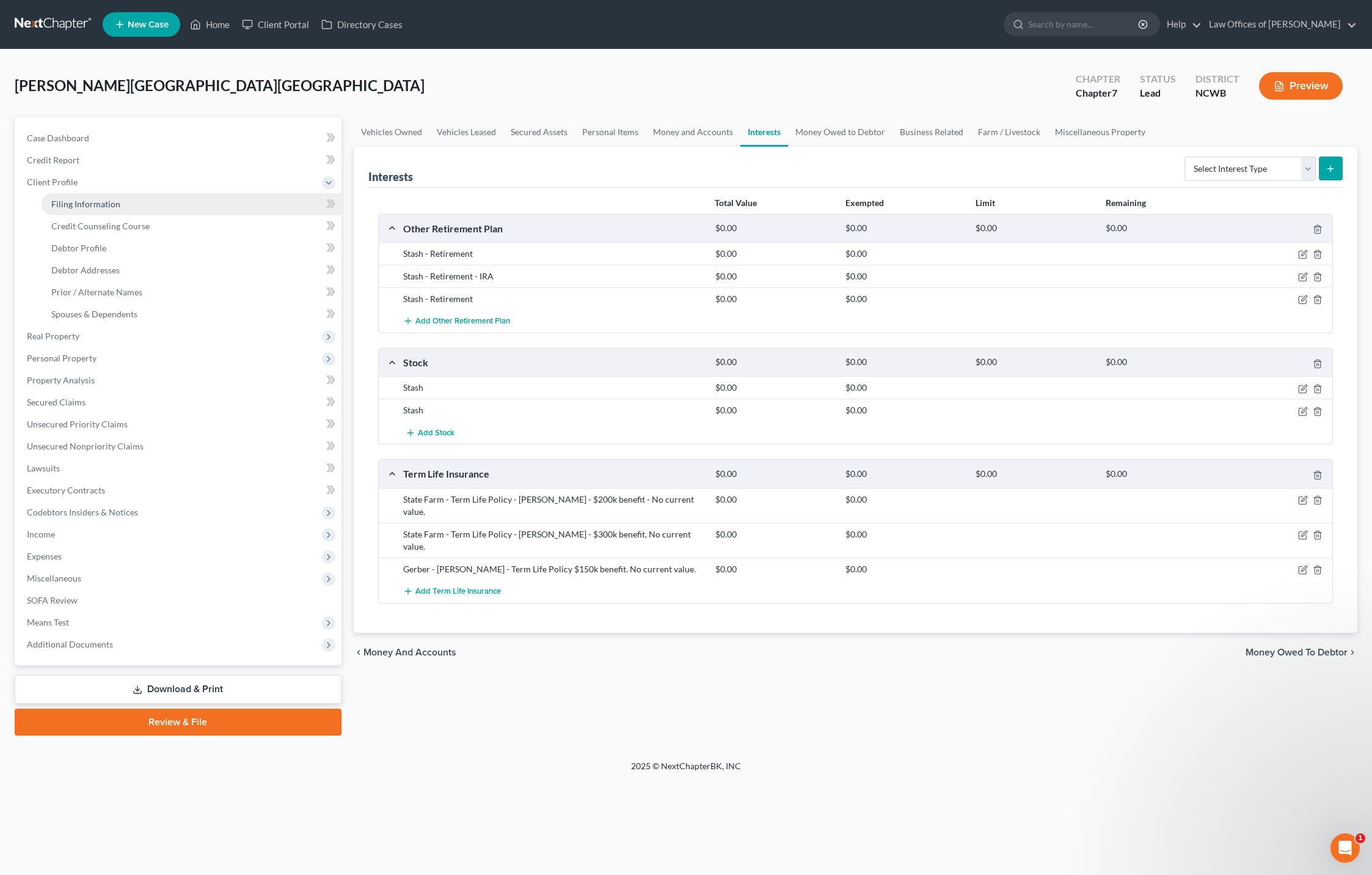
click at [59, 203] on span "Filing Information" at bounding box center [86, 203] width 69 height 11
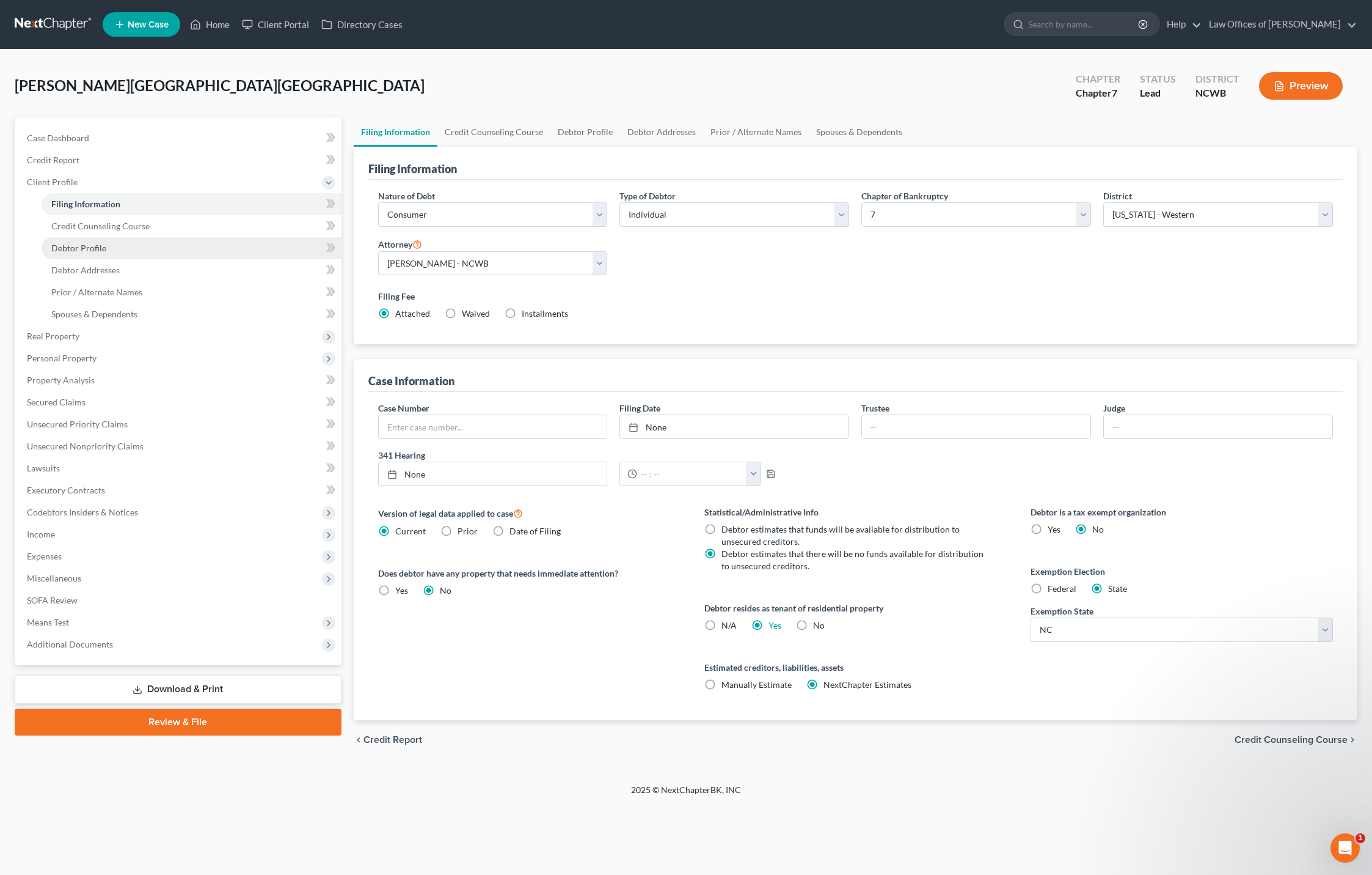
click at [91, 256] on link "Debtor Profile" at bounding box center [191, 248] width 300 height 22
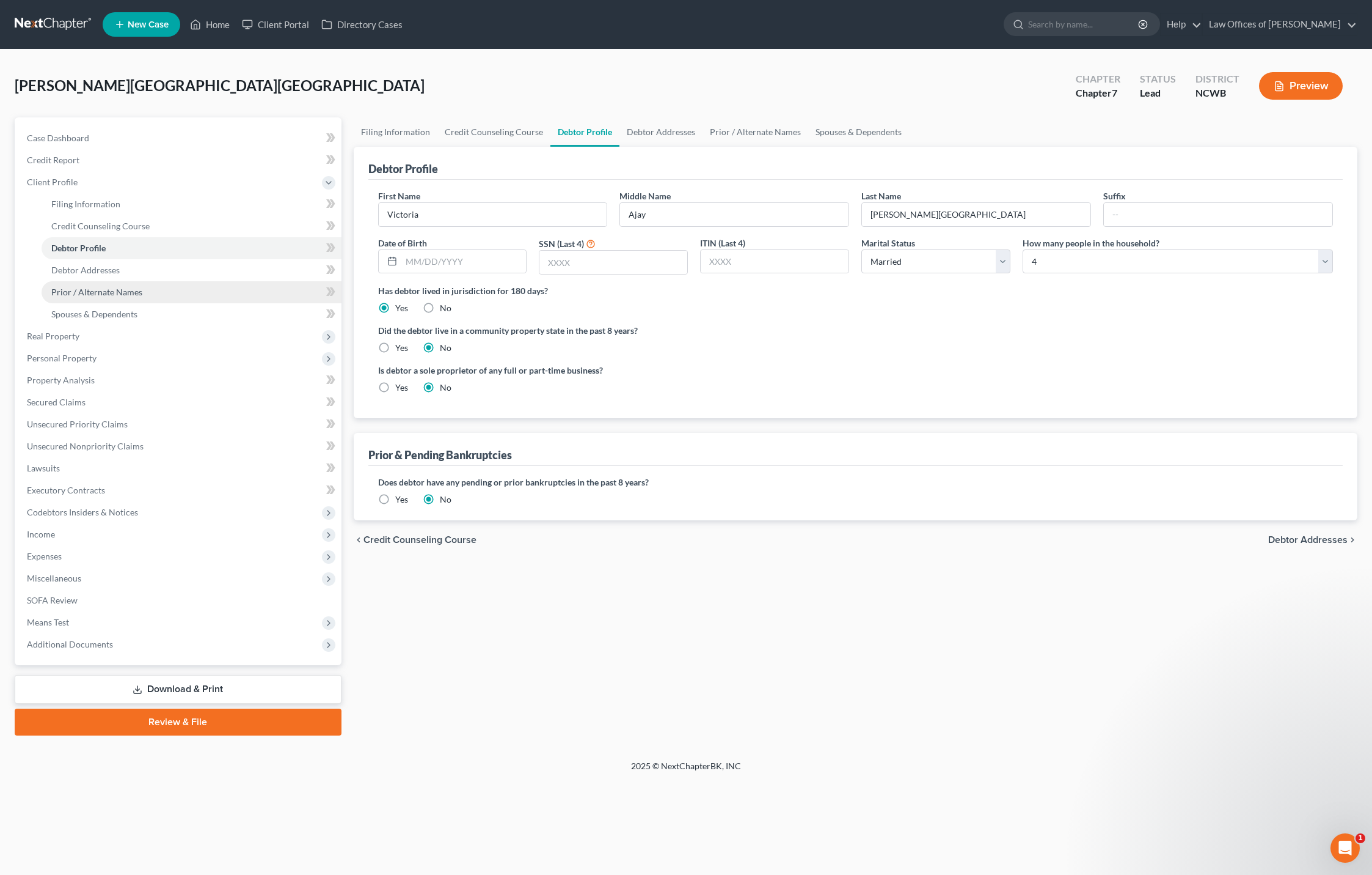
click at [113, 298] on link "Prior / Alternate Names" at bounding box center [191, 292] width 300 height 22
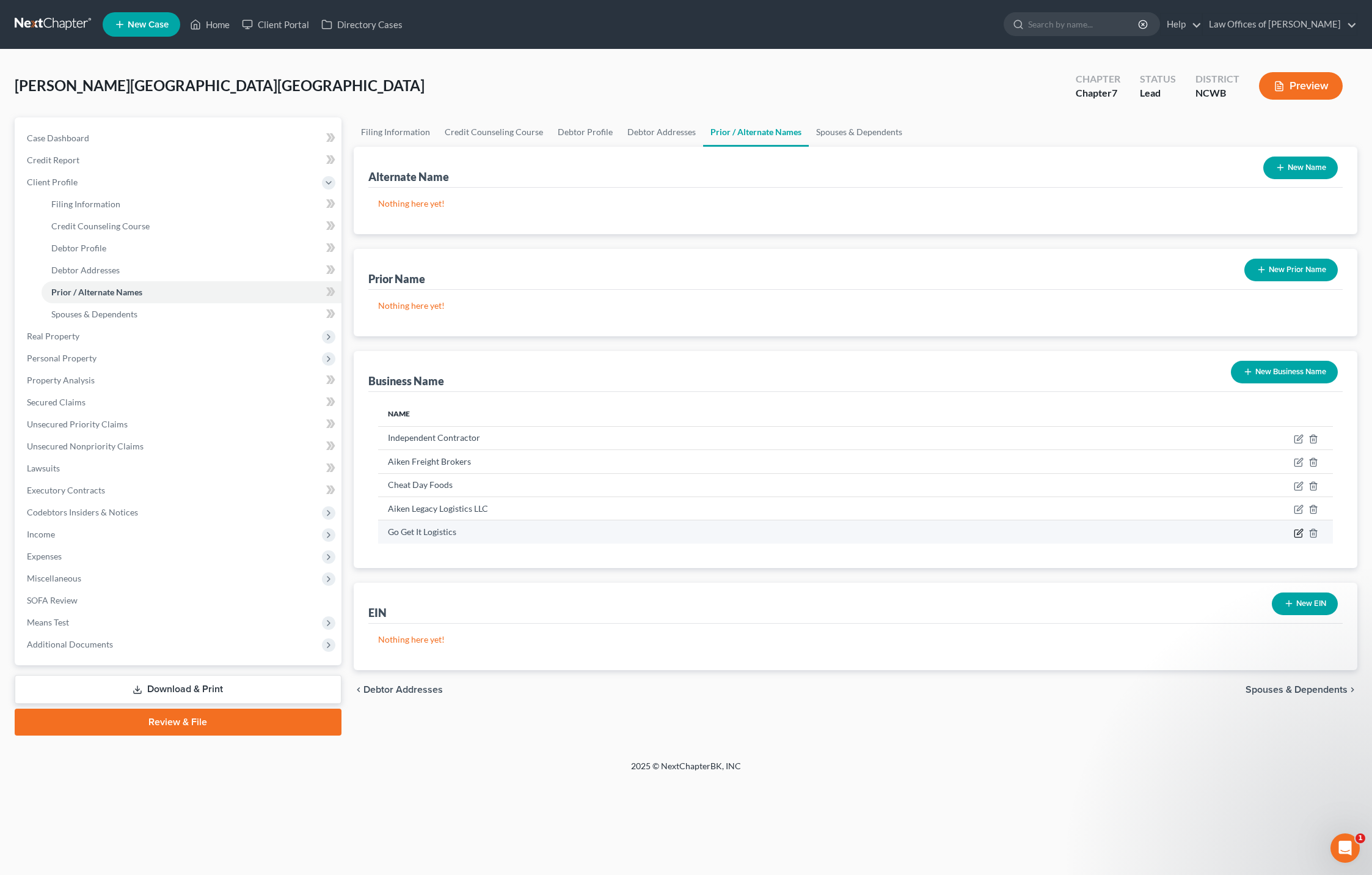
click at [1298, 536] on icon "button" at bounding box center [1298, 533] width 10 height 10
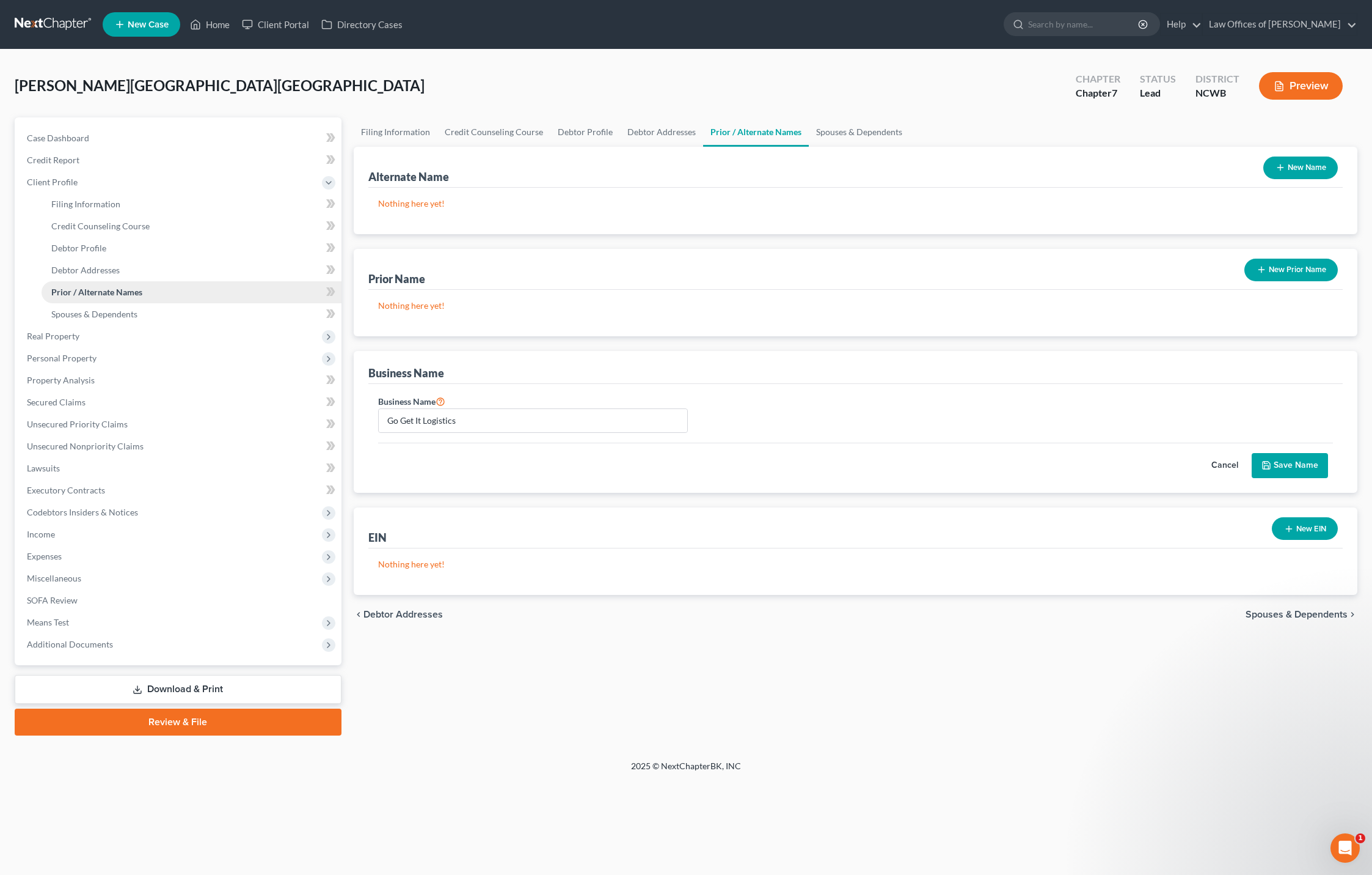
click at [78, 295] on span "Prior / Alternate Names" at bounding box center [96, 292] width 91 height 11
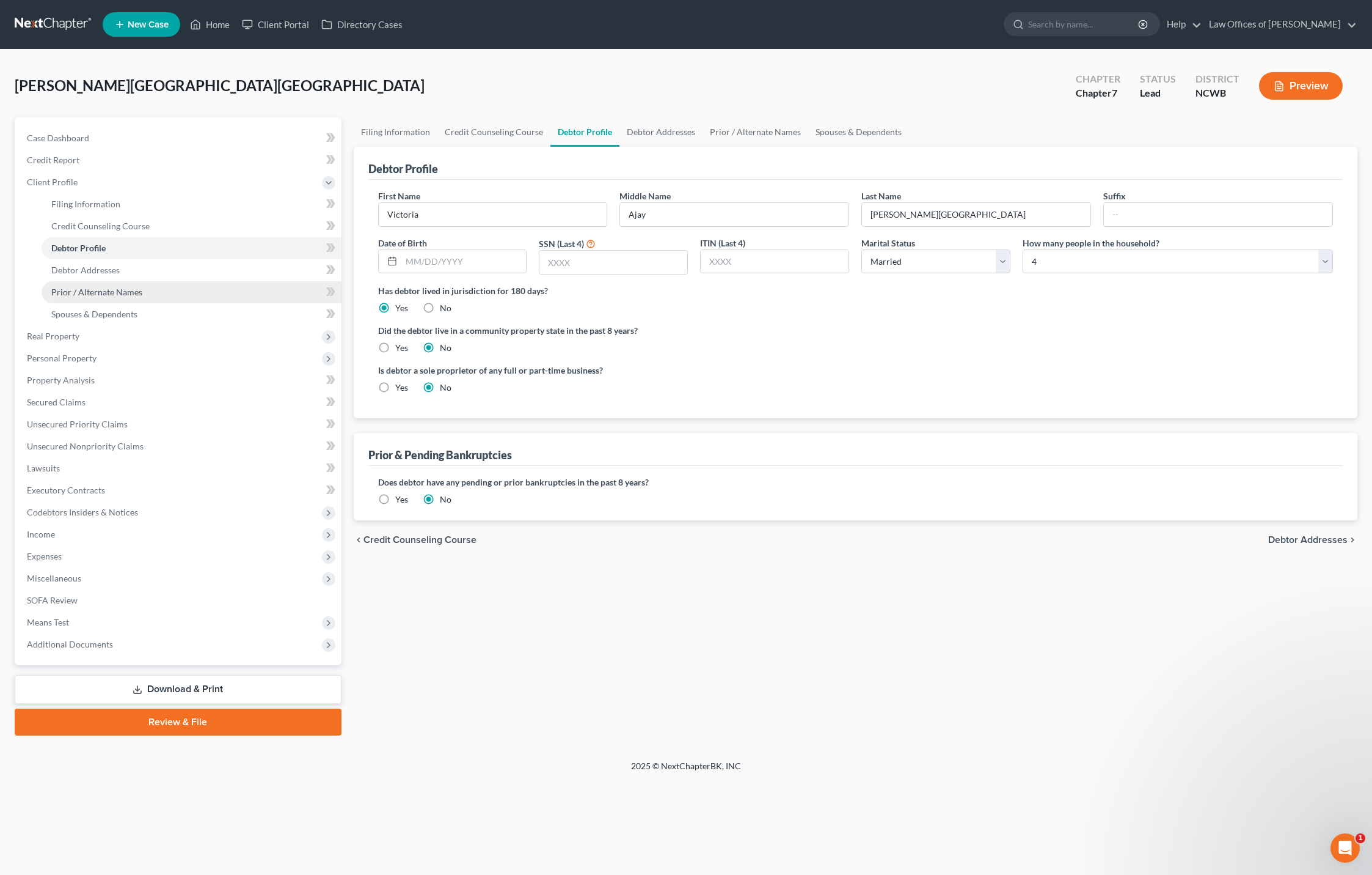
click at [88, 292] on span "Prior / Alternate Names" at bounding box center [96, 292] width 91 height 11
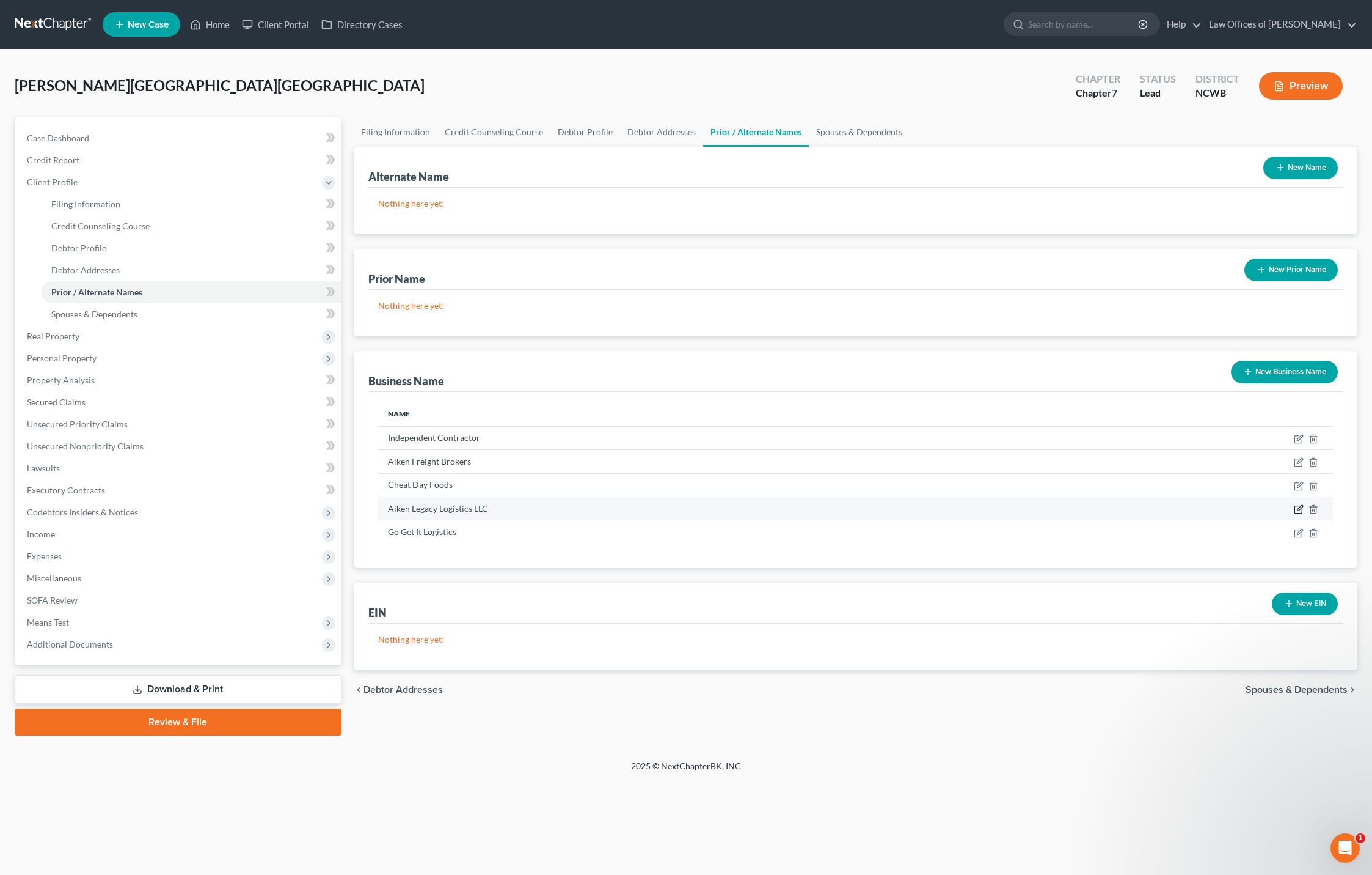
click at [1297, 510] on icon "button" at bounding box center [1298, 509] width 10 height 10
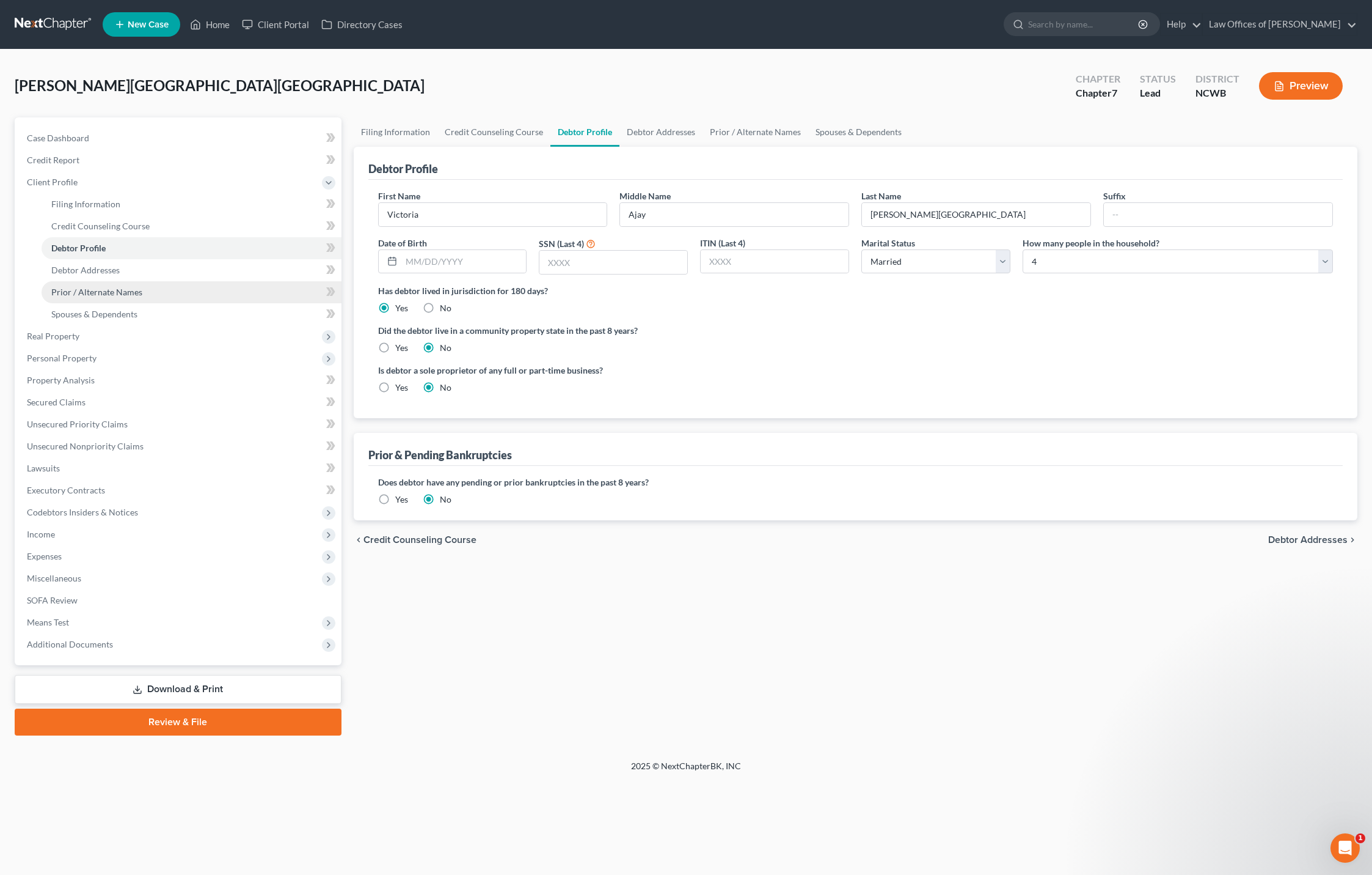
click at [77, 300] on link "Prior / Alternate Names" at bounding box center [191, 292] width 300 height 22
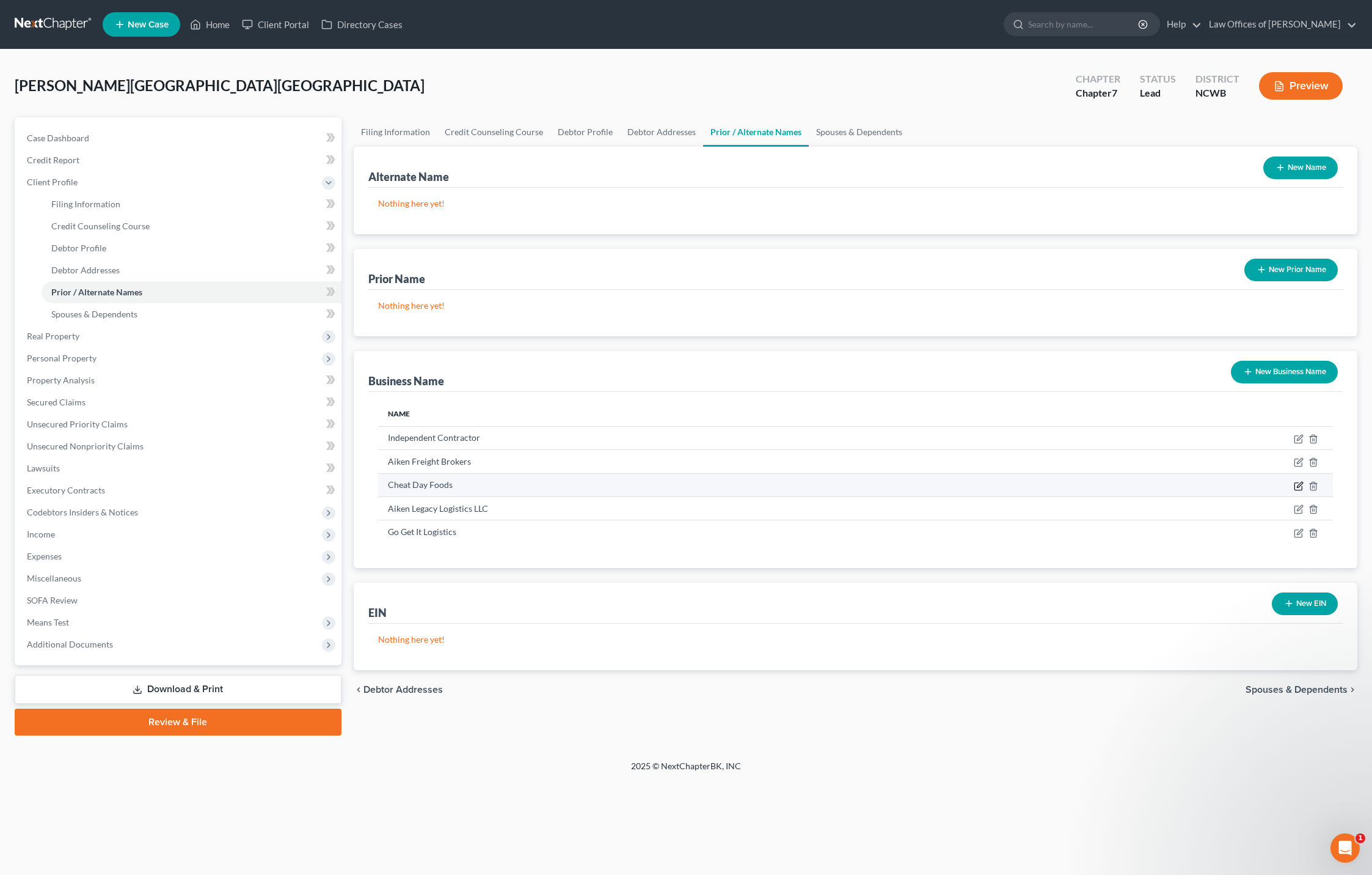
click at [1297, 489] on icon "button" at bounding box center [1298, 486] width 10 height 10
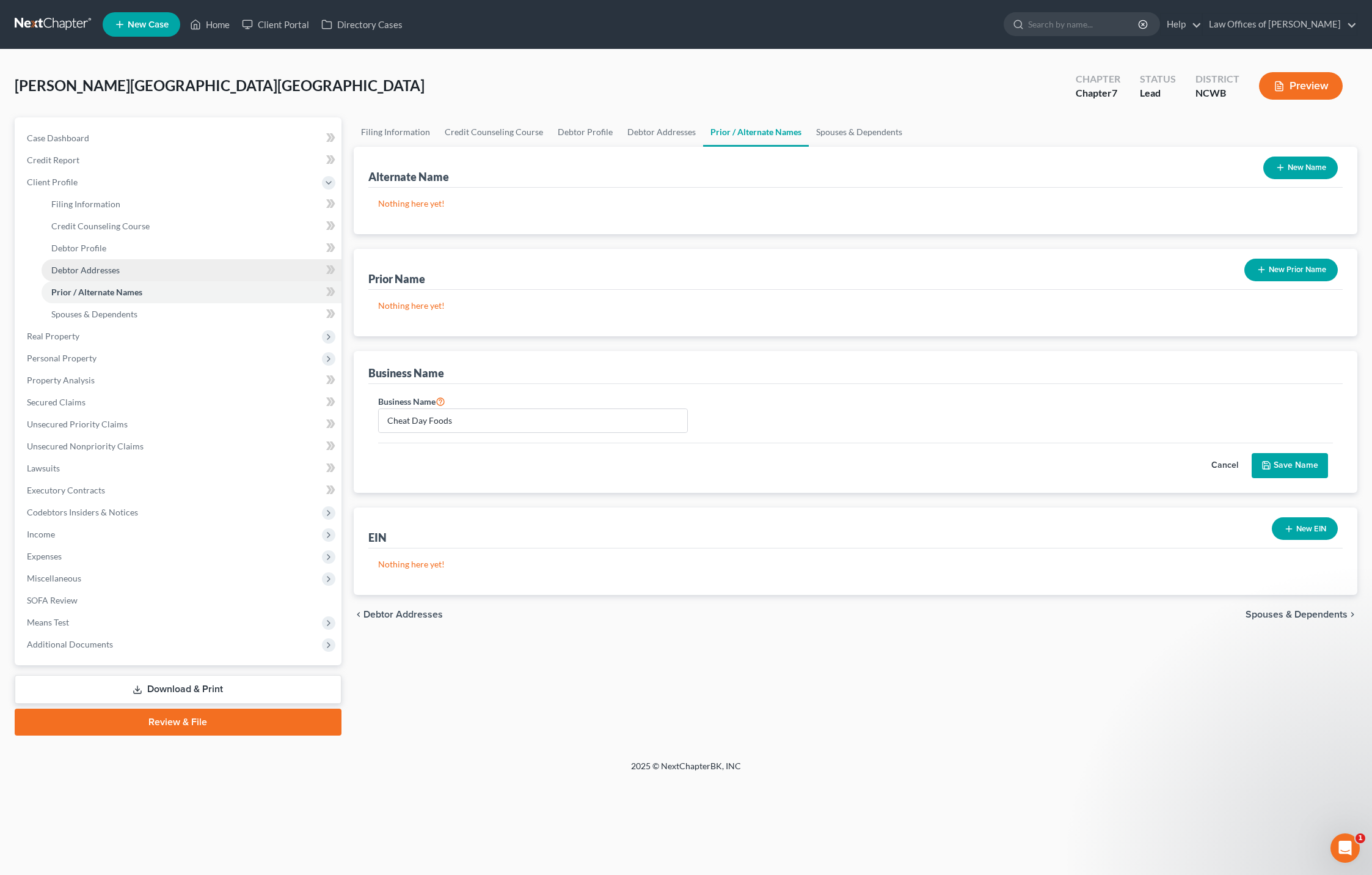
click at [82, 271] on span "Debtor Addresses" at bounding box center [86, 270] width 69 height 11
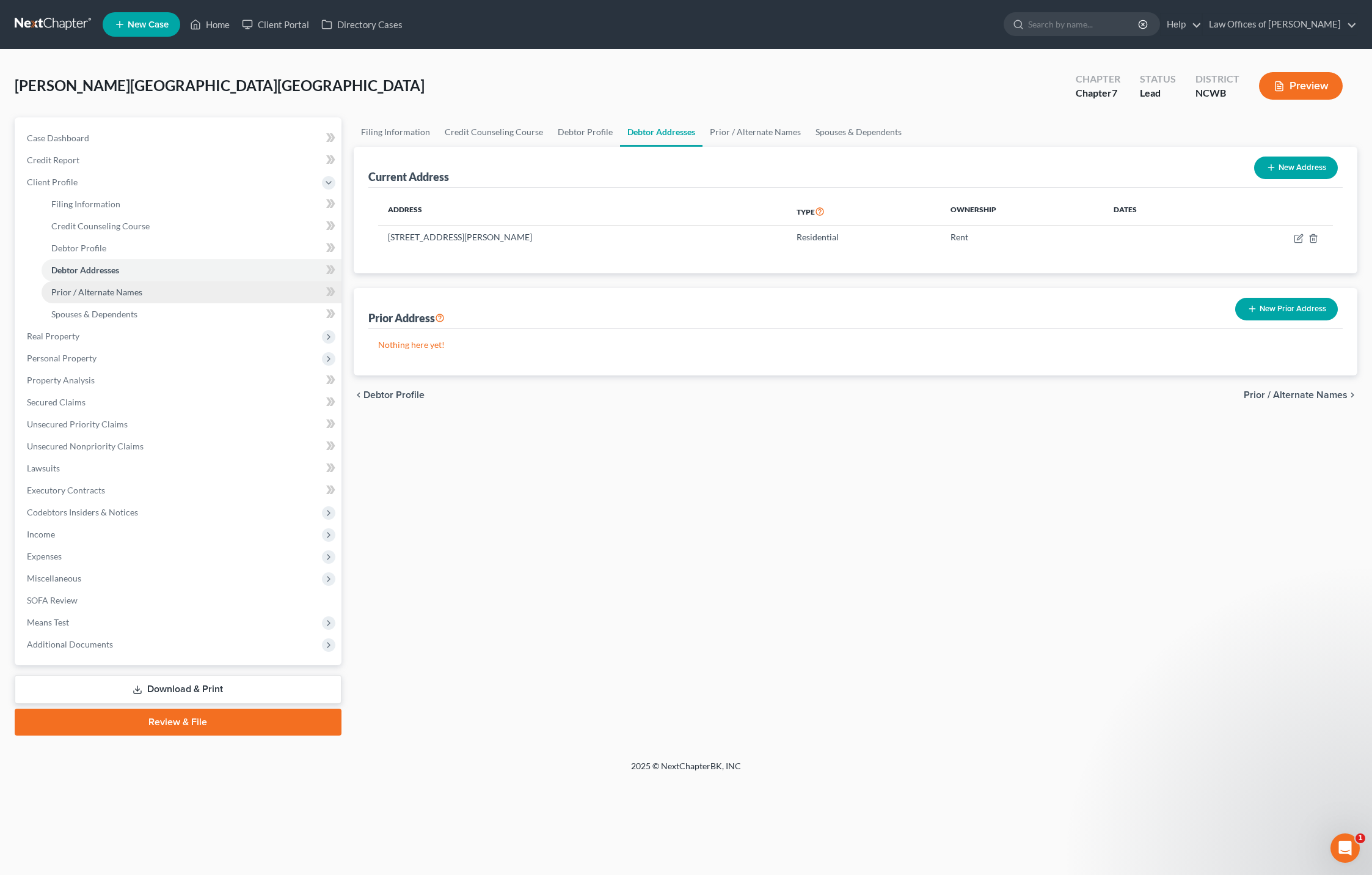
click at [80, 294] on span "Prior / Alternate Names" at bounding box center [96, 292] width 91 height 11
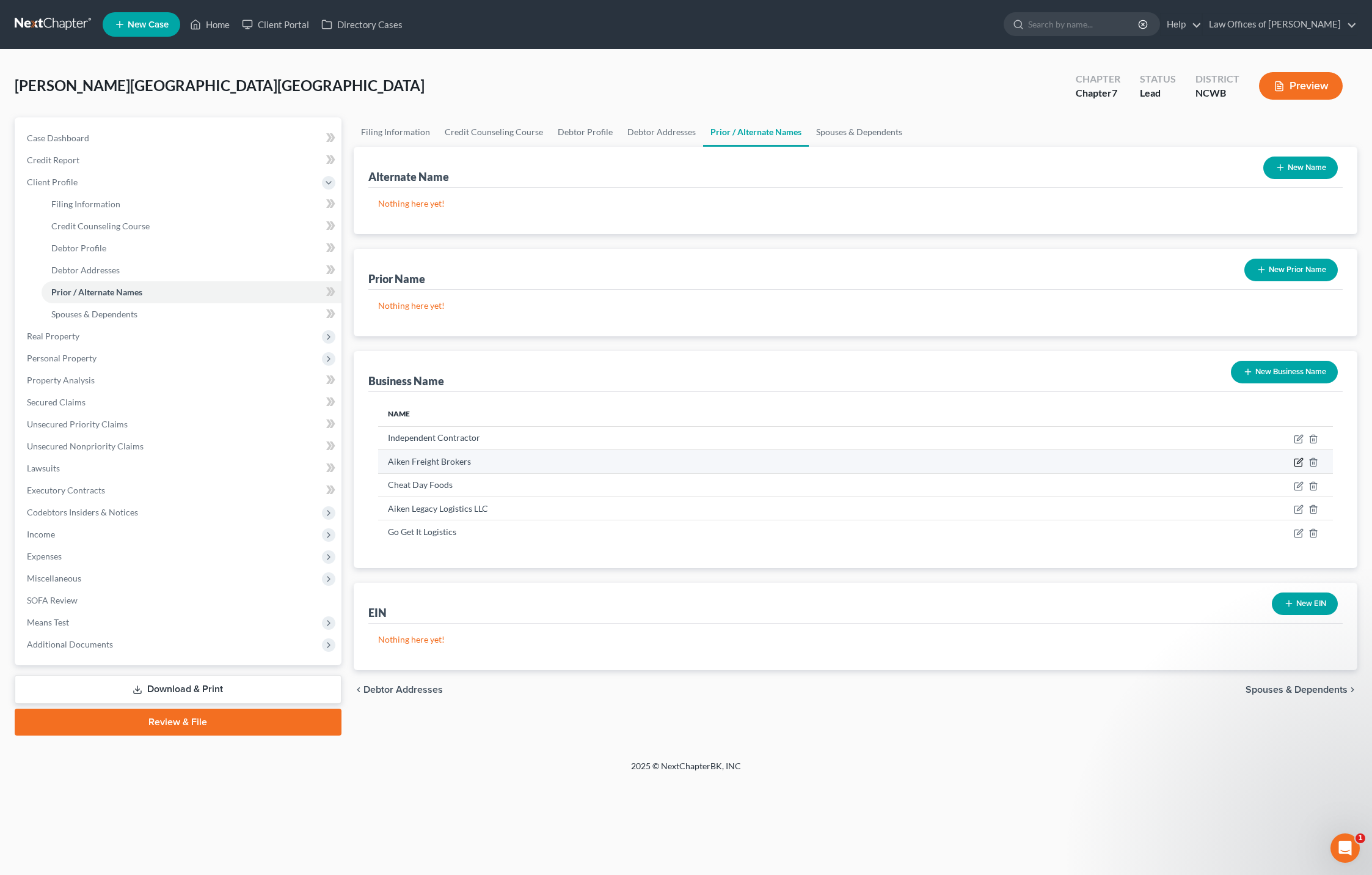
click at [1299, 464] on icon "button" at bounding box center [1298, 462] width 10 height 10
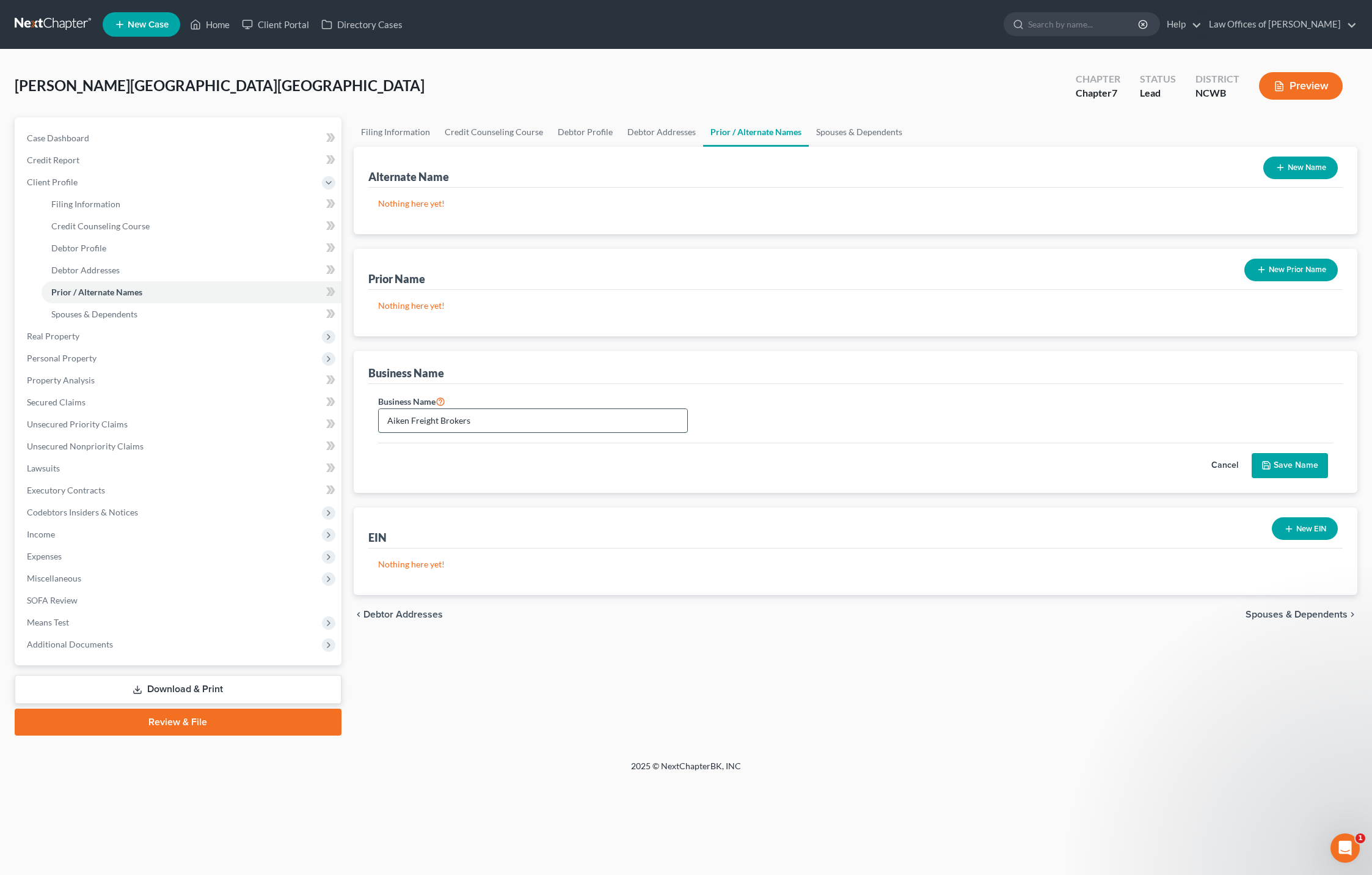
click at [676, 421] on input "Aiken Freight Brokers" at bounding box center [533, 420] width 310 height 23
click at [1276, 465] on button "Save Name" at bounding box center [1290, 465] width 77 height 25
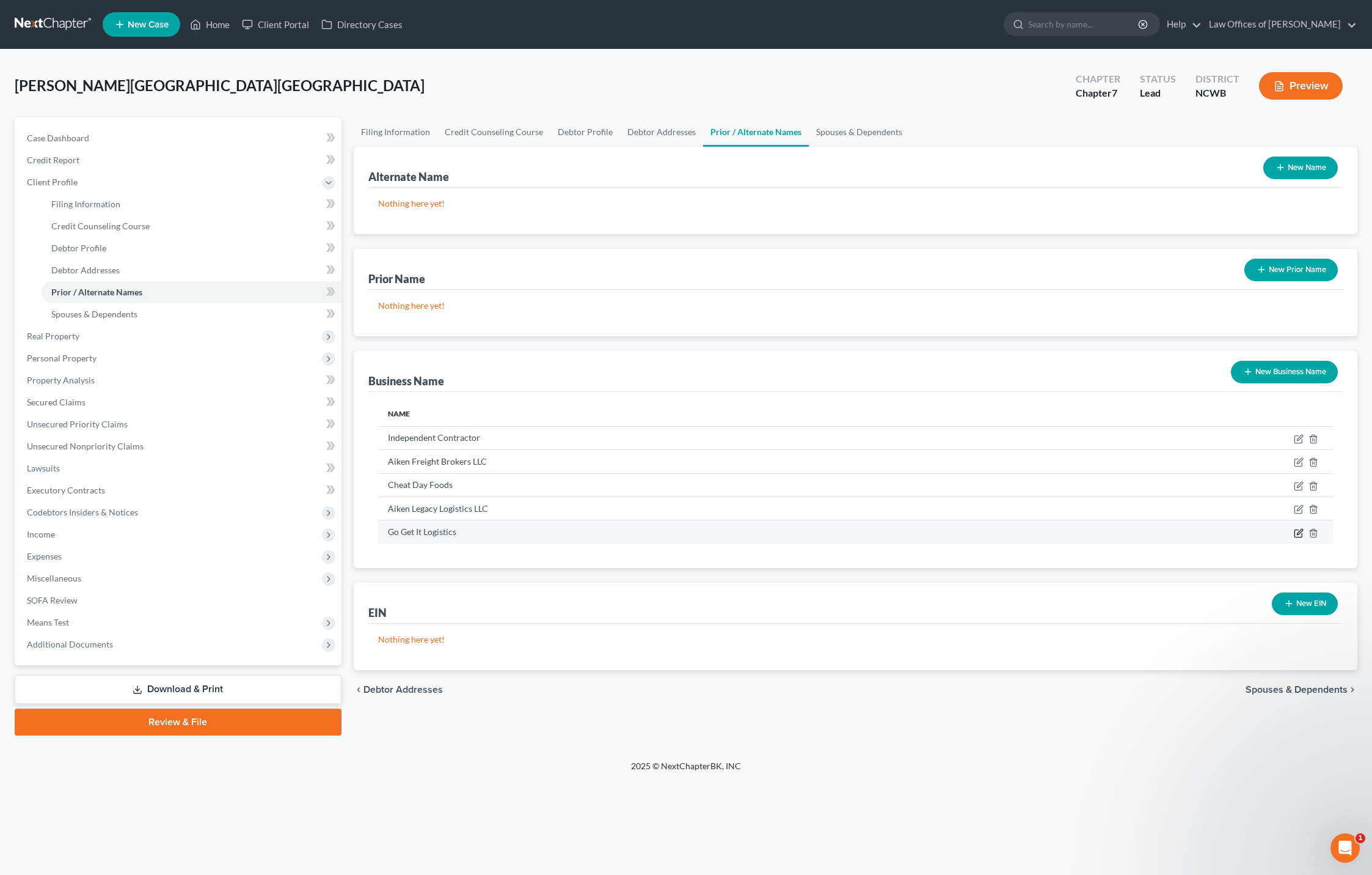
click at [1298, 535] on icon "button" at bounding box center [1298, 533] width 10 height 10
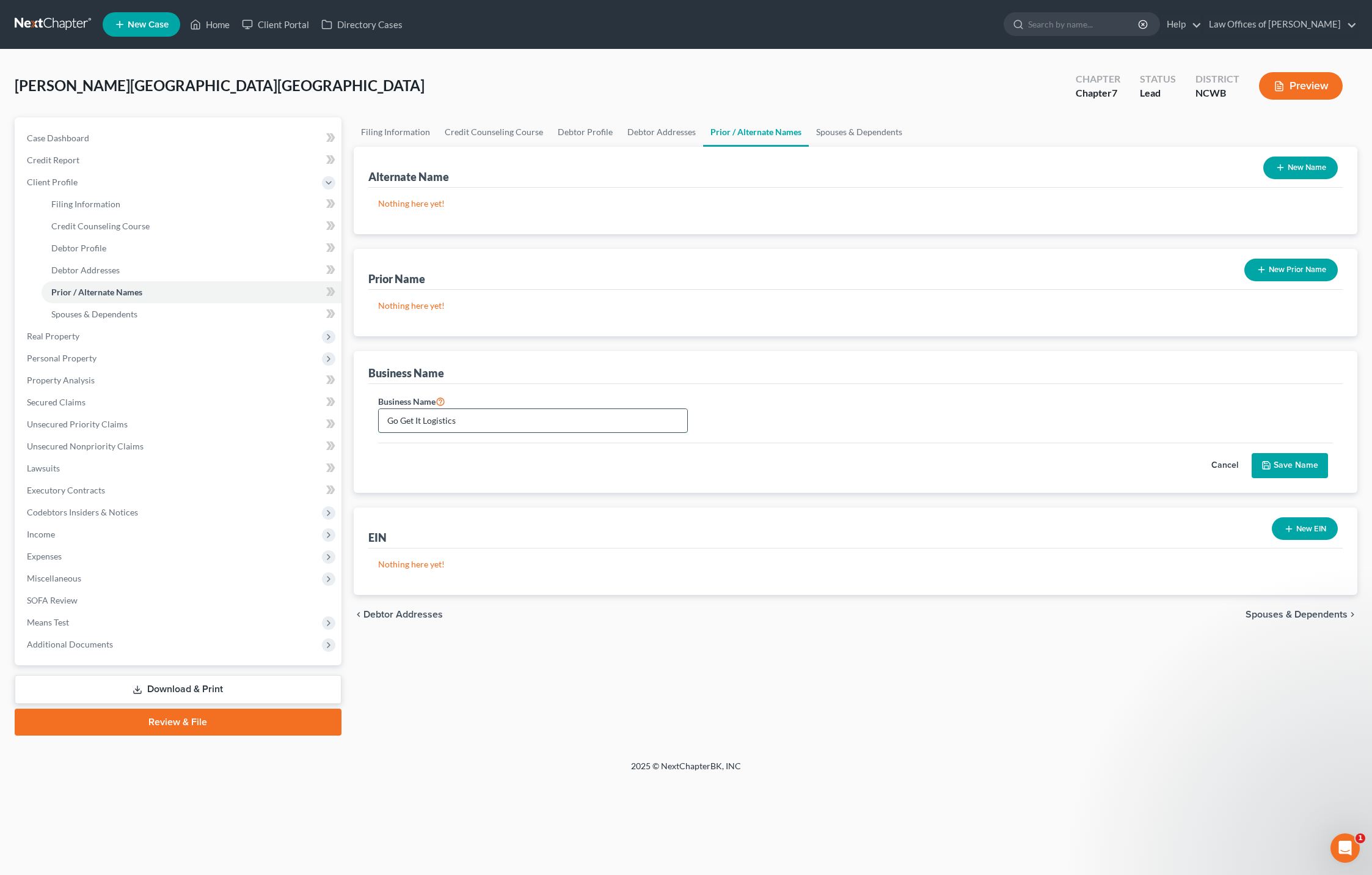
click at [678, 424] on input "Go Get It Logistics" at bounding box center [533, 420] width 310 height 23
click at [1281, 462] on button "Save Name" at bounding box center [1290, 465] width 77 height 25
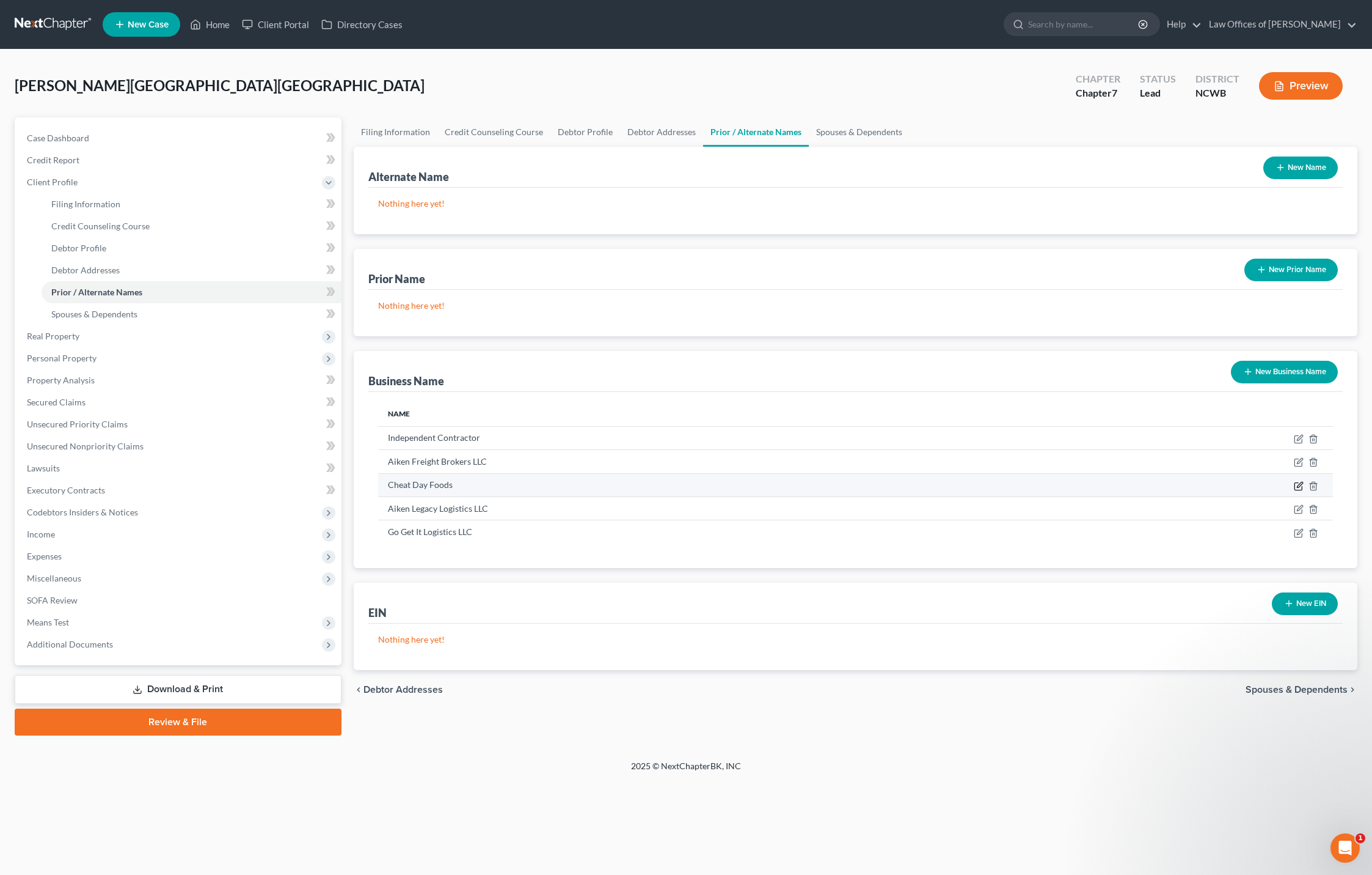
click at [1296, 486] on icon "button" at bounding box center [1298, 486] width 10 height 10
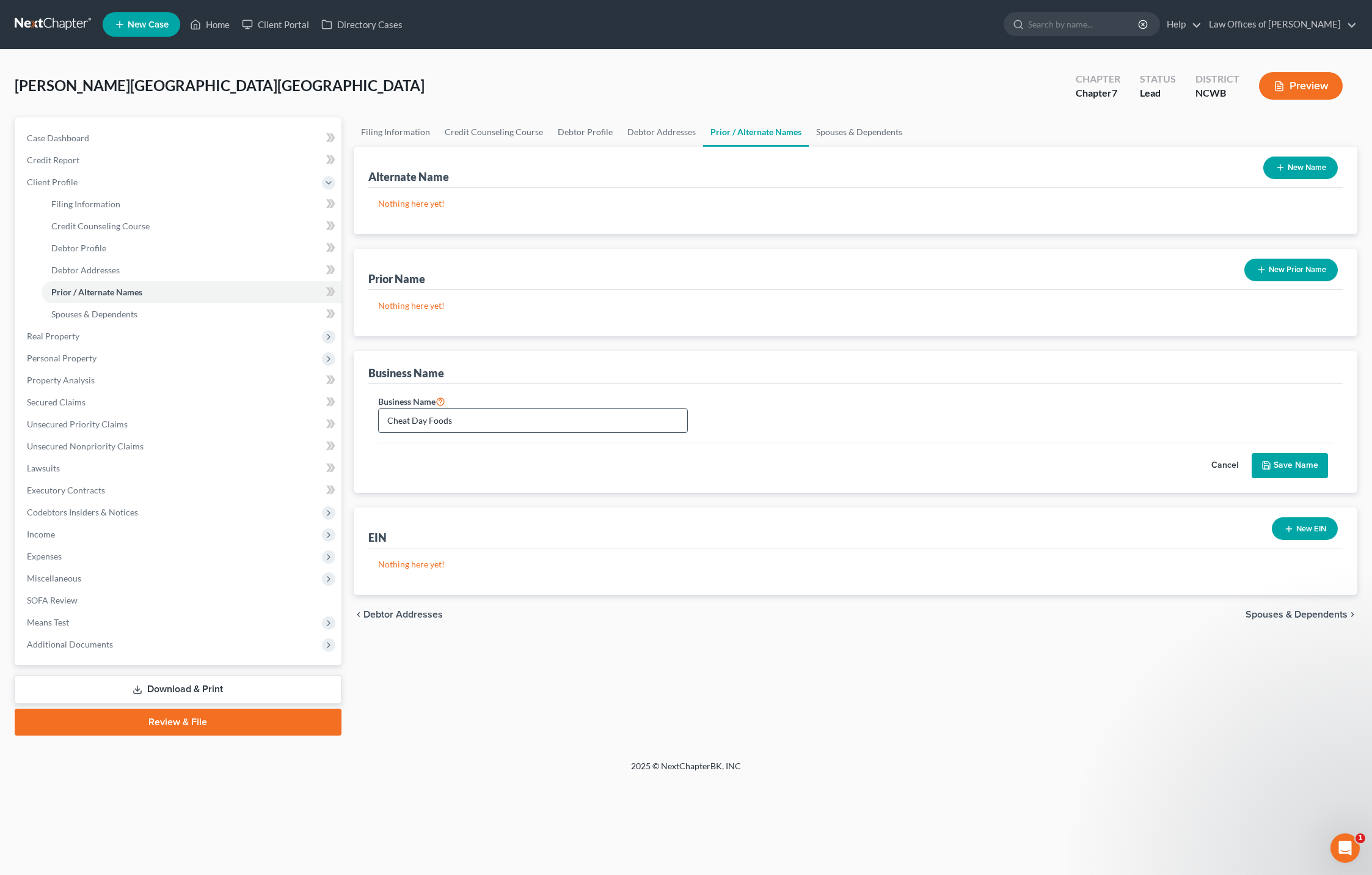
click at [644, 428] on input "Cheat Day Foods" at bounding box center [533, 420] width 310 height 23
click at [1291, 467] on button "Save Name" at bounding box center [1290, 465] width 77 height 25
